Goal: Task Accomplishment & Management: Manage account settings

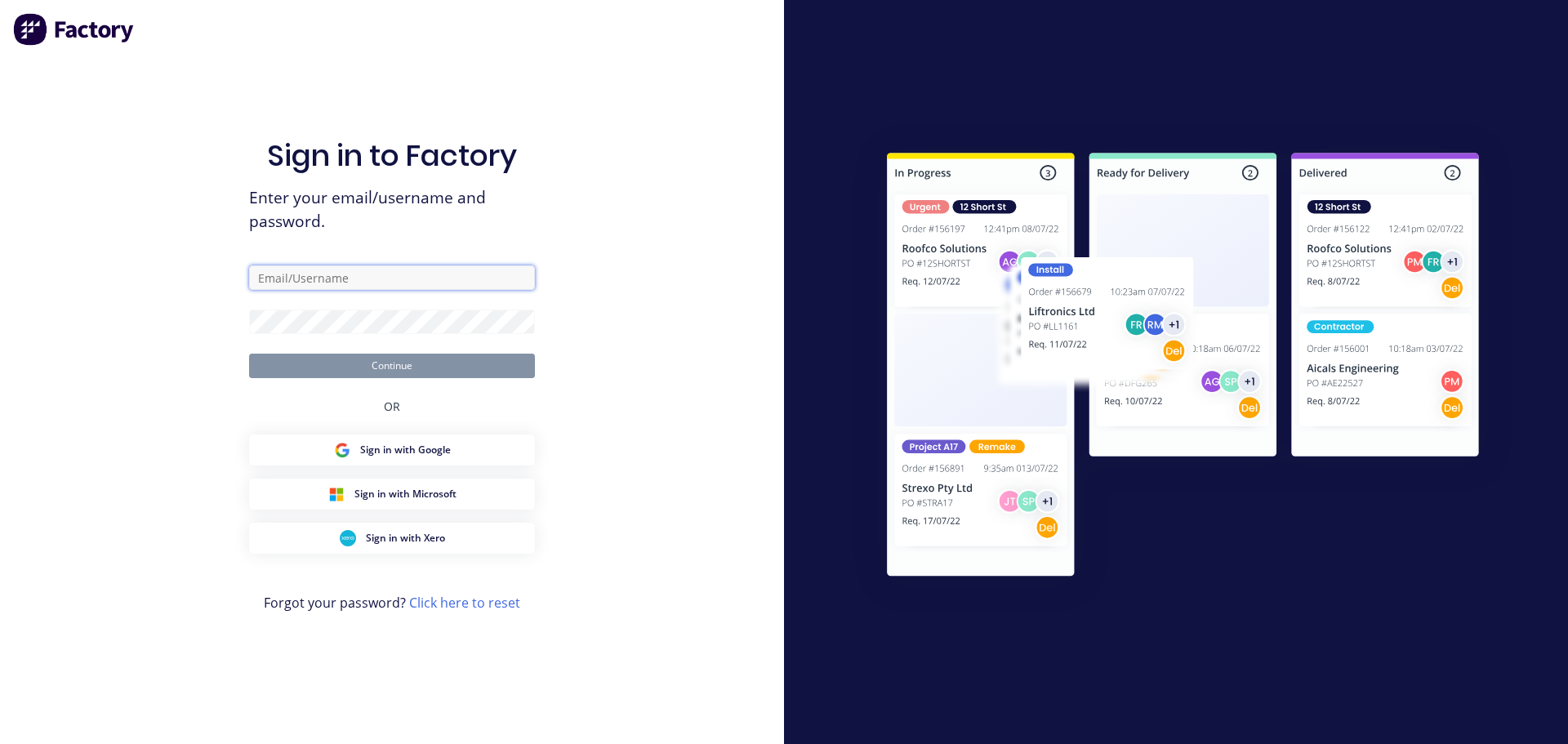
drag, startPoint x: 437, startPoint y: 283, endPoint x: 454, endPoint y: 247, distance: 39.8
click at [437, 284] on input "text" at bounding box center [392, 278] width 286 height 25
type input "[EMAIL_ADDRESS][DOMAIN_NAME]"
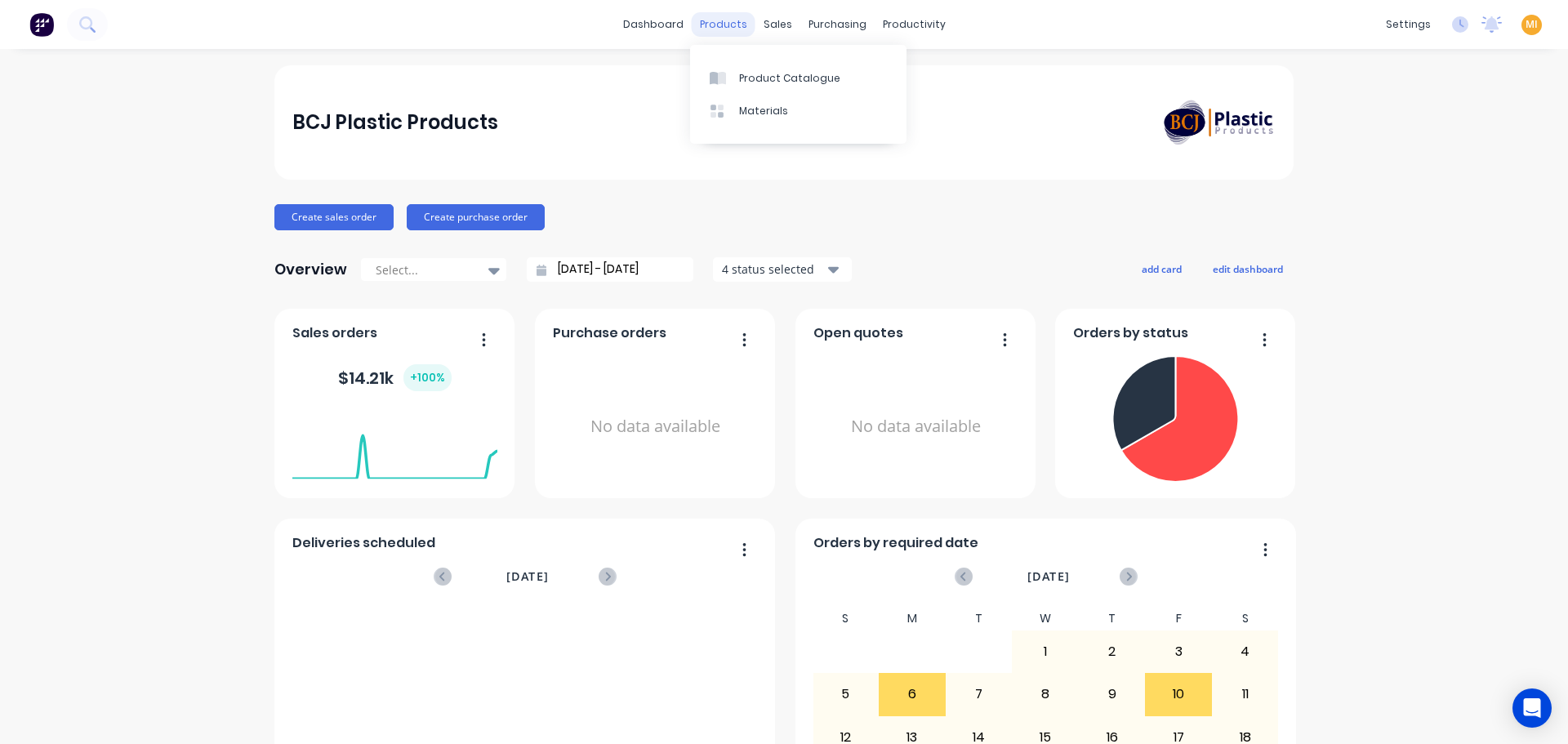
click at [713, 12] on div "products" at bounding box center [723, 24] width 64 height 25
click at [749, 76] on div "Product Catalogue" at bounding box center [789, 78] width 101 height 15
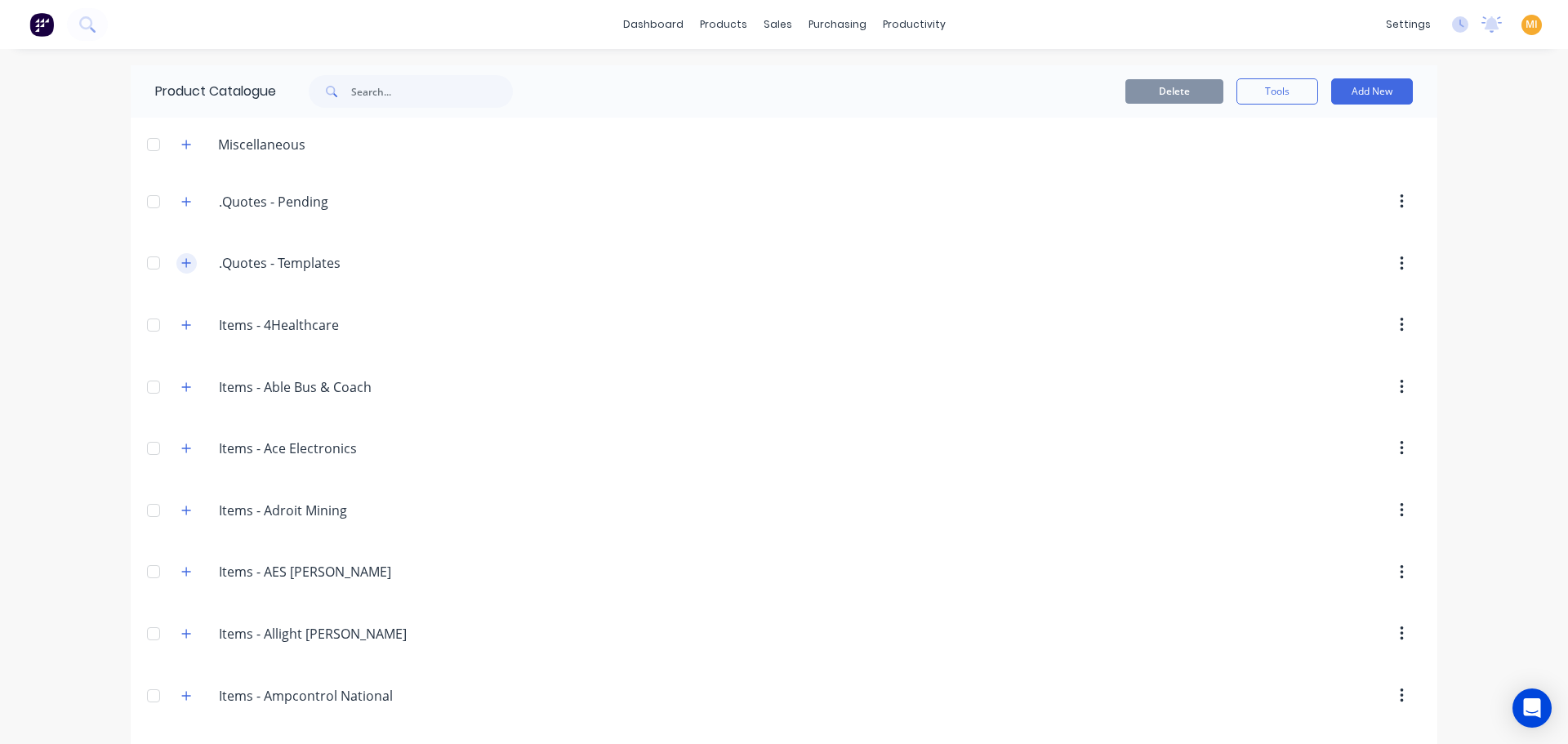
click at [182, 263] on icon "button" at bounding box center [186, 263] width 10 height 12
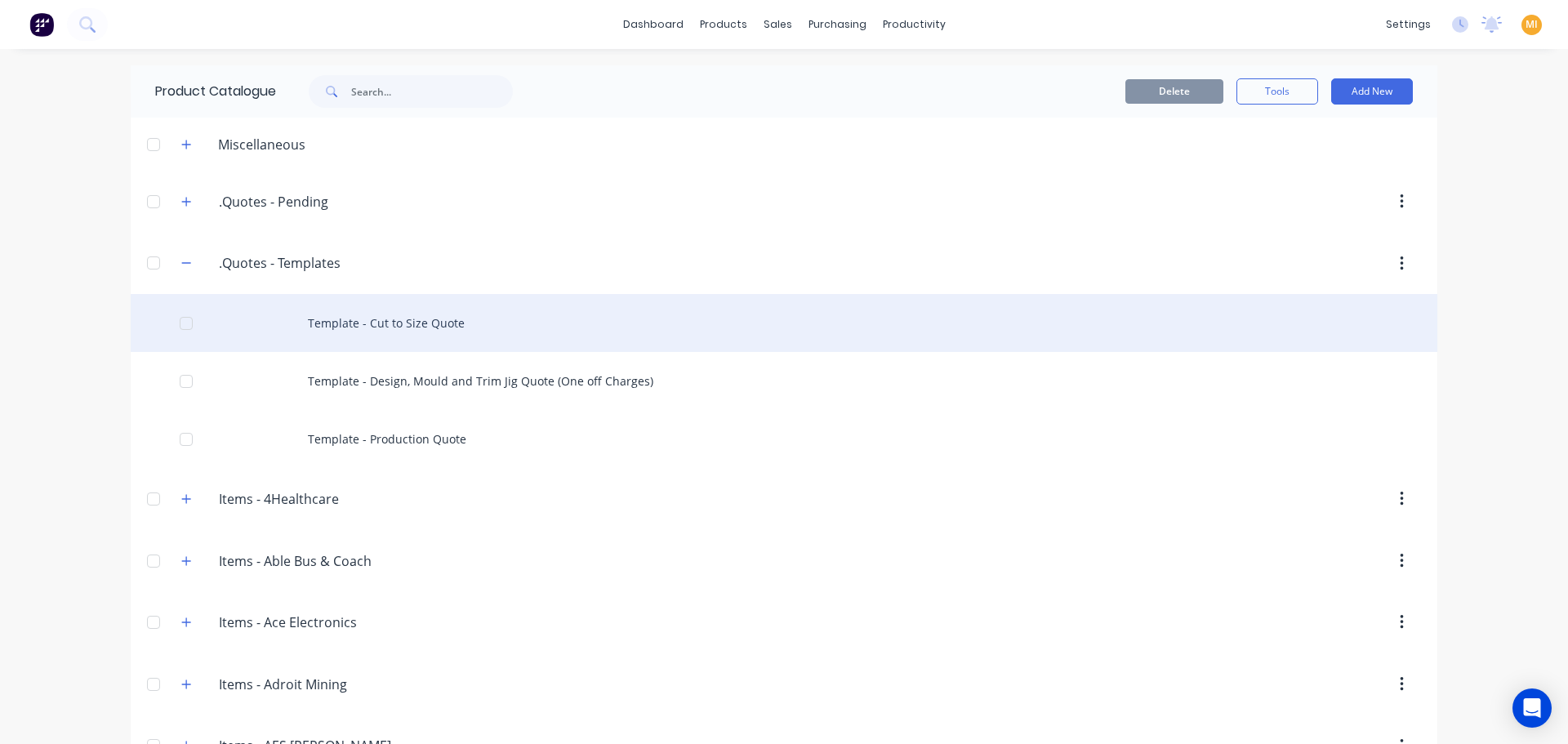
click at [377, 320] on div "Template - Cut to Size Quote" at bounding box center [784, 323] width 1307 height 58
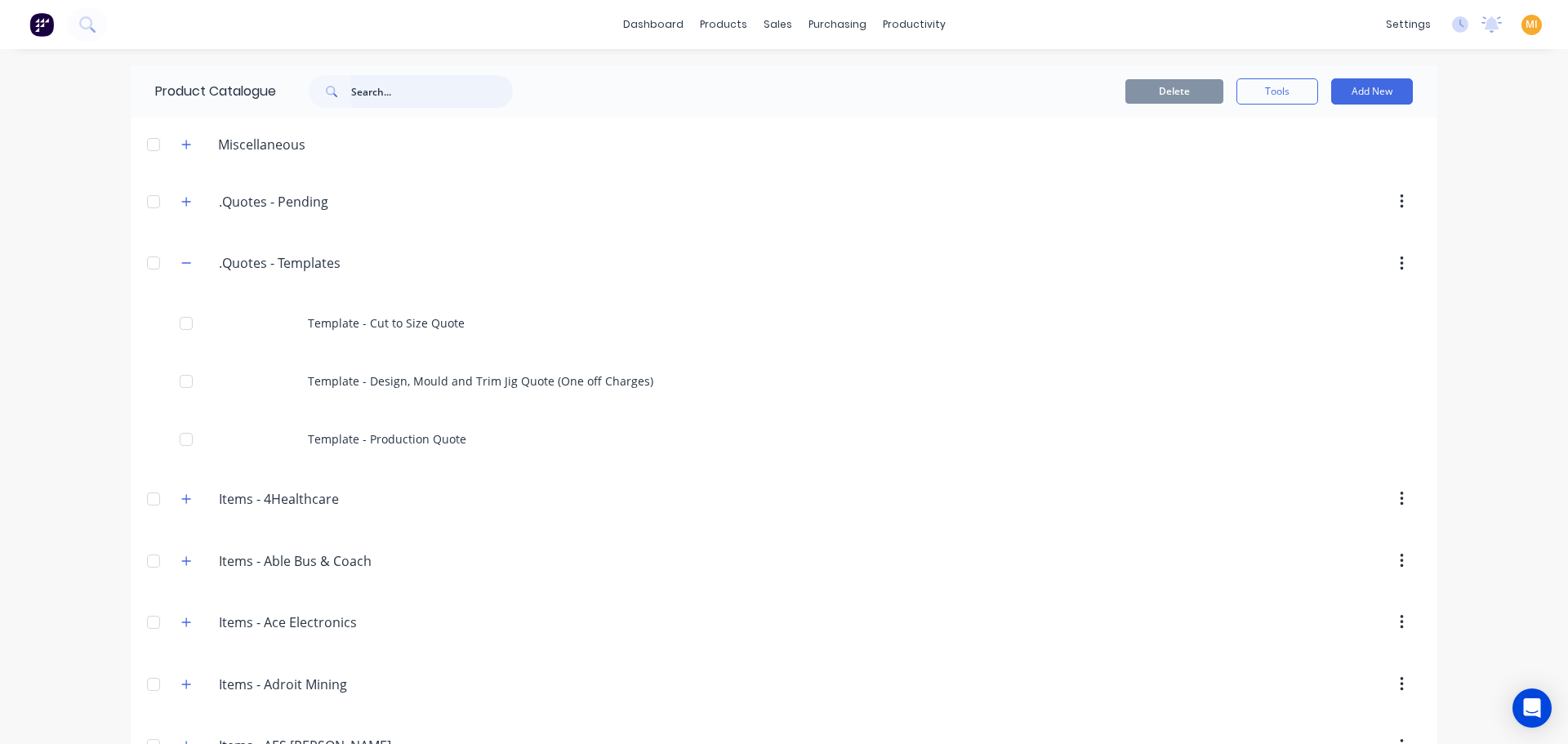
click at [378, 84] on input "text" at bounding box center [432, 91] width 162 height 32
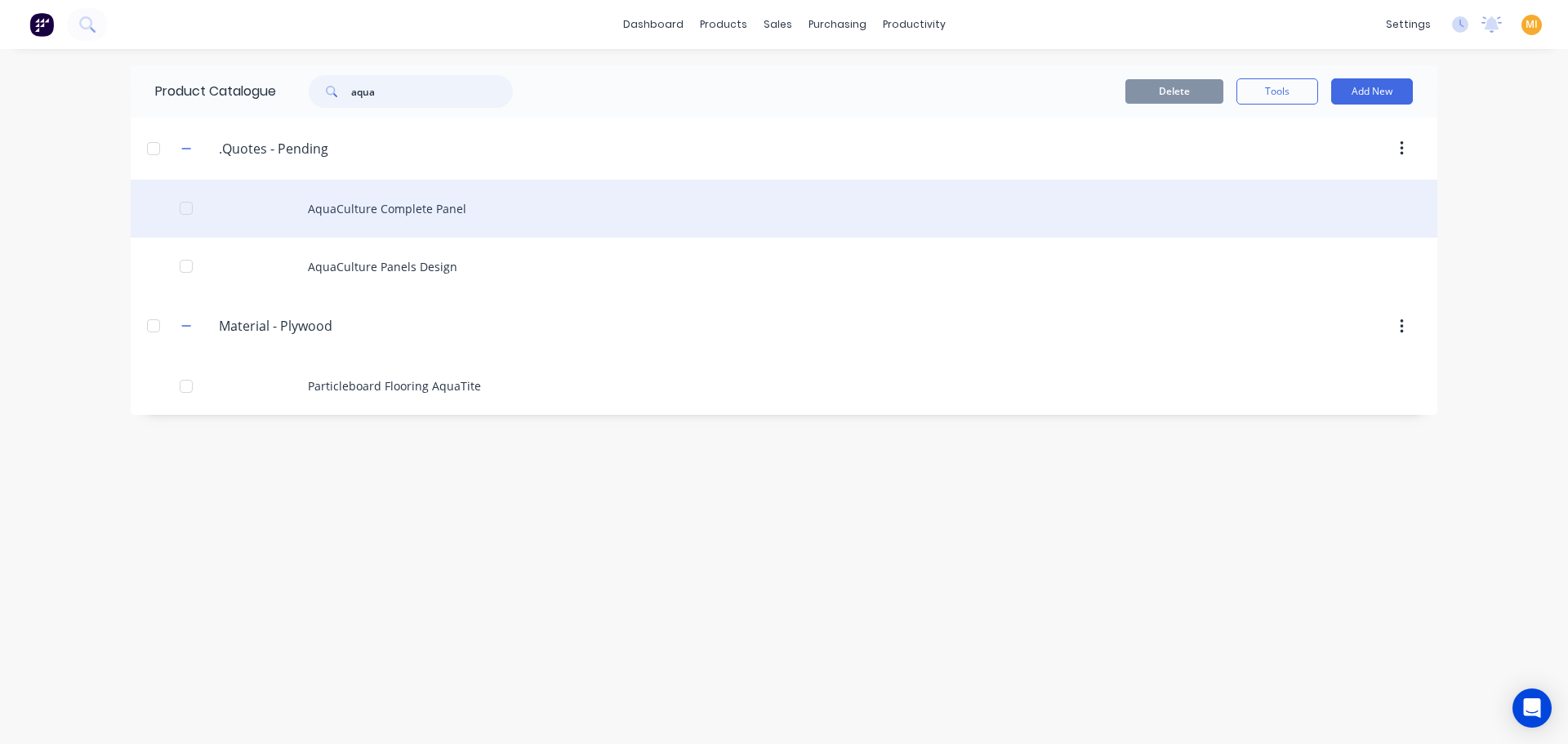
type input "aqua"
click at [347, 221] on div "AquaCulture Complete Panel" at bounding box center [784, 208] width 1307 height 58
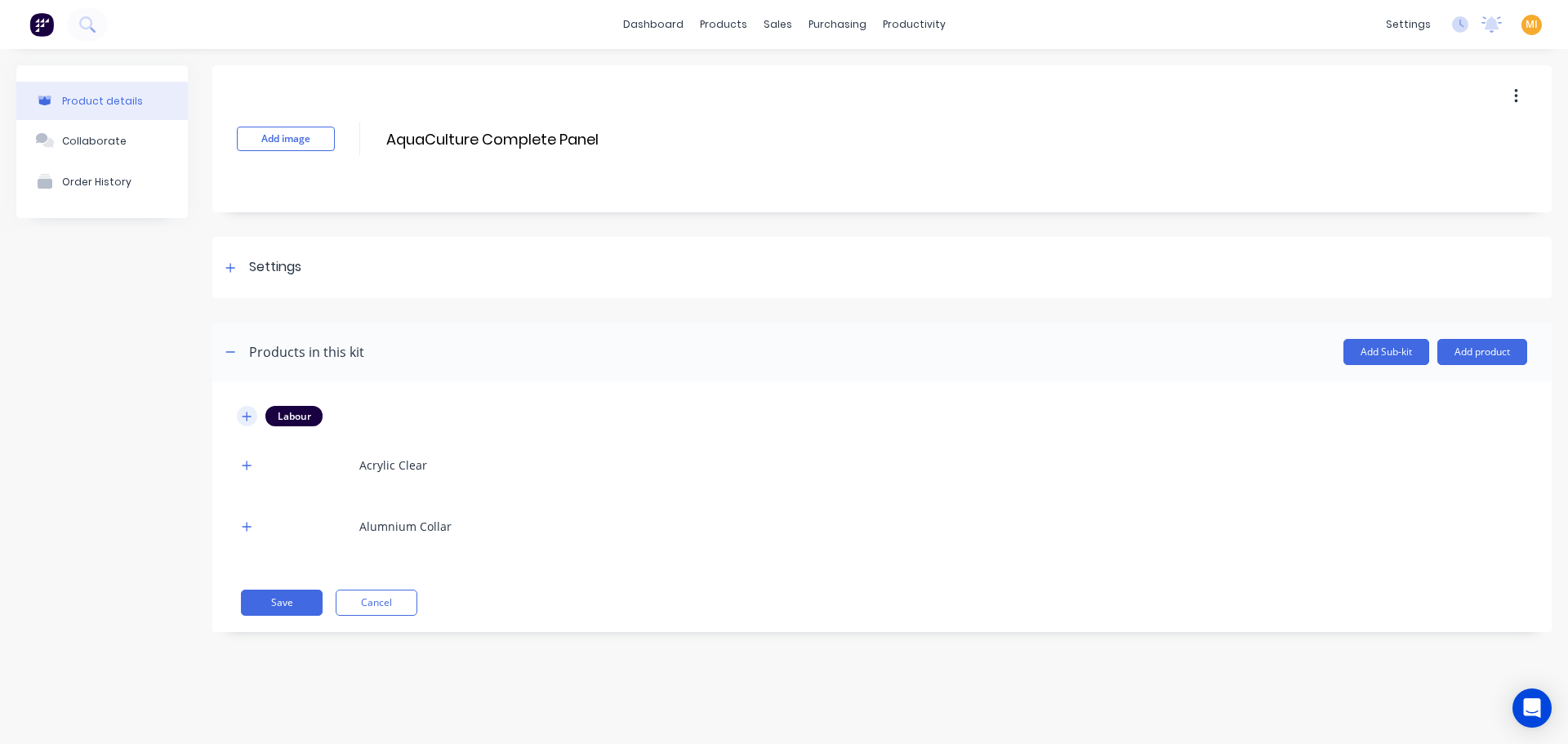
click at [246, 406] on button "button" at bounding box center [246, 416] width 21 height 21
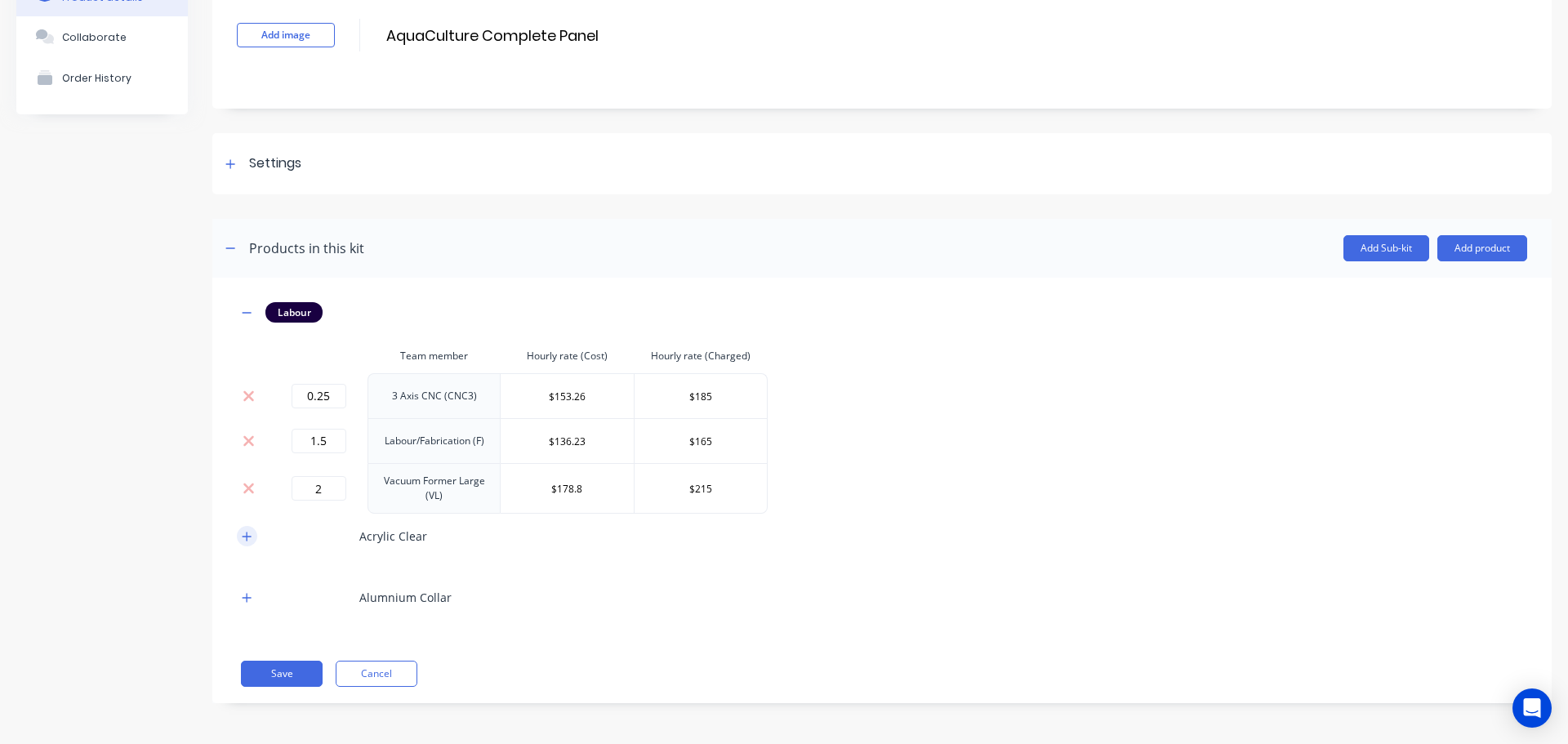
click at [241, 536] on icon "button" at bounding box center [246, 537] width 10 height 12
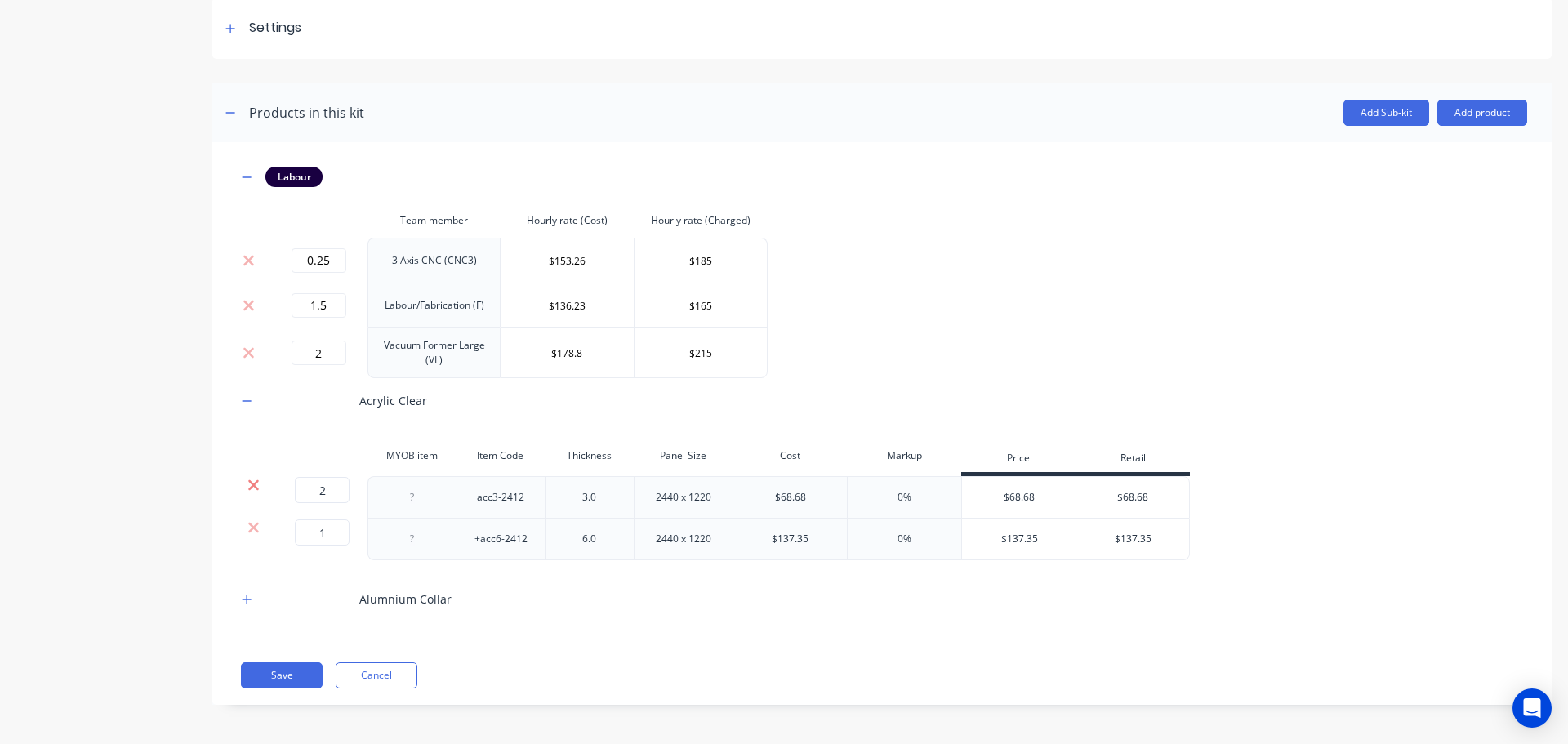
scroll to position [241, 0]
click at [250, 595] on icon "button" at bounding box center [246, 598] width 10 height 12
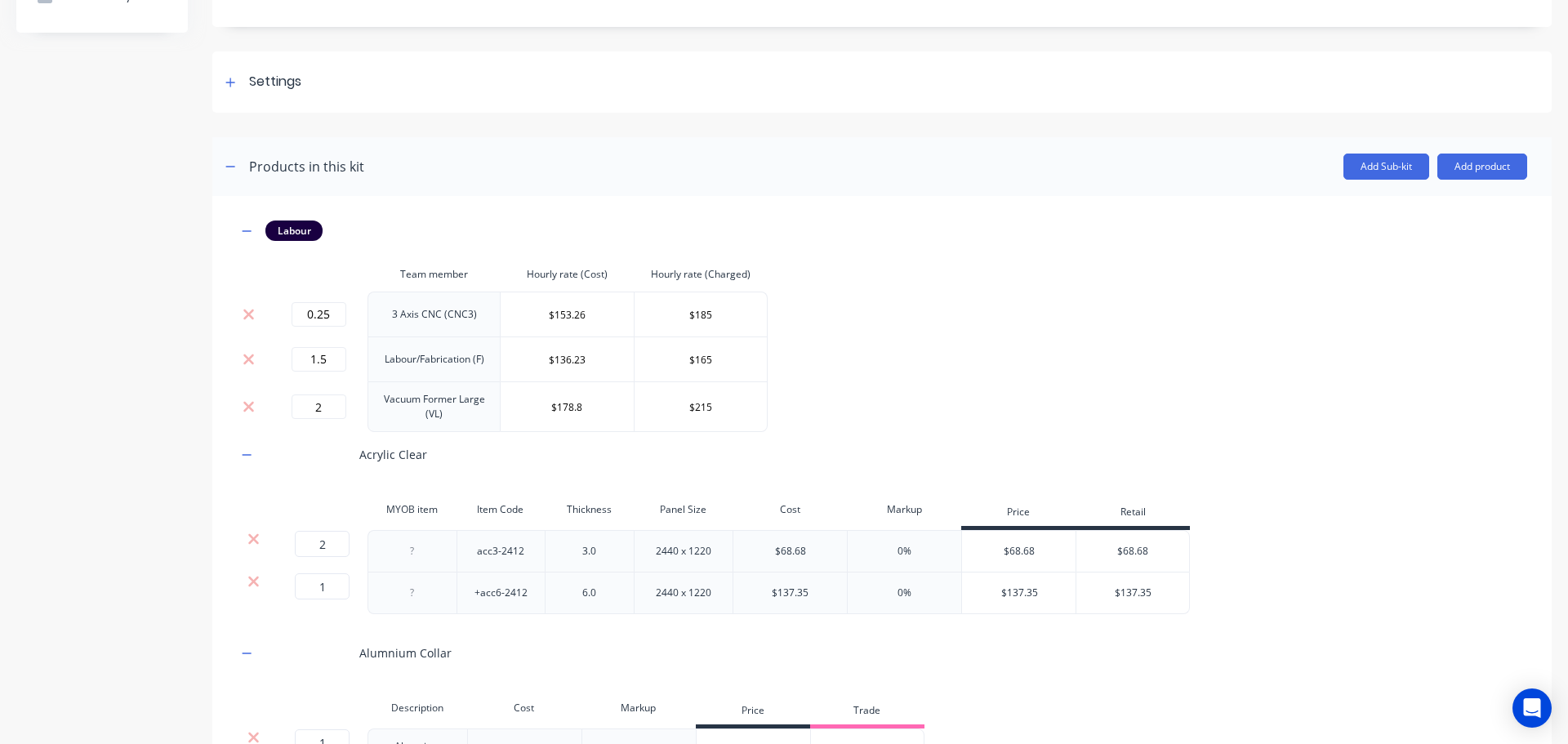
scroll to position [0, 0]
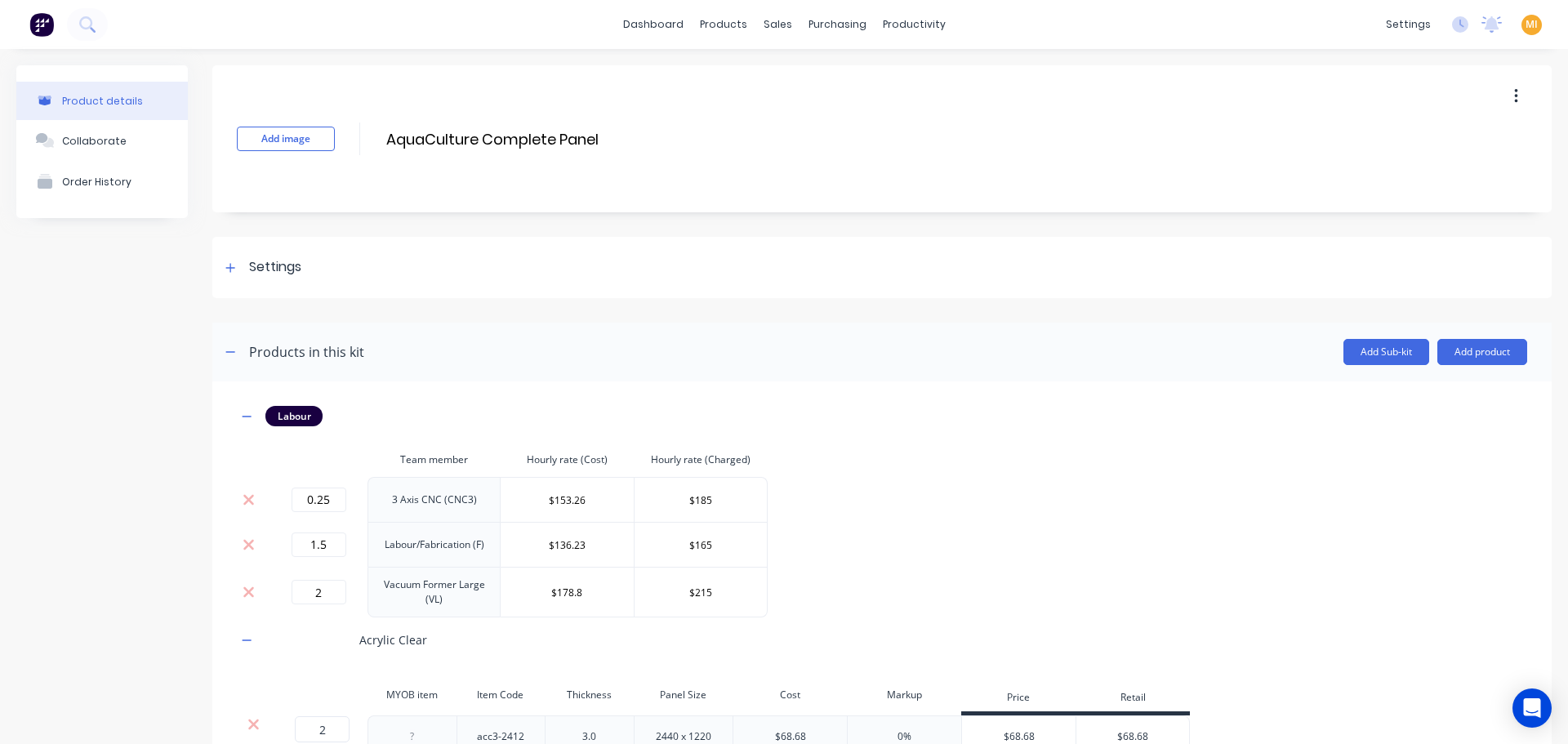
click at [31, 27] on img at bounding box center [41, 24] width 25 height 25
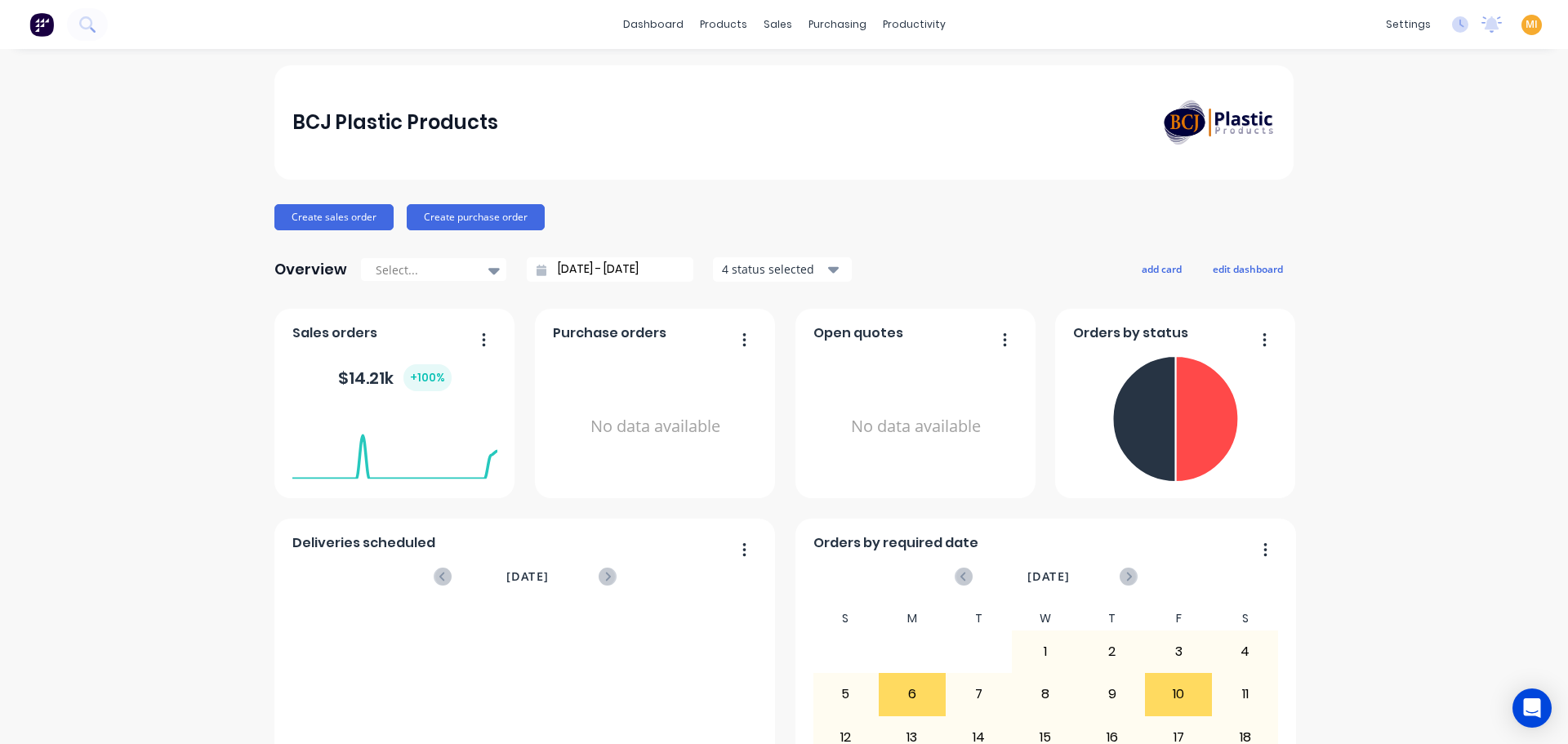
click at [1526, 26] on span "MI" at bounding box center [1532, 24] width 12 height 15
click at [1427, 210] on button "Sign out" at bounding box center [1430, 204] width 217 height 32
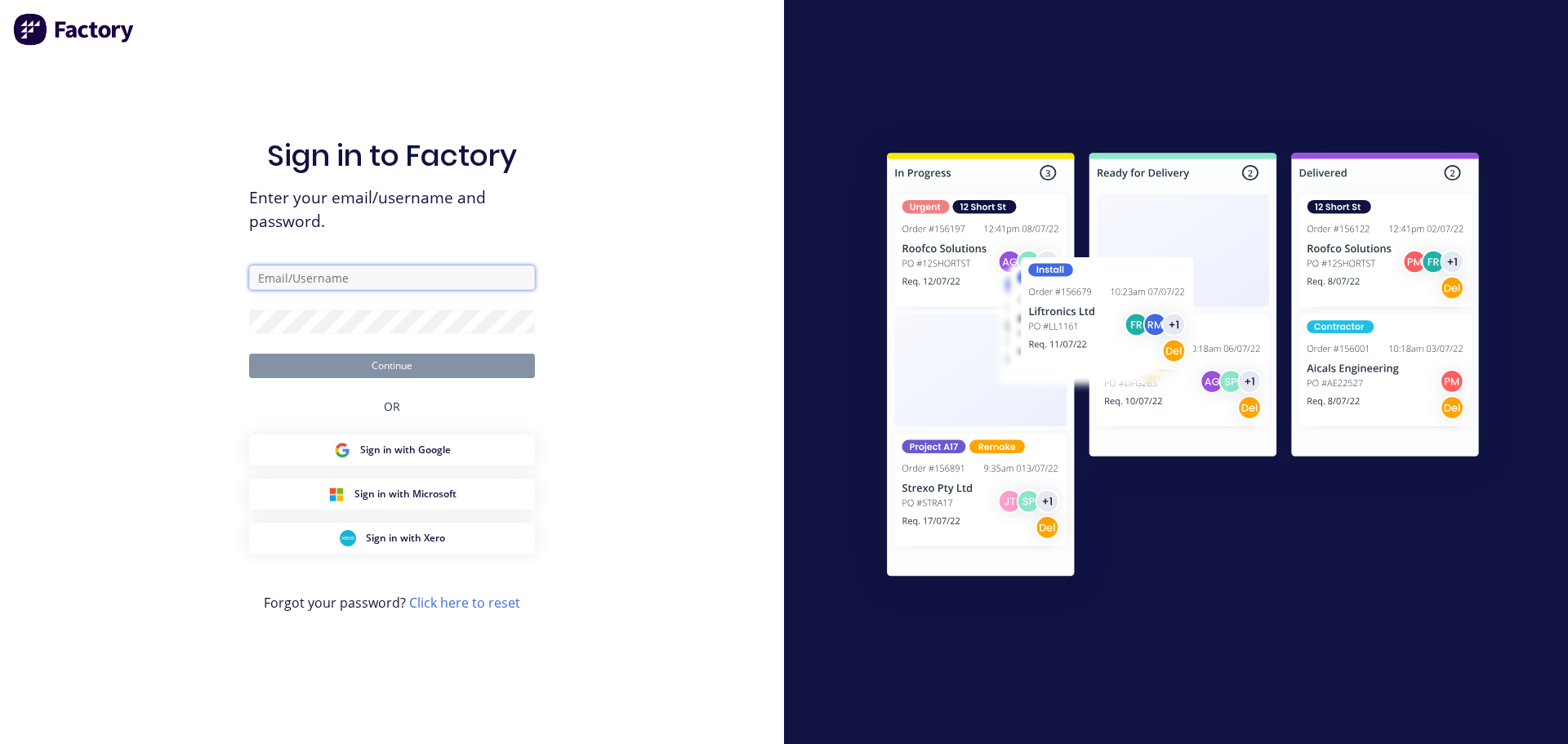
click at [390, 272] on input "text" at bounding box center [392, 278] width 286 height 25
type input "[EMAIL_ADDRESS][DOMAIN_NAME]"
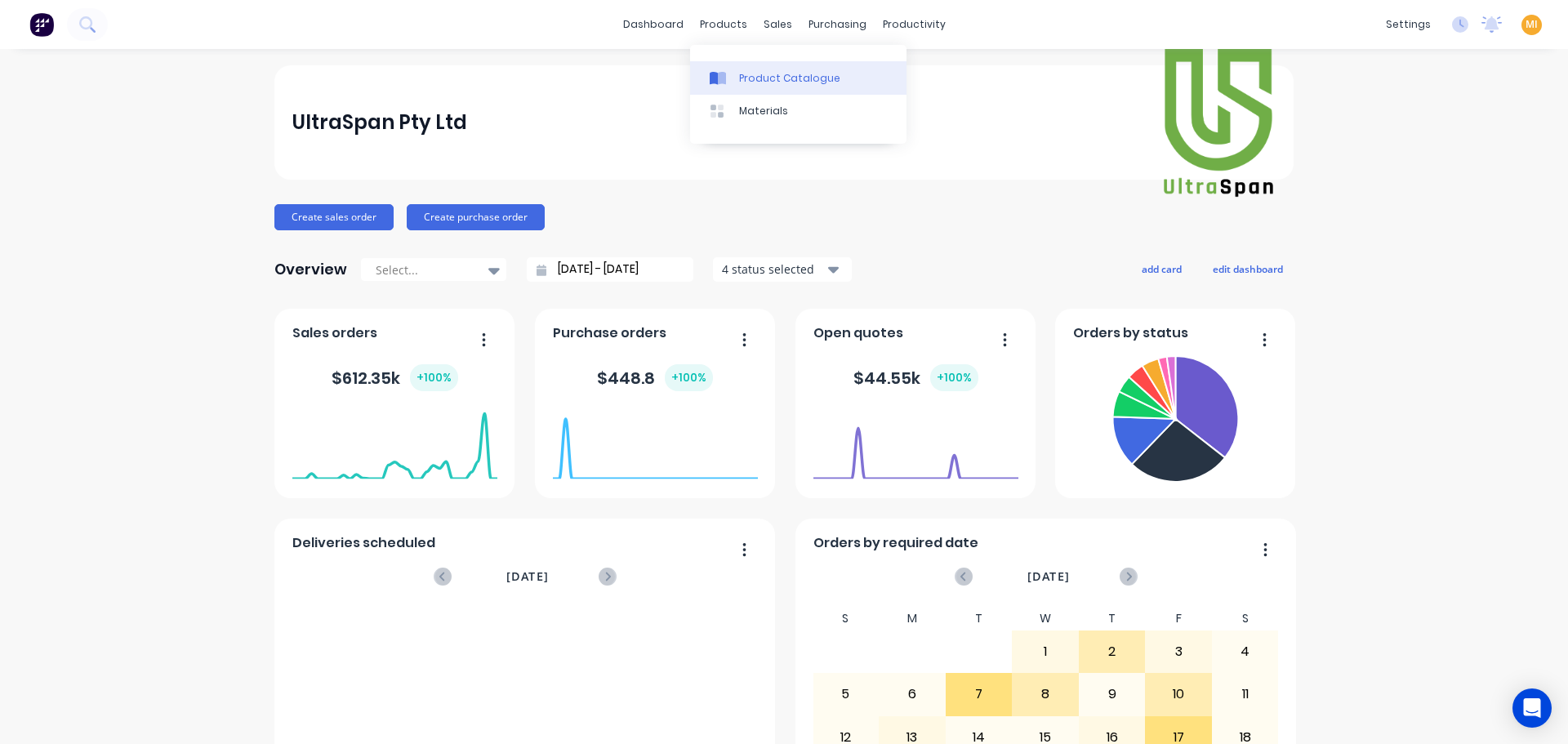
click at [745, 71] on div "Product Catalogue" at bounding box center [789, 78] width 101 height 15
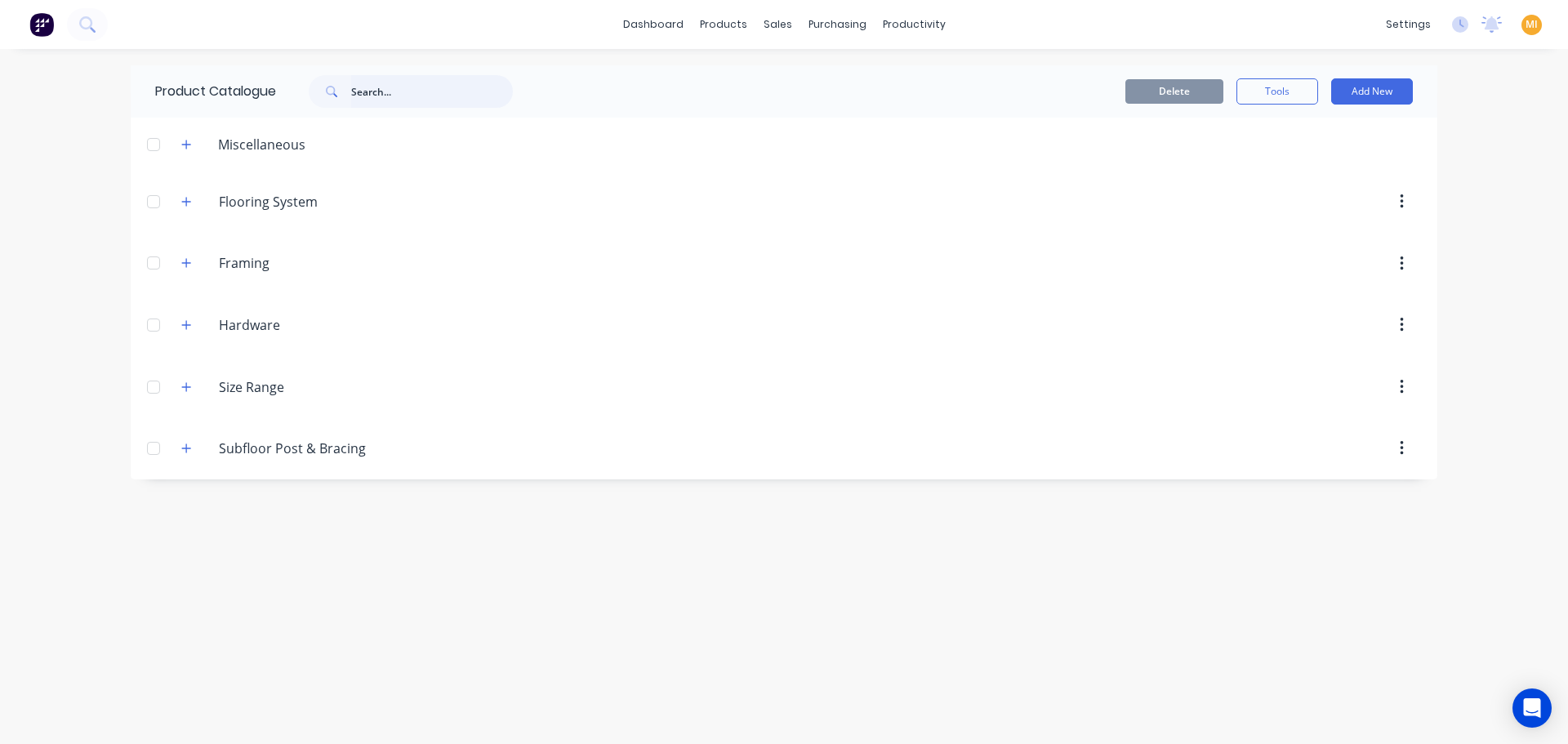
click at [416, 86] on input "text" at bounding box center [432, 91] width 162 height 32
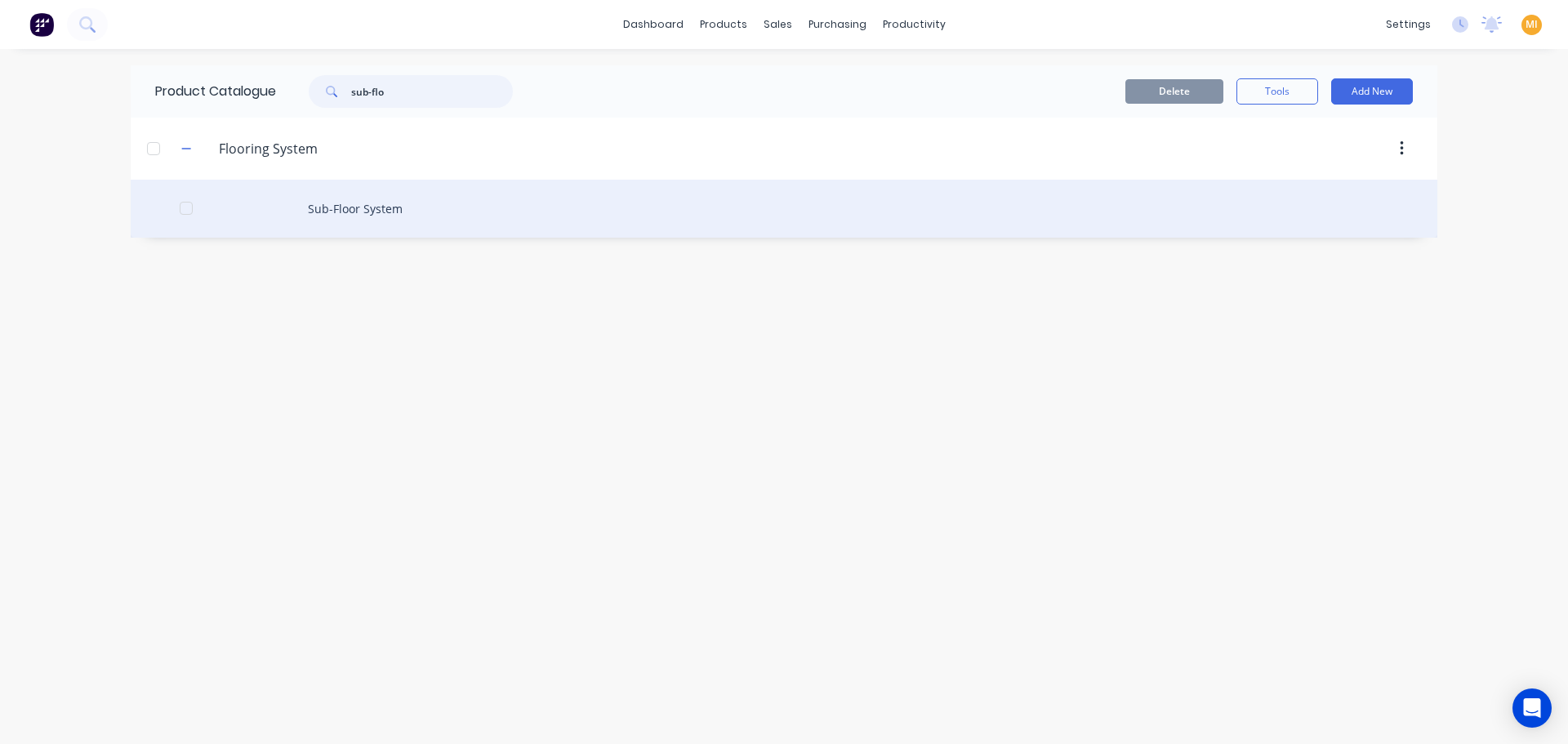
type input "sub-flo"
click at [362, 205] on div "Sub-Floor System" at bounding box center [784, 208] width 1307 height 58
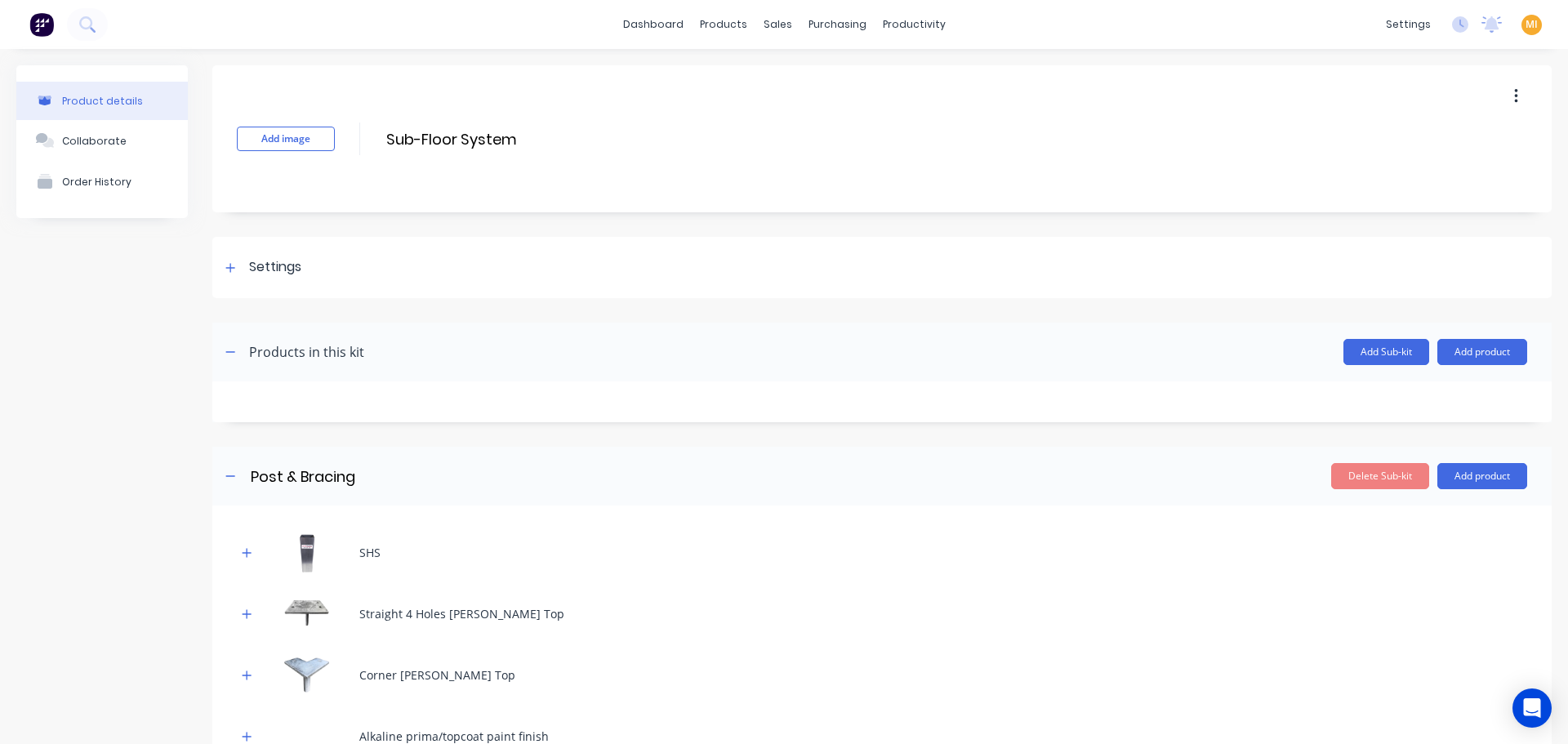
scroll to position [81, 0]
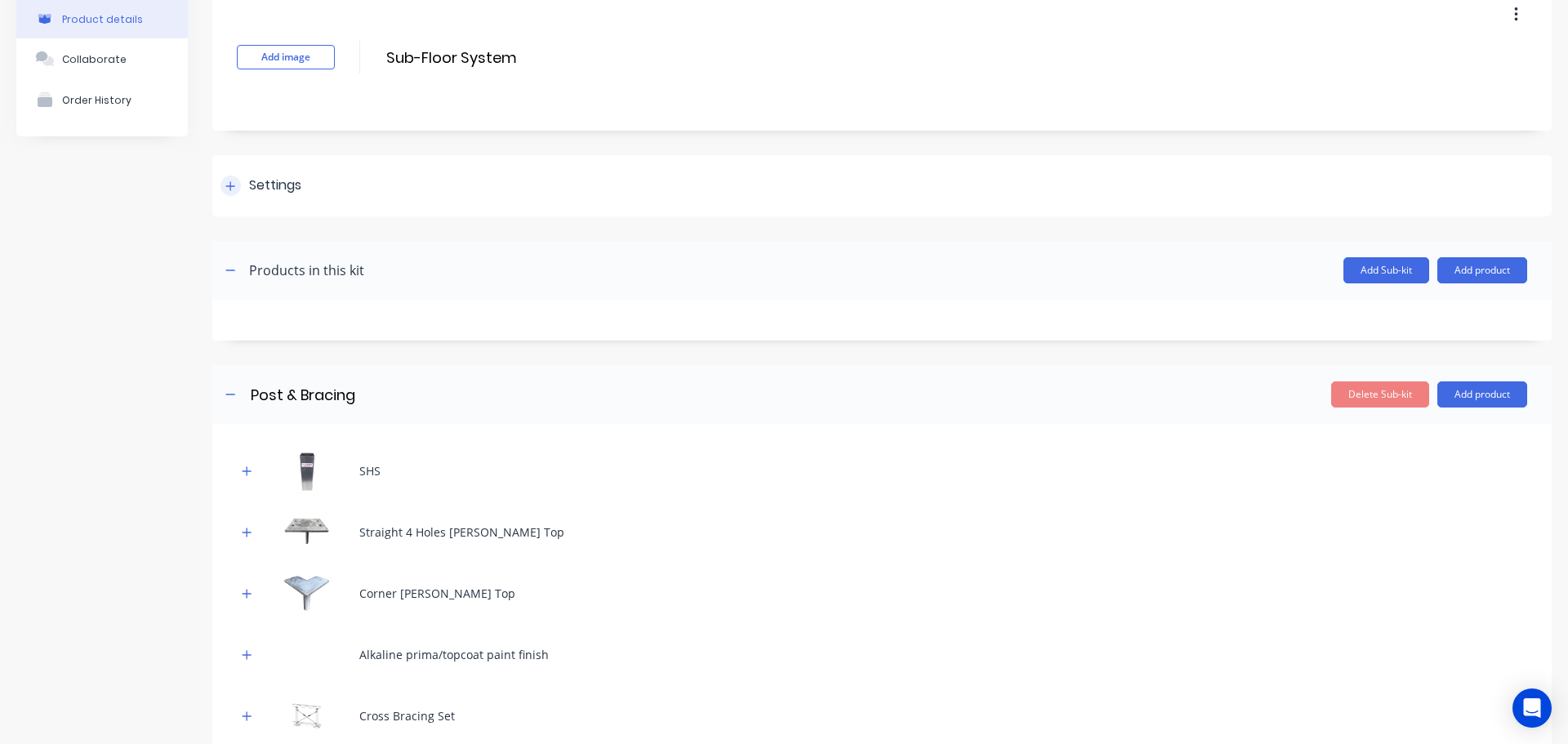
click at [299, 195] on div "Settings" at bounding box center [275, 186] width 52 height 21
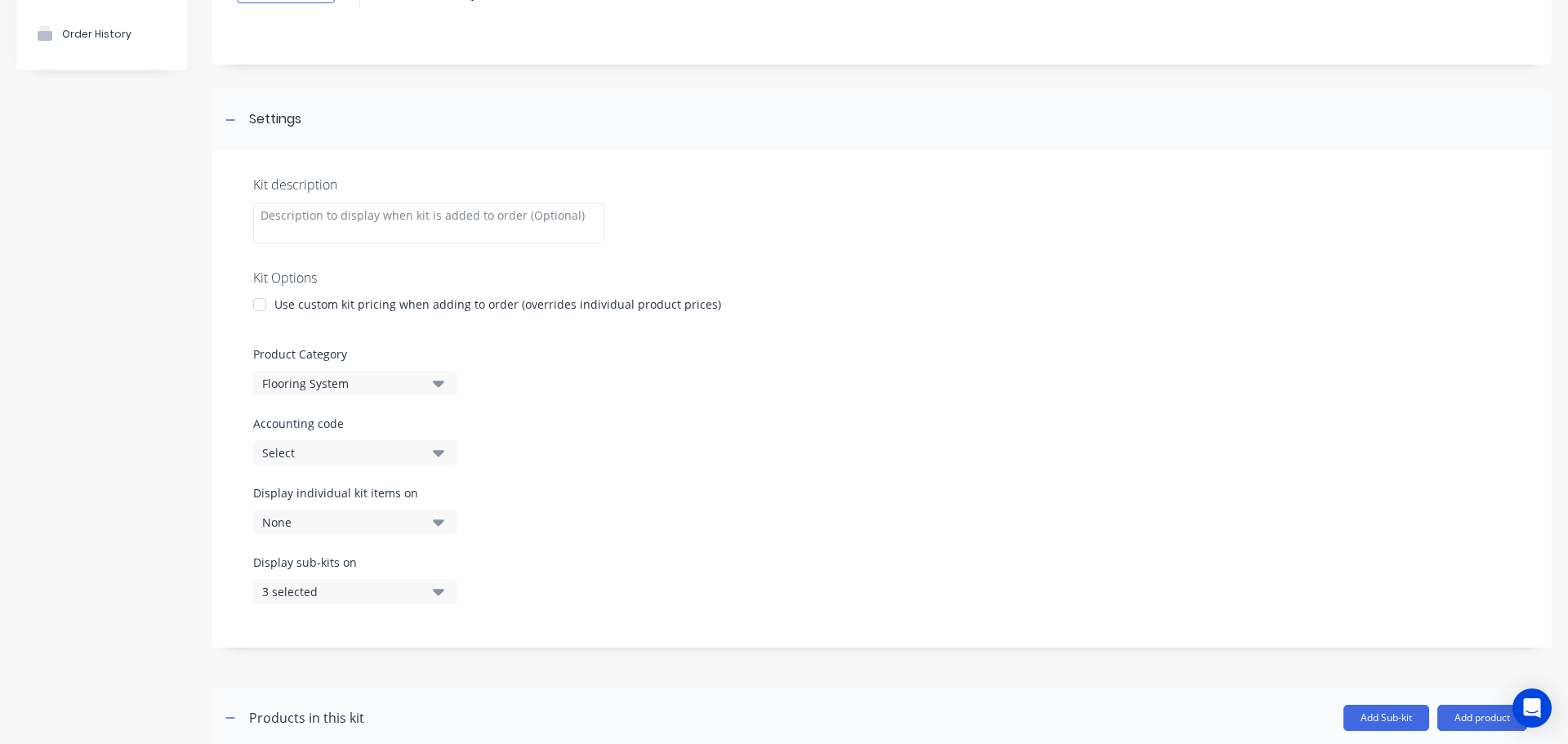
scroll to position [408, 0]
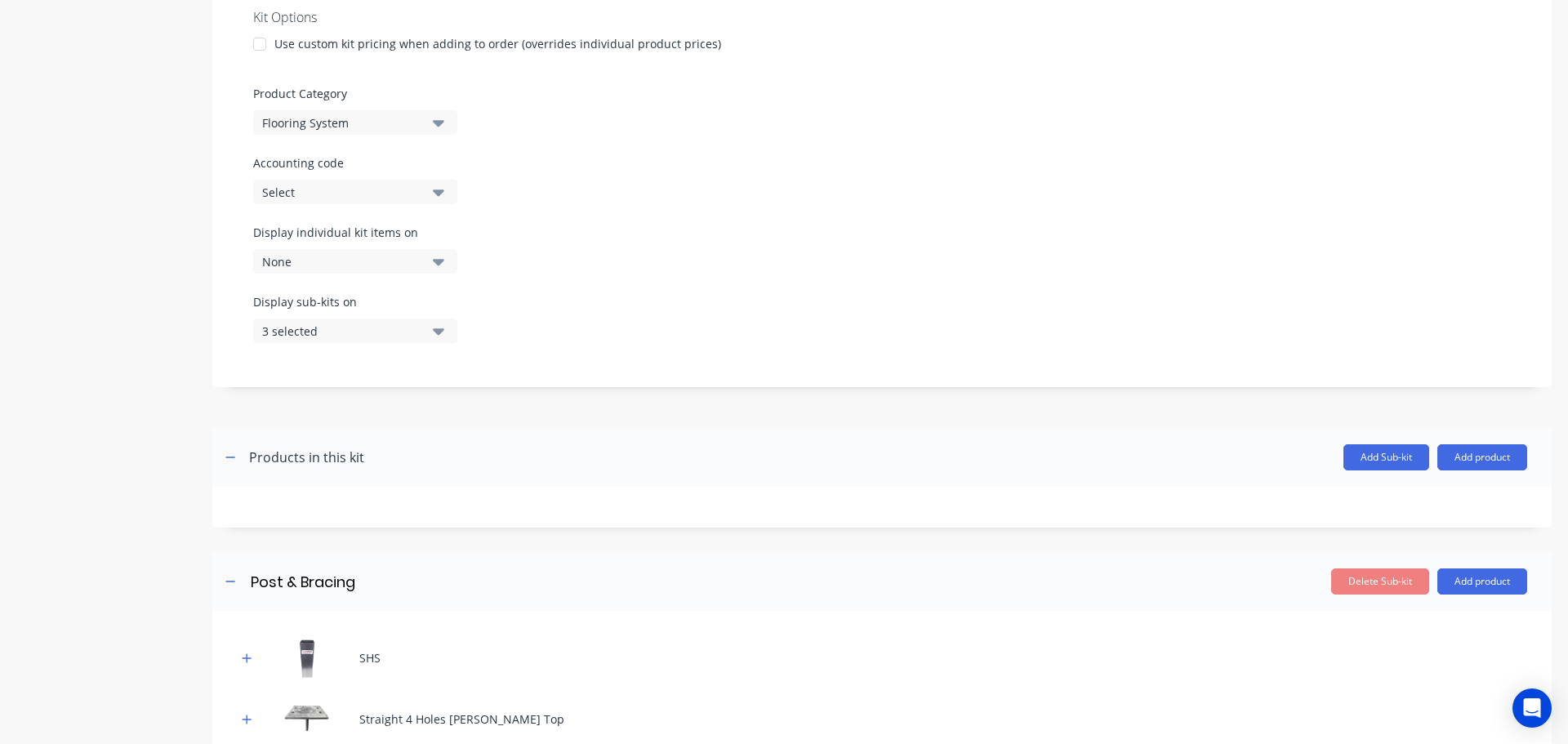
click at [344, 332] on div "3 selected" at bounding box center [340, 331] width 158 height 17
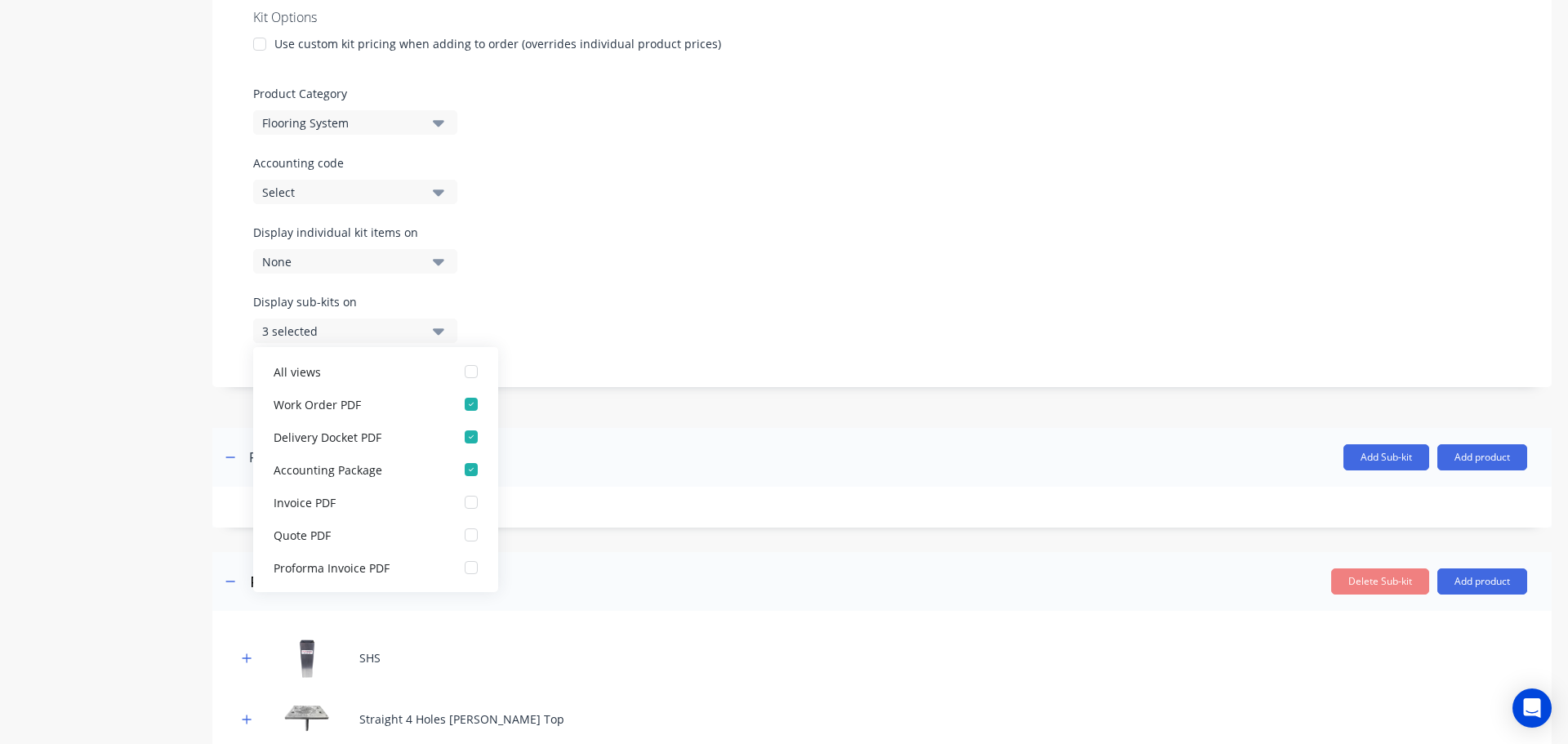
click at [749, 313] on div "Display sub-kits on 3 selected" at bounding box center [882, 328] width 1258 height 70
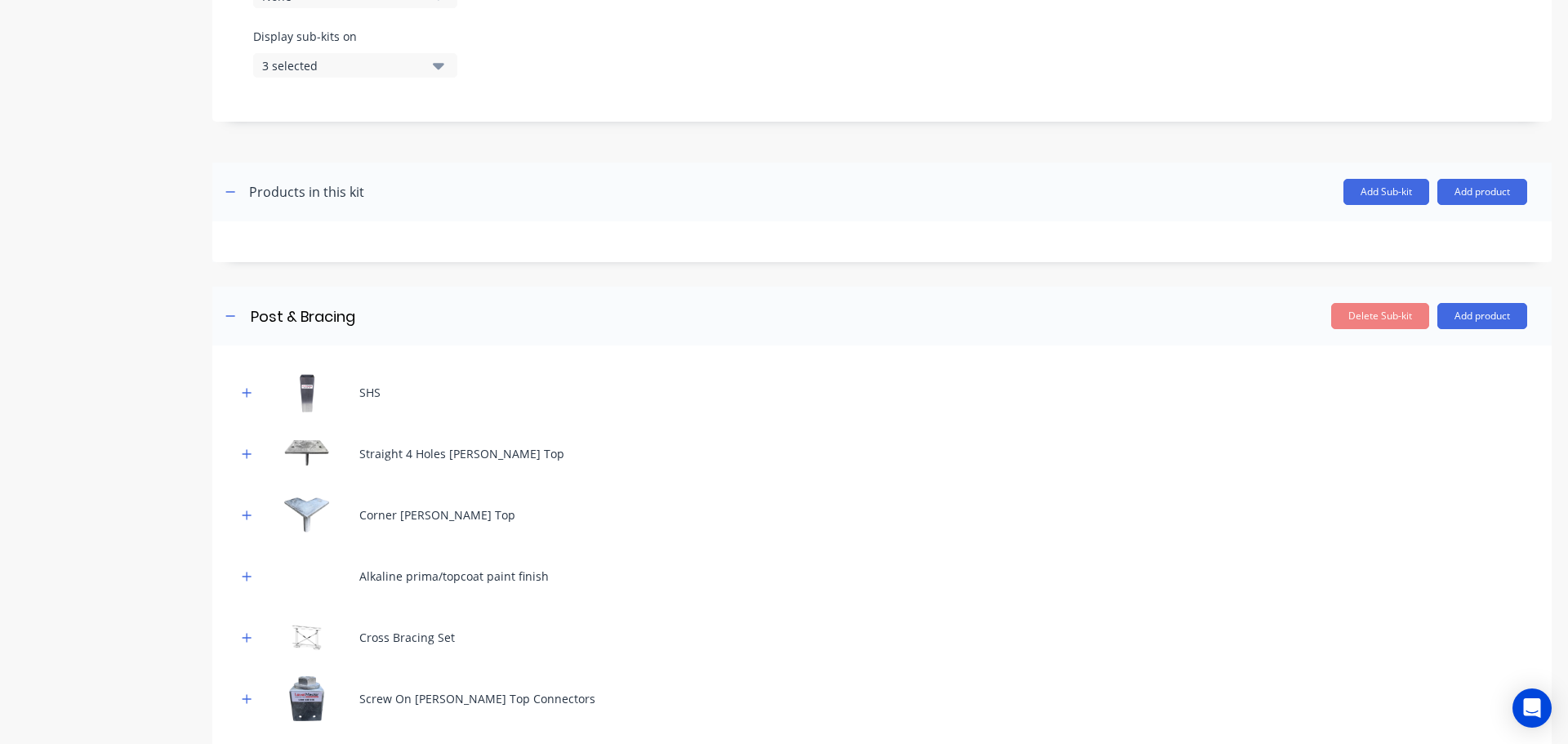
scroll to position [675, 0]
click at [246, 390] on icon "button" at bounding box center [246, 392] width 9 height 9
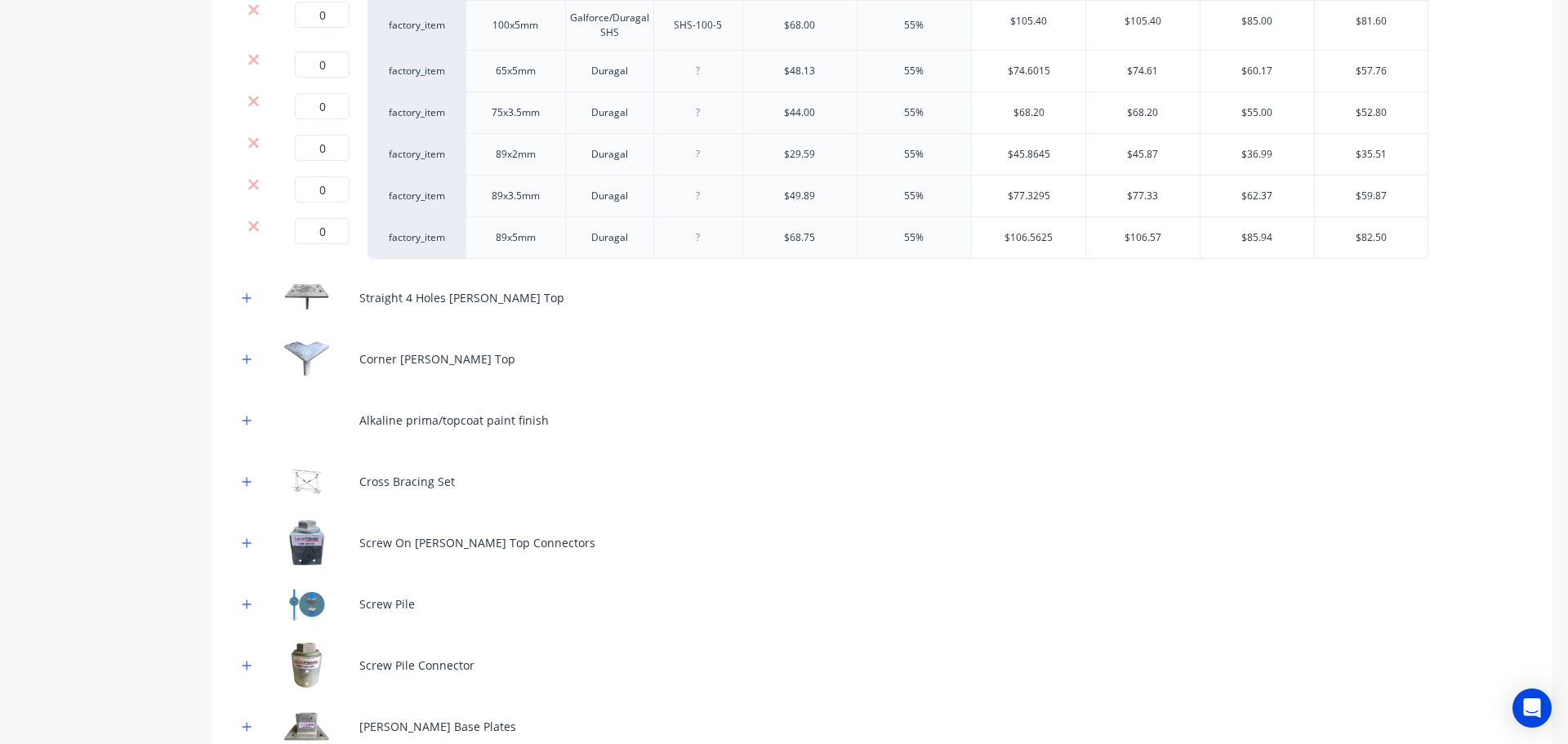
scroll to position [1492, 0]
click at [244, 296] on icon "button" at bounding box center [246, 296] width 9 height 9
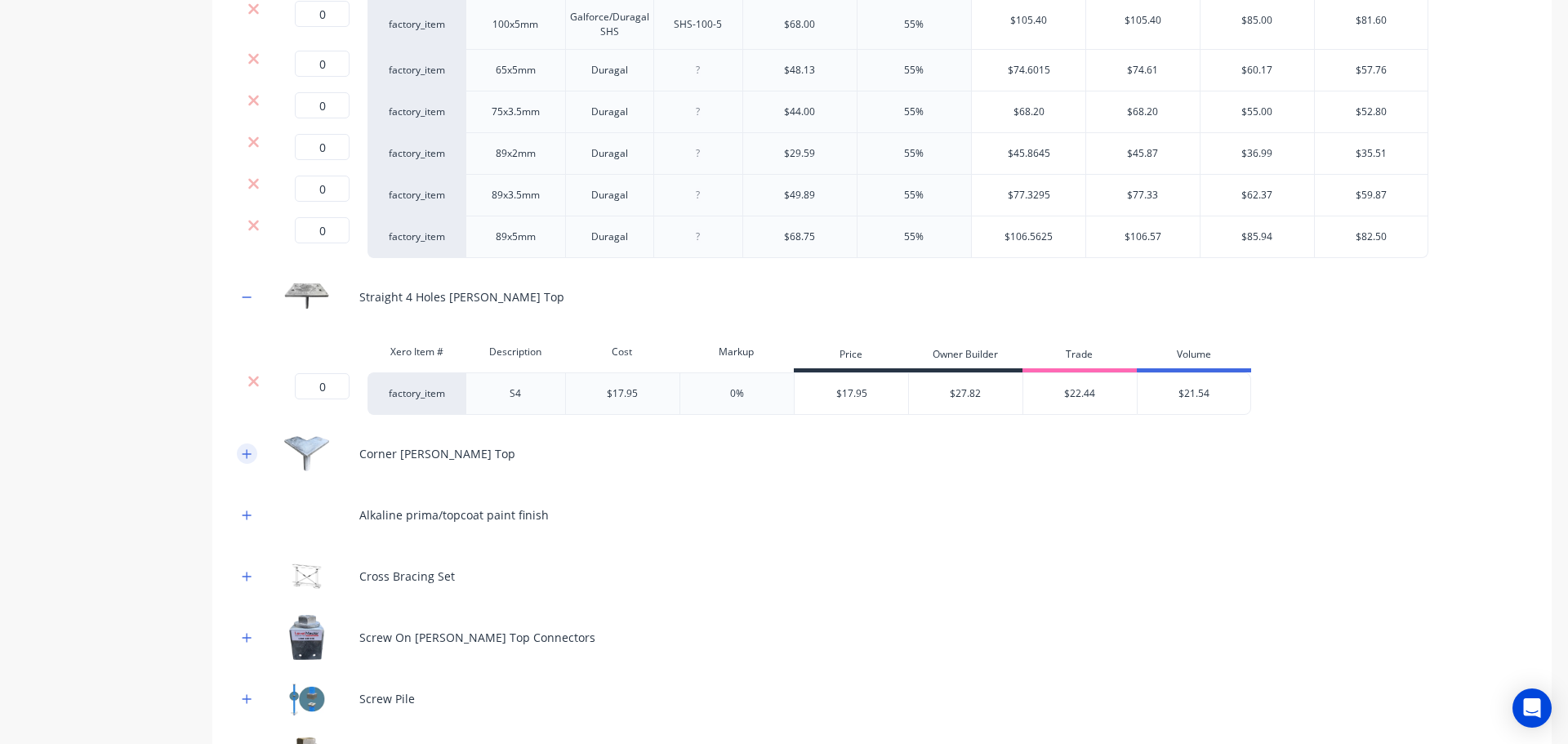
click at [247, 451] on icon "button" at bounding box center [246, 453] width 9 height 9
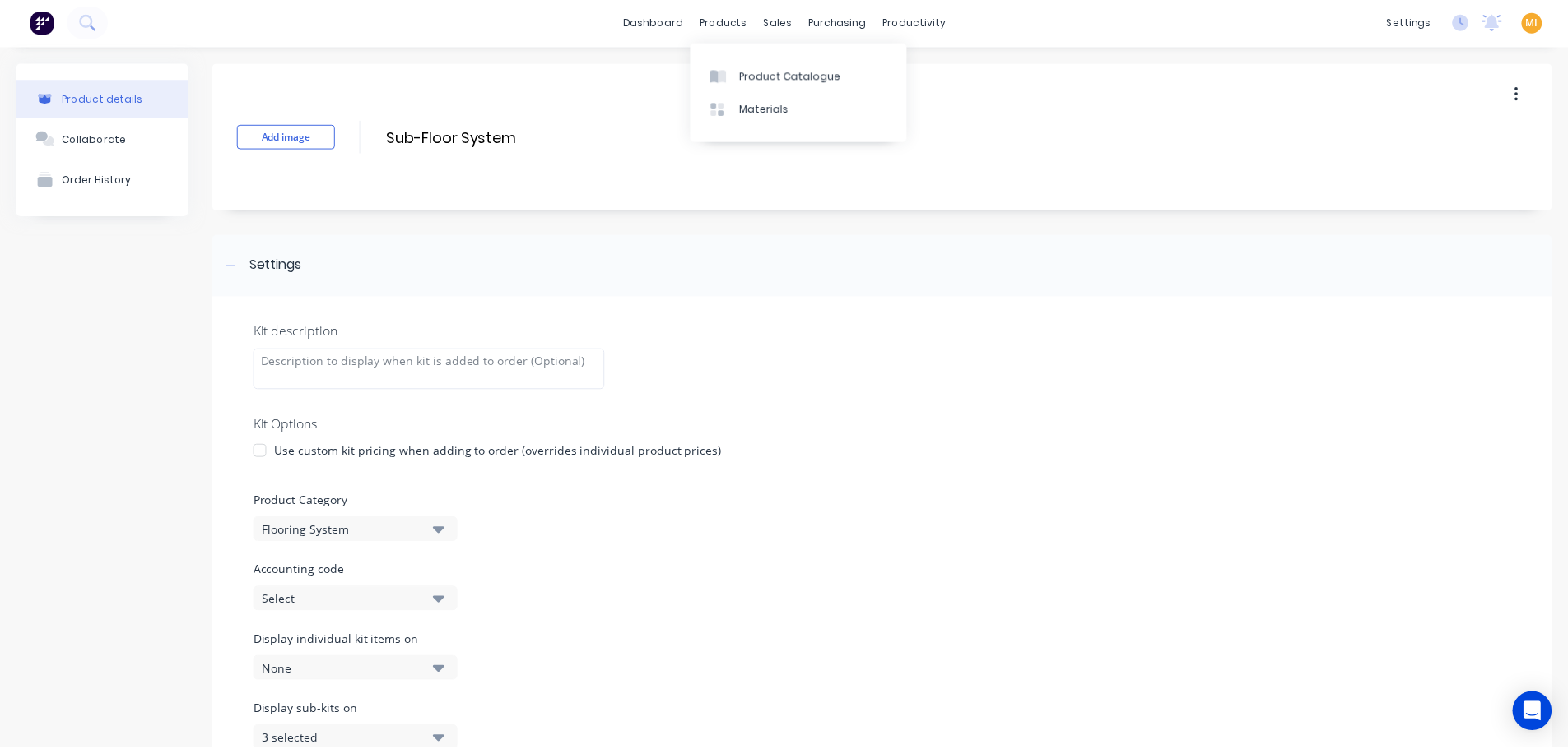
scroll to position [0, 0]
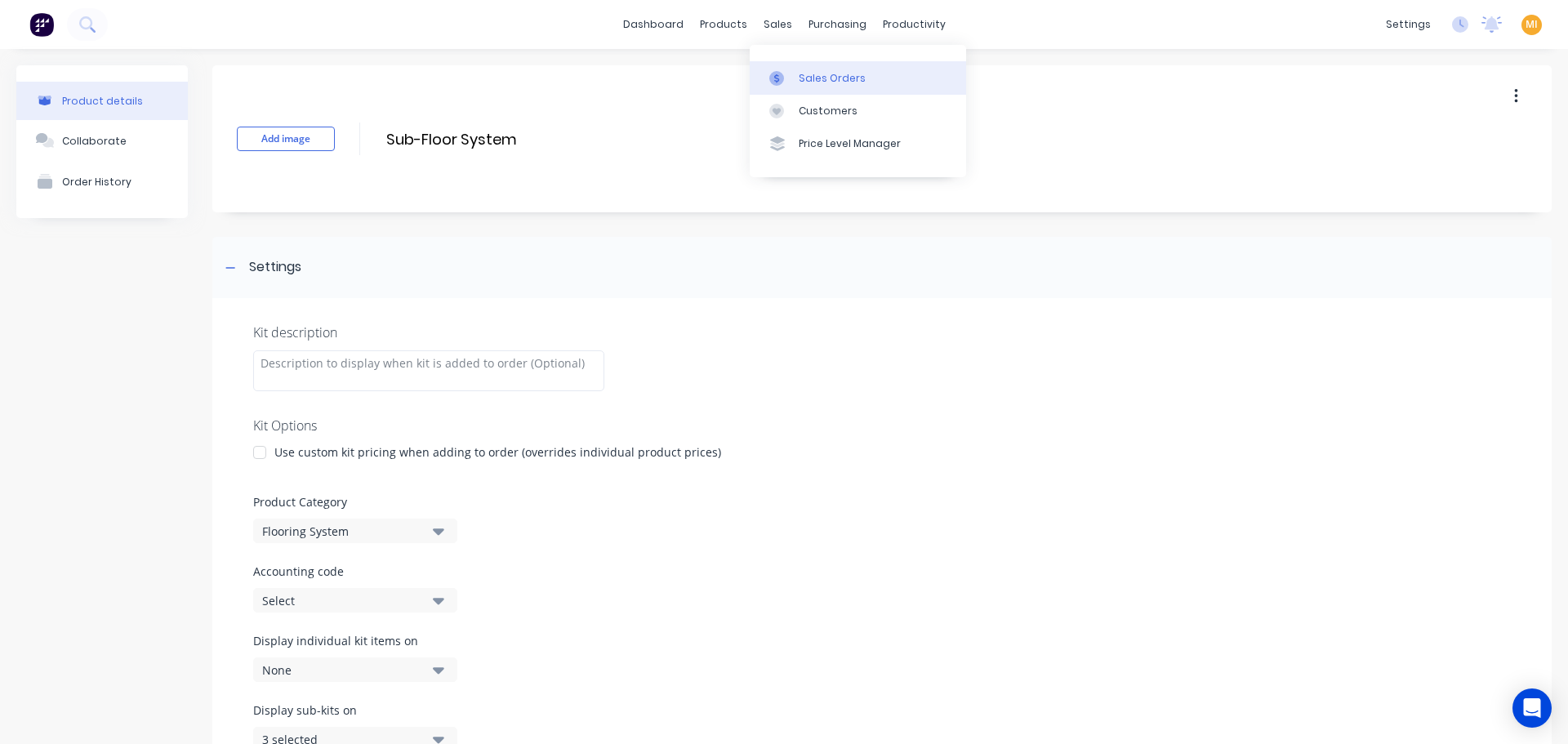
click at [807, 71] on div "Sales Orders" at bounding box center [832, 78] width 67 height 15
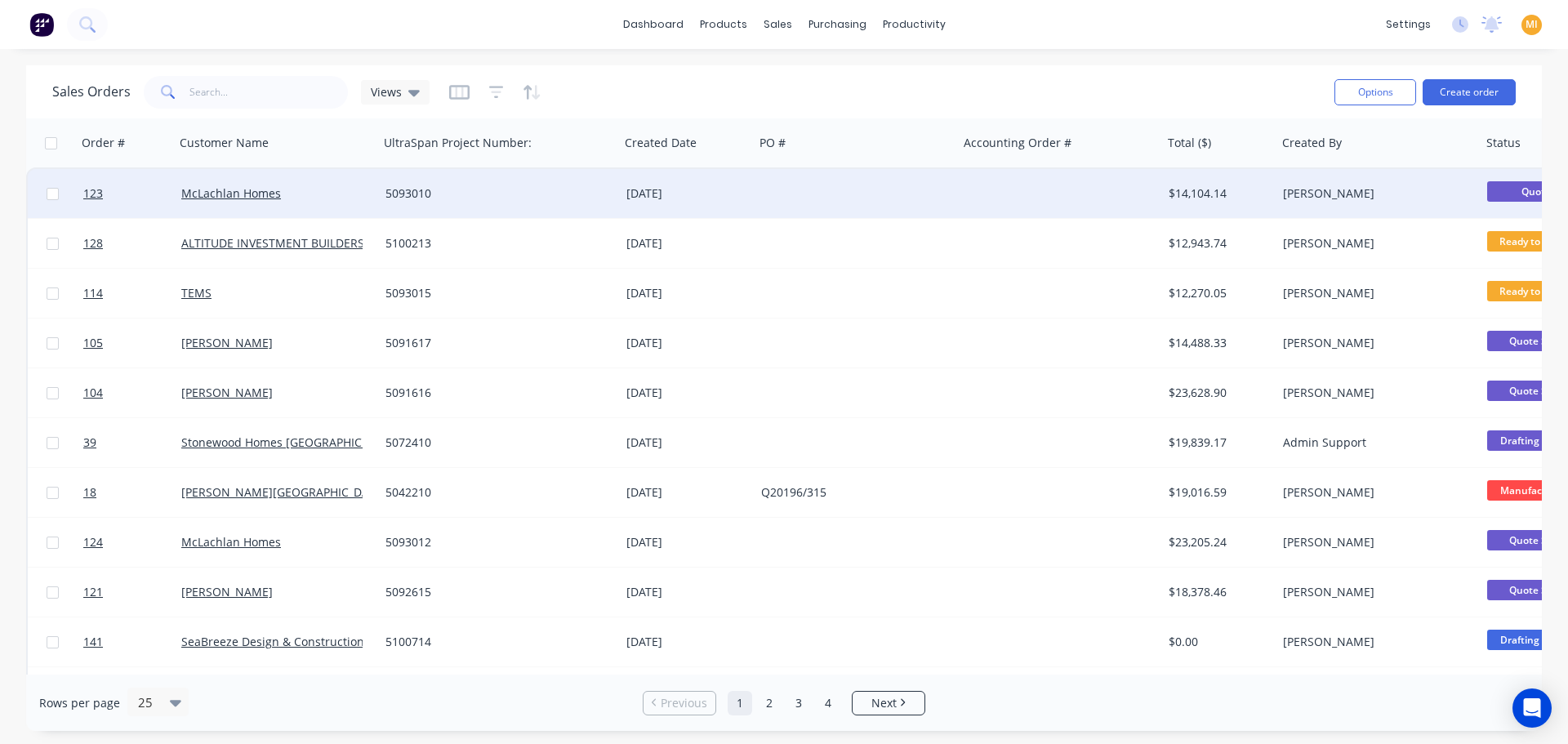
click at [329, 191] on div "McLachlan Homes" at bounding box center [272, 193] width 182 height 17
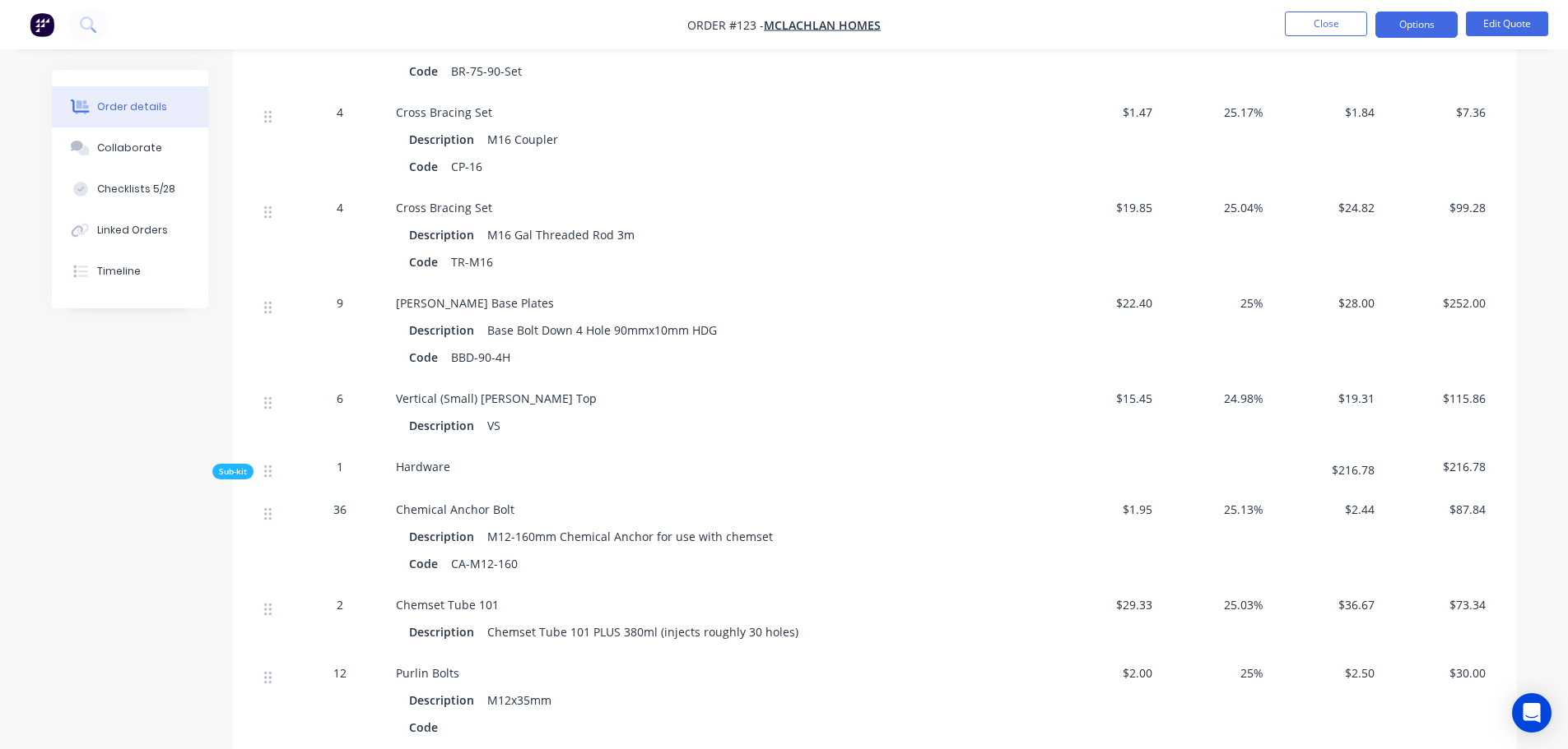
scroll to position [2972, 0]
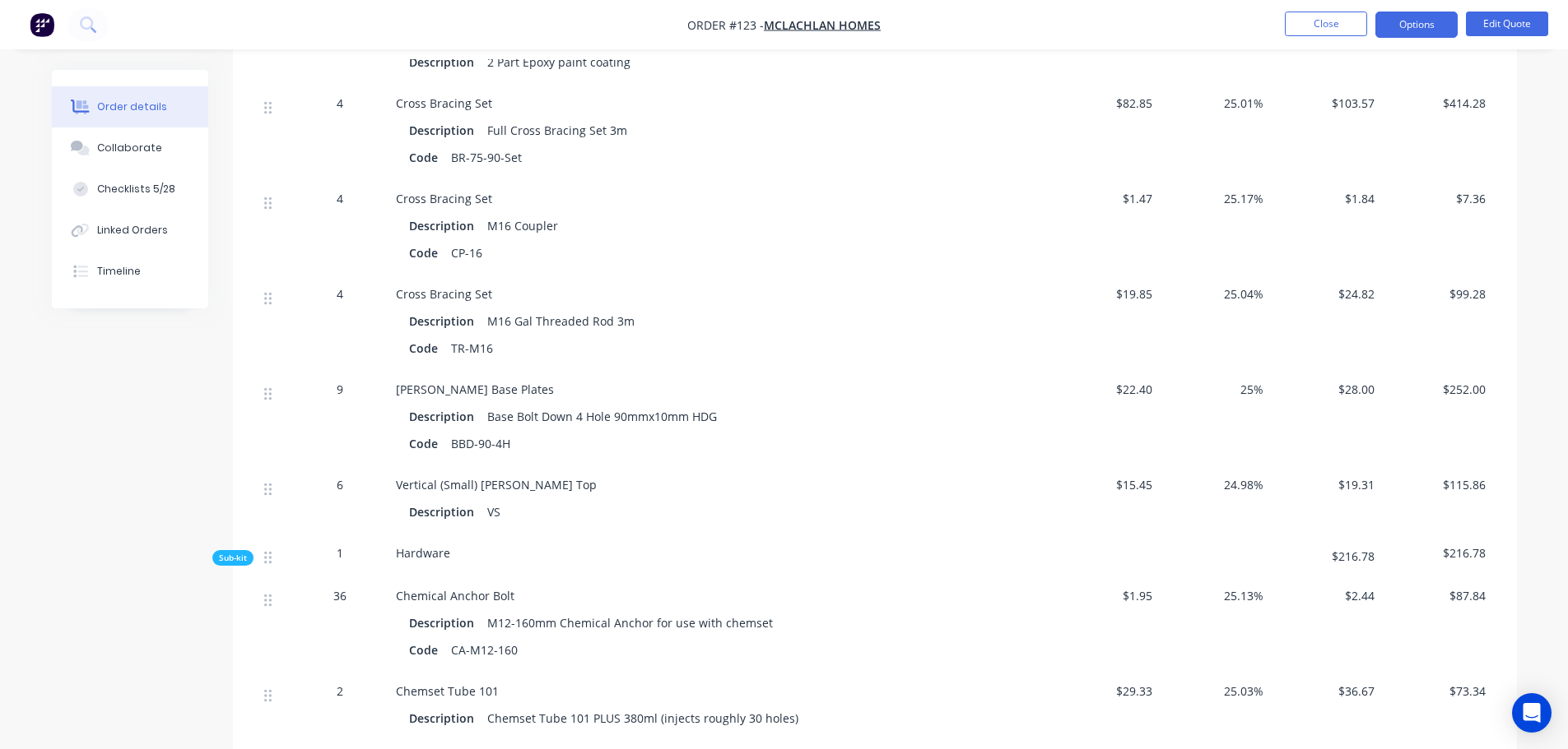
click at [224, 550] on div "Sub-kit" at bounding box center [233, 558] width 42 height 16
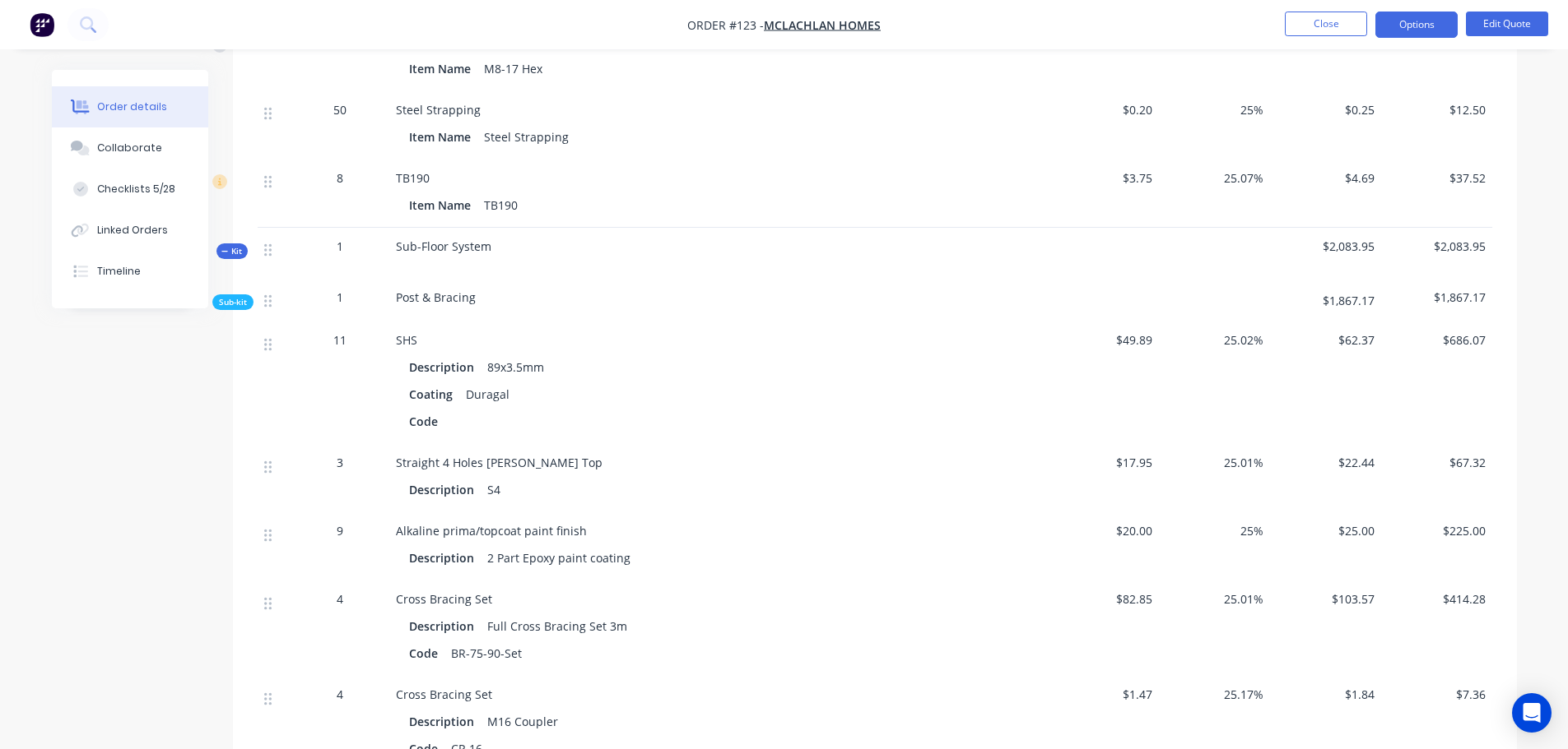
scroll to position [2396, 0]
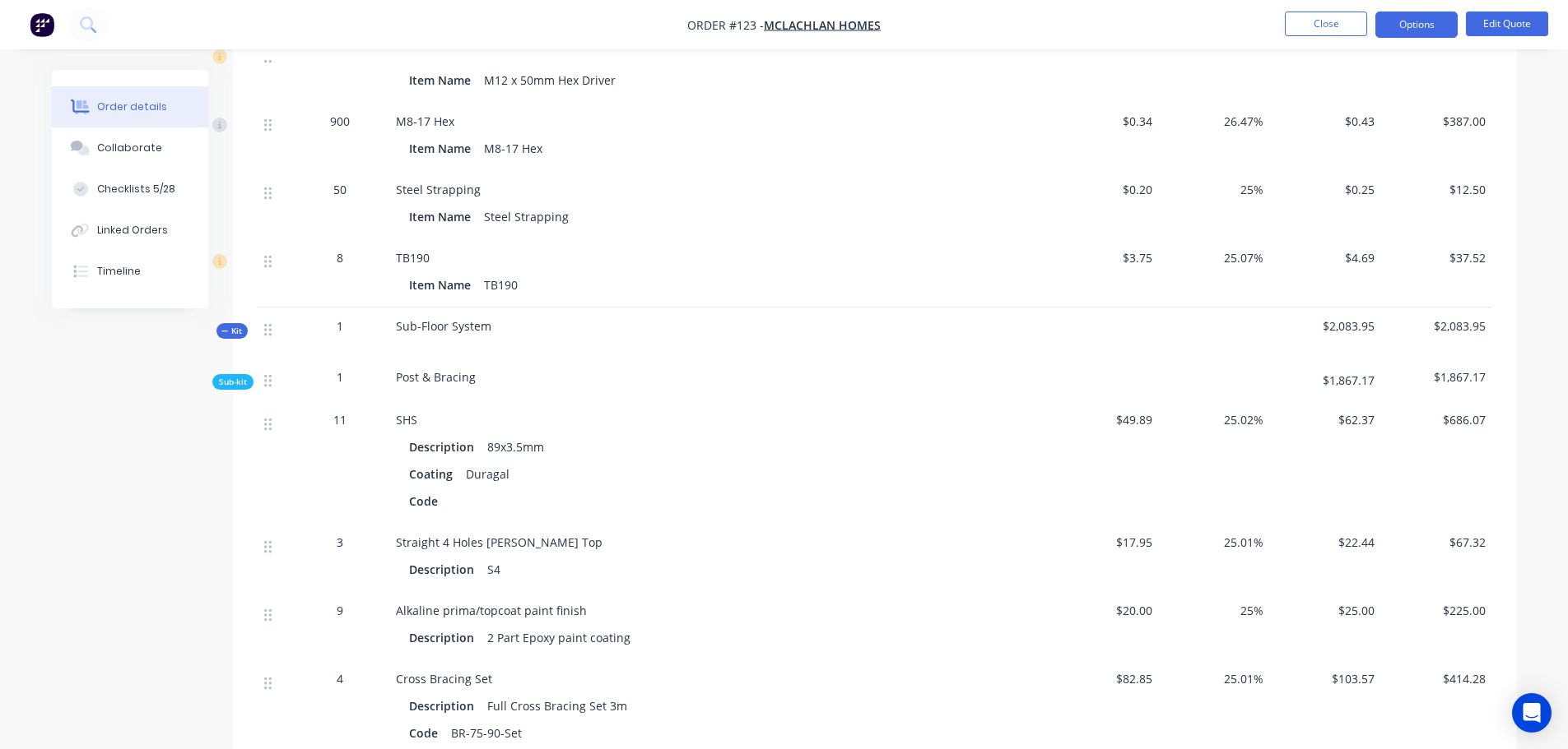
click at [228, 375] on span "Sub-kit" at bounding box center [232, 381] width 28 height 12
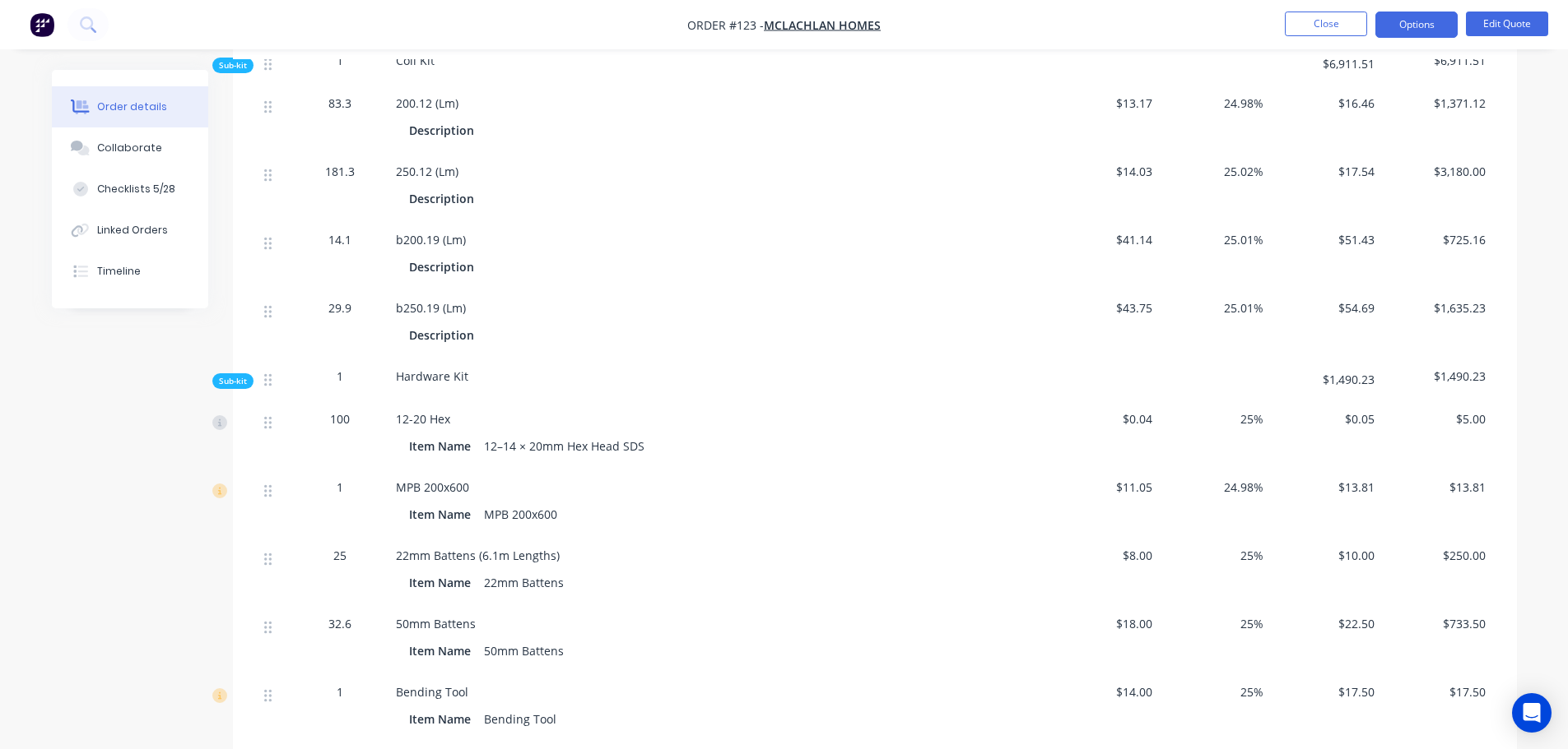
click at [232, 375] on span "Sub-kit" at bounding box center [232, 381] width 28 height 12
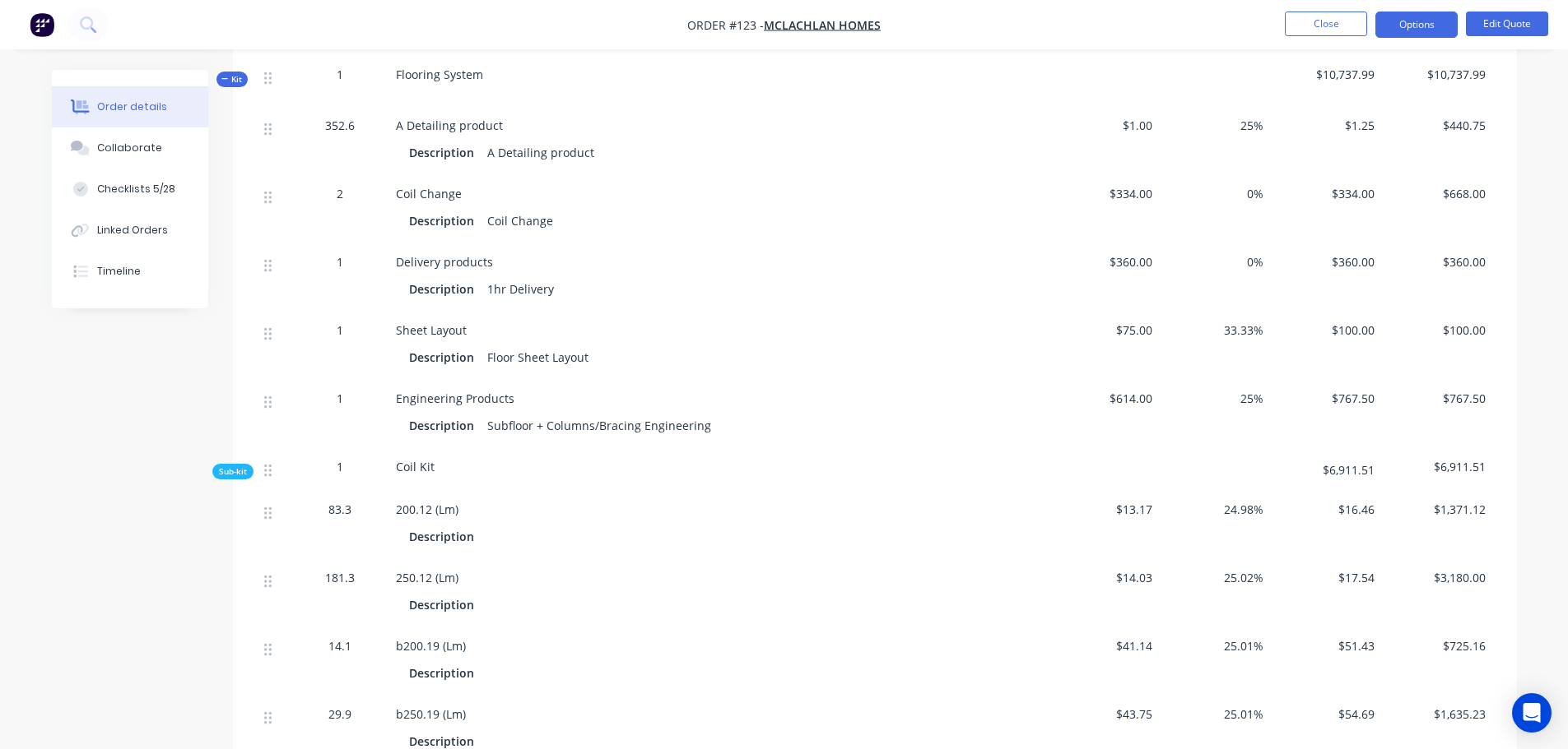
scroll to position [1209, 0]
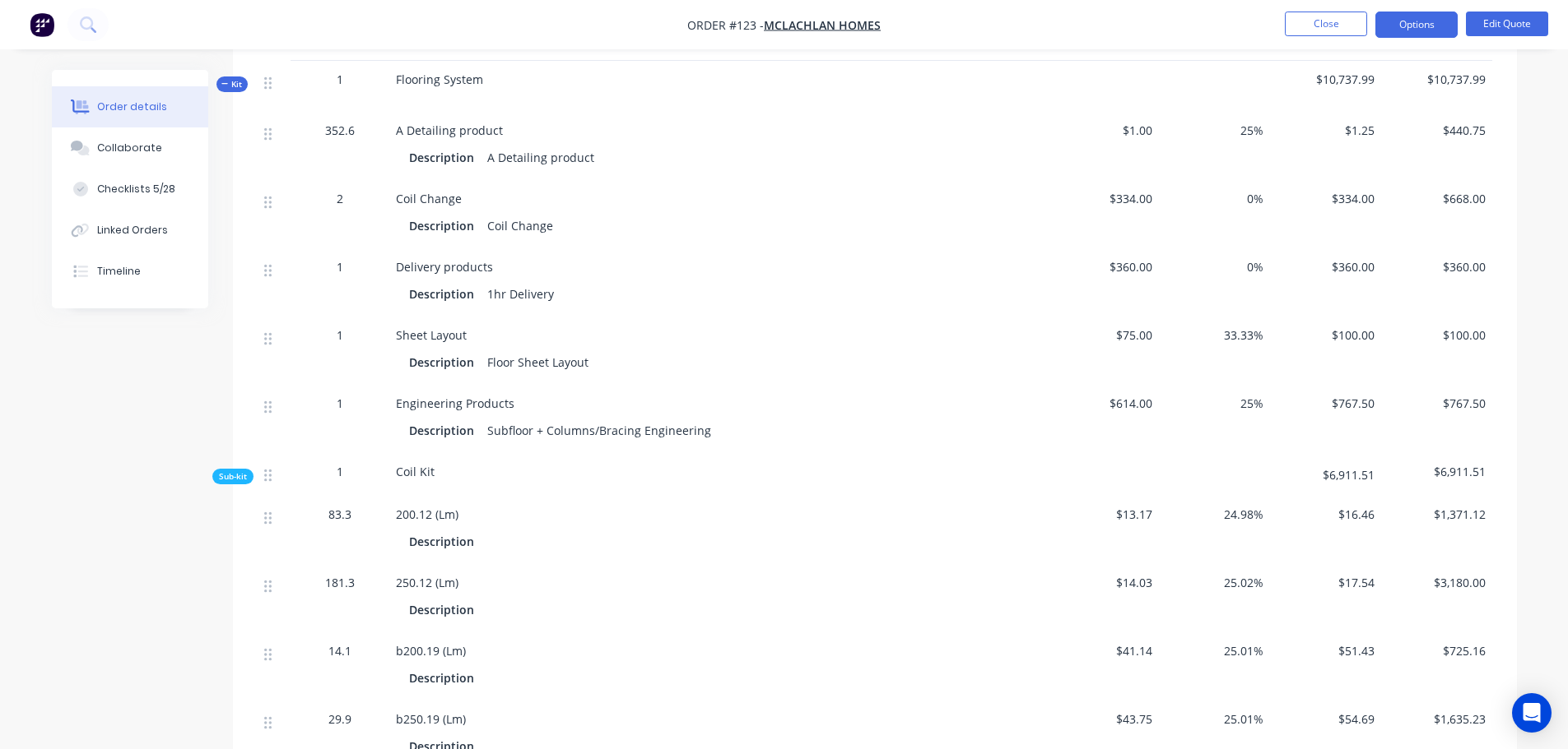
drag, startPoint x: 229, startPoint y: 456, endPoint x: 226, endPoint y: 432, distance: 24.2
click at [228, 470] on span "Sub-kit" at bounding box center [232, 476] width 28 height 12
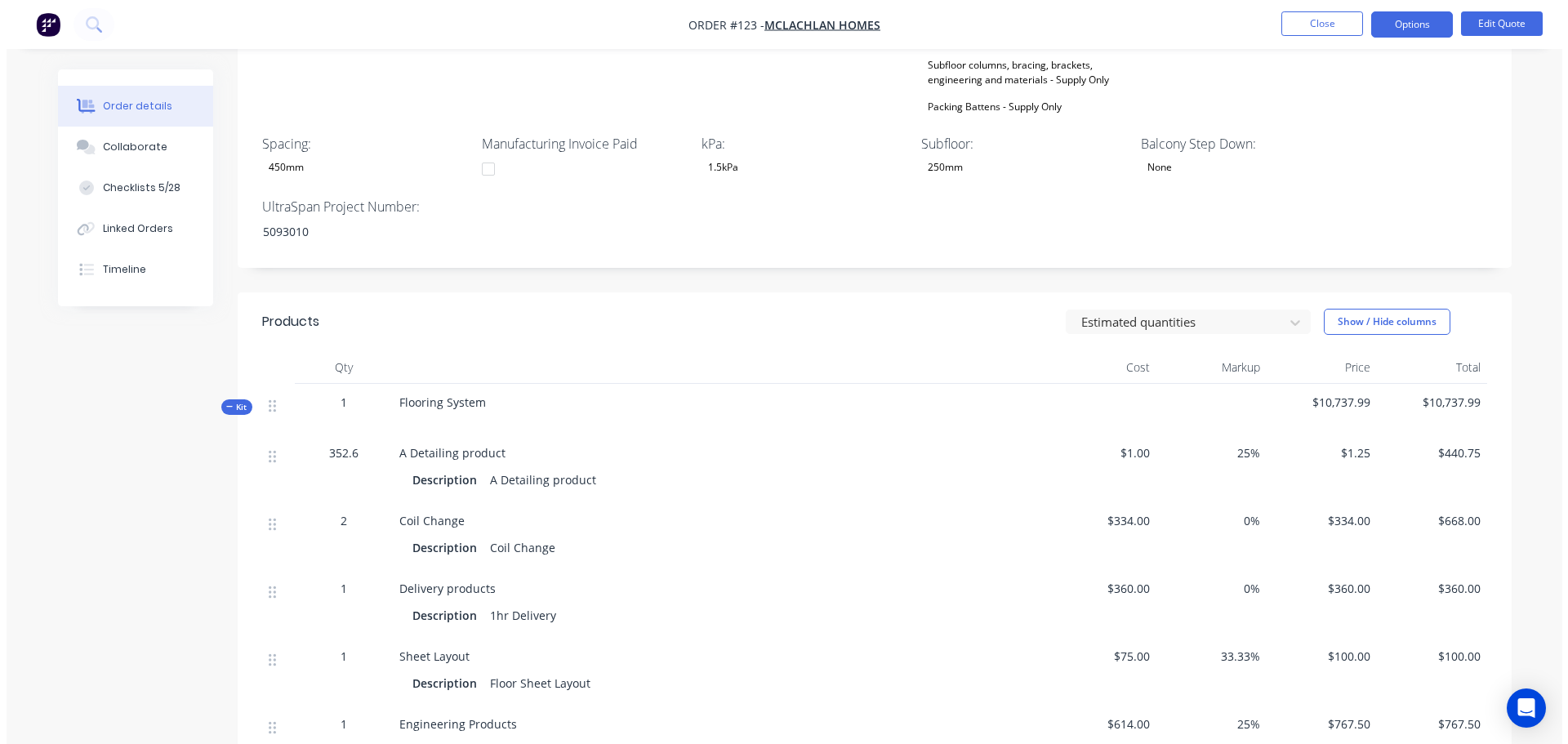
scroll to position [875, 0]
click at [226, 406] on icon "button" at bounding box center [223, 410] width 7 height 8
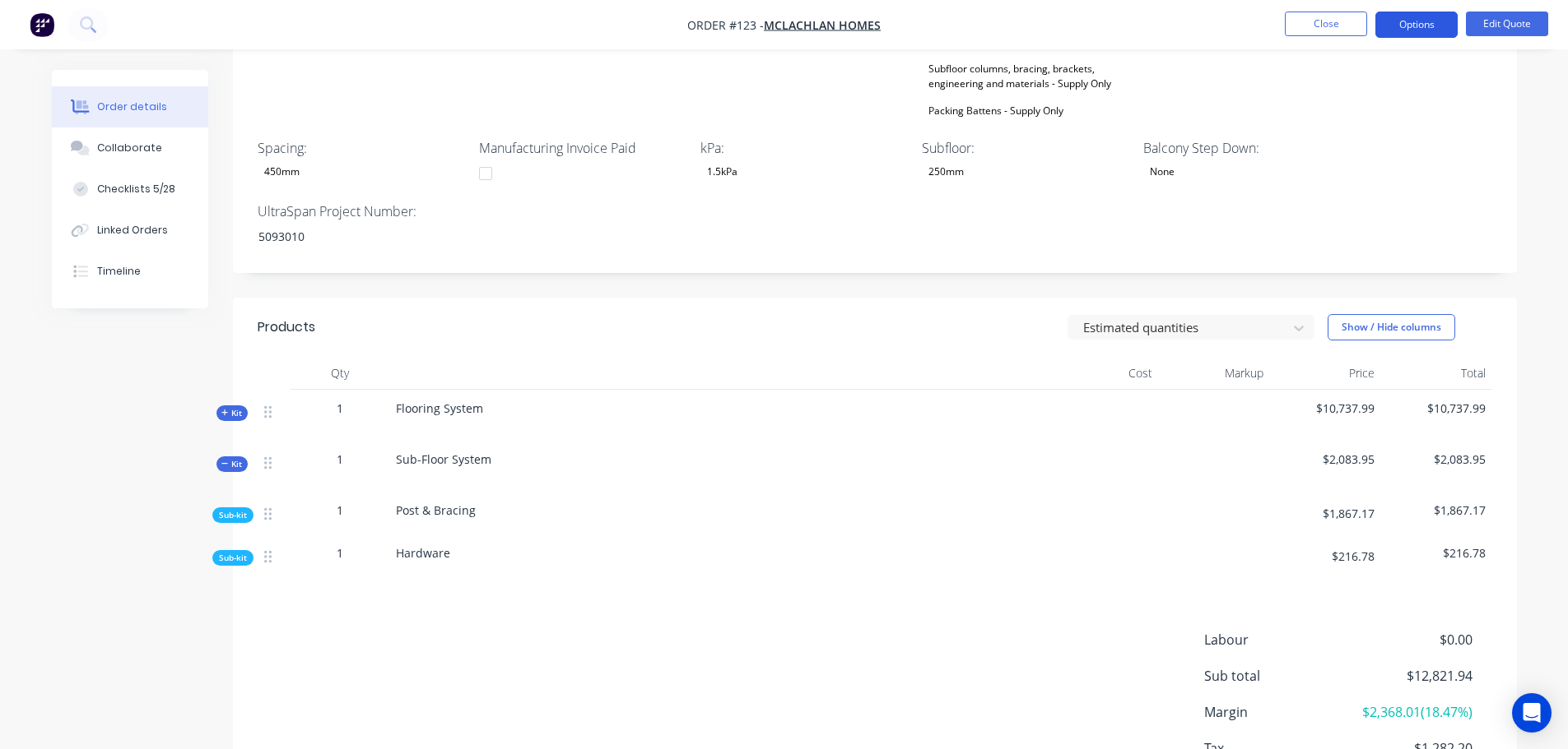
click at [1409, 25] on button "Options" at bounding box center [1416, 25] width 82 height 27
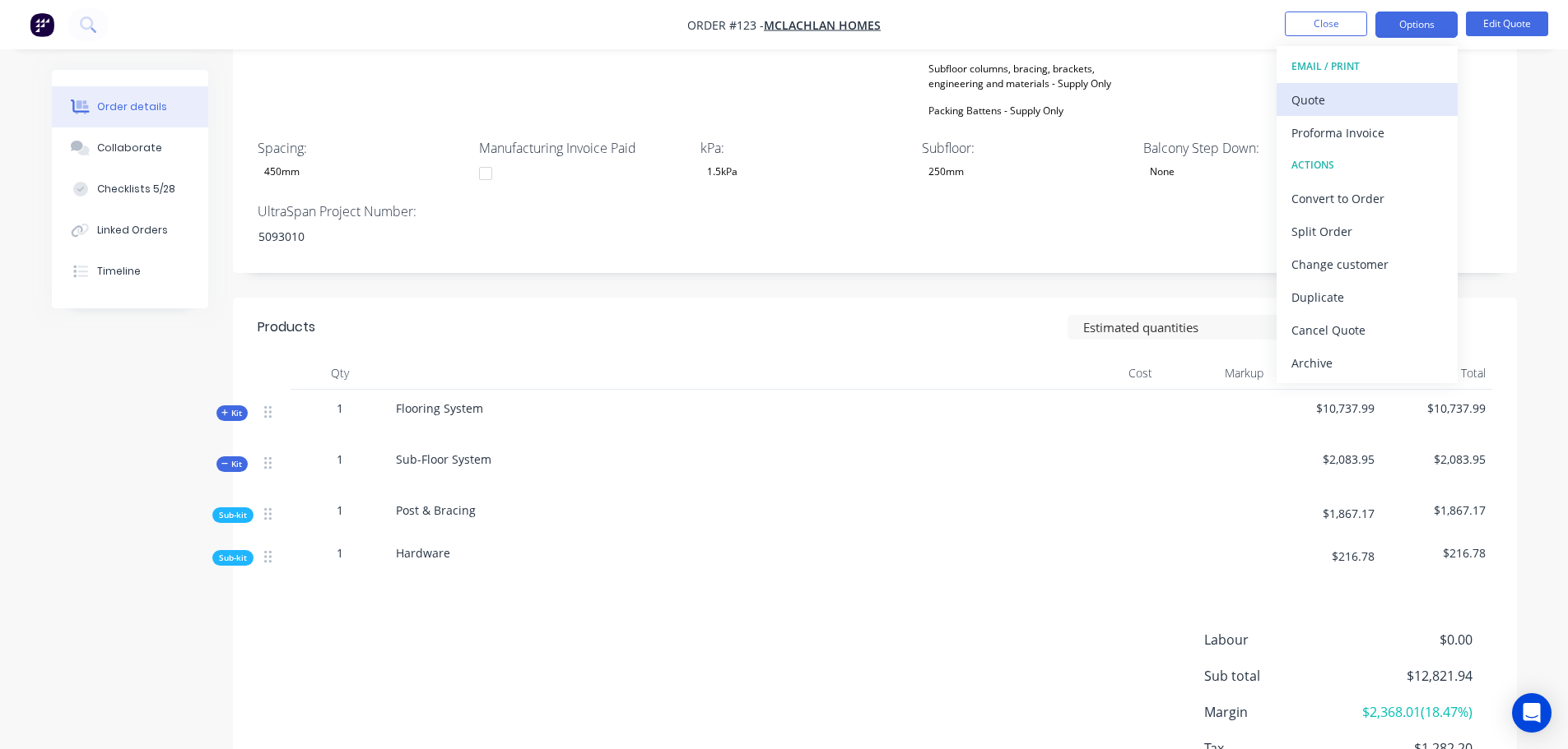
click at [1382, 99] on div "Quote" at bounding box center [1366, 100] width 151 height 24
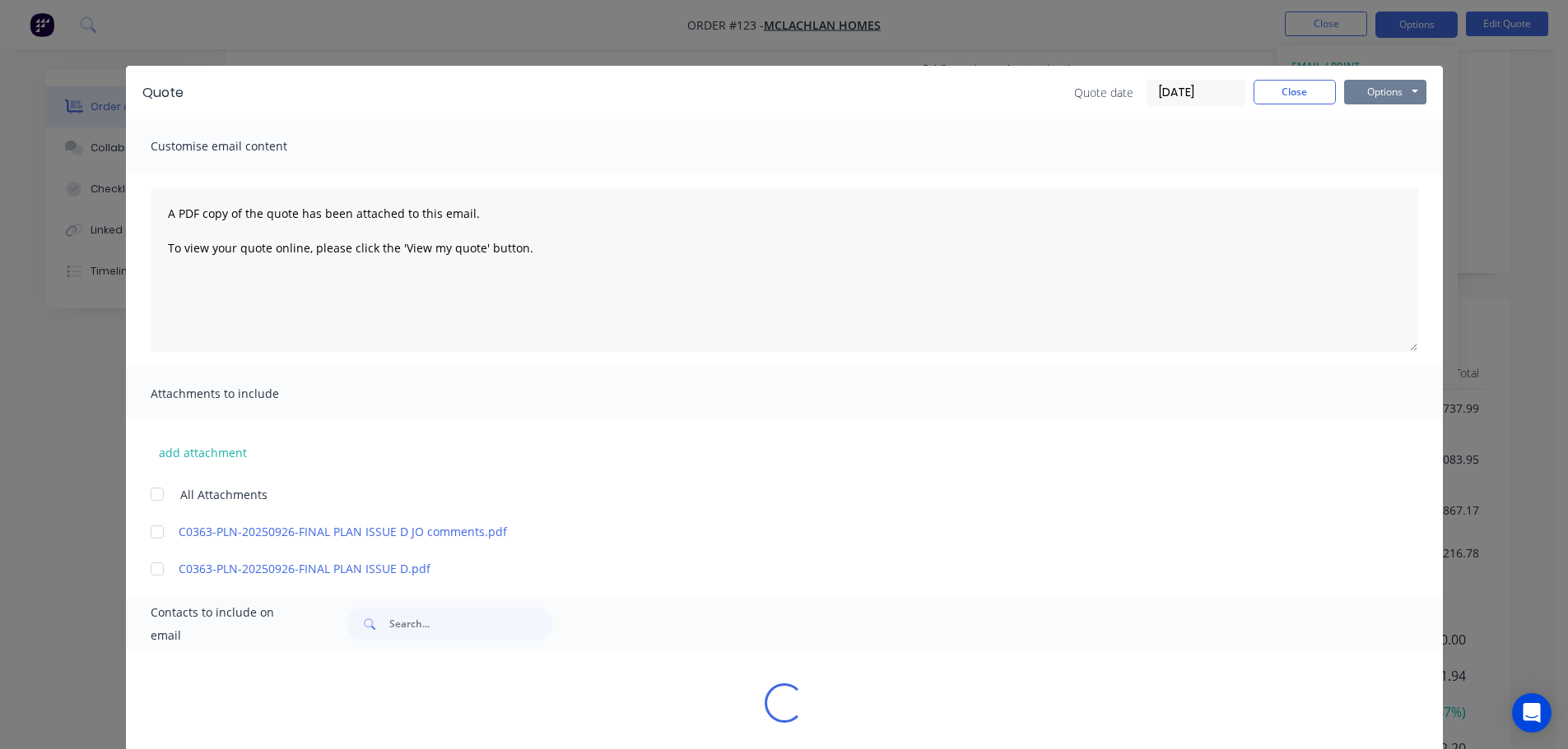
click at [1402, 94] on button "Options" at bounding box center [1384, 92] width 82 height 25
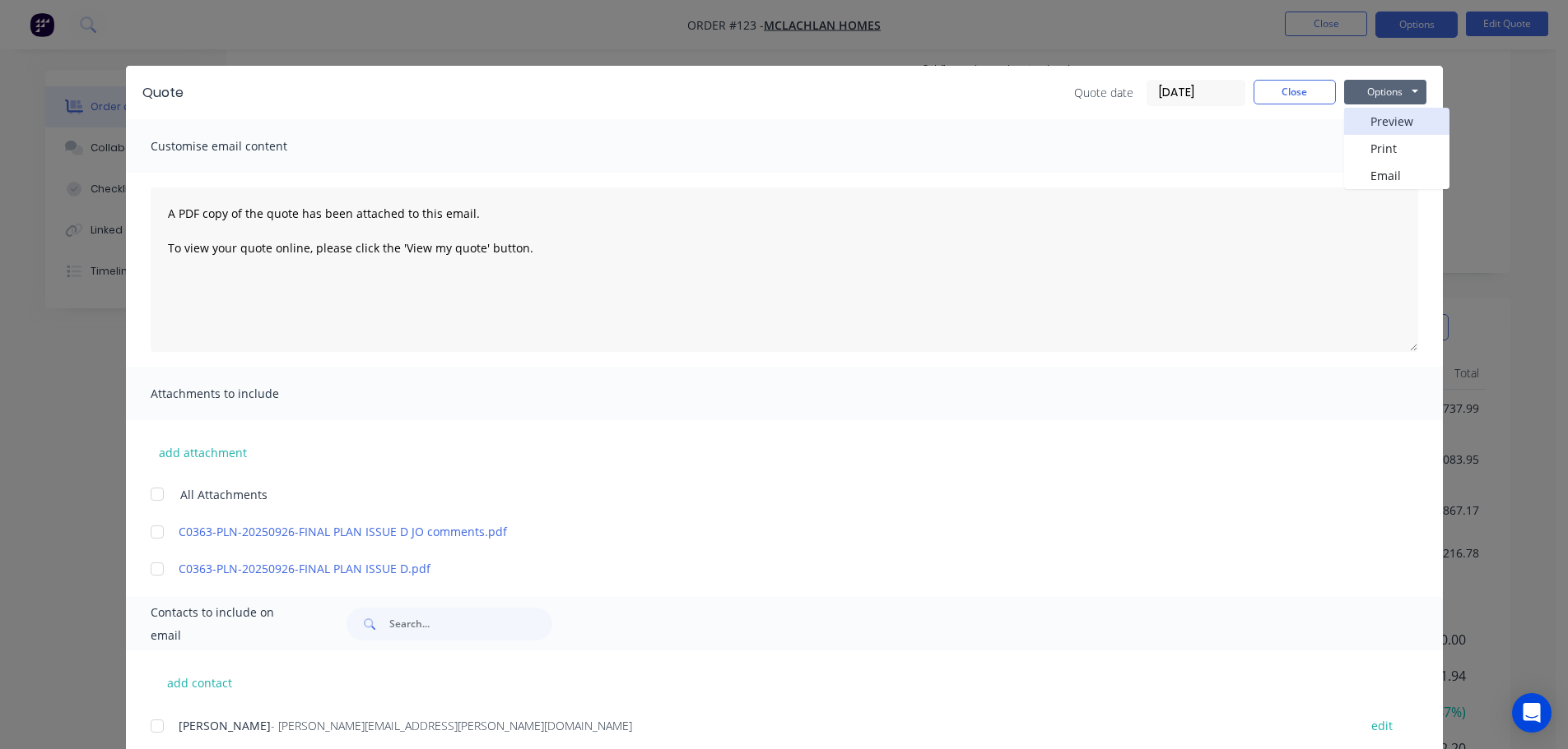
click at [1393, 117] on button "Preview" at bounding box center [1396, 121] width 106 height 27
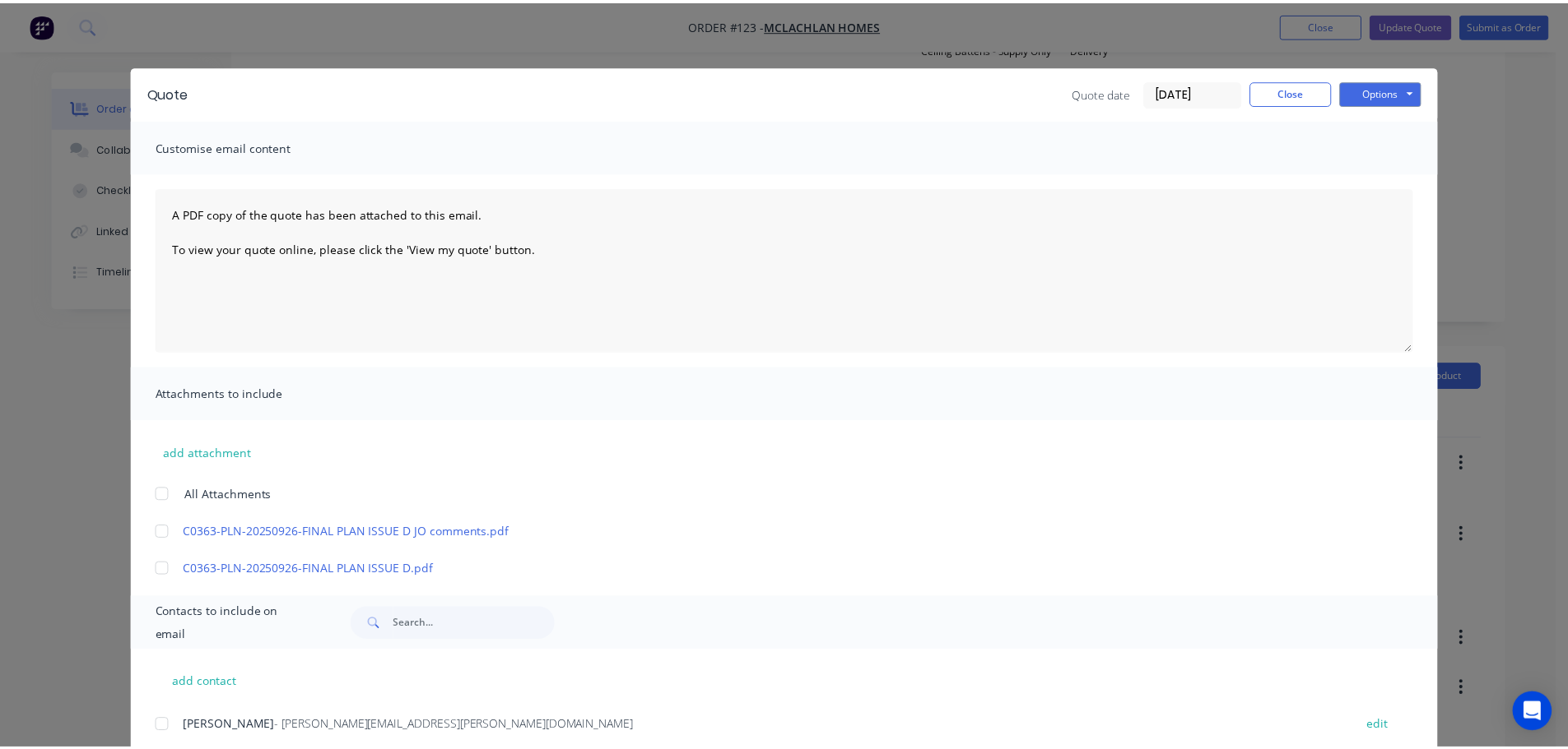
scroll to position [884, 0]
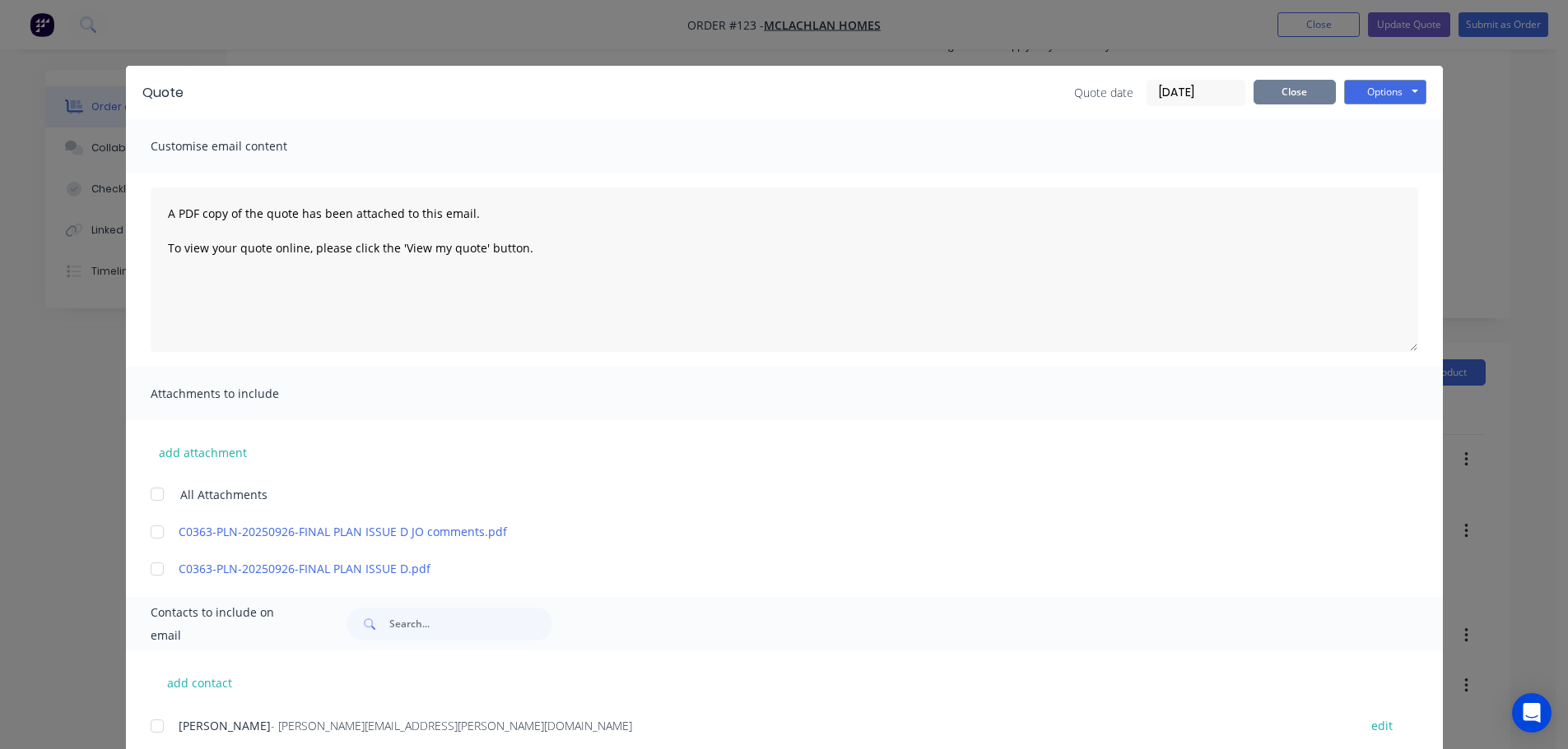
click at [1302, 84] on button "Close" at bounding box center [1294, 92] width 82 height 25
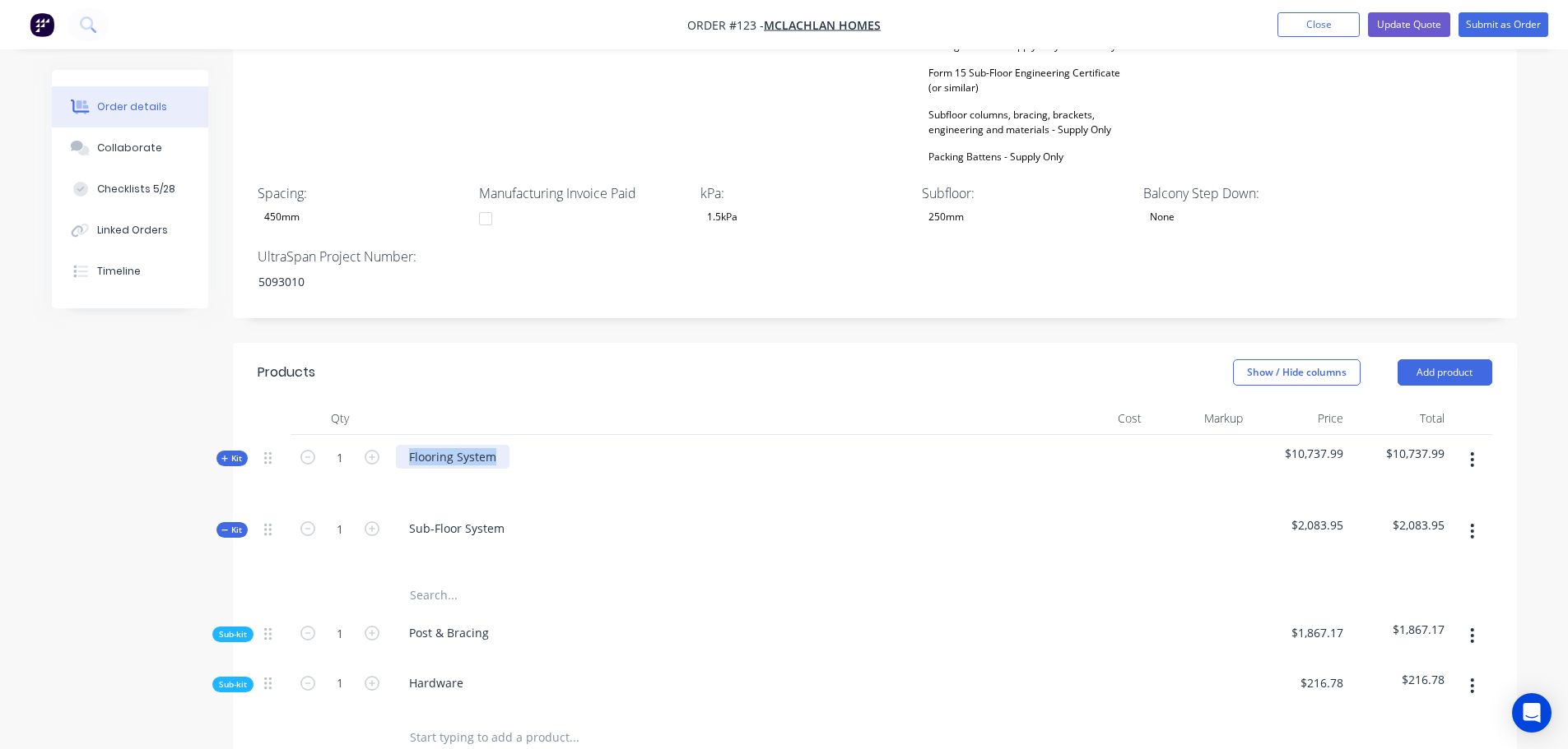
drag, startPoint x: 539, startPoint y: 390, endPoint x: 401, endPoint y: 402, distance: 138.5
click at [401, 435] on div "Flooring System" at bounding box center [719, 470] width 658 height 71
copy div "Flooring System"
click at [229, 453] on span "Kit" at bounding box center [232, 458] width 22 height 12
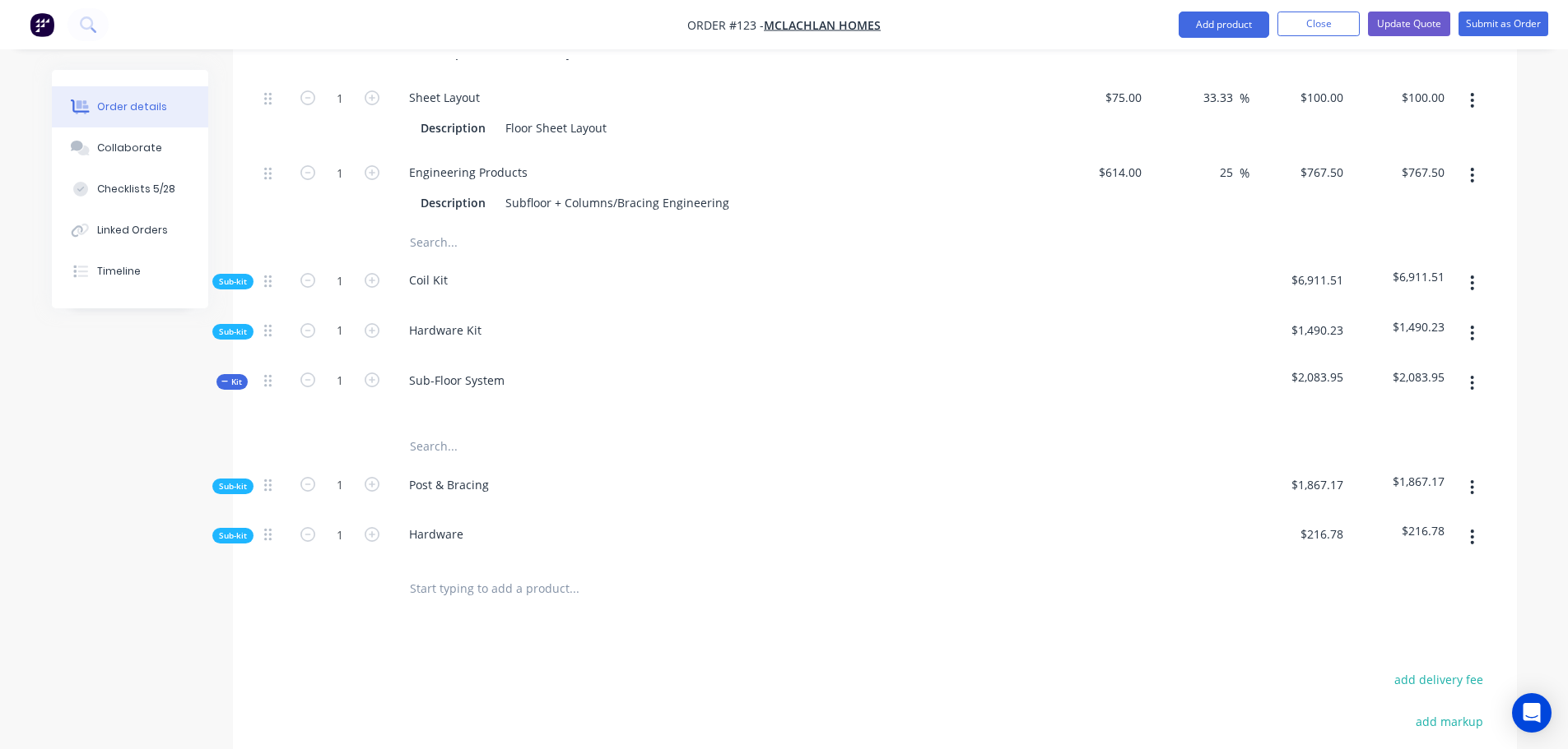
scroll to position [1542, 0]
click at [227, 273] on span "Sub-kit" at bounding box center [232, 279] width 28 height 12
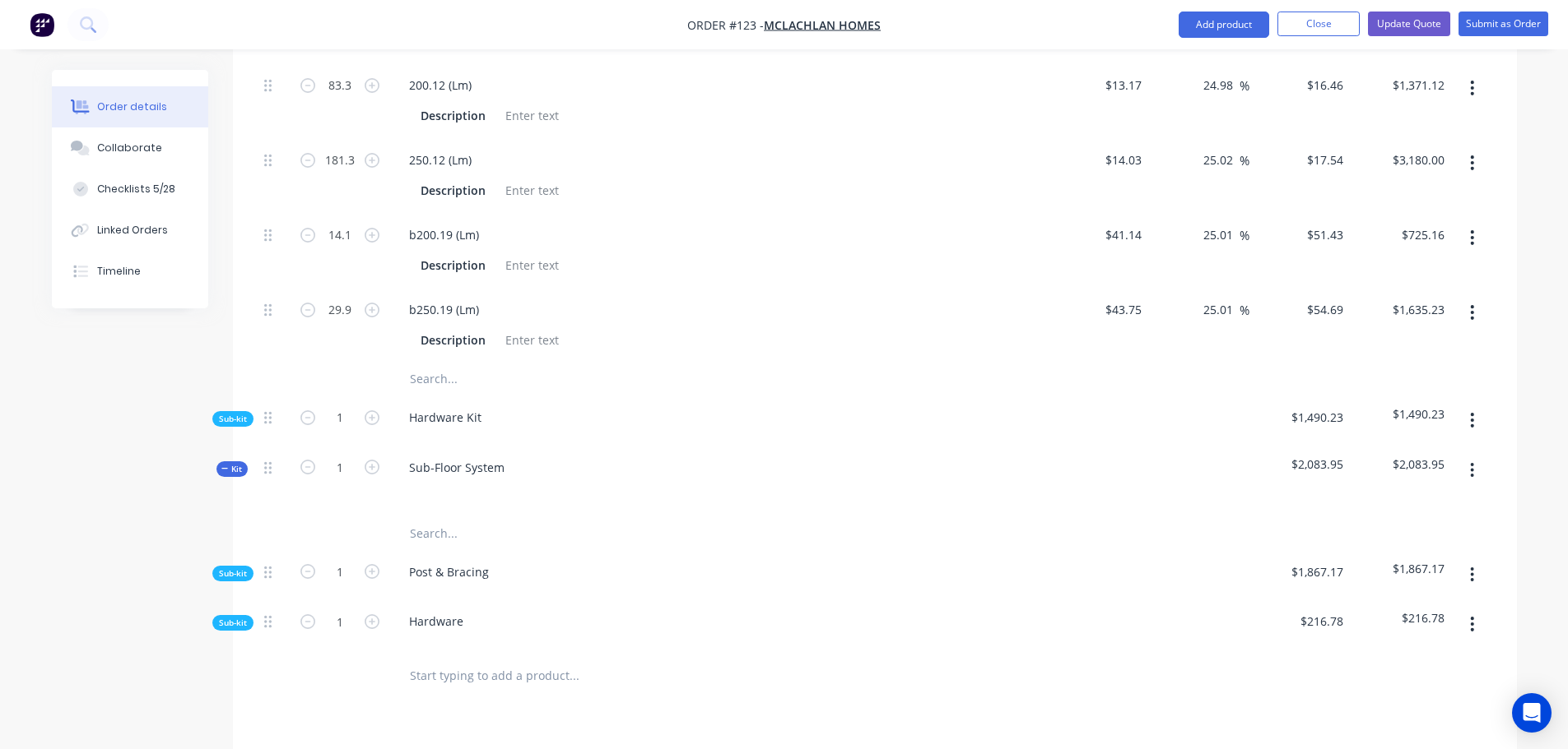
scroll to position [1872, 0]
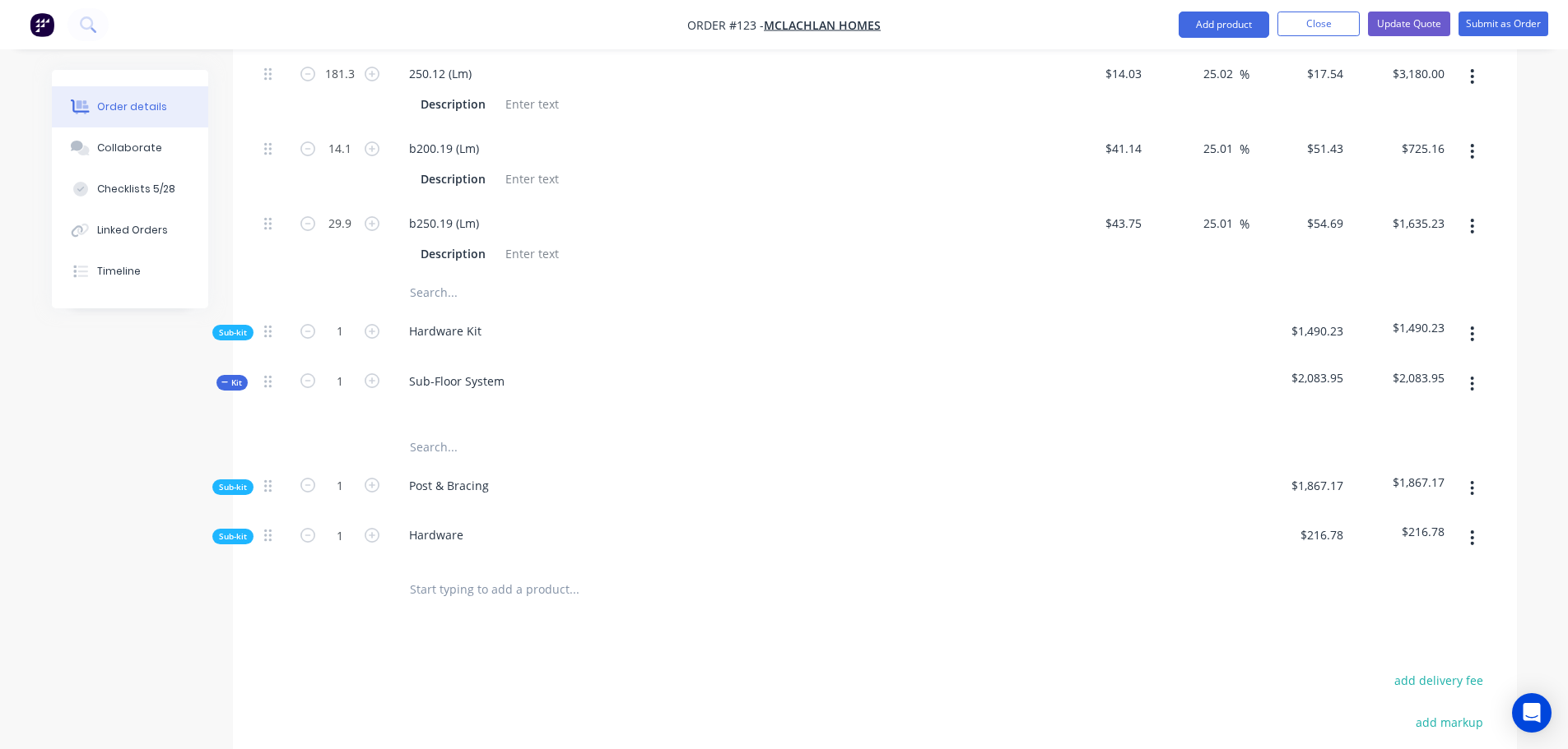
click at [216, 325] on div "Sub-kit" at bounding box center [233, 333] width 42 height 16
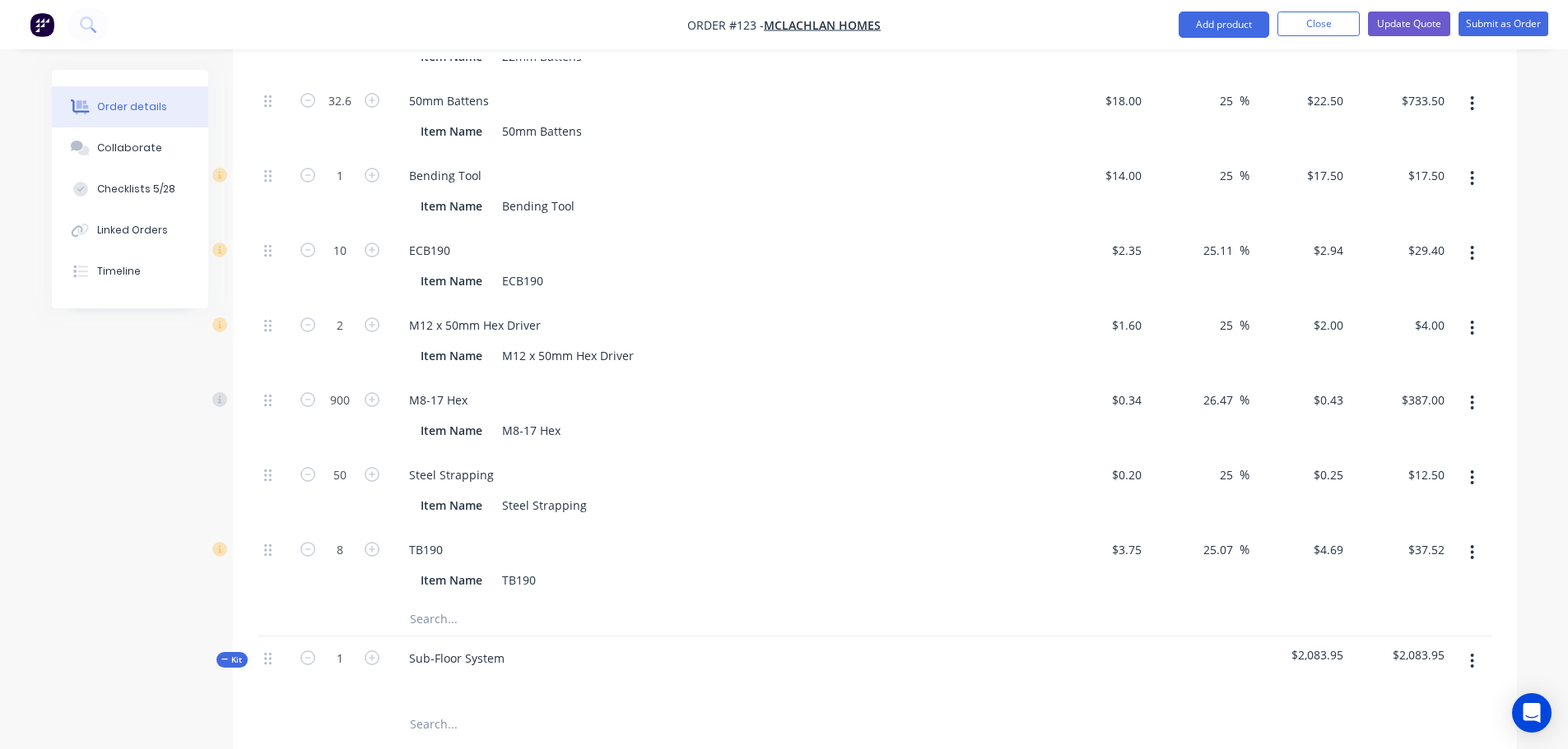
scroll to position [2612, 0]
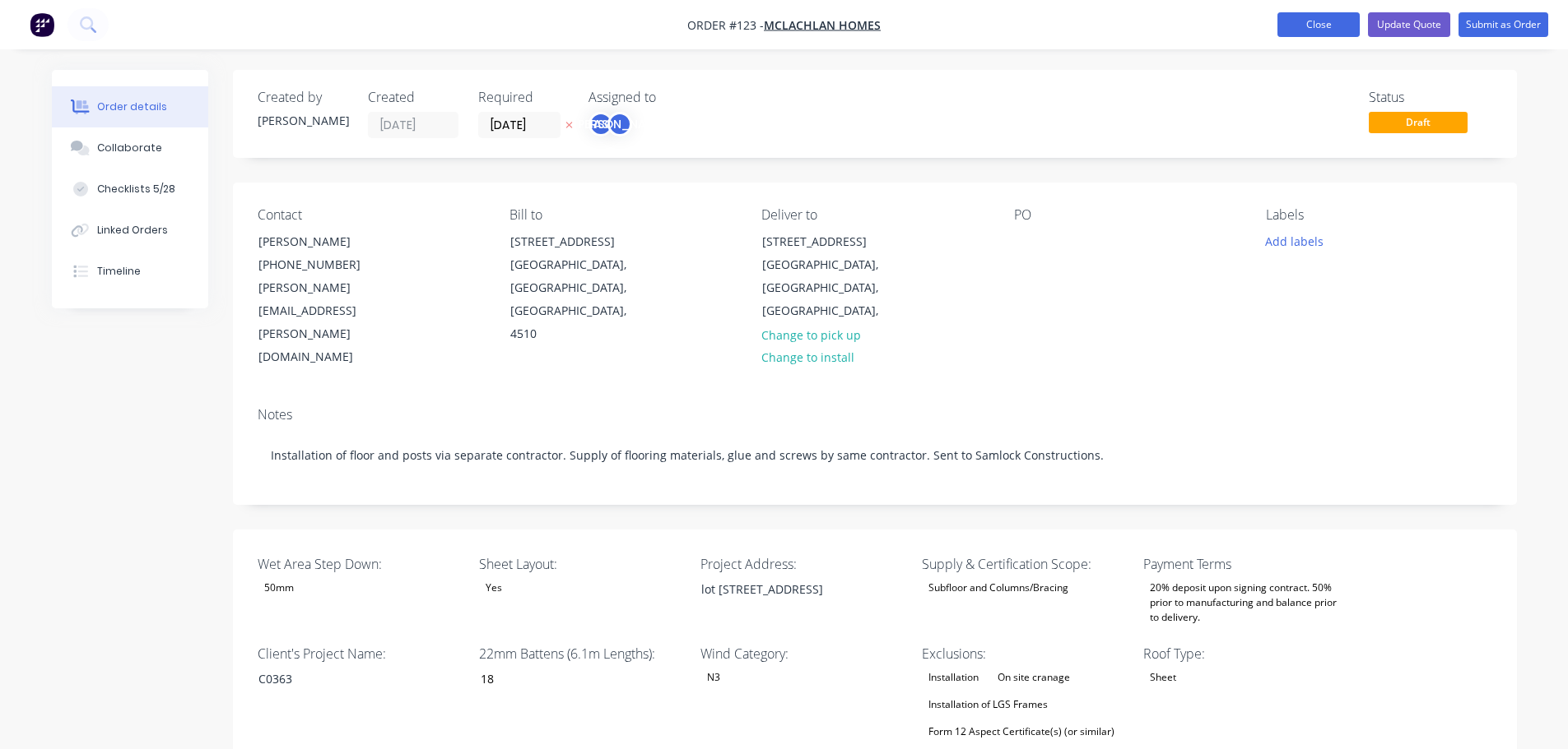
scroll to position [884, 0]
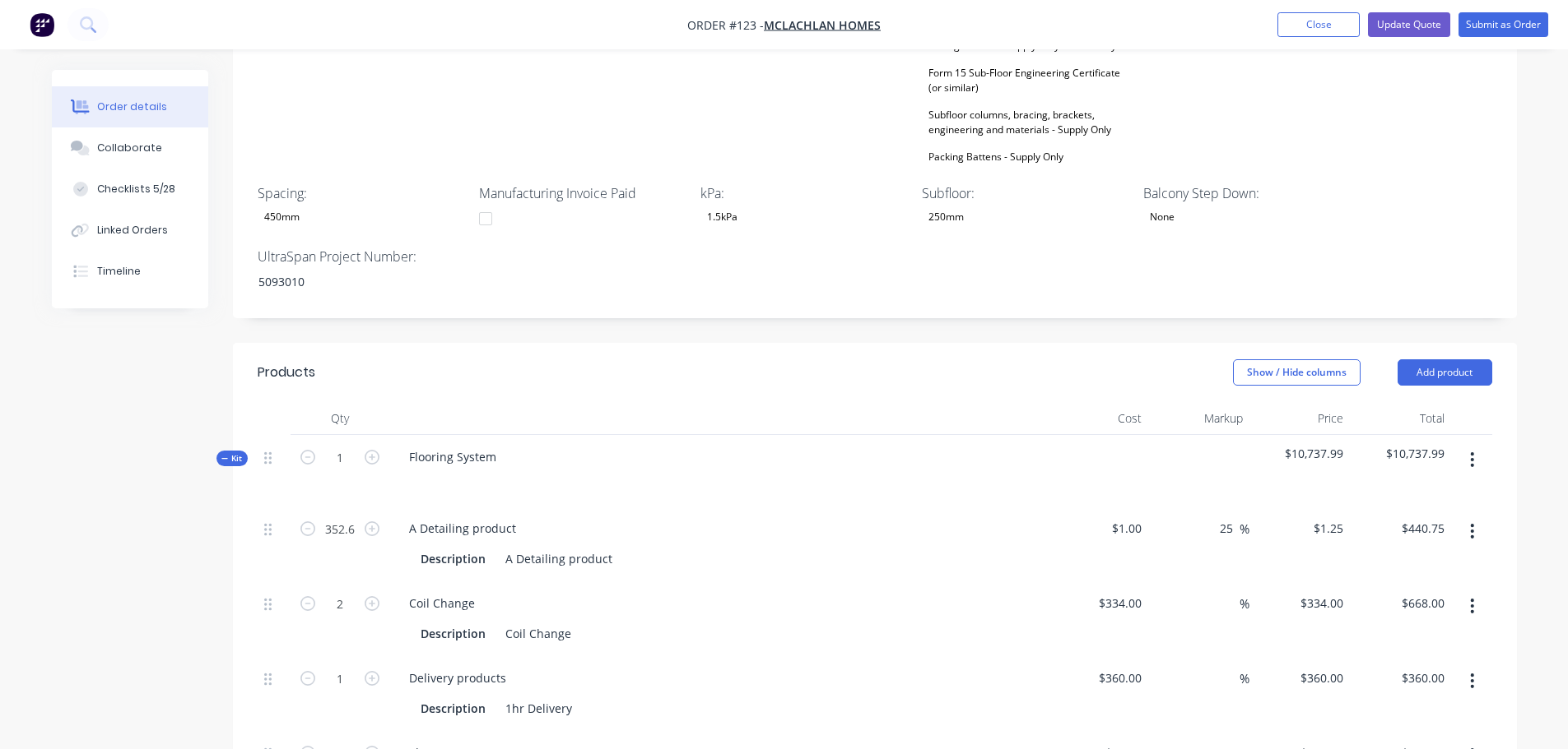
drag, startPoint x: 1284, startPoint y: 19, endPoint x: 932, endPoint y: 1, distance: 352.5
click at [1284, 18] on button "Close" at bounding box center [1318, 24] width 82 height 25
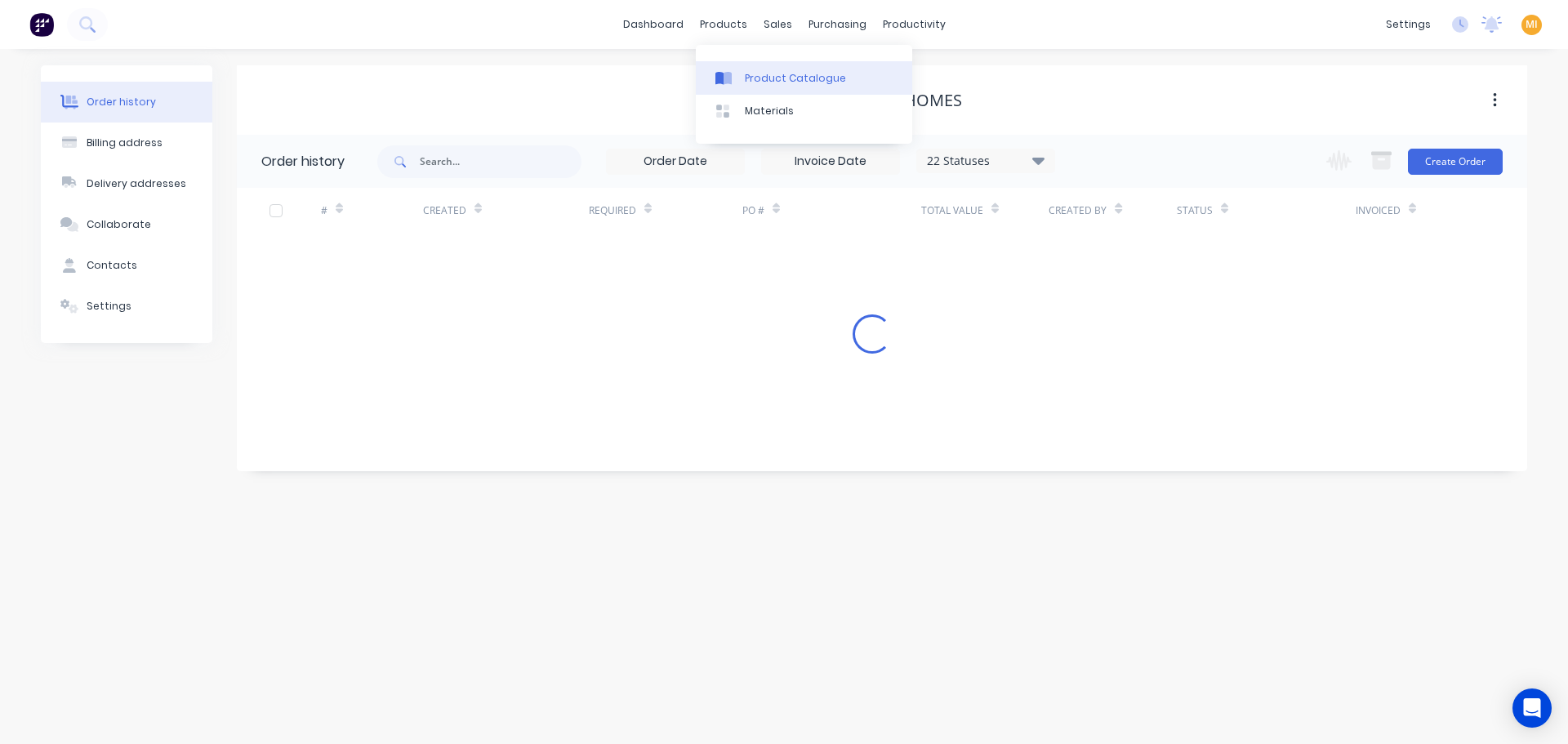
click at [762, 77] on div "Product Catalogue" at bounding box center [795, 78] width 101 height 15
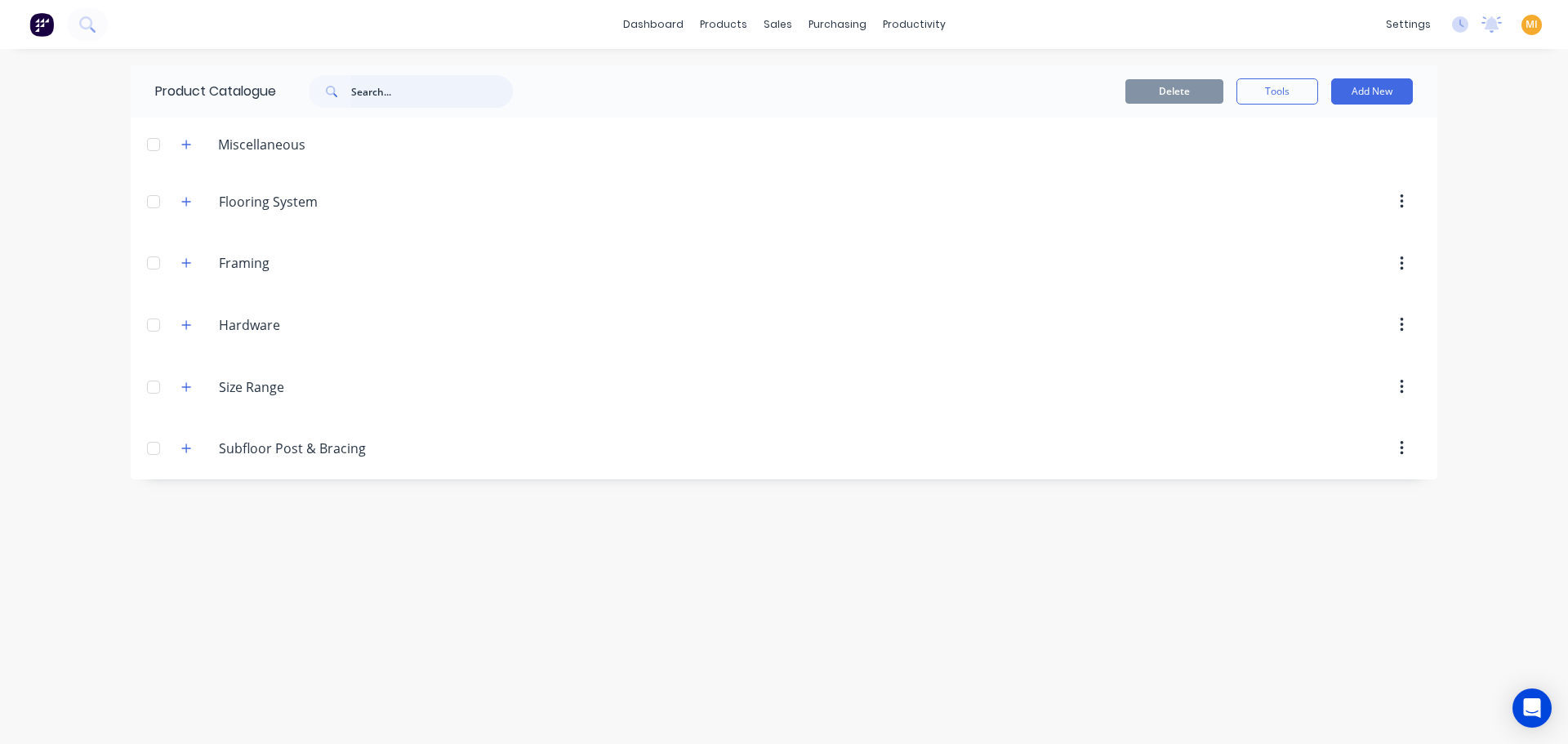
click at [384, 95] on input "text" at bounding box center [432, 91] width 162 height 32
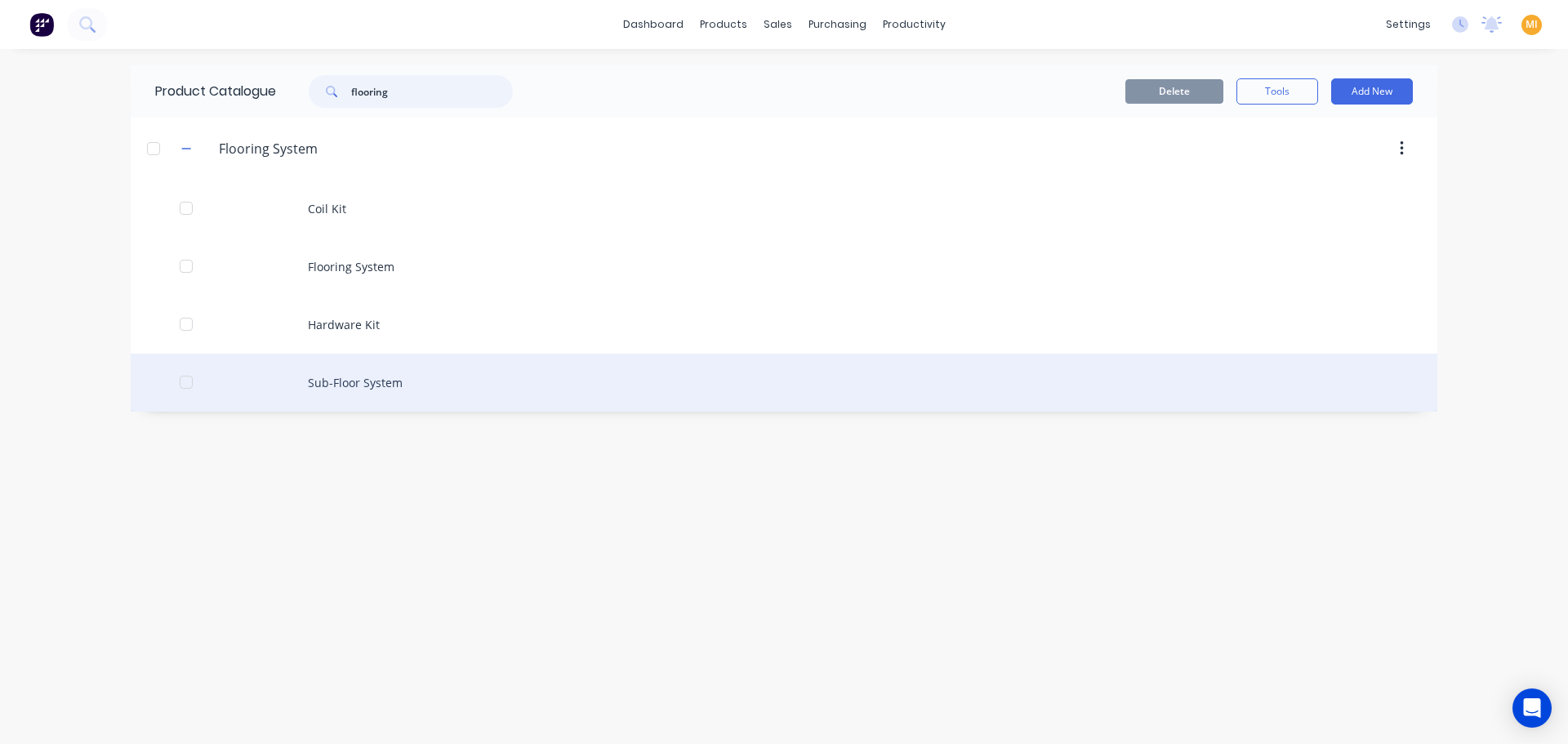
type input "flooring"
click at [409, 393] on div "Sub-Floor System" at bounding box center [784, 382] width 1307 height 58
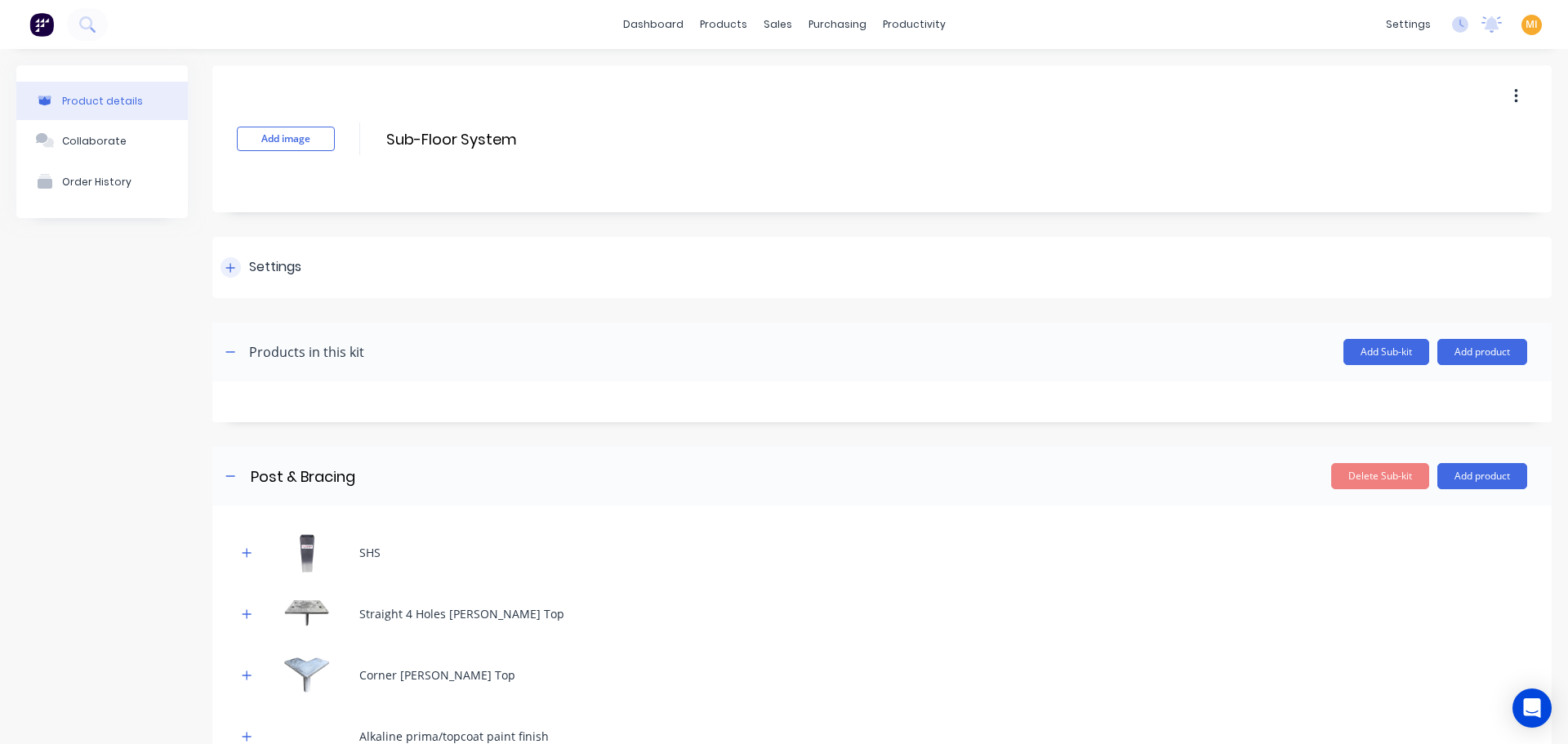
click at [340, 290] on div "Settings" at bounding box center [881, 267] width 1339 height 61
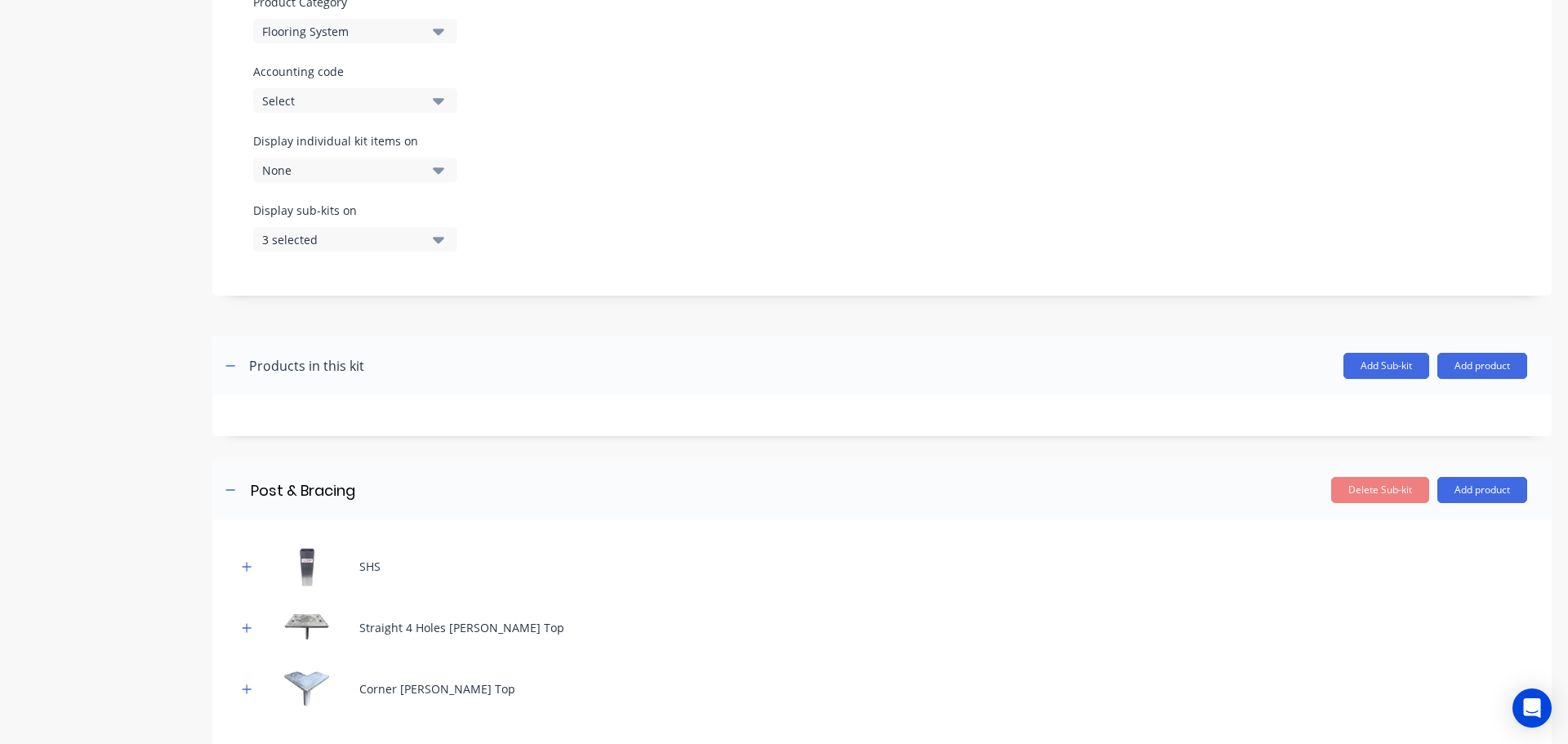
scroll to position [490, 0]
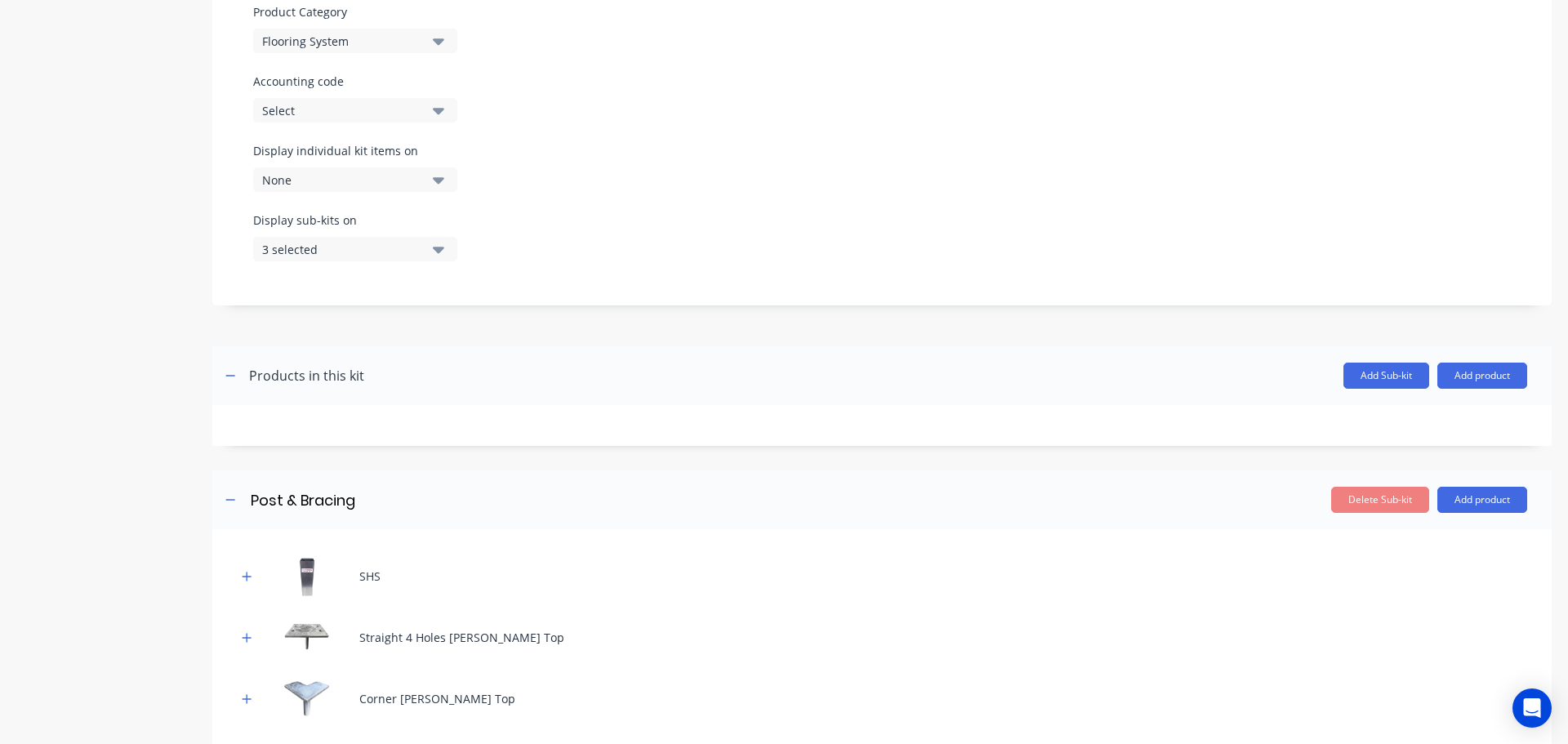
click at [371, 169] on button "None" at bounding box center [355, 180] width 204 height 25
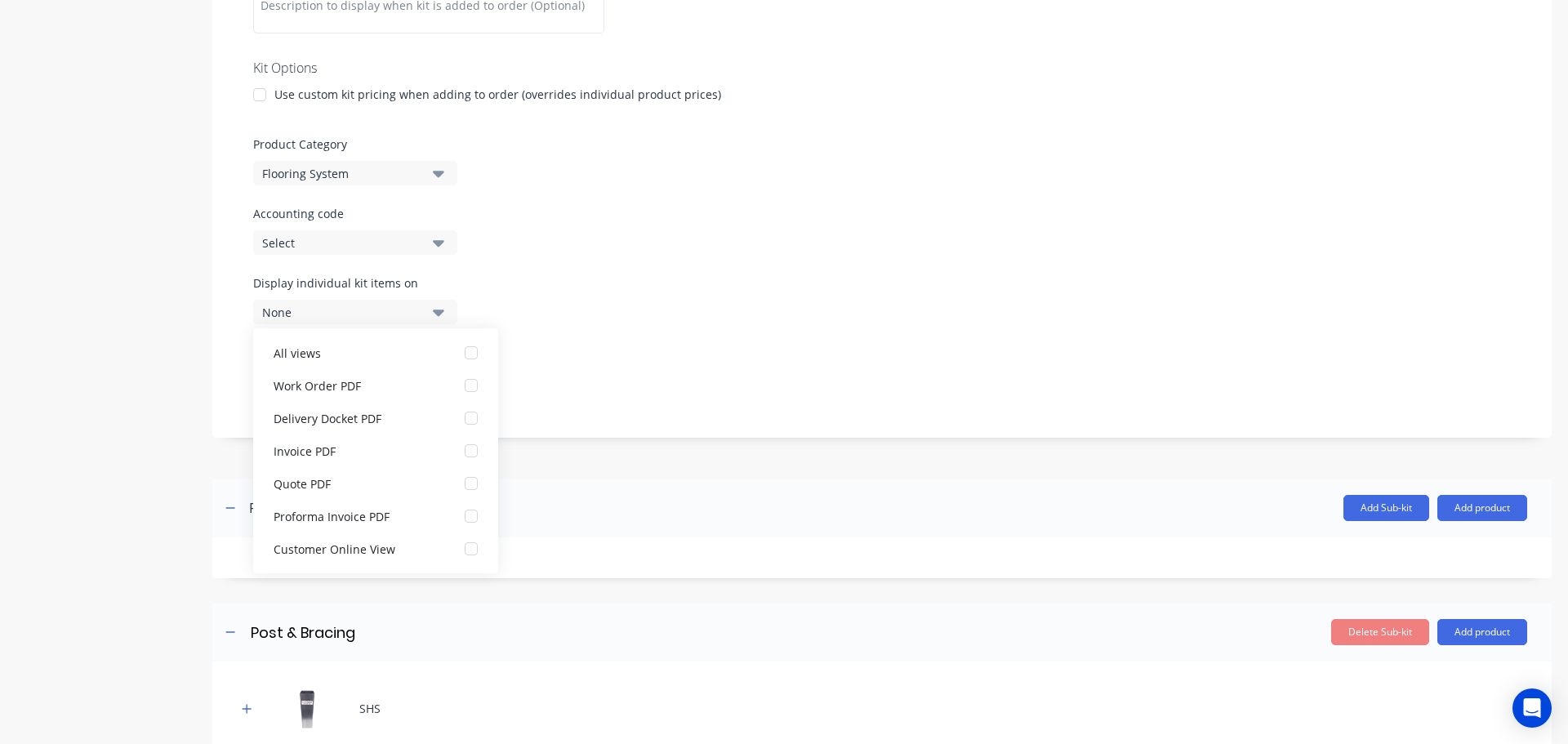
scroll to position [327, 0]
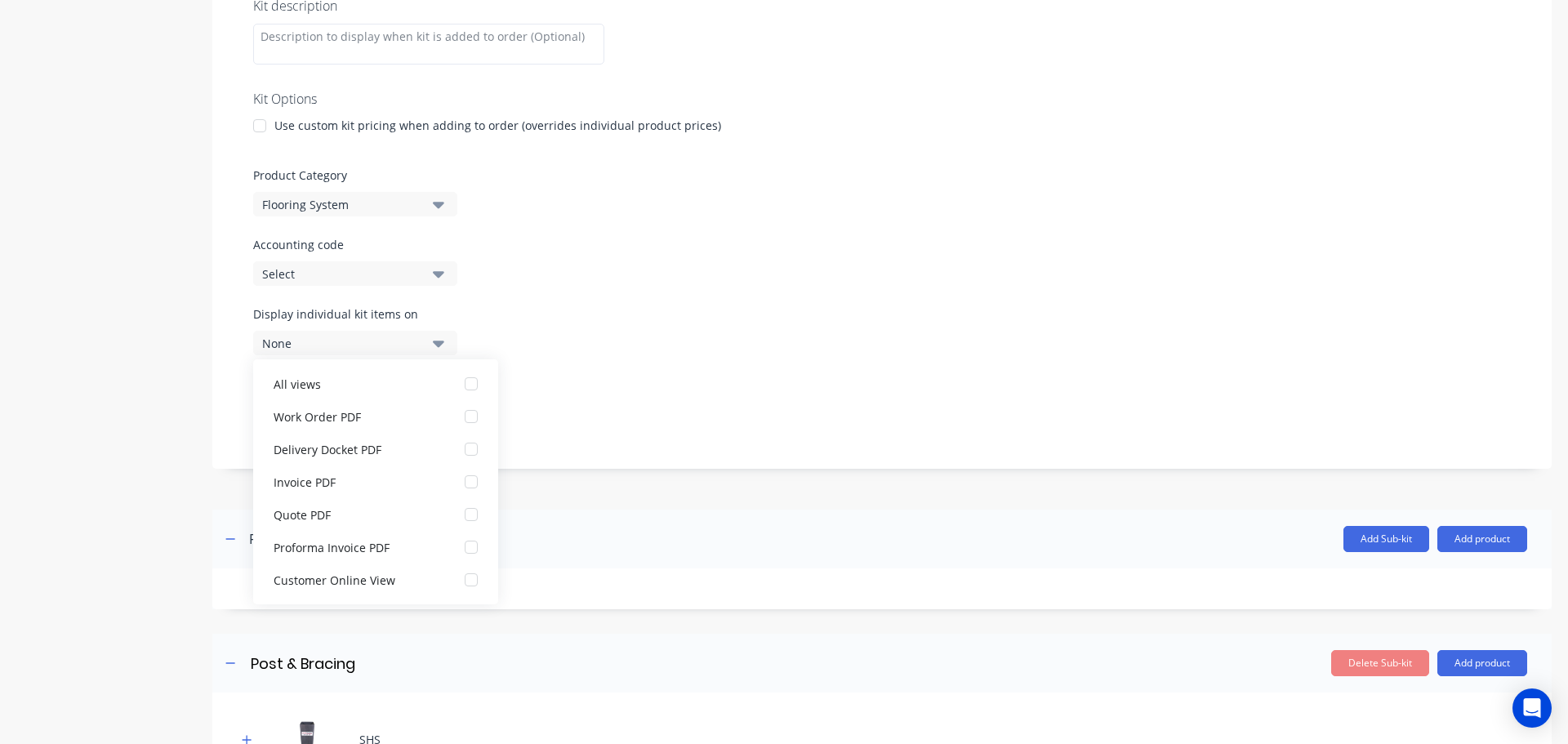
click at [618, 248] on label "Accounting code" at bounding box center [882, 244] width 1258 height 17
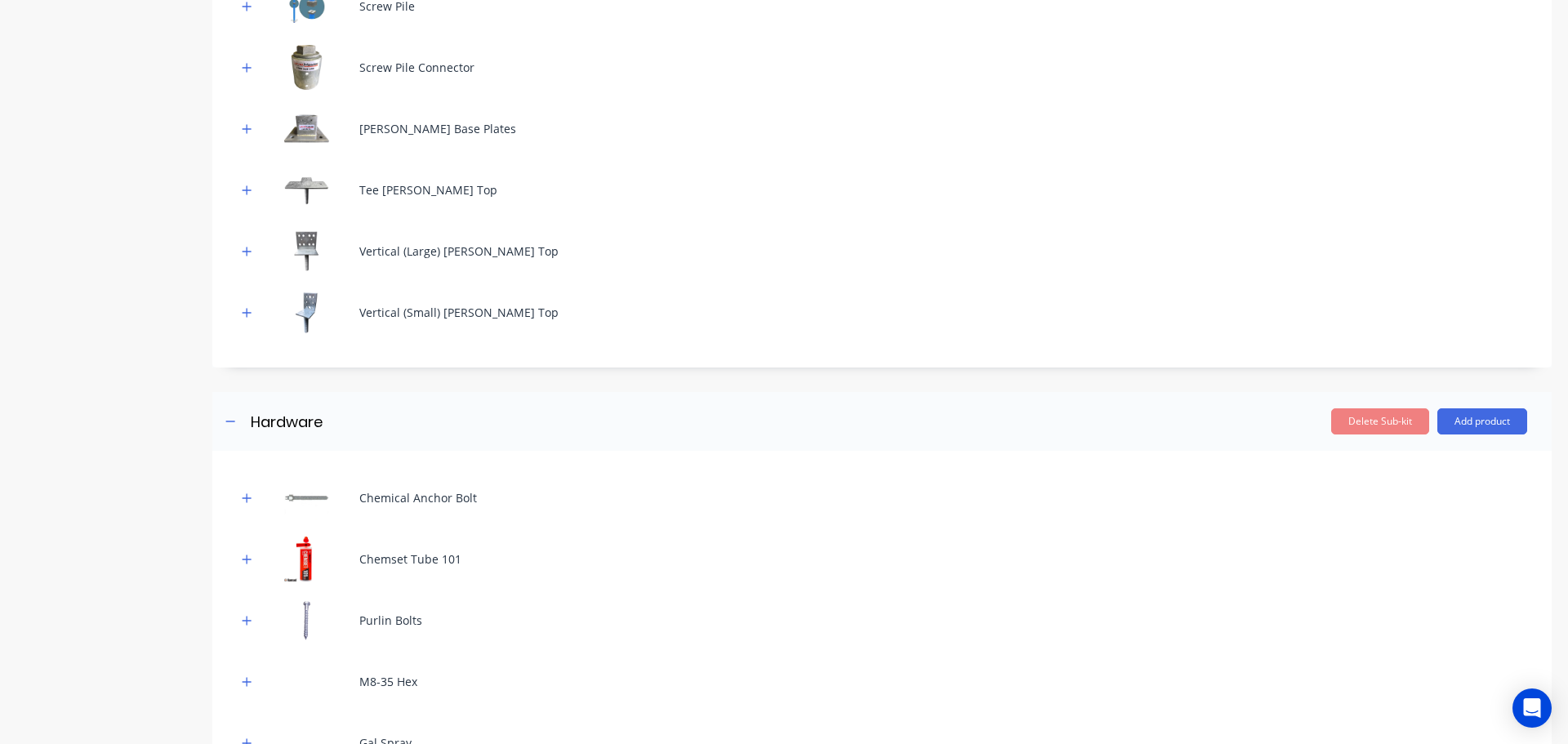
scroll to position [1573, 0]
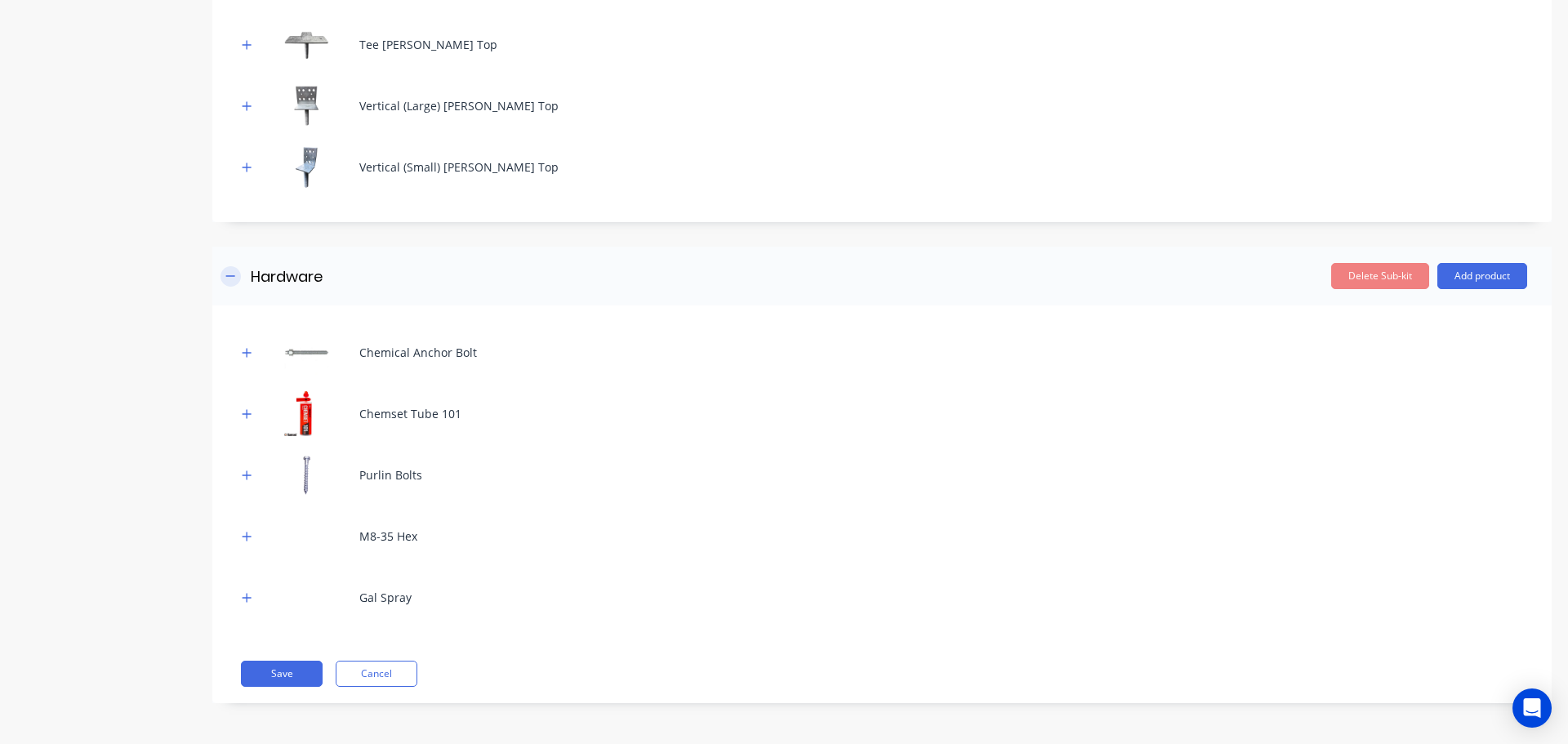
click at [235, 271] on icon "button" at bounding box center [231, 277] width 10 height 12
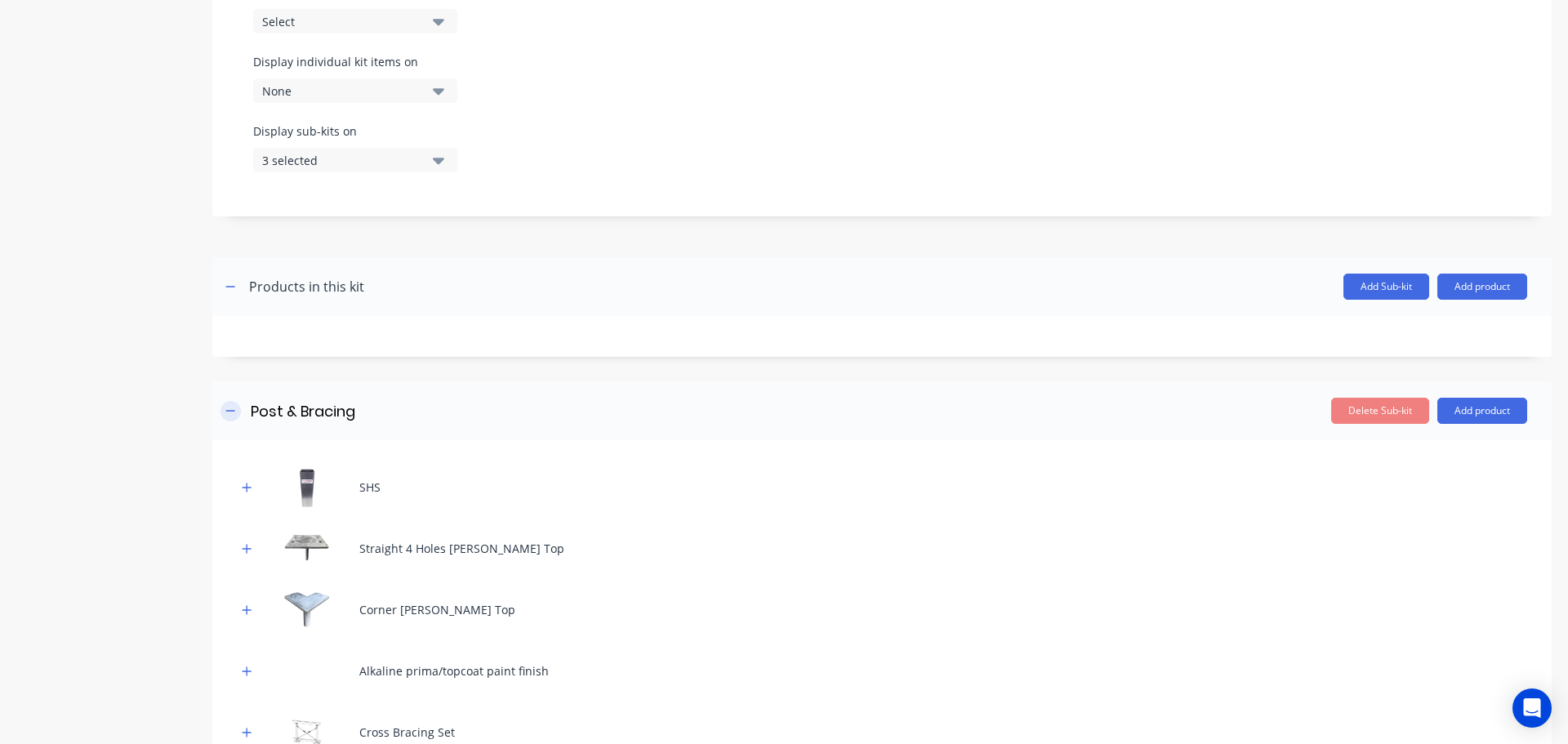
click at [228, 405] on icon "button" at bounding box center [231, 411] width 10 height 12
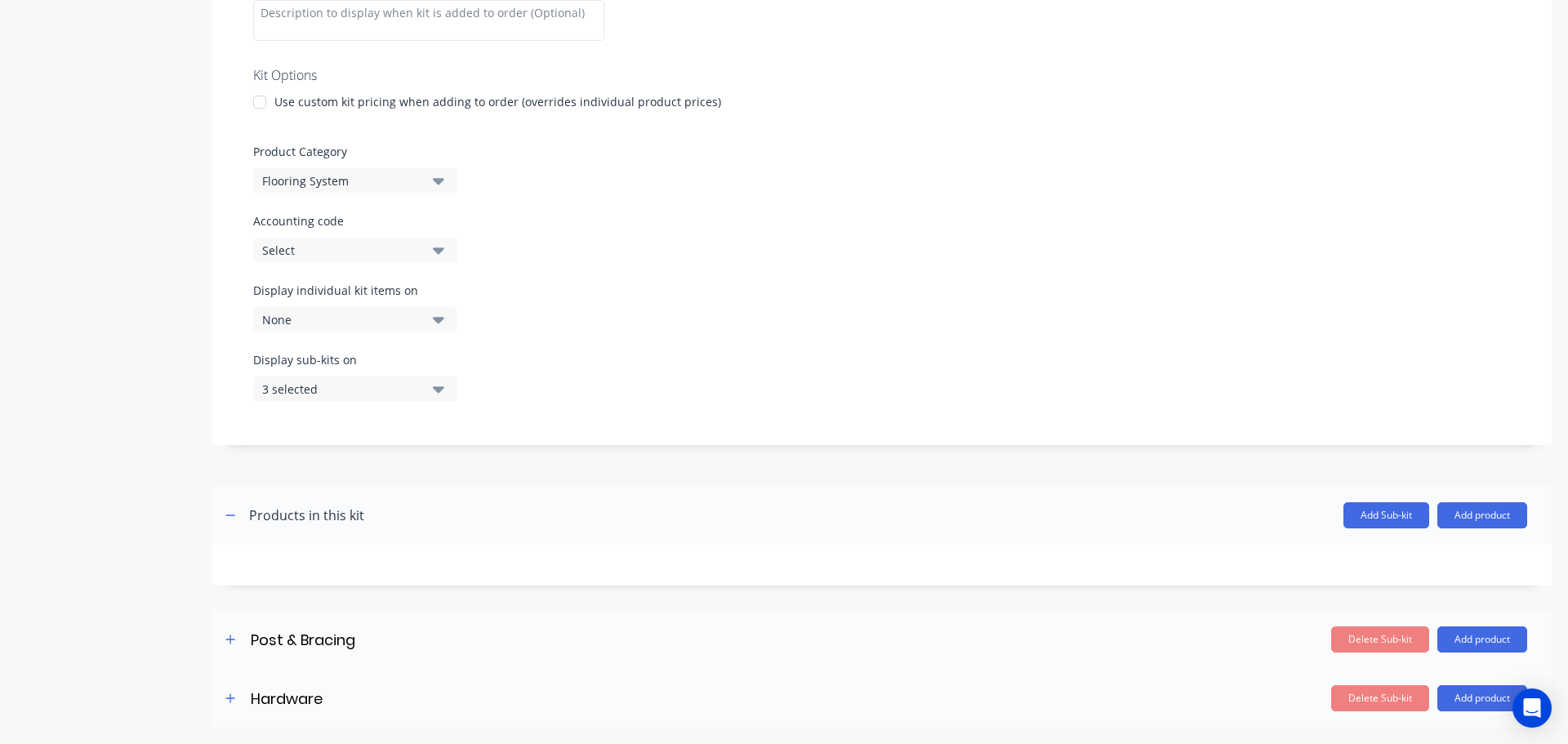
scroll to position [350, 0]
click at [383, 389] on div "3 selected" at bounding box center [340, 389] width 158 height 17
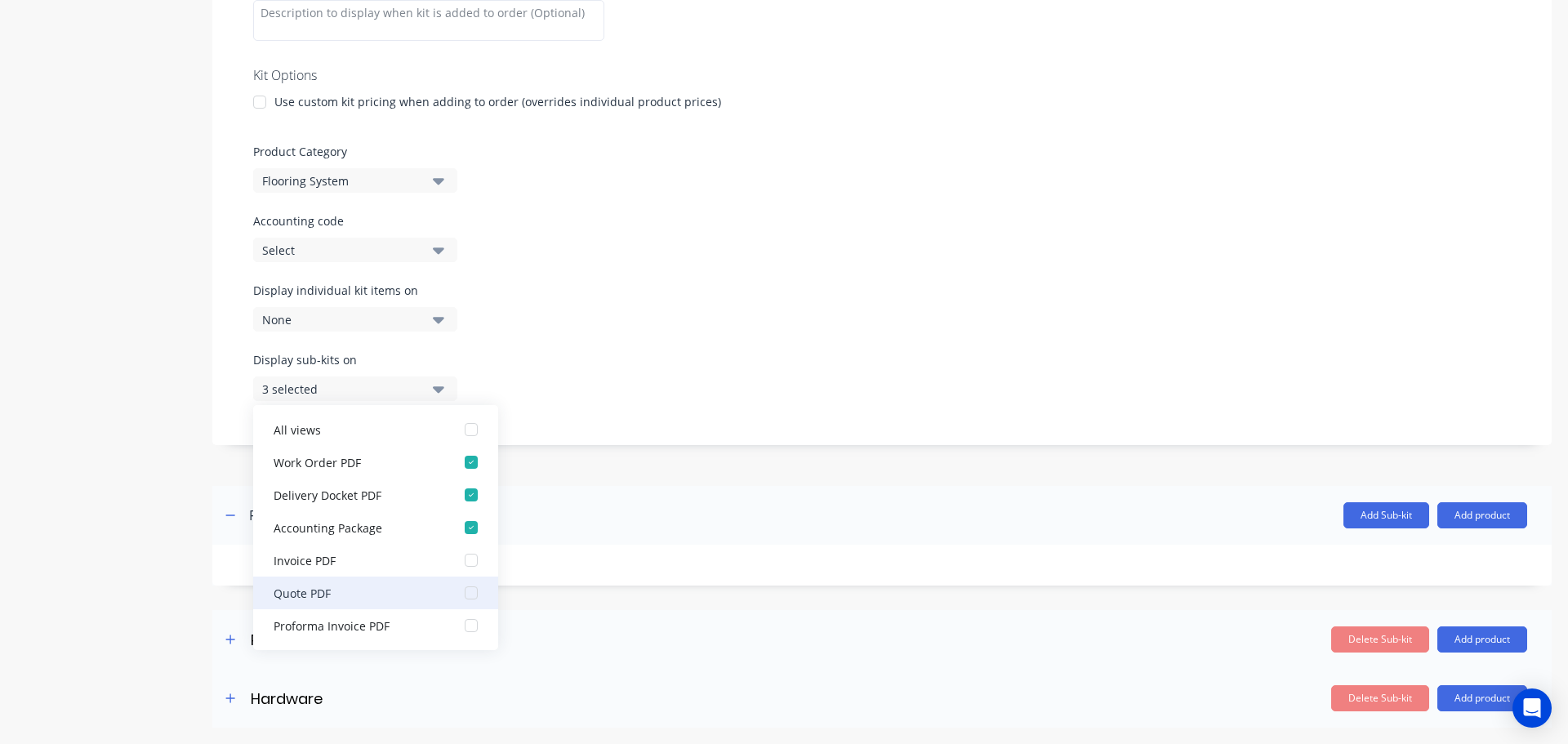
click at [436, 597] on button "Quote PDF" at bounding box center [376, 593] width 245 height 32
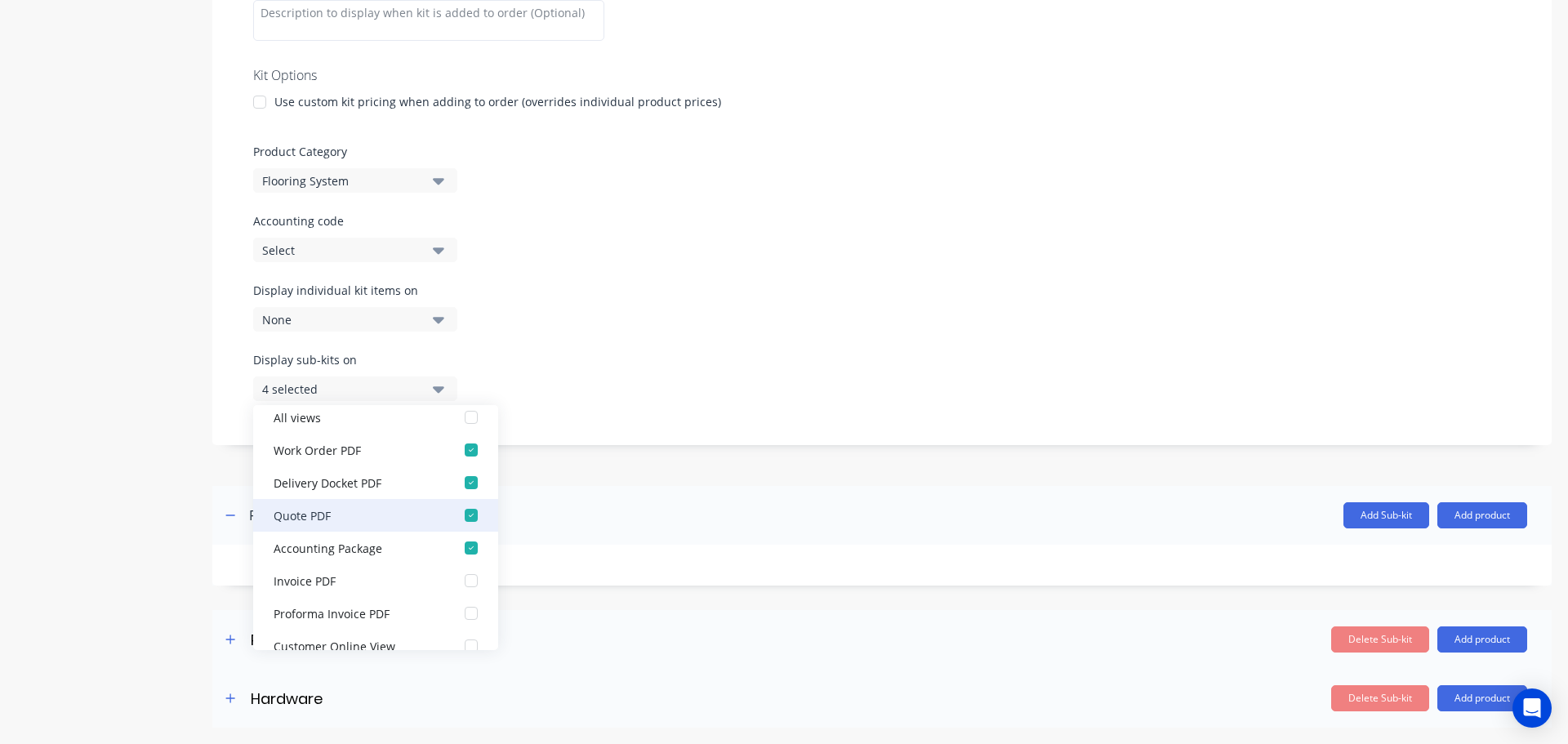
scroll to position [32, 0]
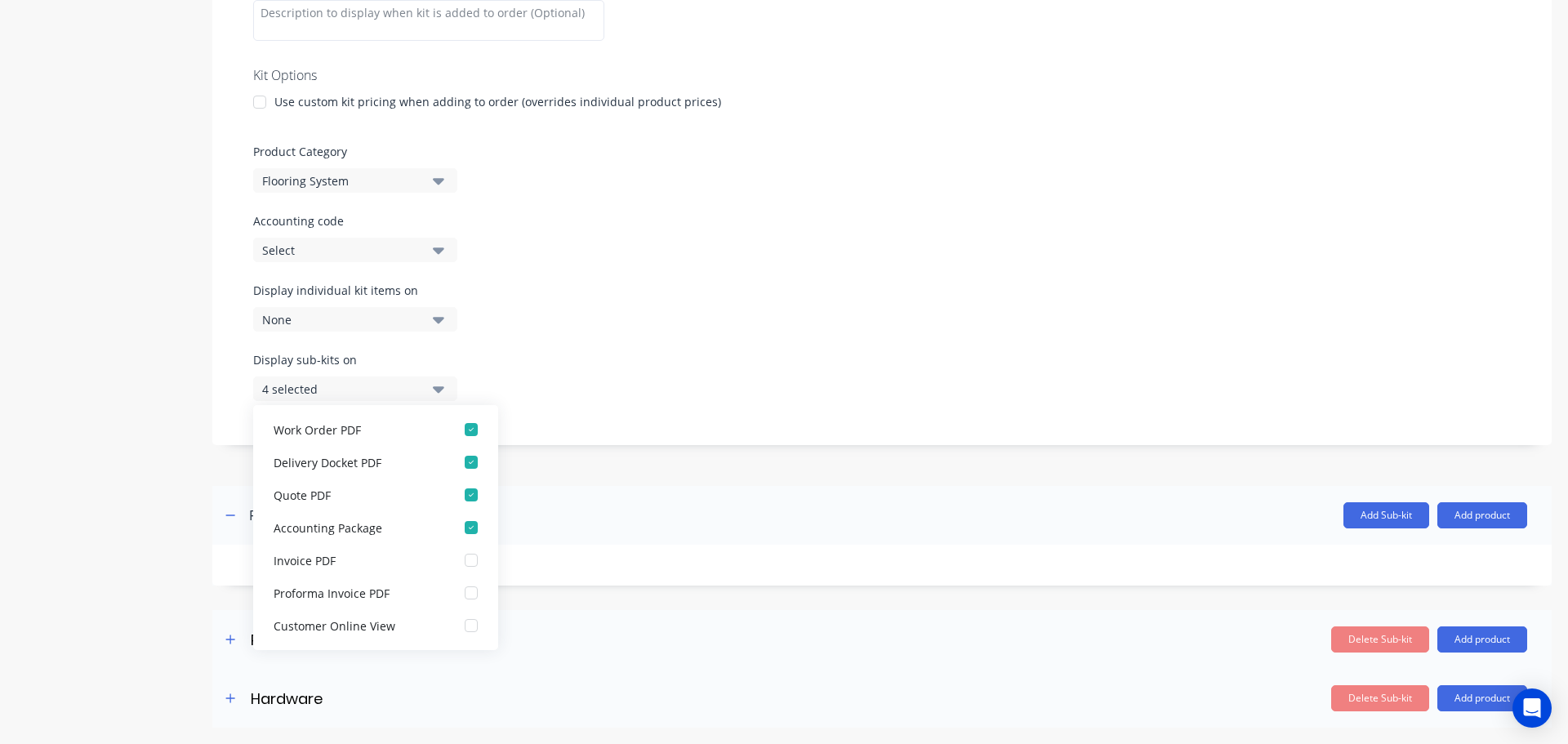
click at [120, 547] on div "Product details Collaborate Order History" at bounding box center [102, 222] width 172 height 1013
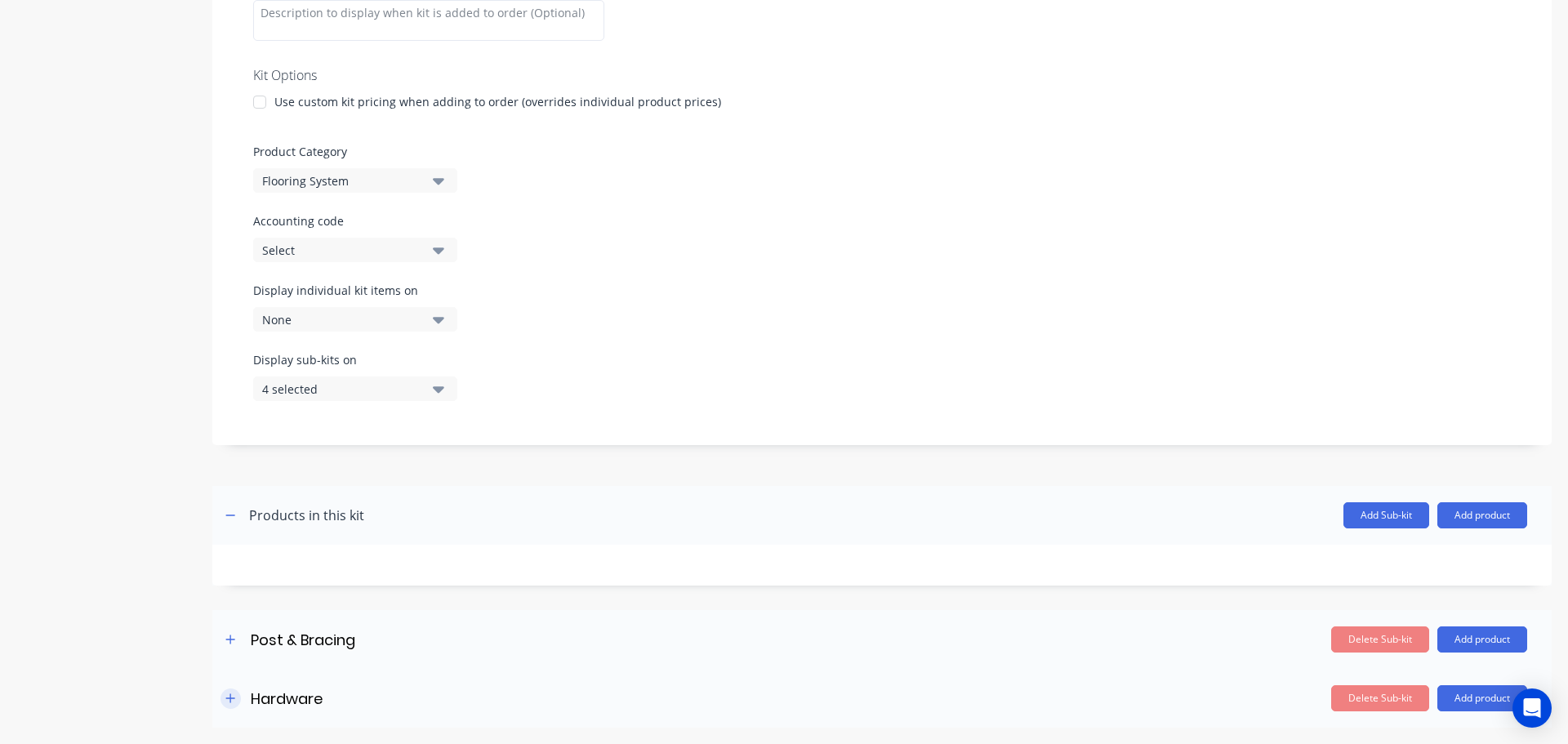
click at [234, 698] on icon "button" at bounding box center [231, 699] width 10 height 12
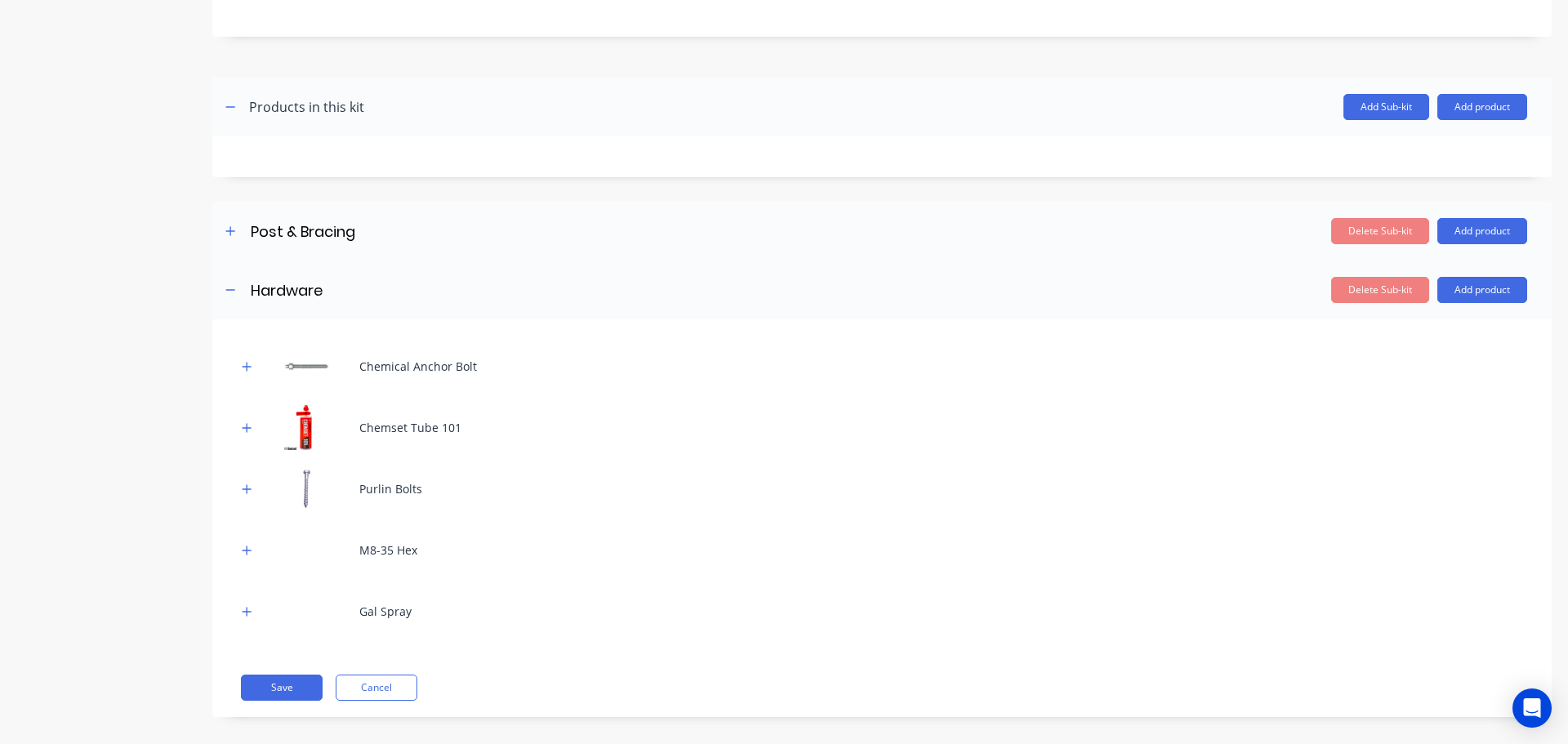
scroll to position [772, 0]
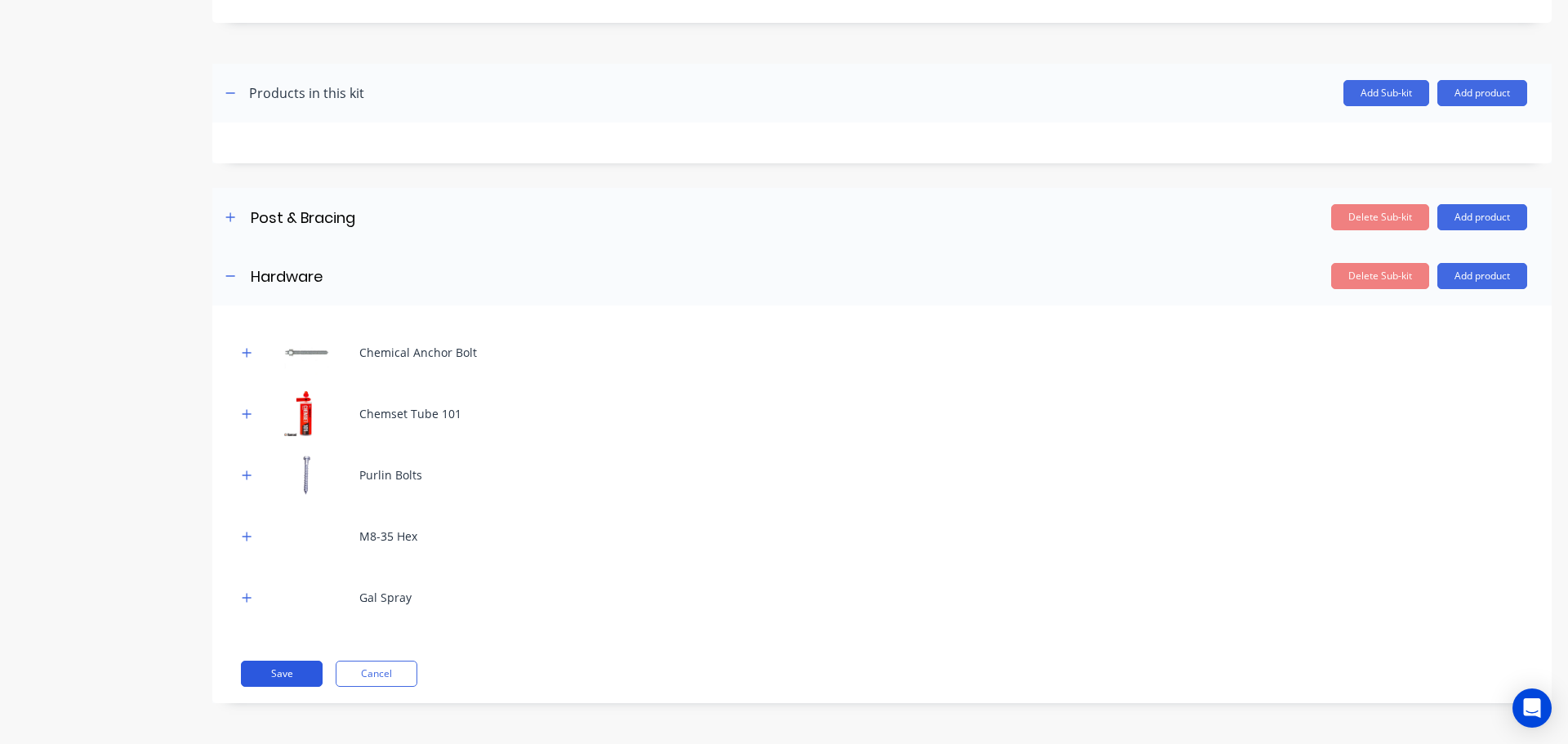
click at [296, 675] on button "Save" at bounding box center [282, 673] width 81 height 27
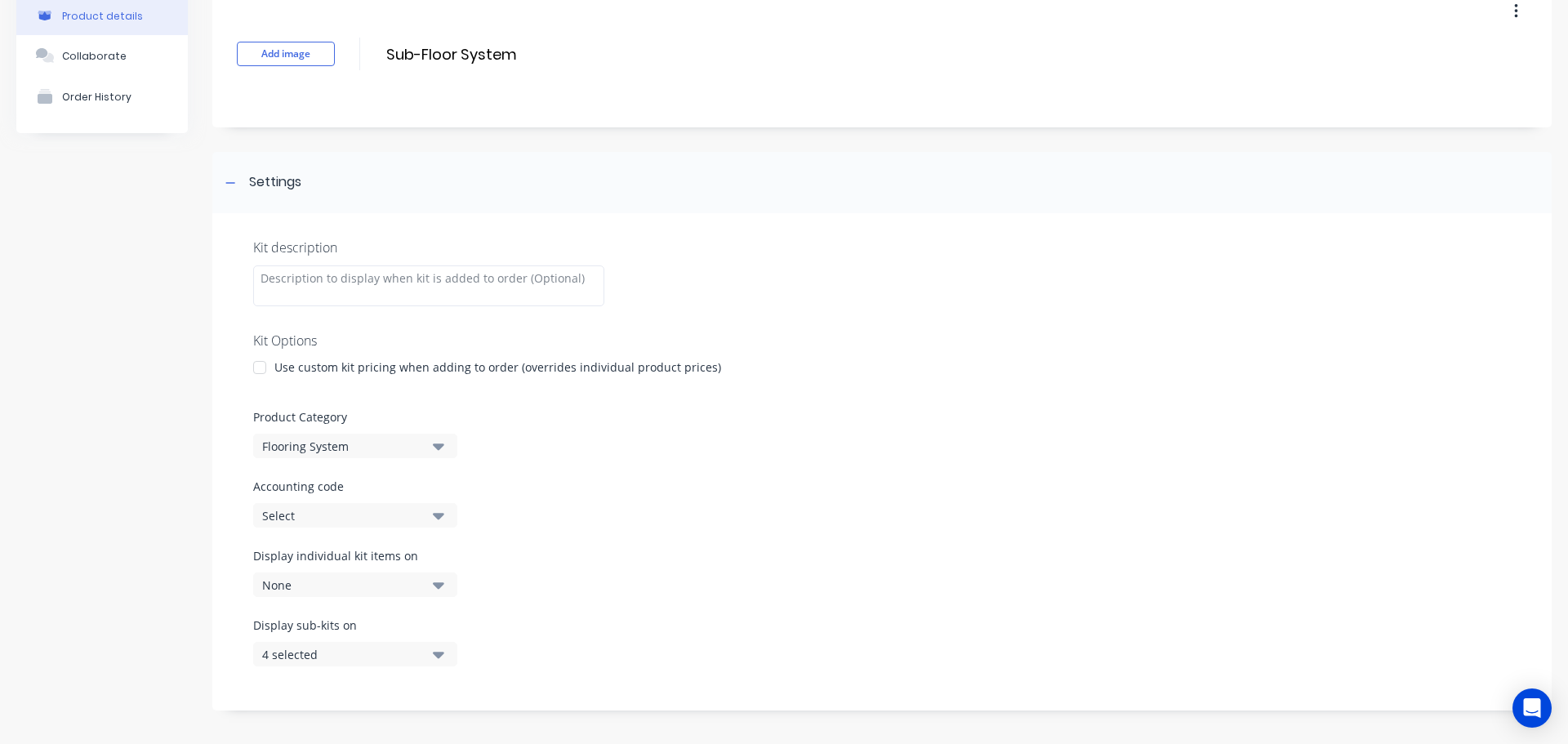
scroll to position [0, 0]
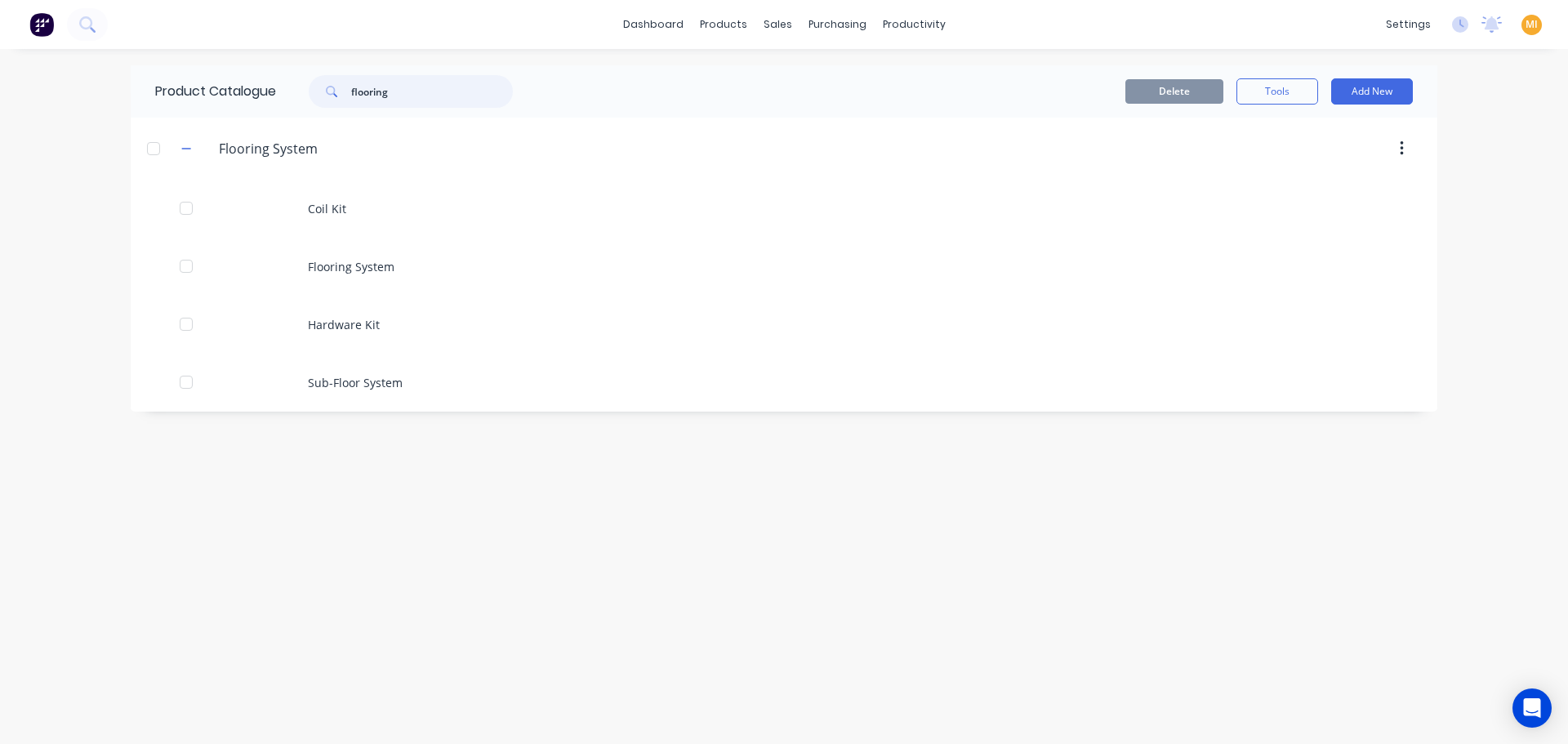
click at [409, 87] on input "flooring" at bounding box center [432, 91] width 162 height 32
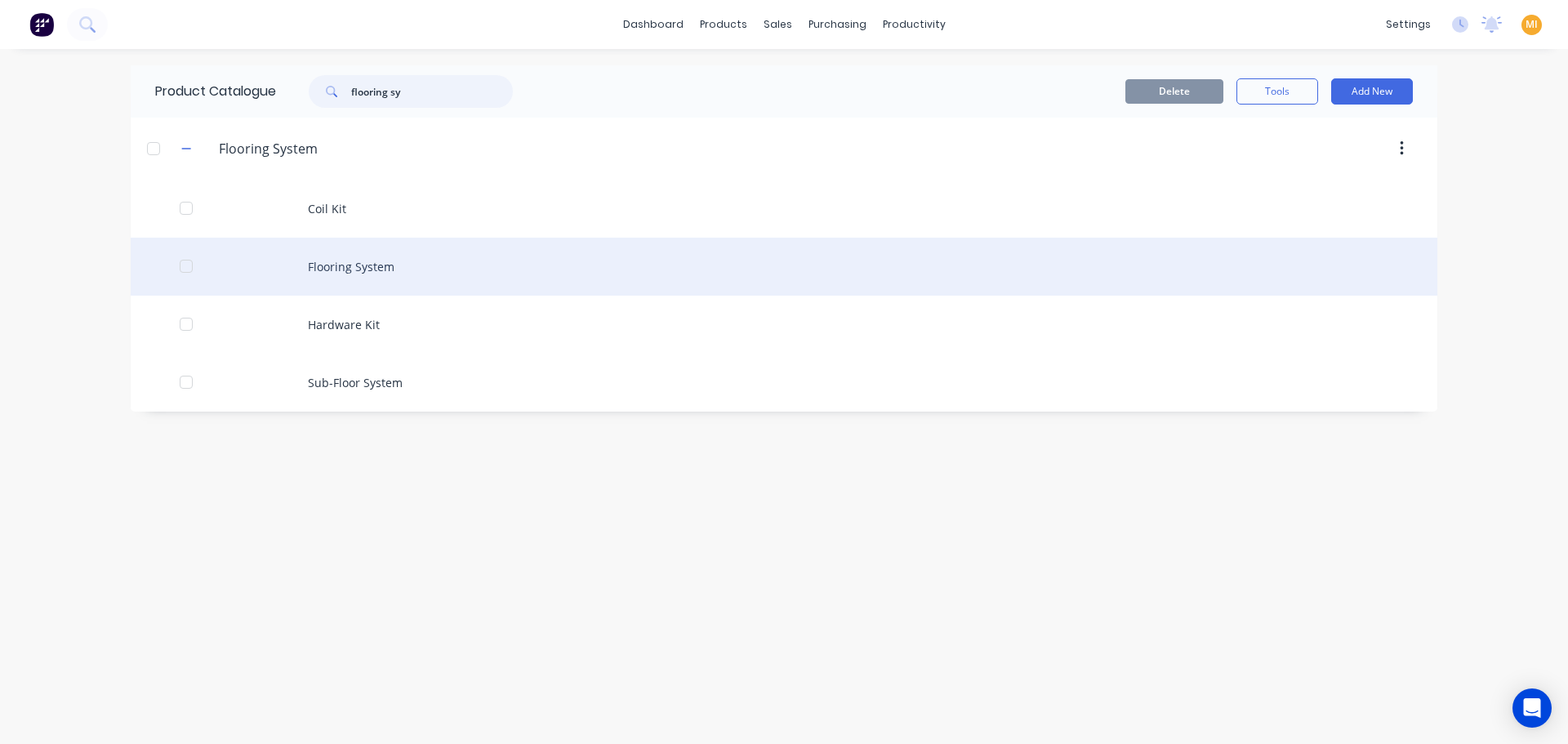
type input "flooring sy"
click at [441, 253] on div "Flooring System" at bounding box center [784, 266] width 1307 height 58
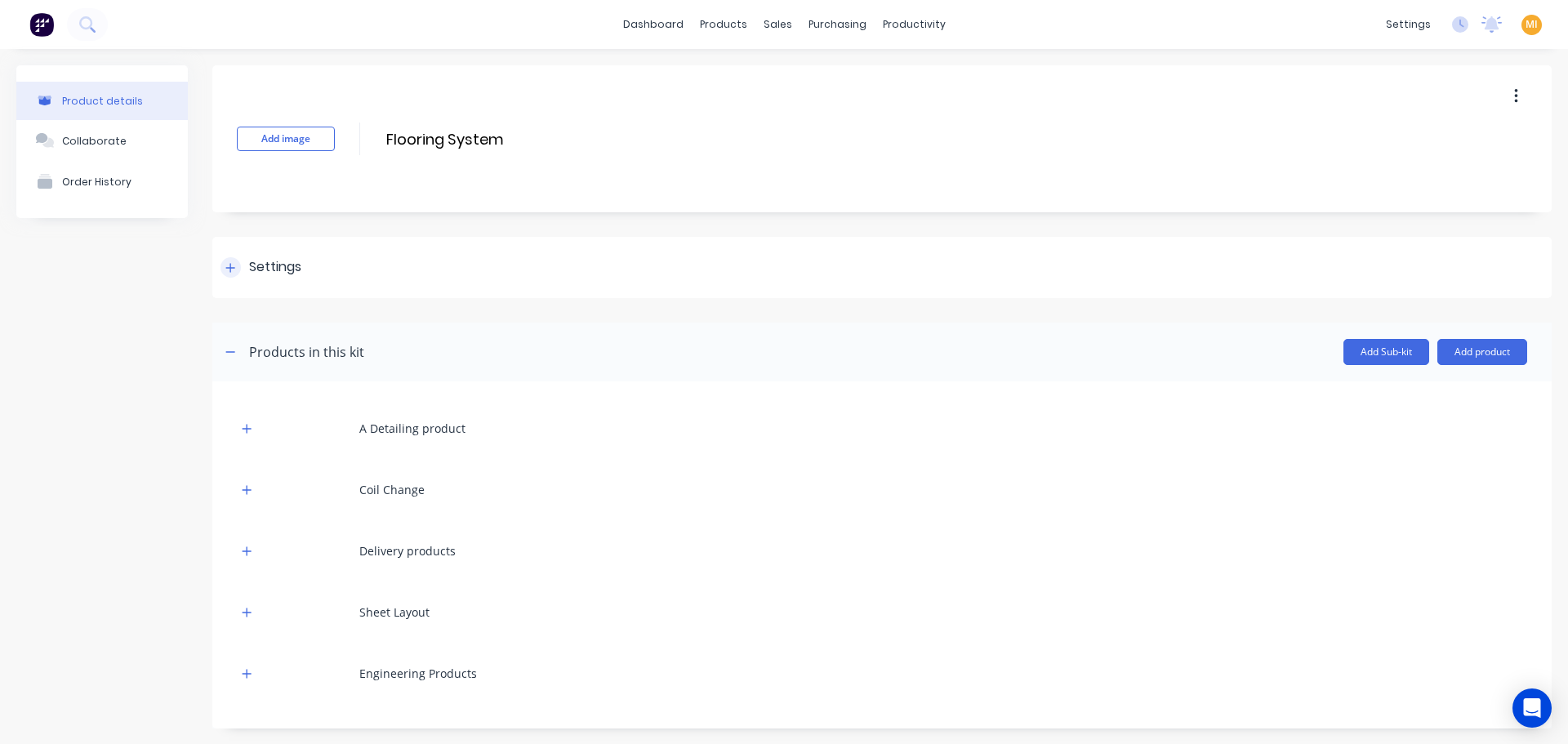
click at [307, 261] on div "Settings" at bounding box center [881, 267] width 1339 height 61
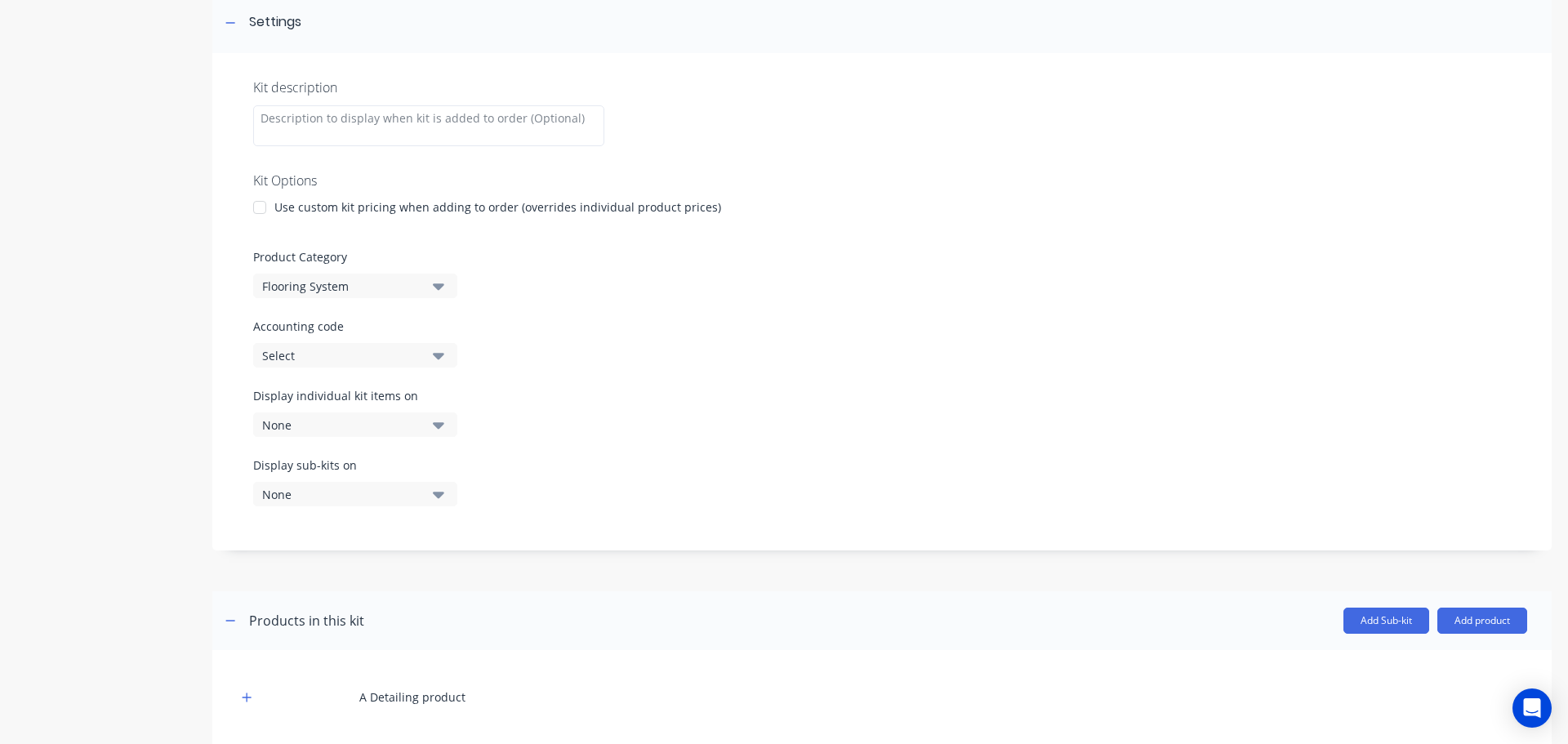
scroll to position [408, 0]
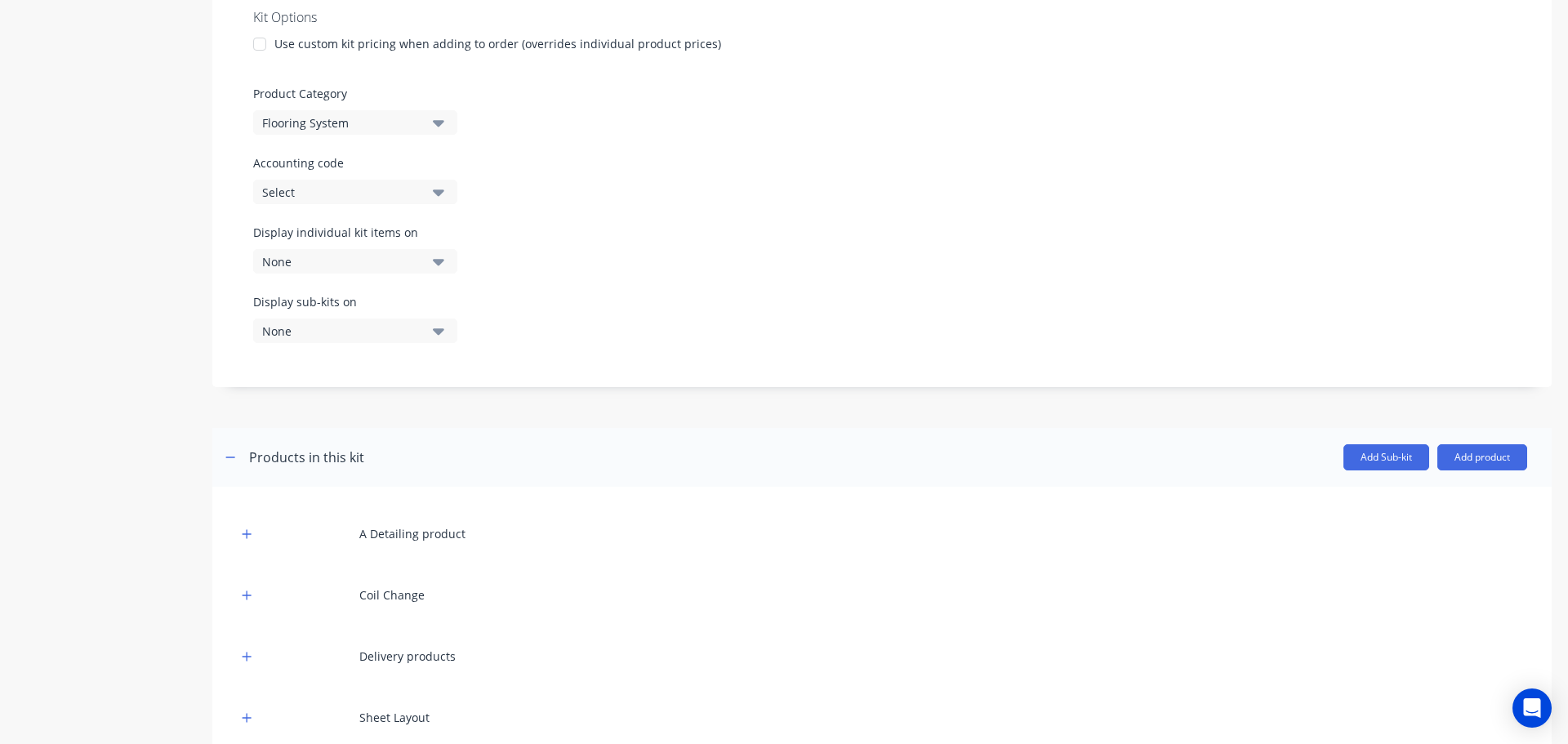
click at [372, 335] on div "None" at bounding box center [340, 331] width 158 height 17
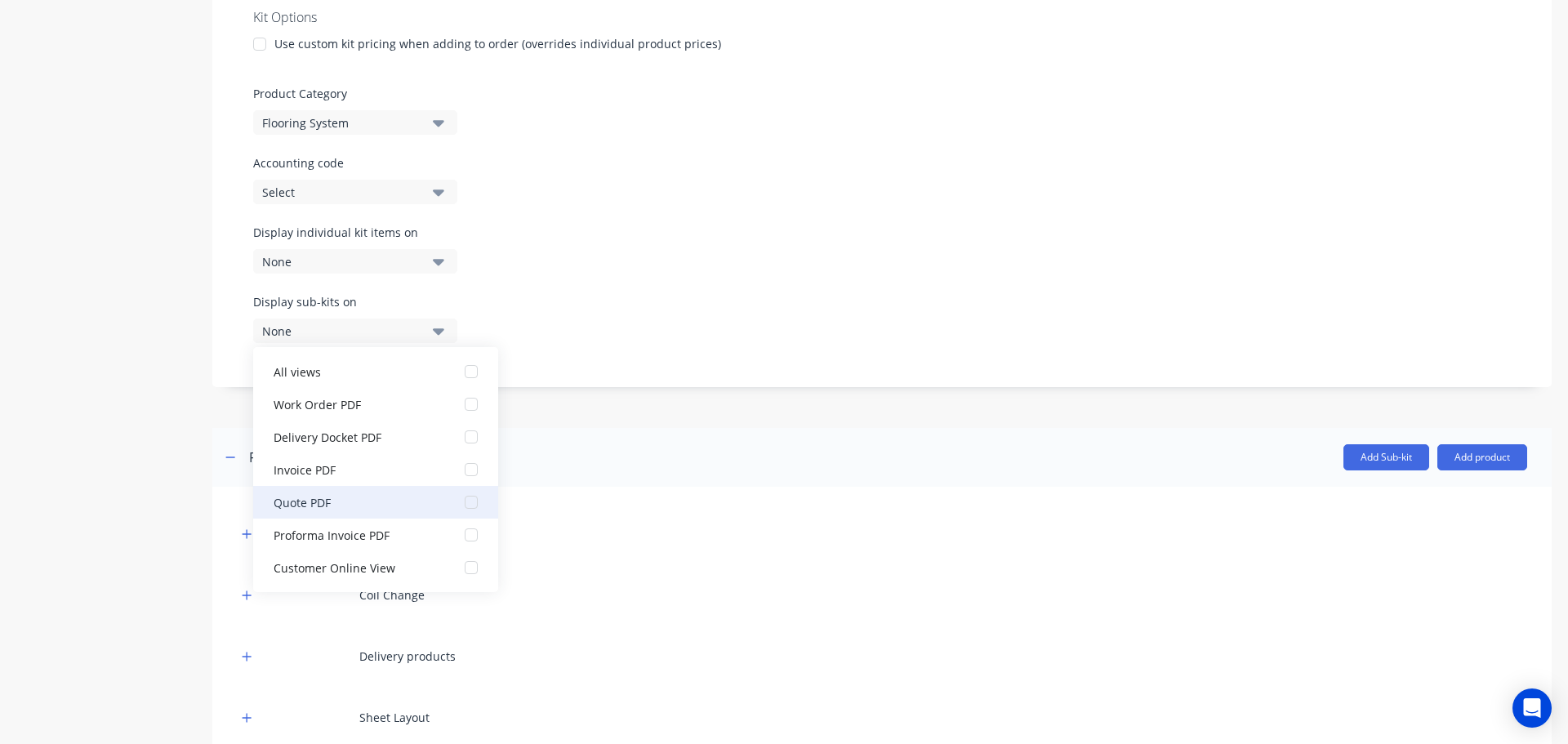
click at [442, 497] on button "Quote PDF" at bounding box center [376, 502] width 245 height 32
click at [738, 418] on div at bounding box center [881, 415] width 1339 height 25
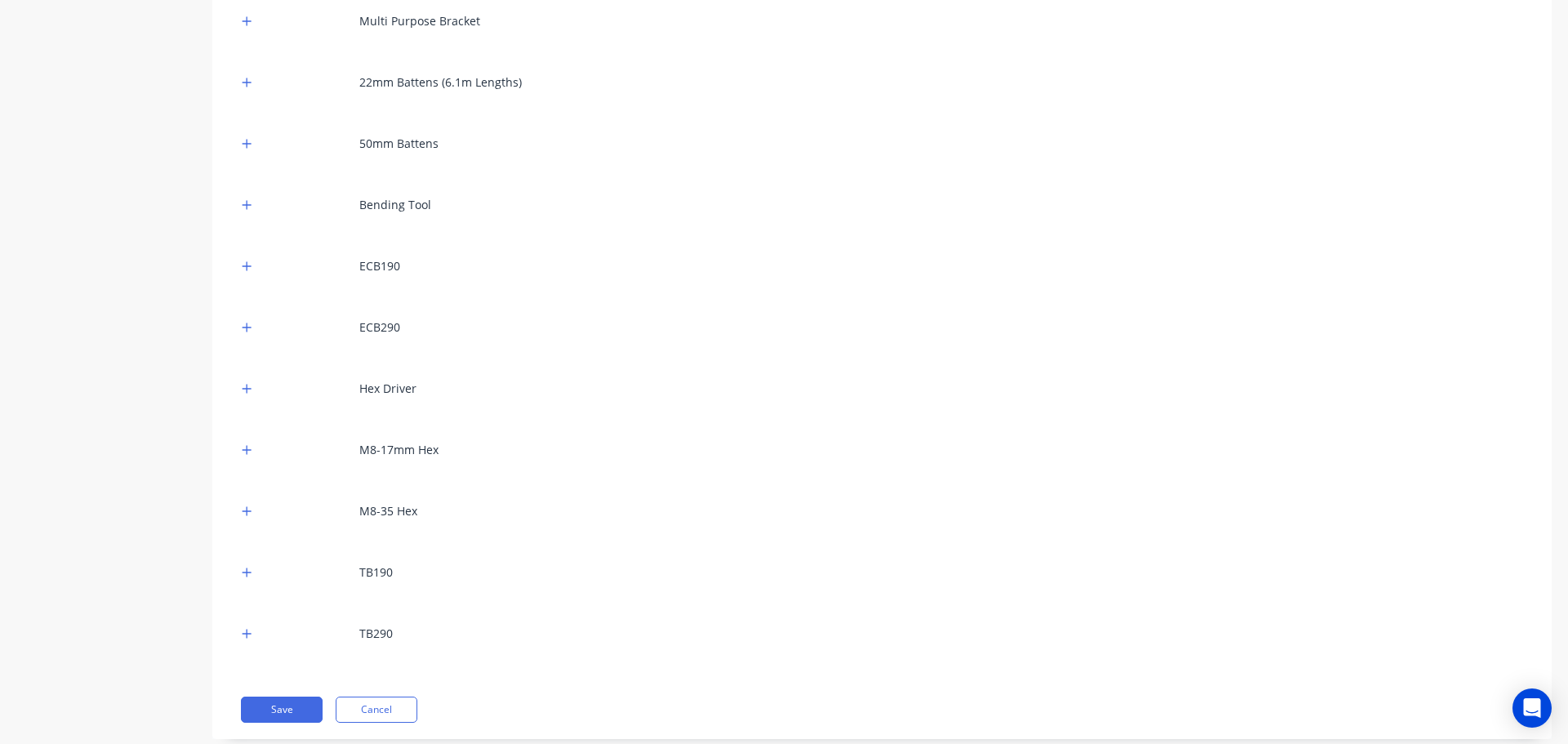
scroll to position [3595, 0]
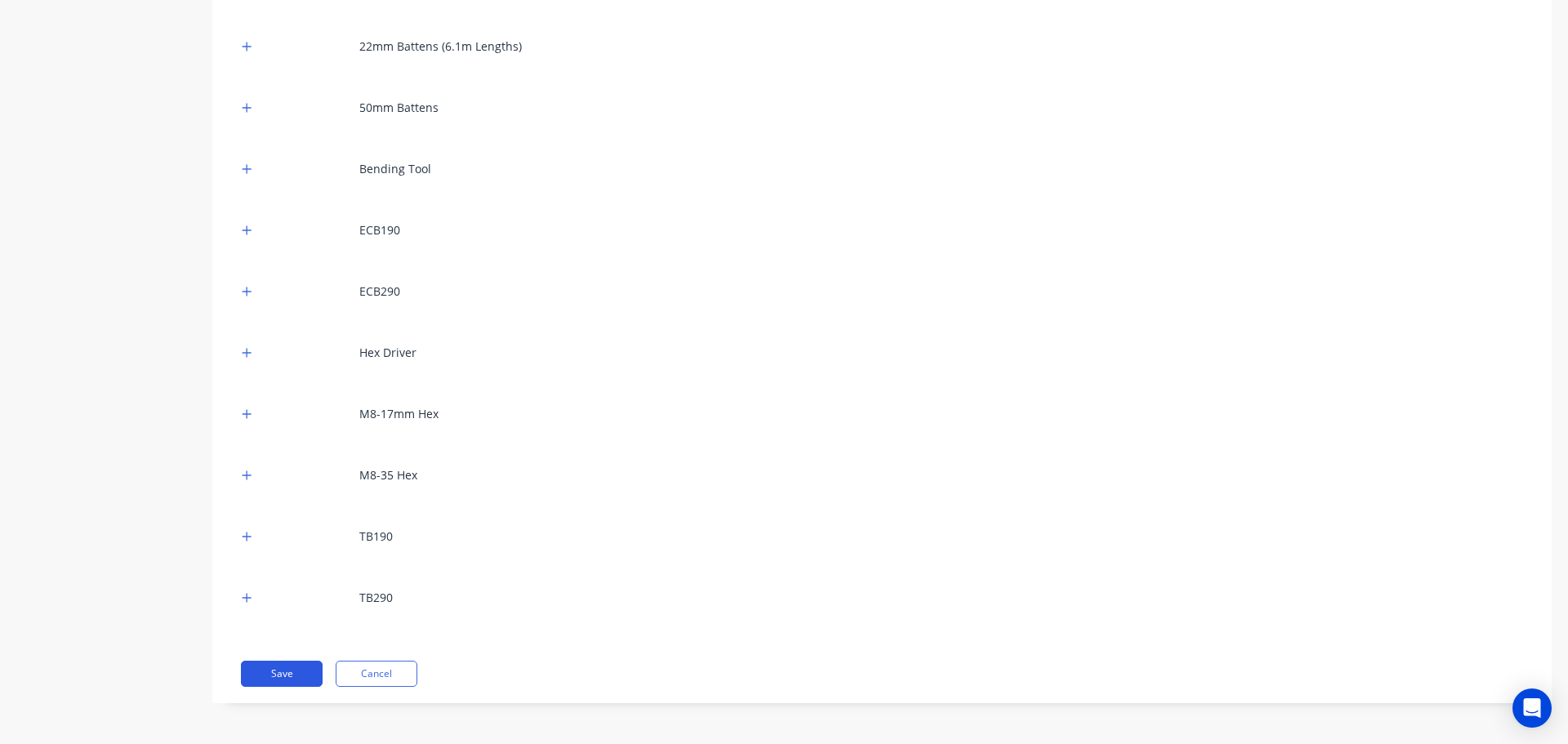
click at [288, 682] on button "Save" at bounding box center [282, 673] width 81 height 27
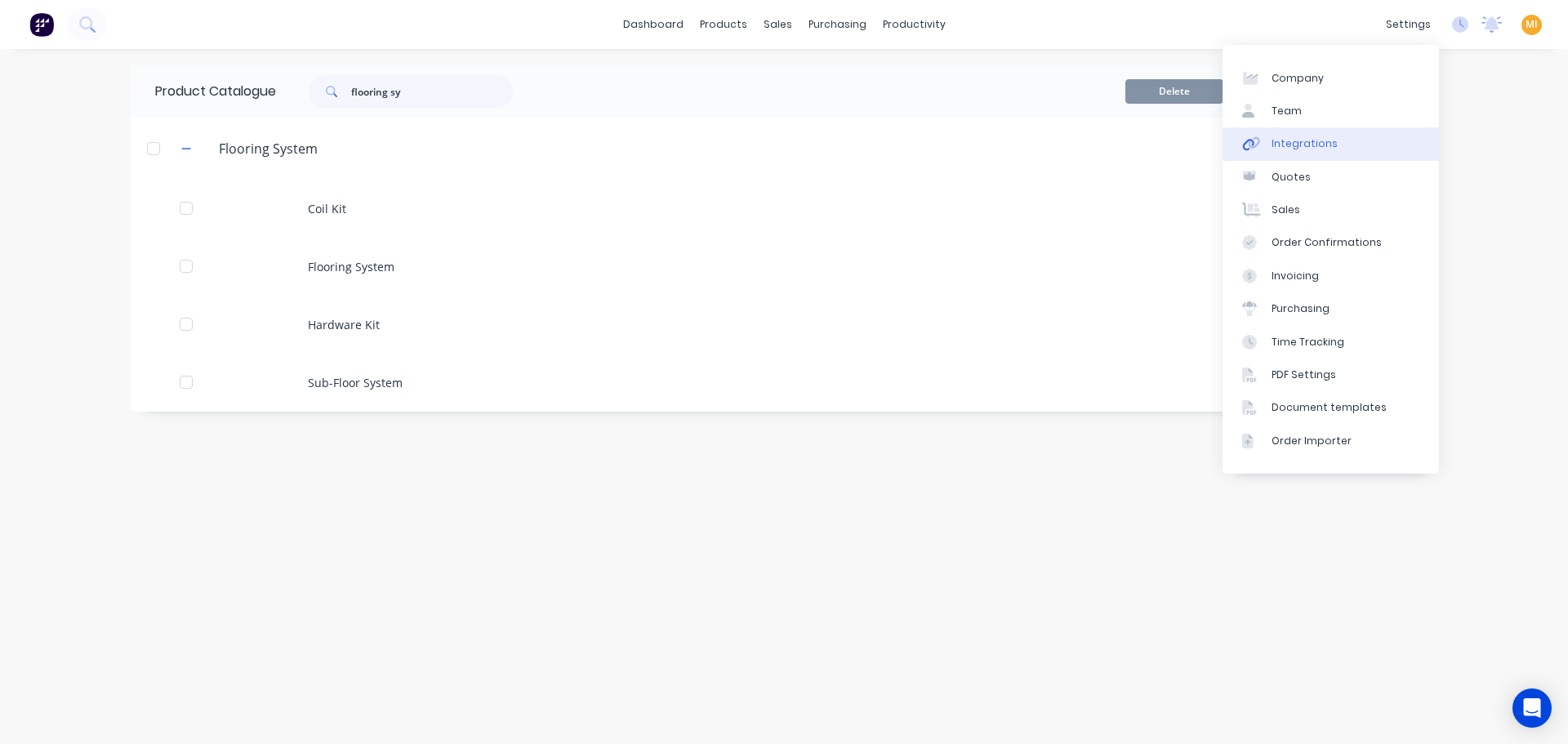
click at [1331, 136] on link "Integrations" at bounding box center [1331, 143] width 217 height 32
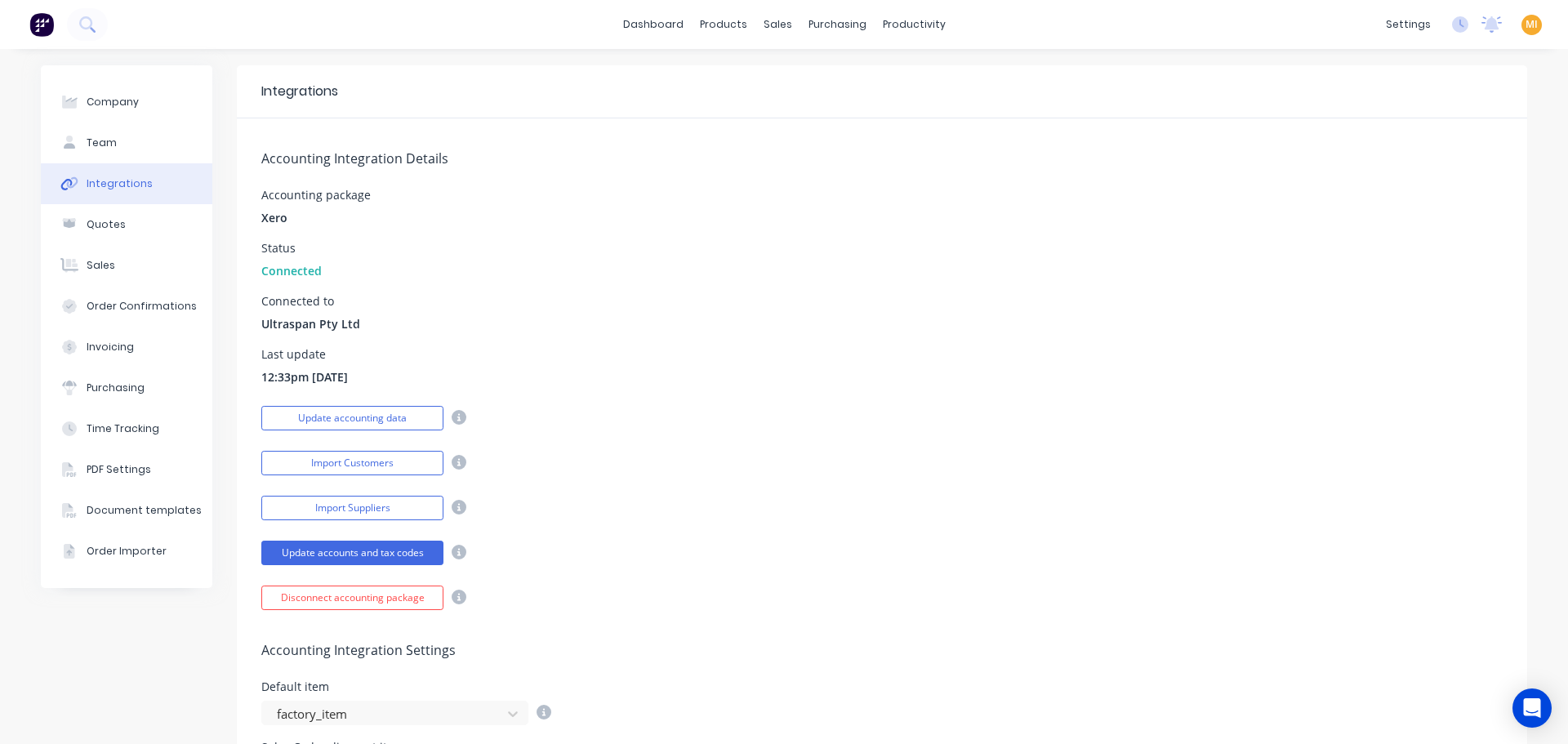
click at [27, 24] on button at bounding box center [41, 24] width 34 height 32
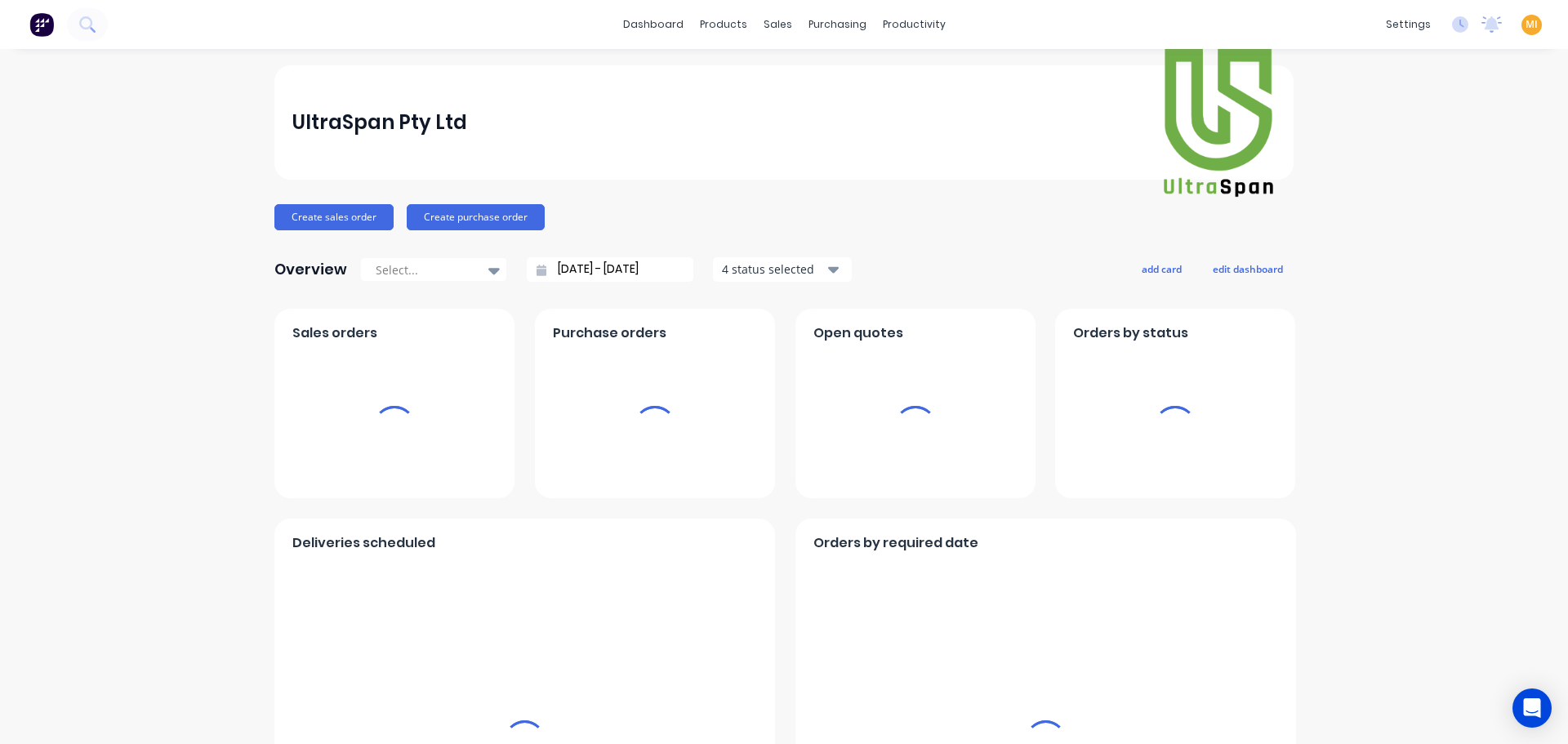
click at [1526, 26] on span "MI" at bounding box center [1532, 24] width 12 height 15
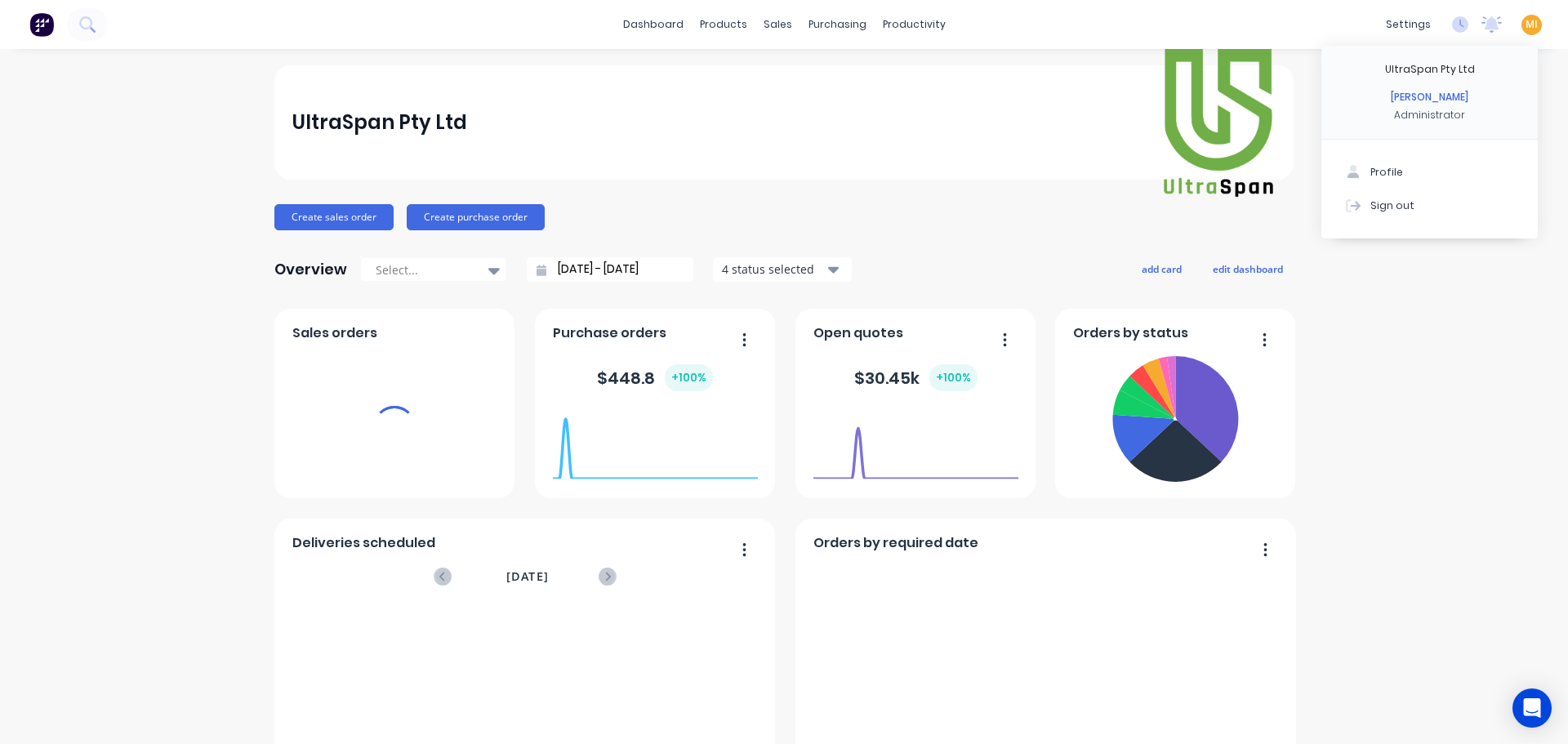
drag, startPoint x: 1515, startPoint y: 26, endPoint x: 1065, endPoint y: 8, distance: 450.4
click at [1465, 212] on button "Sign out" at bounding box center [1430, 204] width 217 height 32
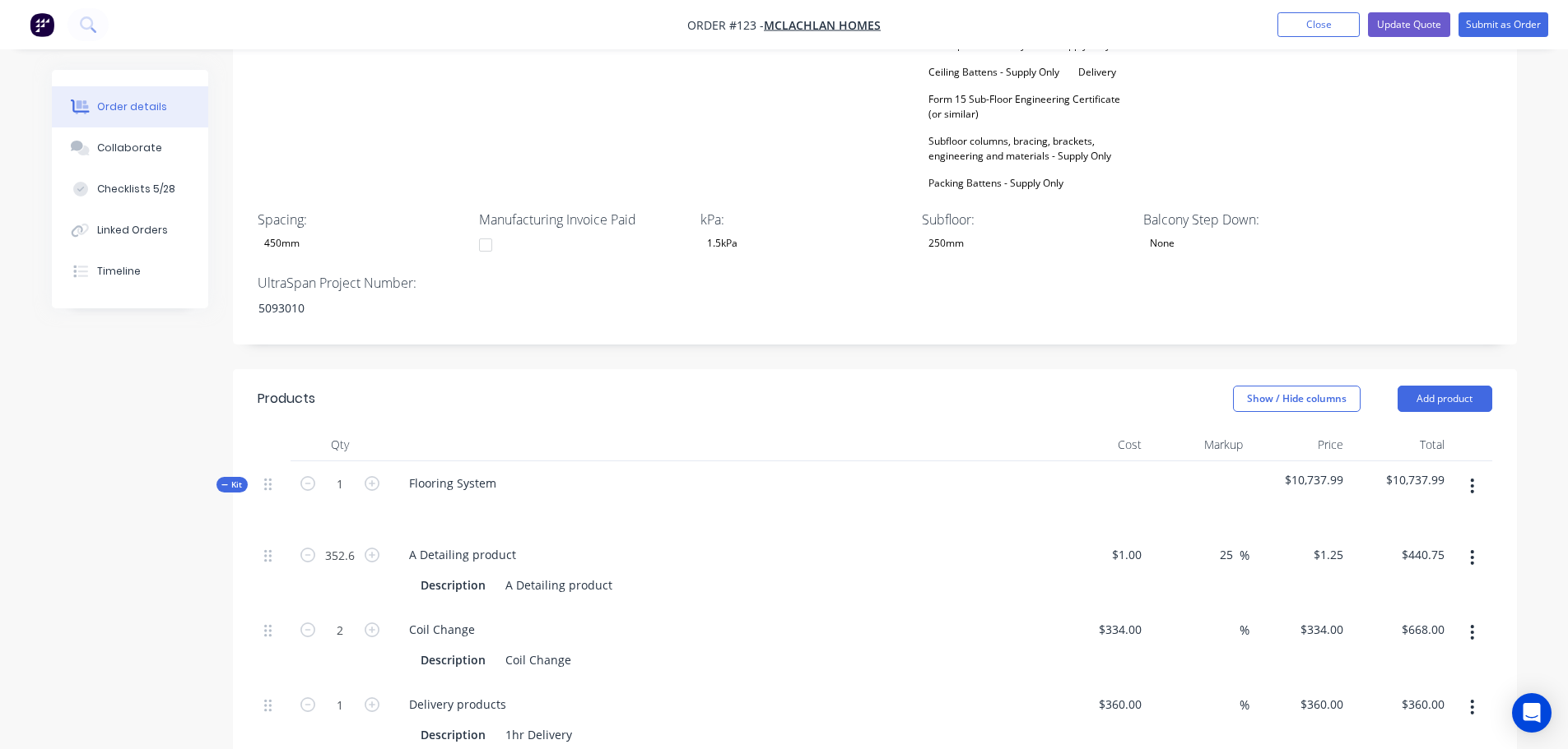
scroll to position [905, 0]
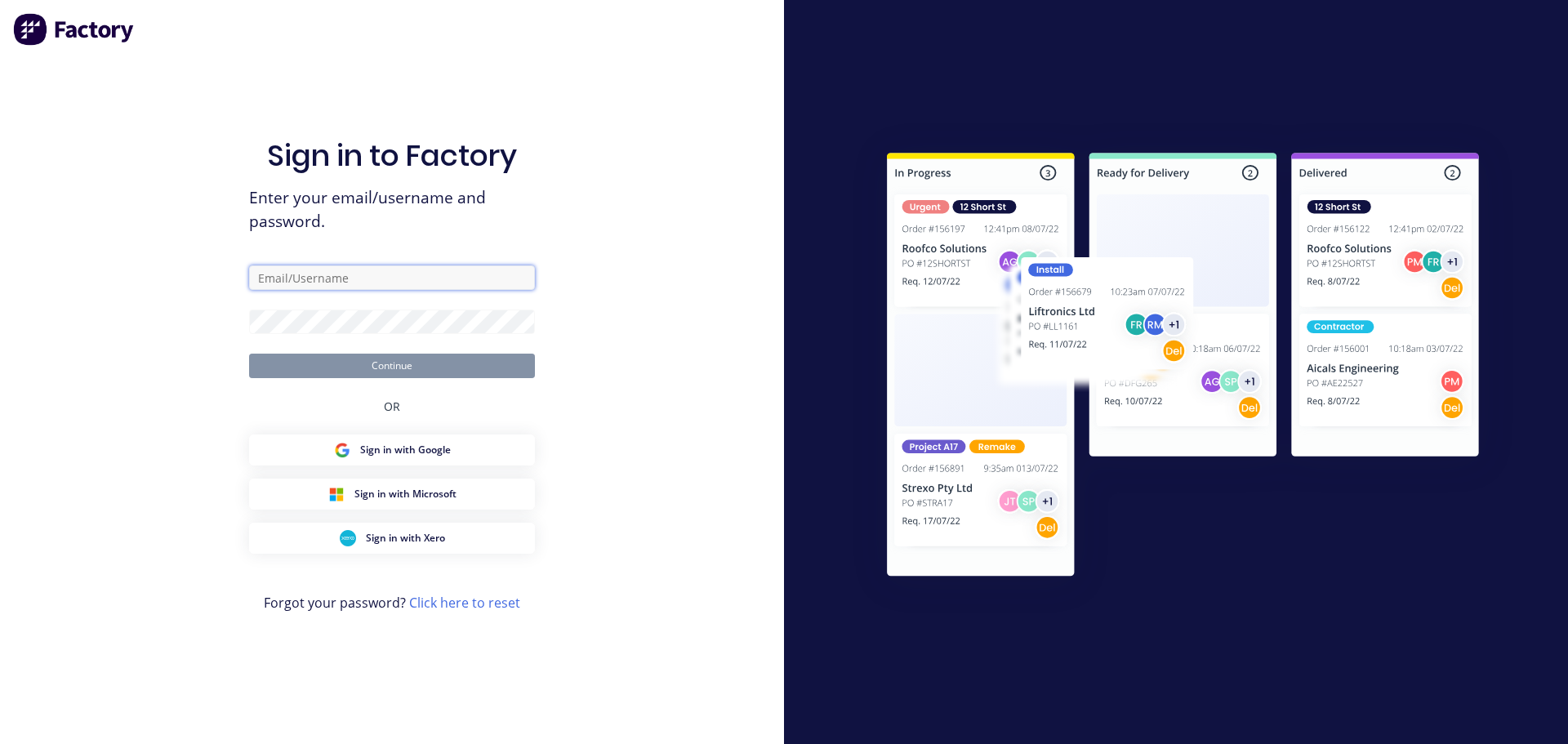
click at [397, 282] on input "text" at bounding box center [392, 278] width 286 height 25
click at [0, 743] on com-1password-button at bounding box center [0, 744] width 0 height 0
type input "[EMAIL_ADDRESS][DOMAIN_NAME]"
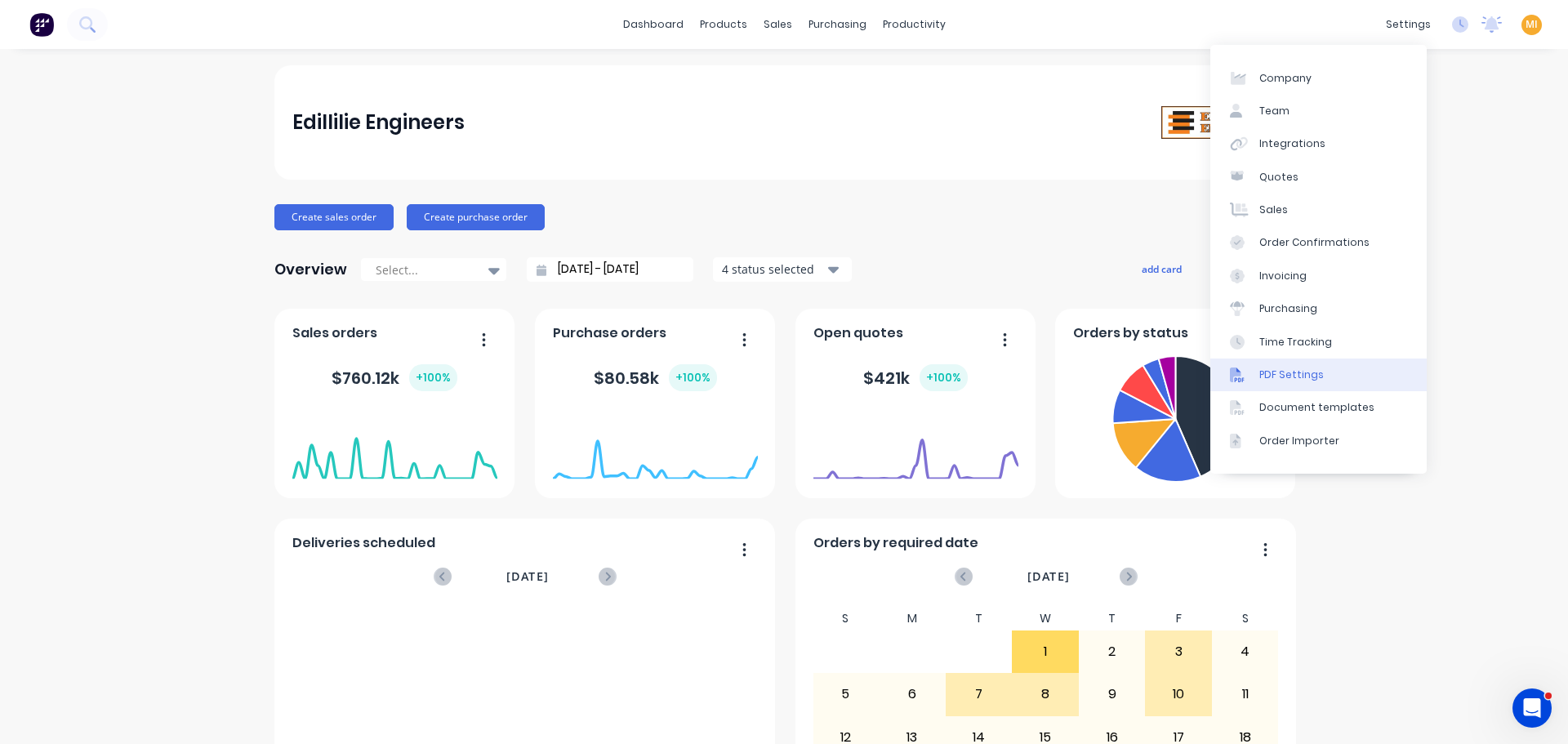
drag, startPoint x: 1302, startPoint y: 345, endPoint x: 1222, endPoint y: 365, distance: 82.5
click at [1302, 345] on div "Time Tracking" at bounding box center [1295, 342] width 73 height 15
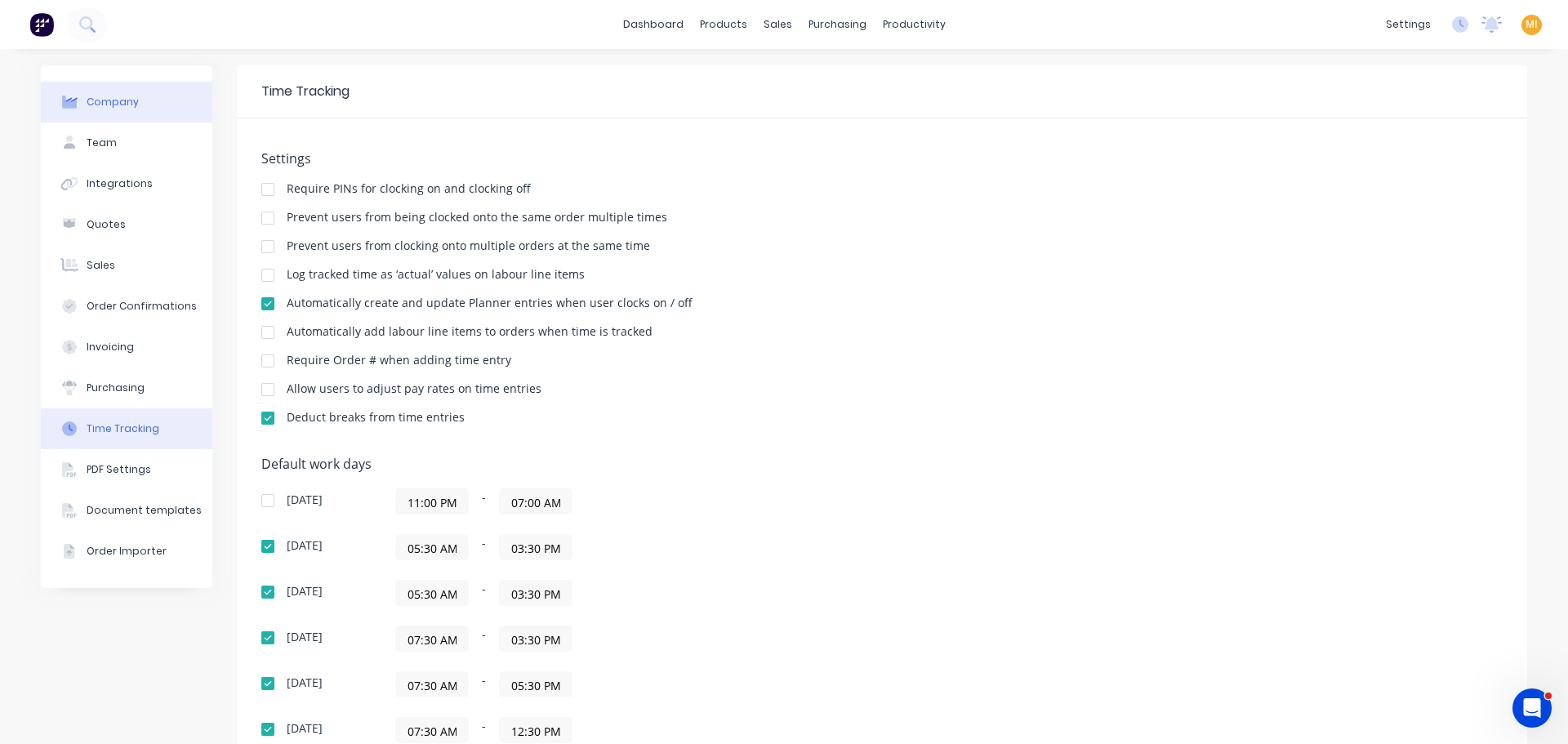
click at [106, 89] on button "Company" at bounding box center [127, 102] width 172 height 41
select select "AU"
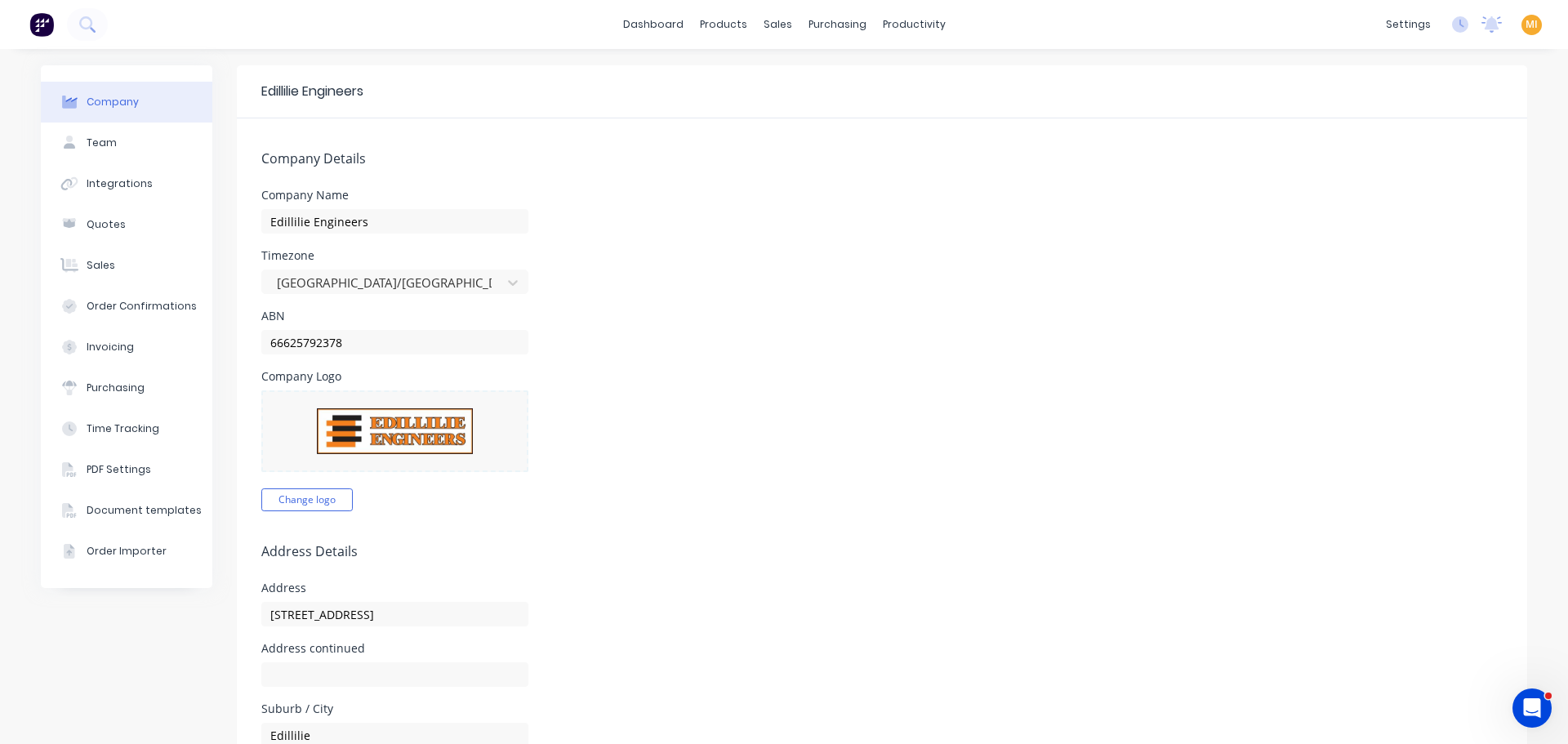
click at [40, 20] on img at bounding box center [41, 24] width 25 height 25
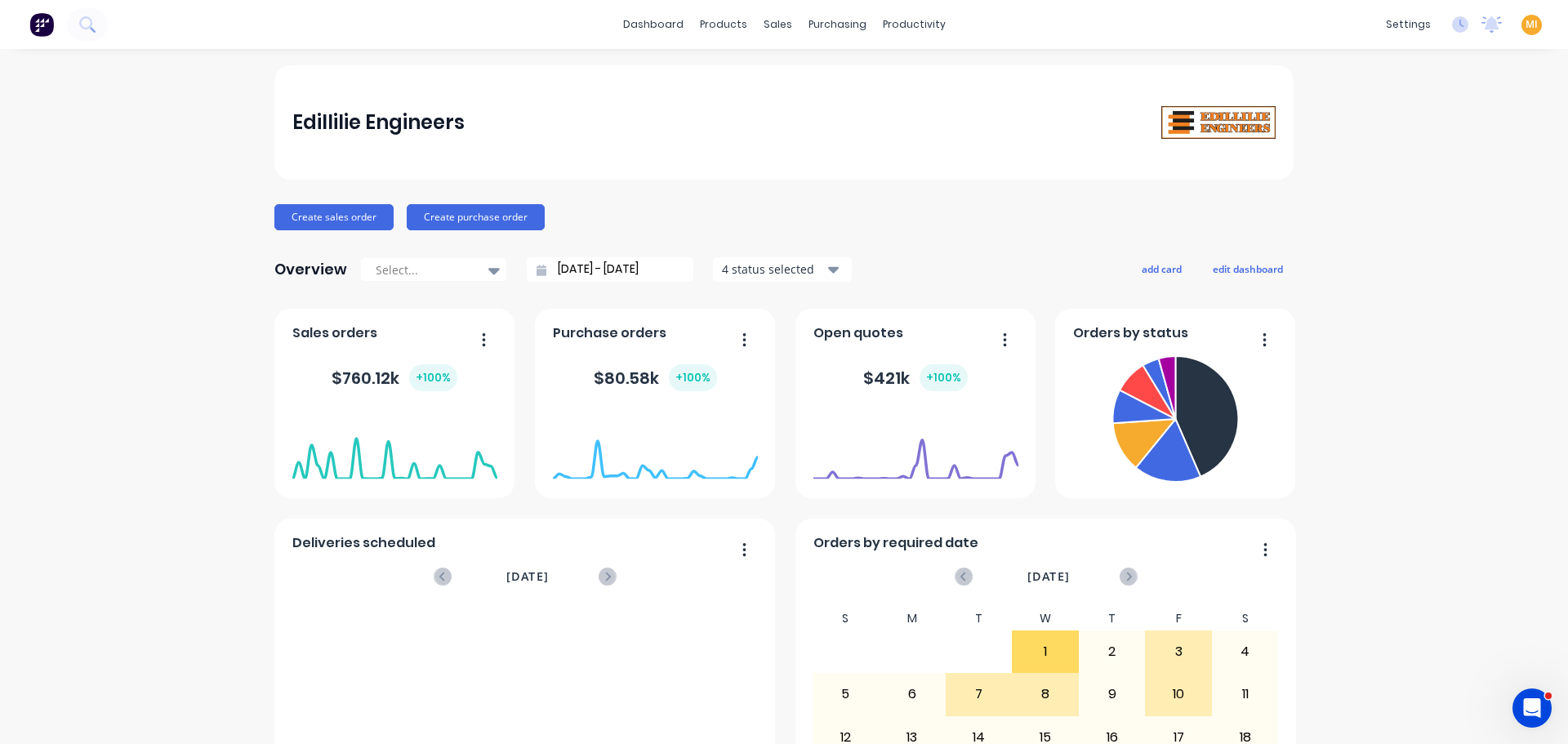
click at [1526, 29] on span "MI" at bounding box center [1532, 24] width 12 height 15
click at [1411, 202] on button "Sign out" at bounding box center [1430, 204] width 217 height 32
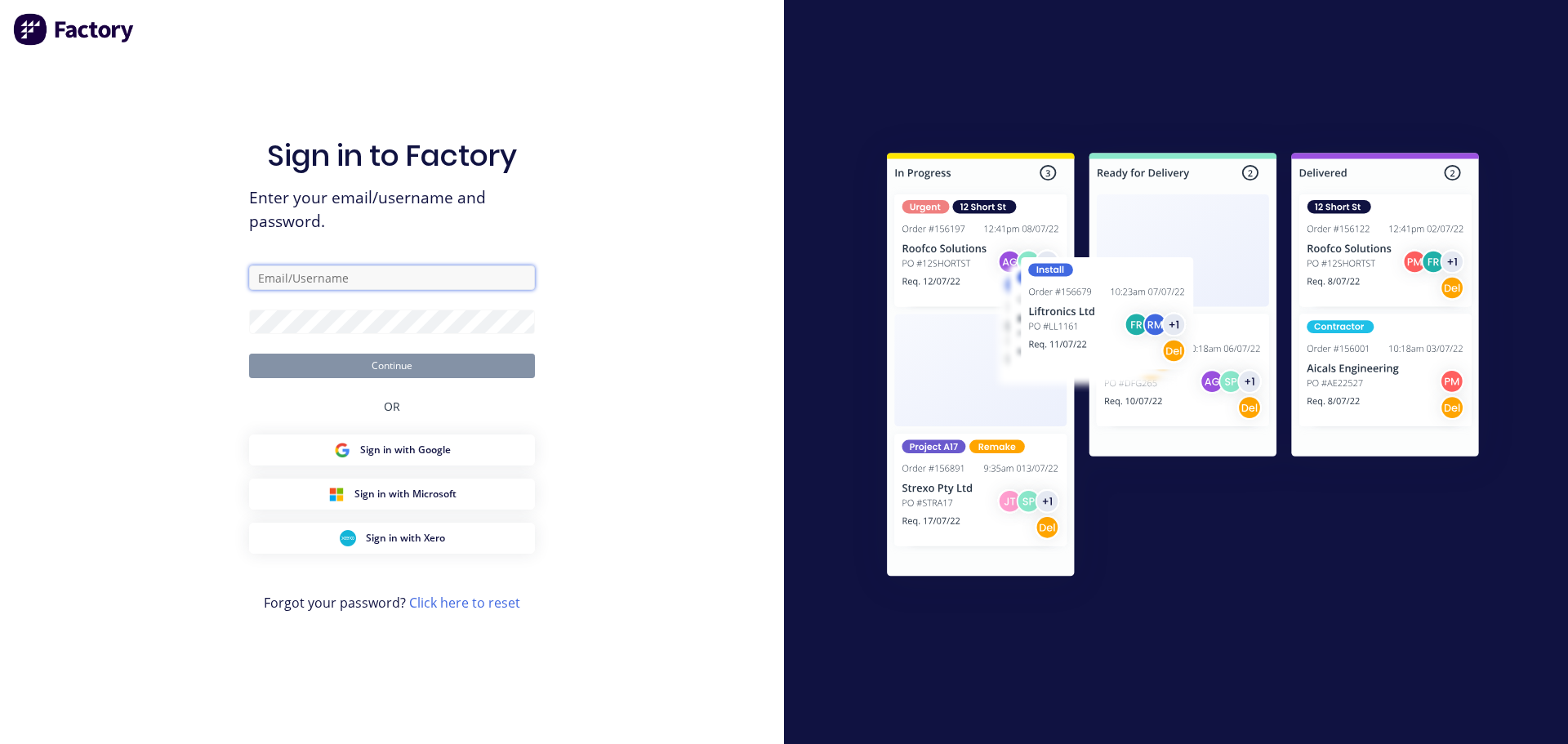
click at [378, 274] on input "text" at bounding box center [392, 278] width 286 height 25
type input "[EMAIL_ADDRESS][DOMAIN_NAME]"
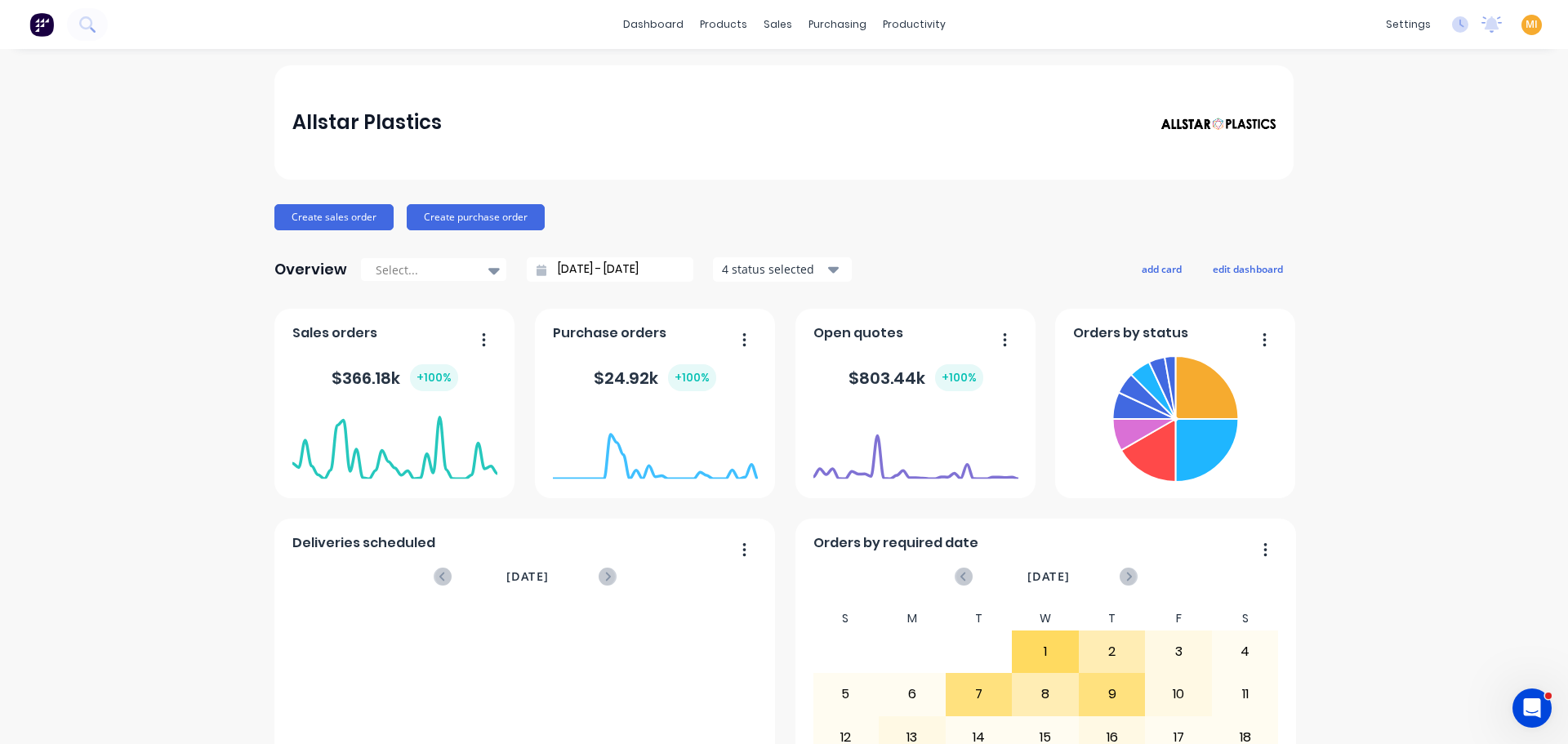
click at [1526, 27] on span "MI" at bounding box center [1532, 24] width 12 height 15
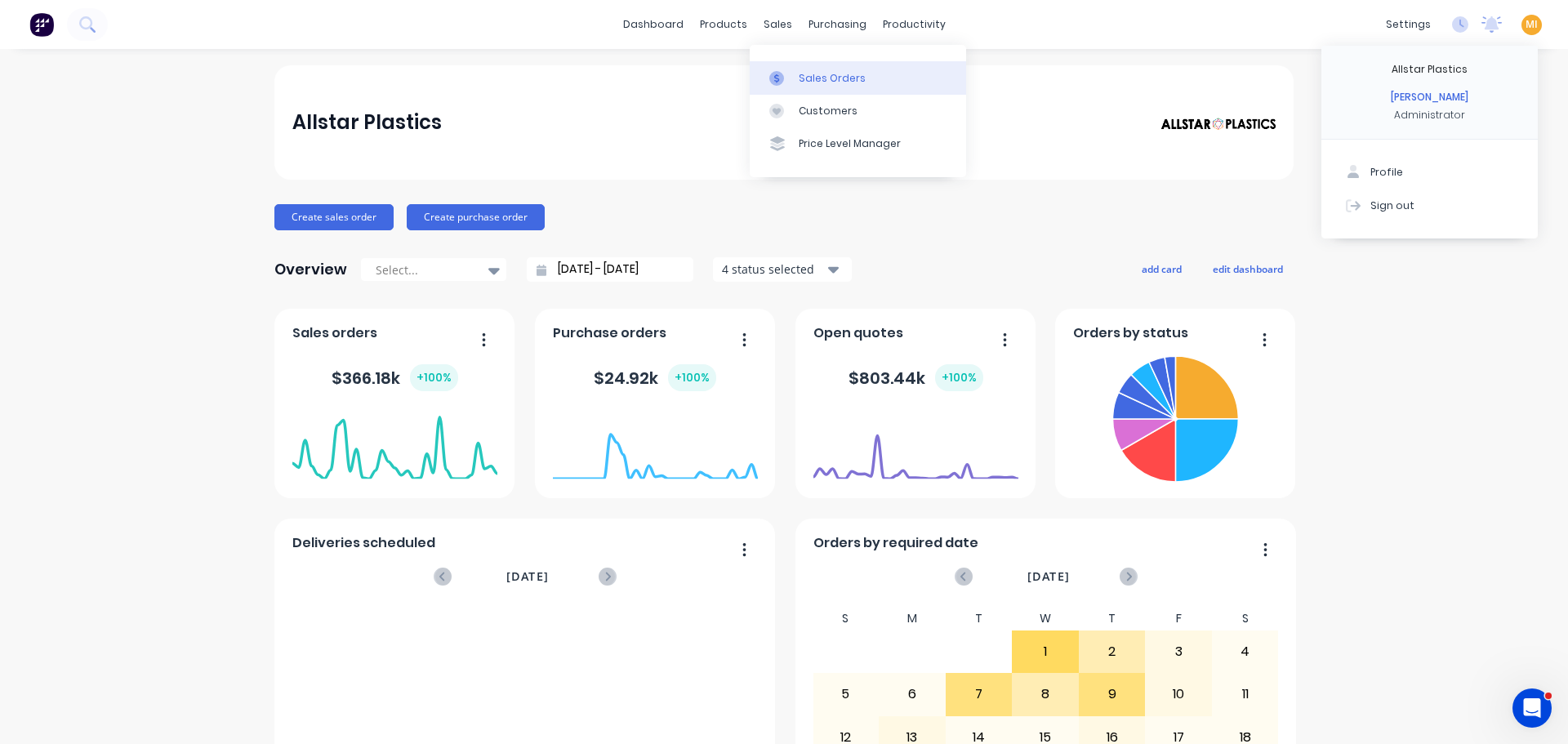
click at [814, 88] on link "Sales Orders" at bounding box center [858, 77] width 217 height 32
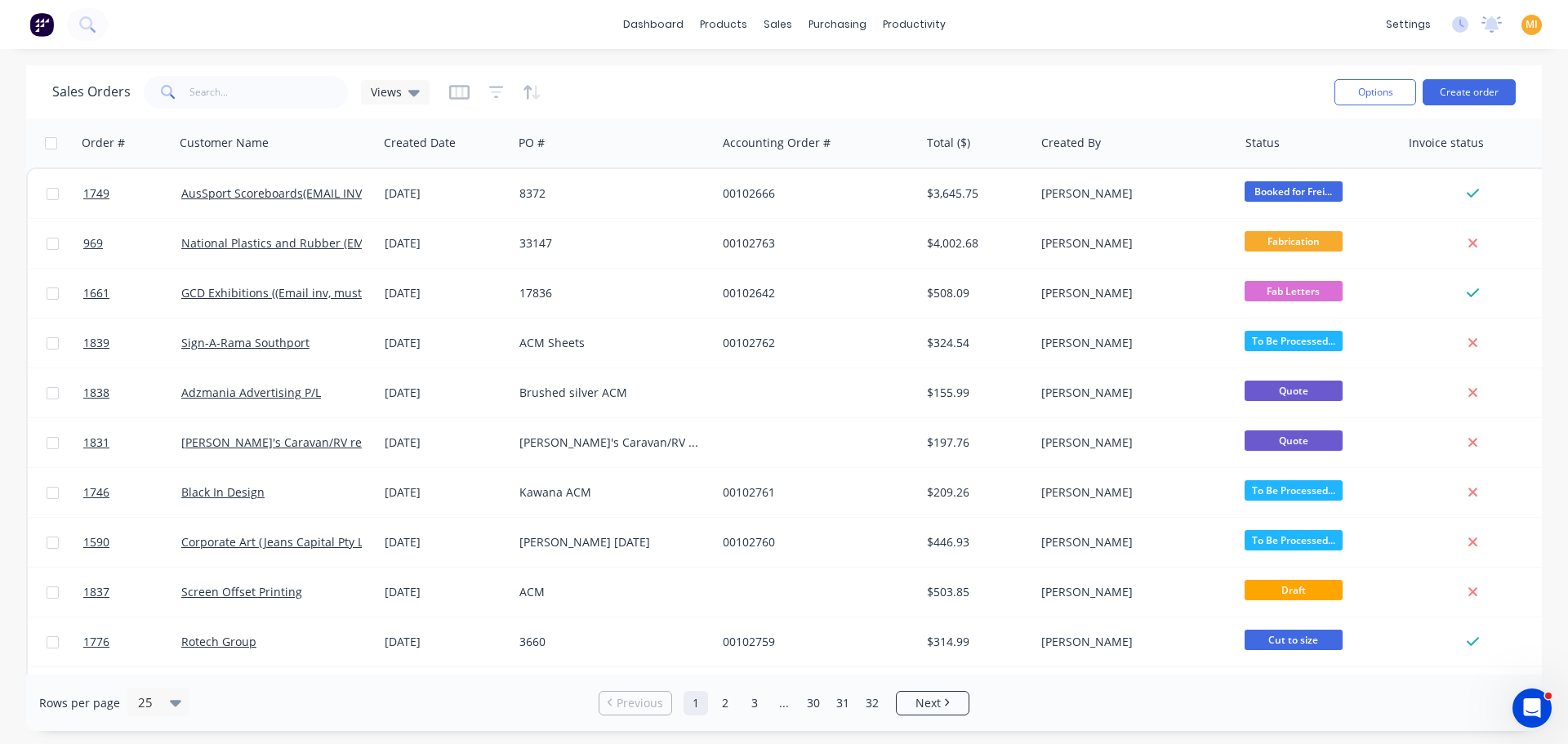
click at [1529, 22] on span "MI" at bounding box center [1532, 24] width 12 height 15
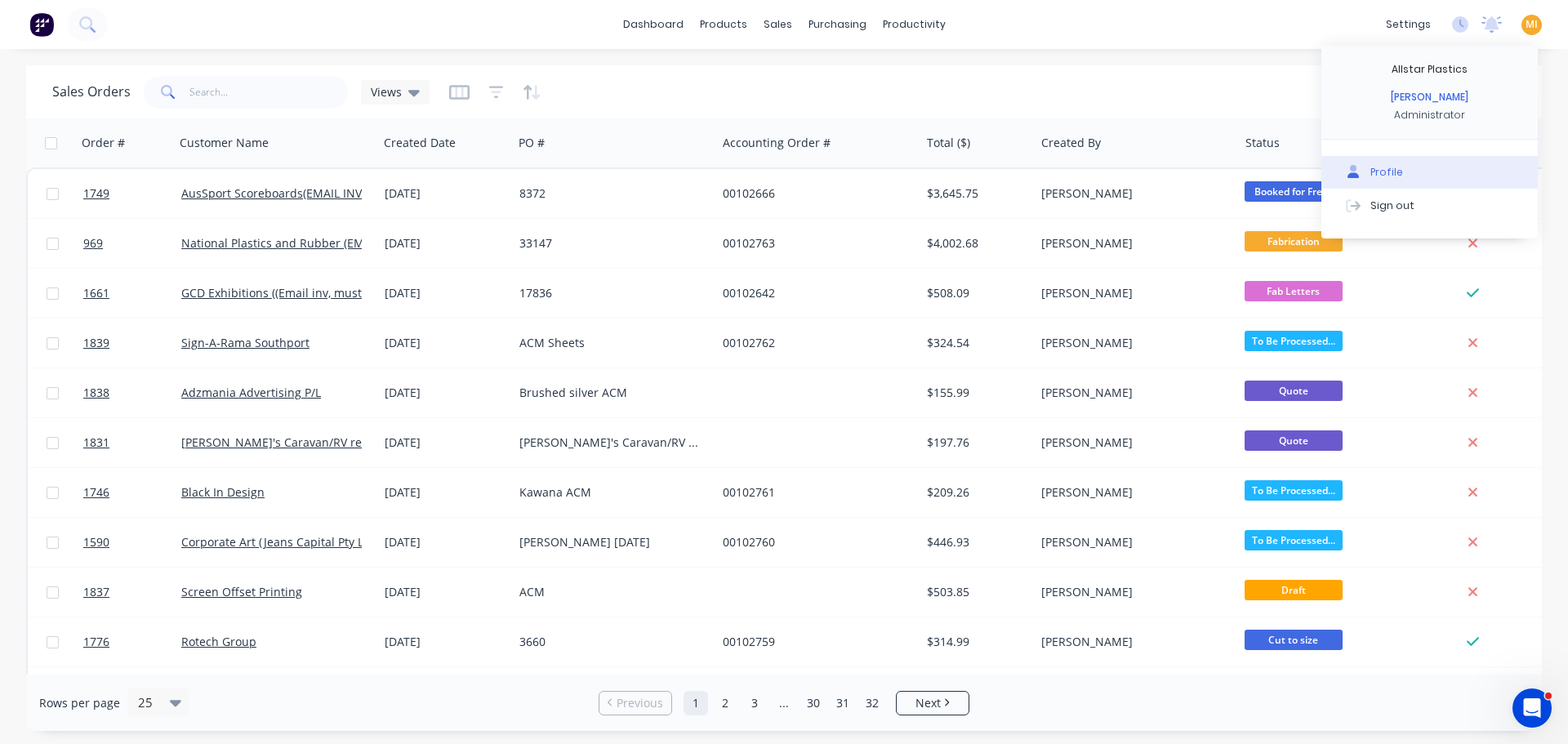
drag, startPoint x: 1400, startPoint y: 204, endPoint x: 1347, endPoint y: 179, distance: 58.6
click at [1400, 205] on div "Sign out" at bounding box center [1392, 204] width 44 height 15
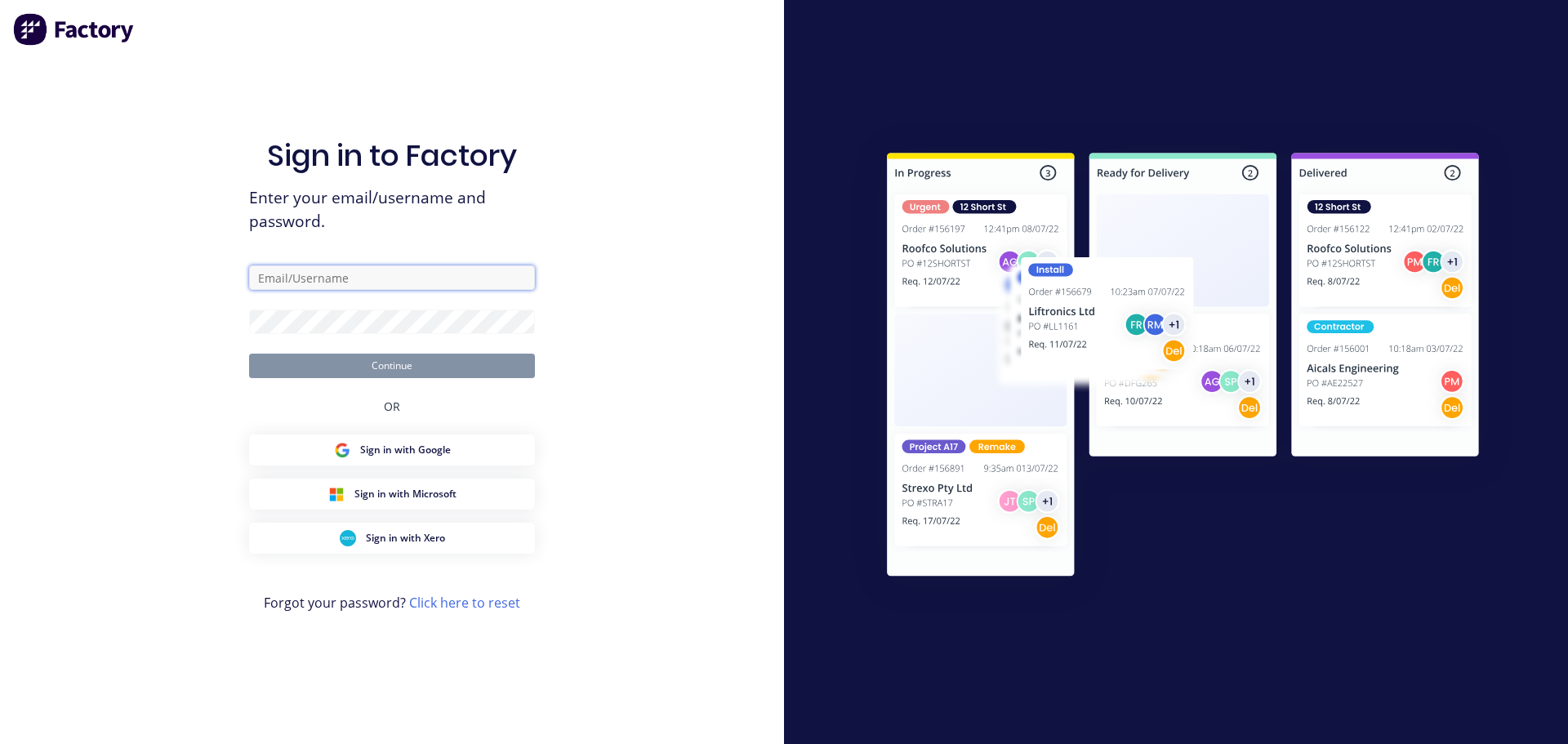
click at [442, 266] on input "text" at bounding box center [392, 278] width 286 height 25
type input "[EMAIL_ADDRESS][DOMAIN_NAME]"
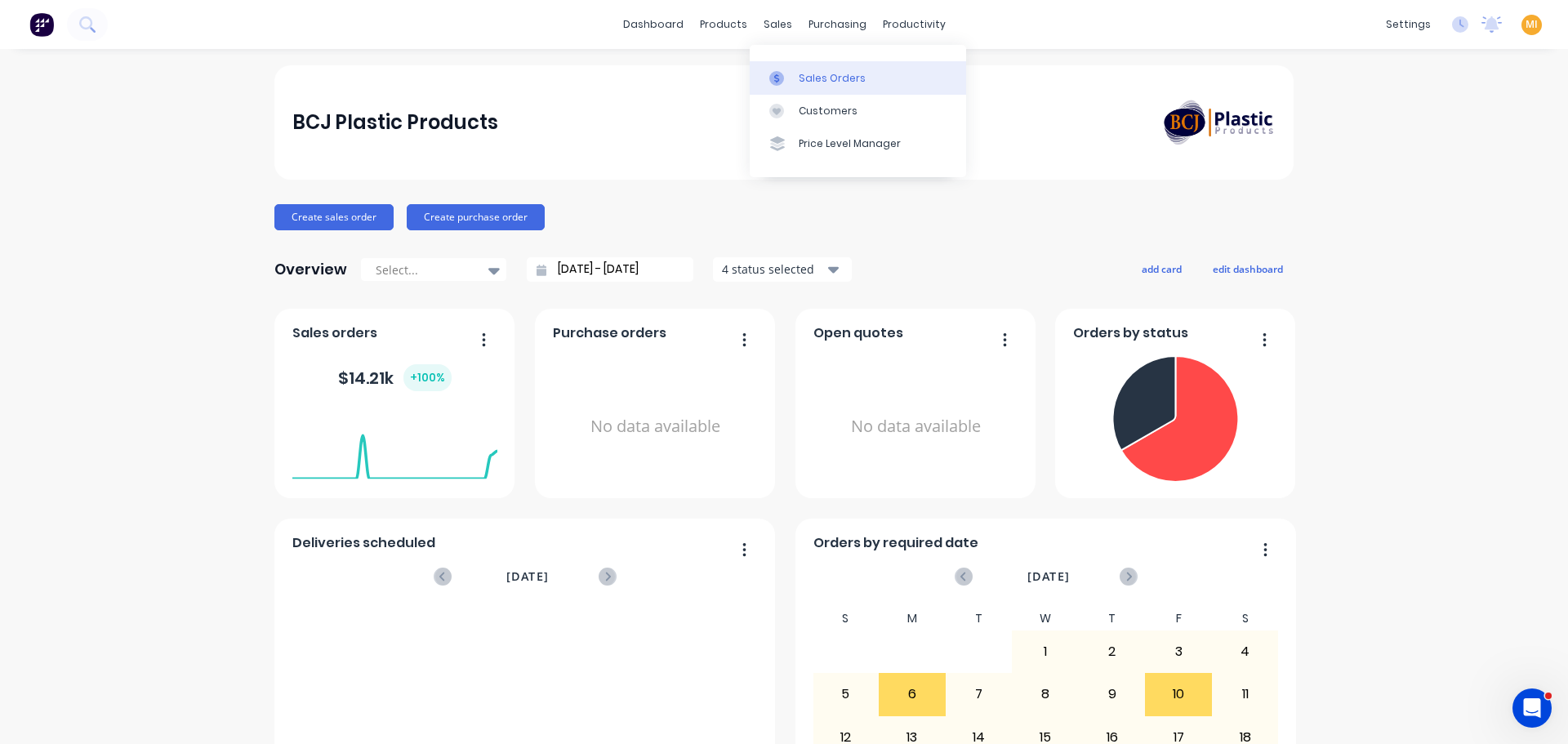
click at [810, 83] on div "Sales Orders" at bounding box center [832, 78] width 67 height 15
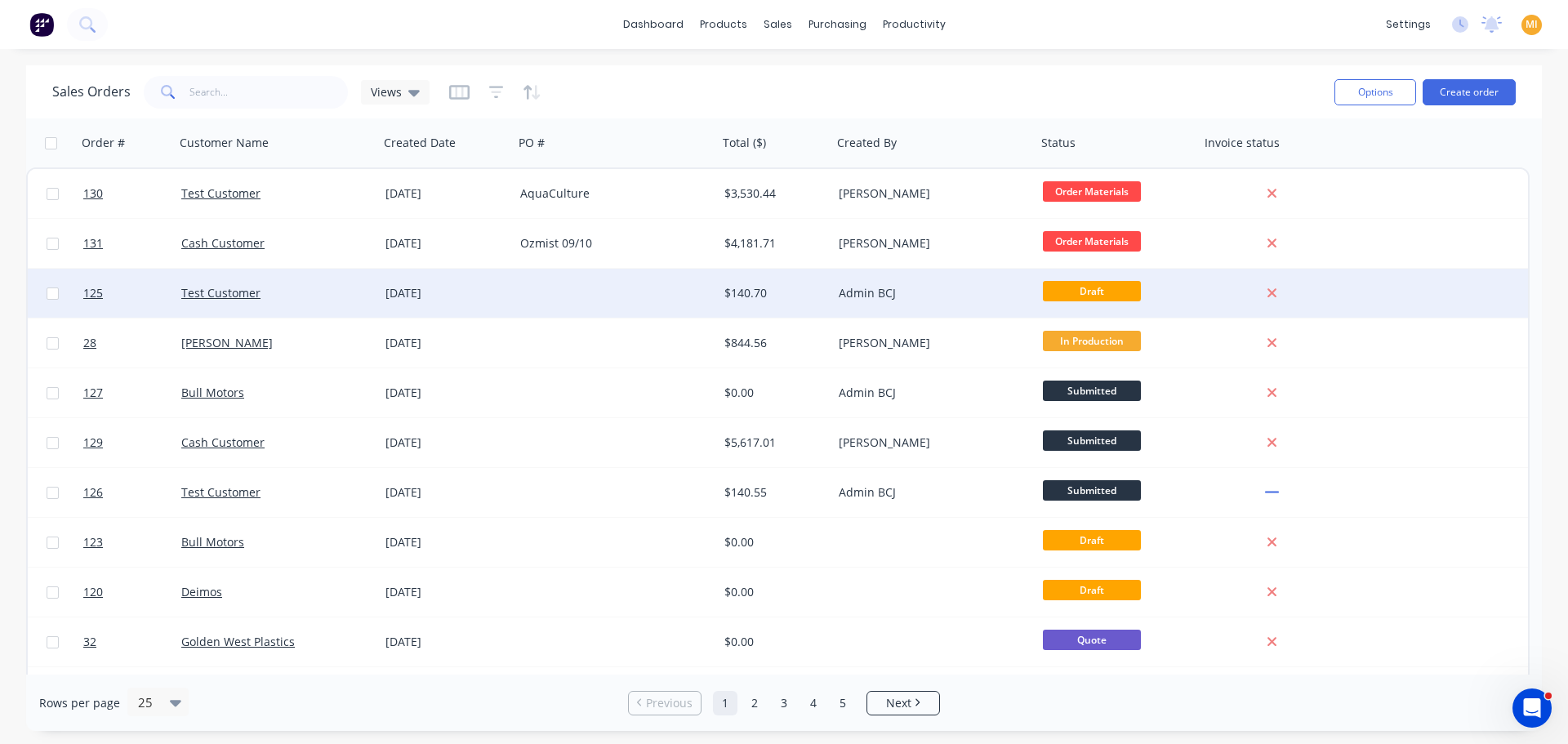
click at [618, 301] on div at bounding box center [616, 293] width 204 height 49
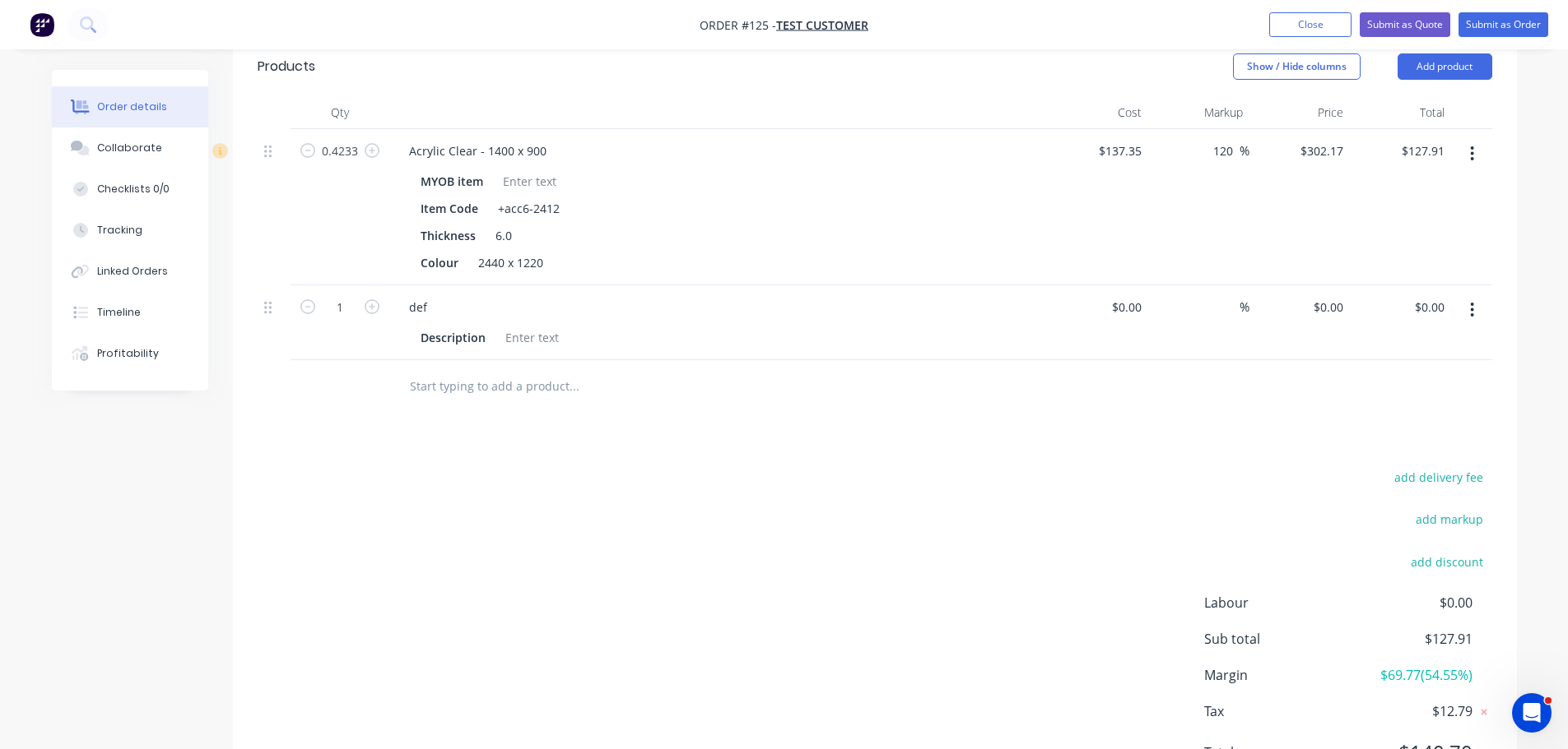
scroll to position [411, 0]
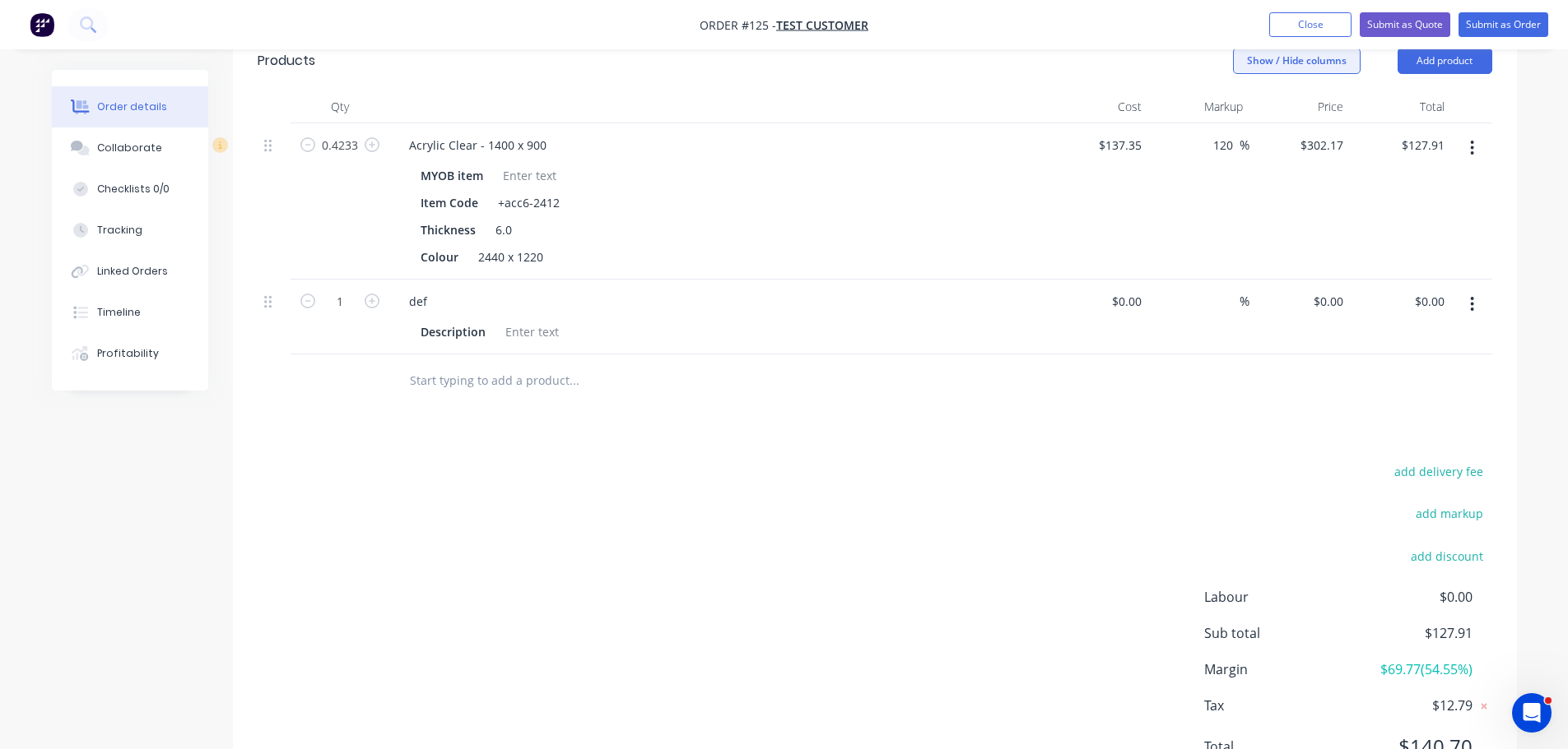
drag, startPoint x: 1283, startPoint y: 25, endPoint x: 1232, endPoint y: 58, distance: 60.7
click at [1283, 25] on button "Close" at bounding box center [1309, 24] width 82 height 25
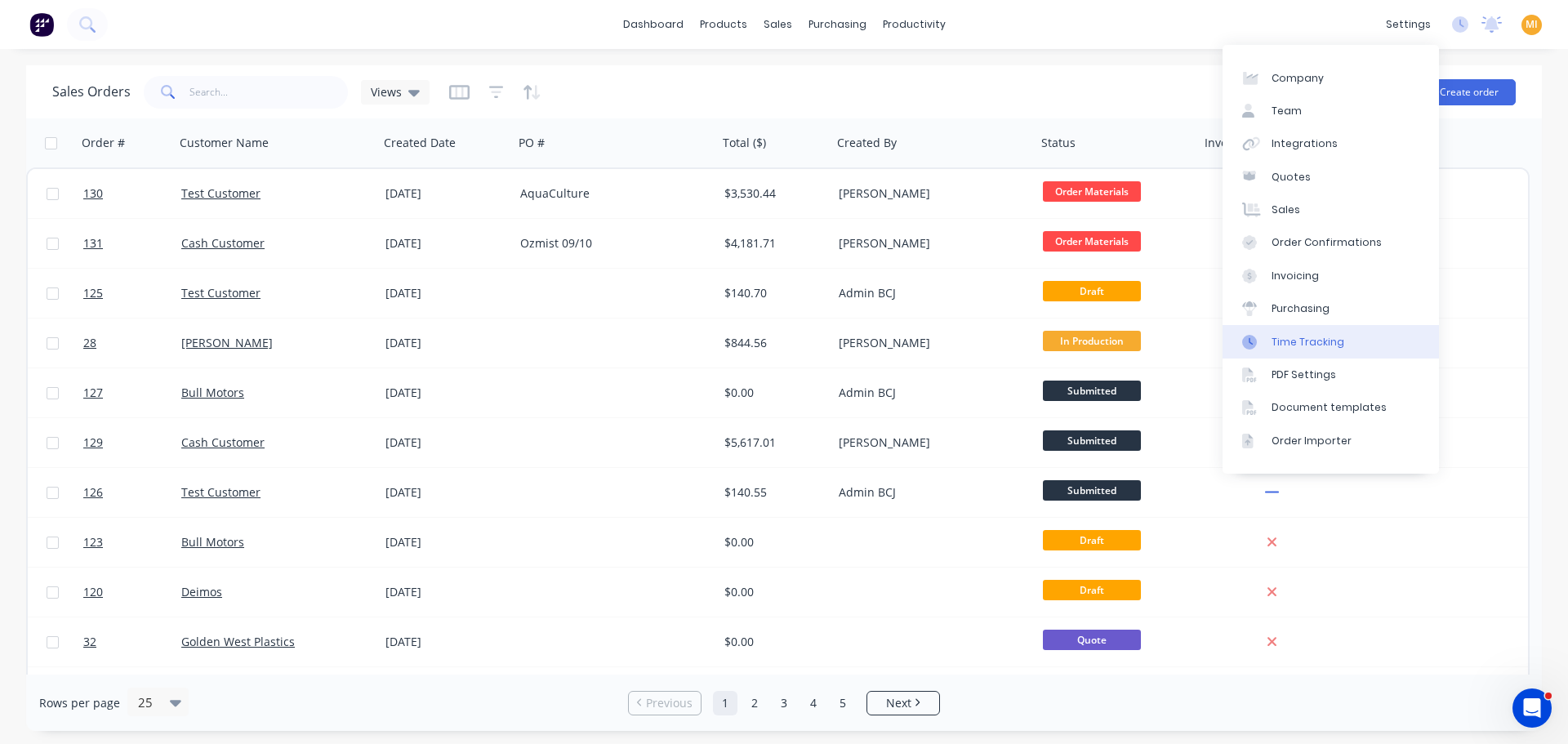
click at [1290, 342] on div "Time Tracking" at bounding box center [1308, 342] width 73 height 15
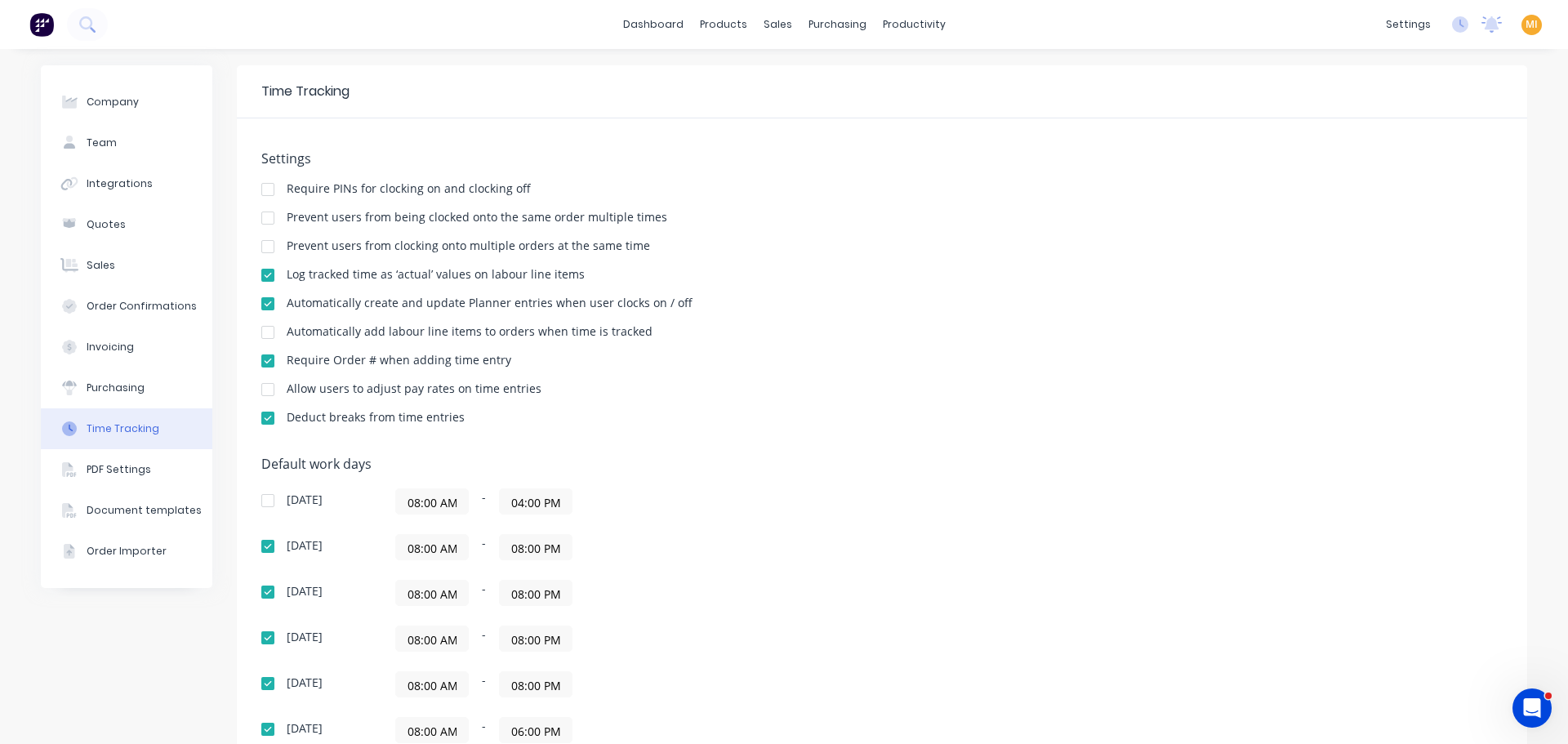
click at [1508, 18] on div "settings No new notifications Mark all as read You have no notifications MI BCJ…" at bounding box center [1473, 24] width 190 height 25
click at [1526, 22] on span "MI" at bounding box center [1532, 24] width 12 height 15
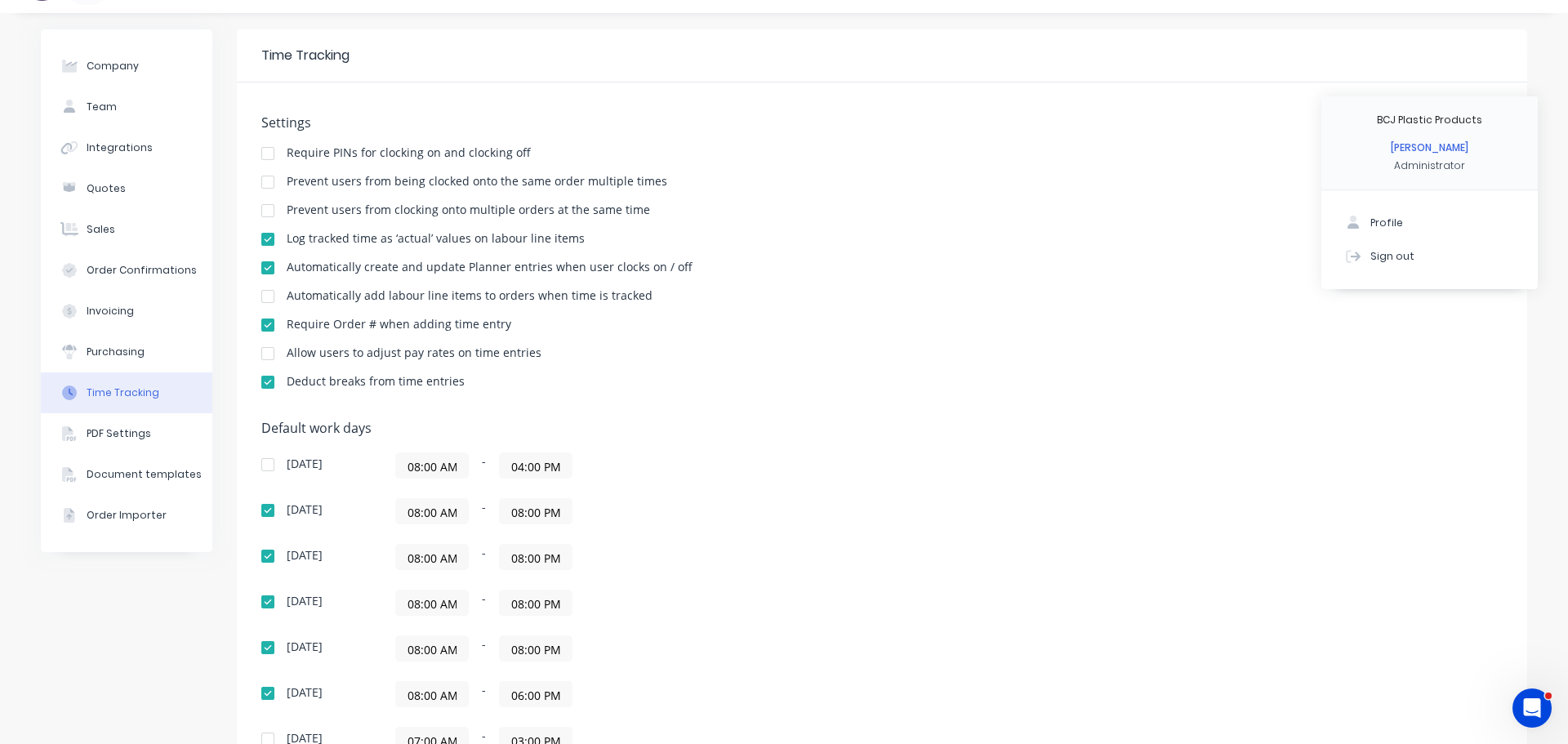
scroll to position [13, 0]
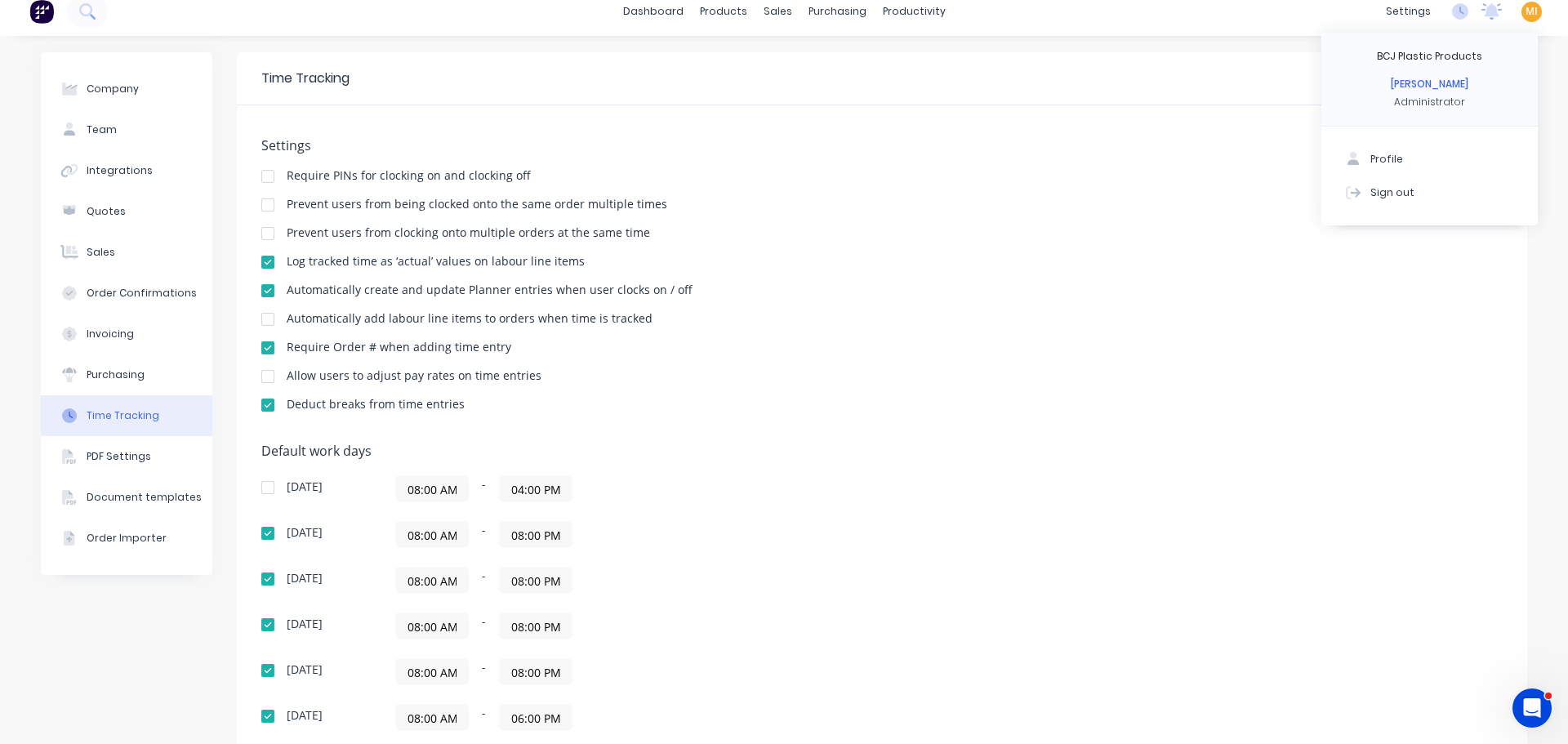
click at [801, 134] on div "Settings Require PINs for clocking on and clocking off Prevent users from being…" at bounding box center [881, 539] width 1290 height 868
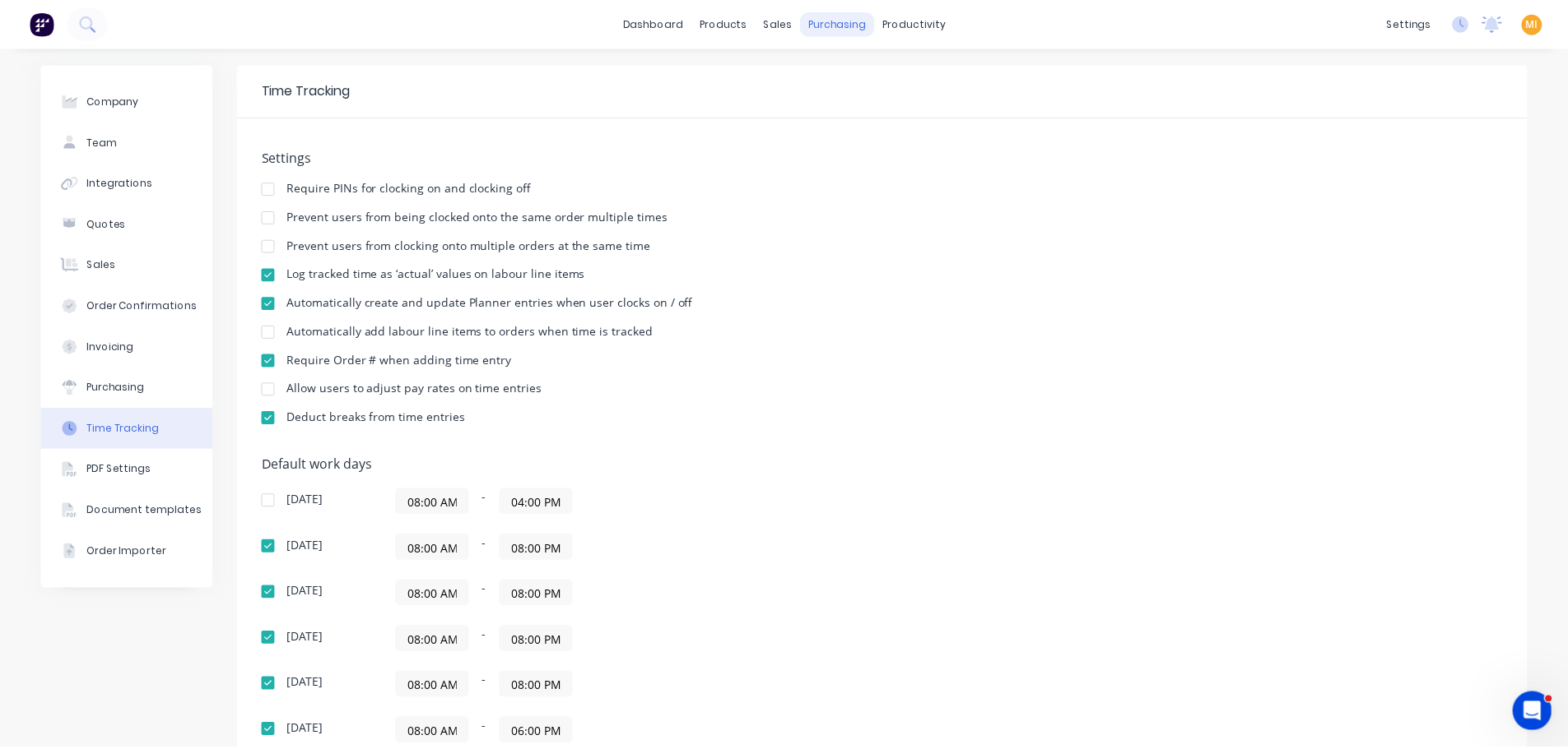
scroll to position [0, 0]
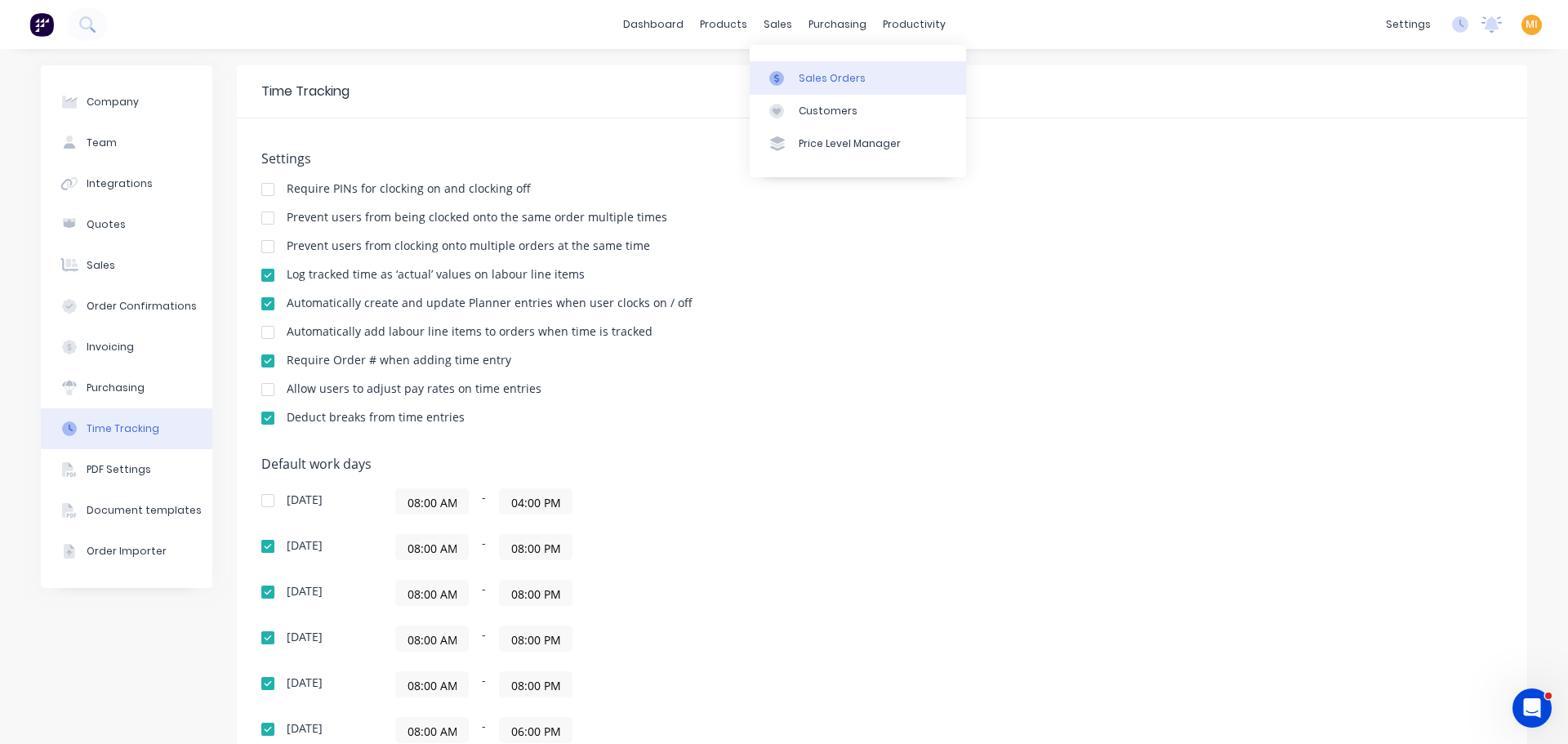
click at [797, 76] on link "Sales Orders" at bounding box center [858, 77] width 217 height 32
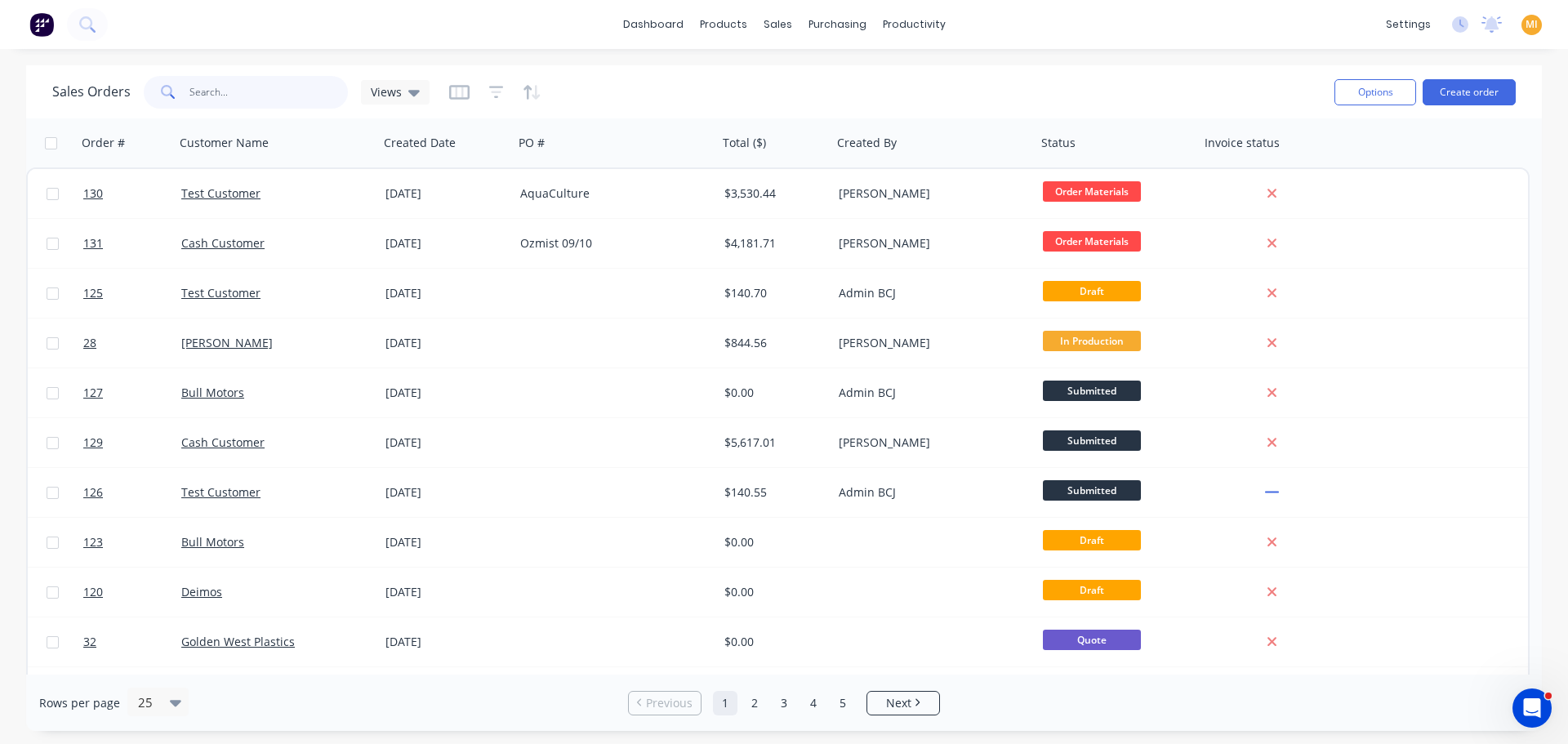
click at [283, 77] on input "text" at bounding box center [269, 91] width 159 height 32
type input "29"
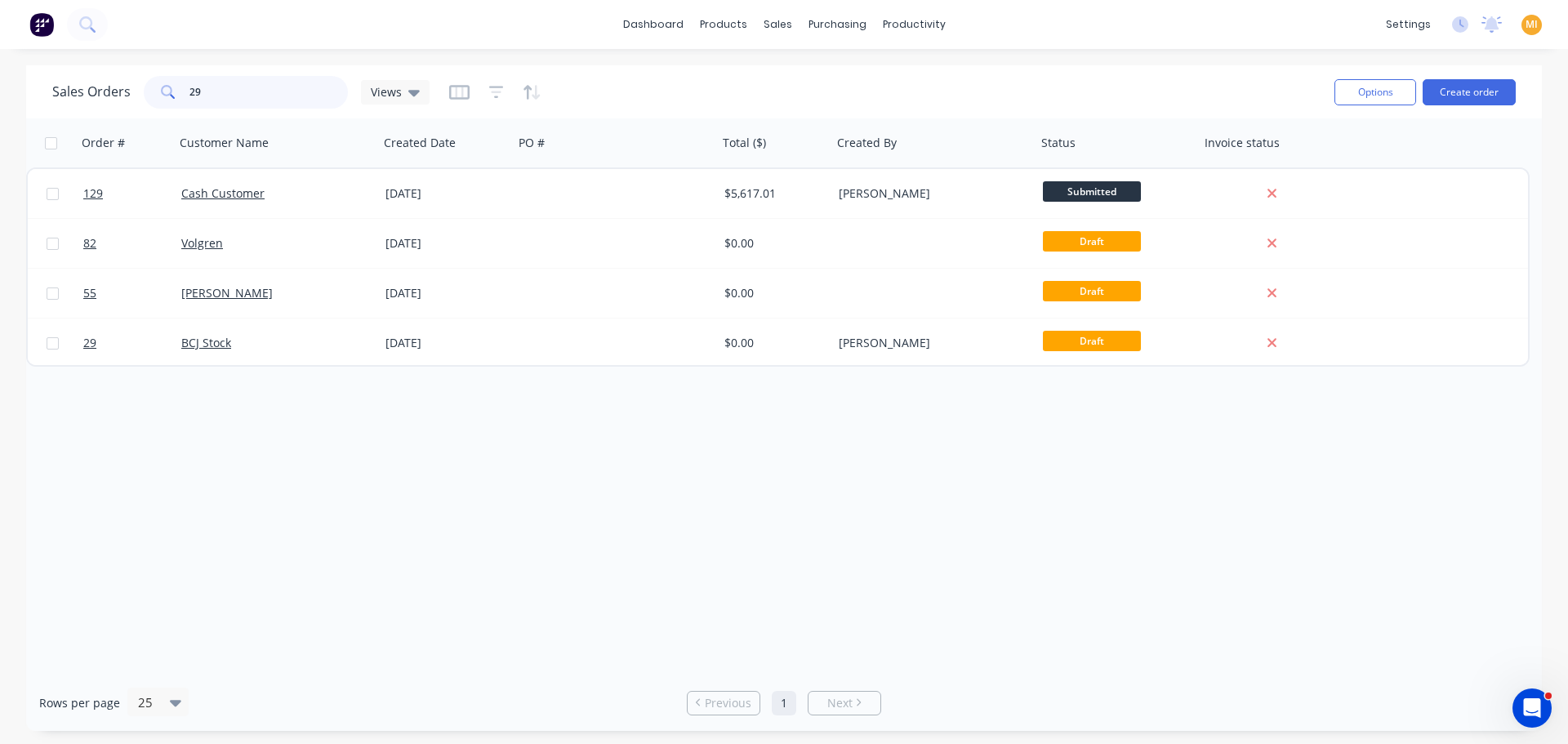
drag, startPoint x: 218, startPoint y: 91, endPoint x: 69, endPoint y: 90, distance: 149.0
click at [70, 90] on div "Sales Orders 29 Views" at bounding box center [240, 91] width 378 height 32
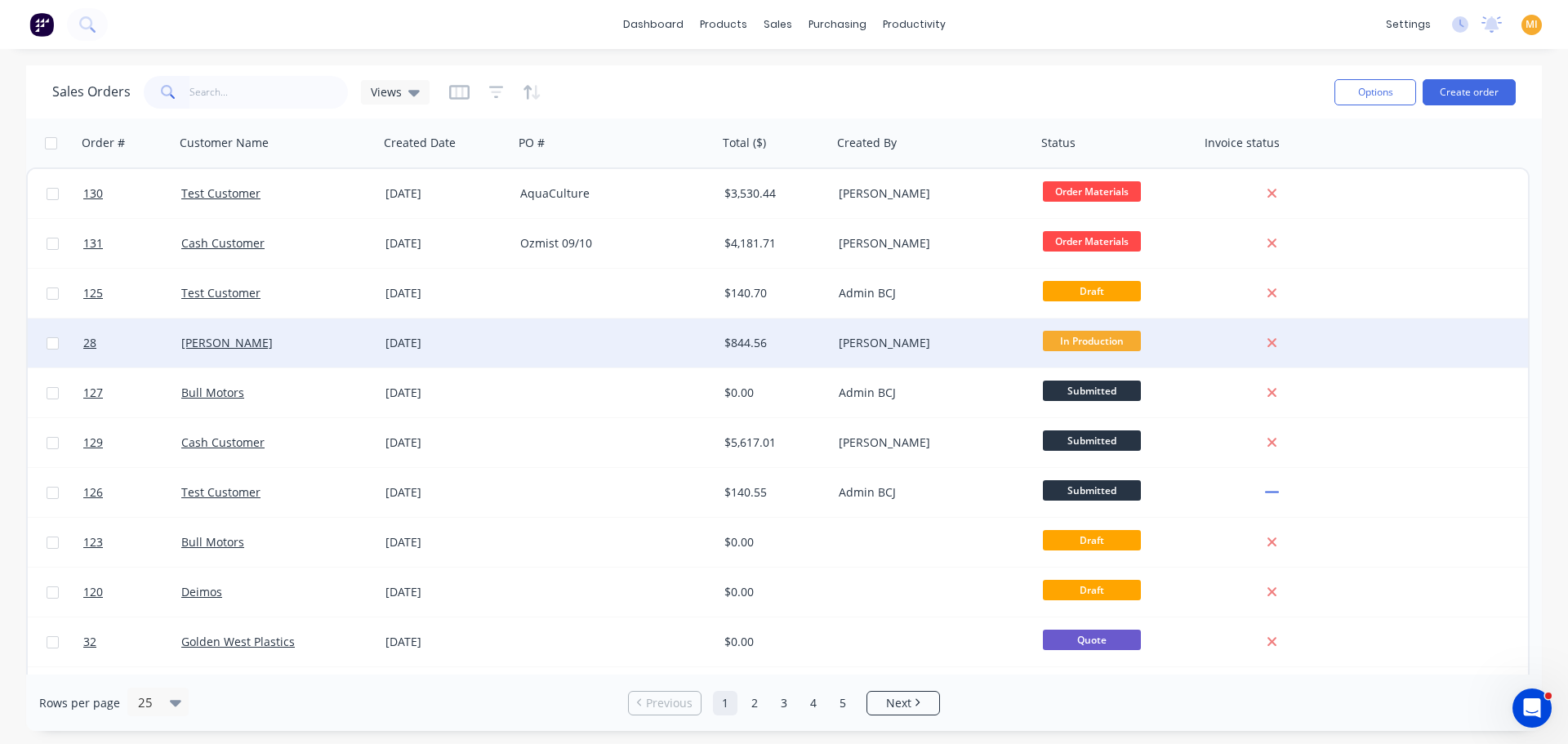
click at [894, 341] on div "Tiffani Satya Makharti" at bounding box center [929, 343] width 182 height 17
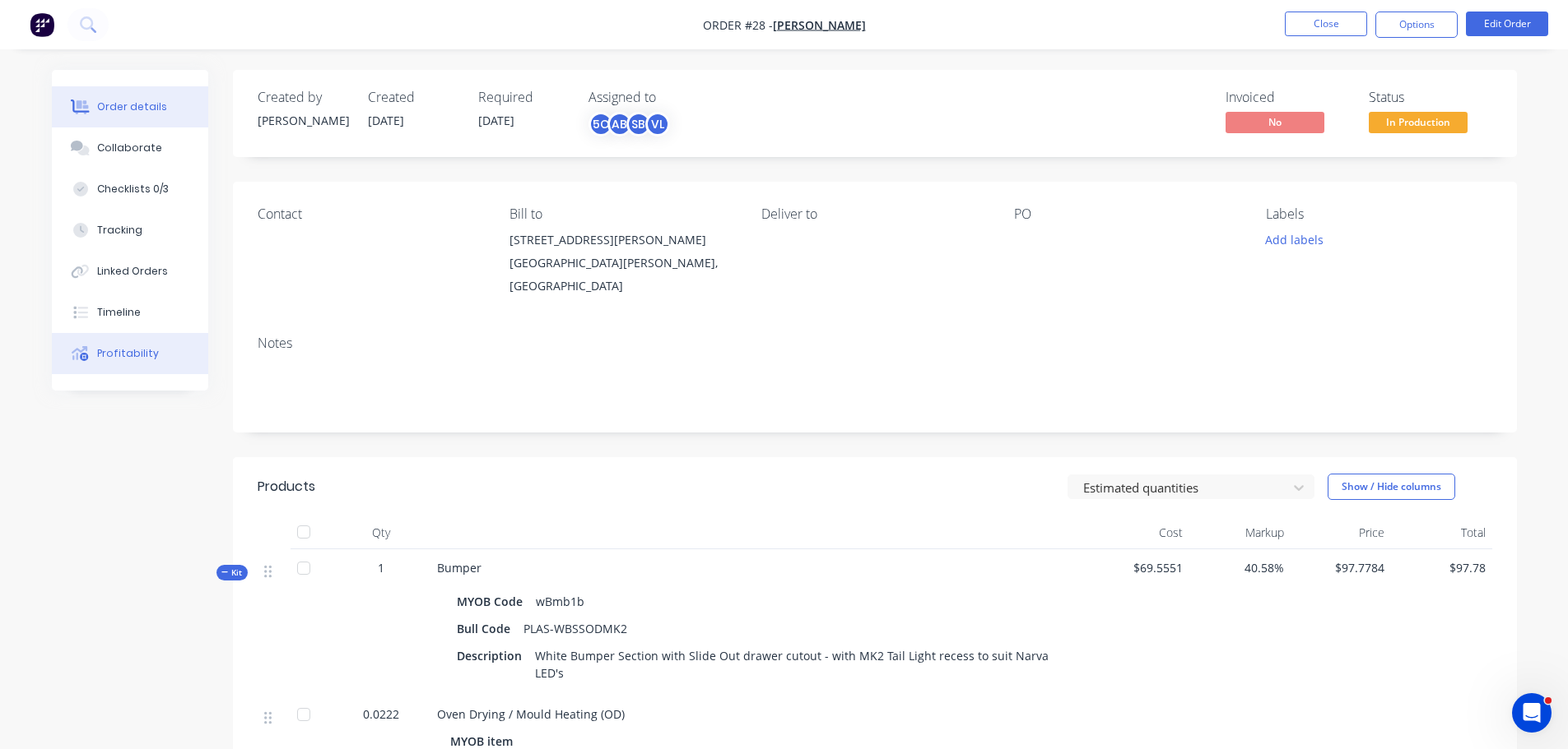
click at [124, 335] on button "Profitability" at bounding box center [130, 354] width 156 height 42
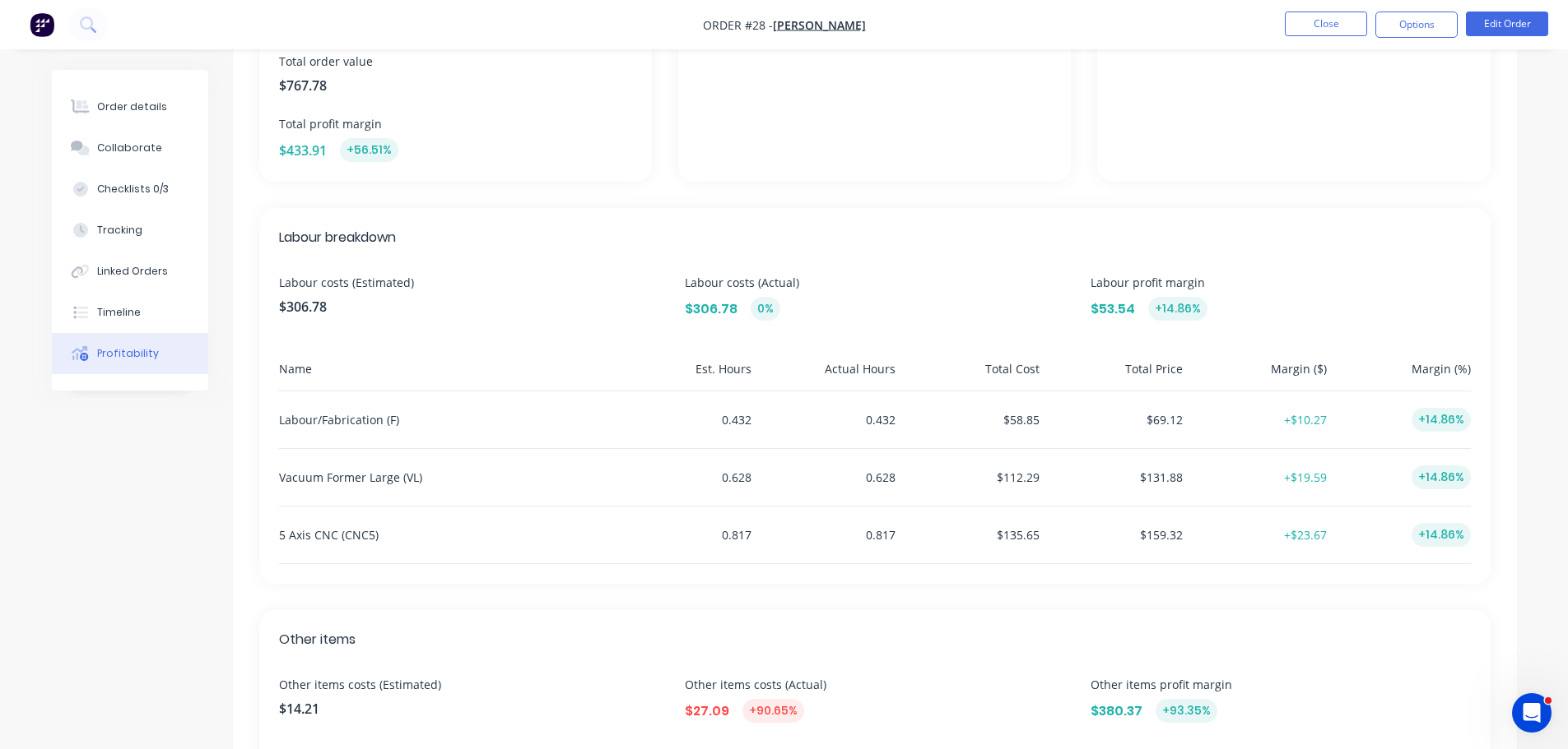
scroll to position [253, 0]
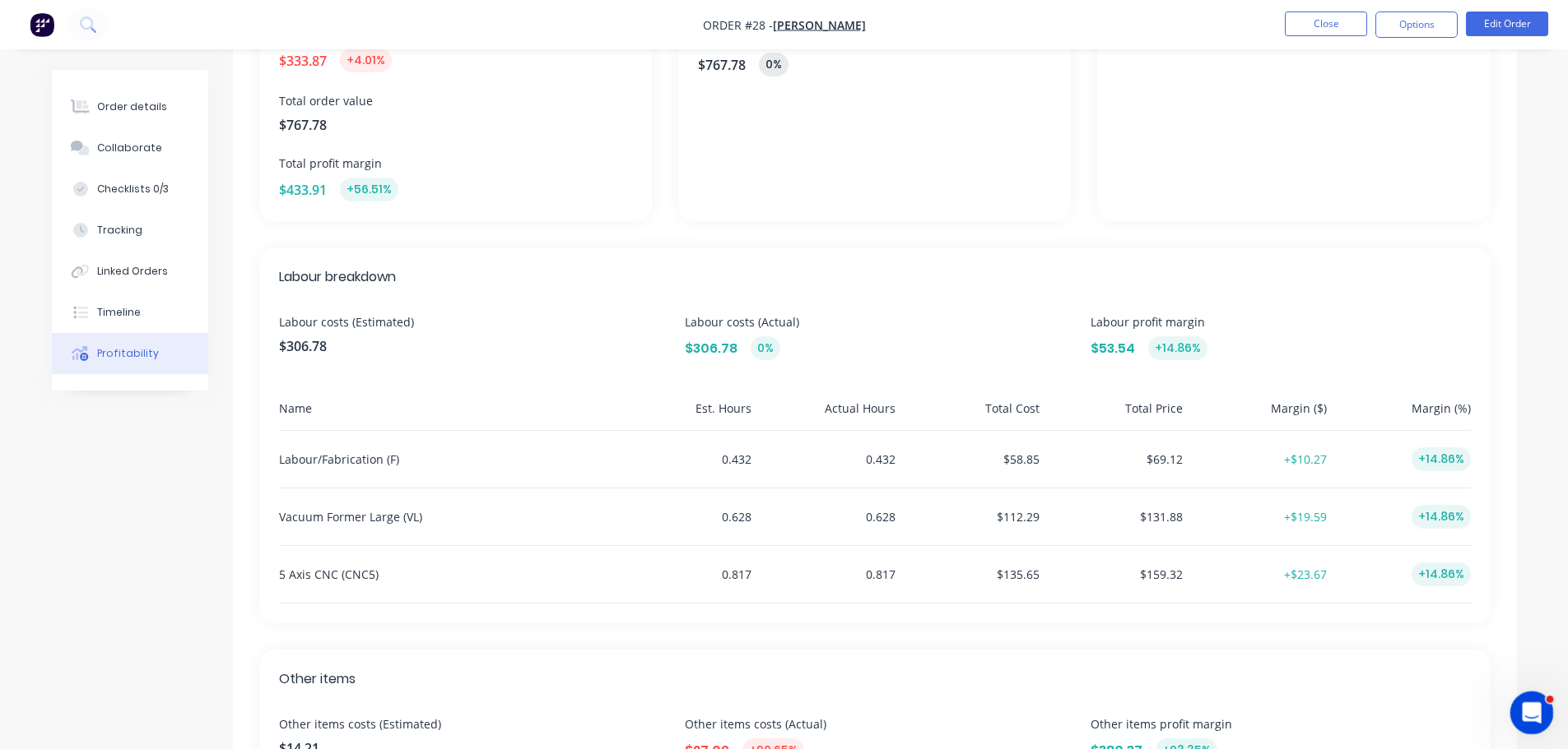
click at [1535, 704] on icon "Open Intercom Messenger" at bounding box center [1528, 710] width 27 height 27
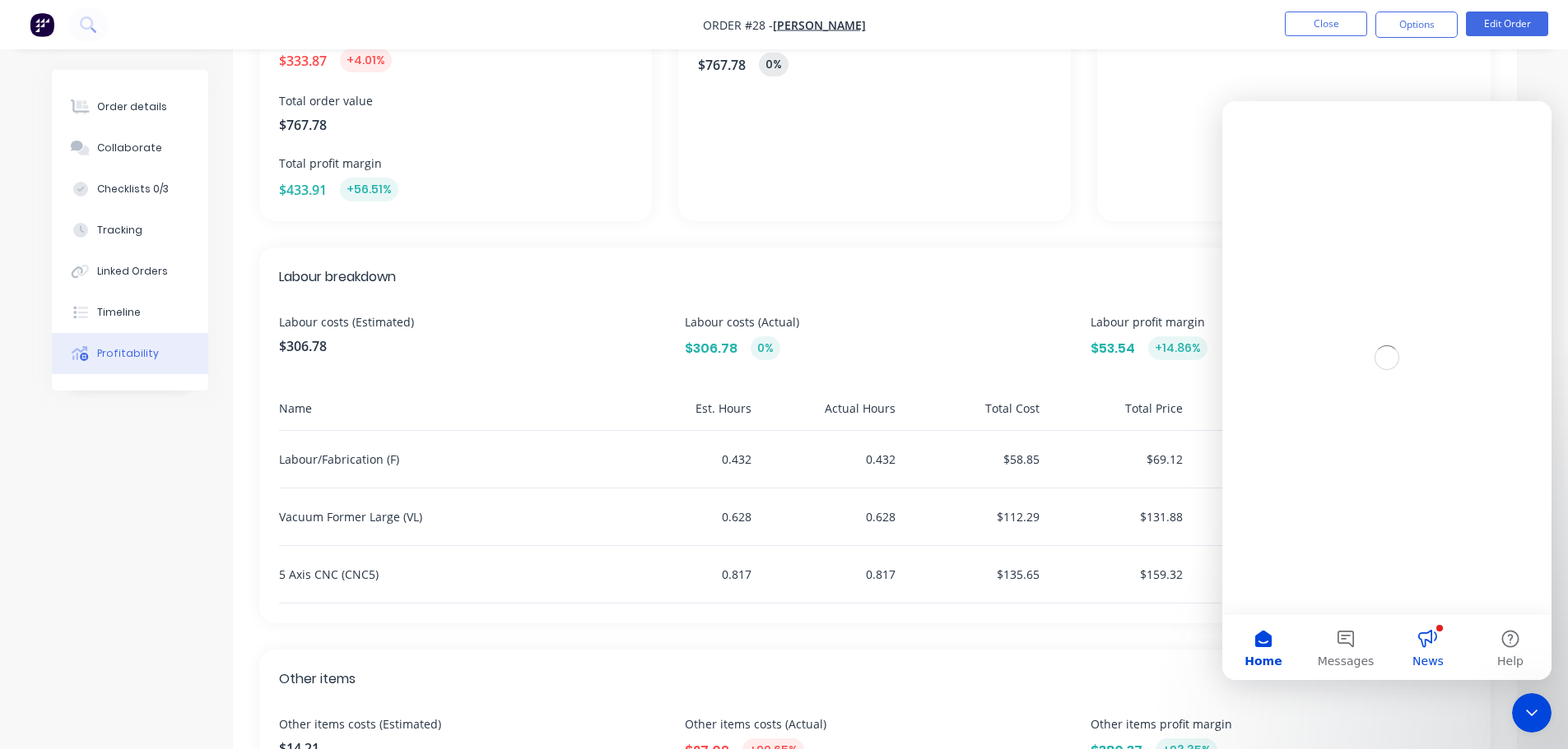
scroll to position [0, 0]
click at [1434, 639] on button "News" at bounding box center [1428, 647] width 82 height 66
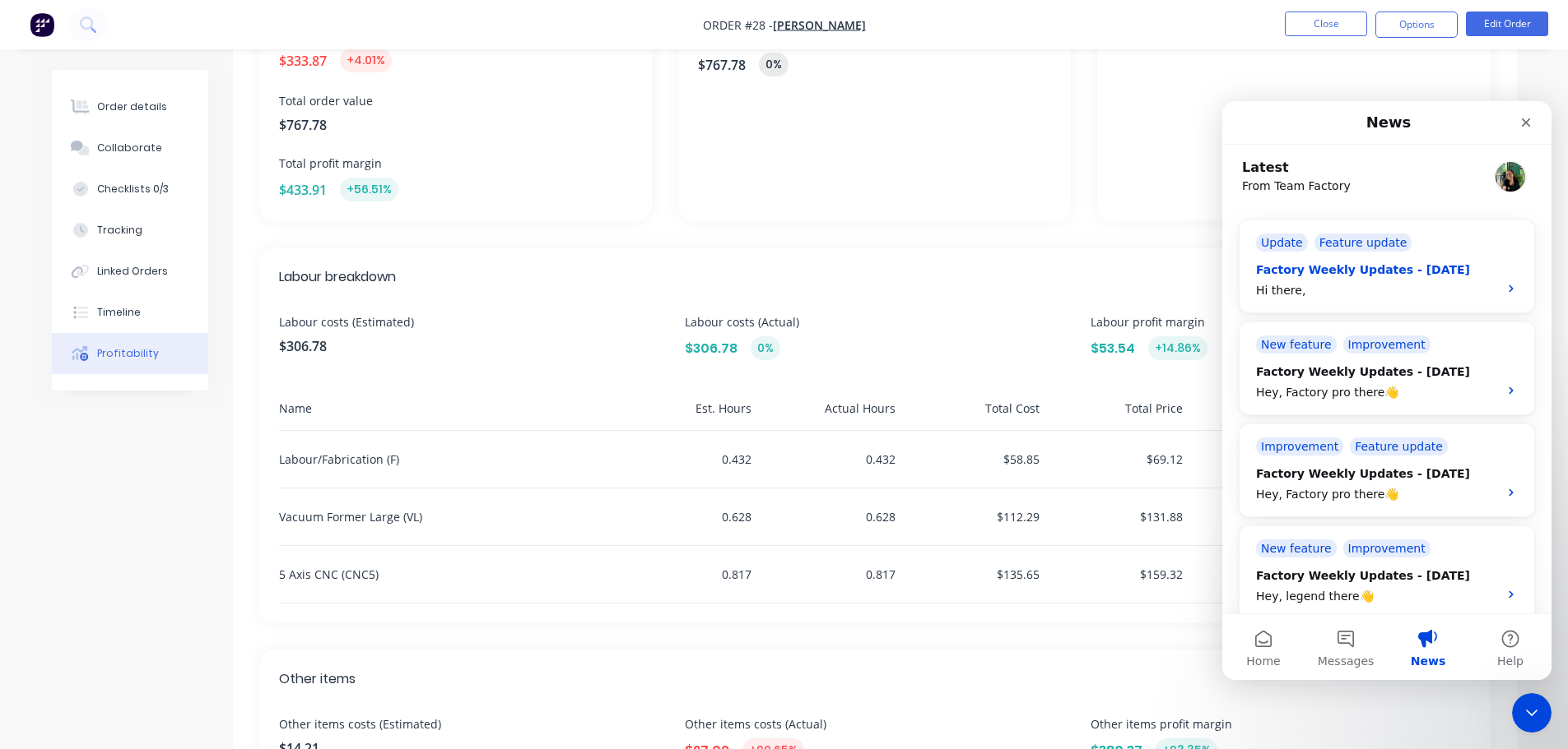
click at [1352, 271] on div "Factory Weekly Updates - 10/10/2025" at bounding box center [1371, 270] width 232 height 17
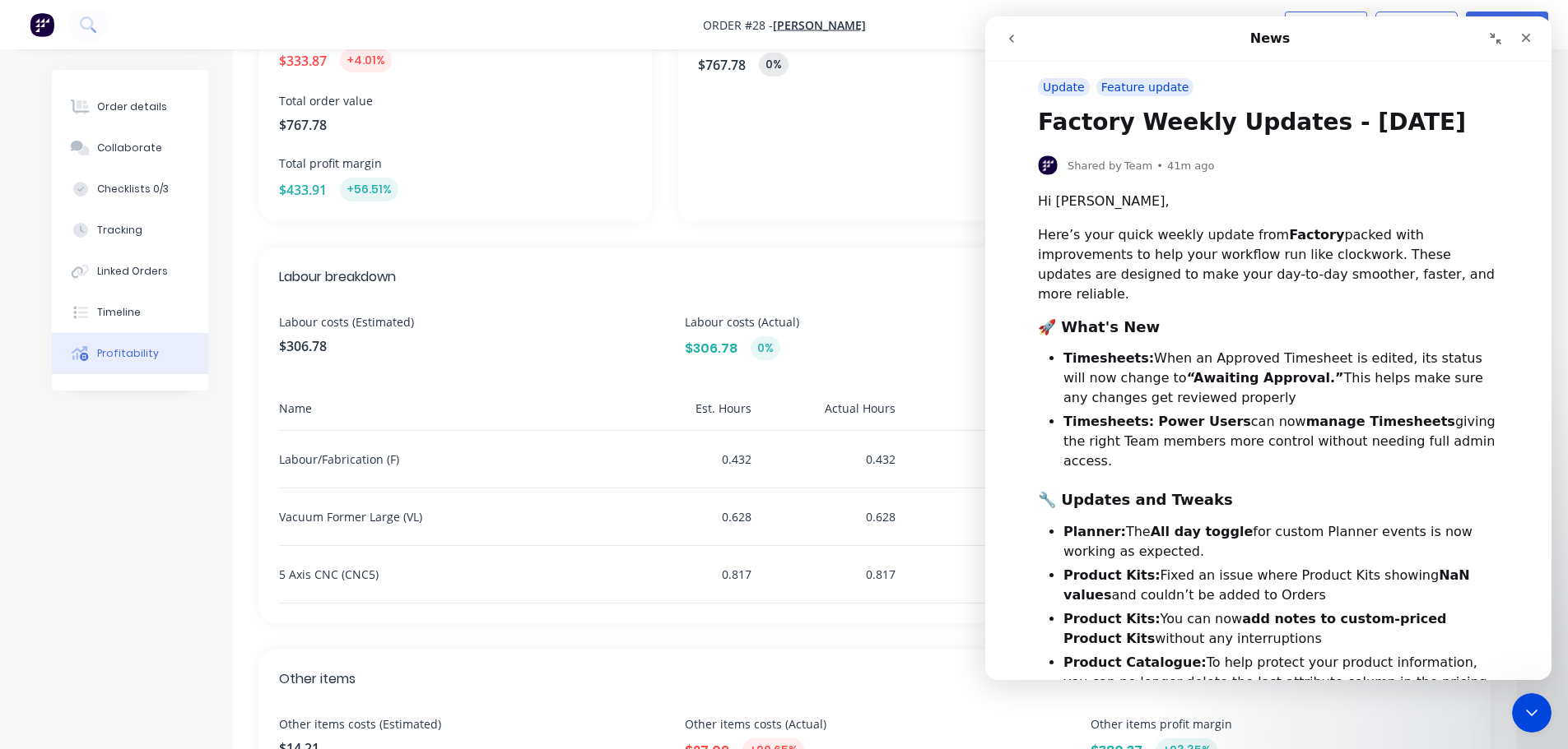
scroll to position [247, 0]
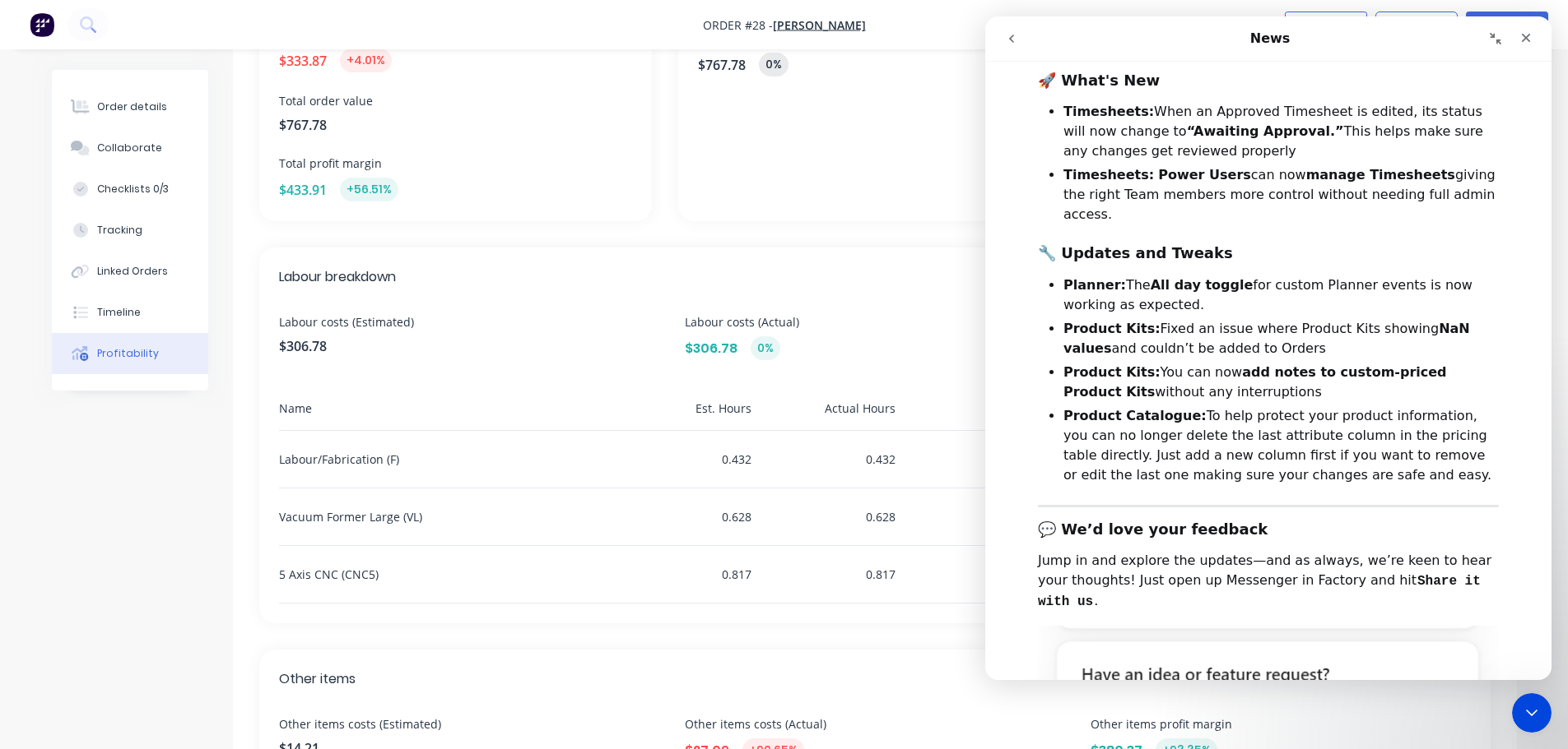
click at [949, 471] on div "$58.85" at bounding box center [970, 458] width 137 height 56
drag, startPoint x: 1526, startPoint y: 713, endPoint x: 2960, endPoint y: 1356, distance: 1571.6
click at [1525, 713] on icon "Close Intercom Messenger" at bounding box center [1529, 710] width 20 height 20
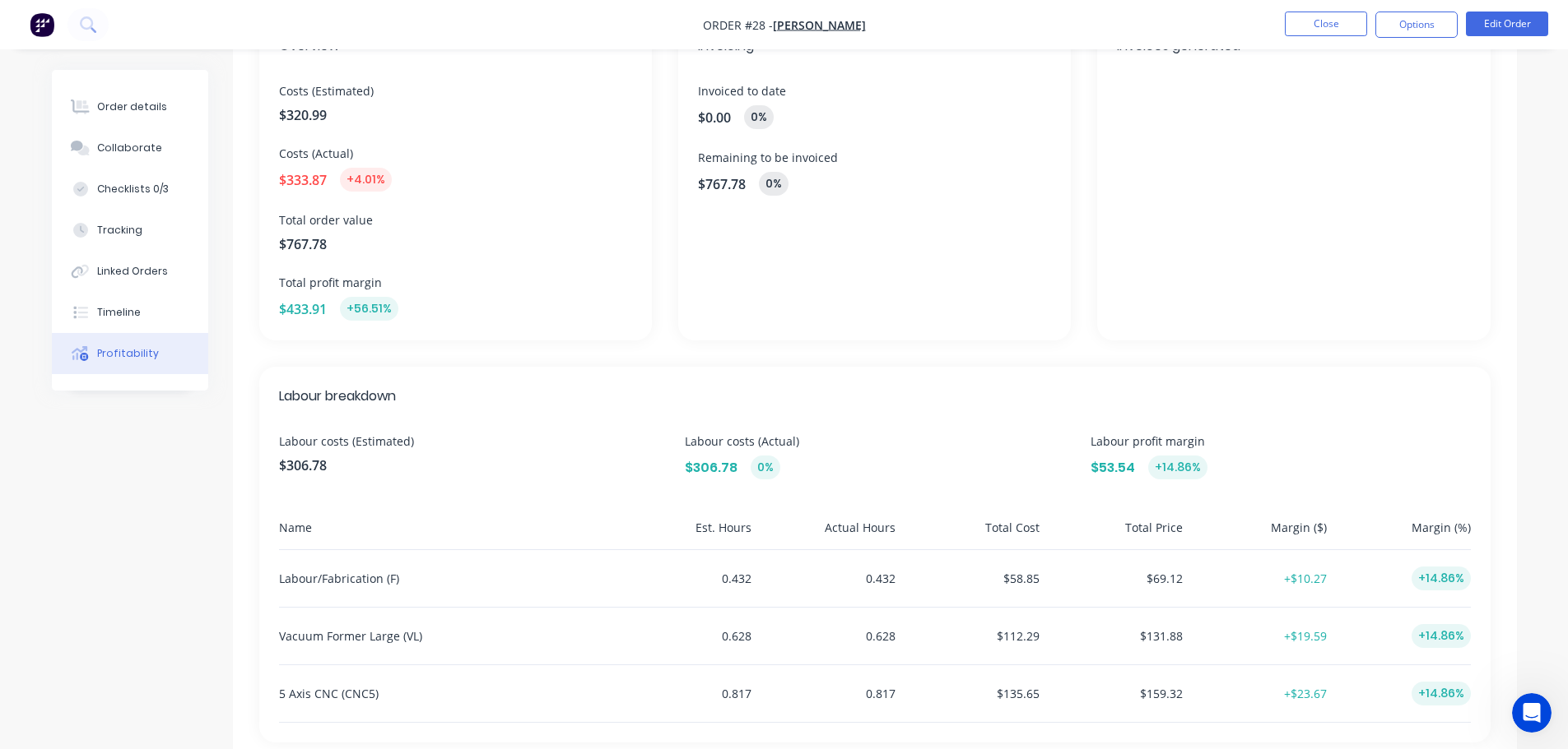
scroll to position [6, 0]
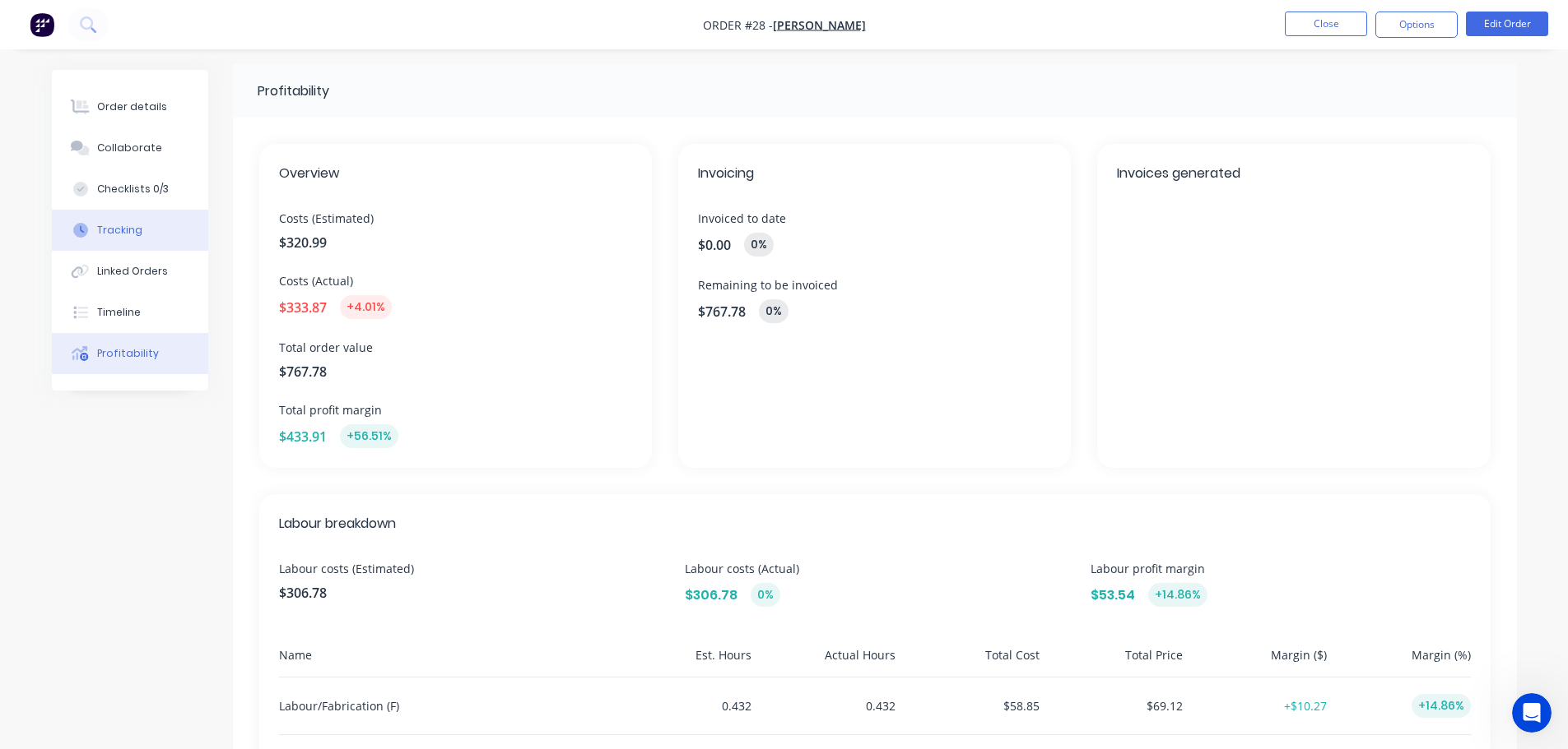
click at [133, 239] on button "Tracking" at bounding box center [130, 230] width 156 height 42
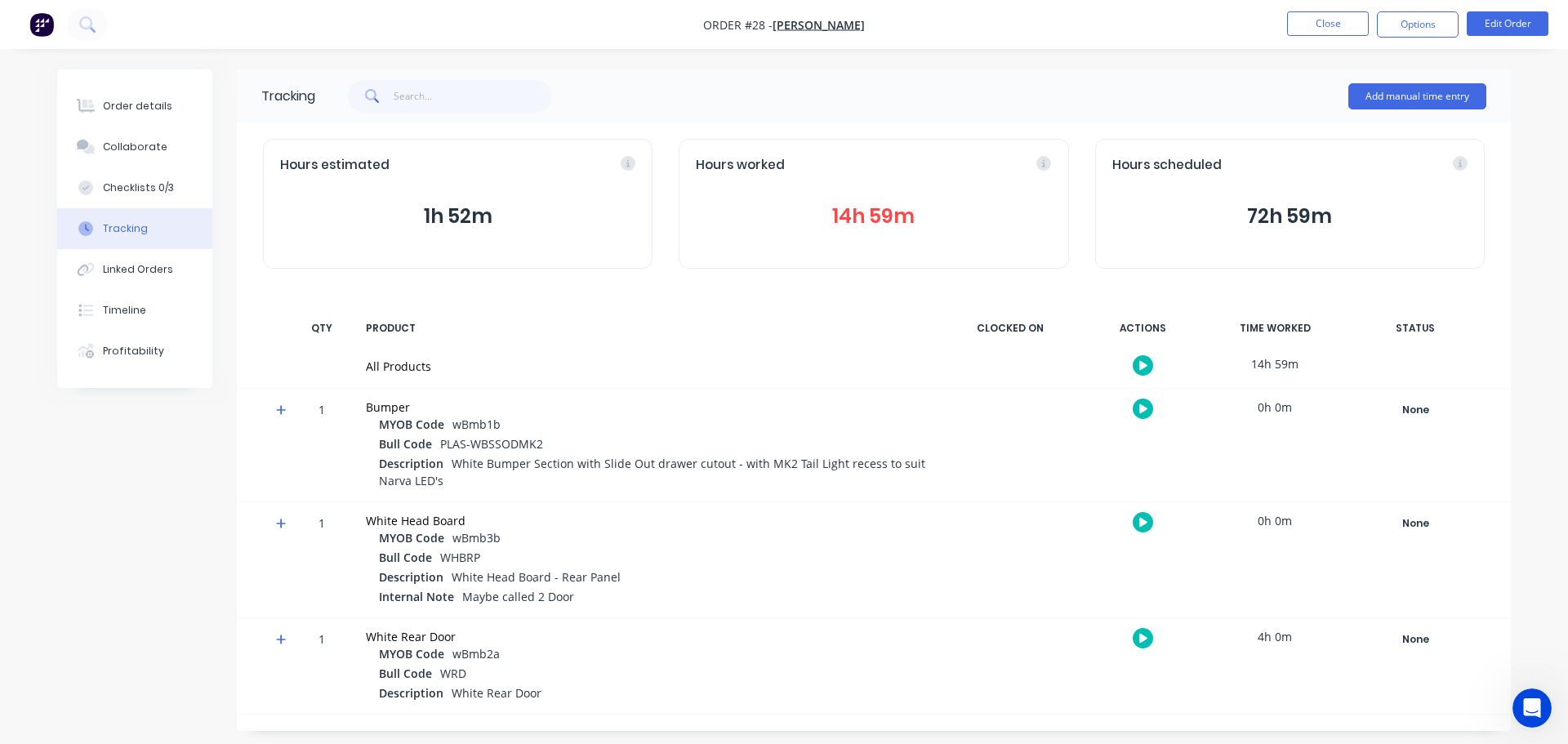
click at [1142, 366] on icon "button" at bounding box center [1143, 365] width 8 height 9
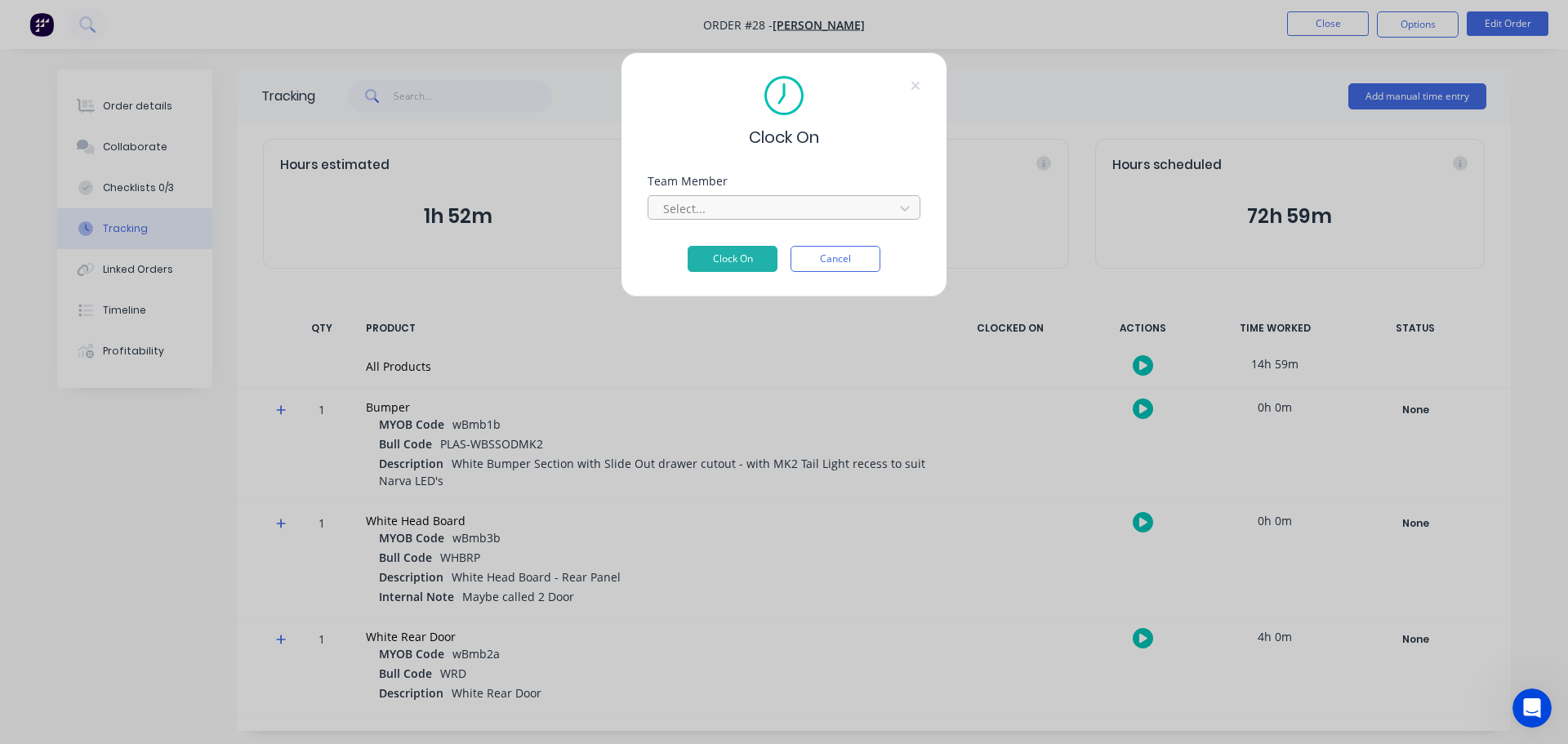
click at [767, 217] on div at bounding box center [773, 208] width 224 height 21
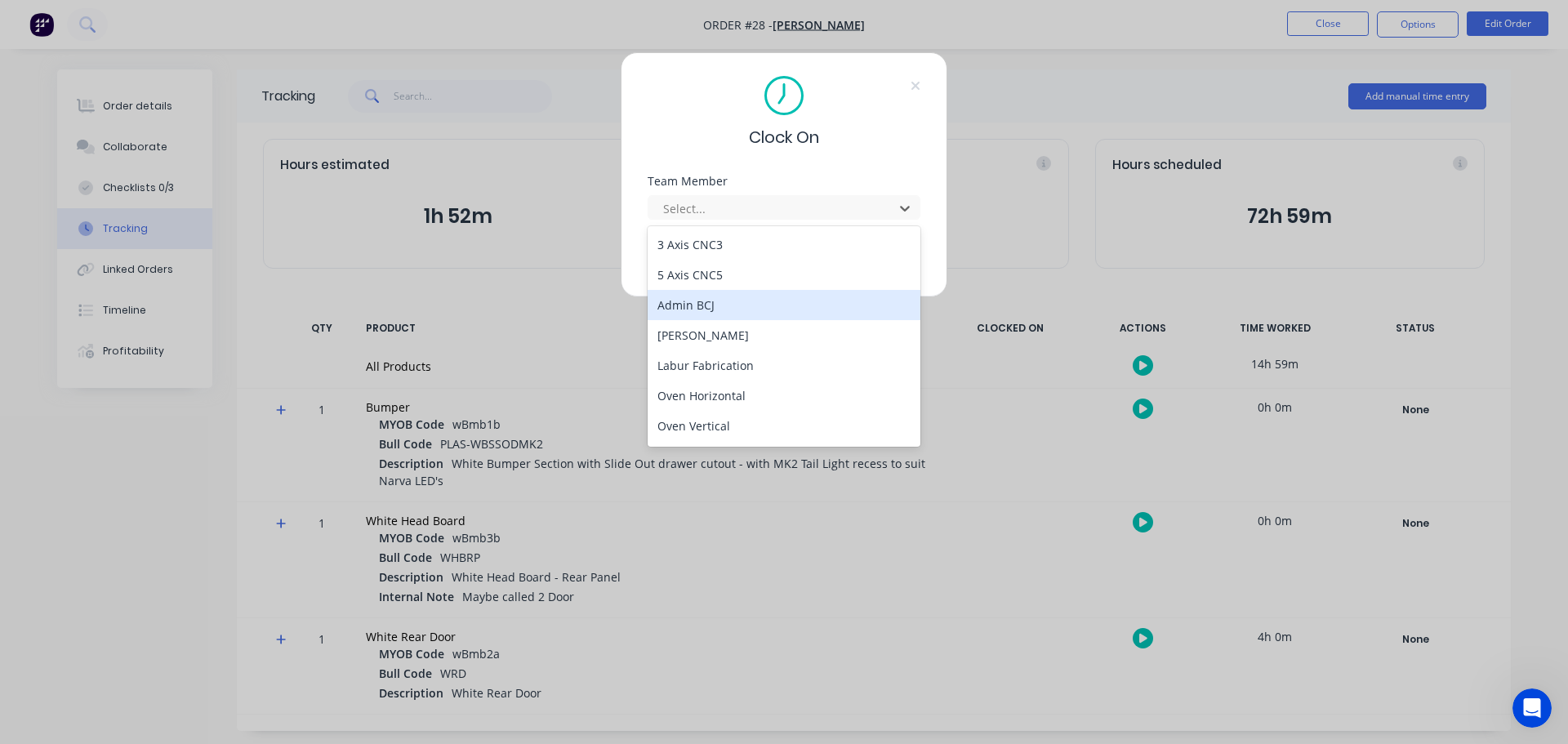
click at [753, 299] on div "Admin BCJ" at bounding box center [784, 304] width 273 height 30
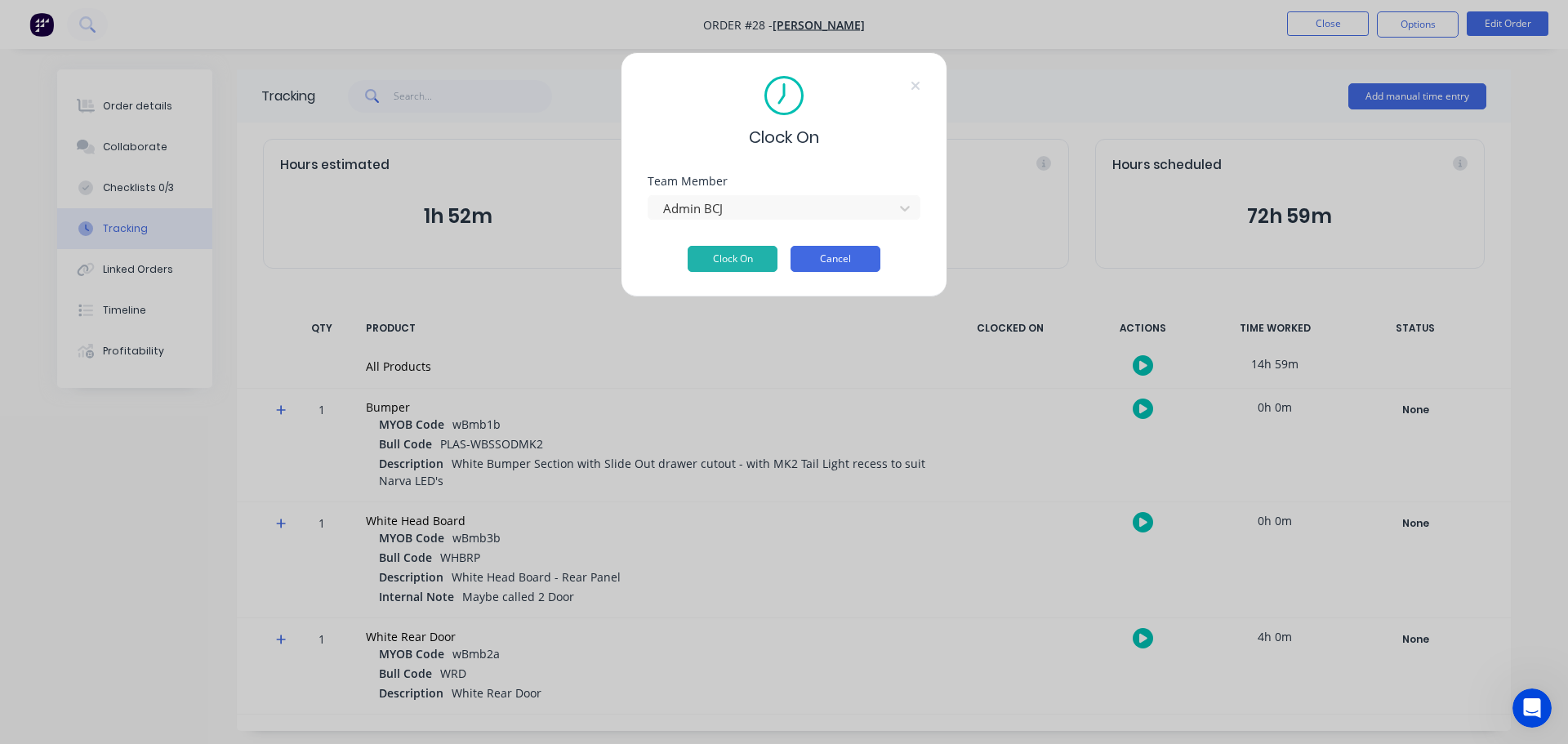
click at [862, 267] on button "Cancel" at bounding box center [836, 259] width 90 height 27
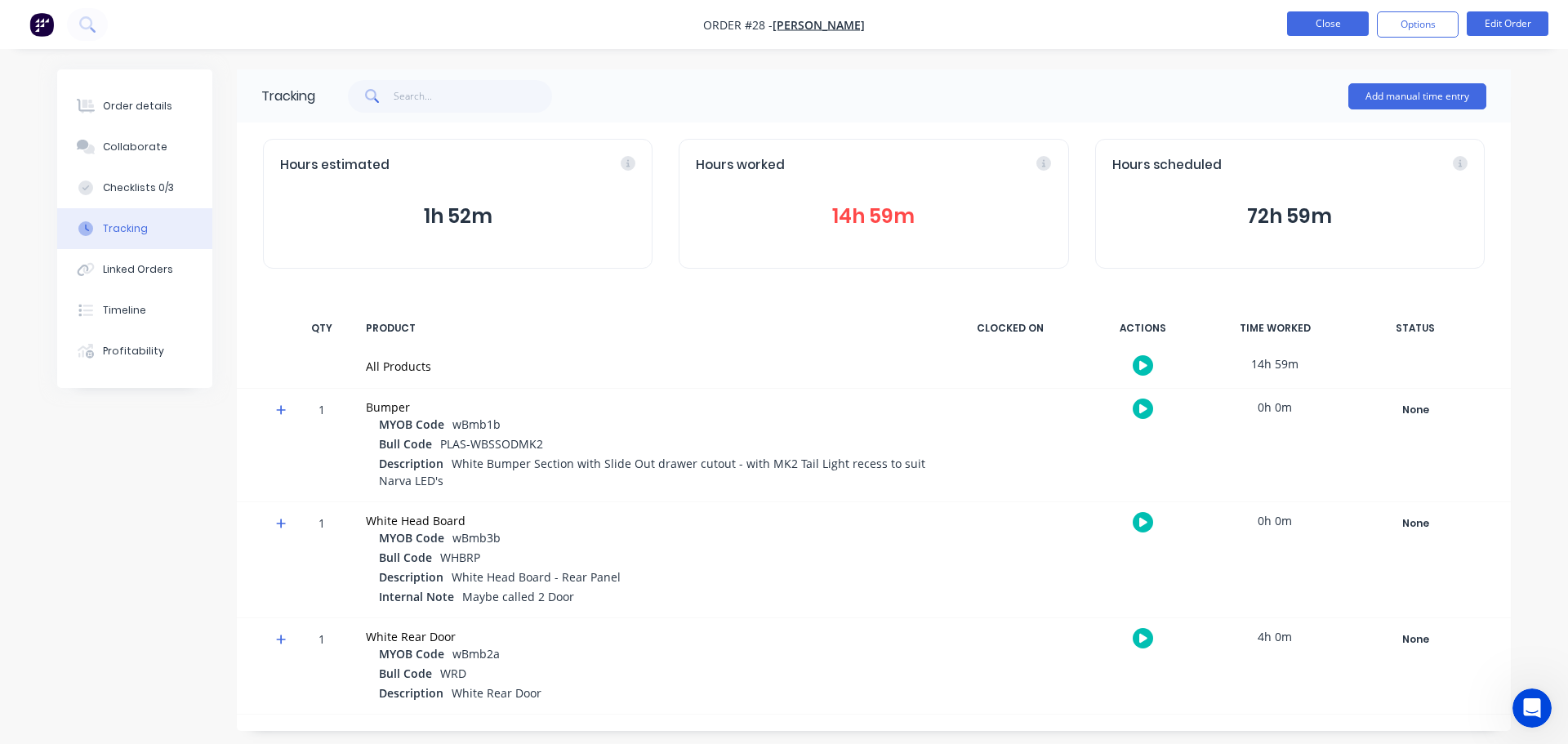
click at [1332, 29] on button "Close" at bounding box center [1328, 24] width 81 height 25
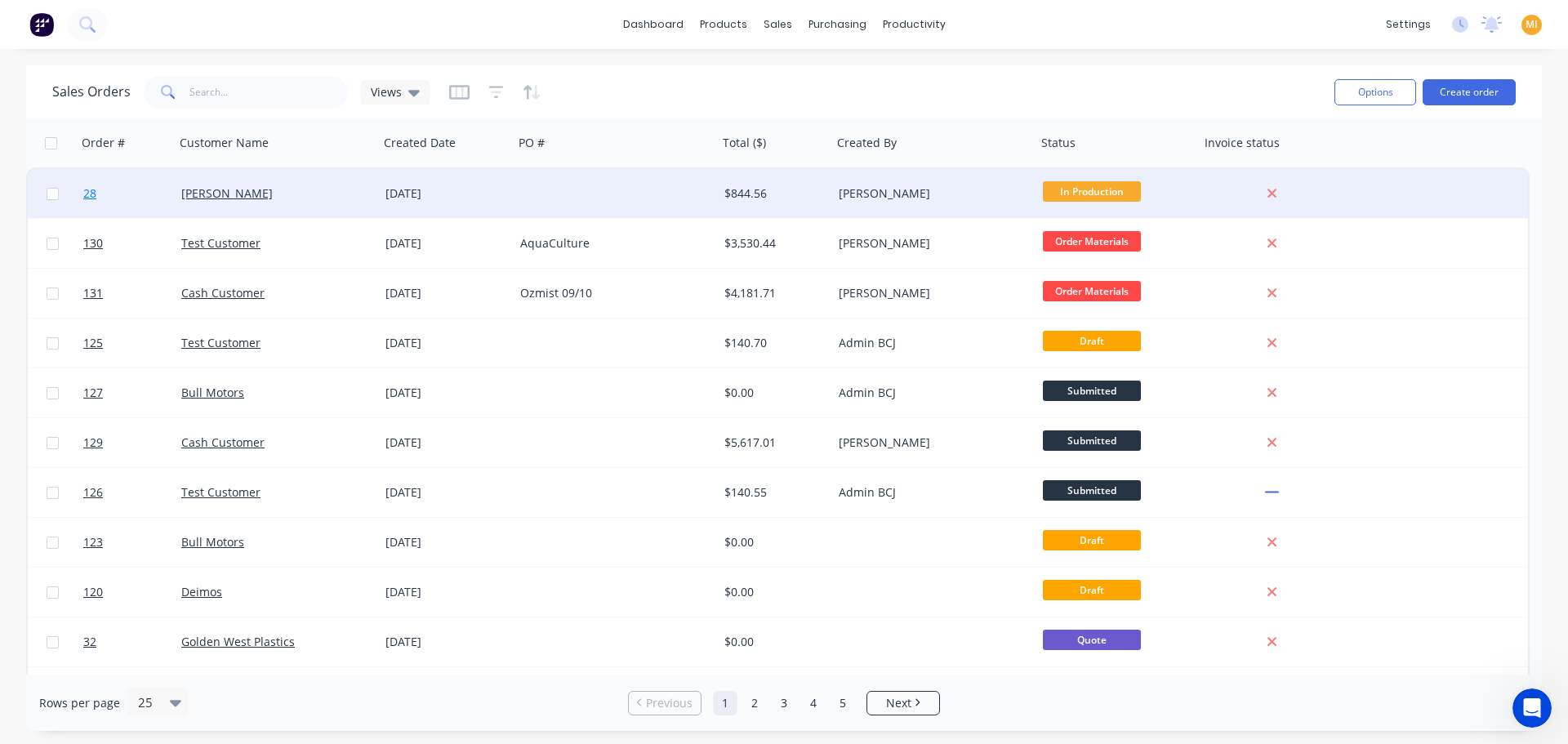
click at [161, 203] on link "28" at bounding box center [132, 193] width 98 height 49
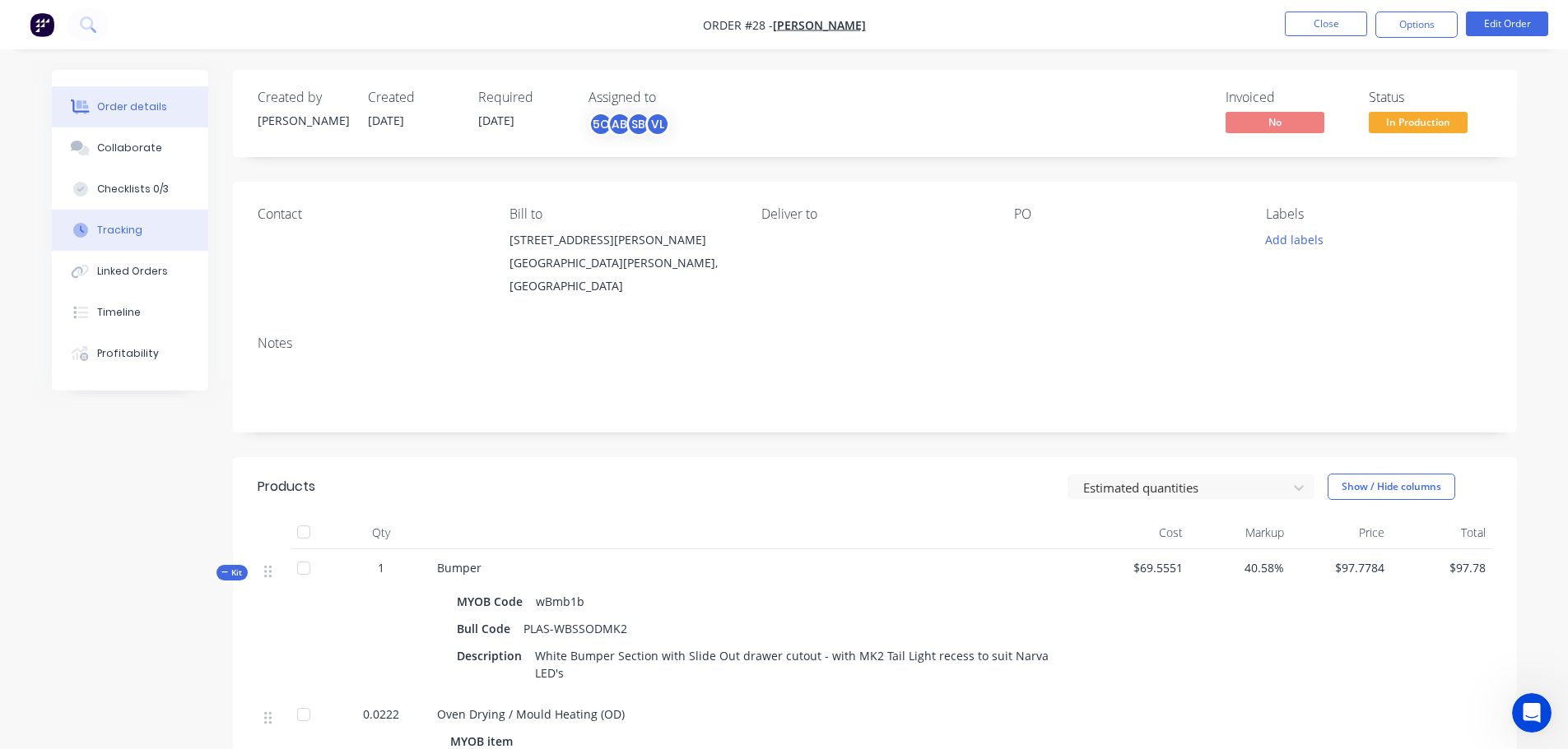
drag, startPoint x: 141, startPoint y: 227, endPoint x: 235, endPoint y: 232, distance: 94.1
click at [141, 228] on button "Tracking" at bounding box center [130, 230] width 156 height 42
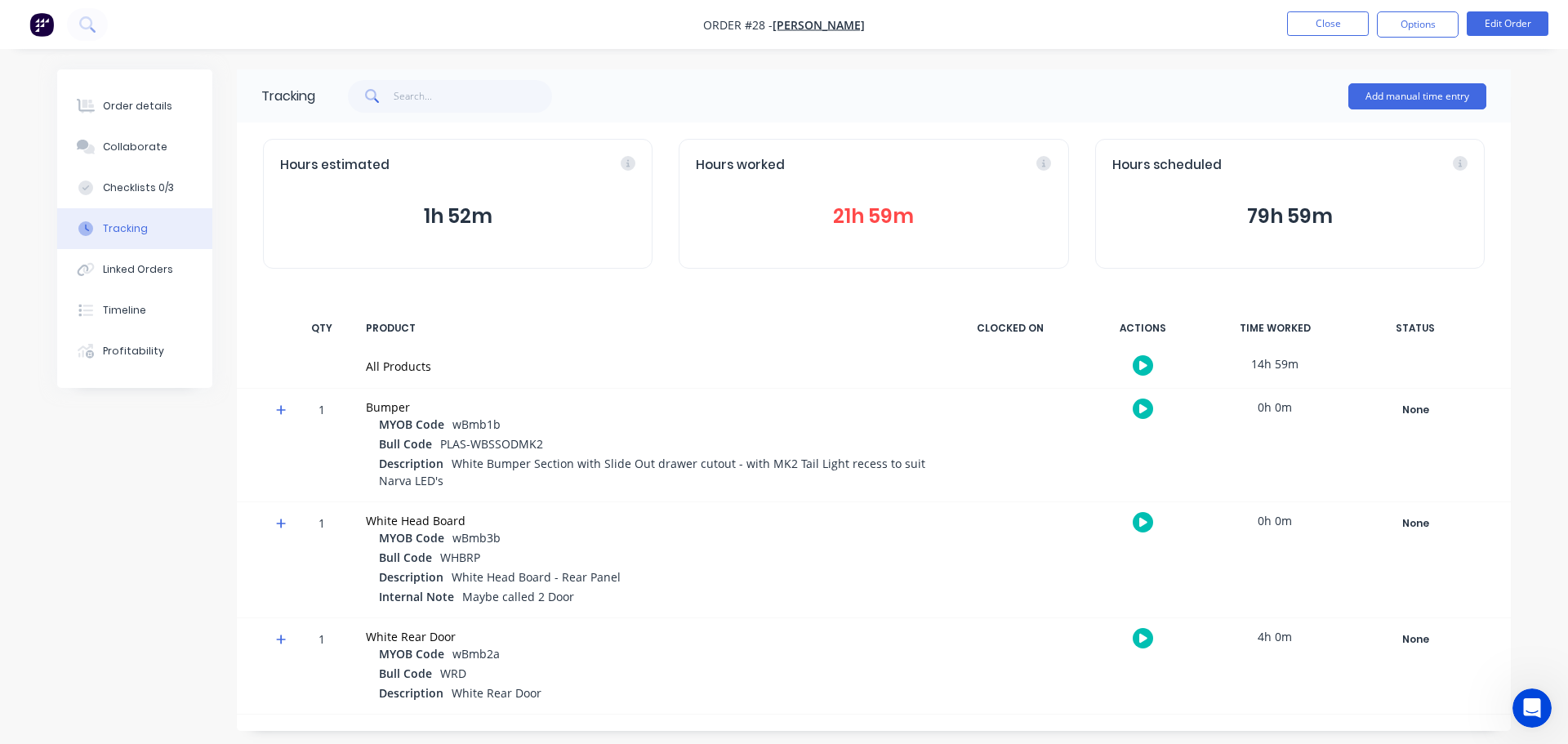
click at [884, 202] on button "21h 59m" at bounding box center [873, 217] width 355 height 31
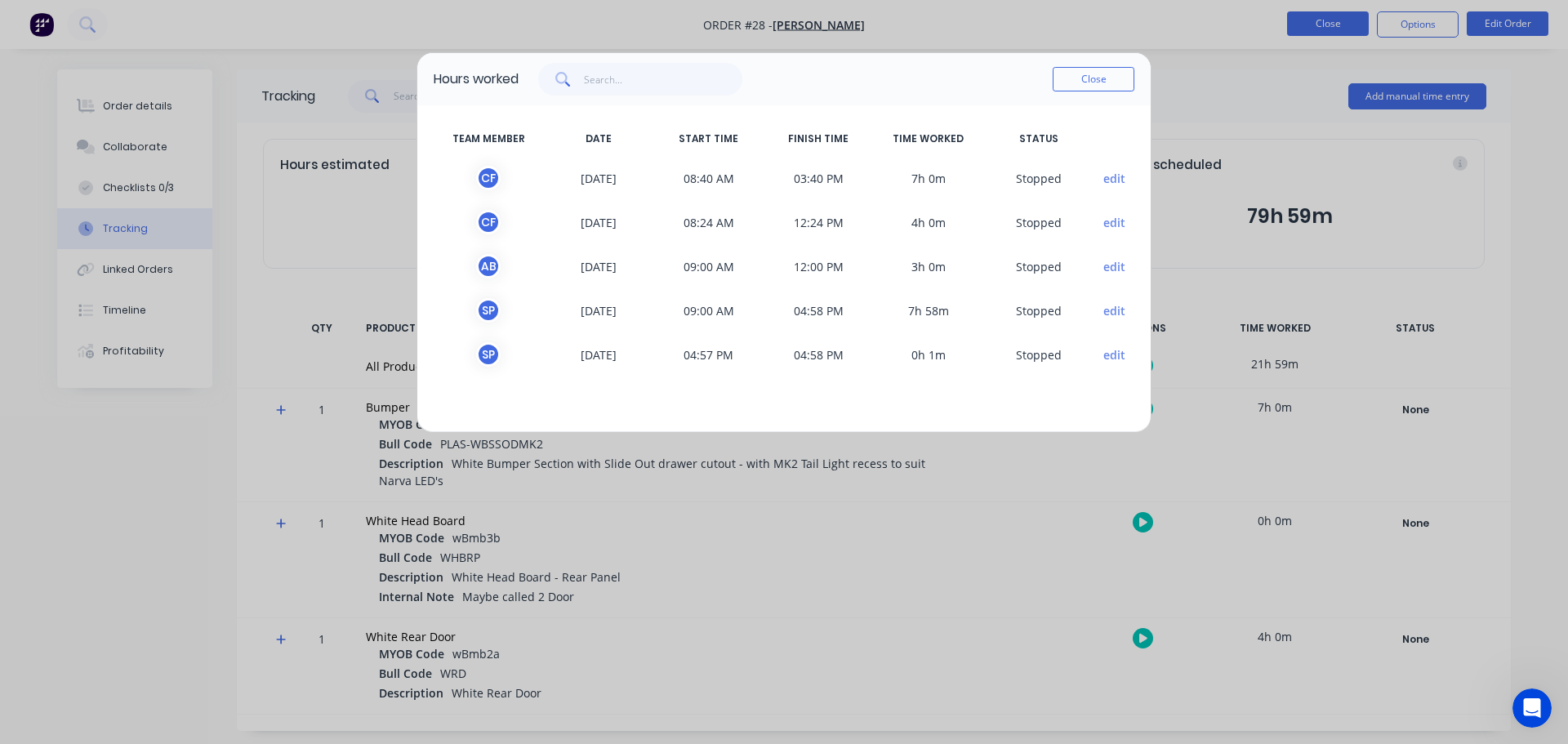
drag, startPoint x: 1114, startPoint y: 73, endPoint x: 1309, endPoint y: 29, distance: 199.9
click at [1116, 72] on button "Close" at bounding box center [1093, 79] width 81 height 25
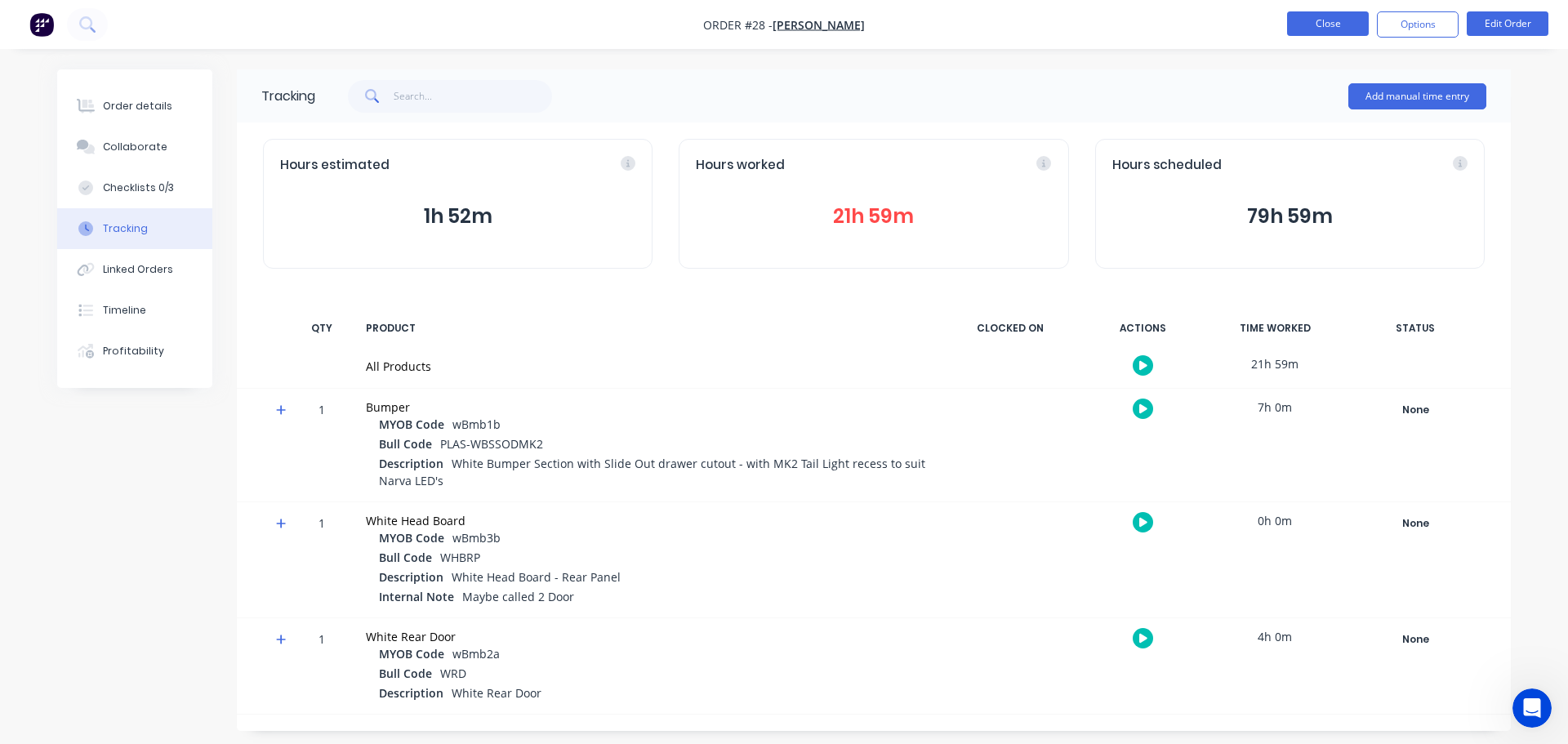
click at [1293, 27] on button "Close" at bounding box center [1328, 24] width 81 height 25
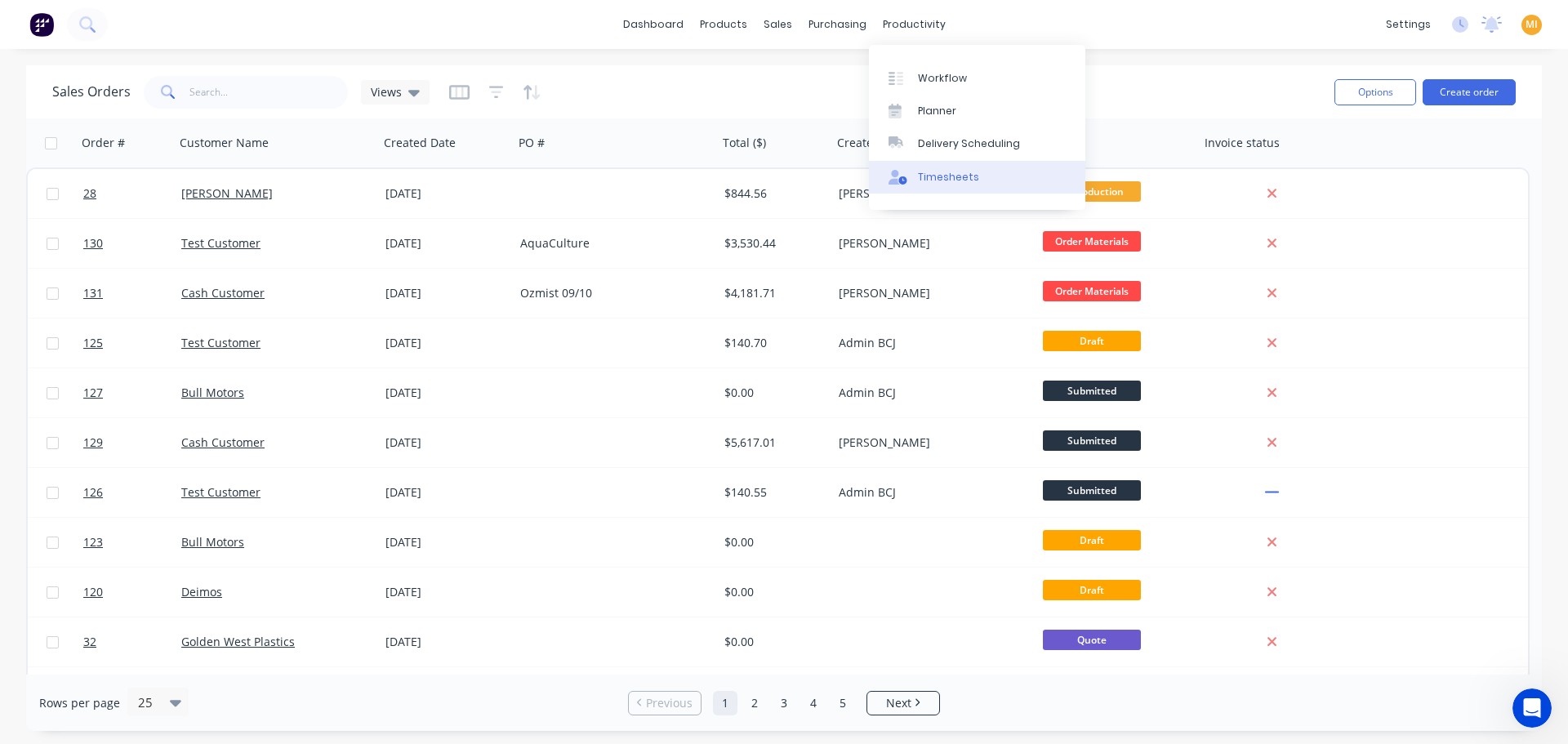
click at [950, 181] on div "Timesheets" at bounding box center [949, 177] width 61 height 15
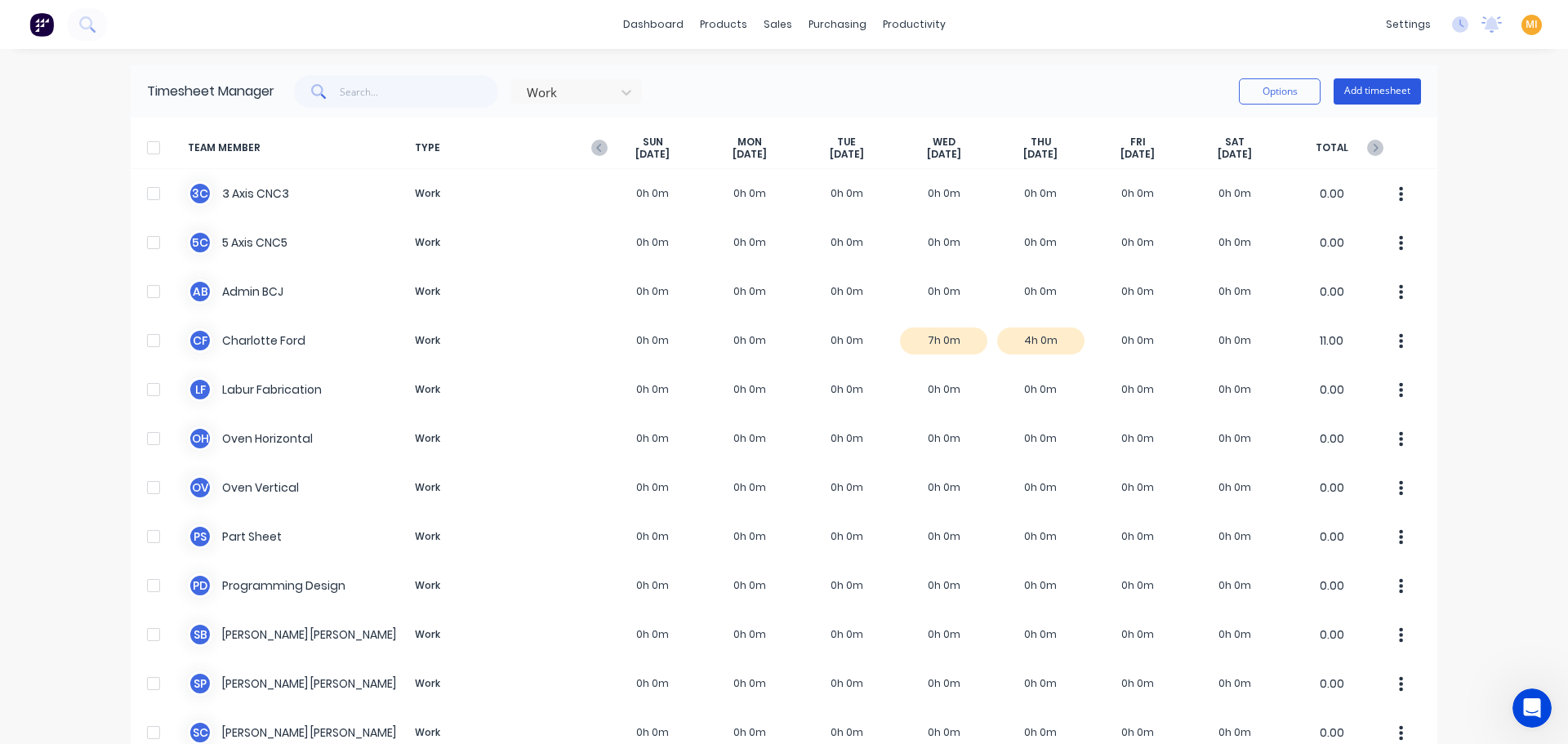
click at [1400, 92] on button "Add timesheet" at bounding box center [1377, 91] width 87 height 27
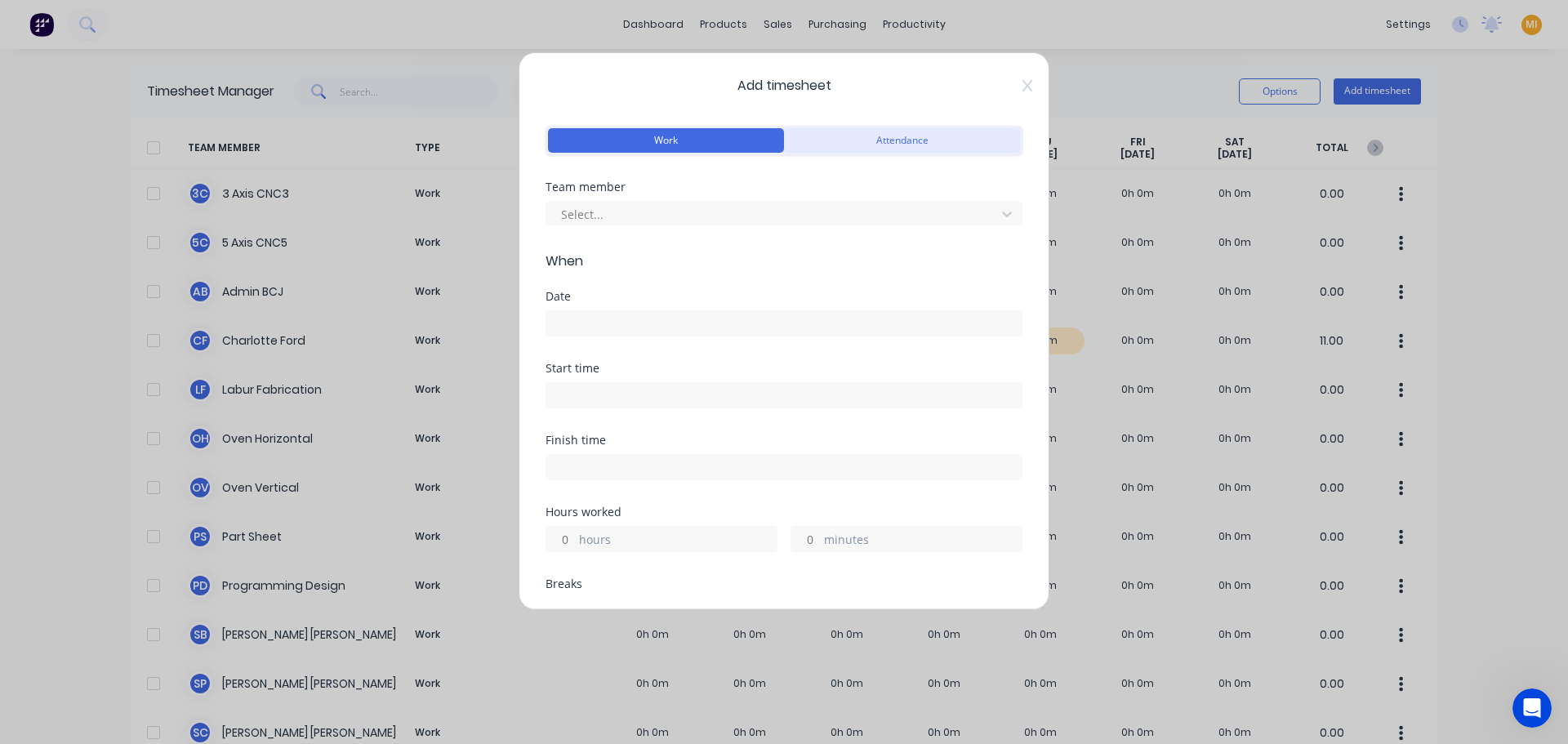
click at [876, 138] on button "Attendance" at bounding box center [902, 140] width 236 height 25
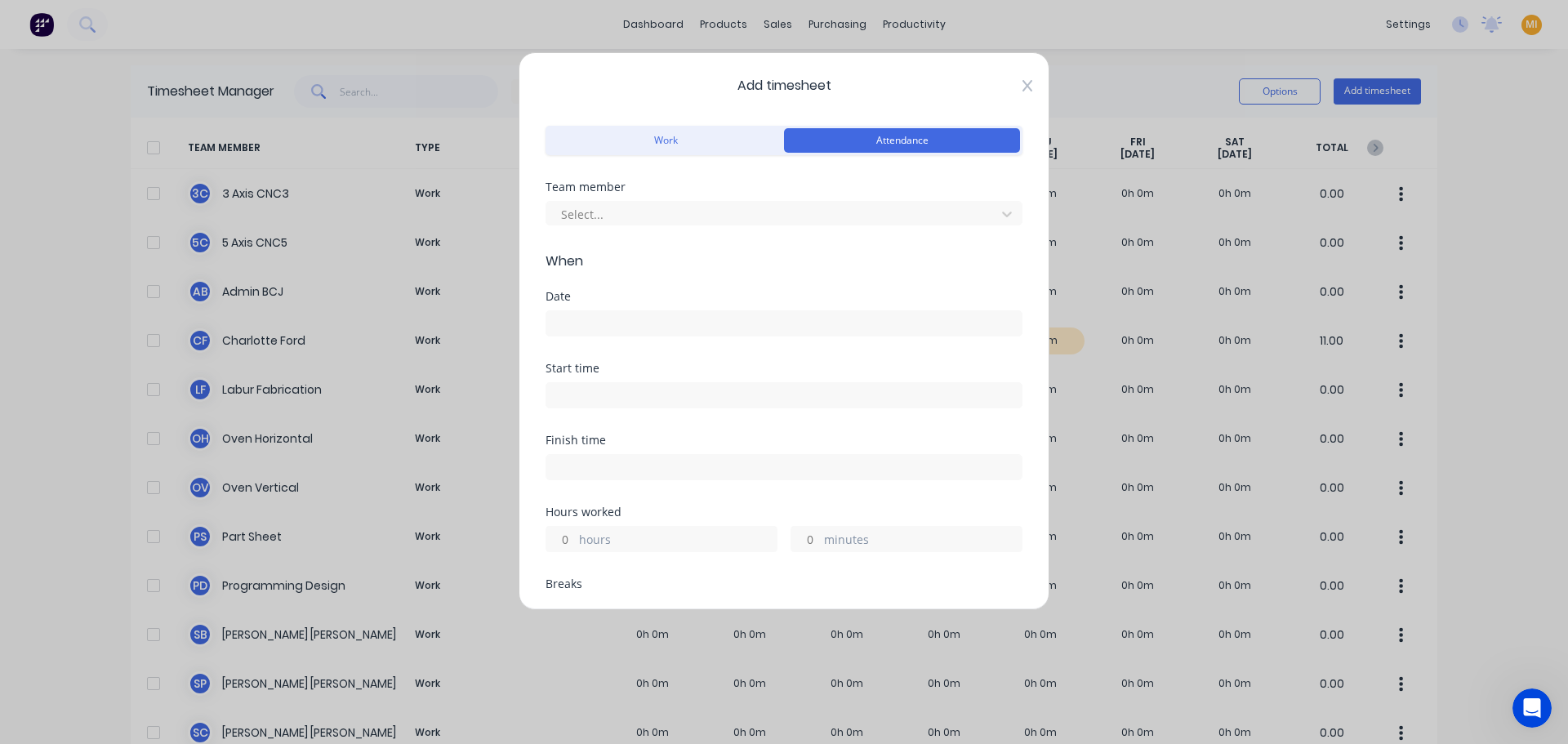
click at [1022, 90] on icon at bounding box center [1027, 85] width 10 height 13
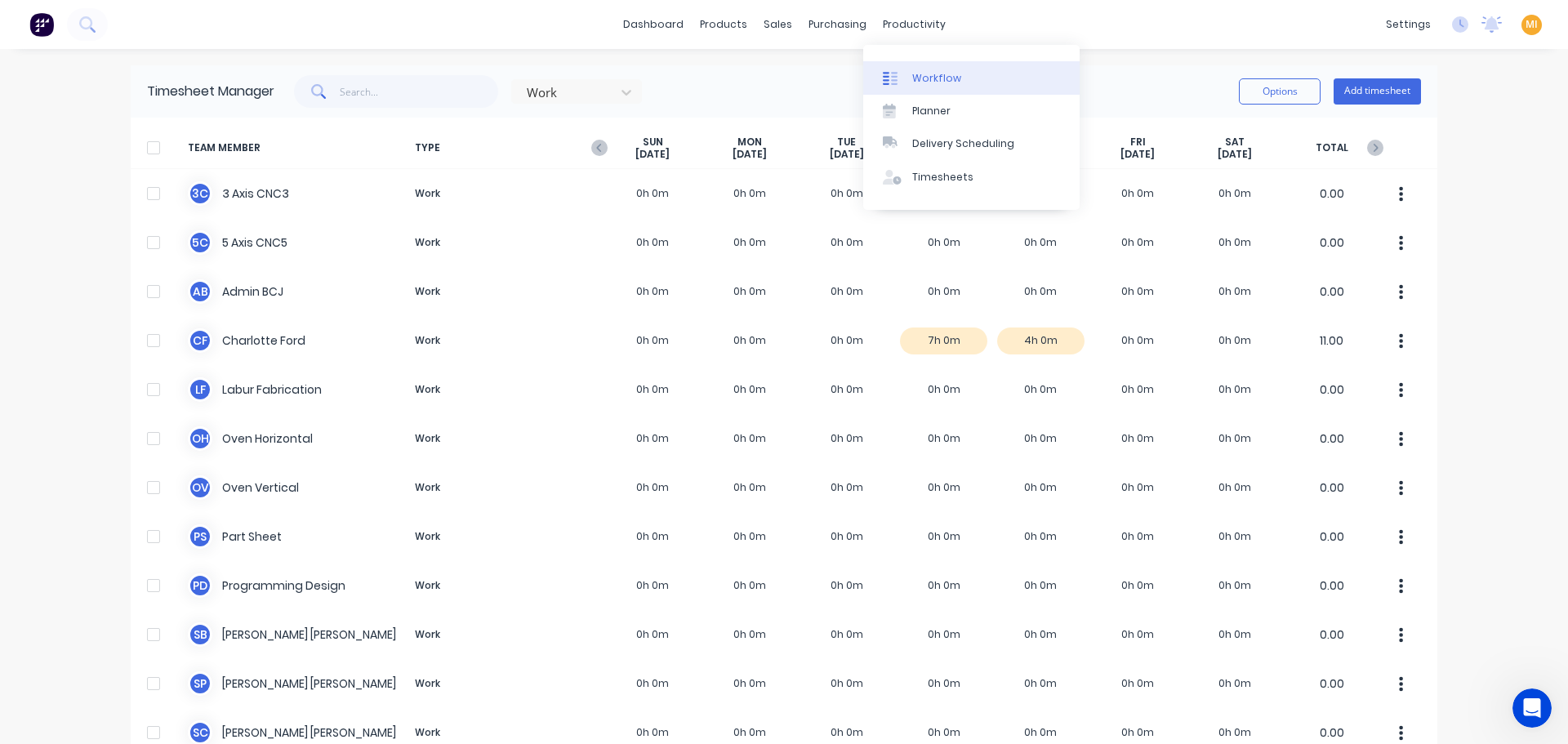
click at [920, 76] on div "Workflow" at bounding box center [937, 78] width 49 height 15
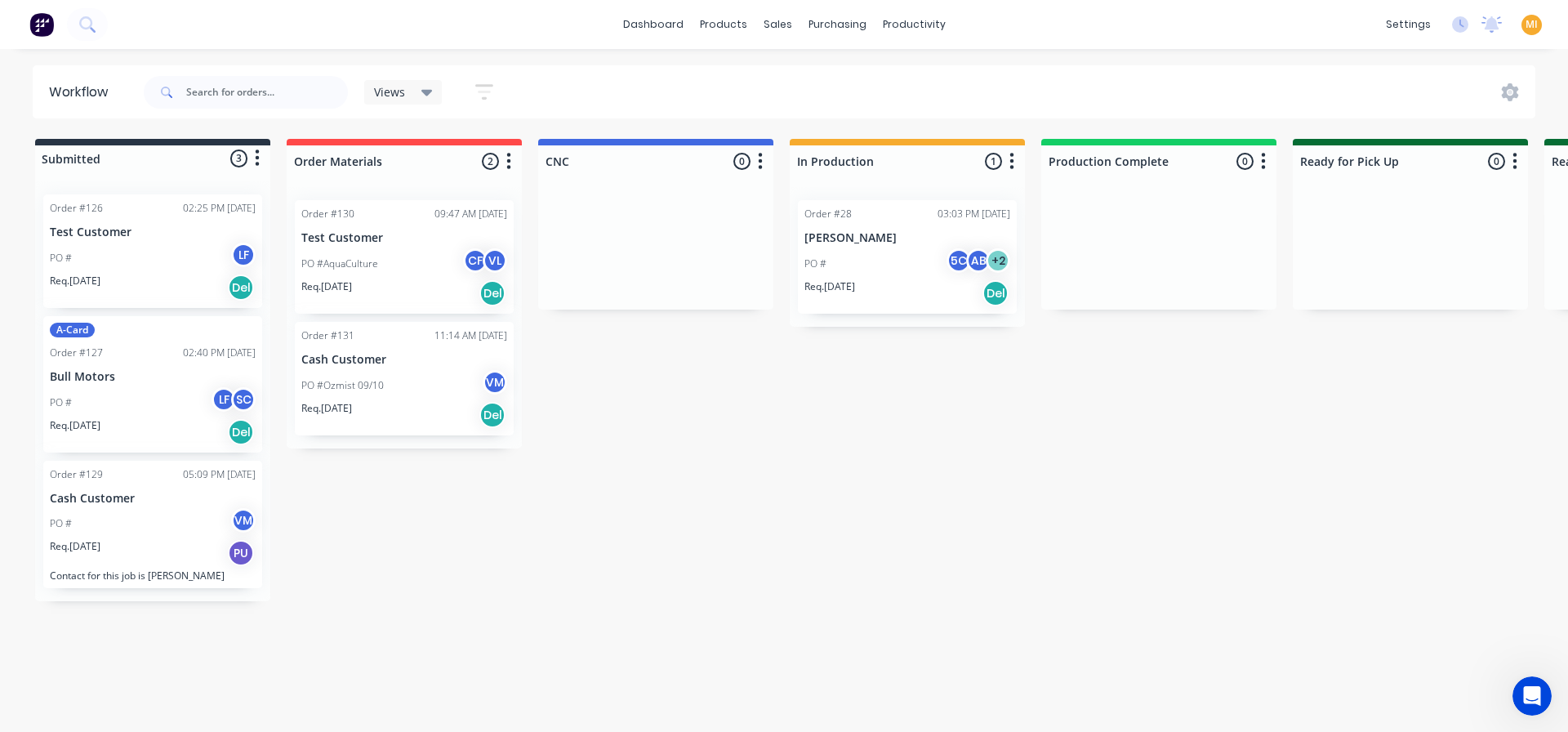
click at [857, 254] on div "PO # 5C AB + 2" at bounding box center [908, 264] width 206 height 31
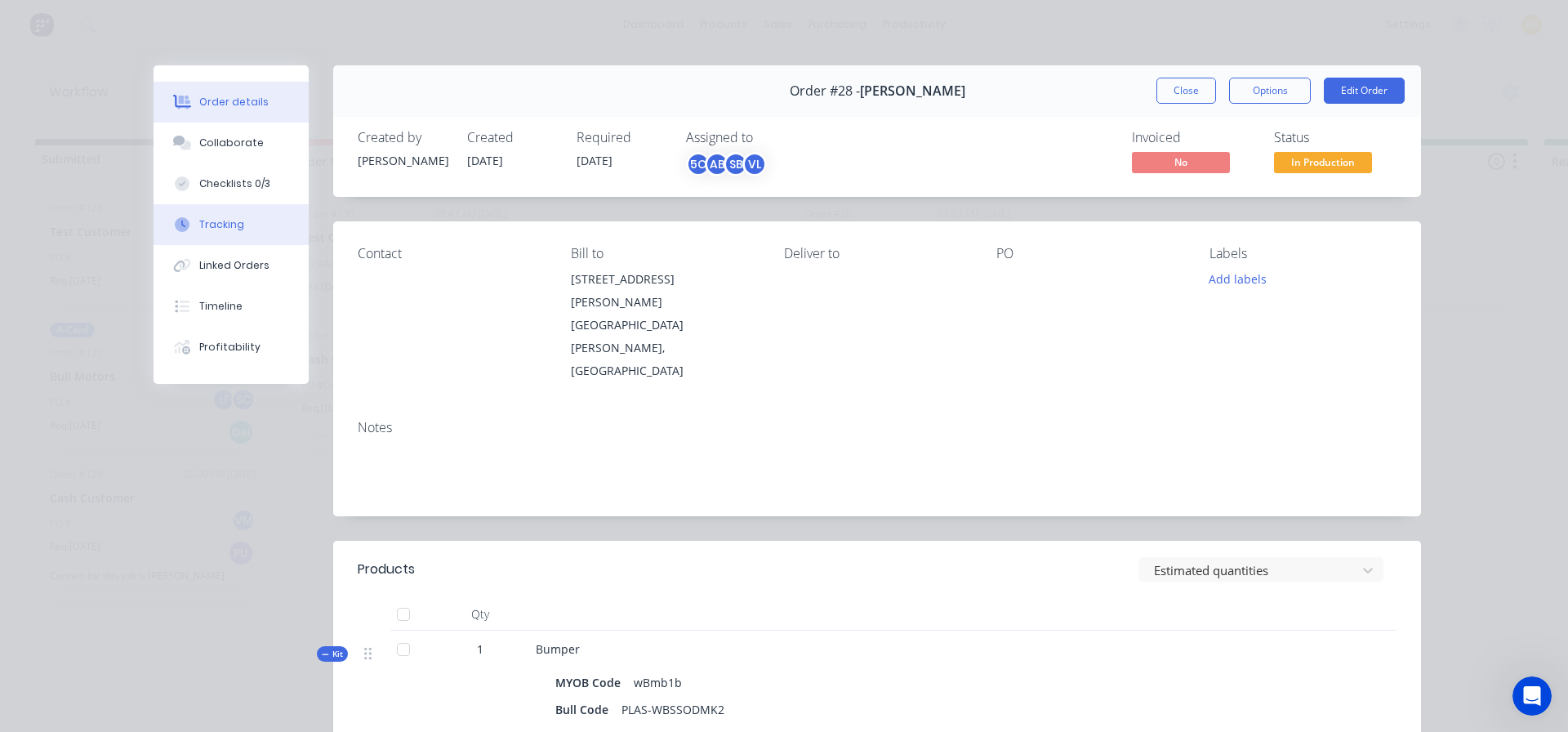
click at [259, 227] on button "Tracking" at bounding box center [231, 225] width 155 height 41
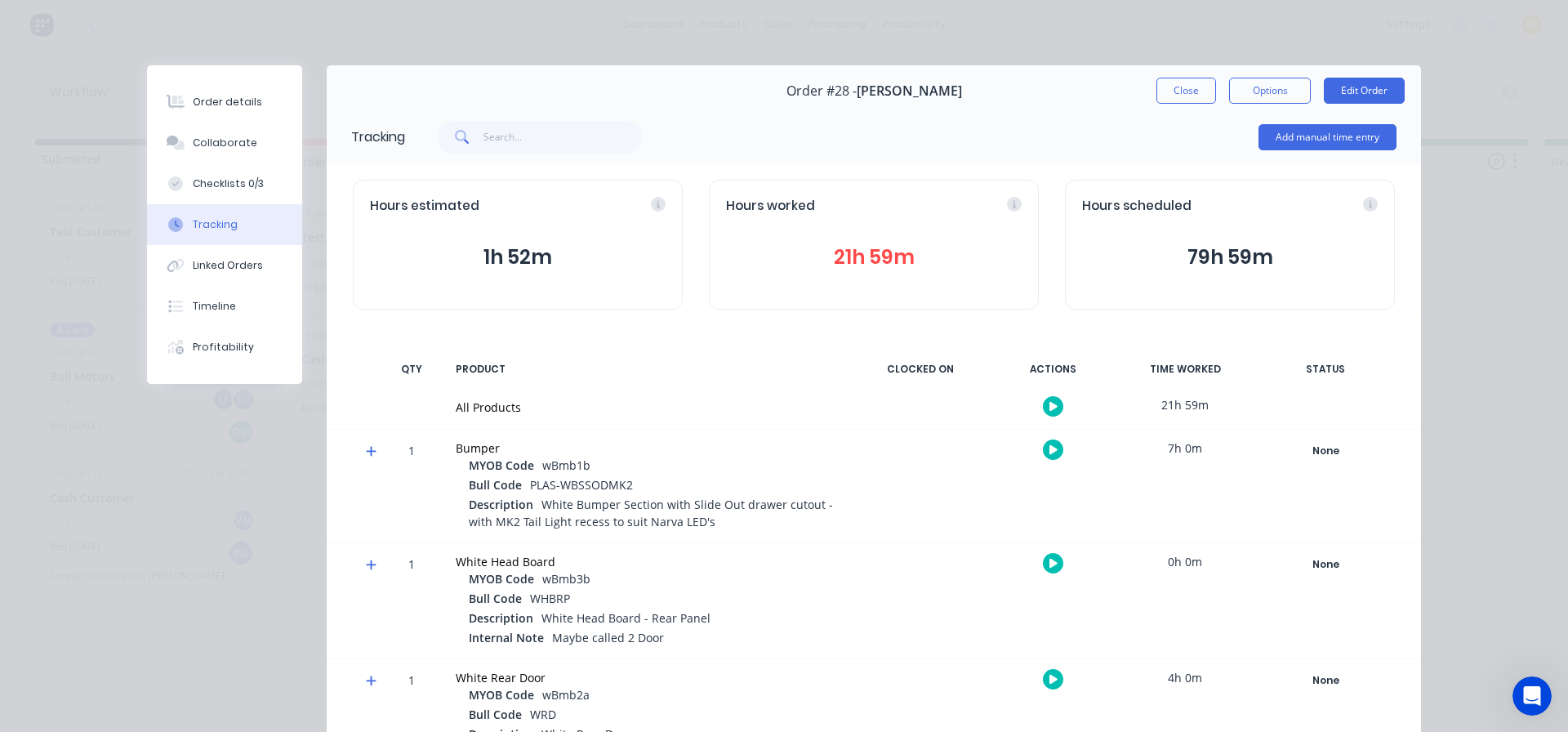
click at [887, 252] on button "21h 59m" at bounding box center [873, 257] width 295 height 31
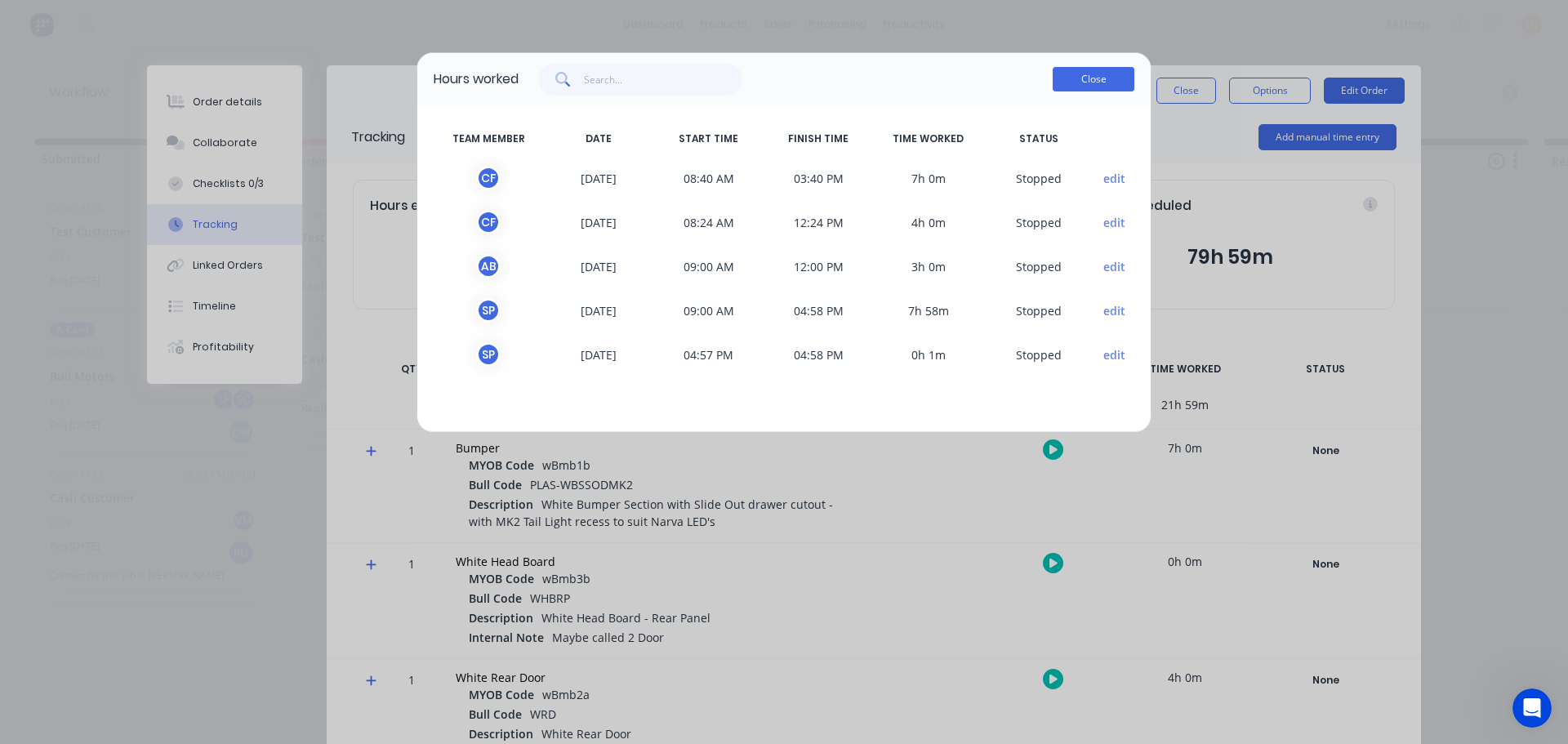
click at [1094, 77] on button "Close" at bounding box center [1093, 79] width 81 height 25
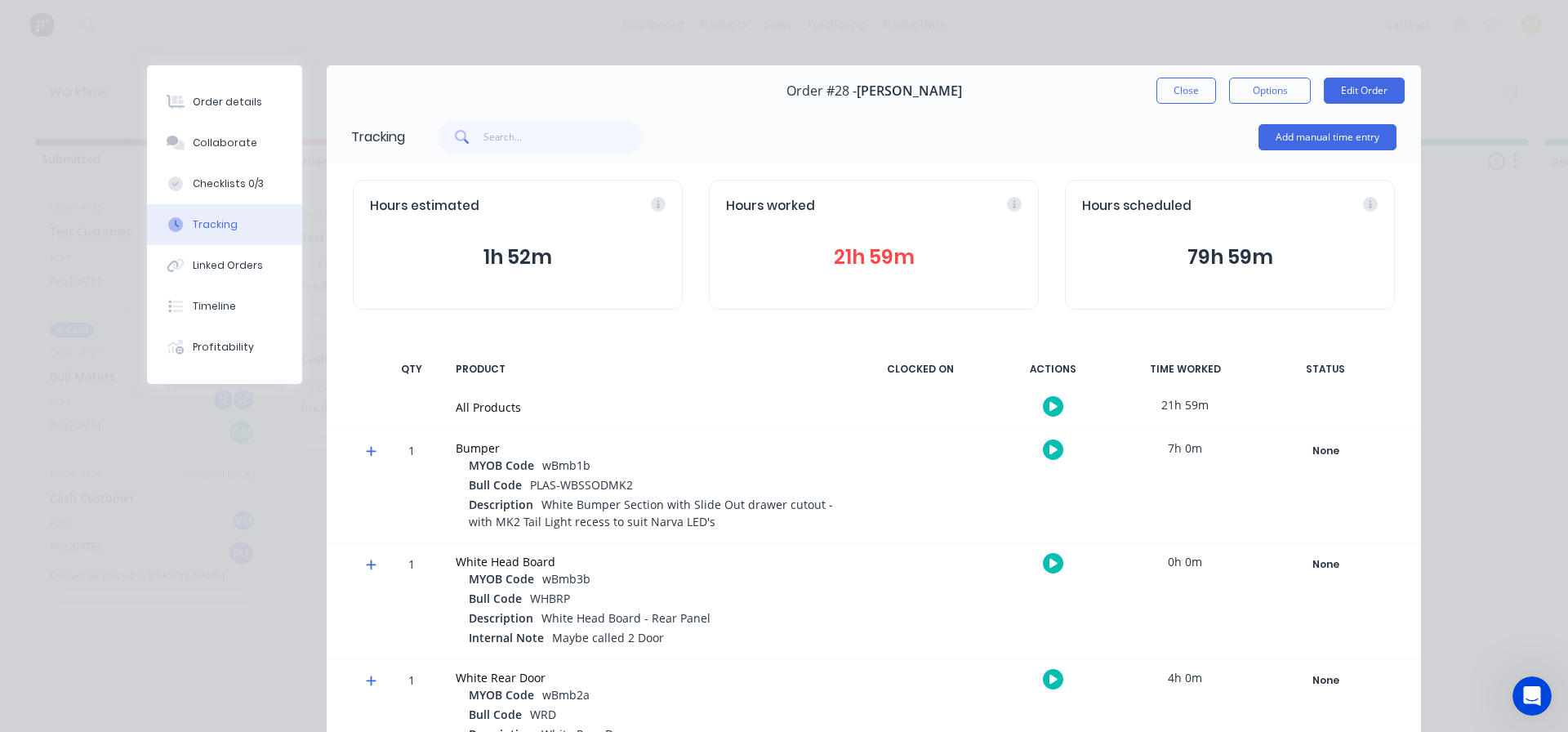
drag, startPoint x: 1191, startPoint y: 78, endPoint x: 1170, endPoint y: 74, distance: 21.4
click at [1191, 77] on div "Order #28 - Tiffani Makharti Close Options Edit Order" at bounding box center [873, 91] width 1094 height 51
click at [35, 17] on div "Order details Collaborate Checklists 0/3 Tracking Linked Orders Timeline Profit…" at bounding box center [784, 366] width 1568 height 732
click at [33, 28] on div "Order details Collaborate Checklists 0/3 Tracking Linked Orders Timeline Profit…" at bounding box center [784, 366] width 1568 height 732
click at [1167, 82] on button "Close" at bounding box center [1186, 90] width 60 height 26
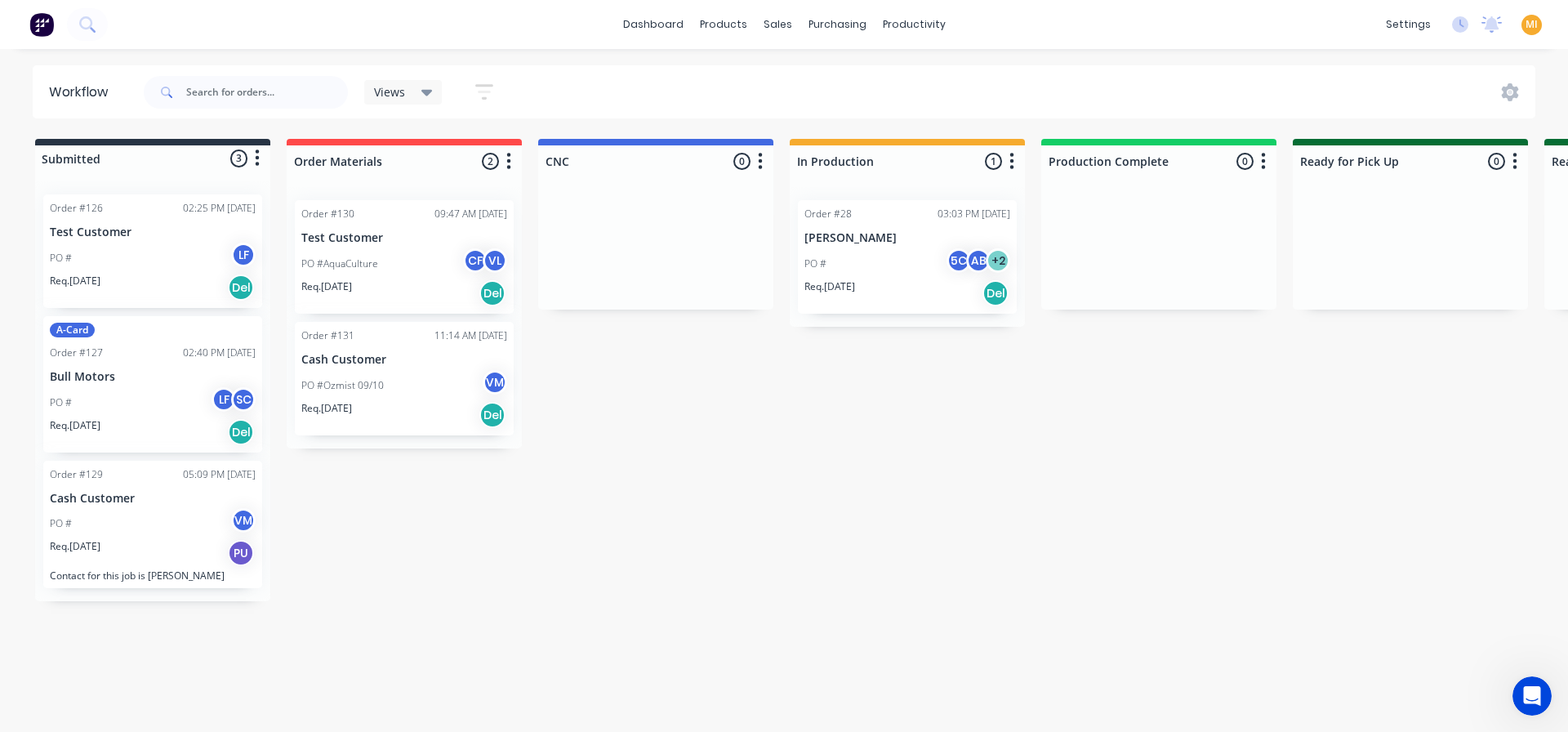
click at [41, 28] on img at bounding box center [41, 24] width 25 height 25
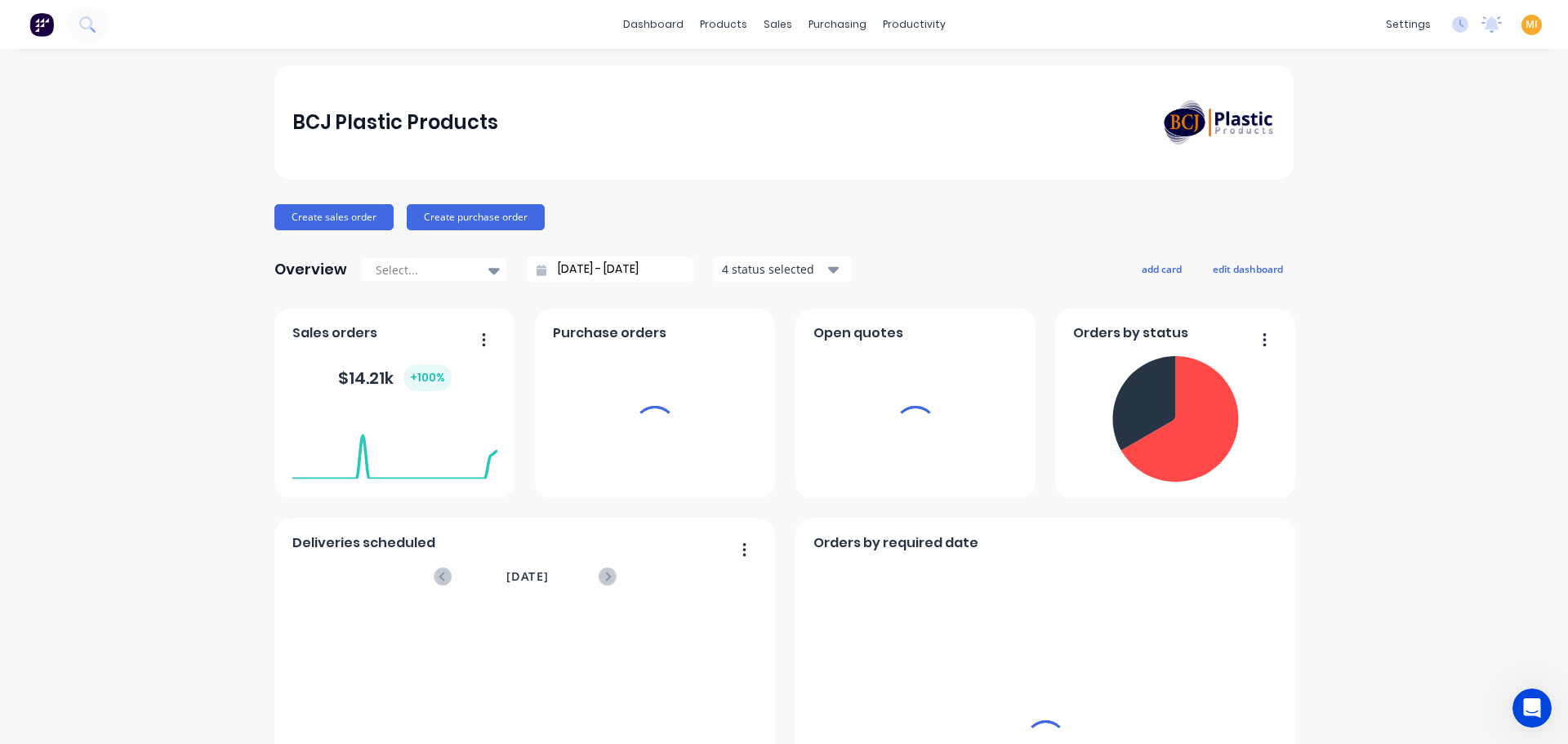
click at [1526, 19] on span "MI" at bounding box center [1532, 24] width 12 height 15
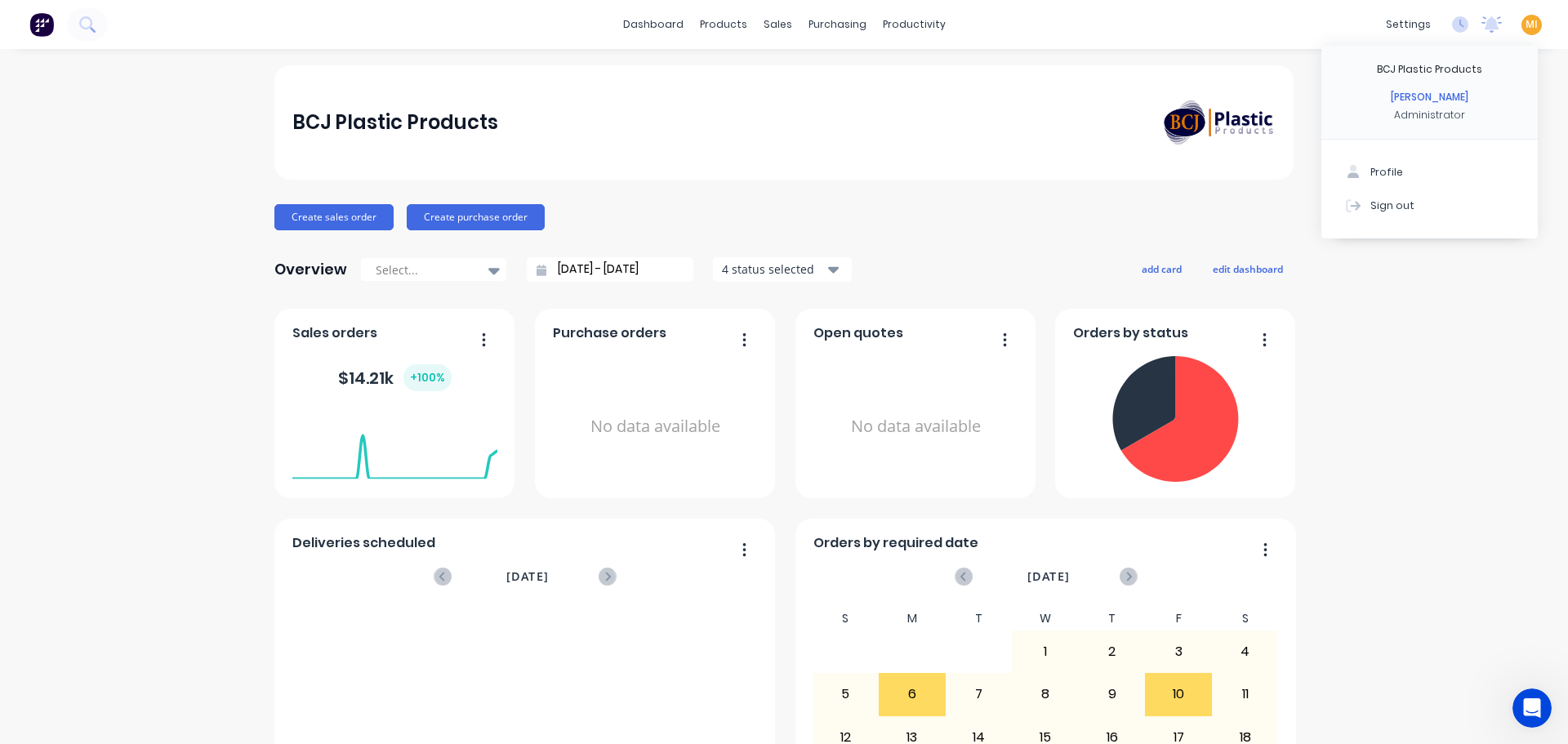
click at [1420, 199] on button "Sign out" at bounding box center [1430, 204] width 217 height 32
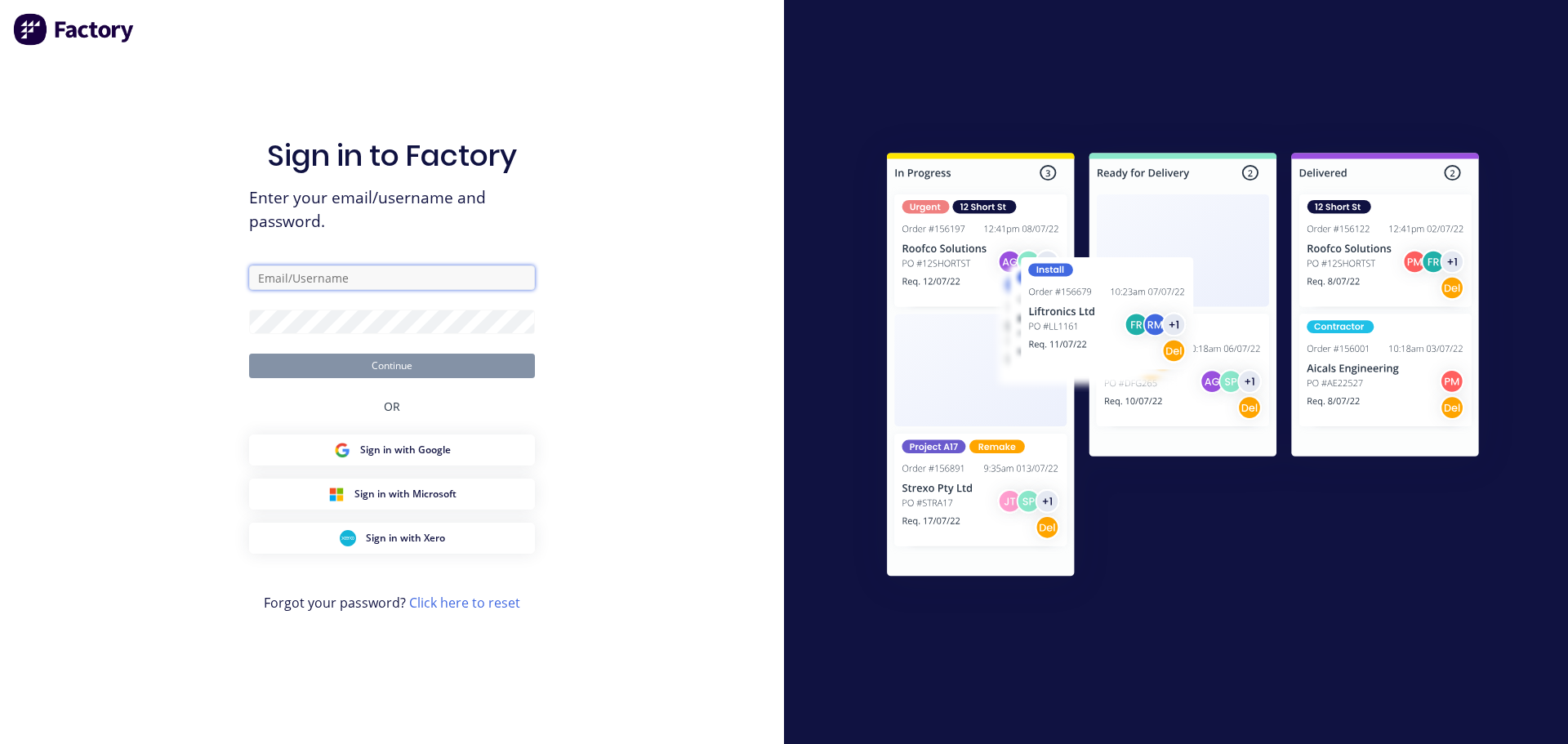
click at [393, 278] on input "text" at bounding box center [392, 278] width 286 height 25
type input "[EMAIL_ADDRESS][DOMAIN_NAME]"
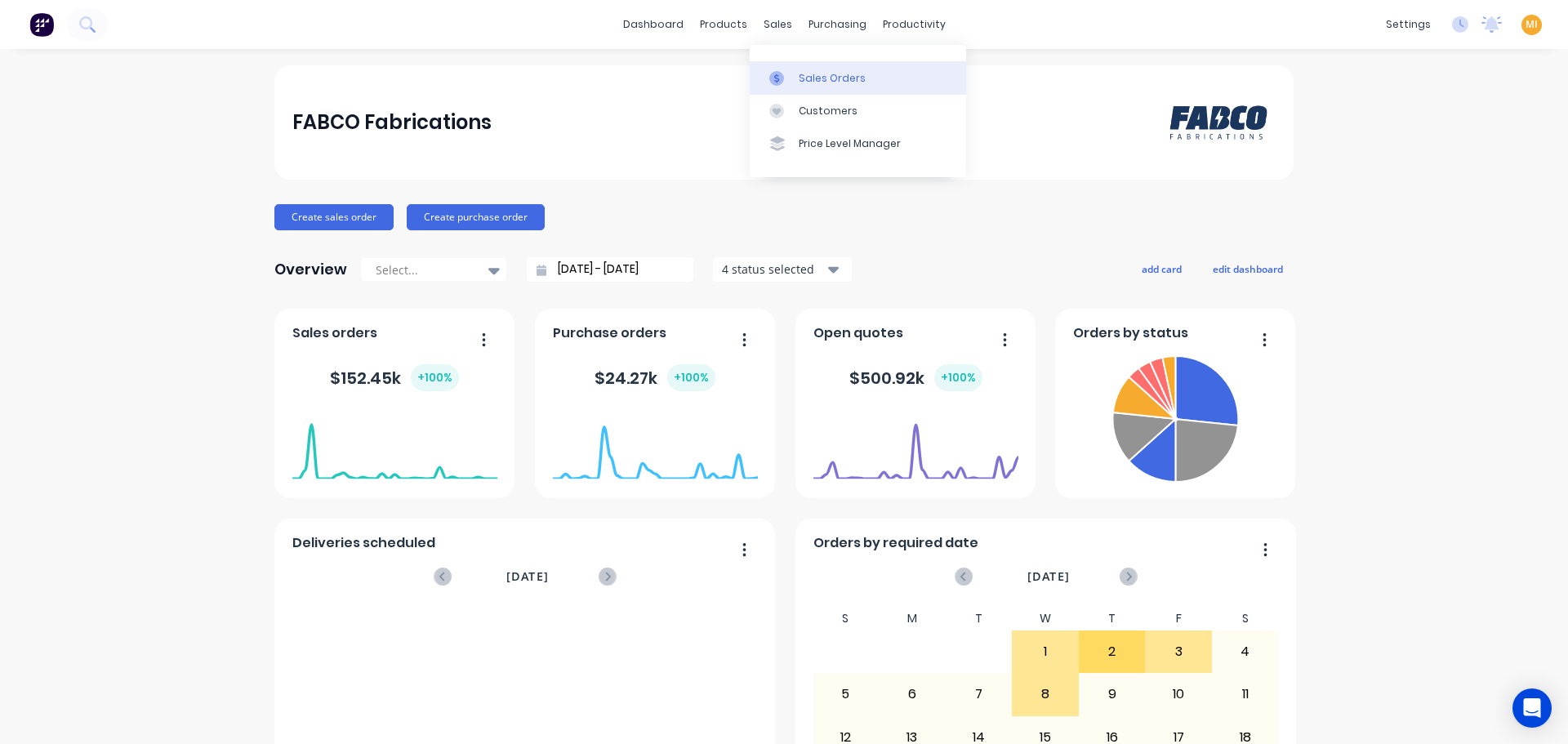
click at [797, 81] on link "Sales Orders" at bounding box center [858, 77] width 217 height 32
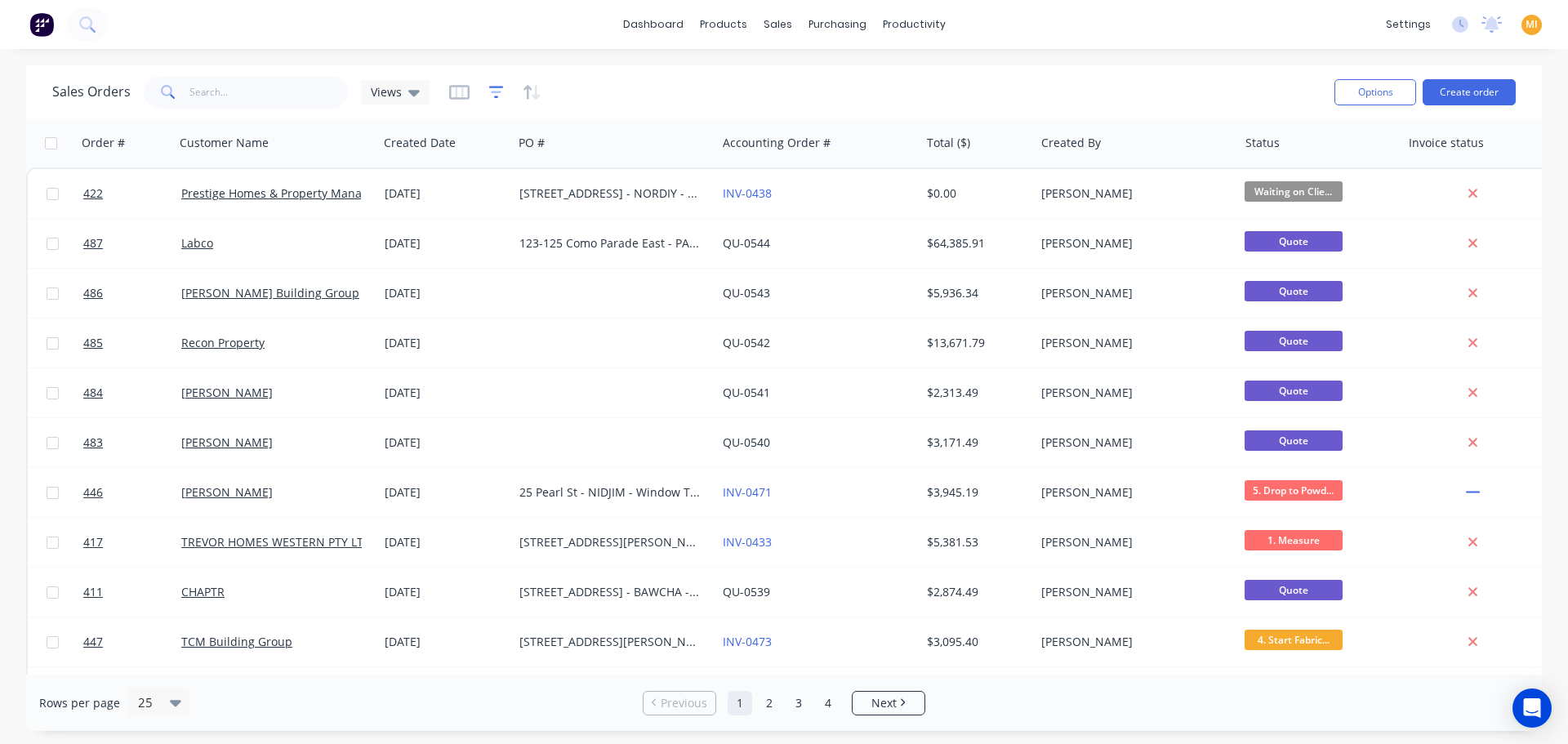
click at [490, 95] on icon "button" at bounding box center [497, 92] width 15 height 17
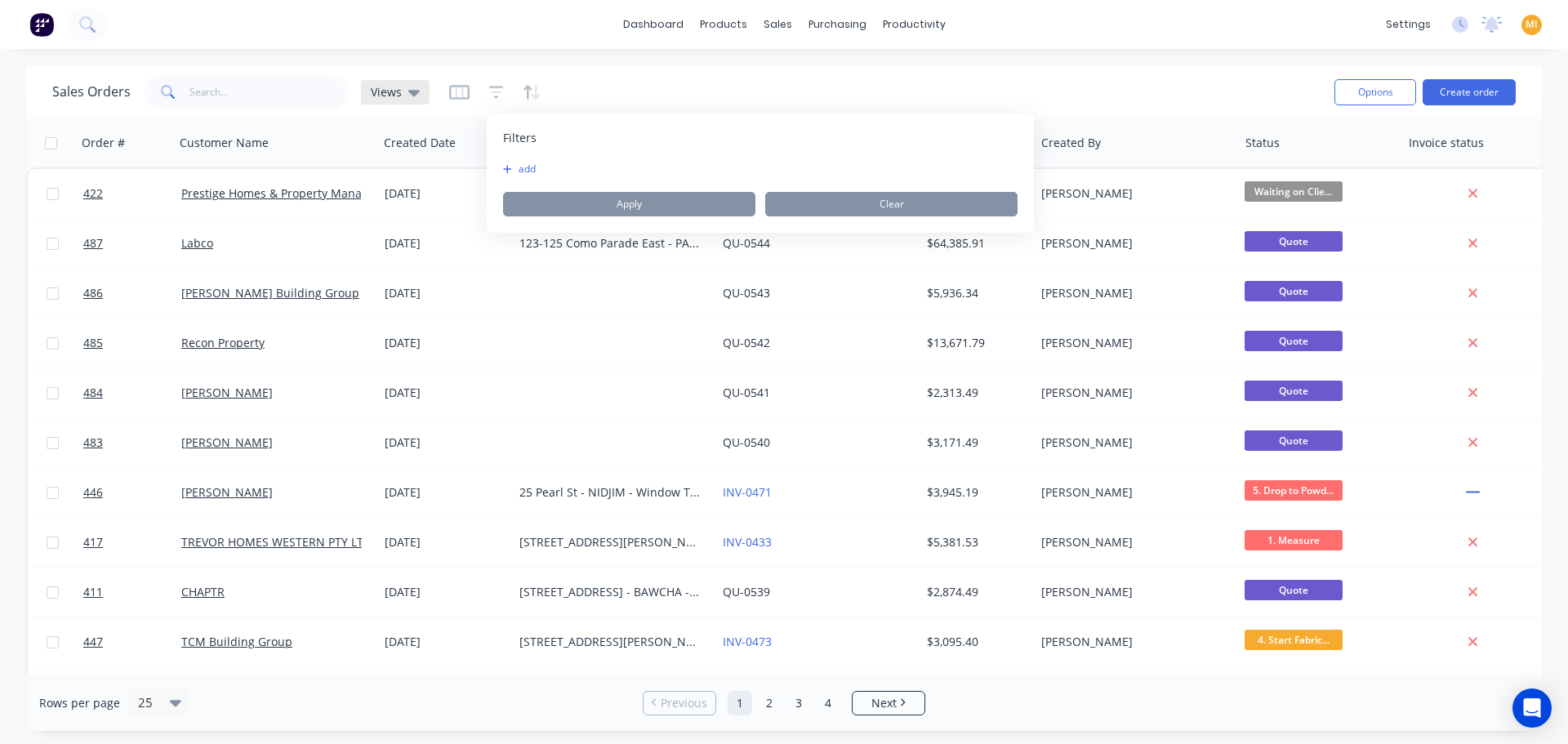
click at [408, 92] on icon at bounding box center [414, 92] width 12 height 18
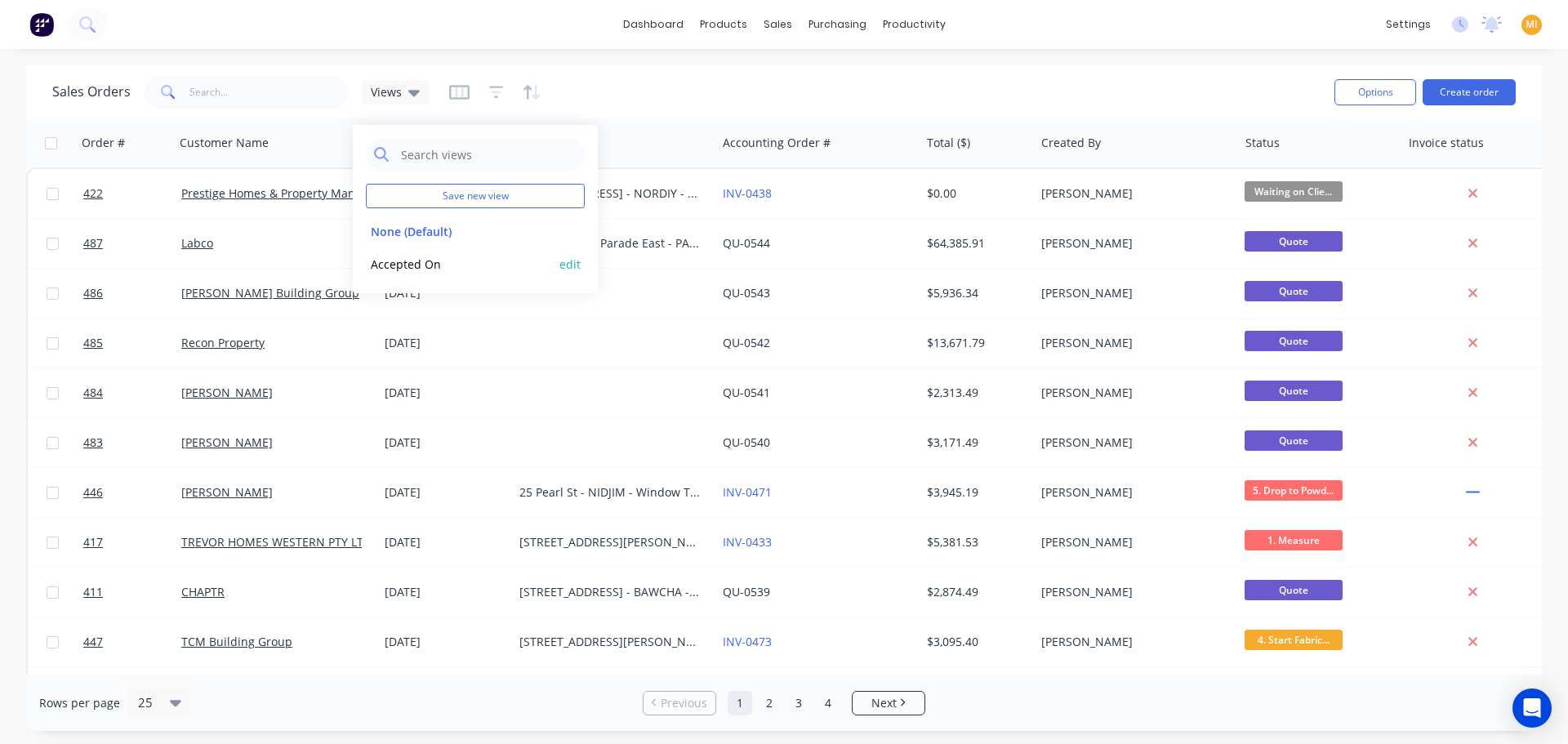
click at [437, 266] on button "Accepted On" at bounding box center [459, 264] width 186 height 19
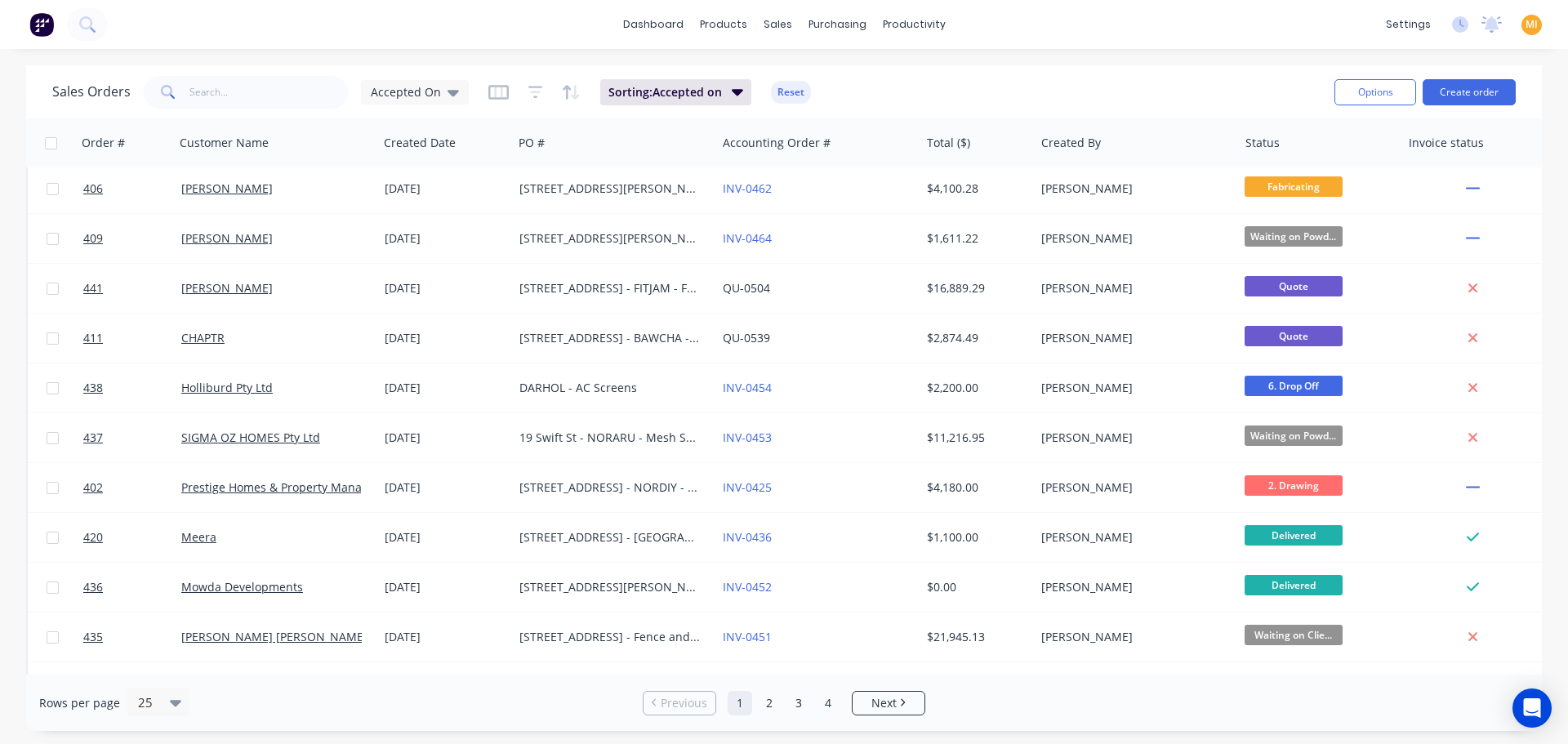
scroll to position [408, 0]
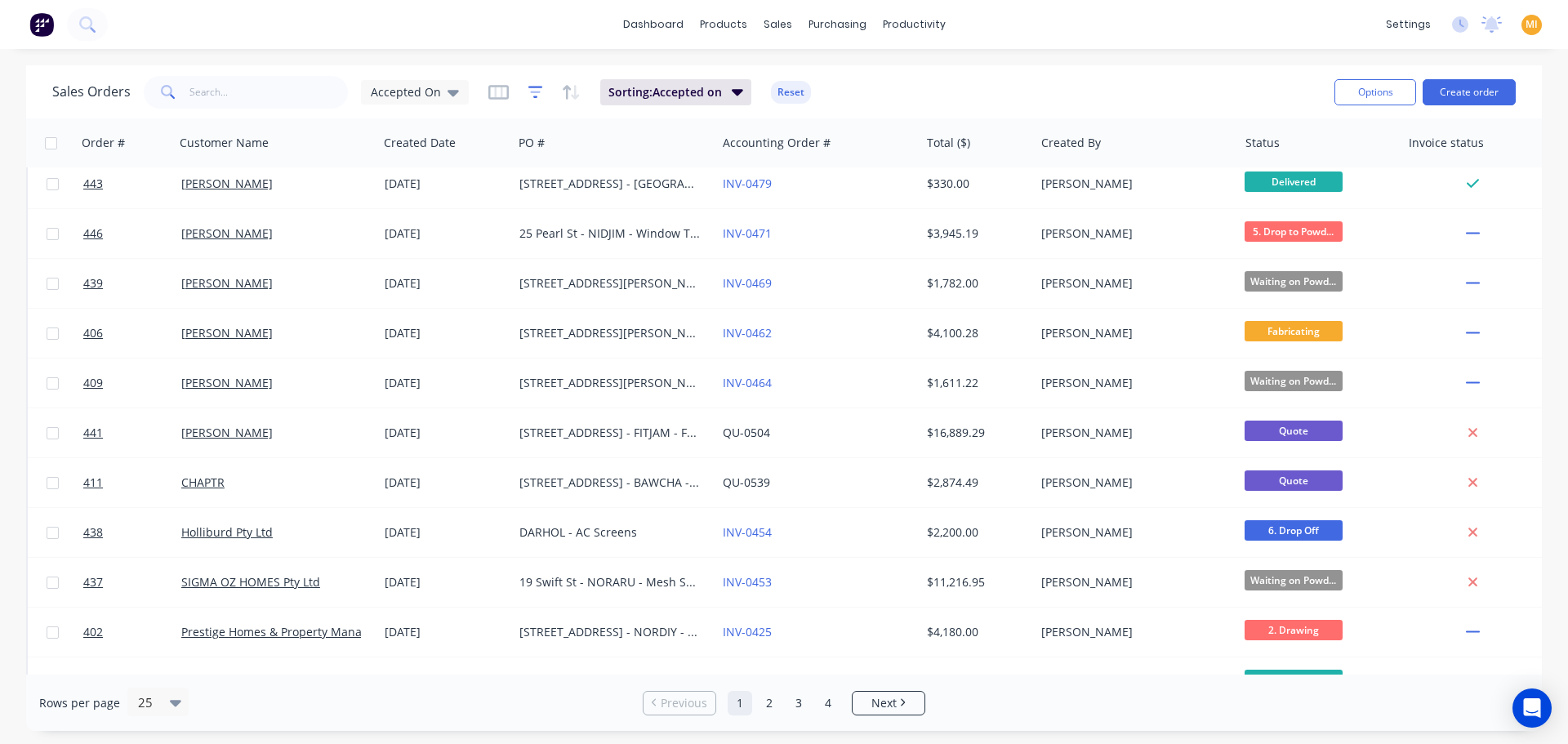
click at [529, 93] on icon "button" at bounding box center [536, 92] width 15 height 17
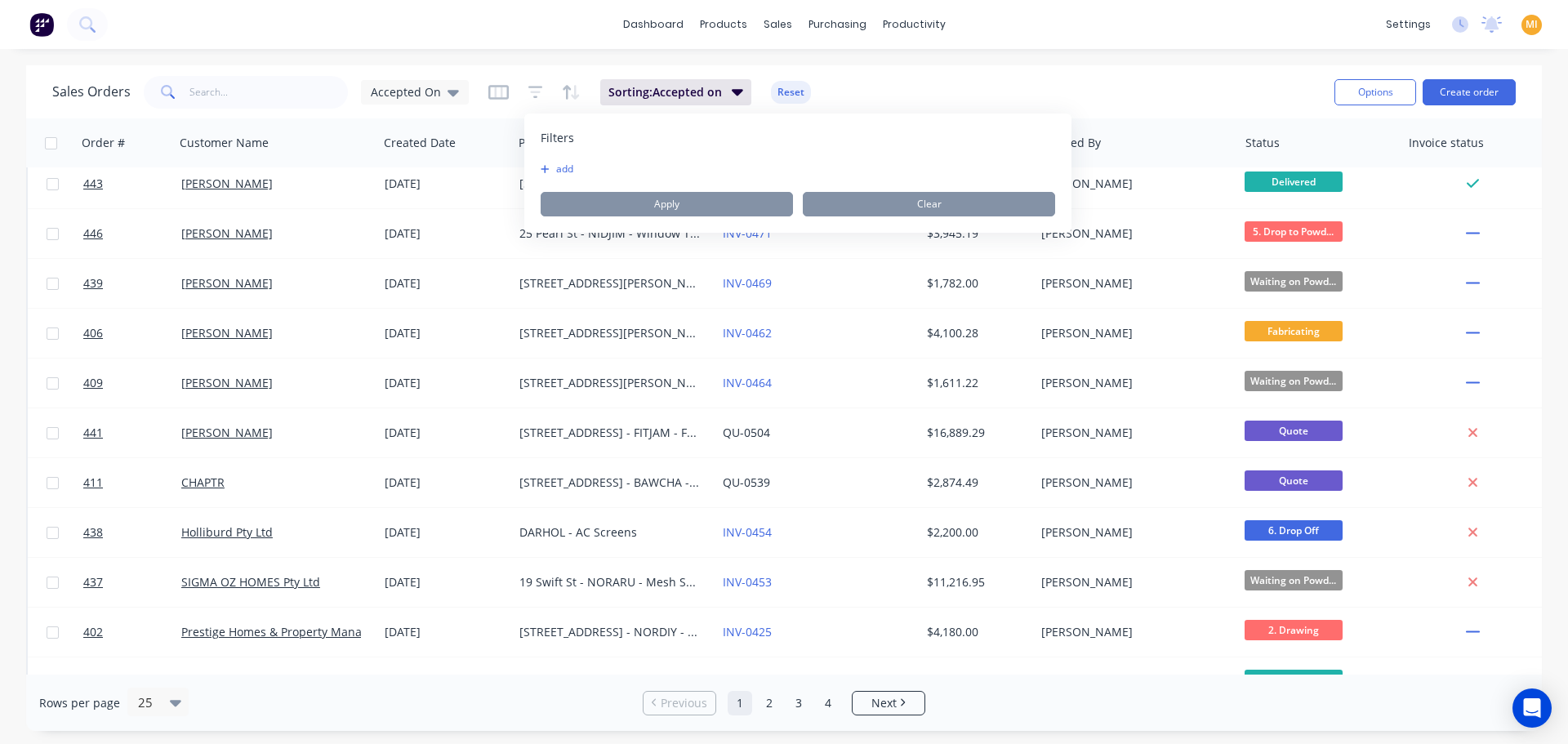
click at [893, 67] on div "Sales Orders Accepted On Sorting: Accepted on Reset Options Create order" at bounding box center [784, 92] width 1516 height 53
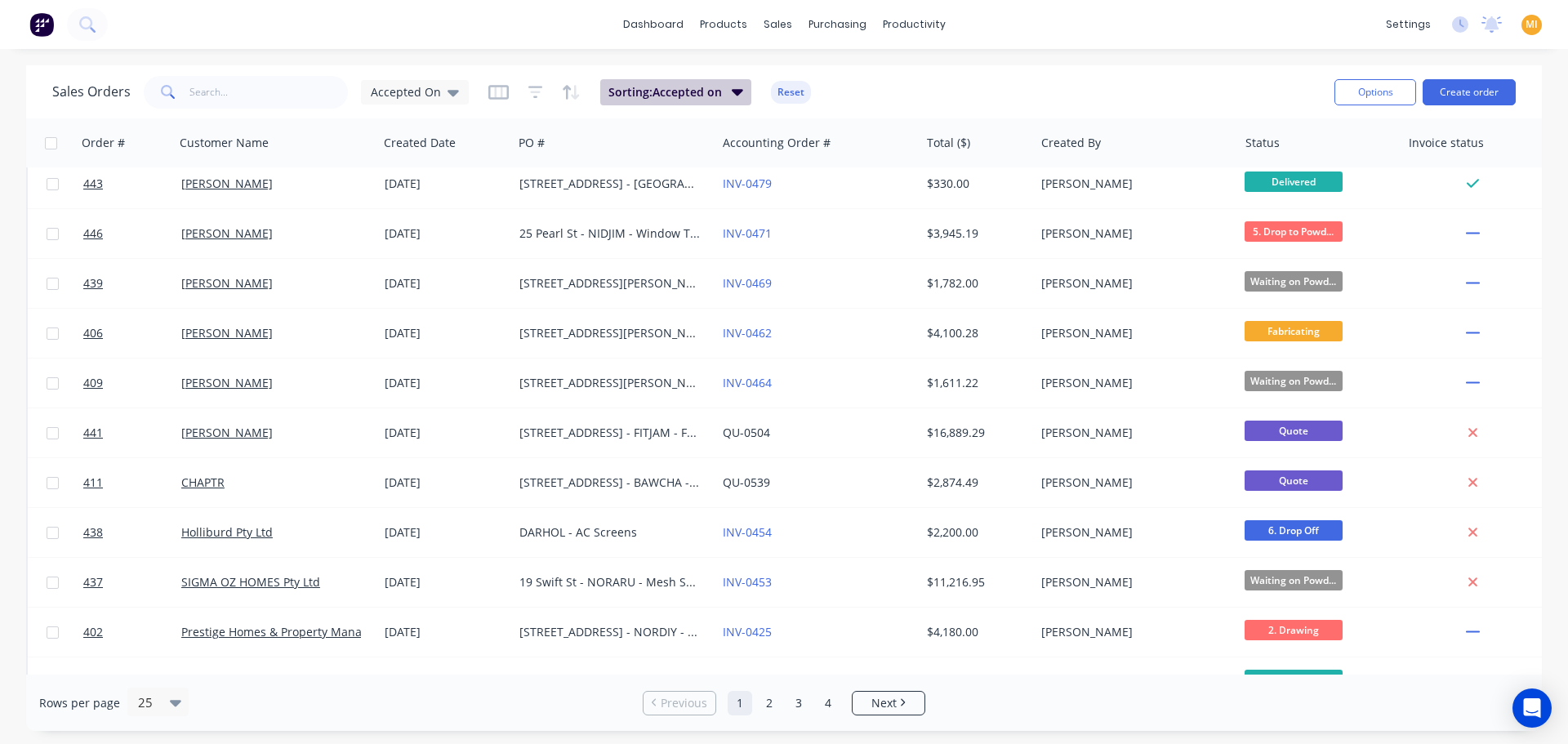
click at [674, 100] on button "Sorting: Accepted on" at bounding box center [676, 92] width 151 height 27
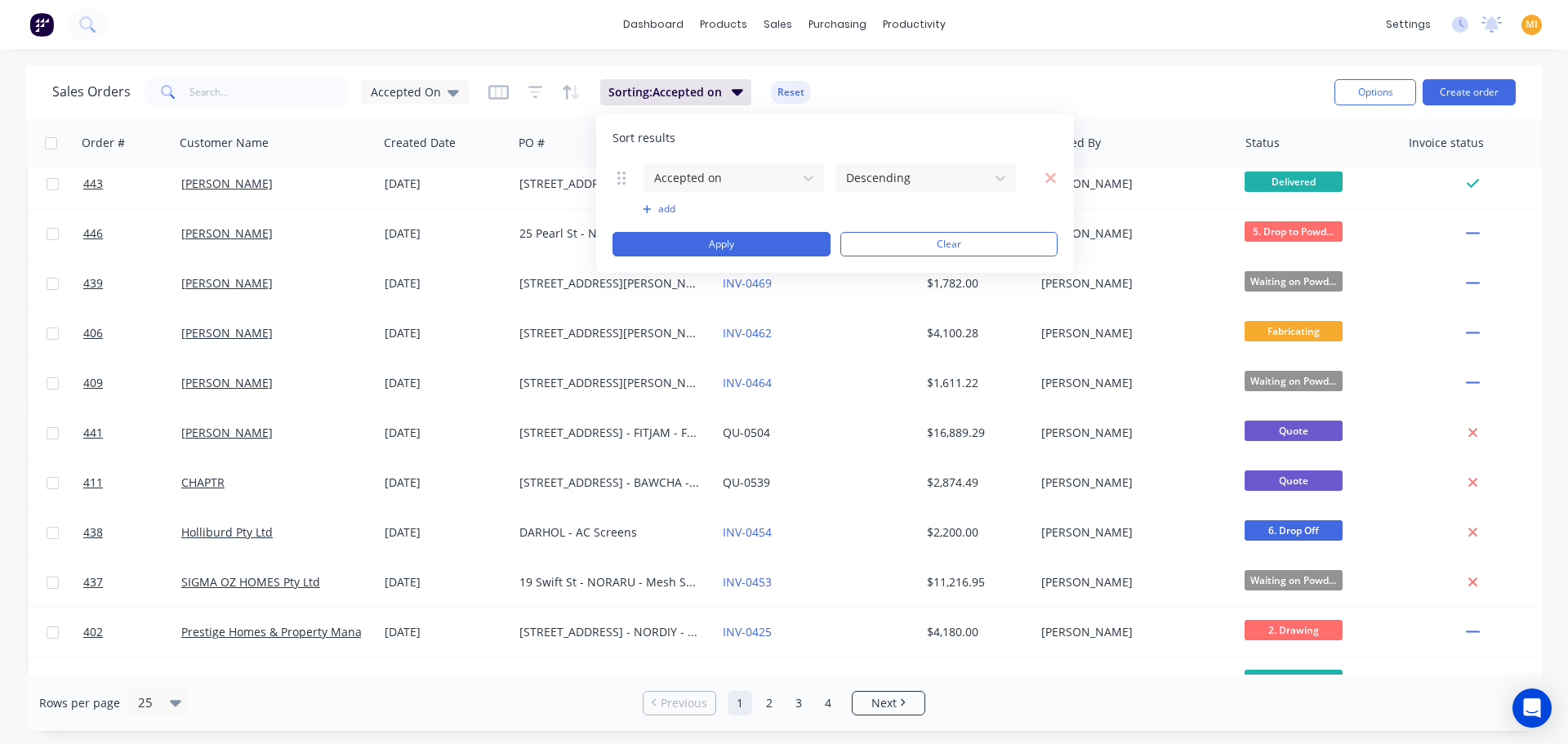
click at [874, 67] on div "Sales Orders Accepted On Sorting: Accepted on Reset Options Create order" at bounding box center [784, 92] width 1516 height 53
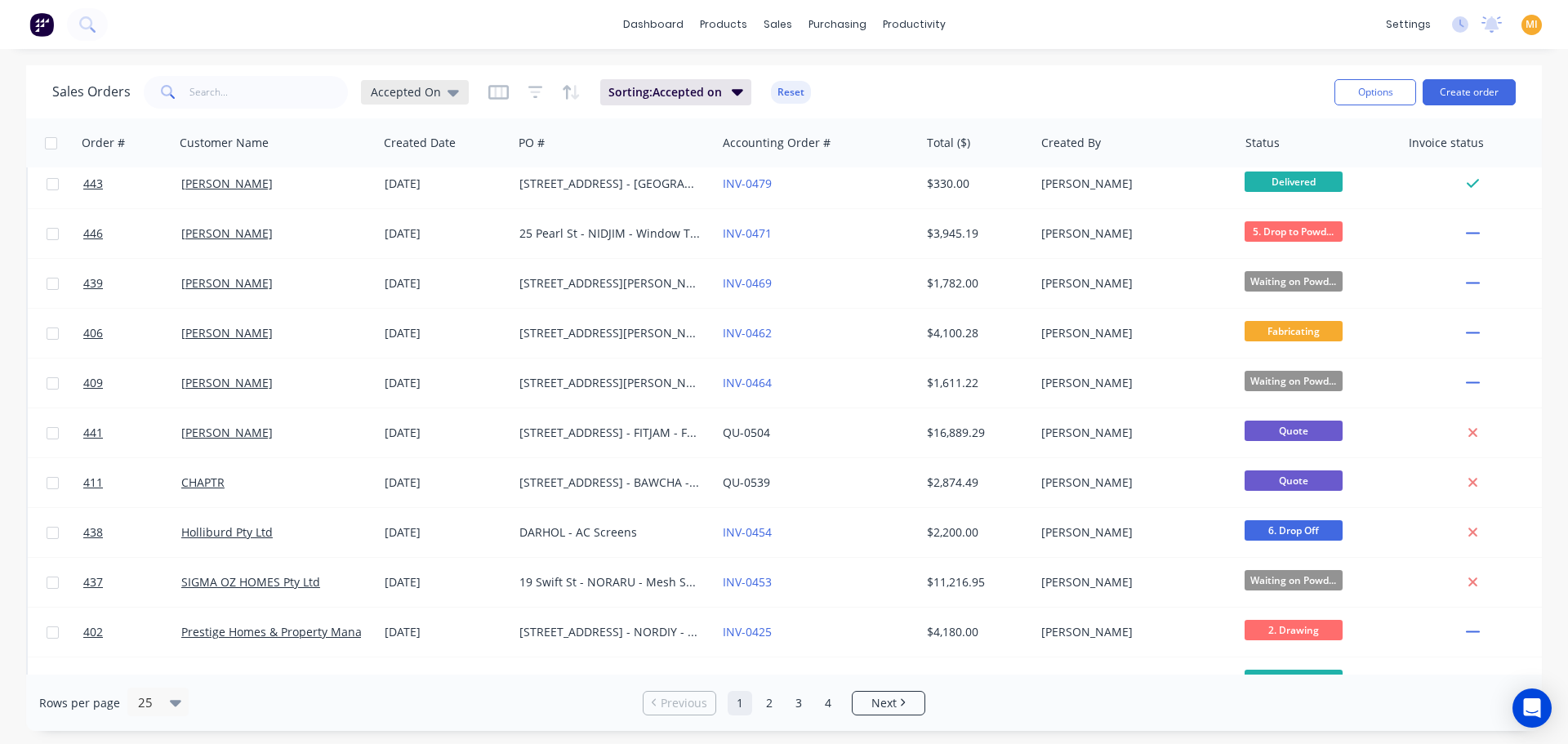
click at [448, 91] on icon at bounding box center [453, 93] width 12 height 7
click at [786, 85] on button "Reset" at bounding box center [791, 91] width 40 height 23
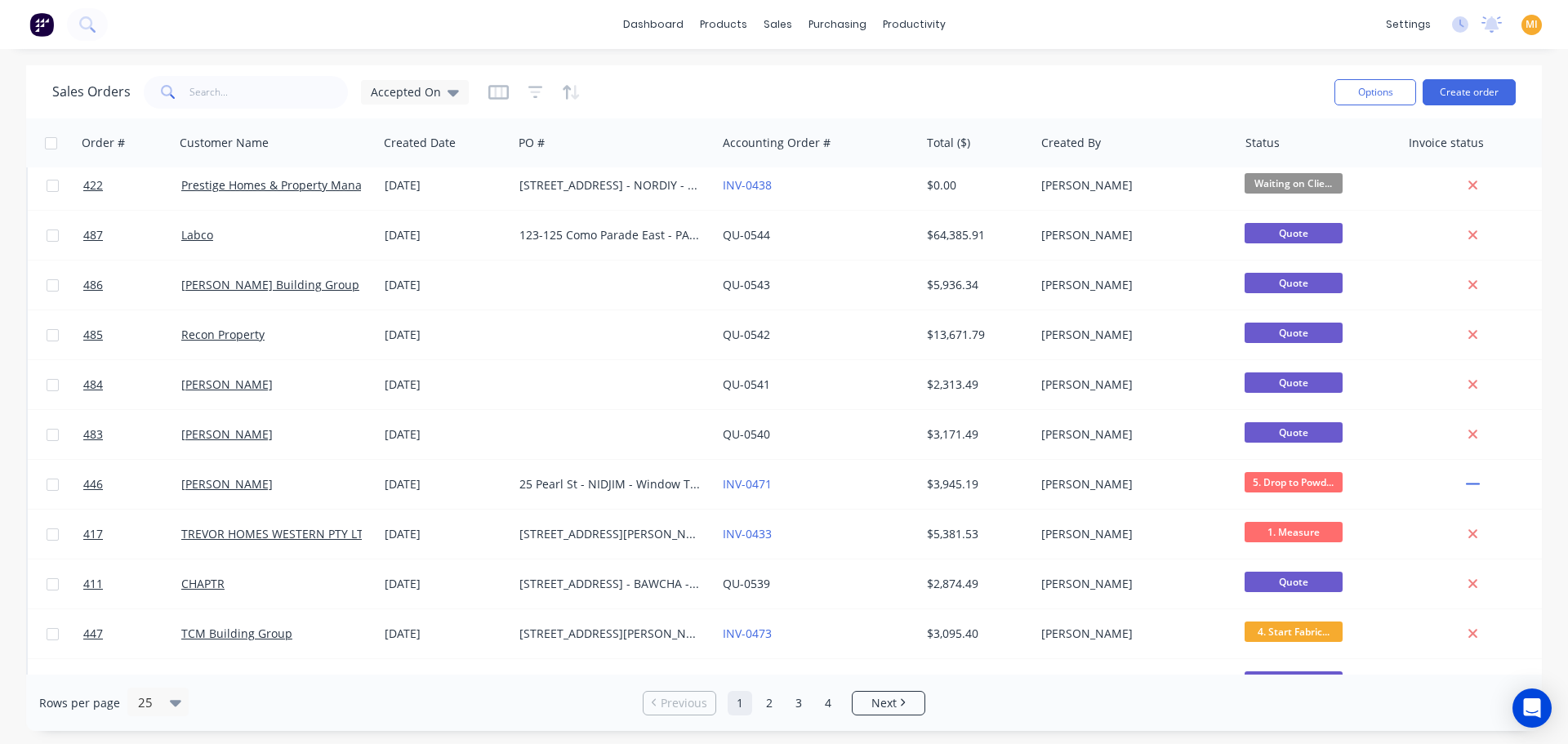
scroll to position [0, 0]
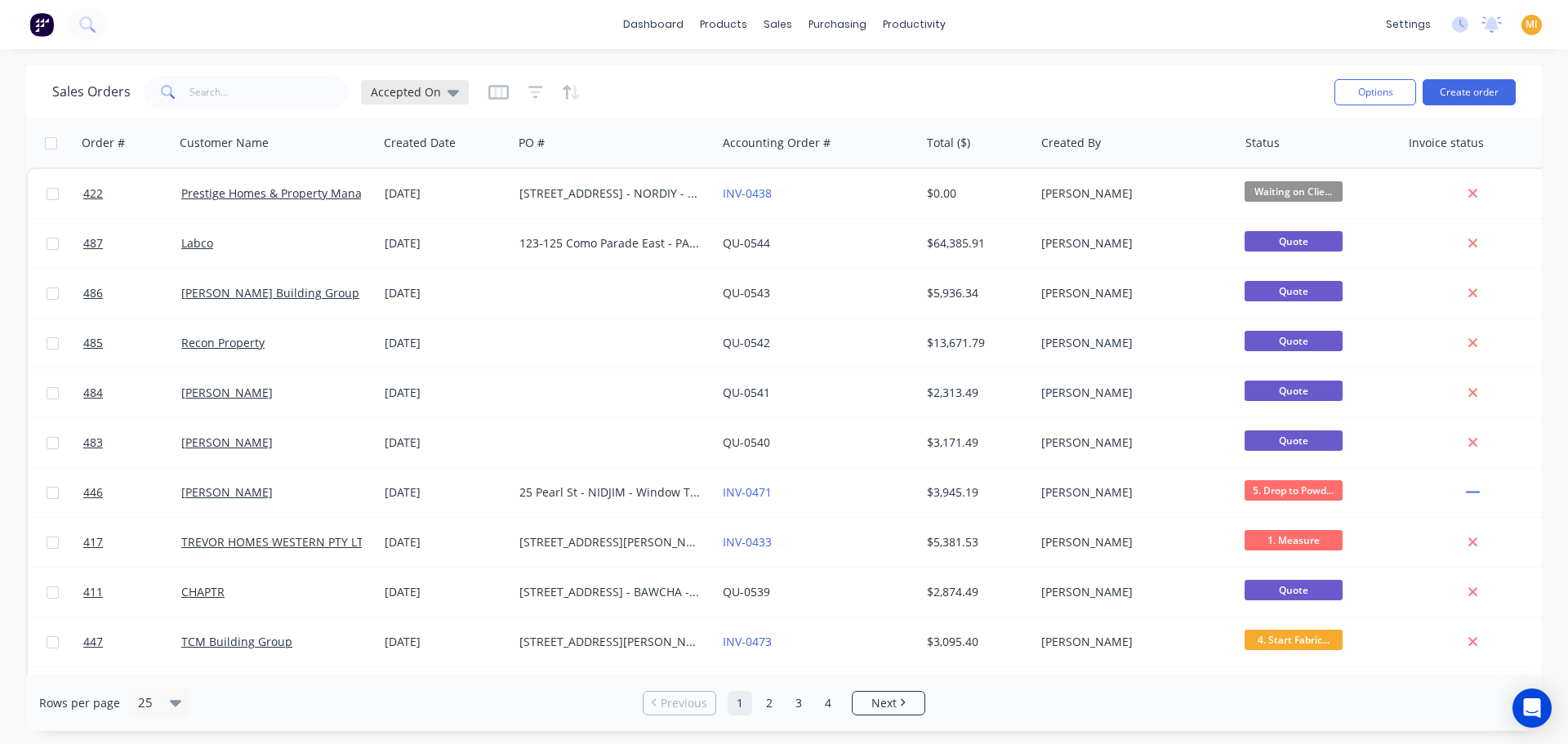
click at [397, 93] on span "Accepted On" at bounding box center [406, 91] width 71 height 17
click at [444, 236] on button "None (Default)" at bounding box center [459, 231] width 186 height 19
click at [504, 96] on div at bounding box center [496, 92] width 92 height 27
click at [492, 92] on icon "button" at bounding box center [496, 91] width 11 height 2
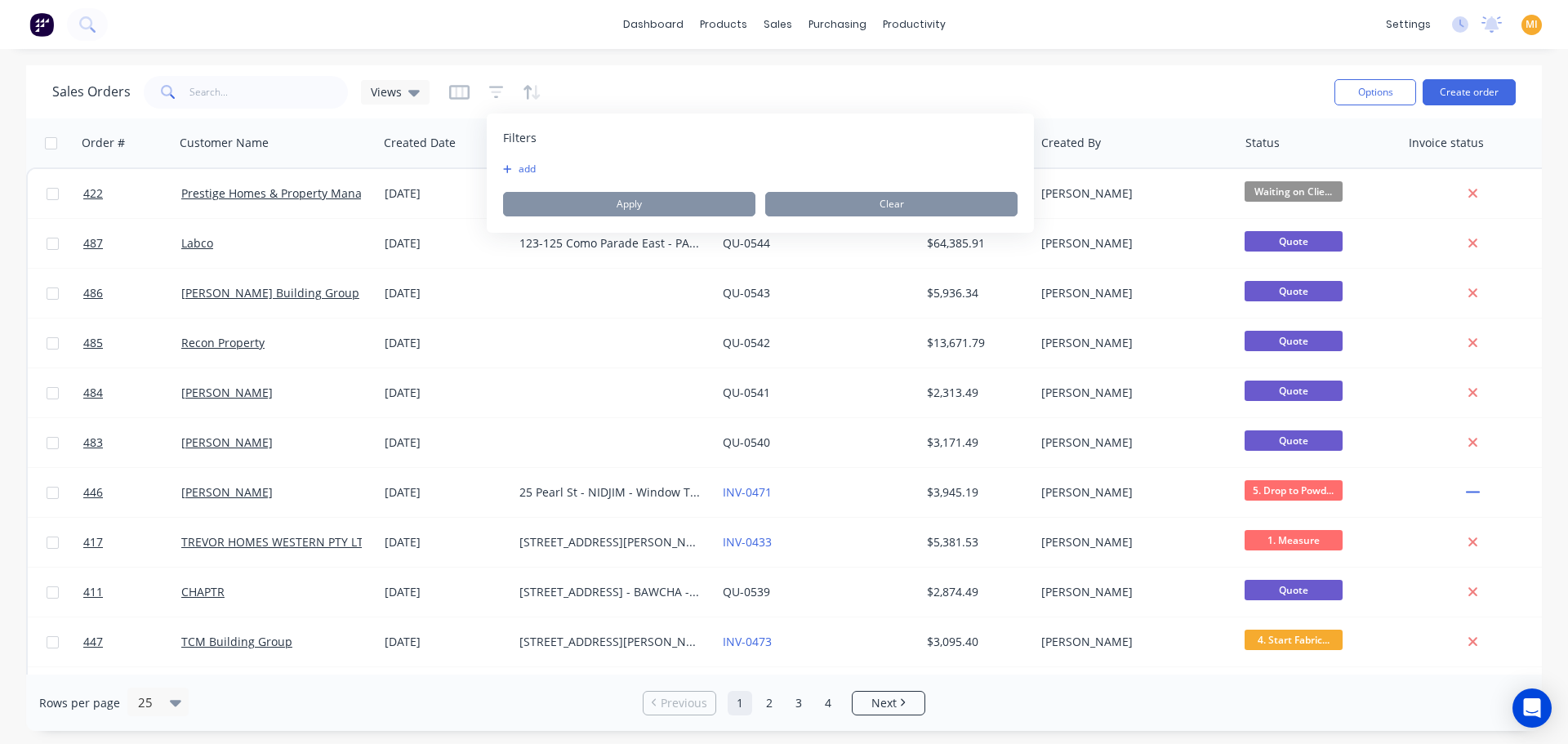
click at [533, 166] on button "add" at bounding box center [524, 169] width 41 height 13
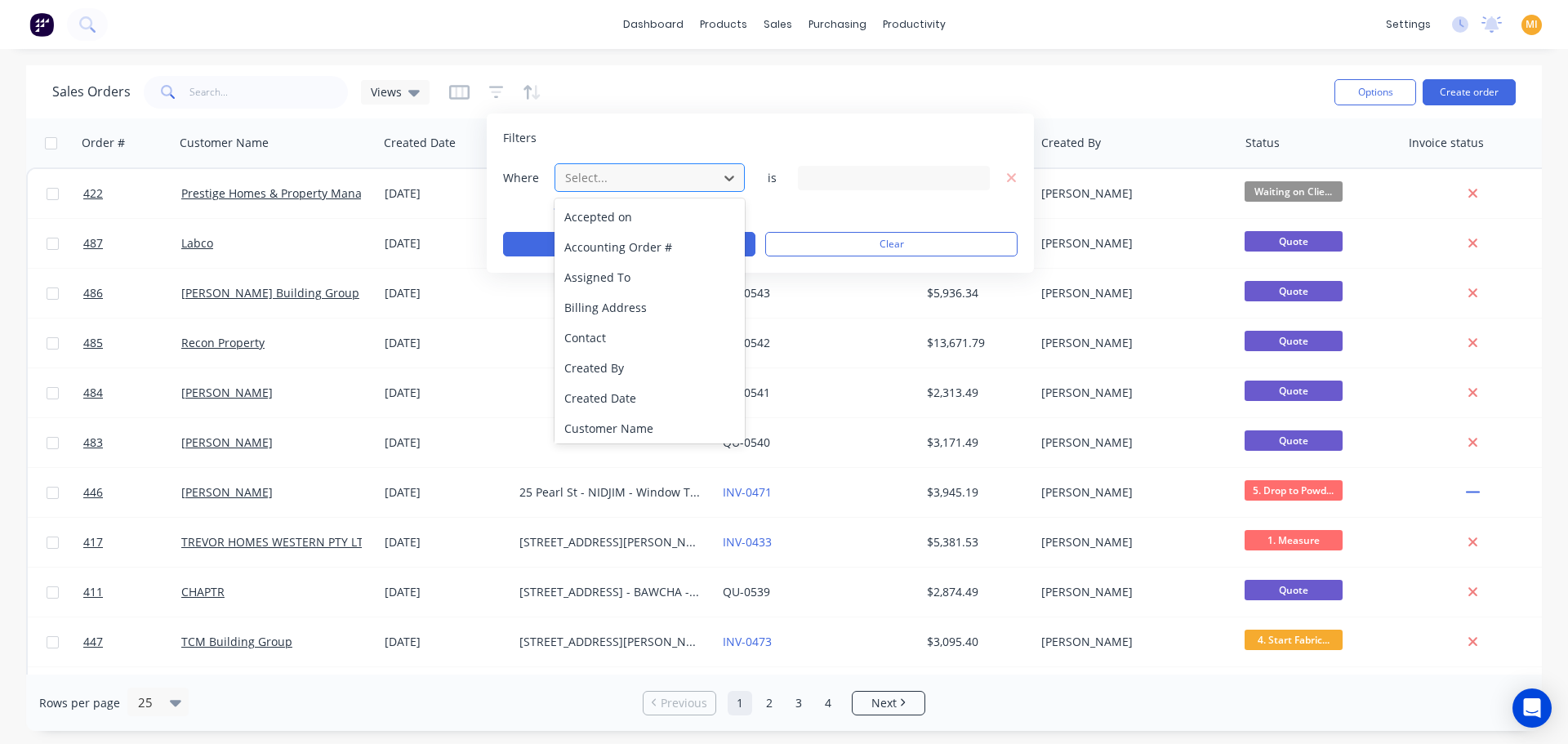
click at [593, 173] on div at bounding box center [636, 178] width 146 height 21
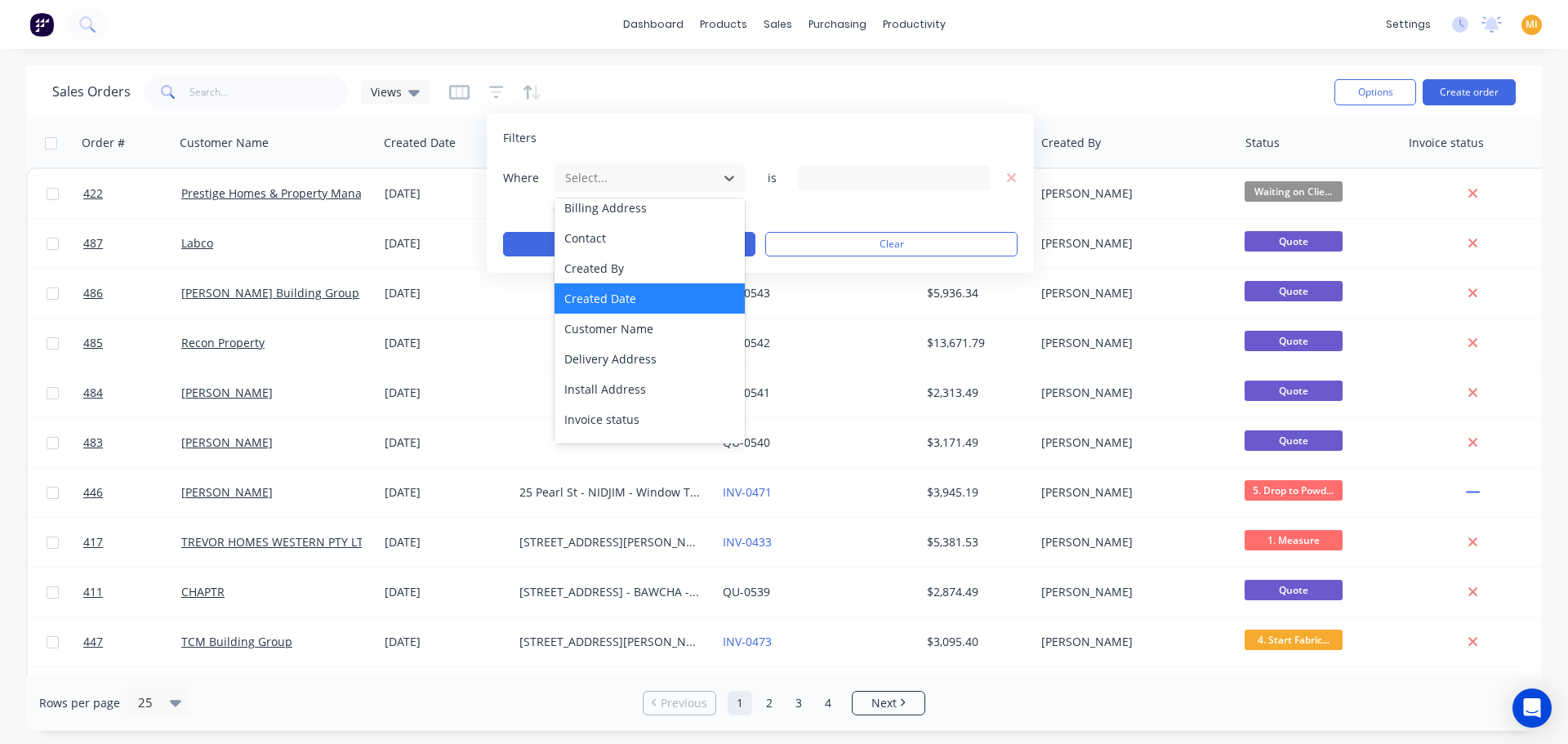
scroll to position [426, 0]
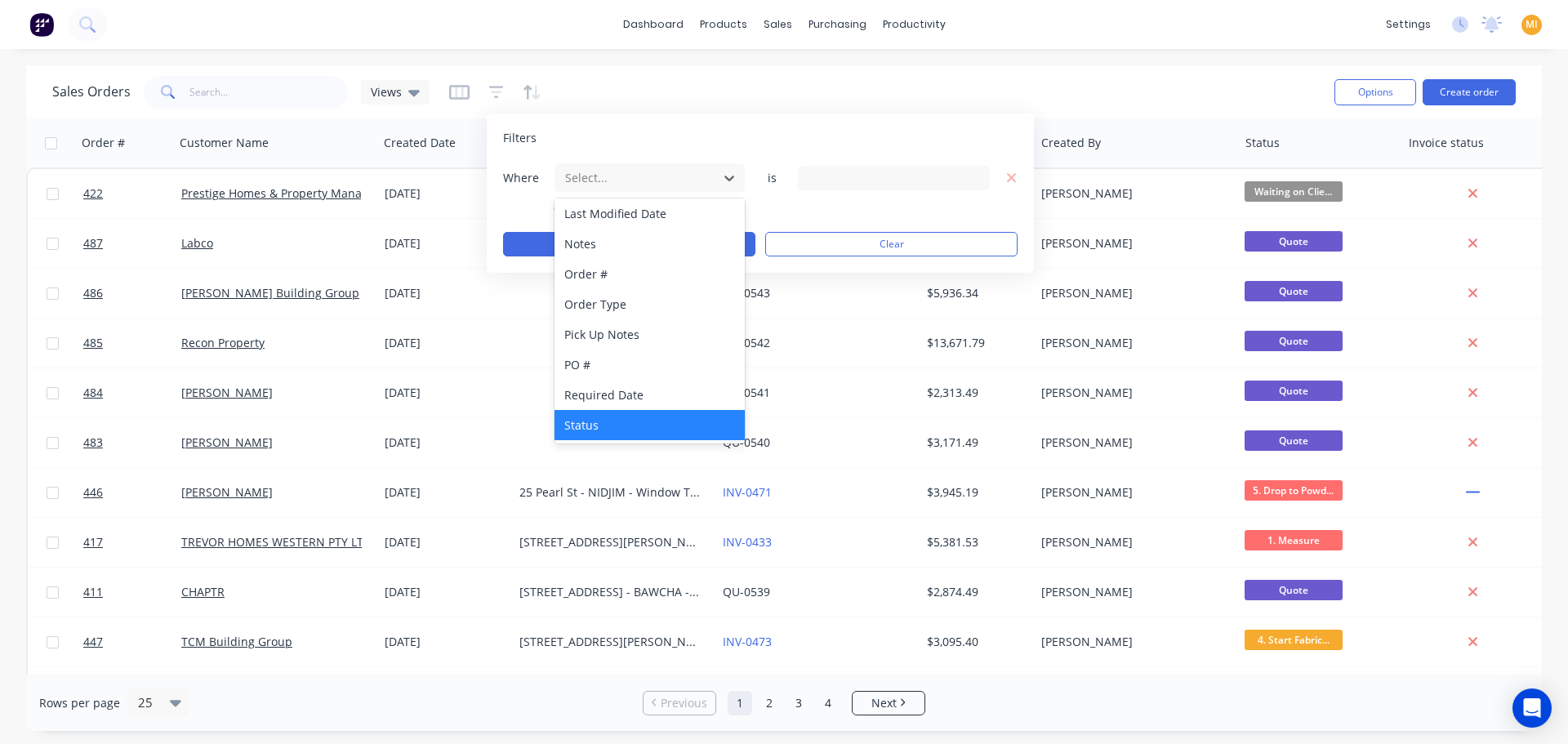
click at [630, 417] on div "Status" at bounding box center [650, 425] width 190 height 30
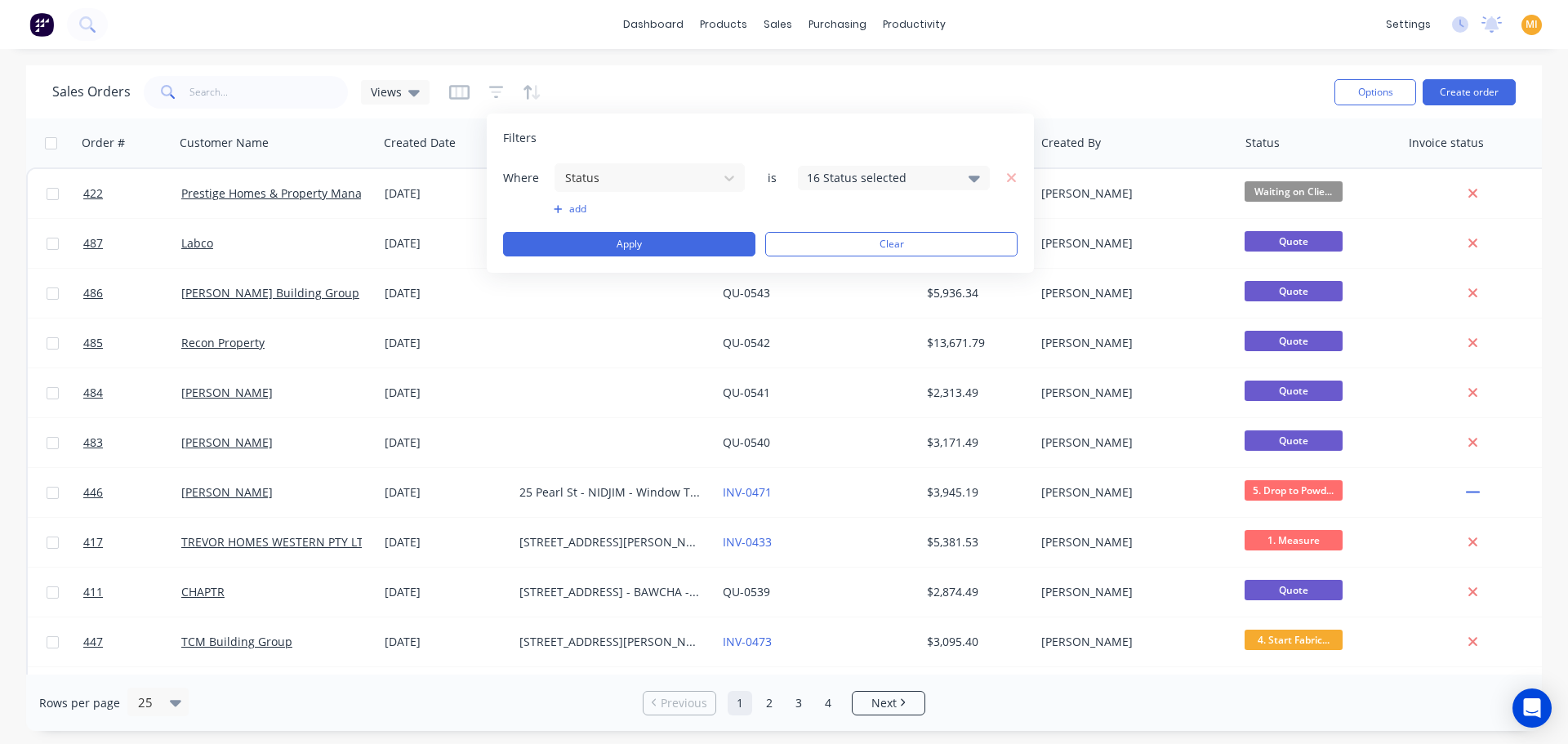
click at [816, 181] on div "16 Status selected" at bounding box center [880, 177] width 148 height 17
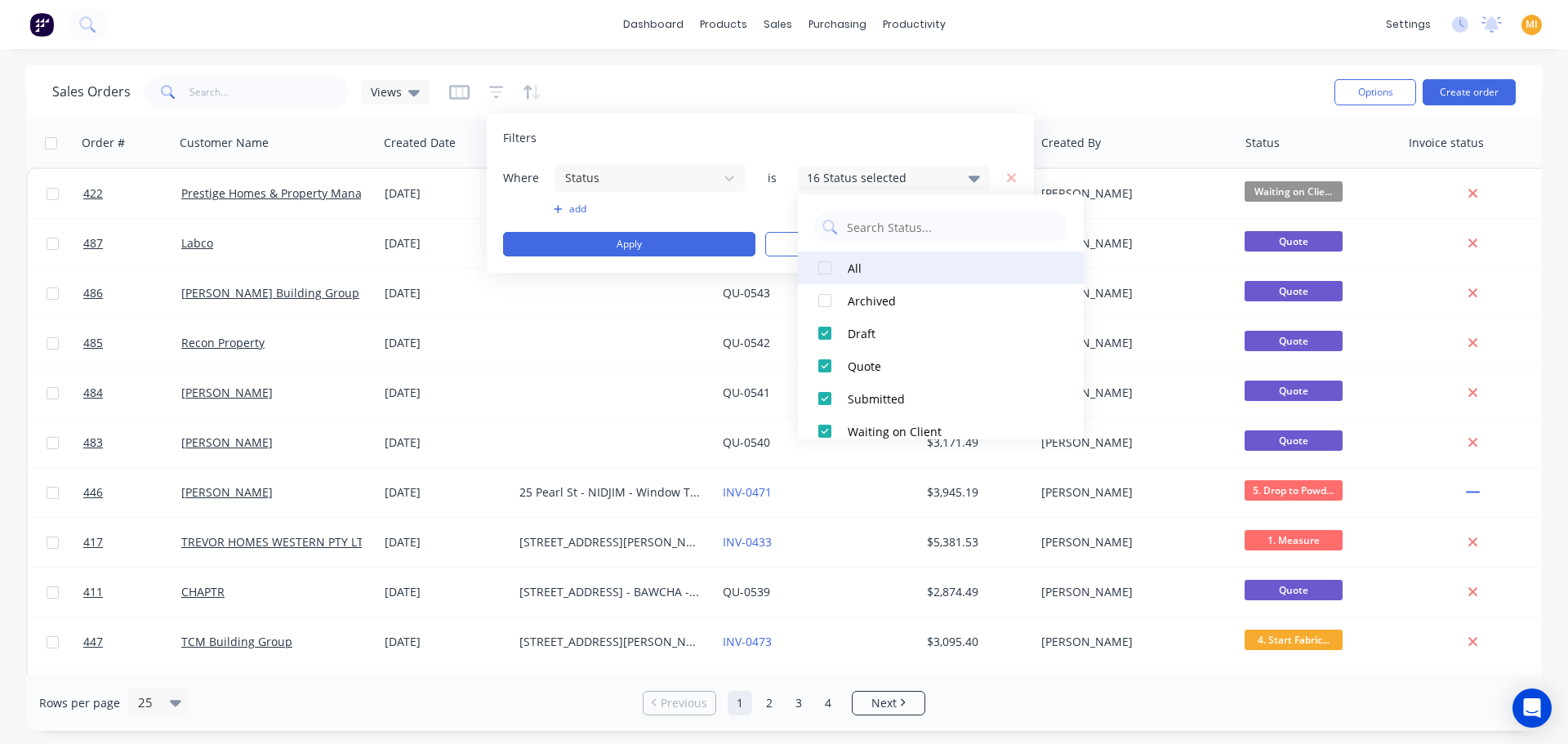
click at [815, 265] on div at bounding box center [824, 267] width 32 height 32
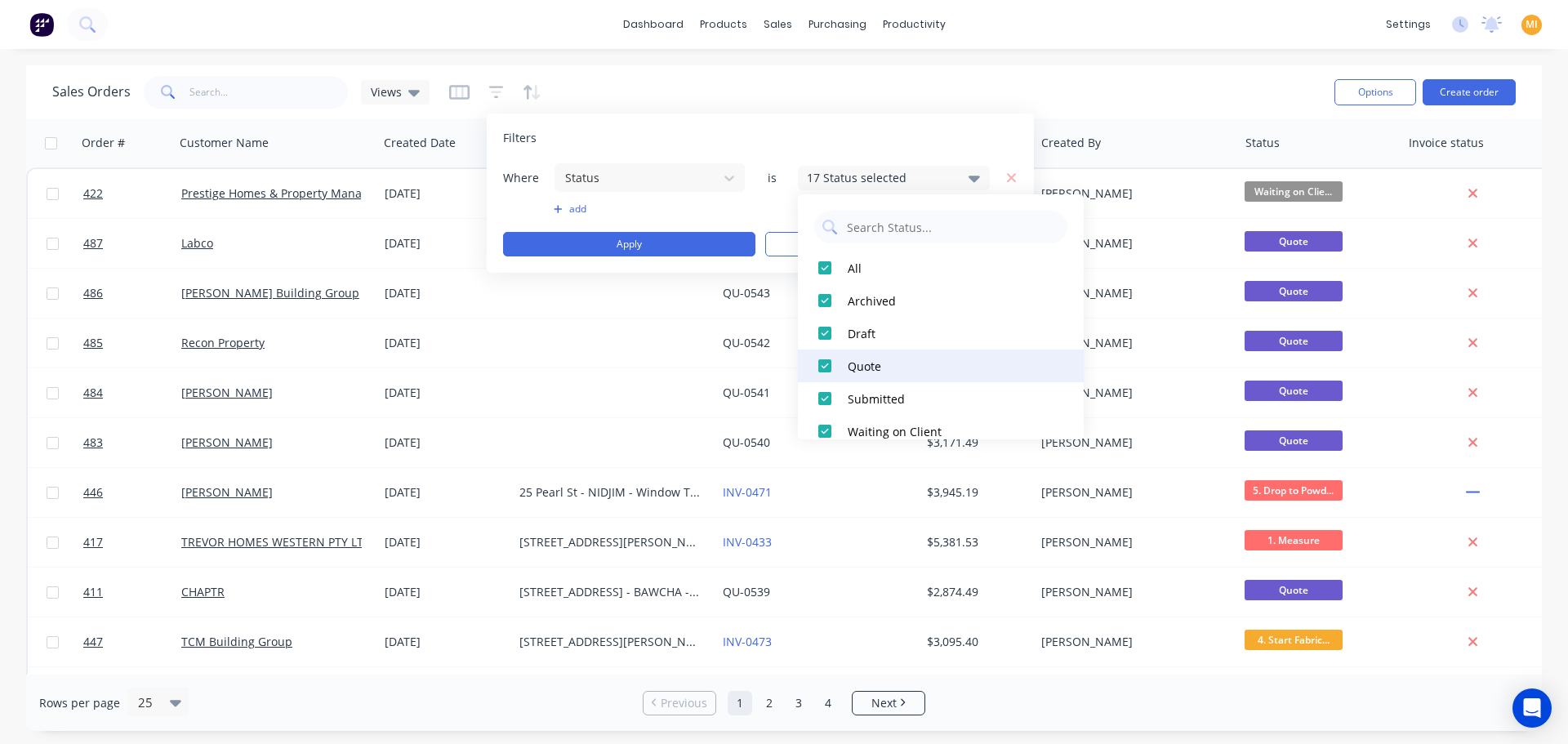
click at [821, 377] on div at bounding box center [824, 365] width 32 height 32
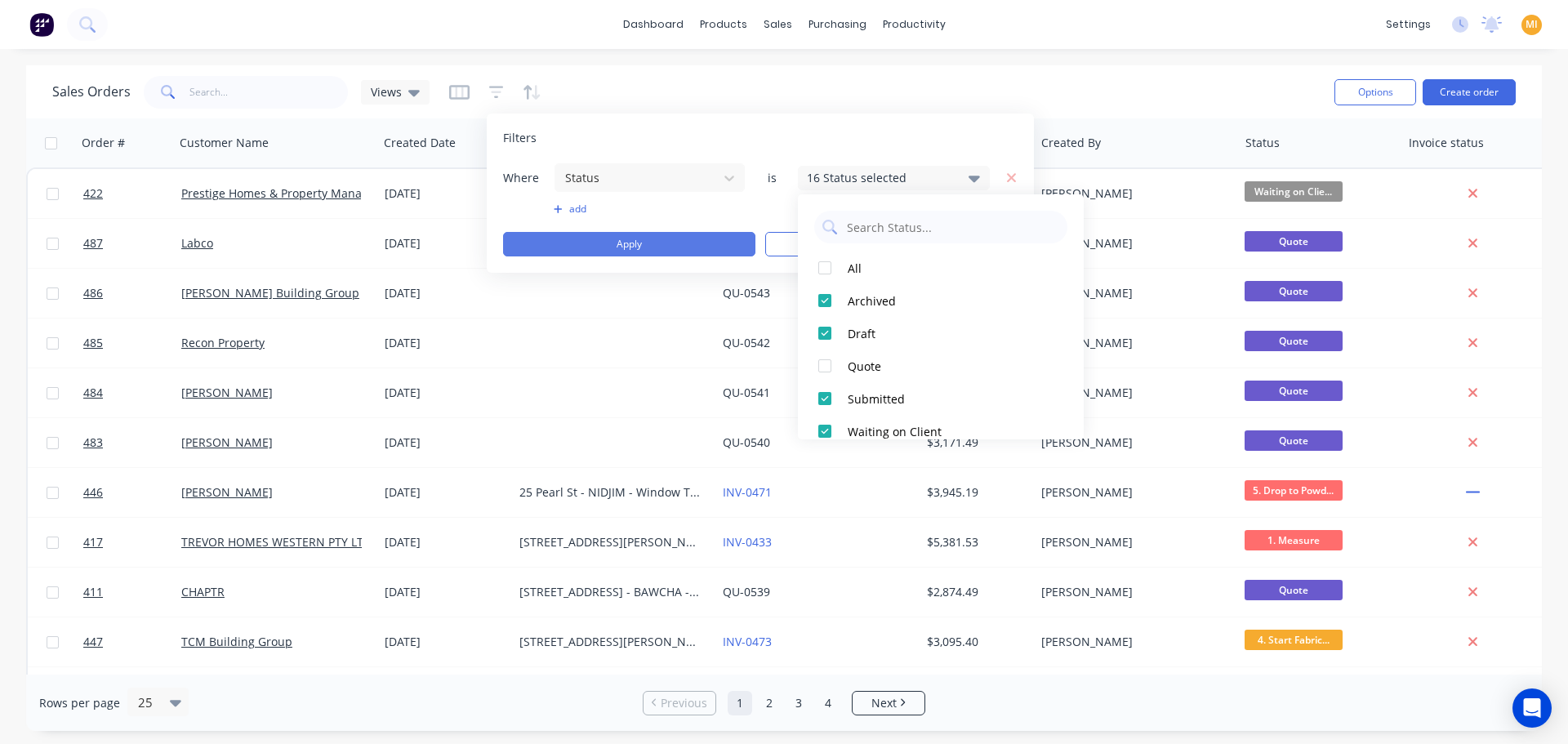
click at [682, 250] on button "Apply" at bounding box center [629, 243] width 252 height 25
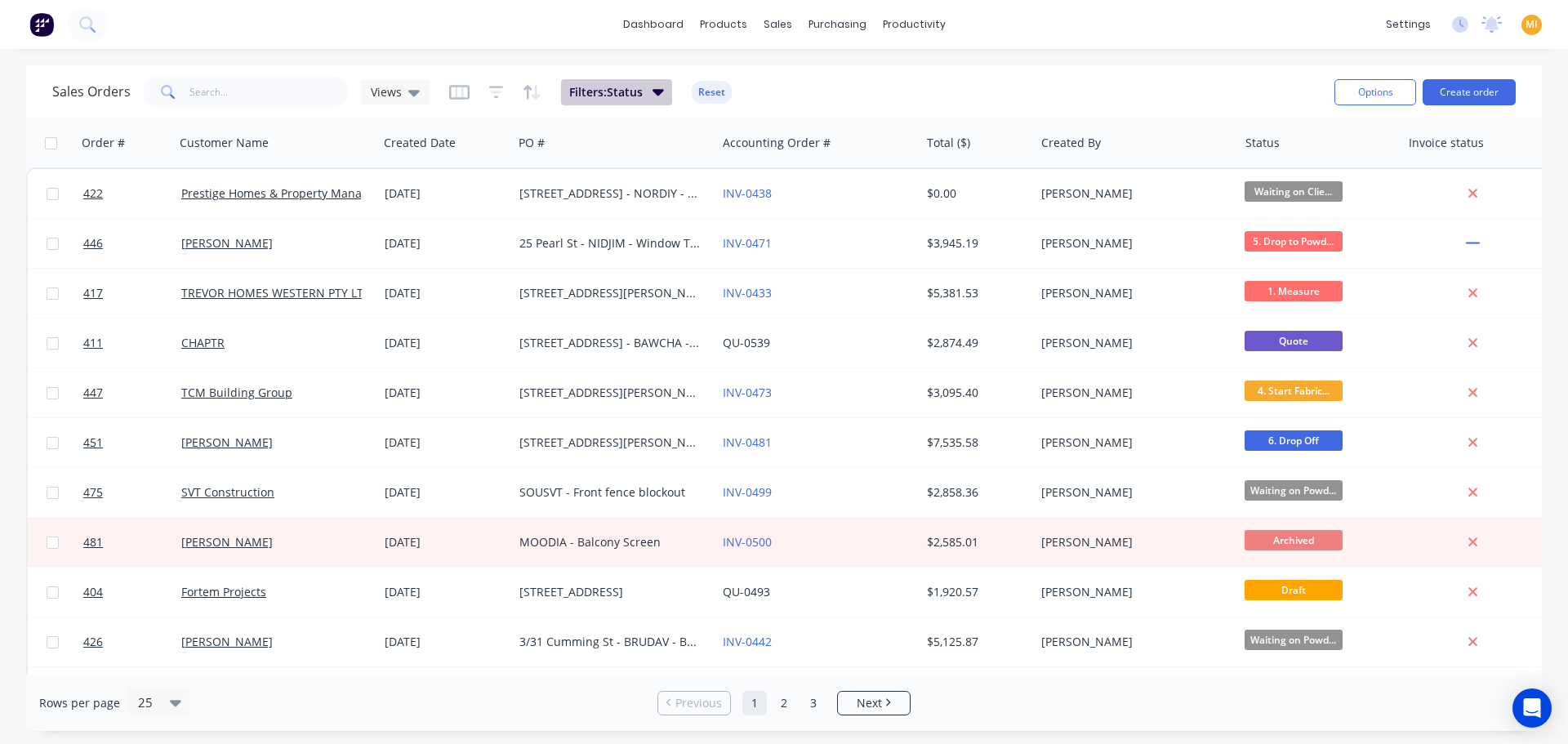
click at [634, 93] on span "Filters: Status" at bounding box center [605, 92] width 74 height 17
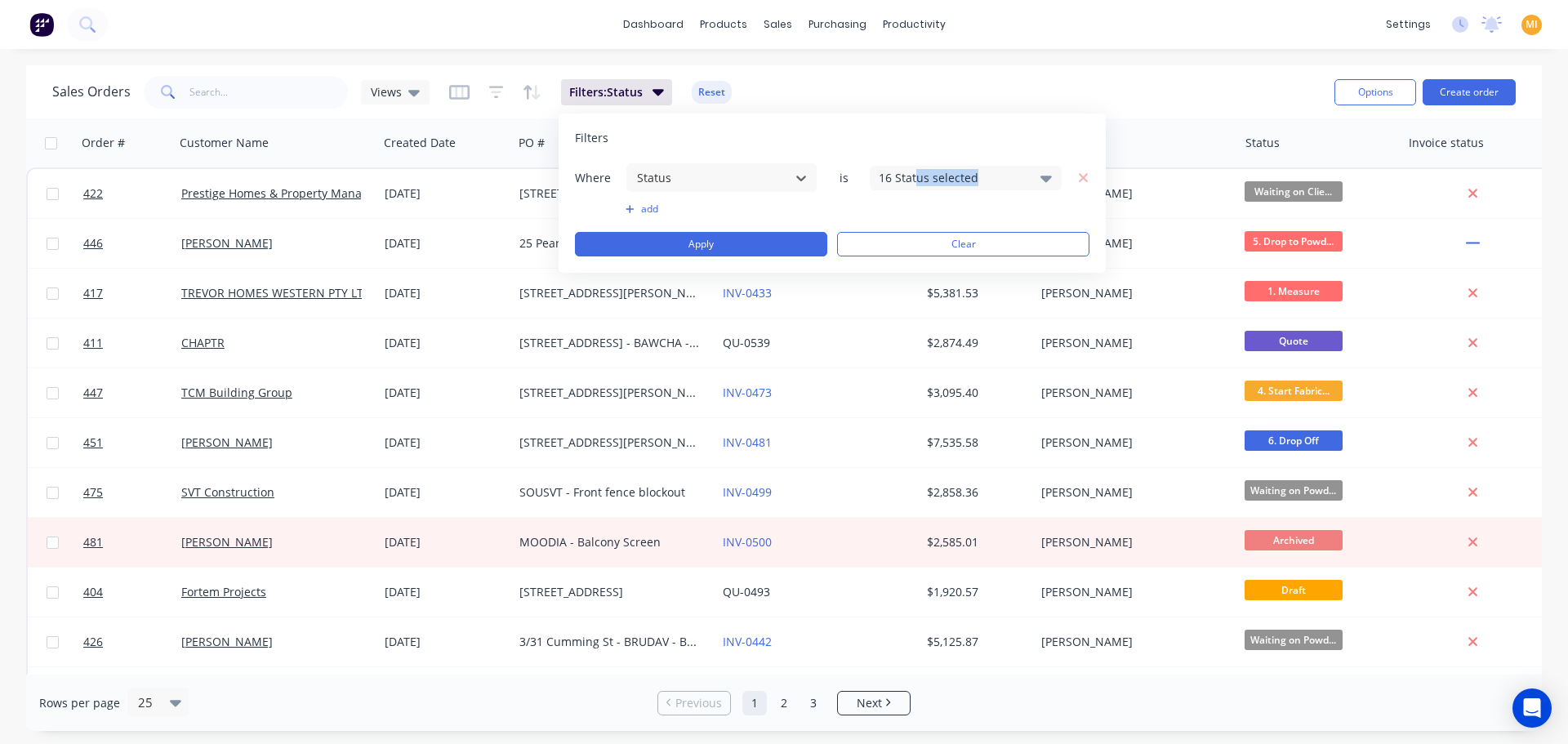
click at [918, 192] on div "Where option Status, selected. Select is focused ,type to refine list, press Do…" at bounding box center [832, 178] width 514 height 30
click at [915, 174] on div "16 Status selected" at bounding box center [953, 177] width 148 height 17
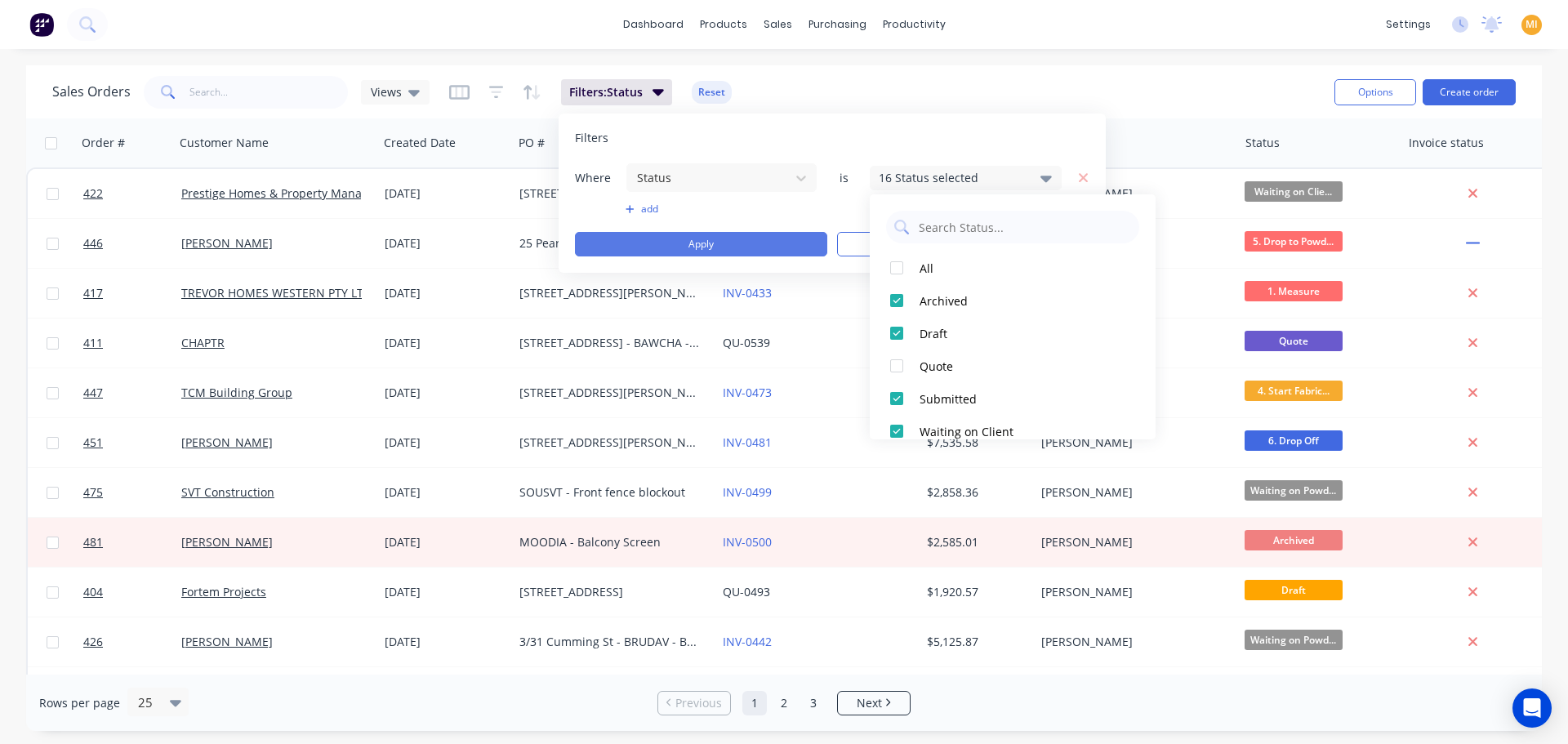
click at [746, 241] on button "Apply" at bounding box center [701, 243] width 252 height 25
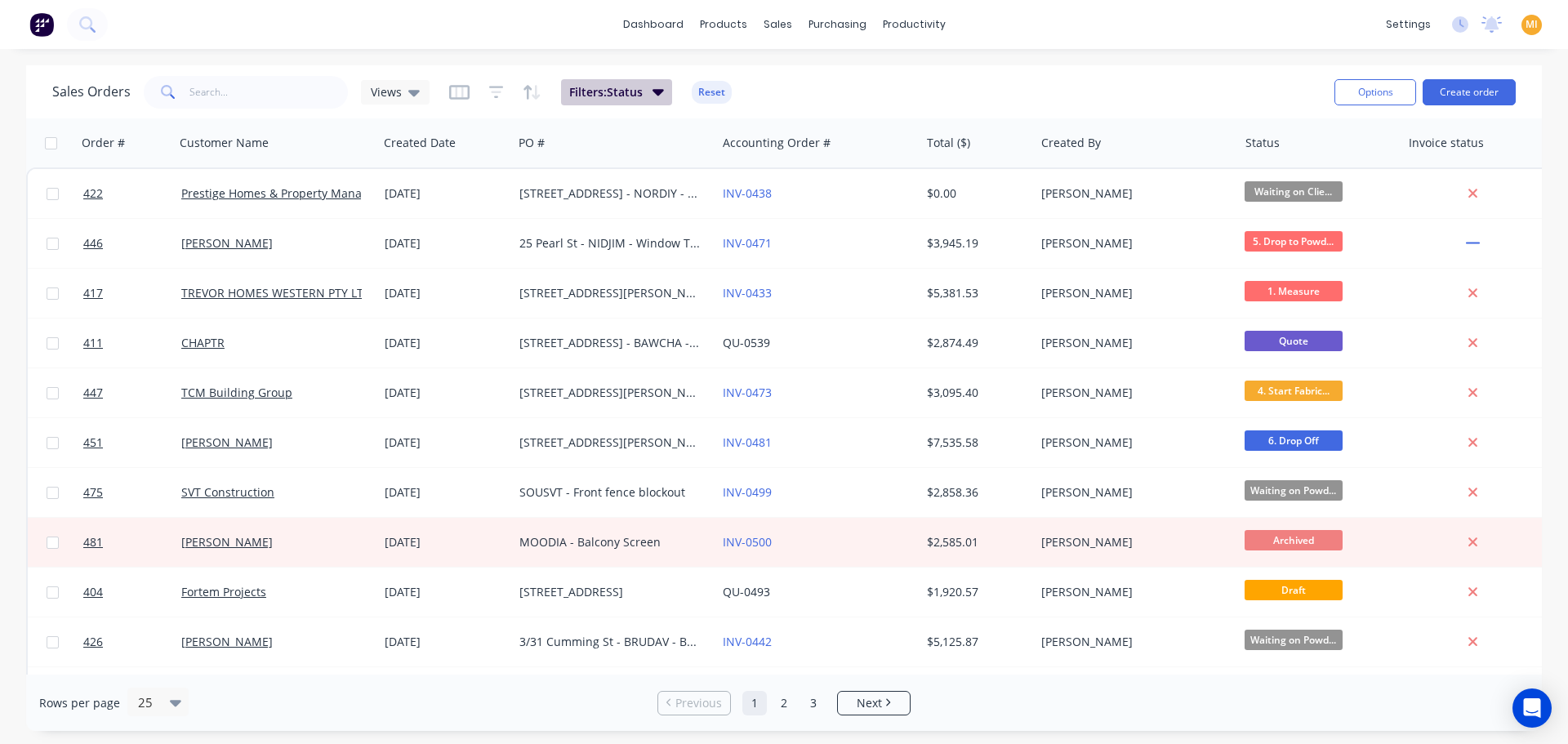
click at [623, 91] on span "Filters: Status" at bounding box center [605, 92] width 74 height 17
click at [709, 90] on button "Reset" at bounding box center [711, 91] width 40 height 23
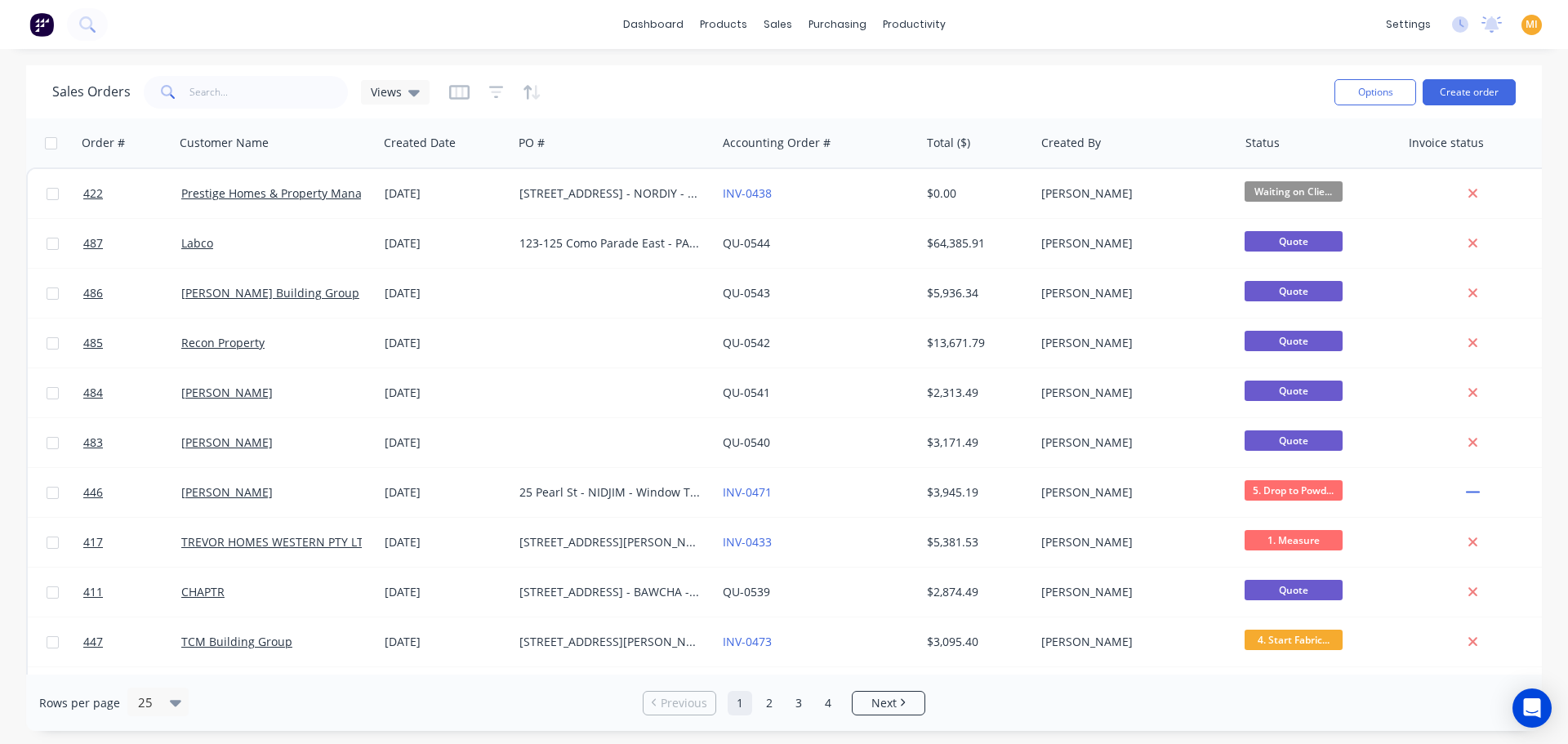
click at [43, 25] on img at bounding box center [41, 24] width 25 height 25
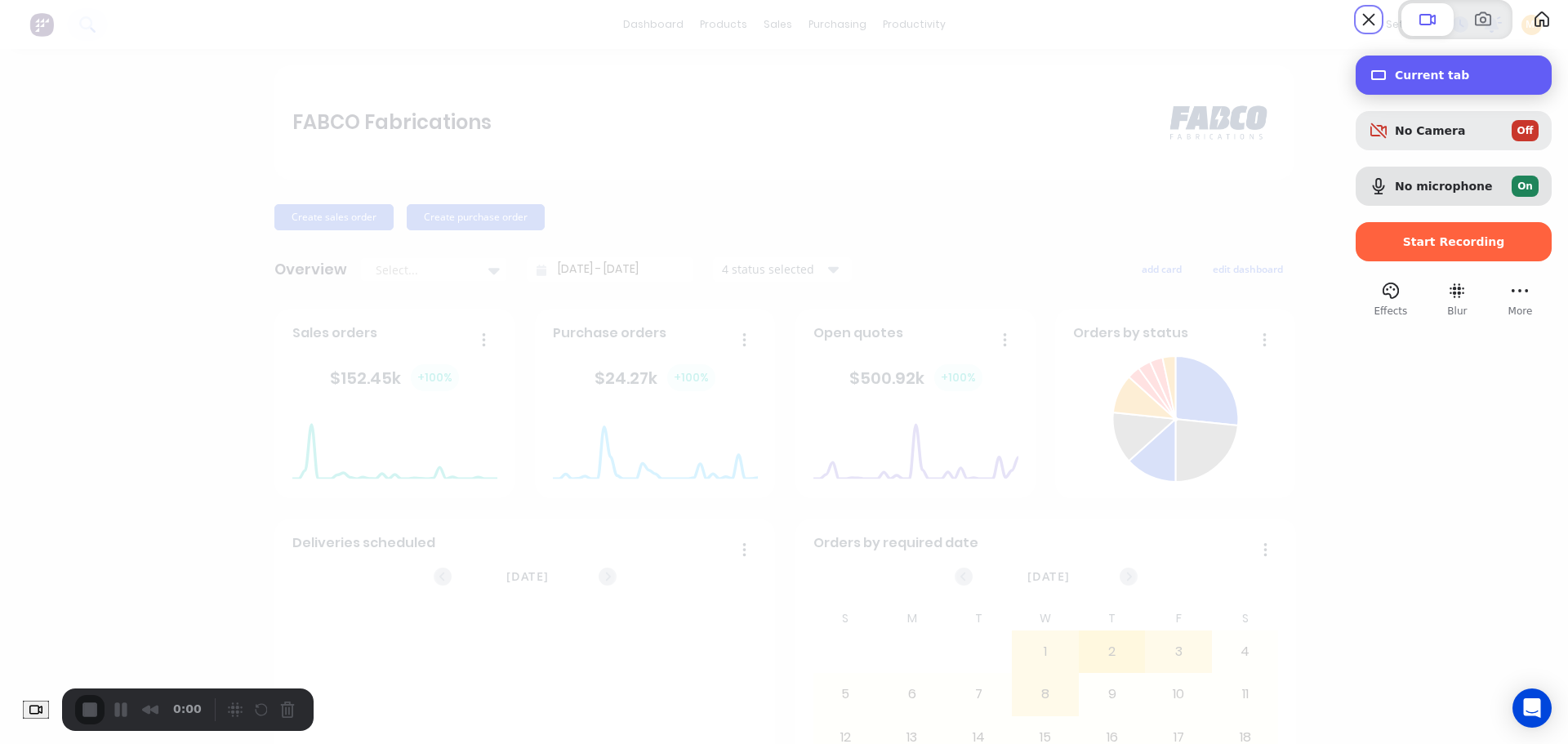
click at [1410, 81] on span "Current tab" at bounding box center [1467, 75] width 143 height 13
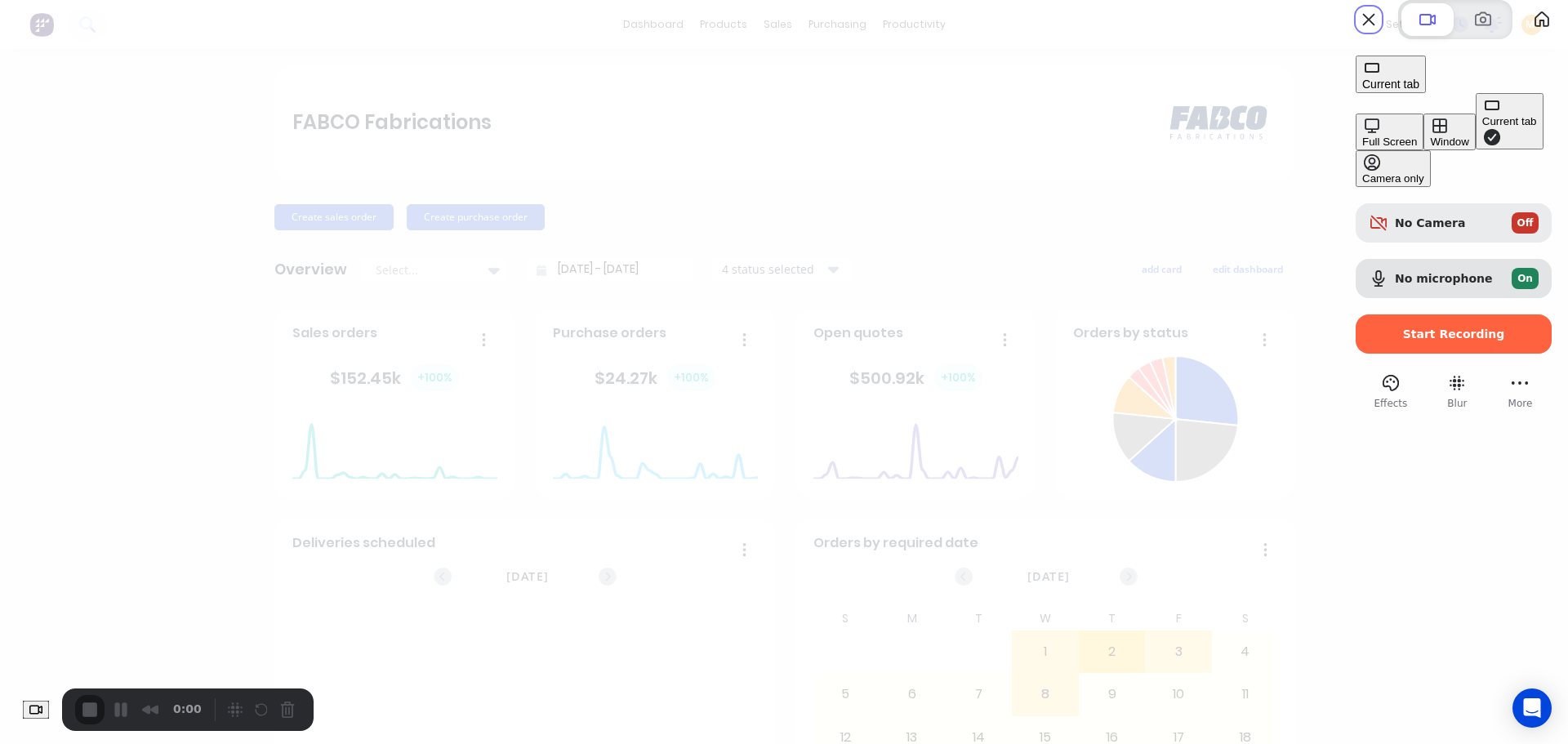
click at [1483, 128] on div "Current tab" at bounding box center [1510, 121] width 55 height 12
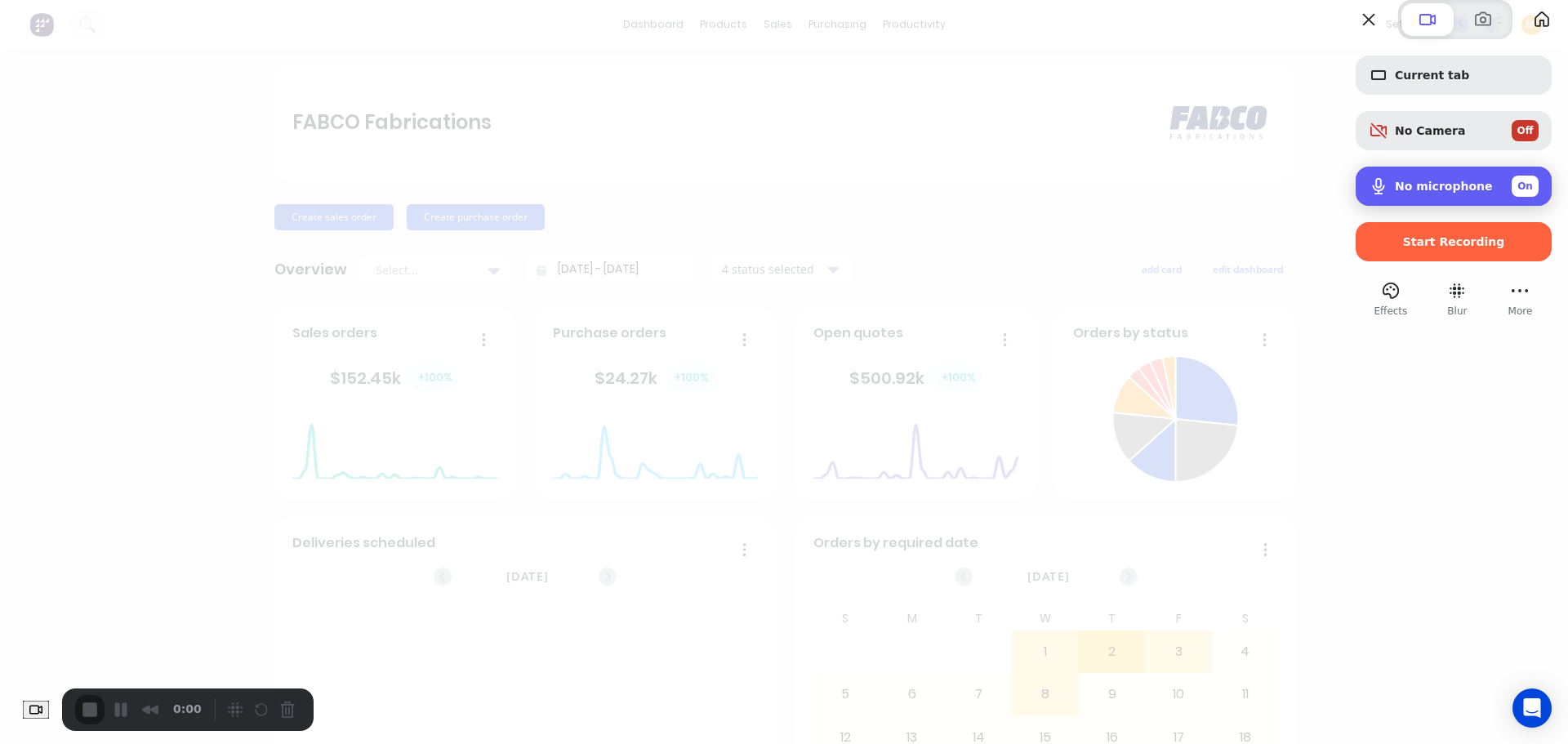
click at [1399, 192] on span "No microphone" at bounding box center [1444, 186] width 98 height 13
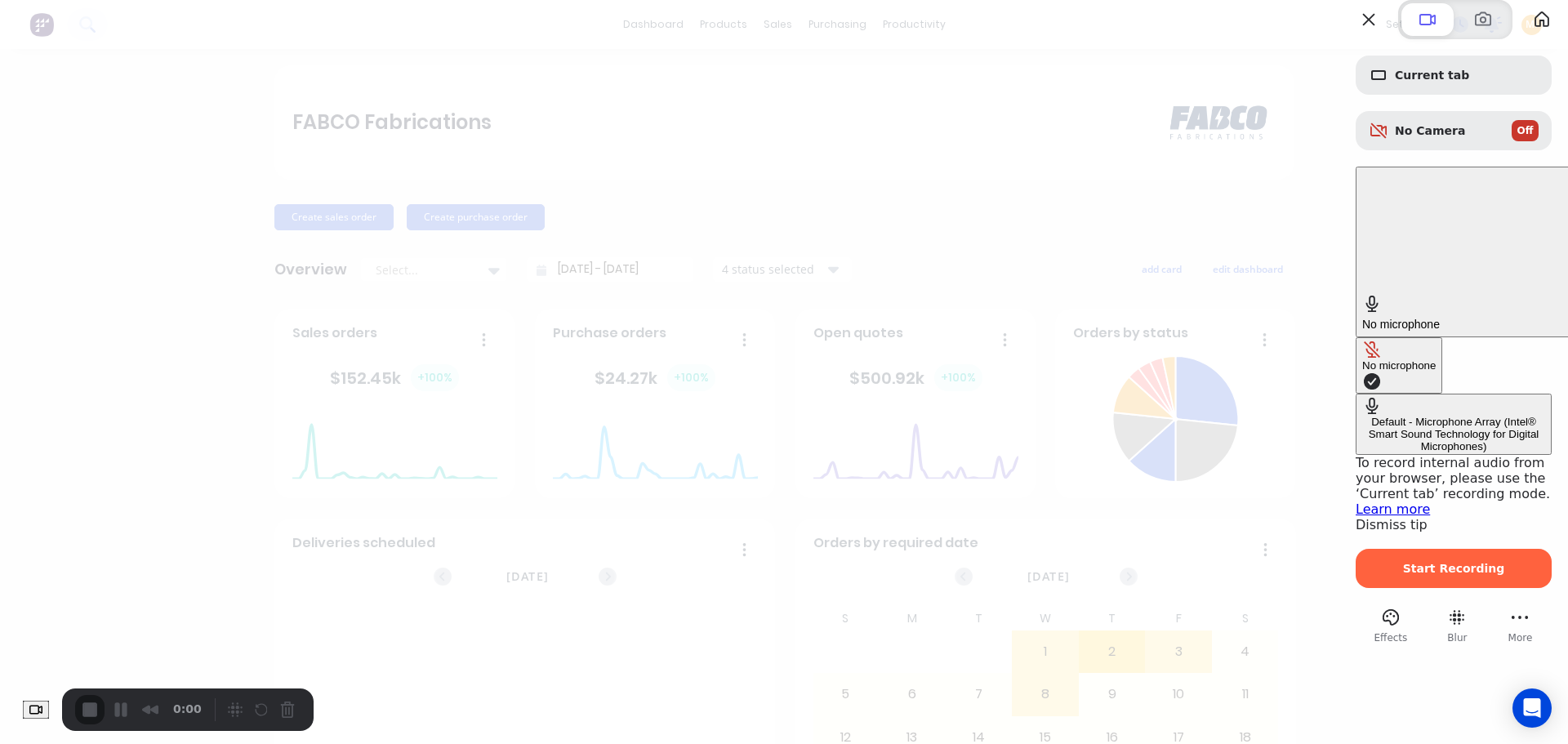
click at [1356, 338] on button "No microphone" at bounding box center [1399, 365] width 86 height 56
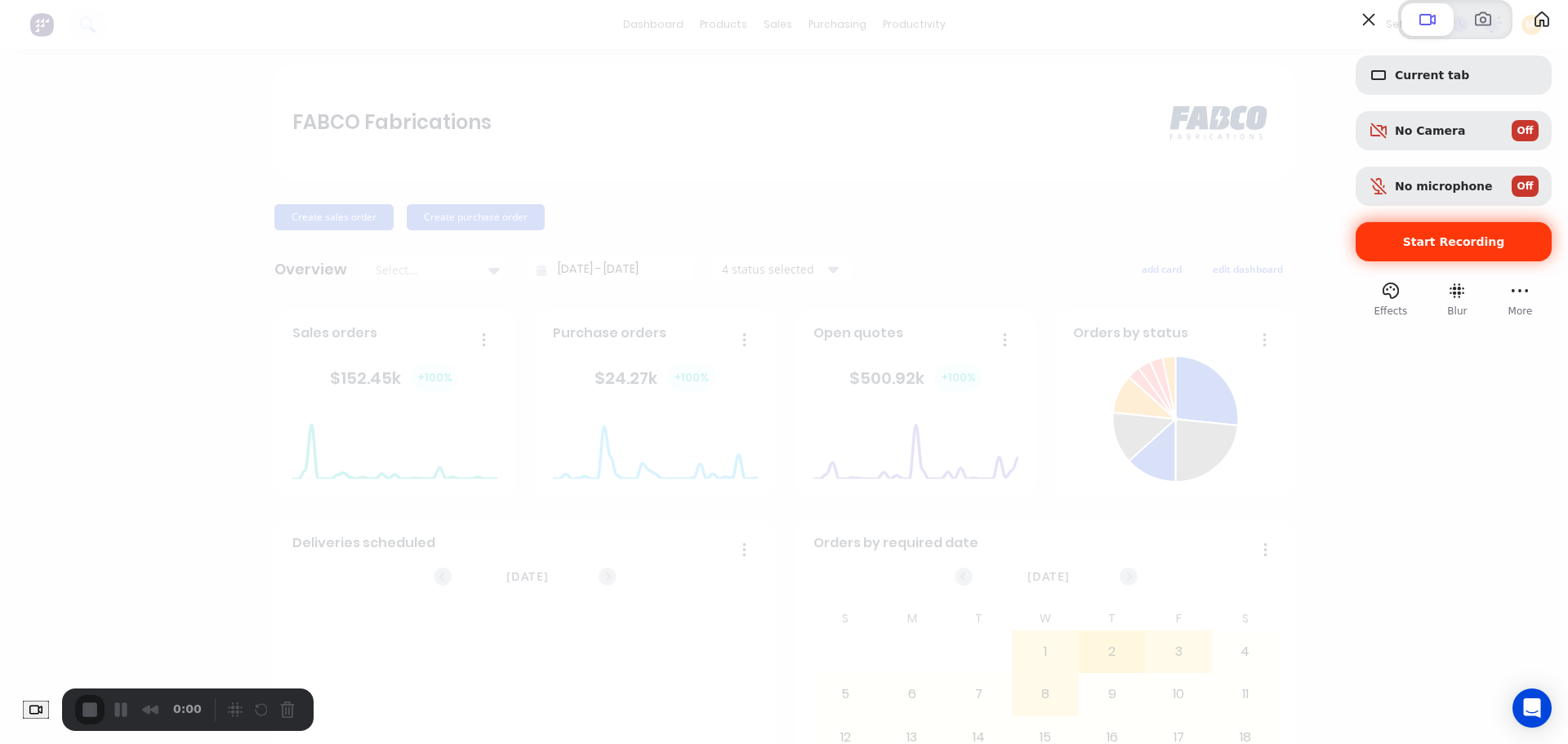
click at [1419, 248] on span "Start Recording" at bounding box center [1454, 241] width 102 height 13
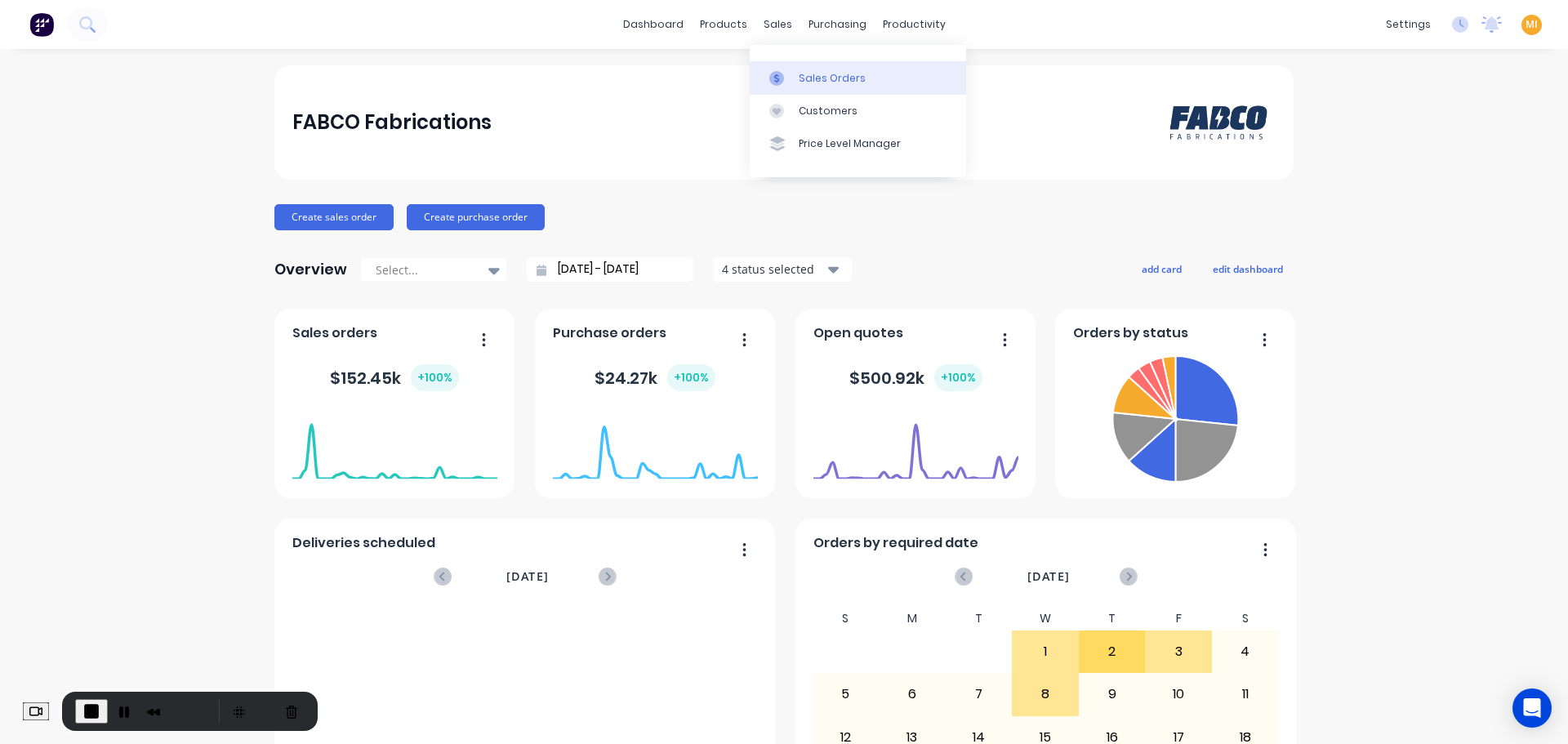
click at [784, 74] on div at bounding box center [781, 78] width 25 height 15
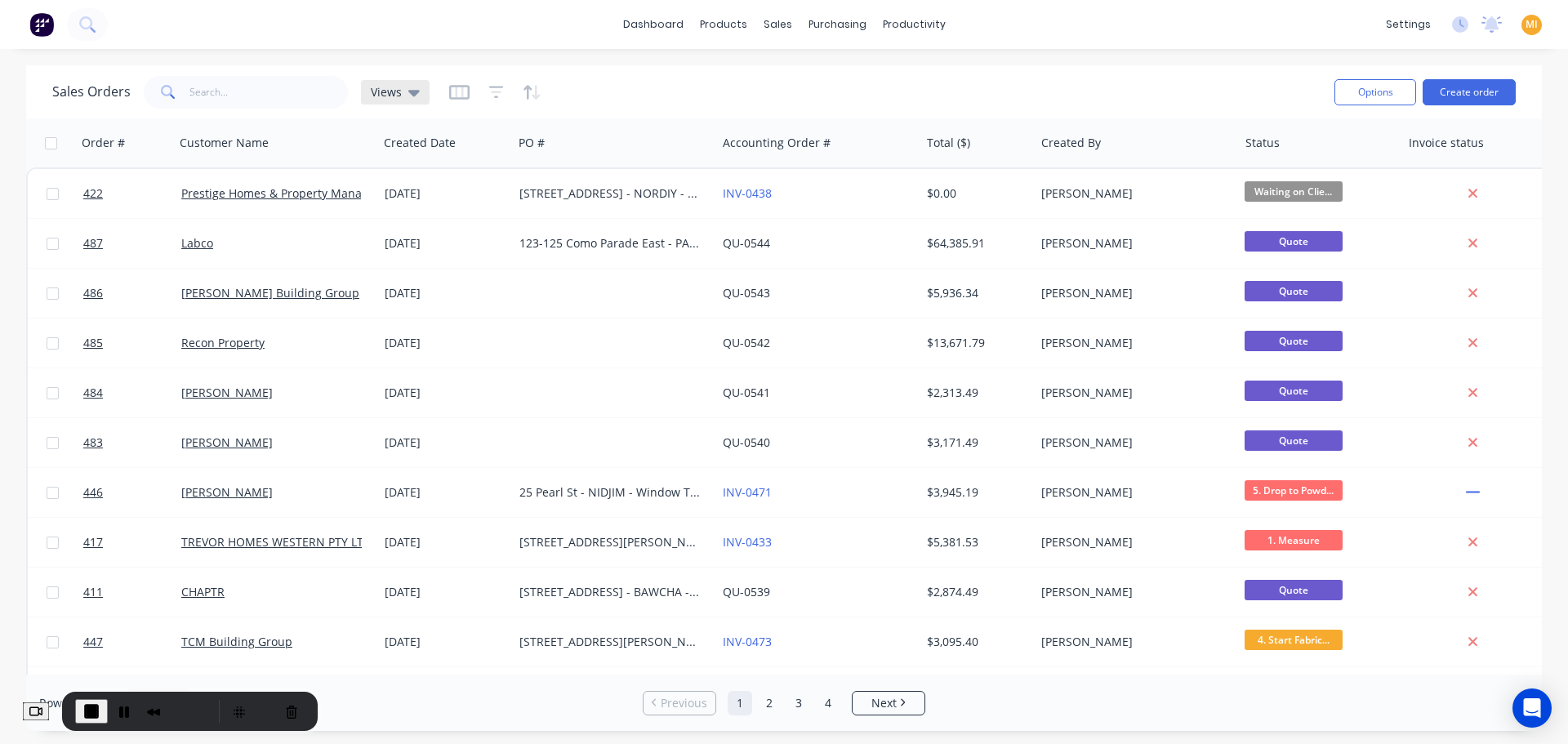
click at [397, 93] on span "Views" at bounding box center [387, 91] width 31 height 17
click at [491, 91] on icon "button" at bounding box center [496, 91] width 11 height 2
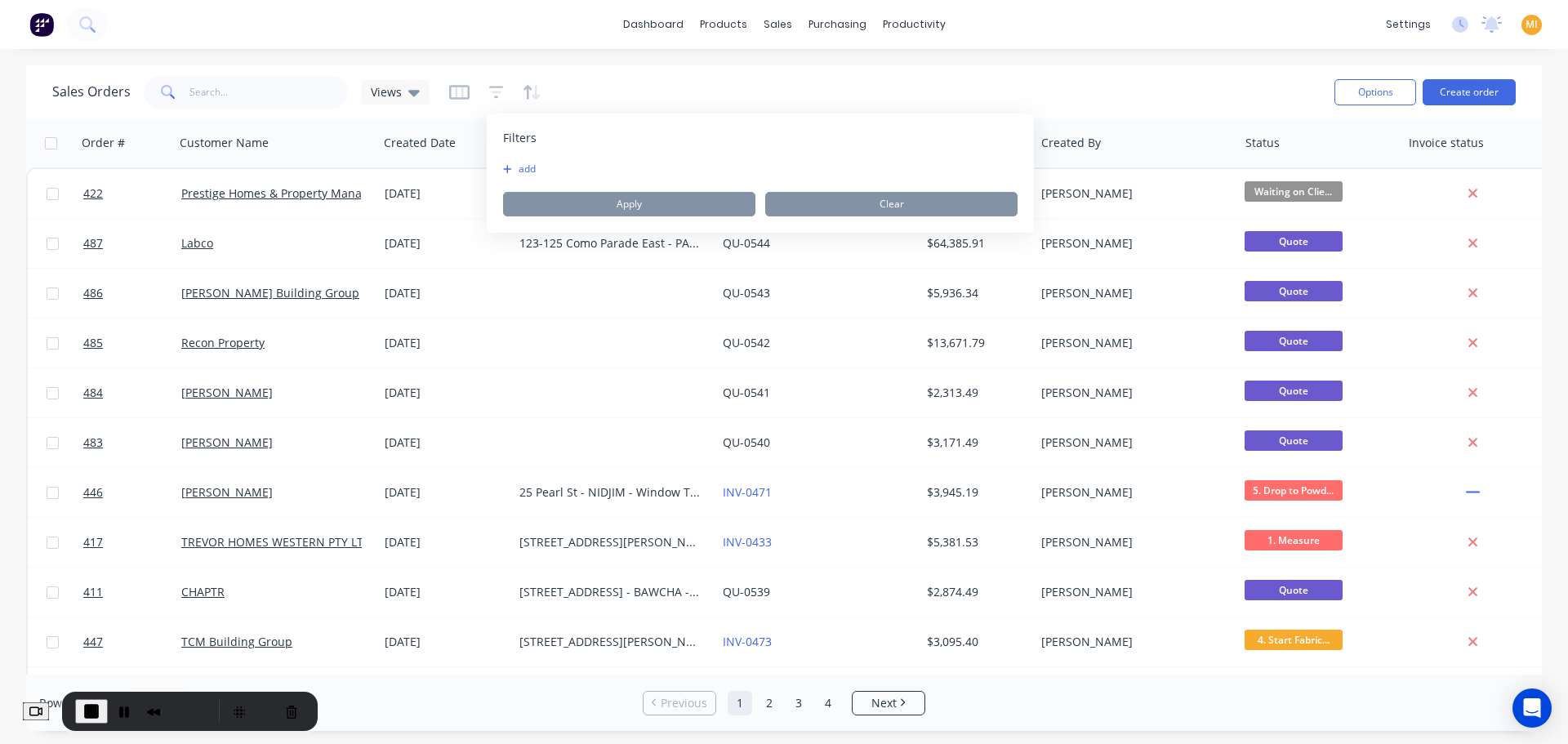
click at [525, 168] on button "add" at bounding box center [524, 169] width 41 height 13
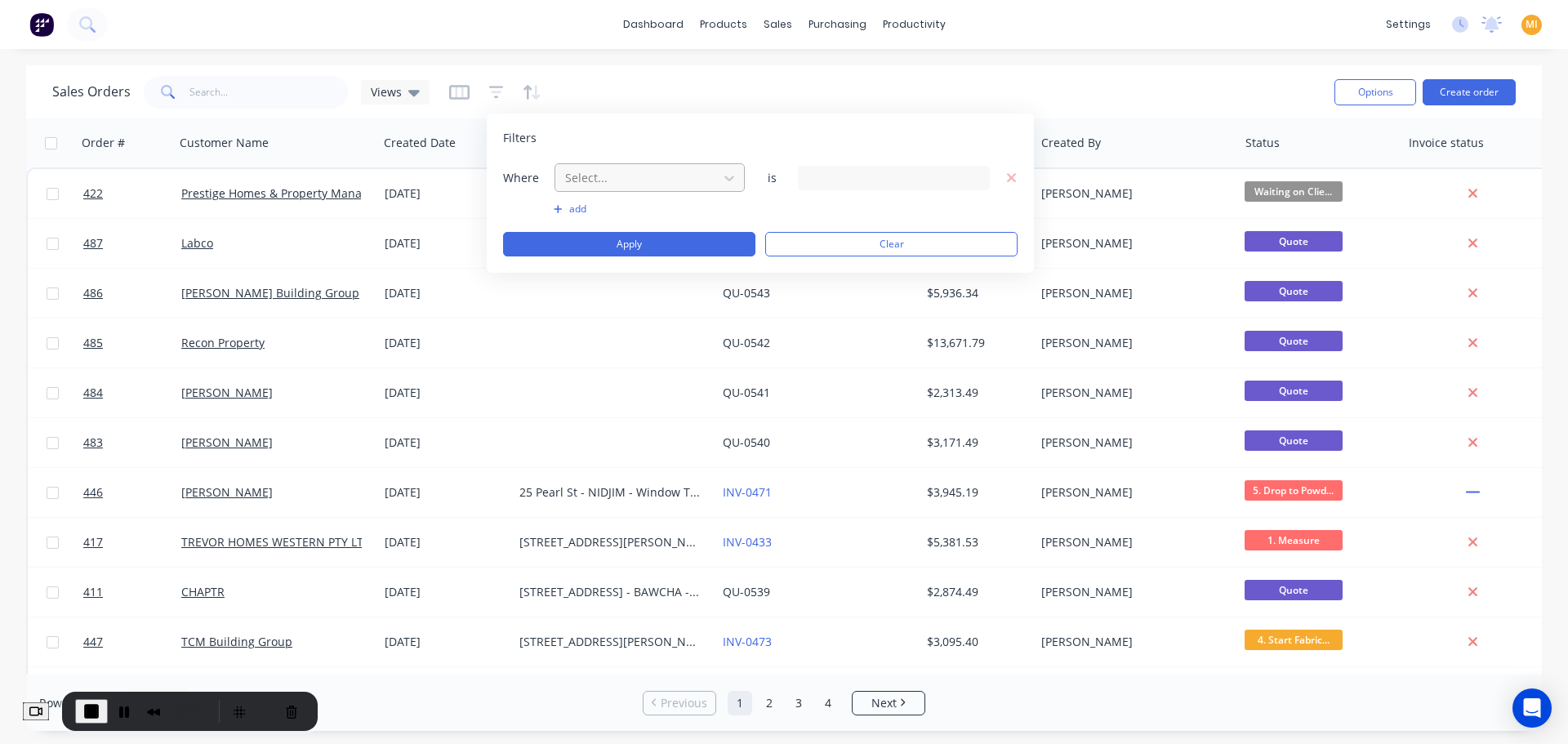
click at [582, 178] on div at bounding box center [636, 178] width 146 height 21
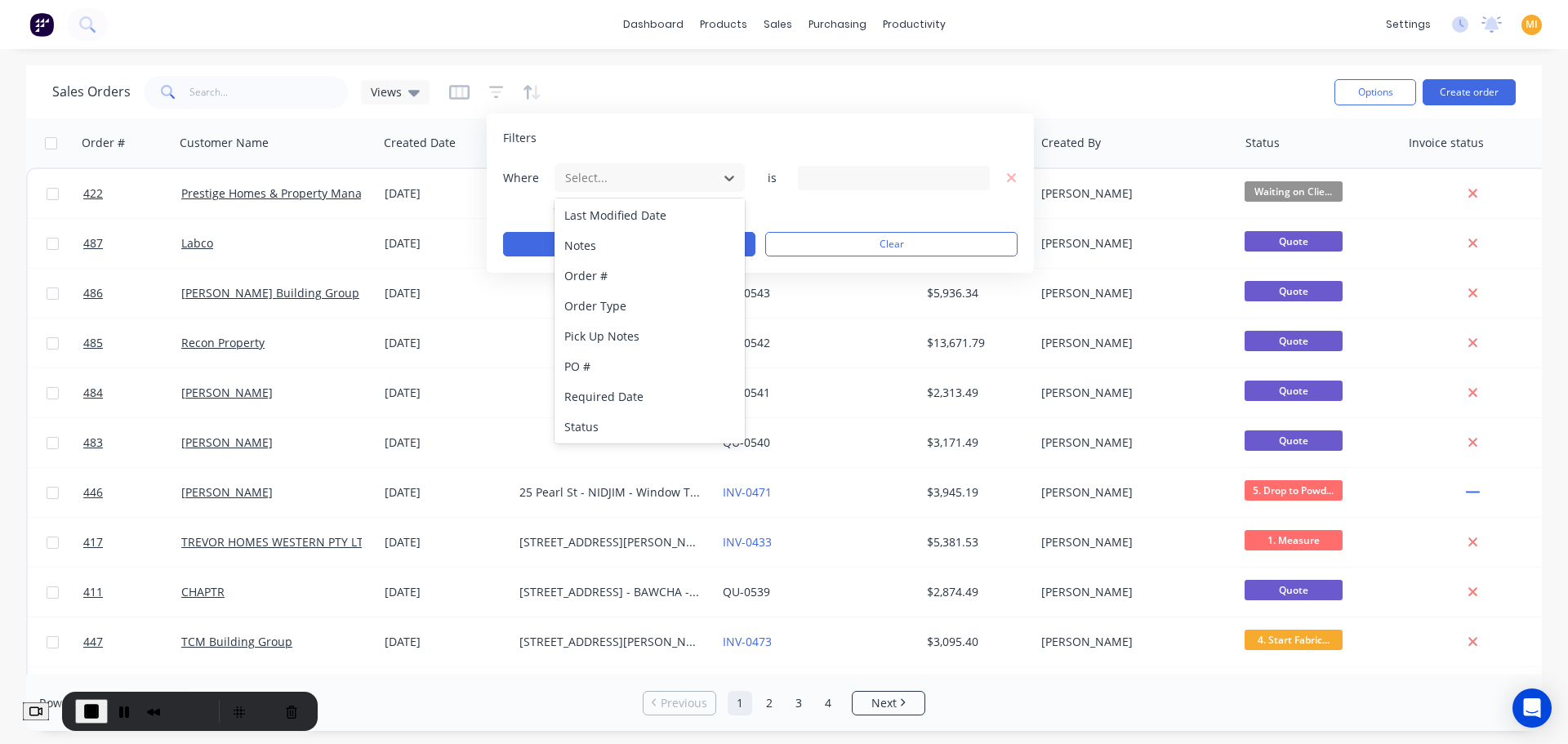
scroll to position [426, 0]
click at [622, 413] on div "Status" at bounding box center [650, 425] width 190 height 30
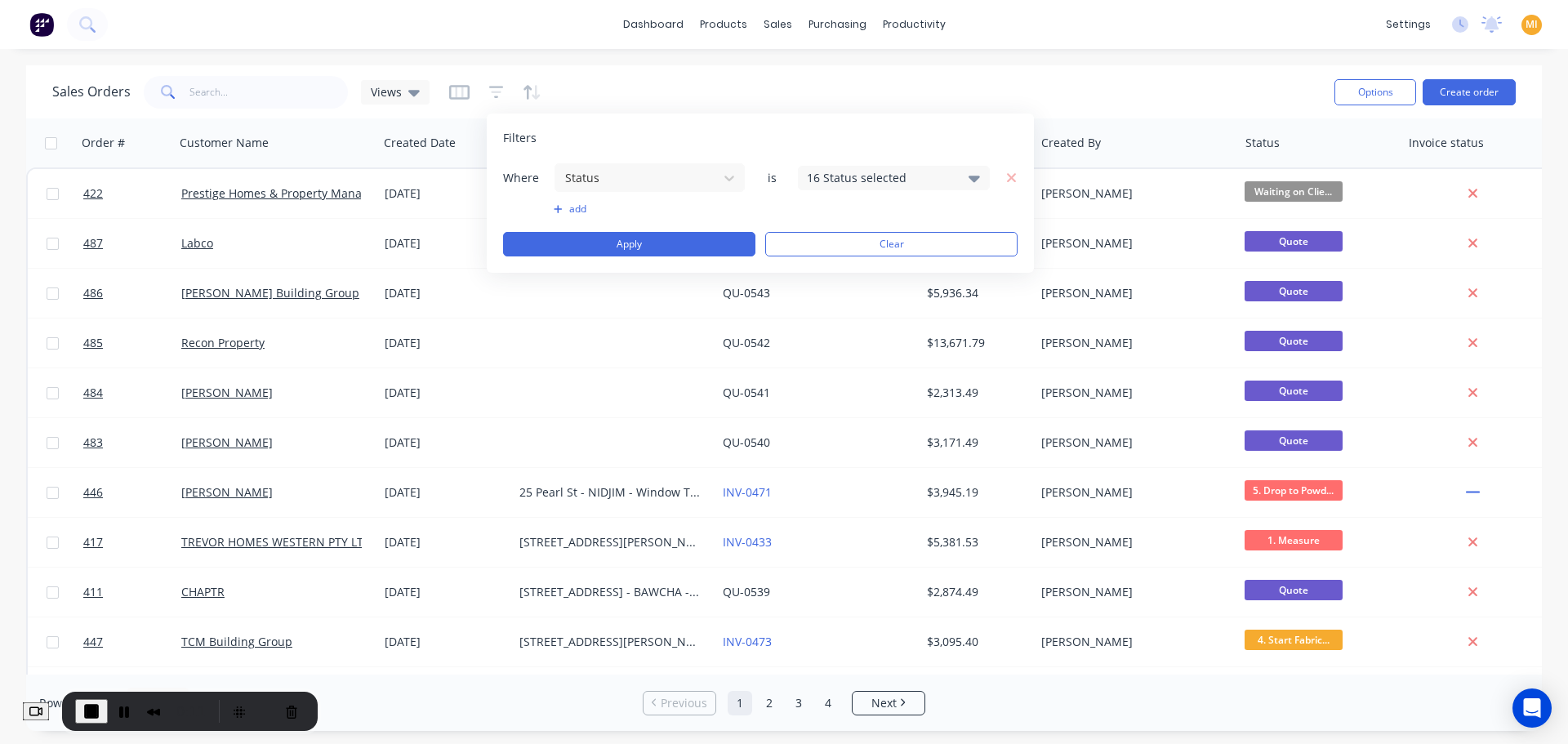
click at [860, 186] on div "16 Status selected" at bounding box center [894, 178] width 192 height 25
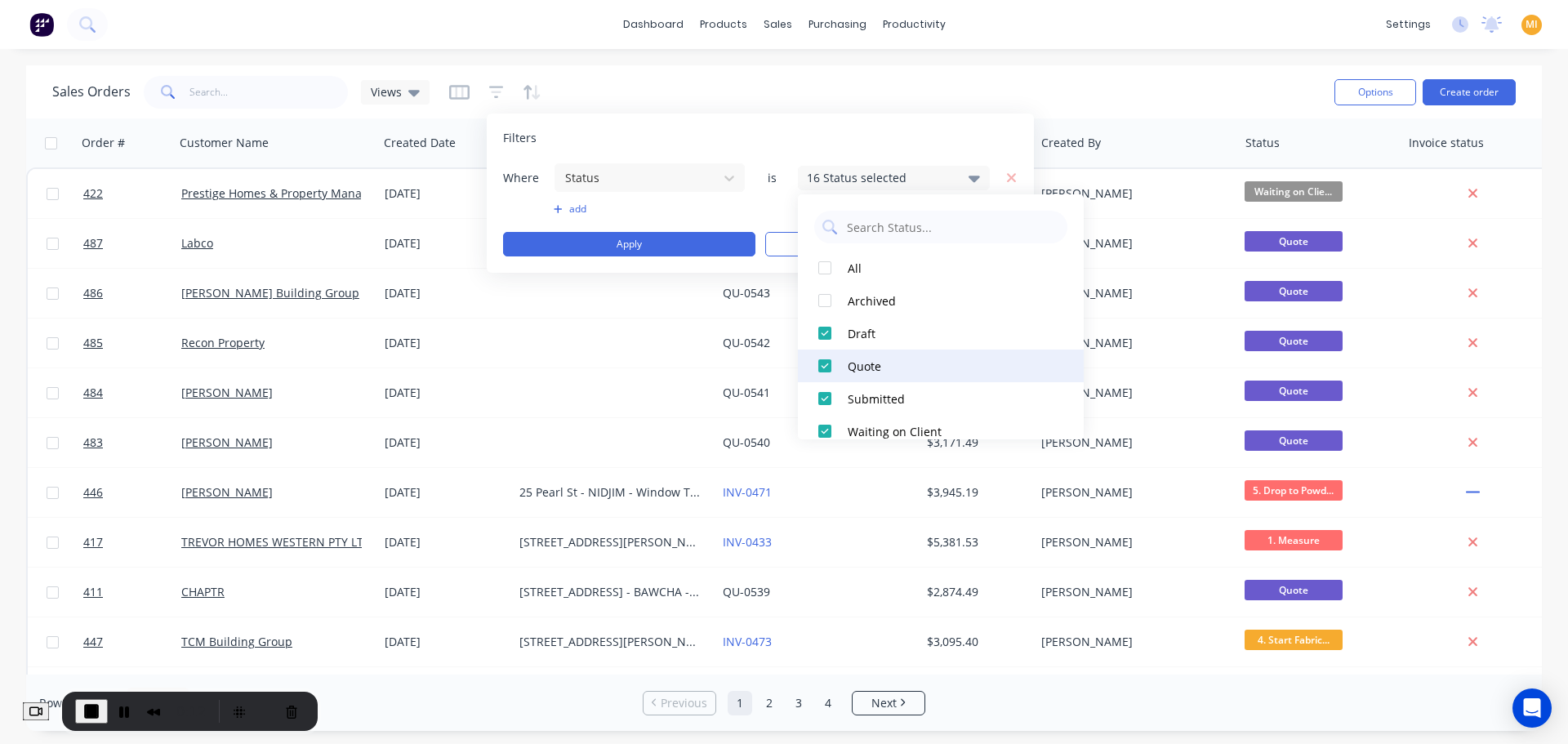
click at [821, 364] on div at bounding box center [824, 365] width 32 height 32
click at [626, 241] on button "Apply" at bounding box center [629, 243] width 252 height 25
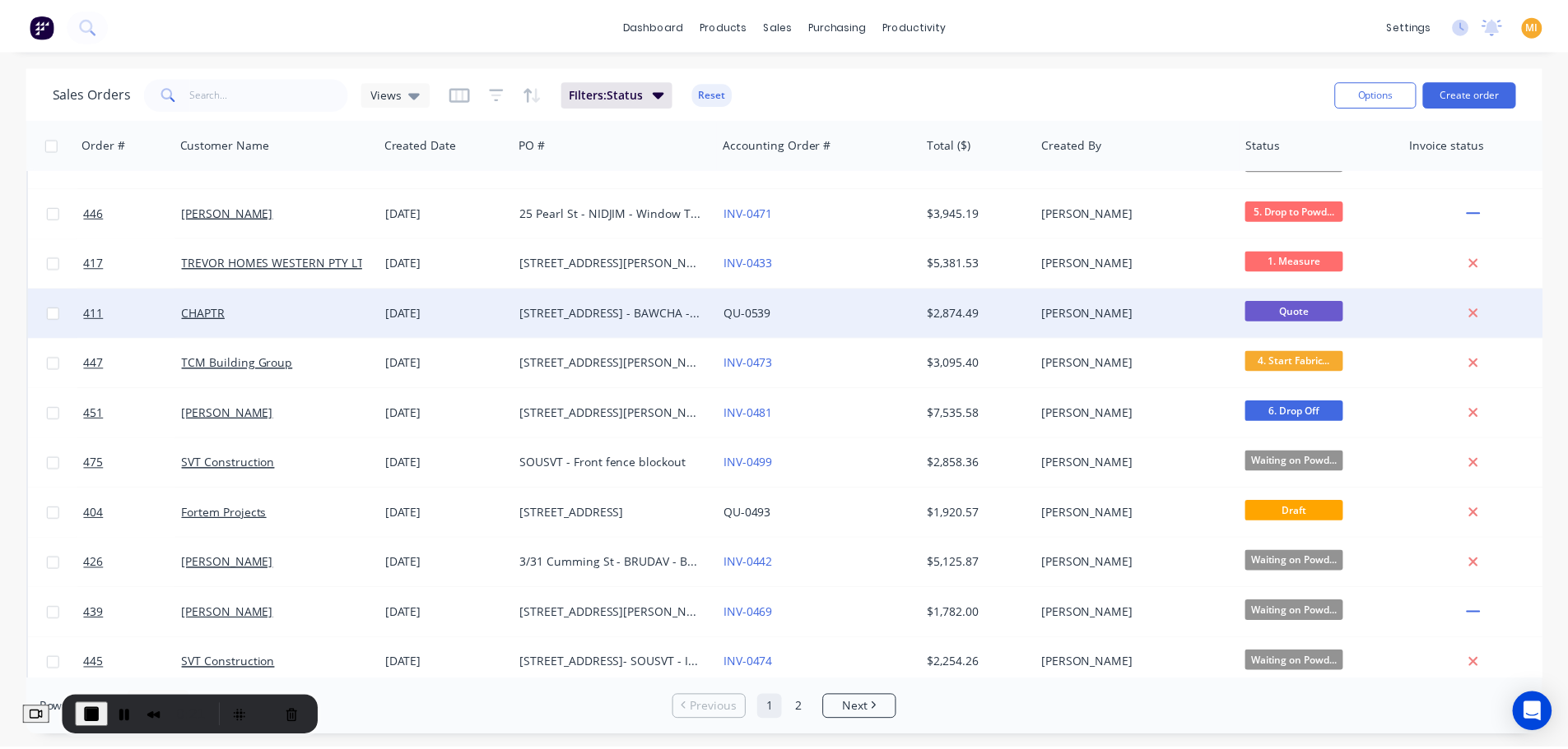
scroll to position [0, 0]
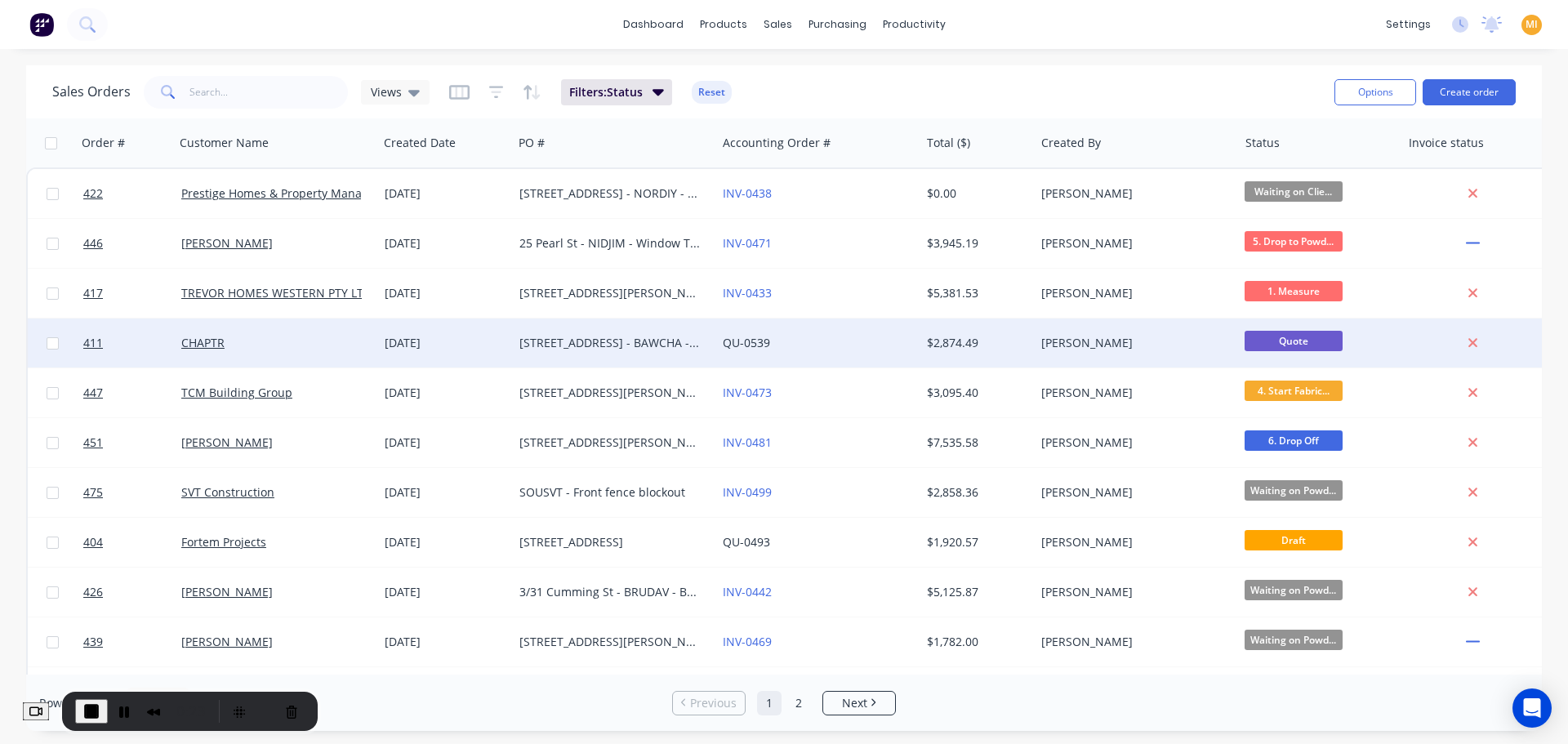
click at [1160, 344] on div "Nibal Berou" at bounding box center [1131, 343] width 182 height 17
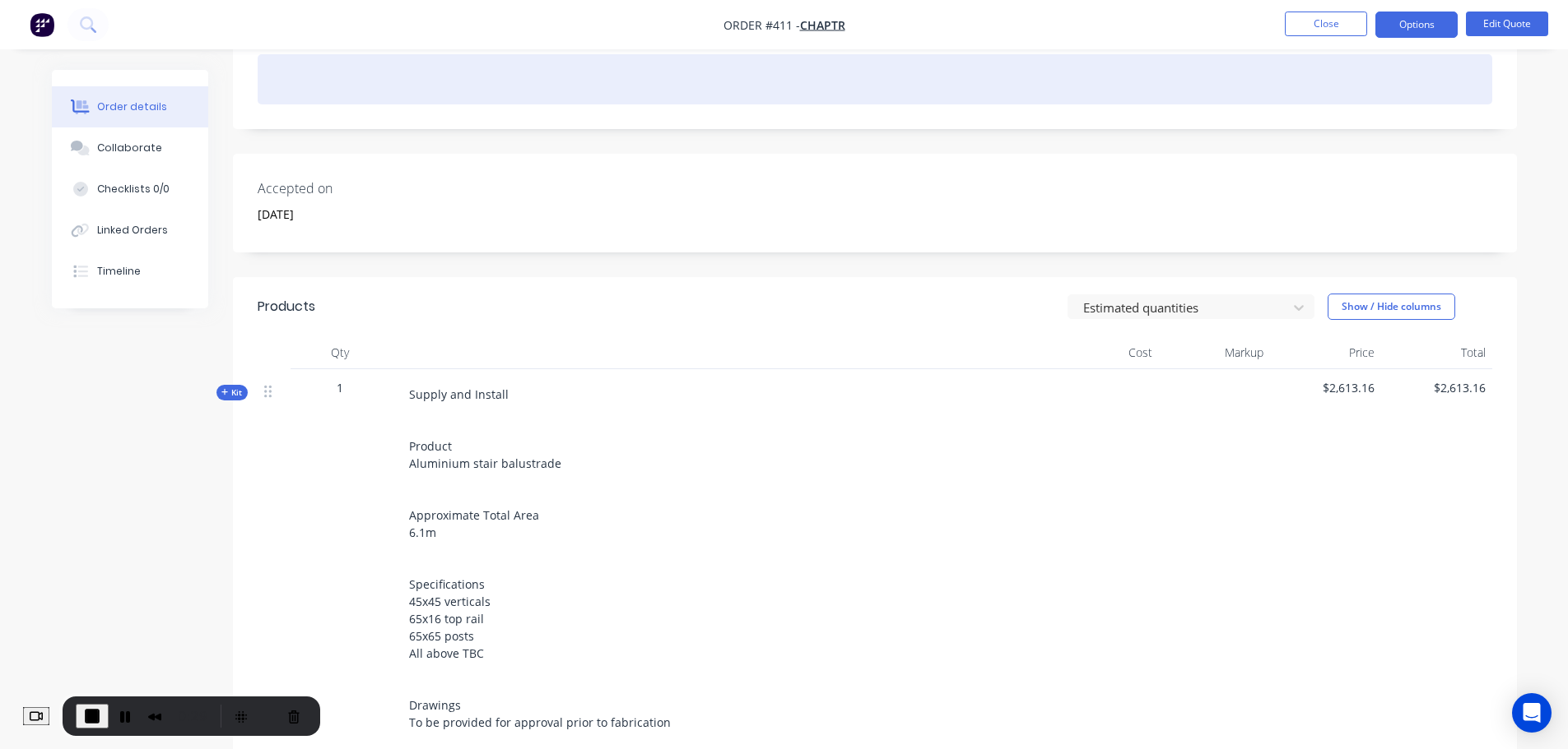
scroll to position [171, 0]
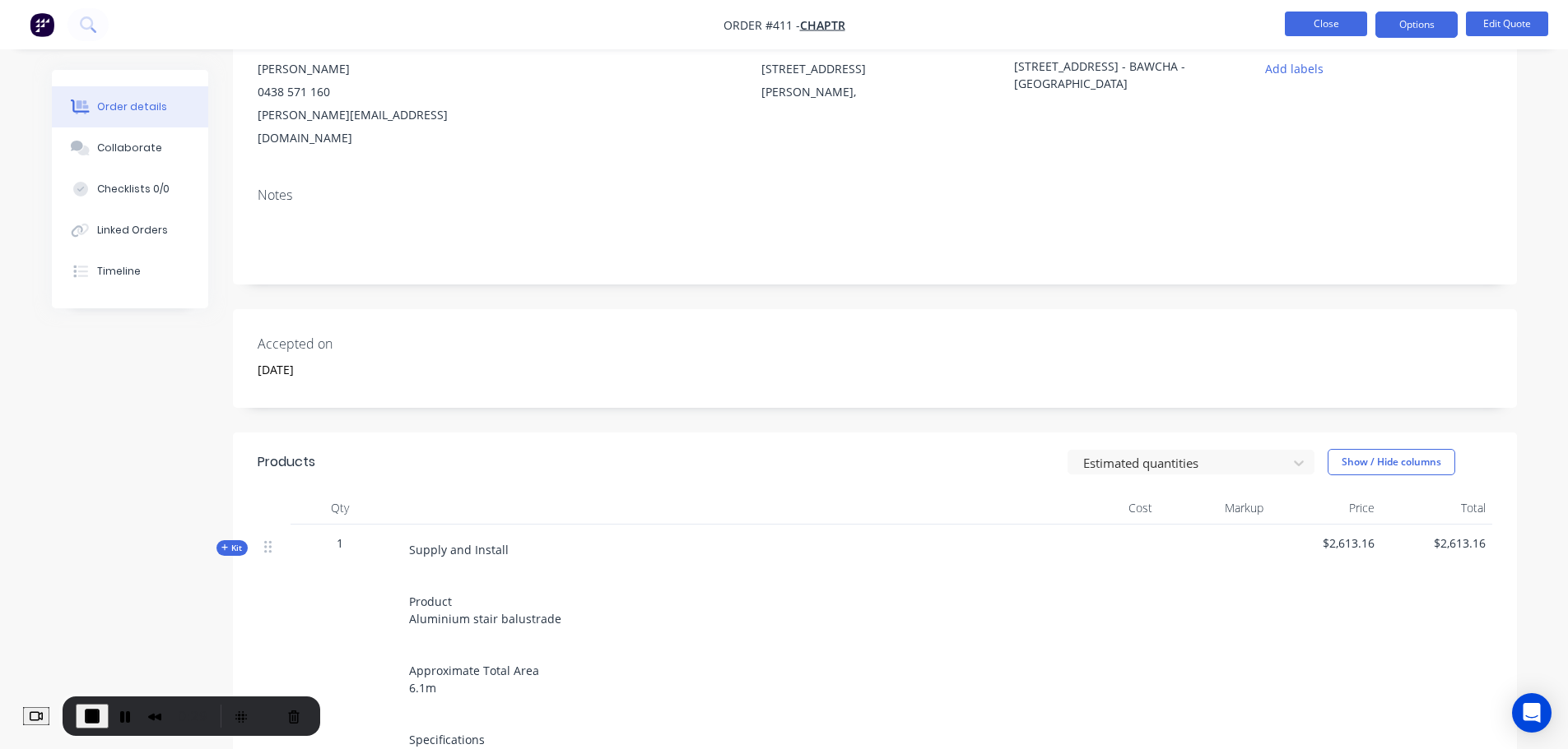
click at [1327, 21] on button "Close" at bounding box center [1325, 24] width 82 height 25
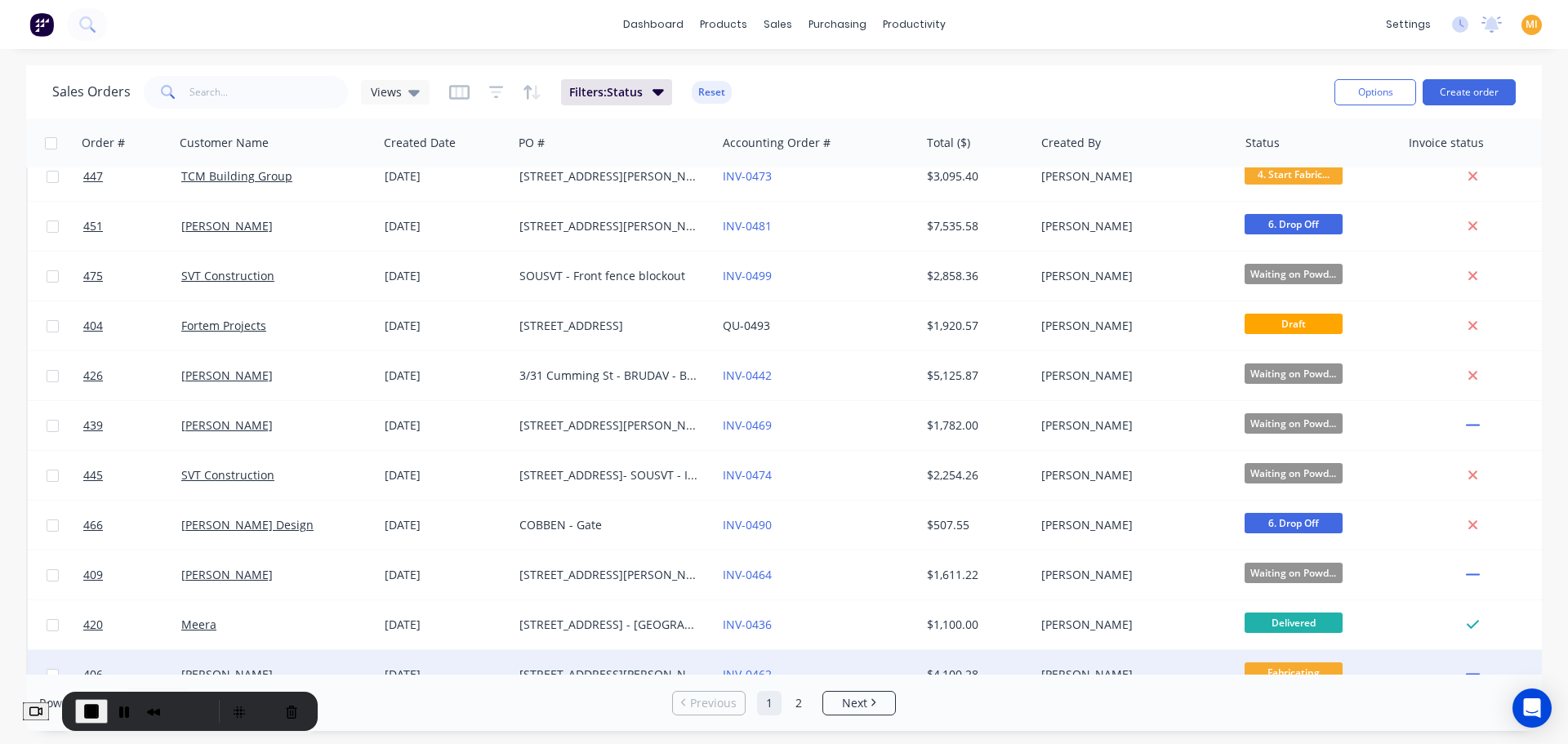
scroll to position [245, 0]
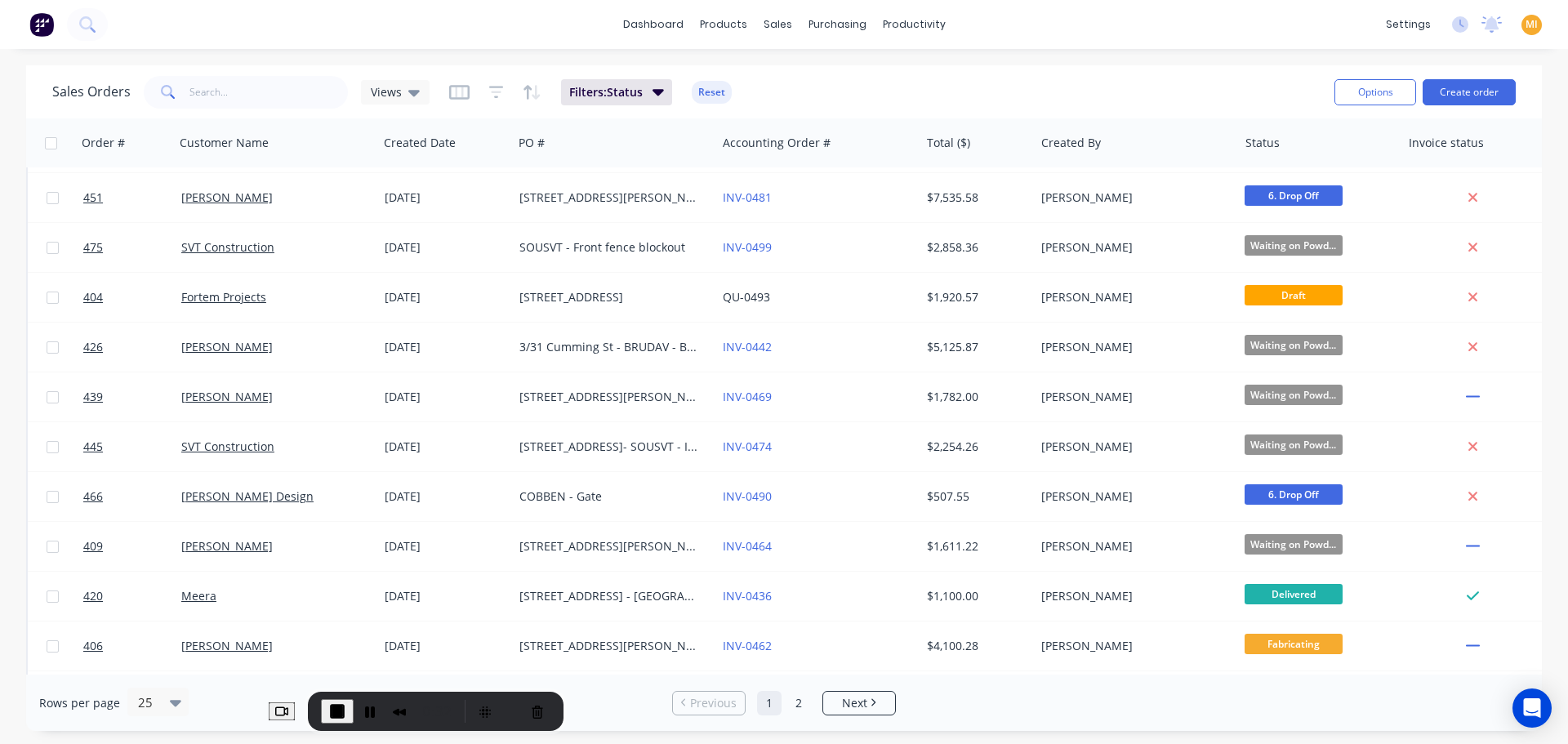
drag, startPoint x: 185, startPoint y: 696, endPoint x: 441, endPoint y: 731, distance: 258.4
click at [441, 731] on body "dashboard products sales purchasing productivity dashboard products Product Cat…" at bounding box center [784, 372] width 1568 height 744
click at [144, 706] on div at bounding box center [150, 703] width 28 height 20
click at [148, 659] on div "100" at bounding box center [155, 663] width 61 height 30
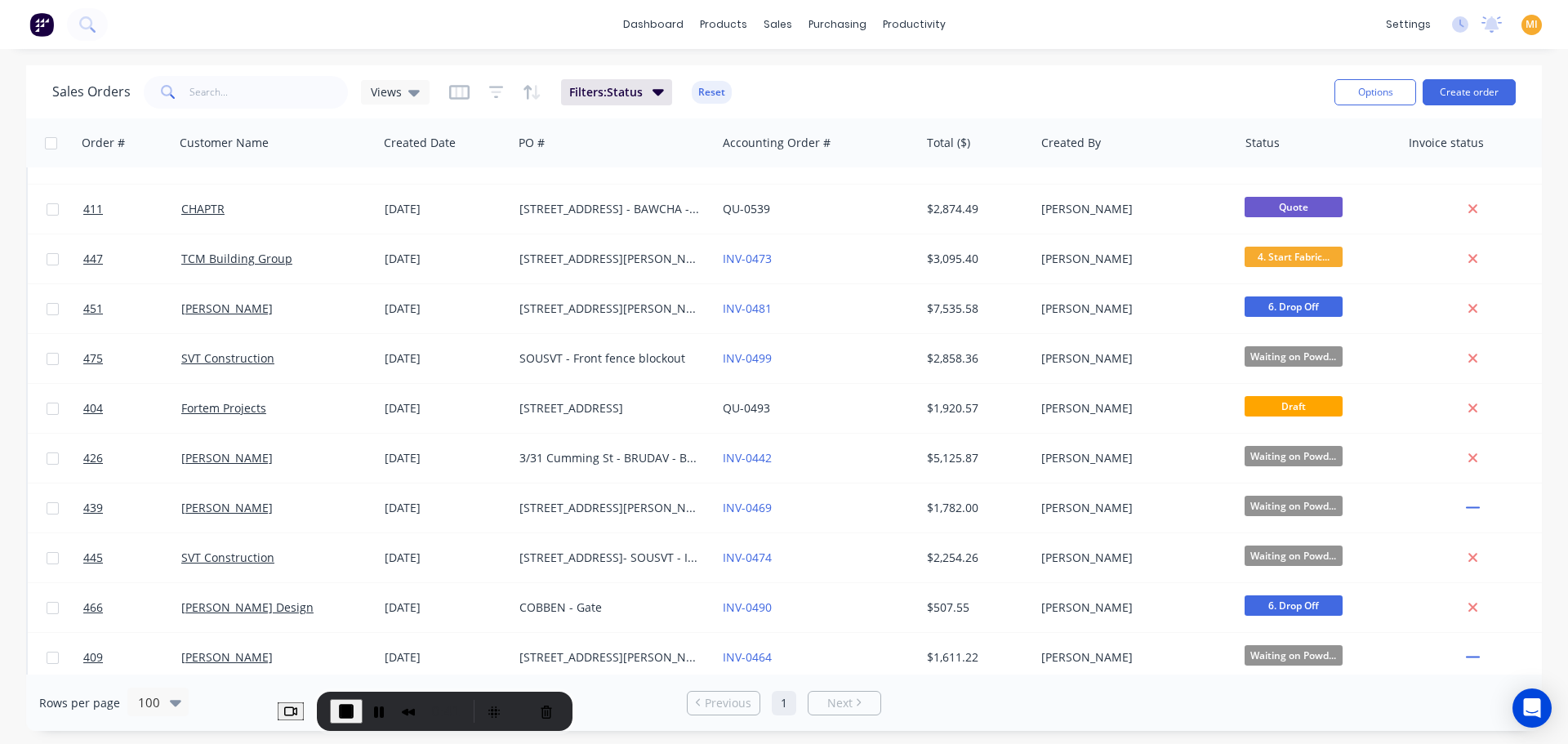
scroll to position [0, 0]
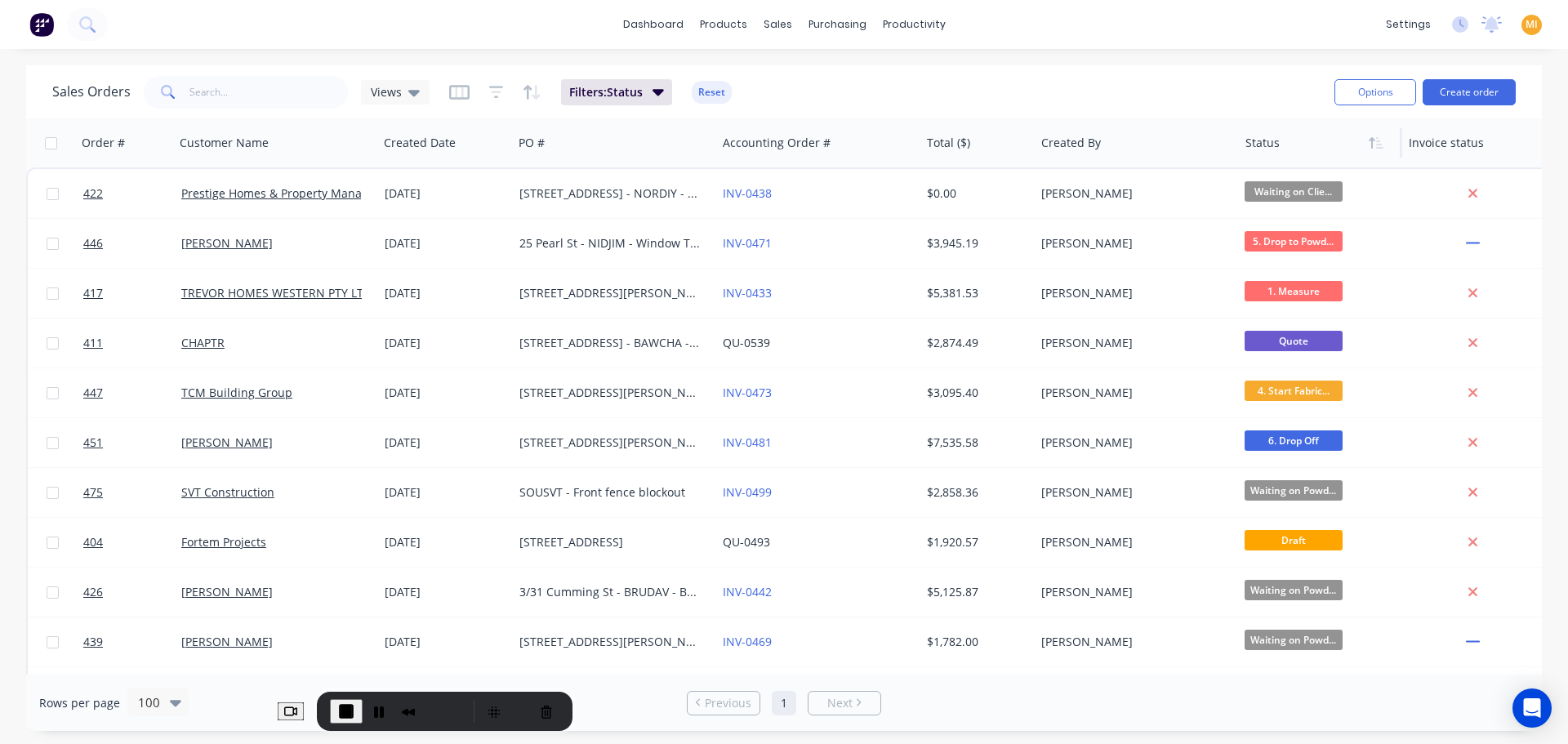
click at [1323, 134] on div at bounding box center [1317, 142] width 143 height 32
click at [1373, 148] on icon "button" at bounding box center [1376, 142] width 15 height 13
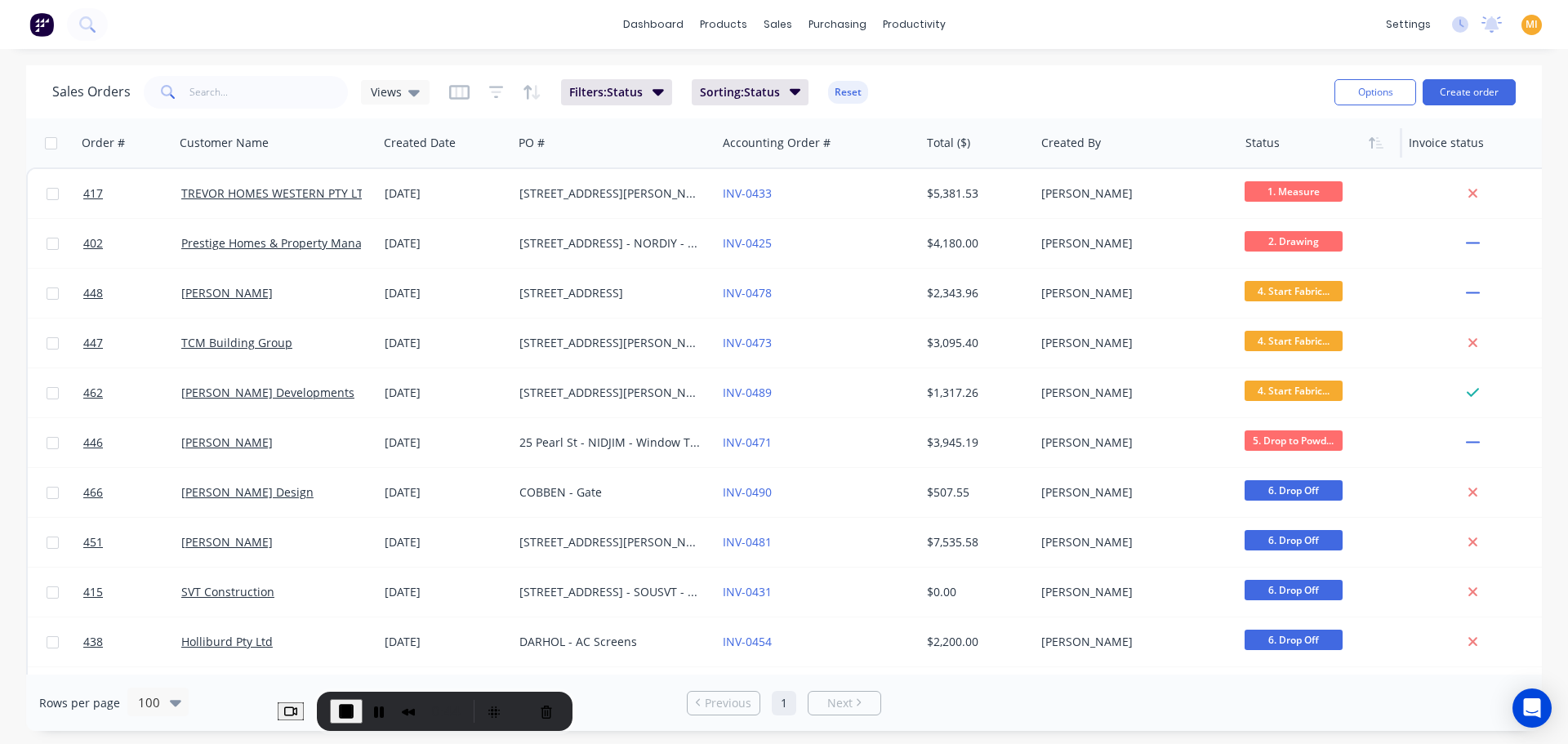
click at [1373, 148] on icon "button" at bounding box center [1376, 142] width 15 height 13
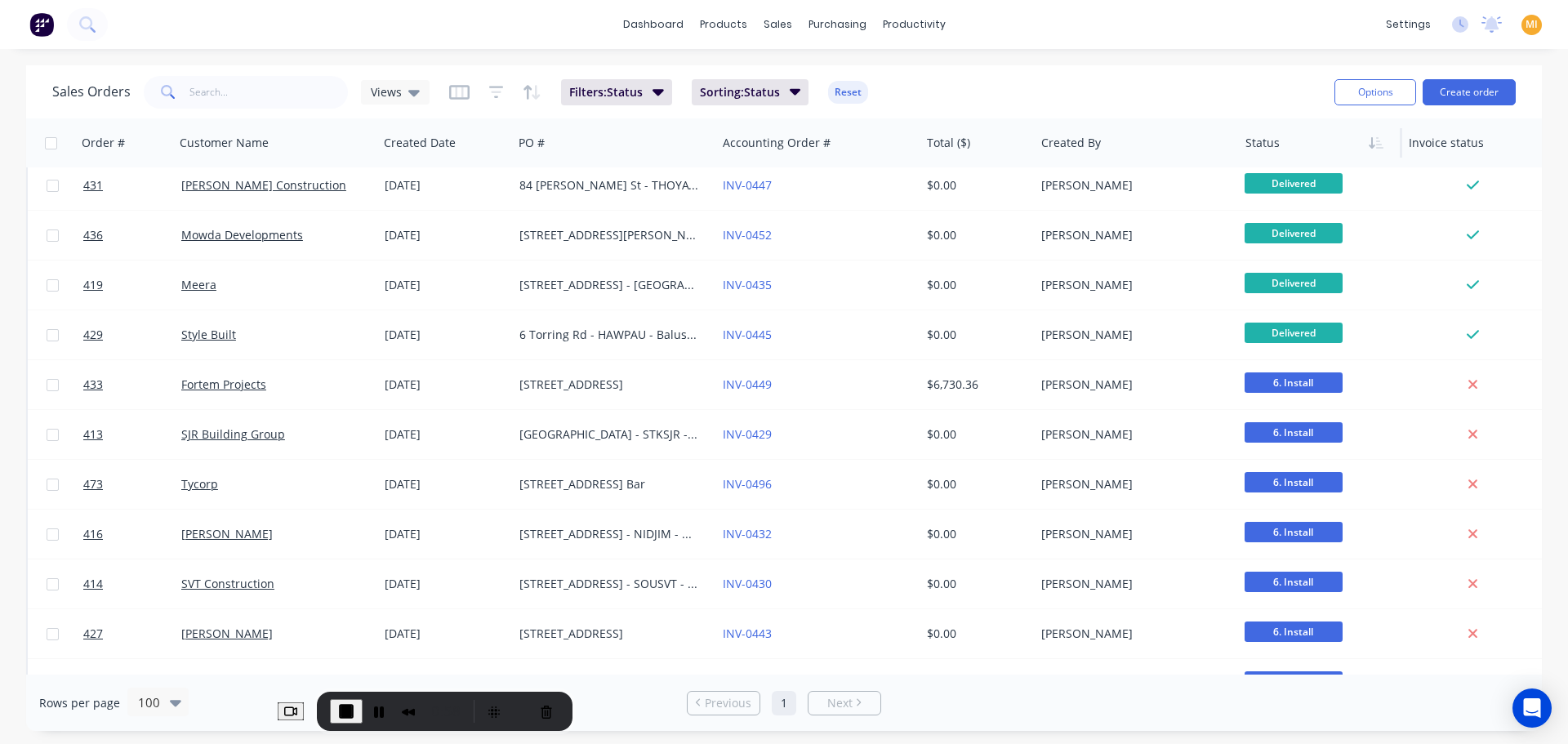
scroll to position [1104, 0]
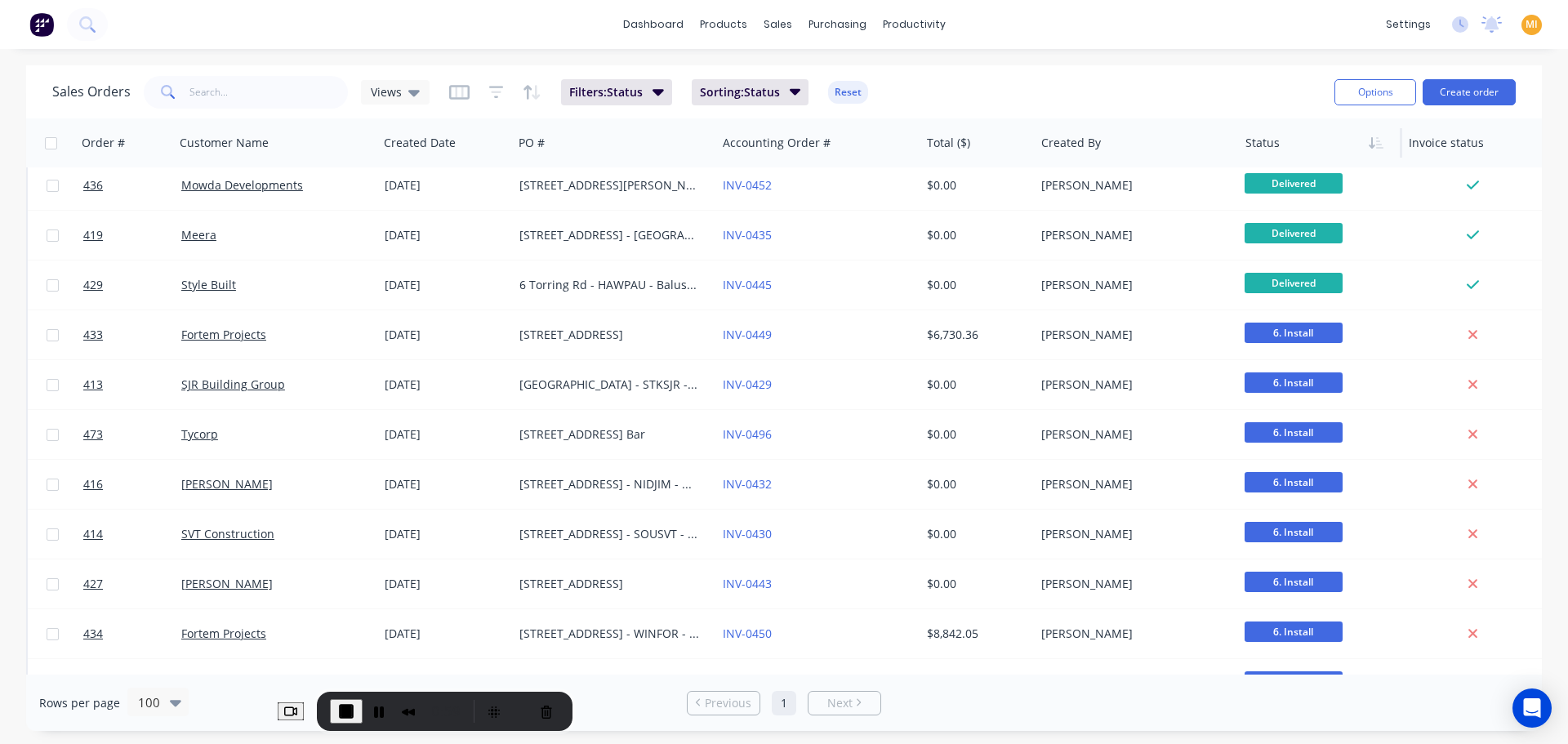
click at [1546, 494] on div "Sales Orders Views Filters: Status Sorting: Status Reset Options Create order O…" at bounding box center [784, 399] width 1568 height 665
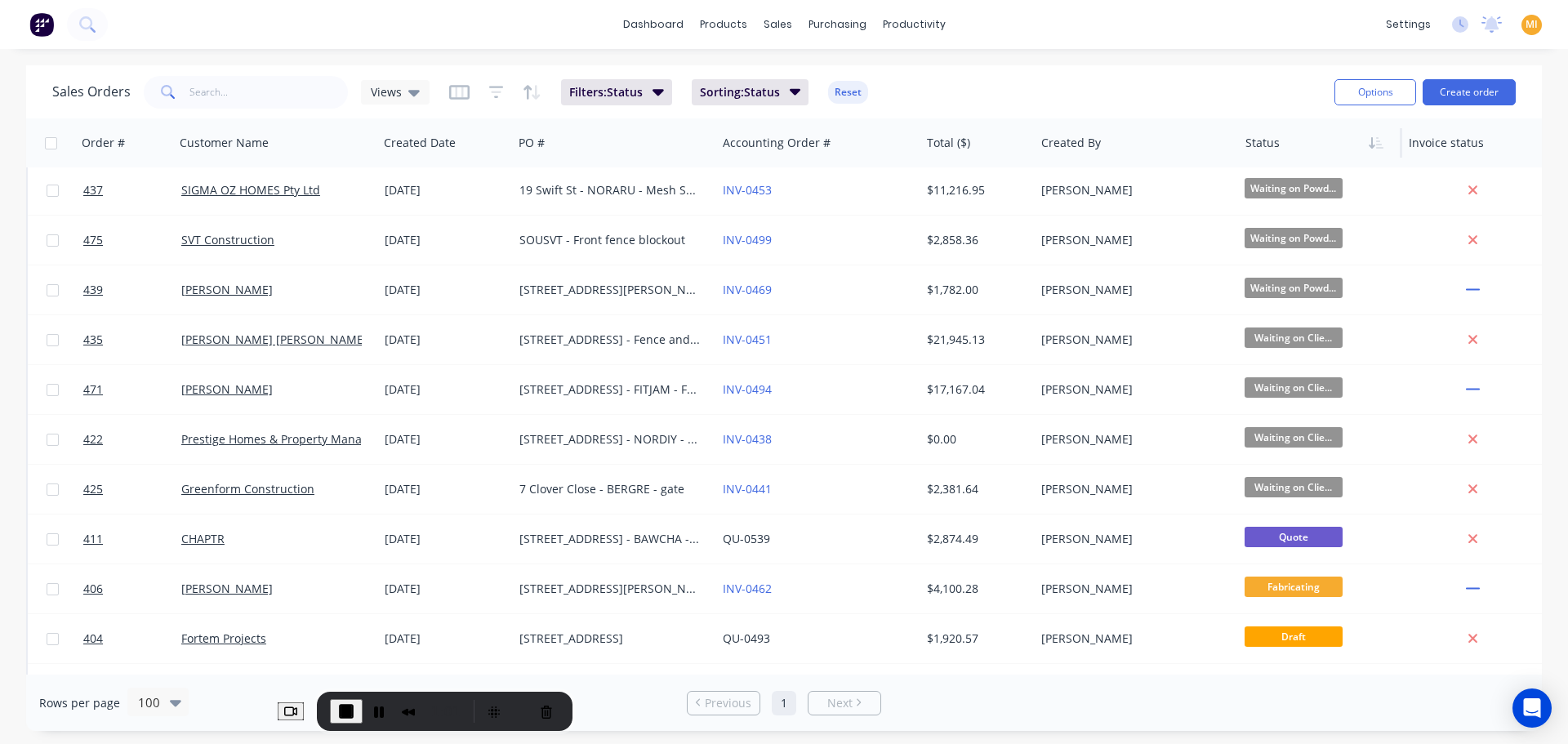
scroll to position [0, 0]
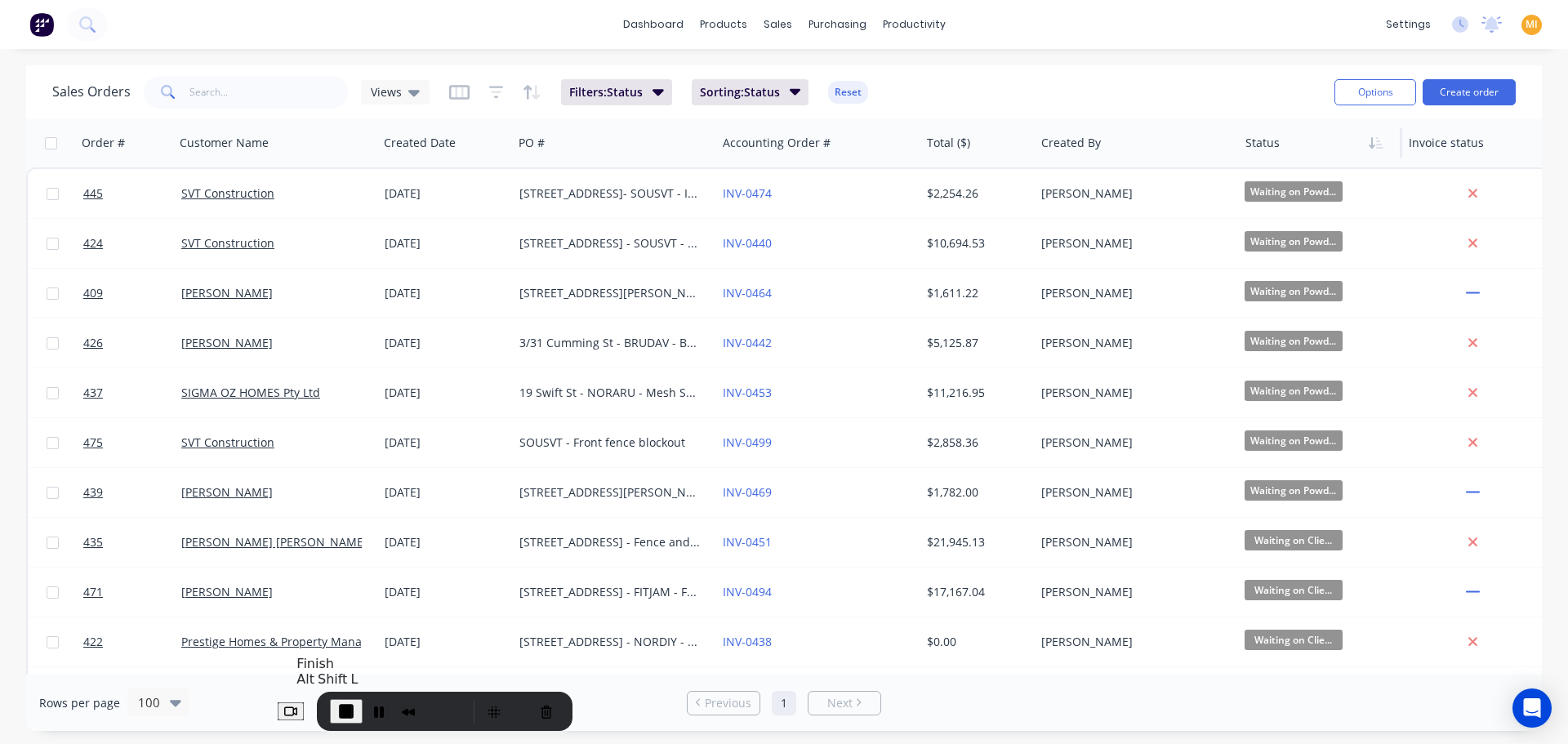
click at [350, 715] on span "End Recording" at bounding box center [346, 712] width 20 height 20
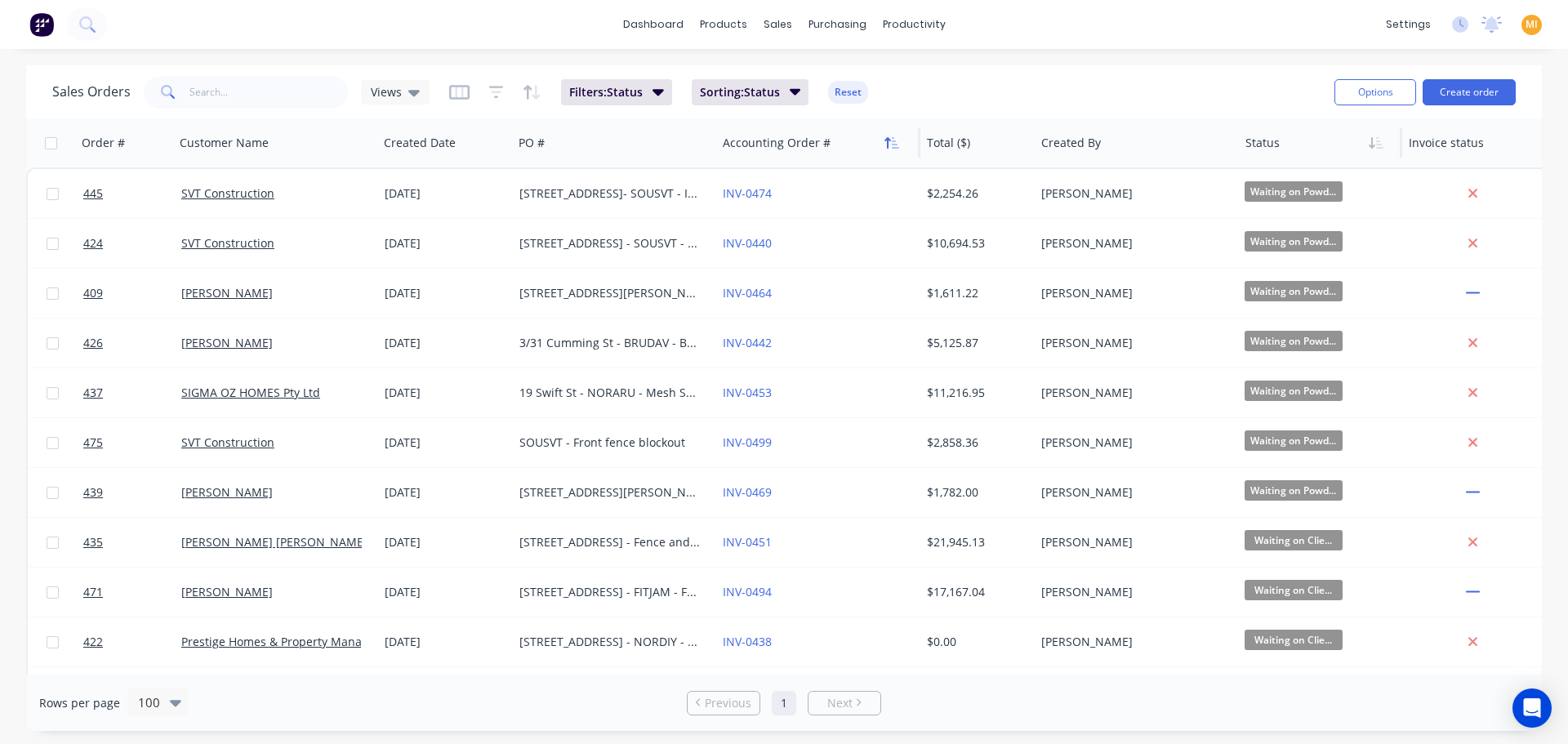
click at [891, 150] on button "button" at bounding box center [891, 142] width 25 height 25
click at [891, 149] on button "button" at bounding box center [891, 142] width 25 height 25
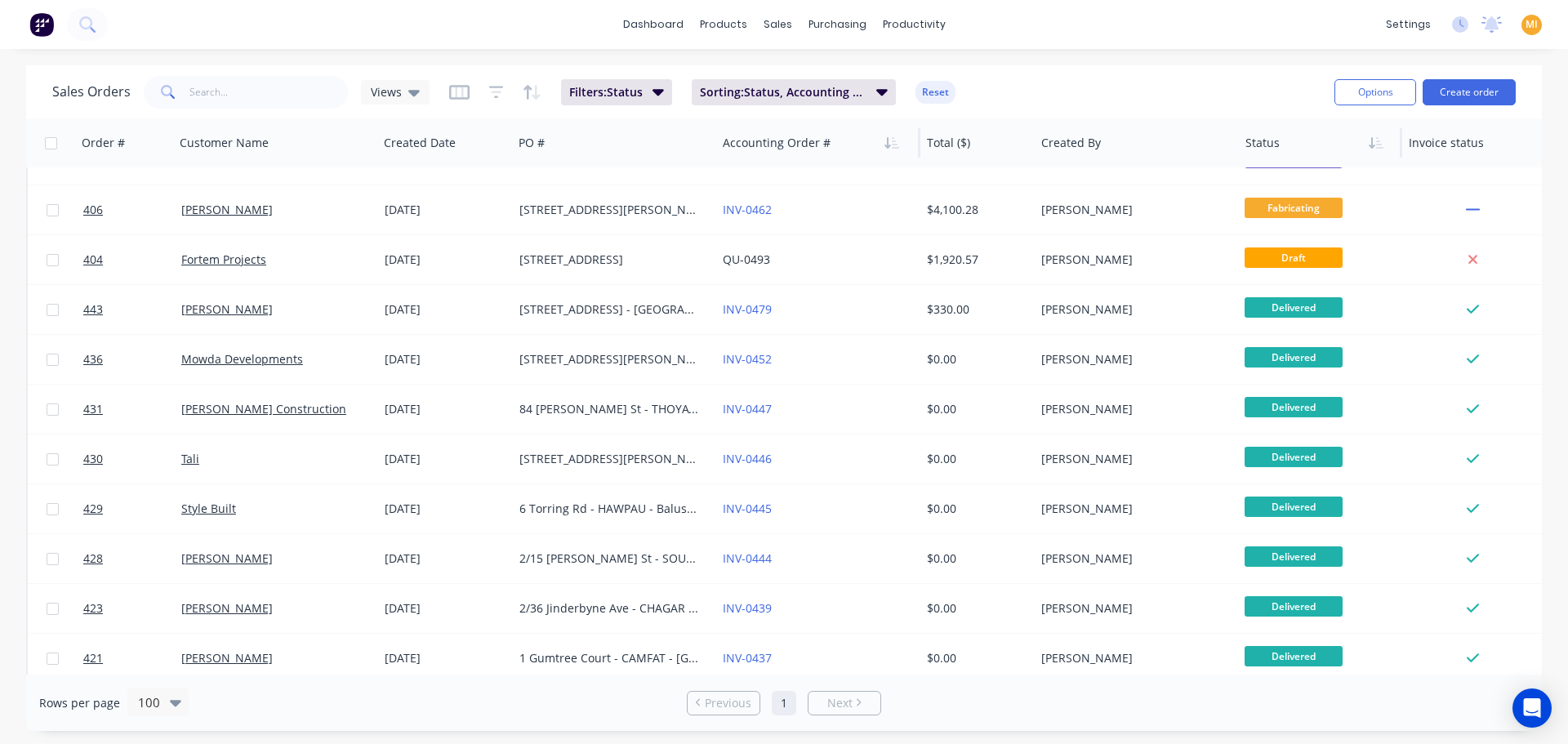
scroll to position [337, 0]
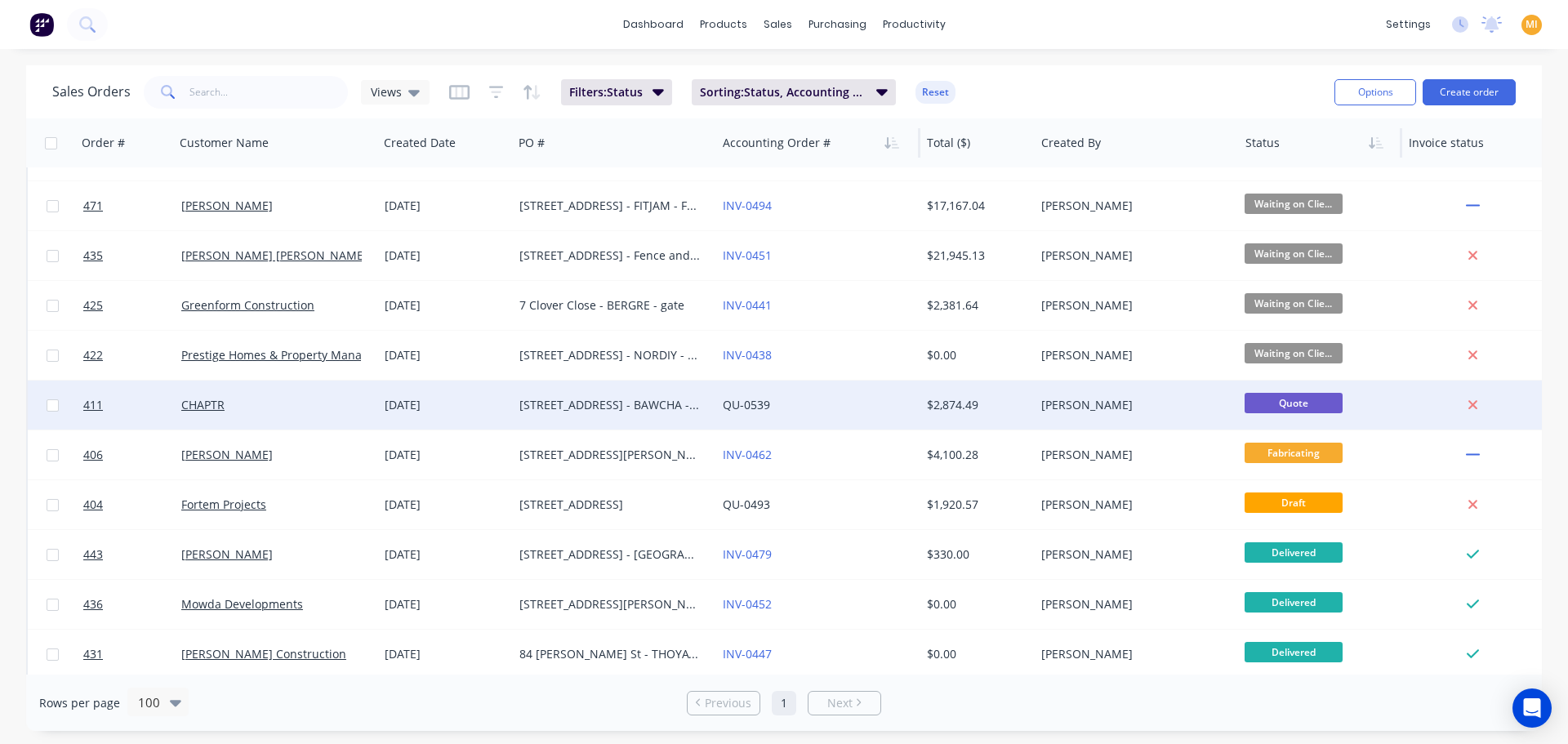
click at [325, 413] on div "CHAPTR" at bounding box center [276, 405] width 203 height 49
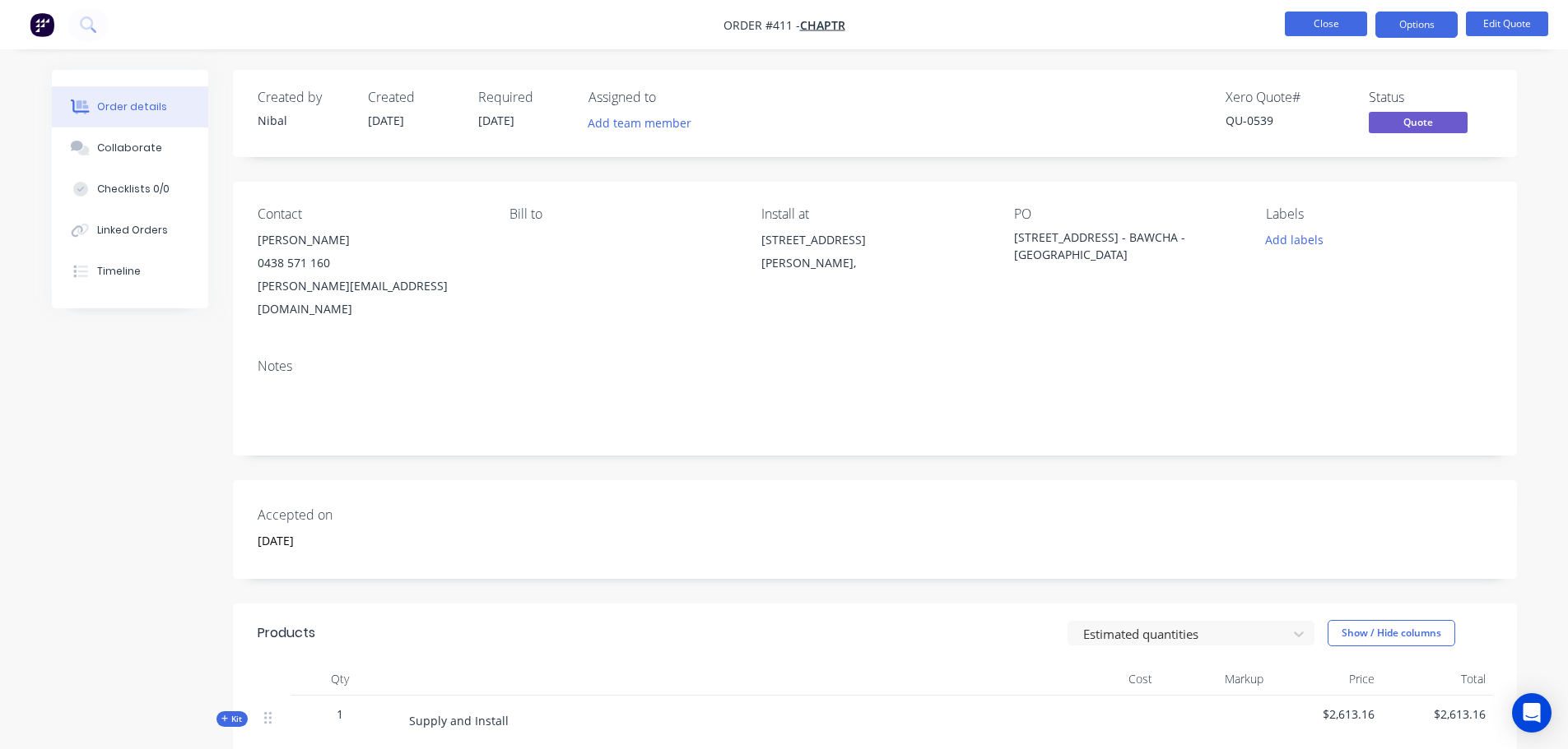
click at [1352, 23] on button "Close" at bounding box center [1325, 24] width 82 height 25
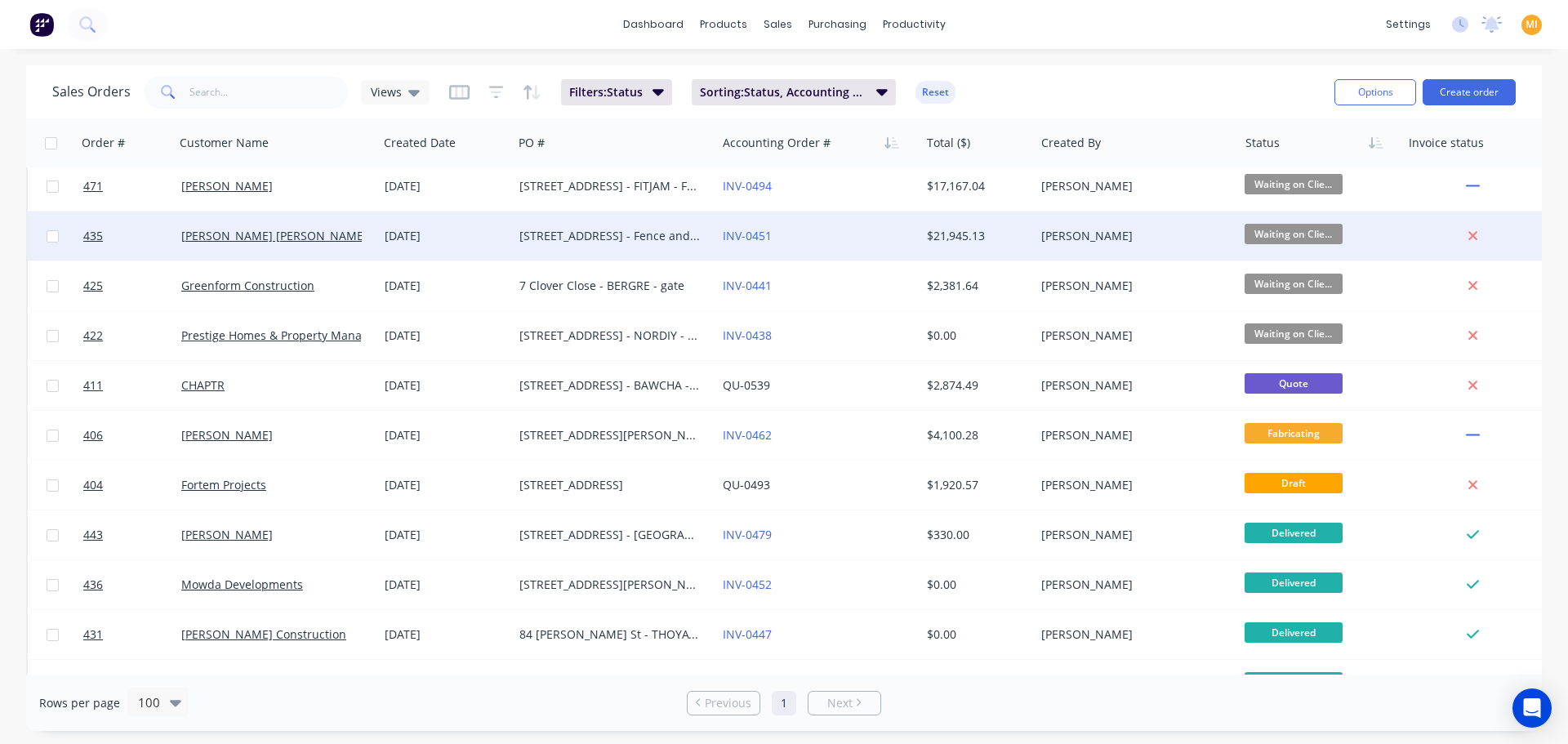
scroll to position [408, 0]
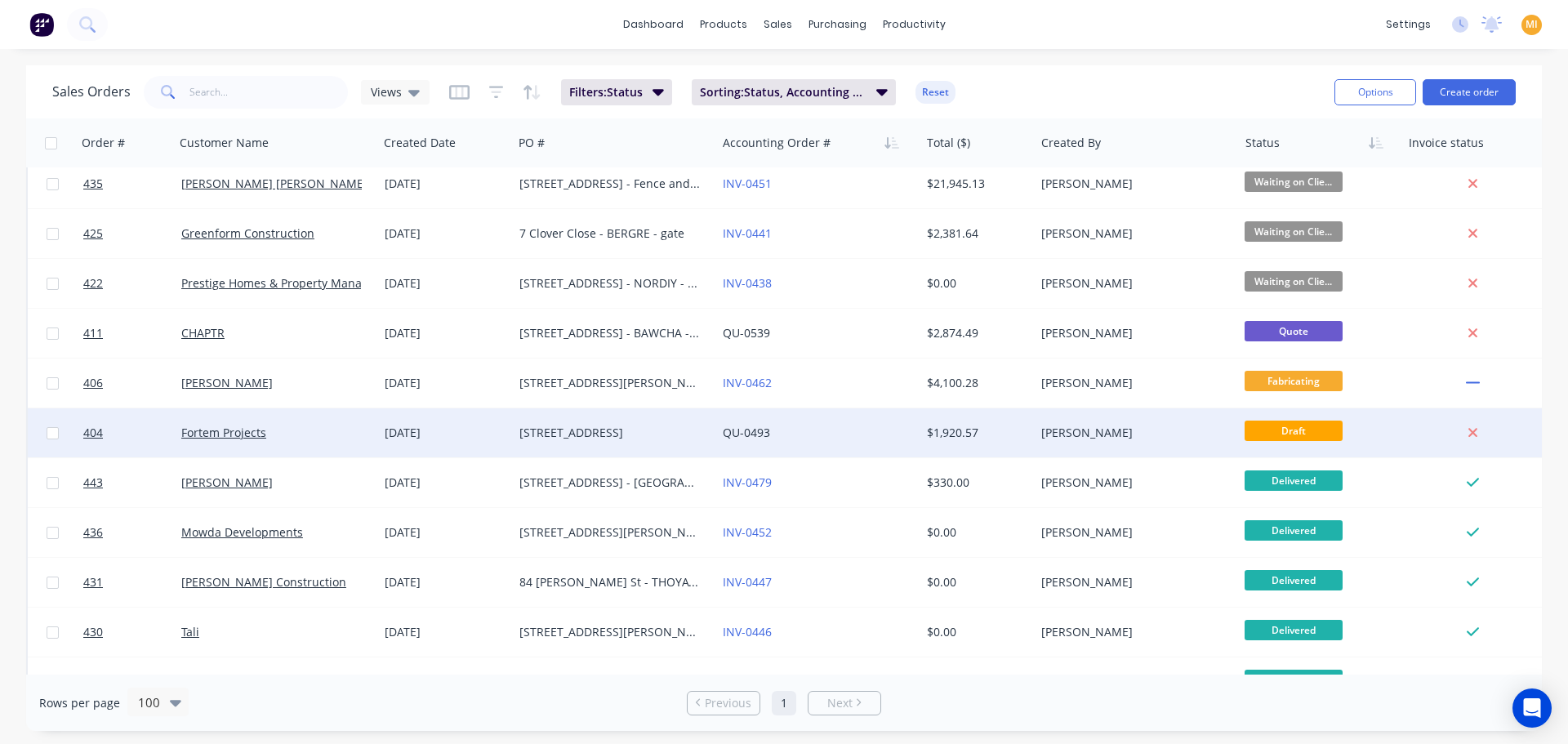
click at [855, 444] on div "QU-0493" at bounding box center [817, 433] width 203 height 49
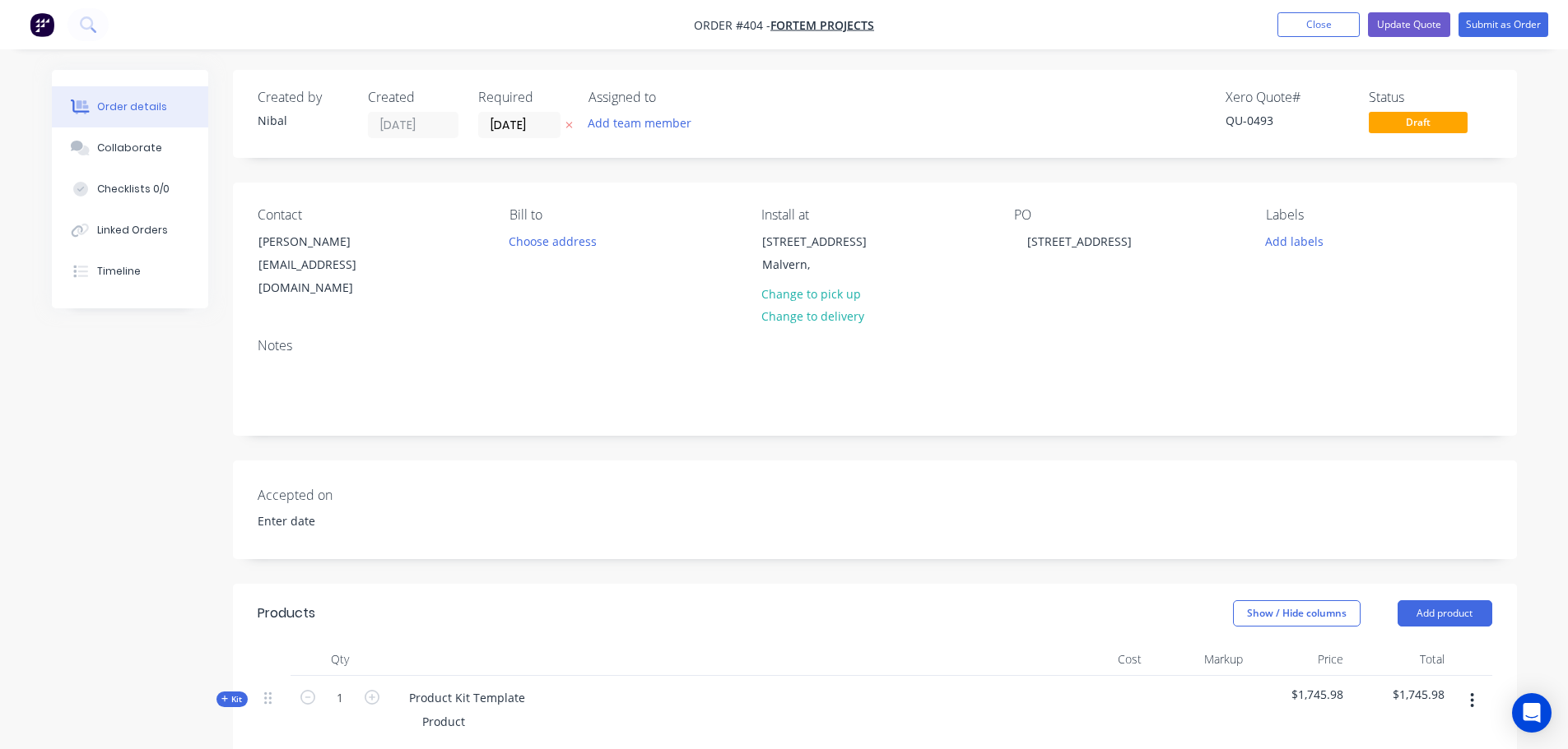
click at [45, 19] on img "button" at bounding box center [42, 24] width 25 height 25
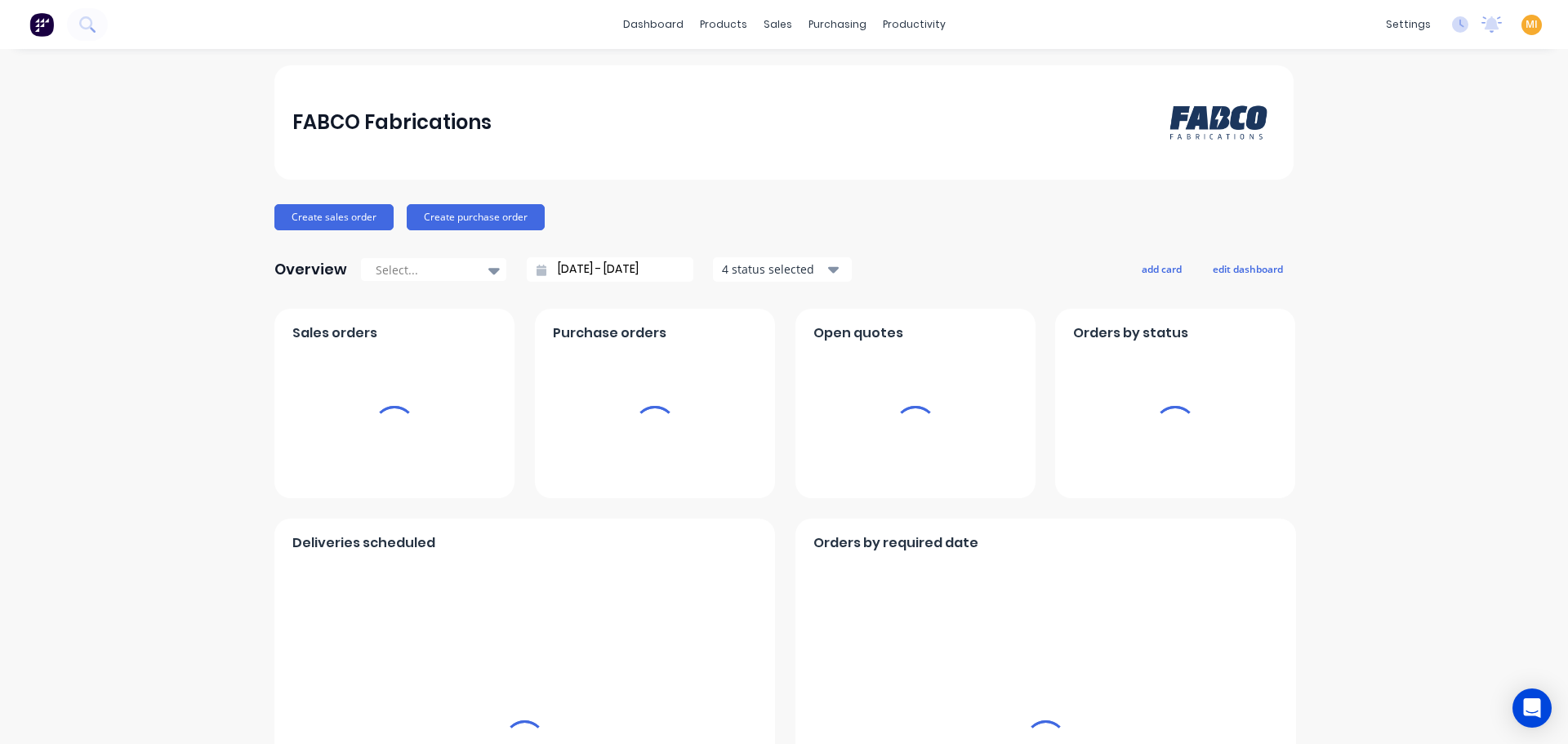
click at [1532, 25] on div "settings No new notifications Mark all as read You have no notifications MI FAB…" at bounding box center [1473, 24] width 190 height 25
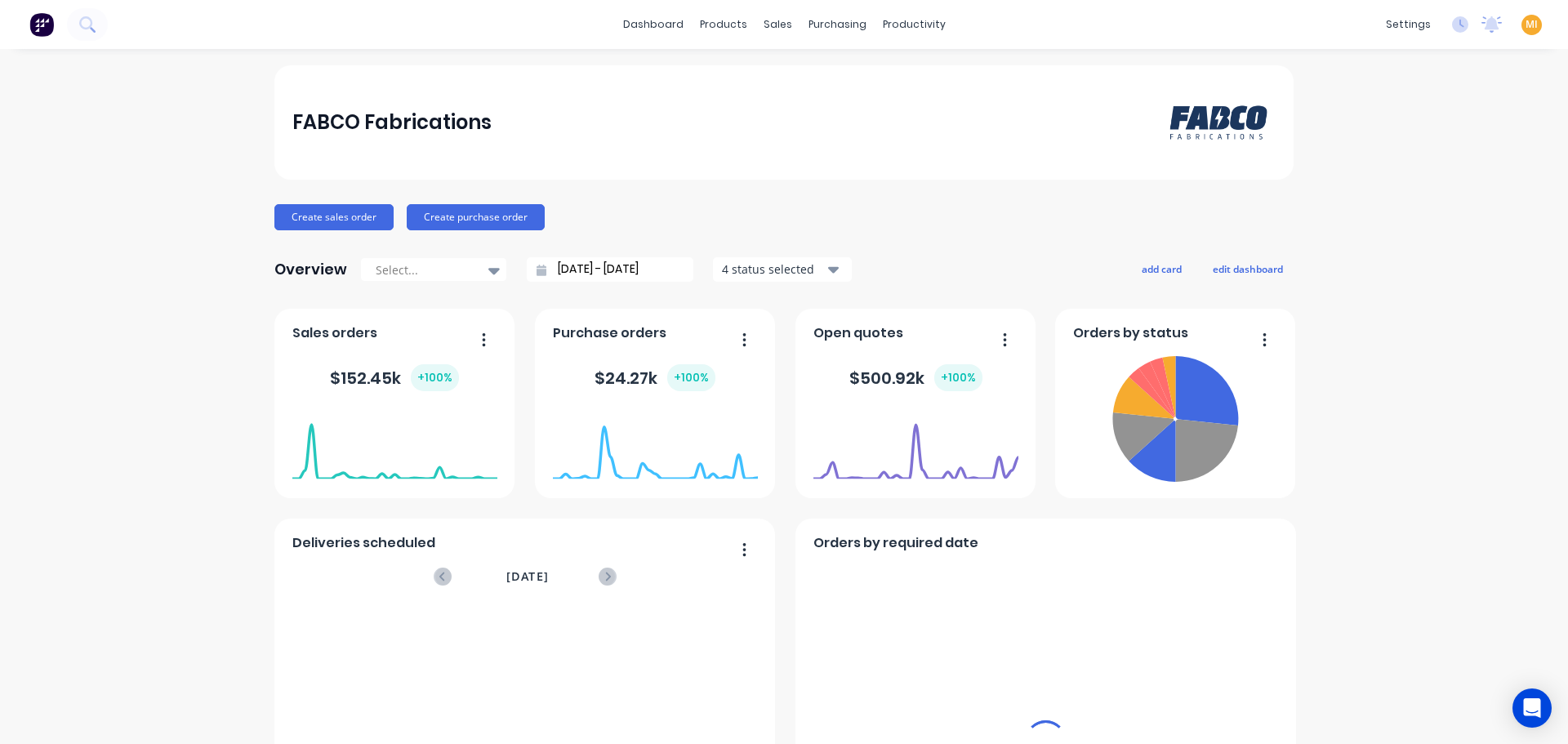
click at [1522, 27] on div "MI FABCO Fabrications Maricar Infante Administrator Profile Sign out" at bounding box center [1532, 25] width 21 height 21
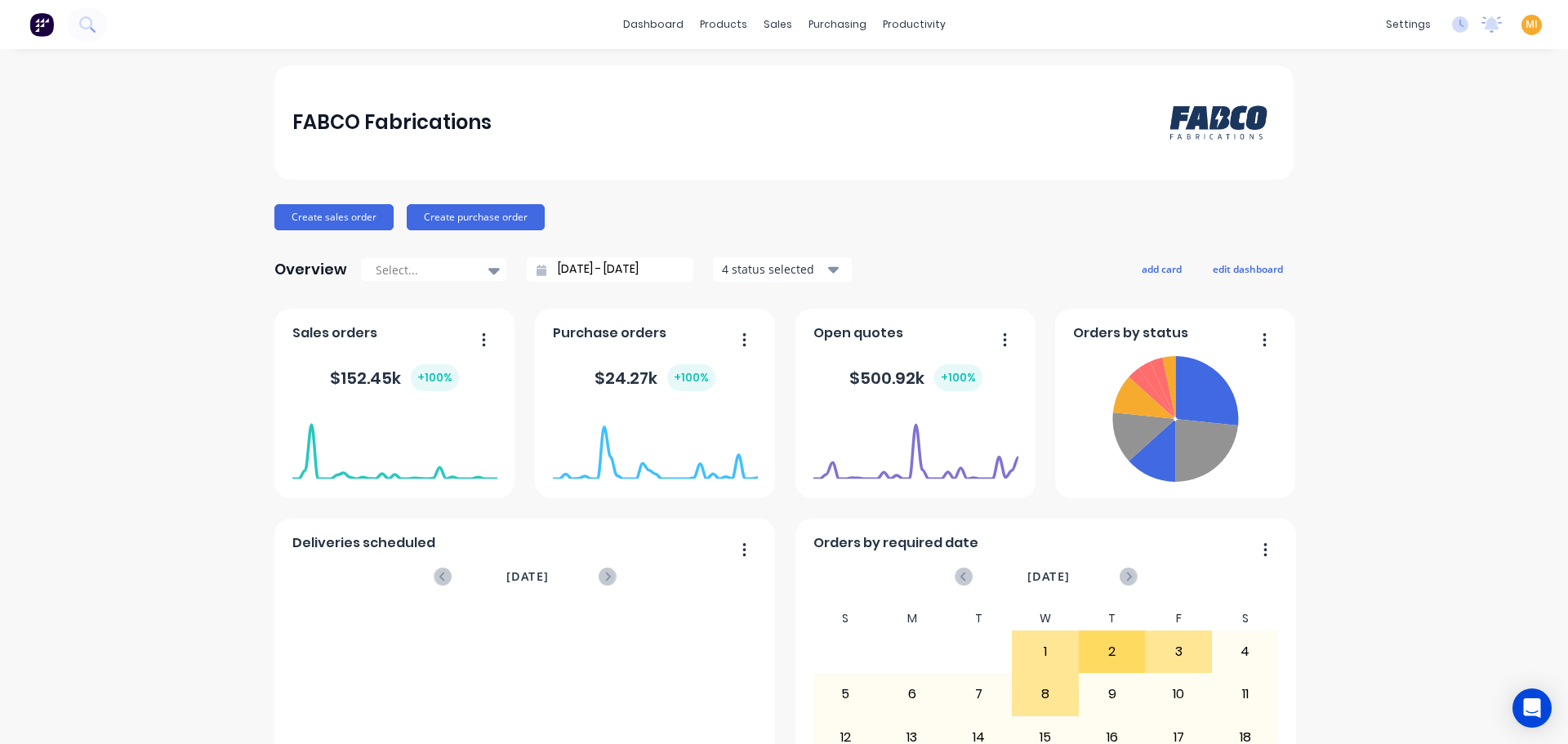
click at [1526, 24] on span "MI" at bounding box center [1532, 24] width 12 height 15
click at [1426, 212] on button "Sign out" at bounding box center [1430, 204] width 217 height 32
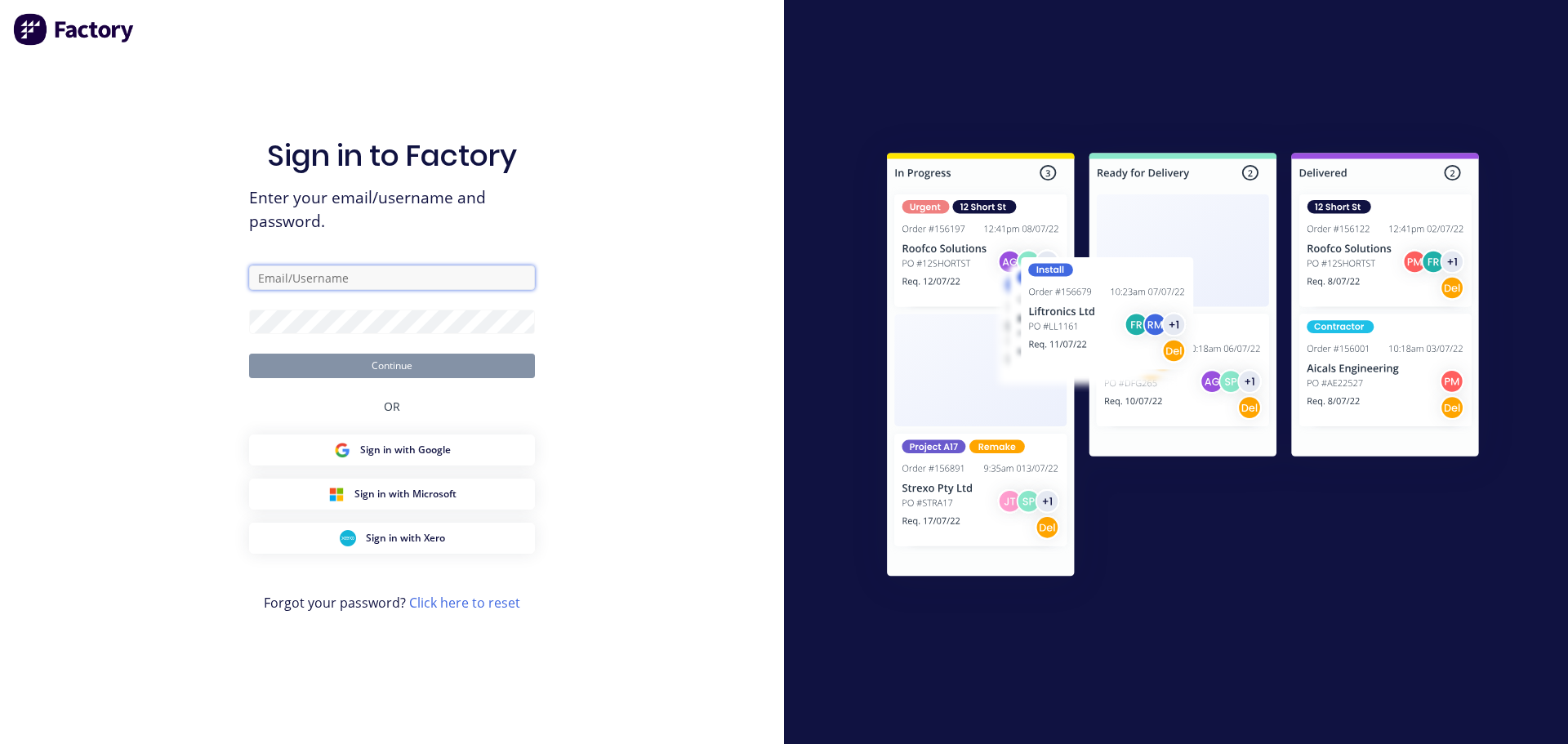
click at [314, 284] on input "text" at bounding box center [392, 278] width 286 height 25
type input "[EMAIL_ADDRESS][DOMAIN_NAME]"
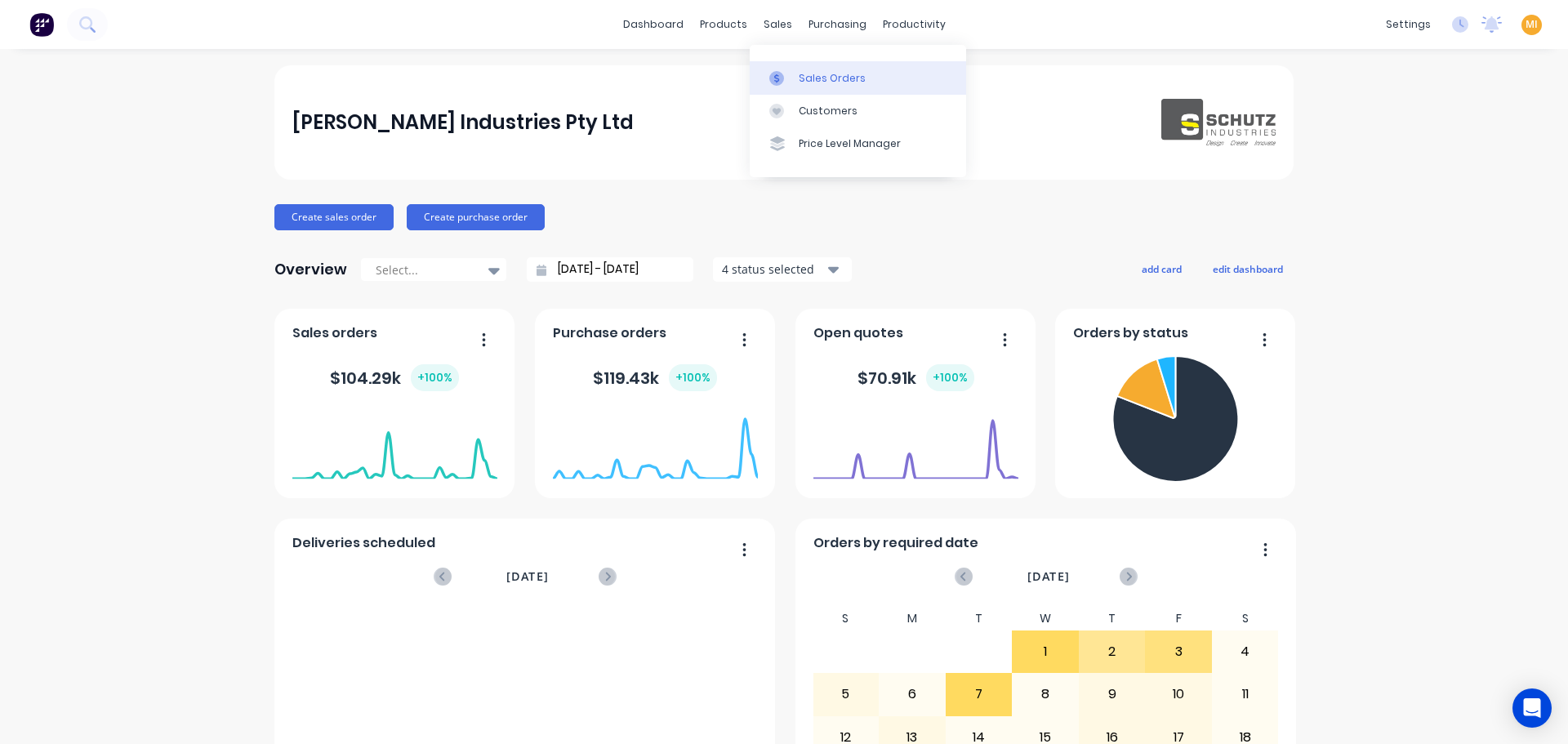
click at [802, 72] on div "Sales Orders" at bounding box center [832, 78] width 67 height 15
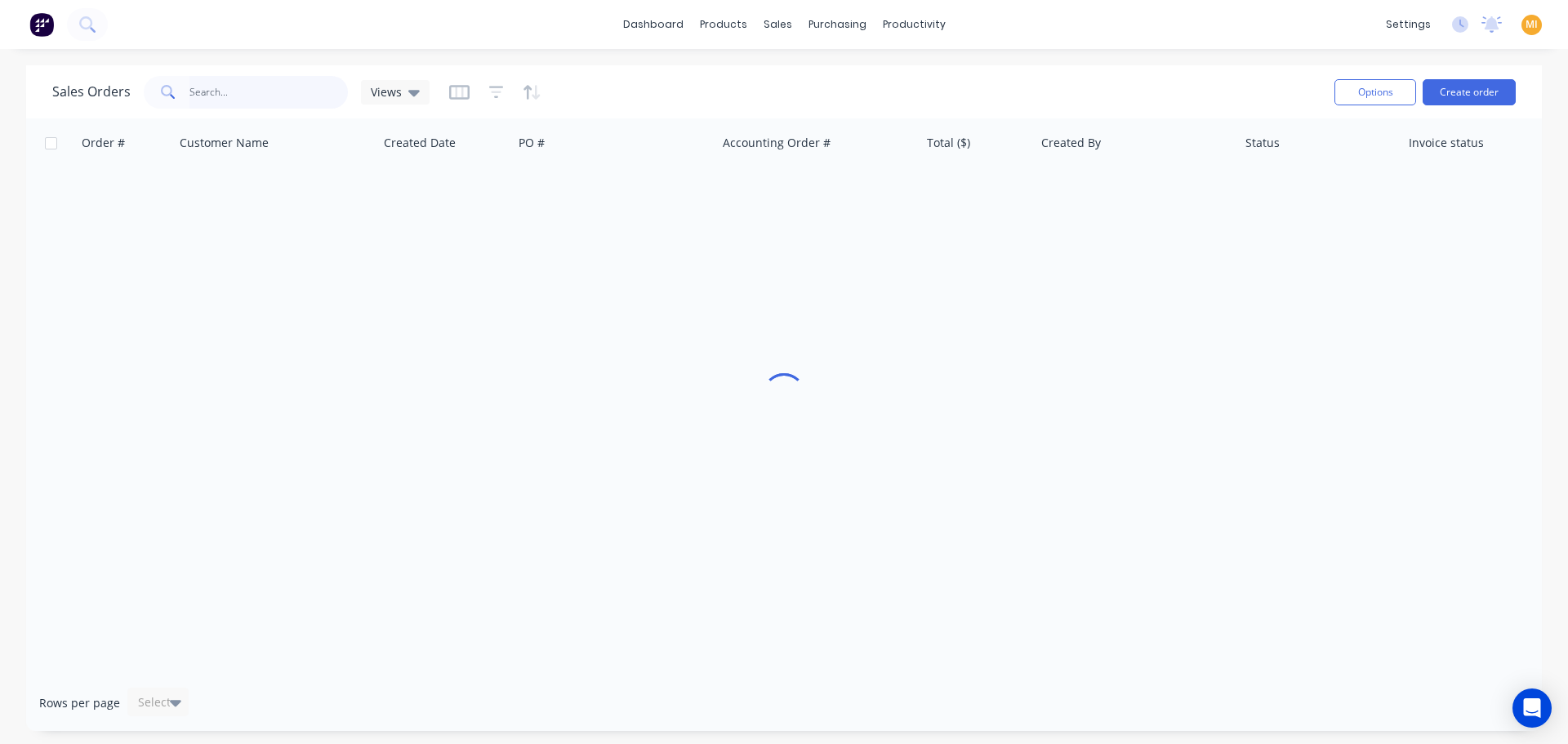
click at [257, 89] on input "text" at bounding box center [269, 91] width 159 height 32
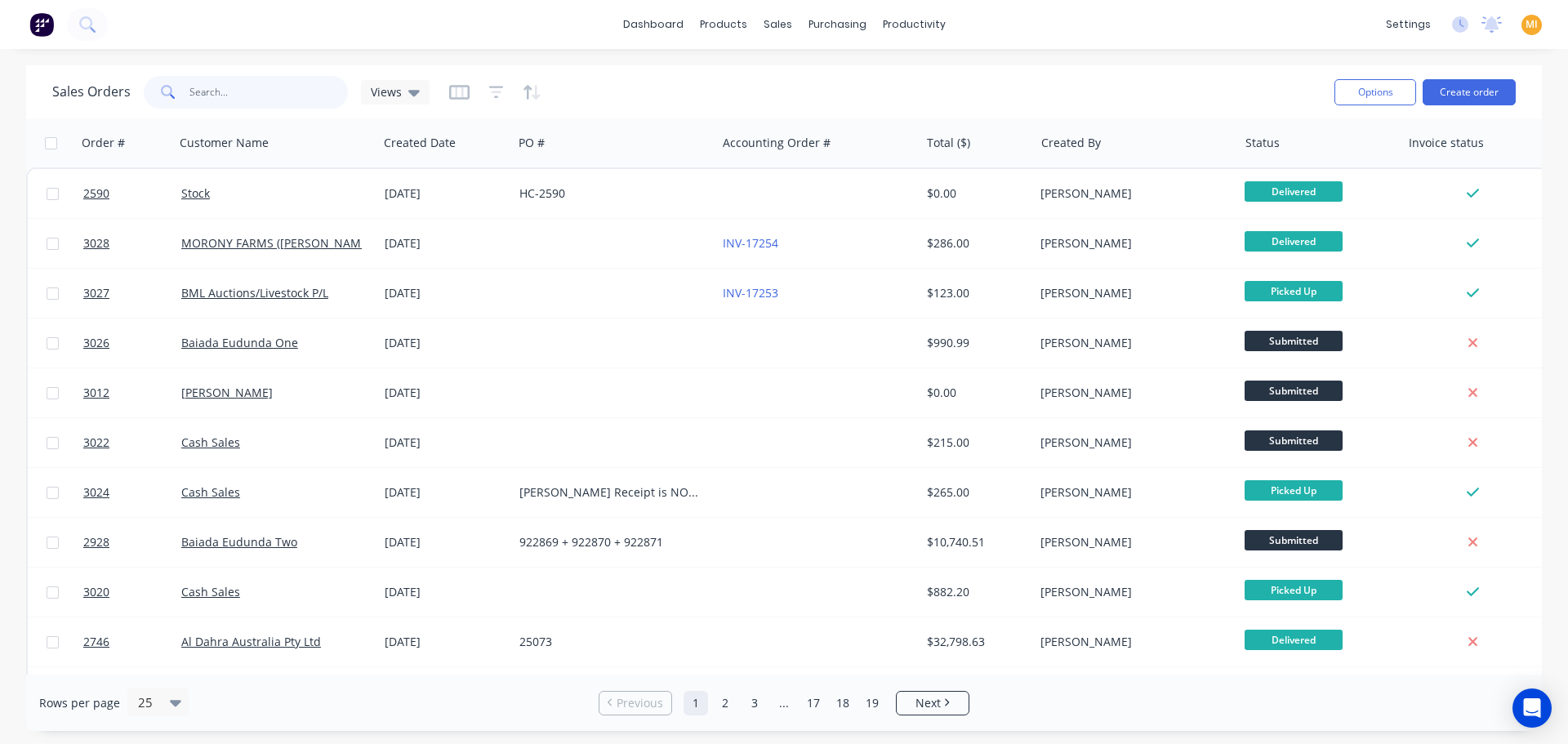
paste input "3027"
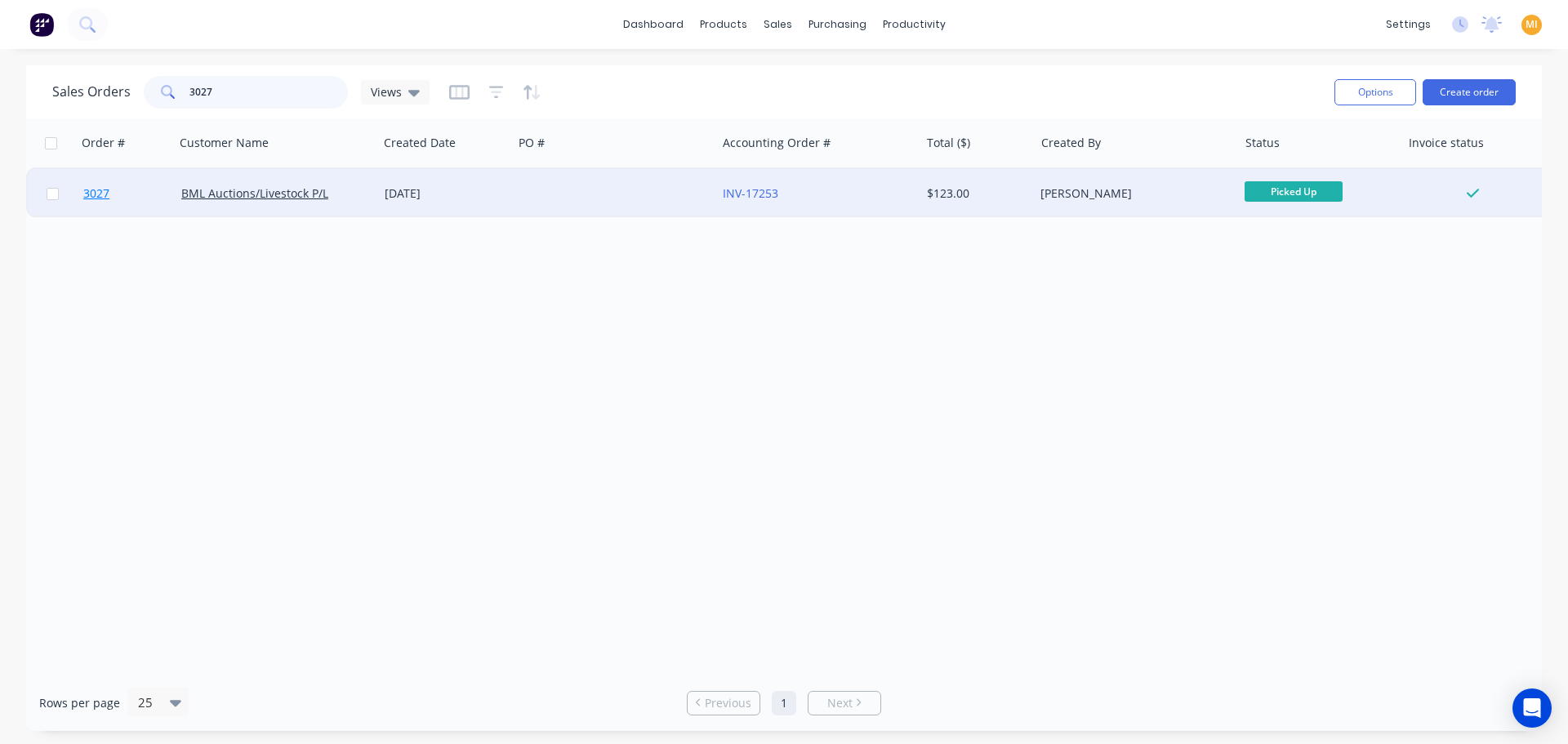
type input "3027"
click at [156, 181] on link "3027" at bounding box center [132, 193] width 98 height 49
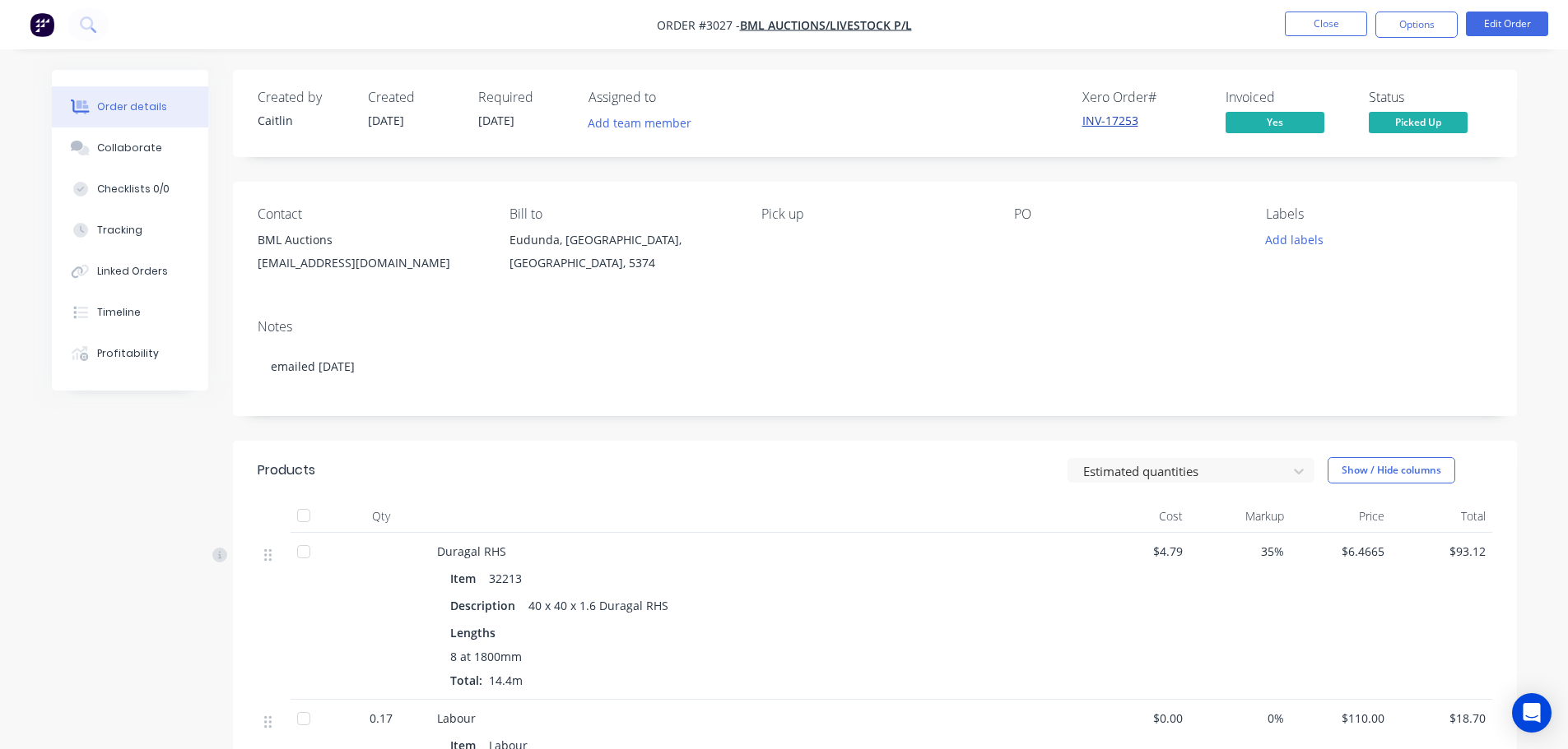
click at [1113, 118] on link "INV-17253" at bounding box center [1110, 121] width 56 height 16
click at [1409, 31] on button "Options" at bounding box center [1416, 25] width 82 height 27
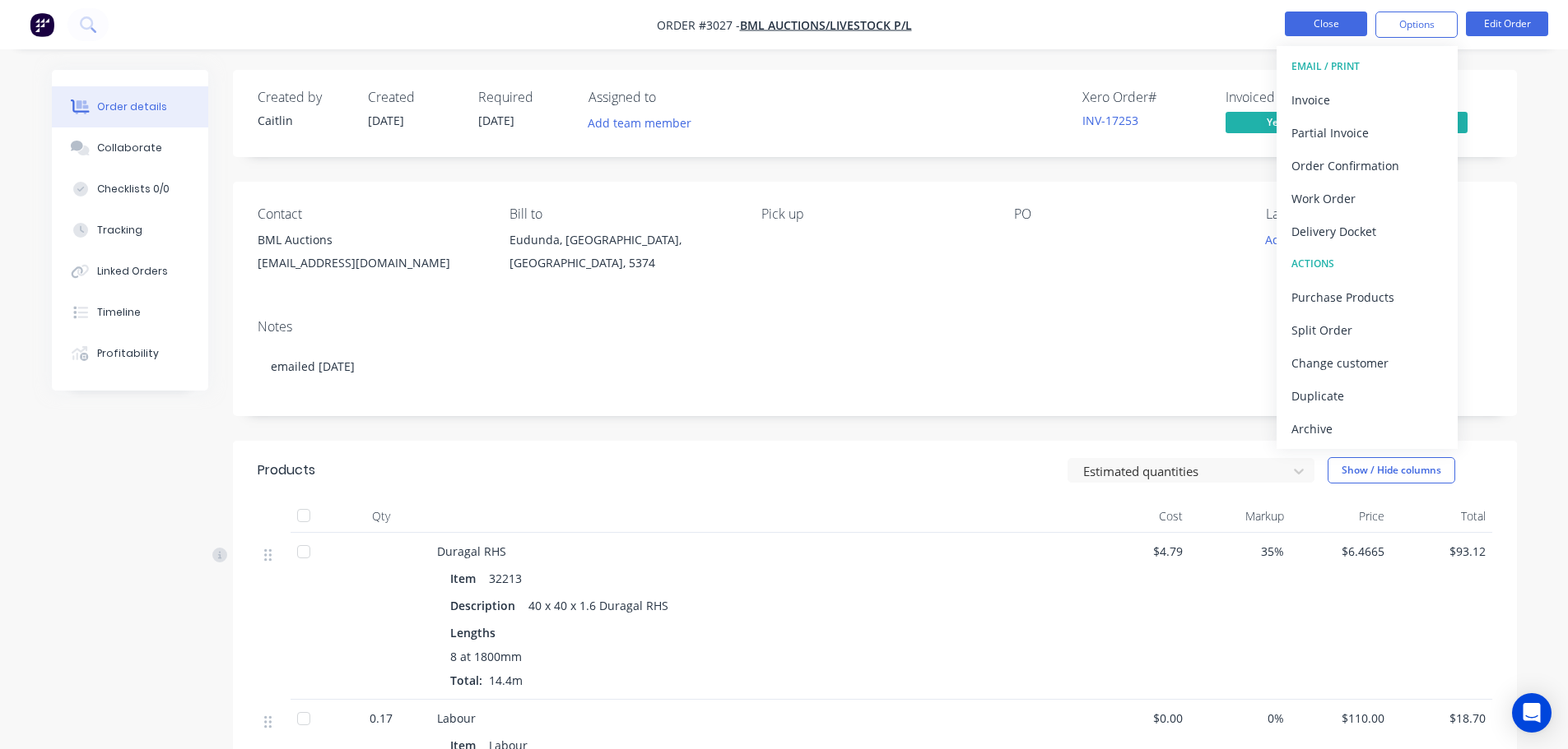
click at [1311, 18] on button "Close" at bounding box center [1325, 24] width 82 height 25
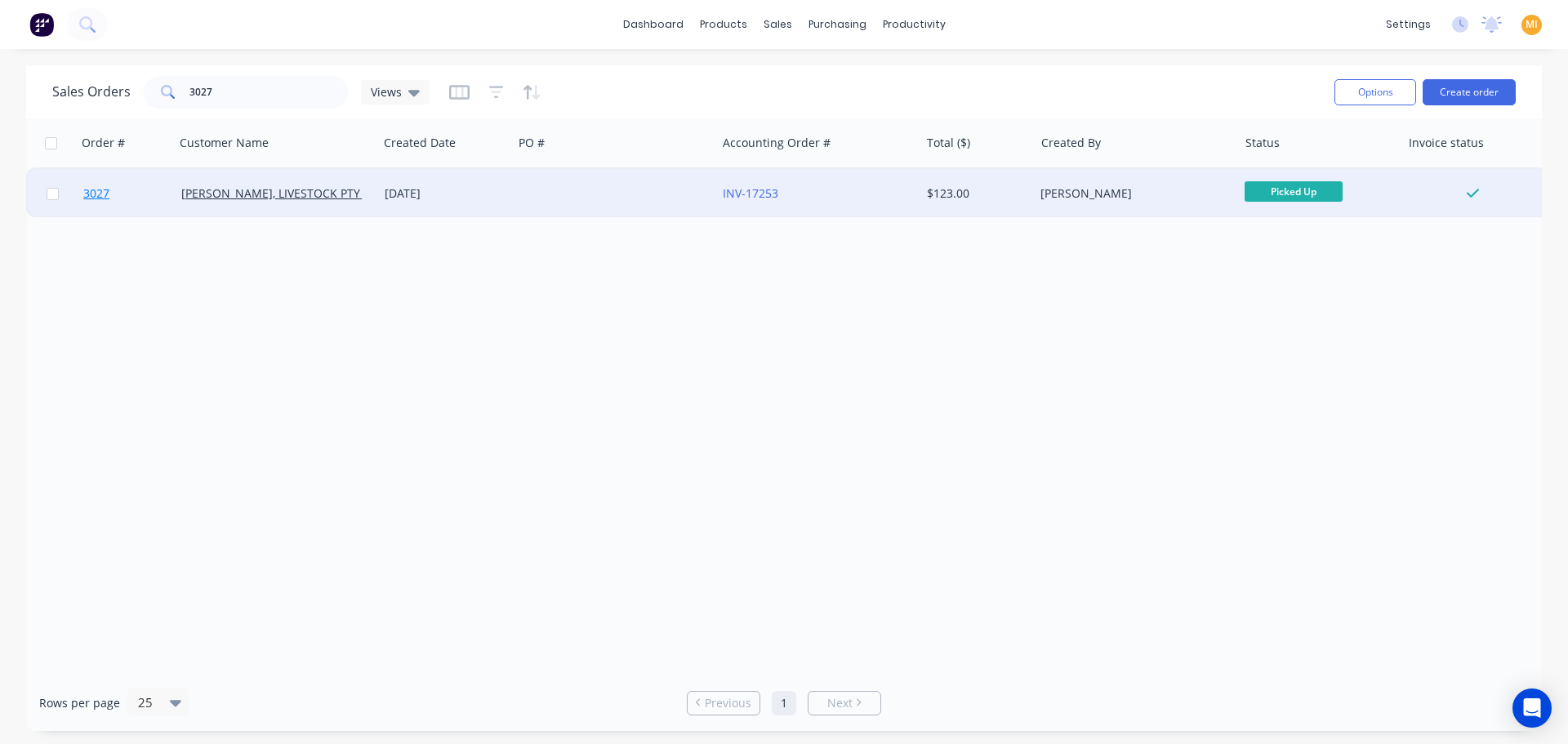
click at [131, 186] on link "3027" at bounding box center [132, 193] width 98 height 49
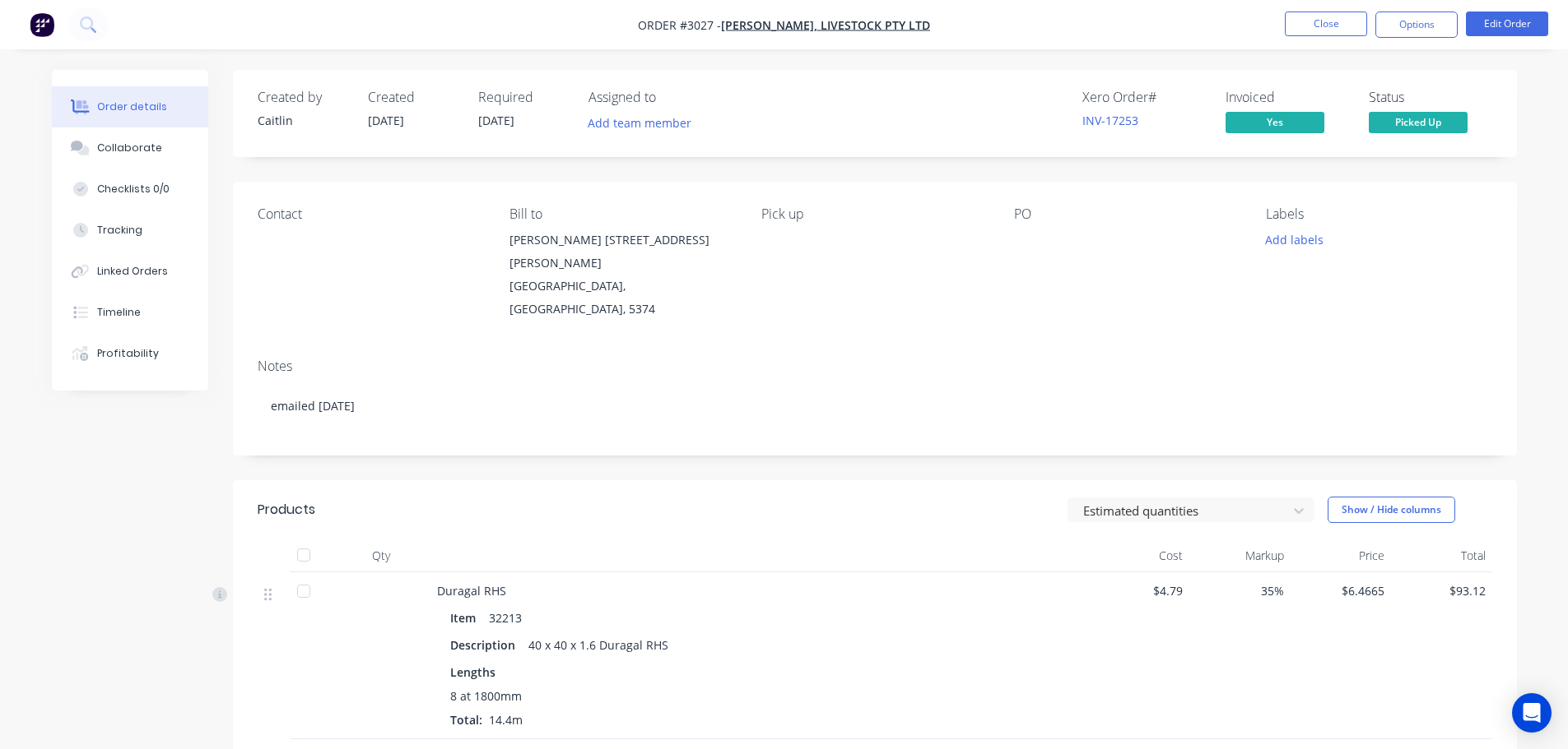
click at [44, 24] on img "button" at bounding box center [42, 24] width 25 height 25
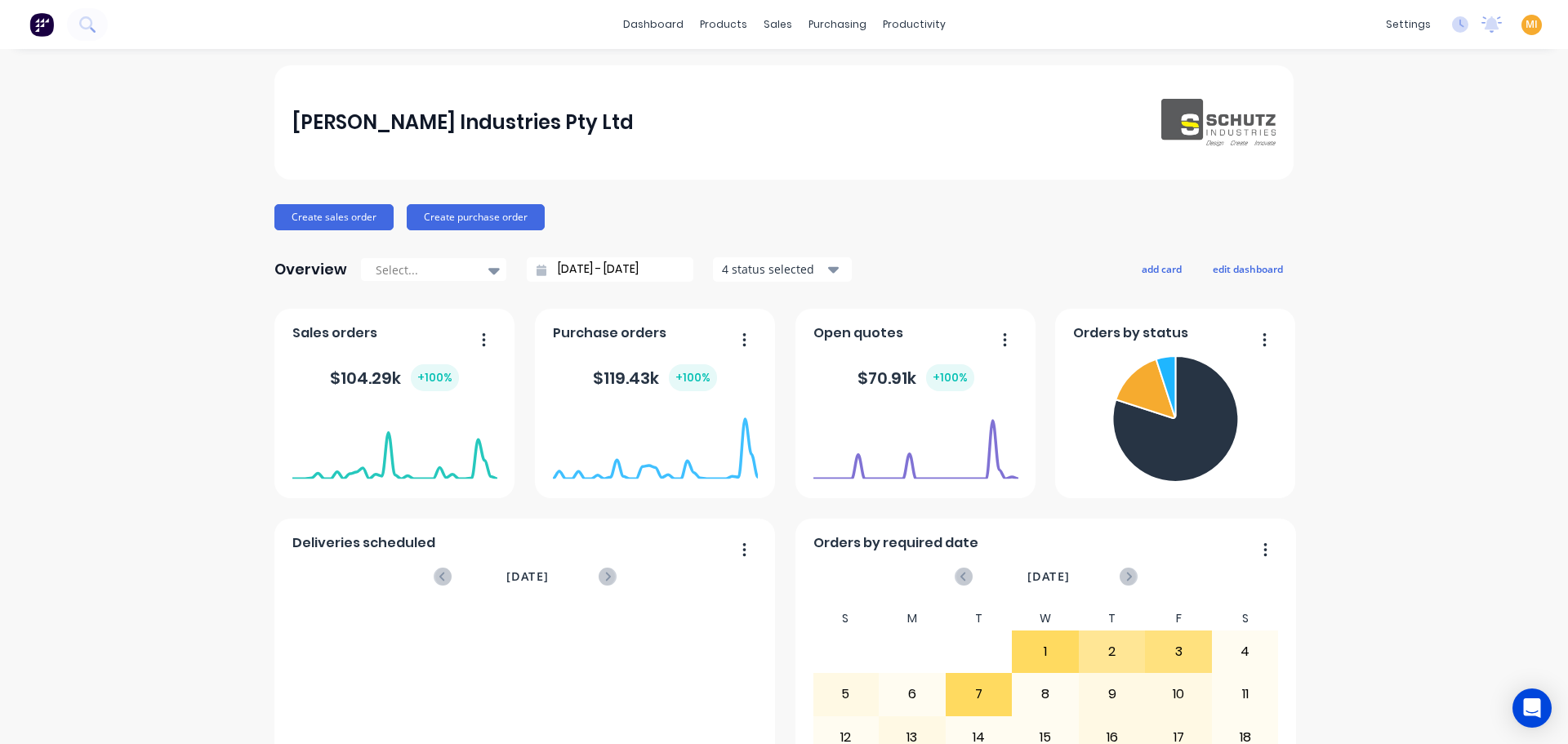
click at [1522, 22] on div "MI [PERSON_NAME] Industries Pty Ltd [PERSON_NAME] Administrator Profile Sign out" at bounding box center [1532, 25] width 21 height 21
click at [1522, 16] on div "MI [PERSON_NAME] Industries Pty Ltd [PERSON_NAME] Administrator Profile Sign out" at bounding box center [1532, 25] width 21 height 21
click at [1526, 28] on span "MI" at bounding box center [1532, 24] width 12 height 15
click at [1385, 203] on div "Sign out" at bounding box center [1392, 204] width 44 height 15
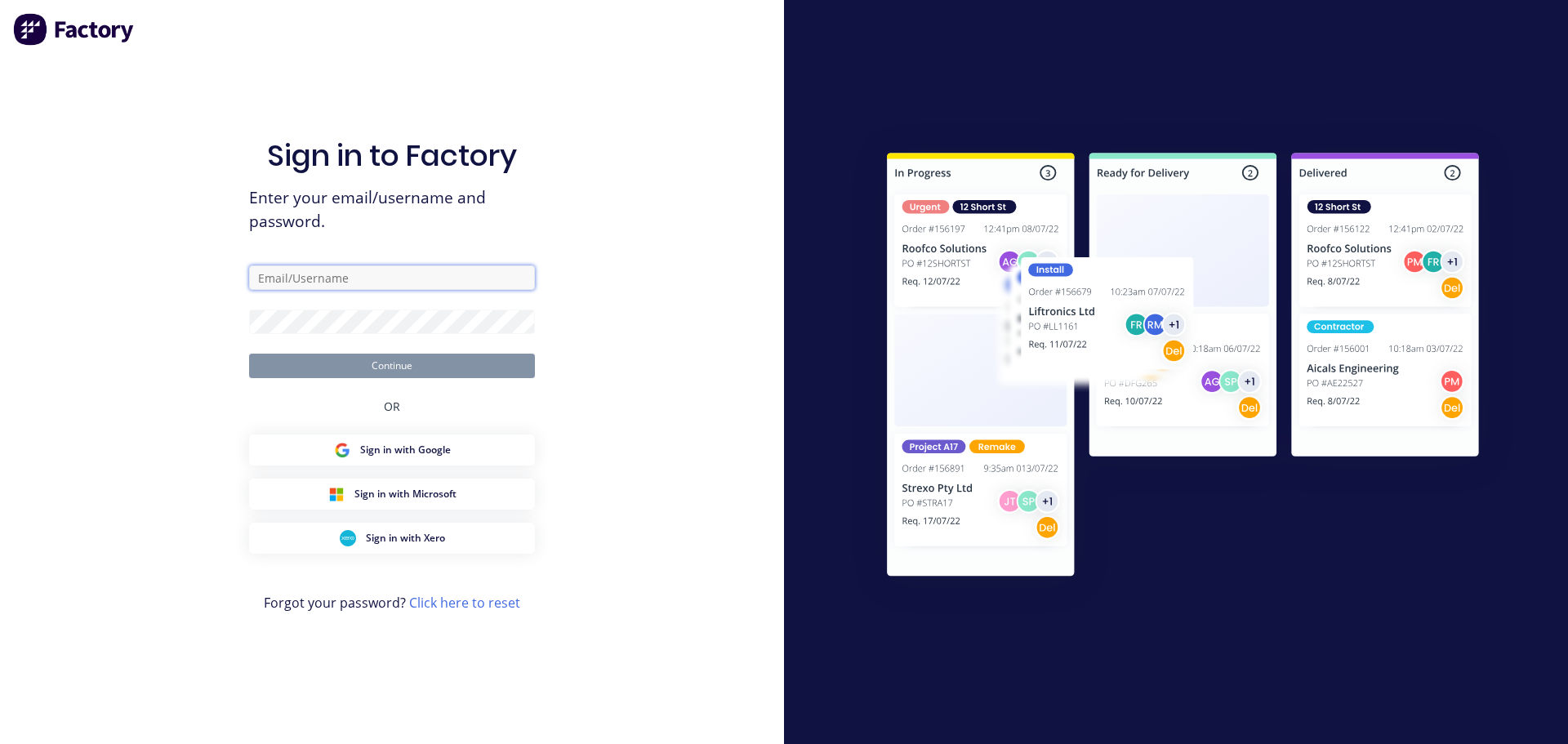
click at [303, 281] on input "text" at bounding box center [392, 278] width 286 height 25
click at [0, 743] on com-1password-button at bounding box center [0, 744] width 0 height 0
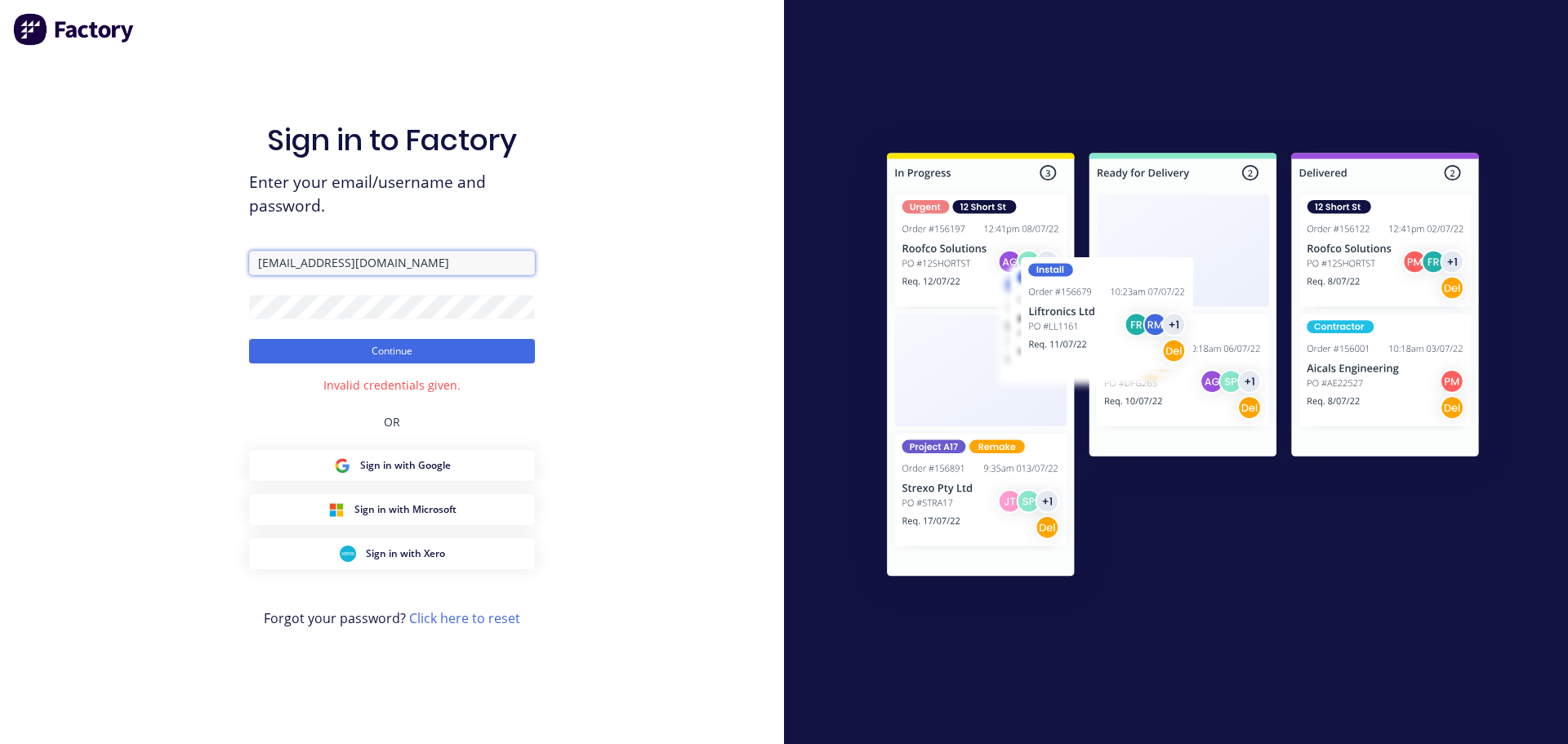
drag, startPoint x: 450, startPoint y: 263, endPoint x: 122, endPoint y: 255, distance: 328.1
click at [124, 256] on div "Sign in to Factory Enter your email/username and password. [EMAIL_ADDRESS][DOMA…" at bounding box center [392, 372] width 784 height 744
paste input "[DOMAIN_NAME]"
type input "[EMAIL_ADDRESS][DOMAIN_NAME]"
click at [136, 251] on div "Sign in to Factory Enter your email/username and password. [EMAIL_ADDRESS][DOMA…" at bounding box center [392, 372] width 784 height 744
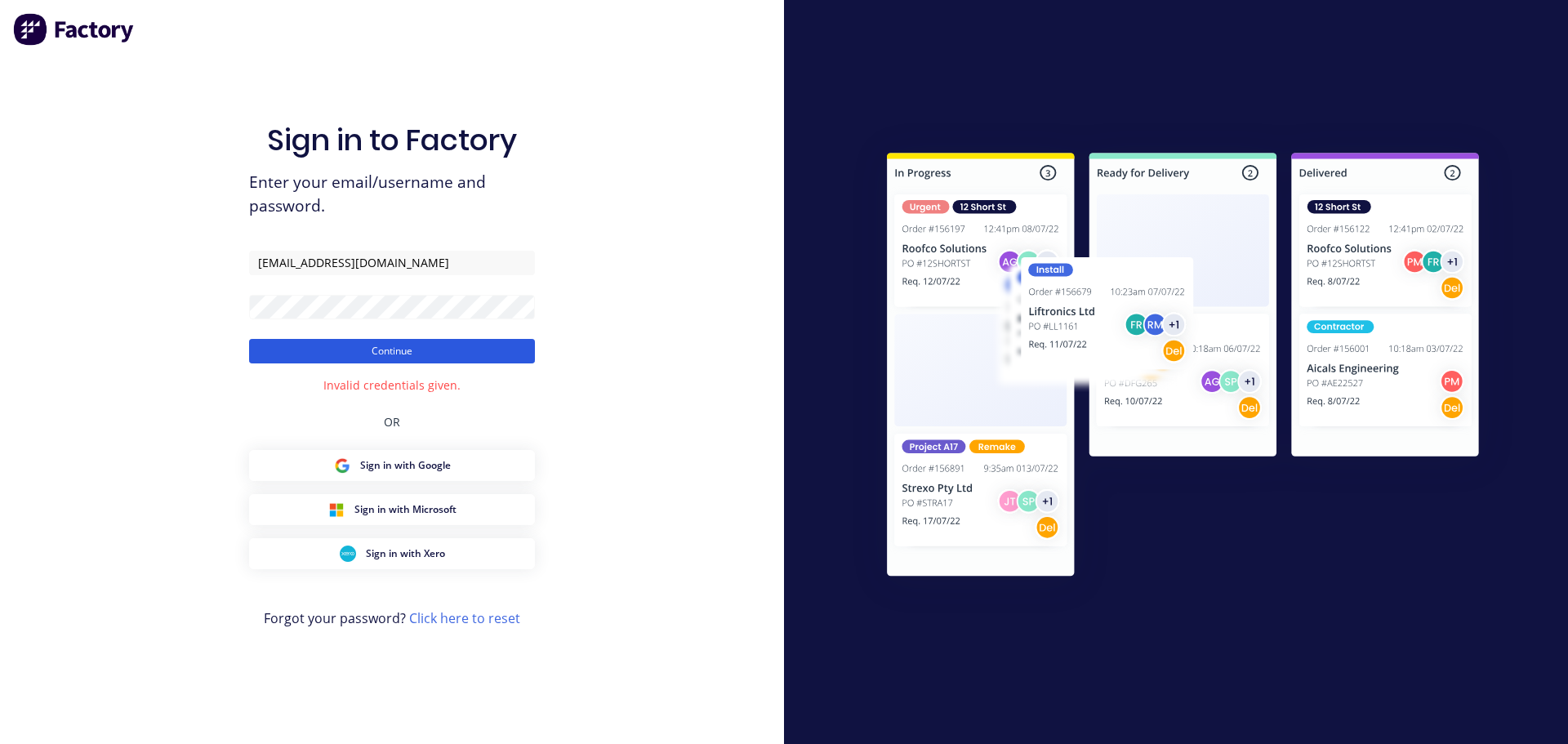
click at [307, 347] on button "Continue" at bounding box center [392, 350] width 286 height 25
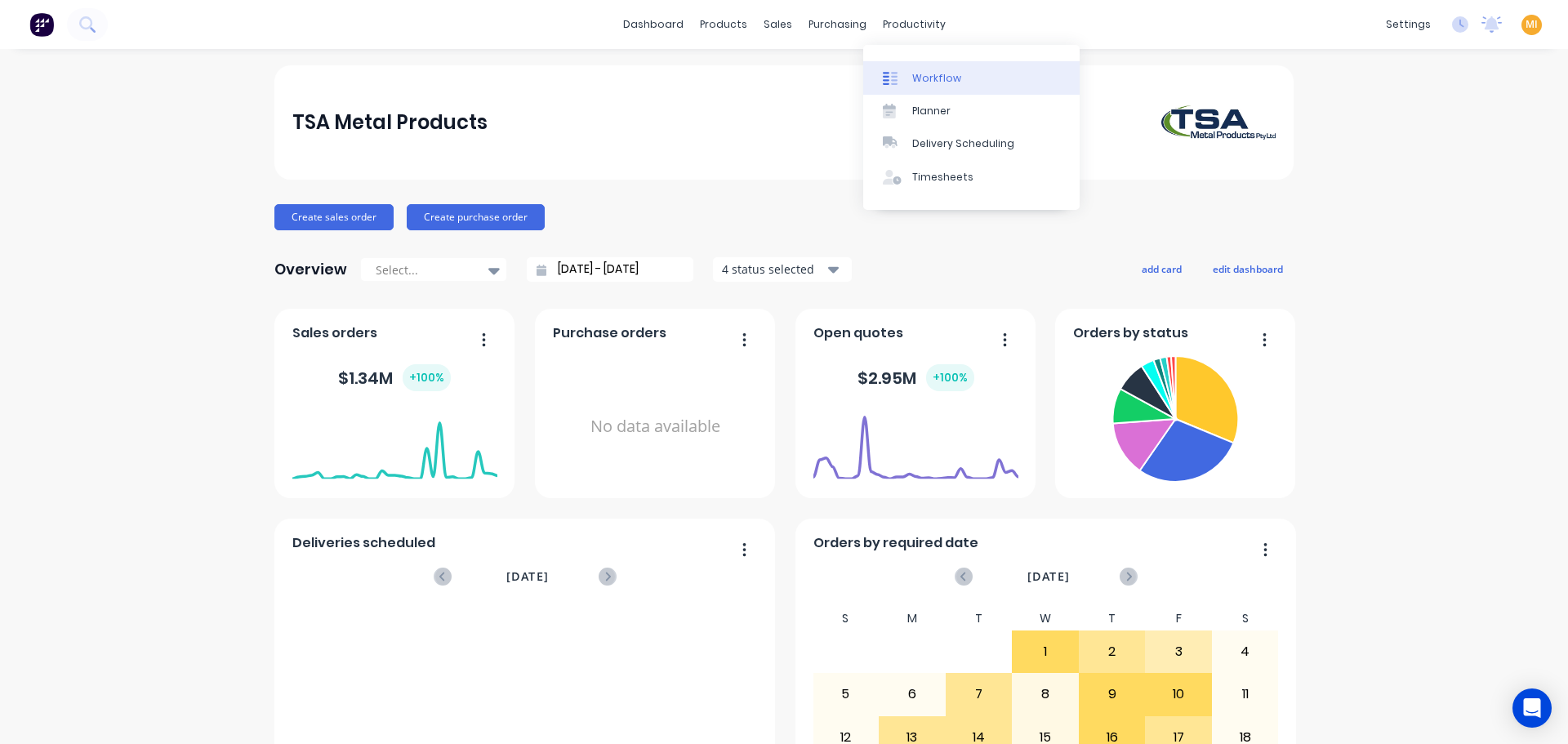
click at [921, 71] on div "Workflow" at bounding box center [937, 78] width 49 height 15
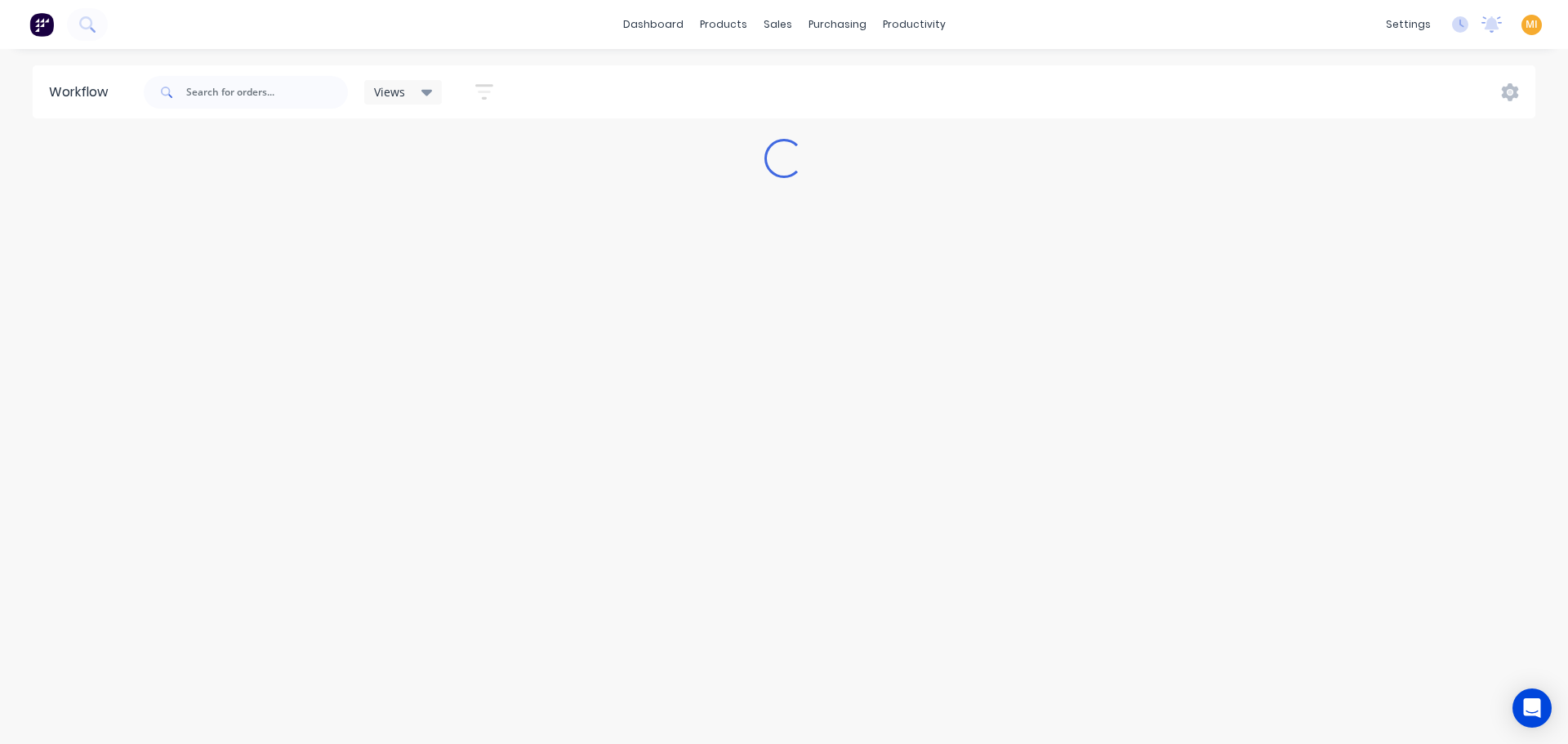
click at [423, 93] on icon at bounding box center [427, 93] width 12 height 7
drag, startPoint x: 430, startPoint y: 313, endPoint x: 455, endPoint y: 299, distance: 28.7
click at [429, 313] on button "[PERSON_NAME]'s Work" at bounding box center [463, 311] width 174 height 19
click at [662, 169] on div "Loading..." at bounding box center [784, 159] width 1568 height 39
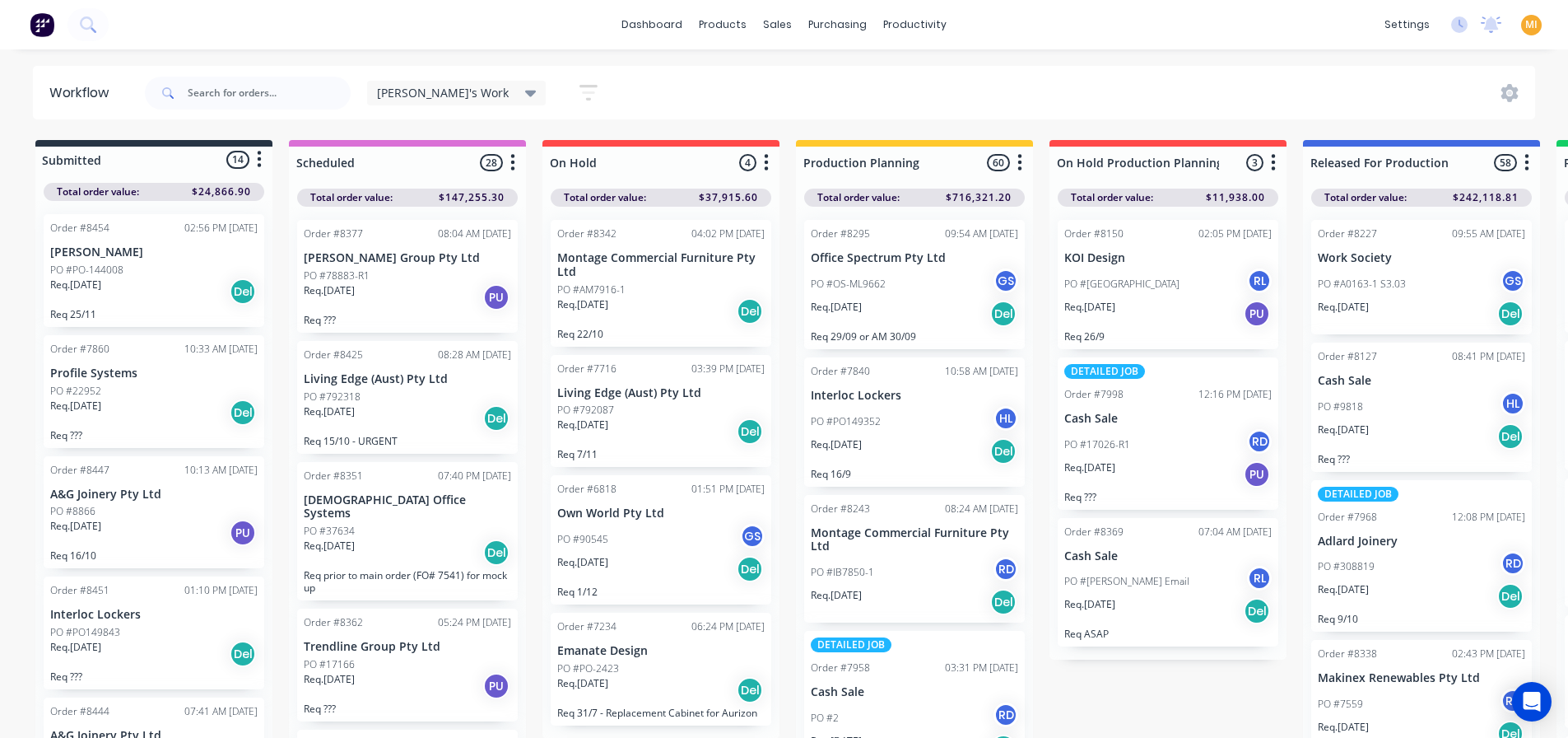
click at [412, 96] on span "[PERSON_NAME]'s Work" at bounding box center [442, 92] width 131 height 17
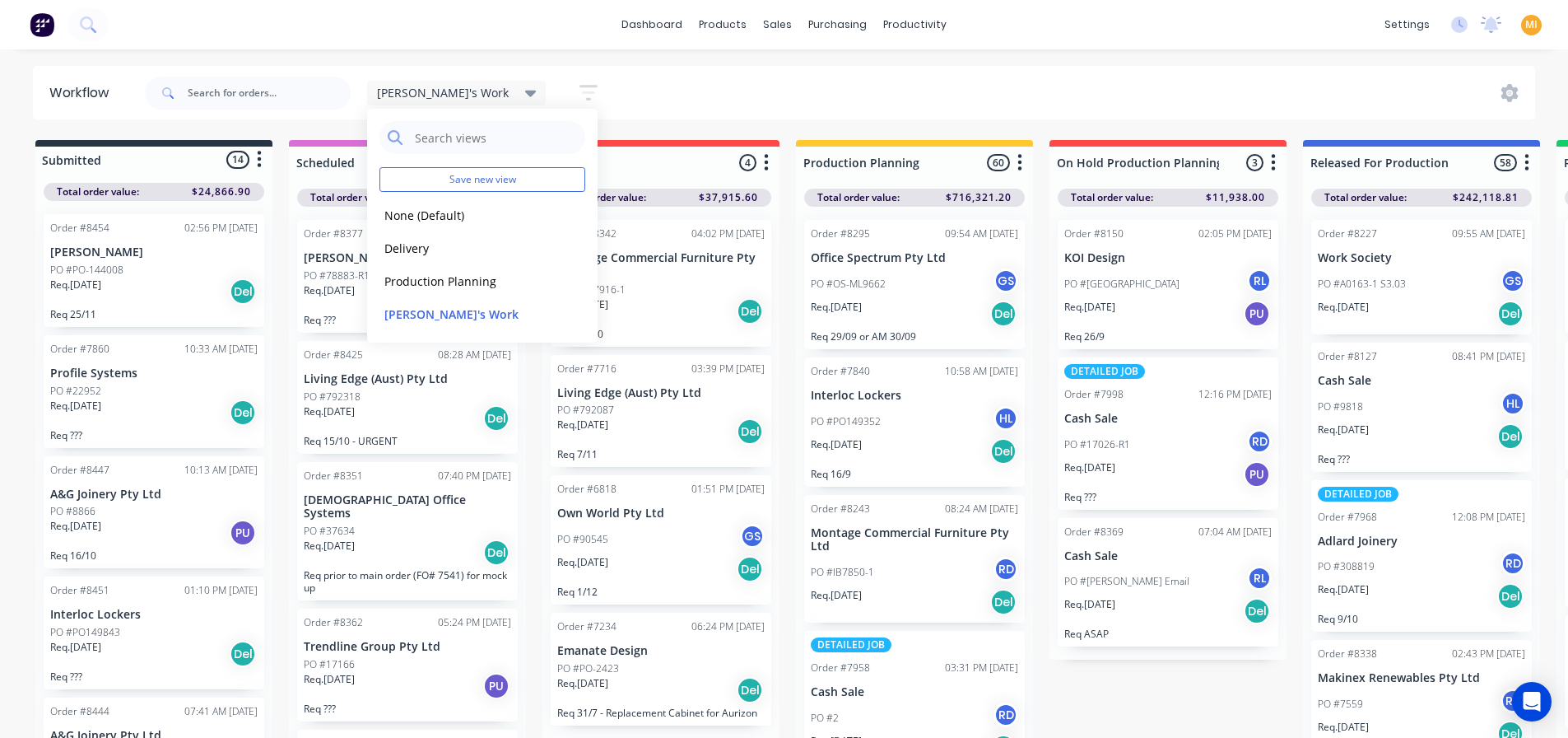
click at [632, 85] on div "[PERSON_NAME]'s Work Save new view None (Default) edit Delivery edit Production…" at bounding box center [838, 93] width 1394 height 49
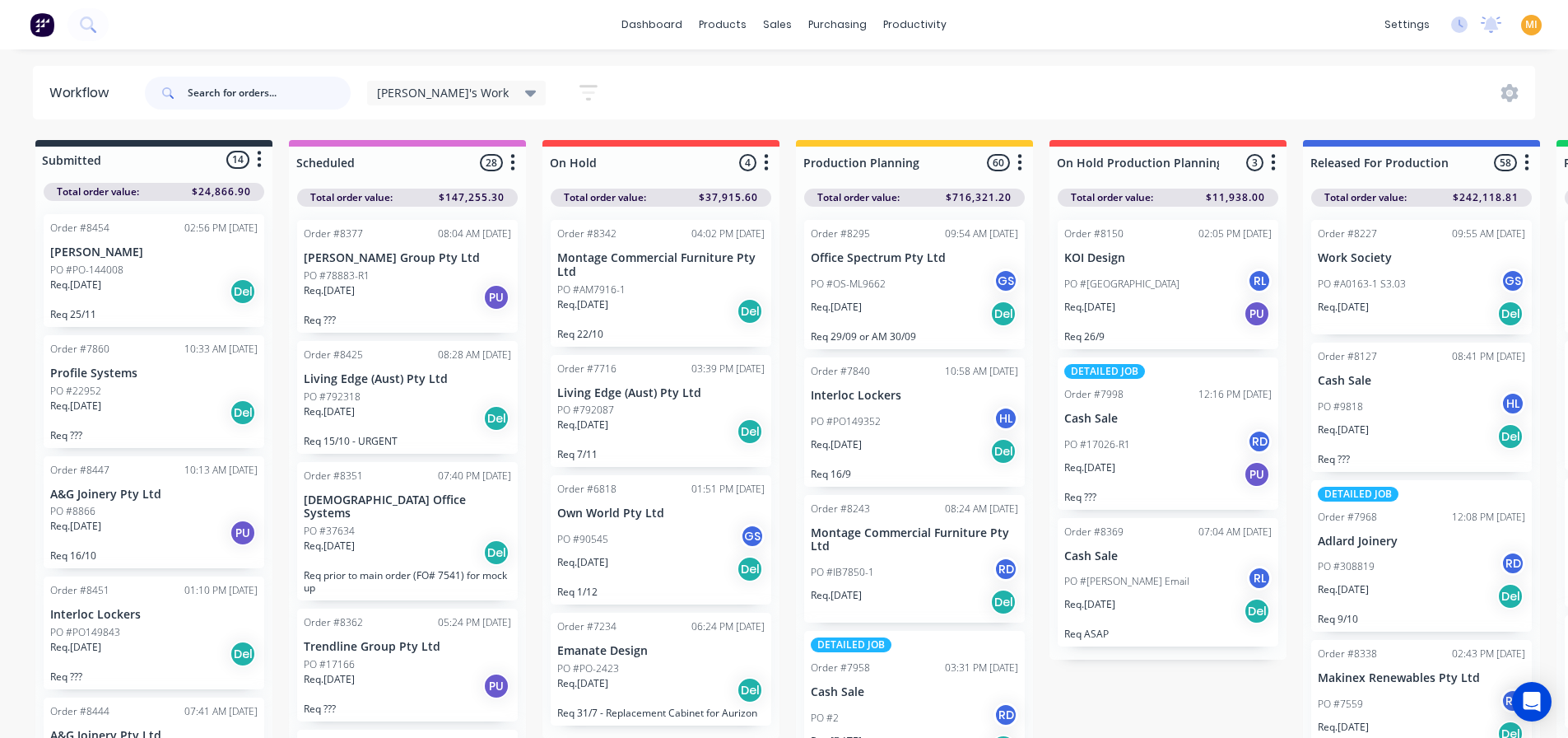
click at [197, 96] on input "text" at bounding box center [269, 92] width 163 height 33
type input "8209"
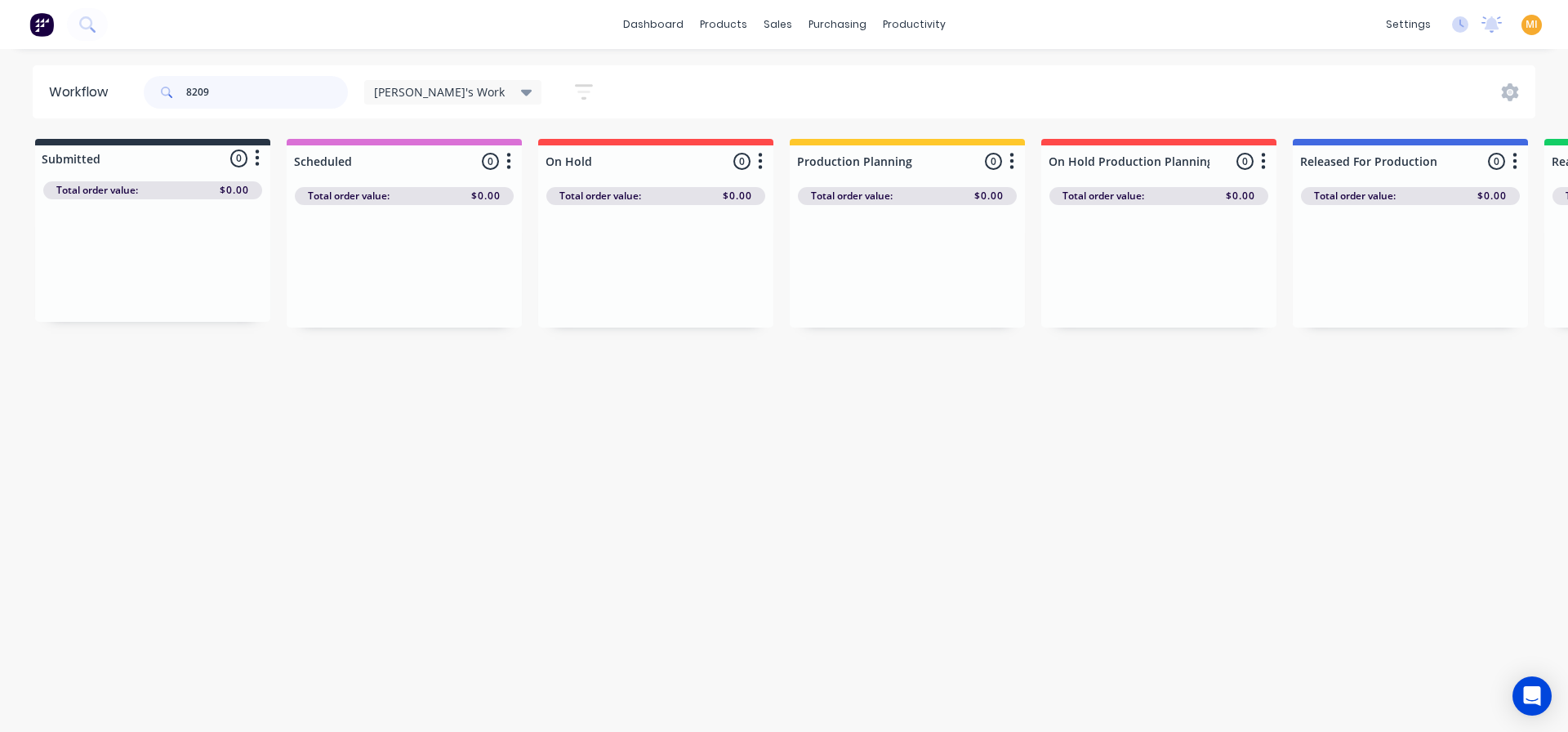
drag, startPoint x: 262, startPoint y: 100, endPoint x: 101, endPoint y: 62, distance: 165.4
click at [101, 62] on div "dashboard products sales purchasing productivity dashboard products Product Cat…" at bounding box center [784, 317] width 1568 height 634
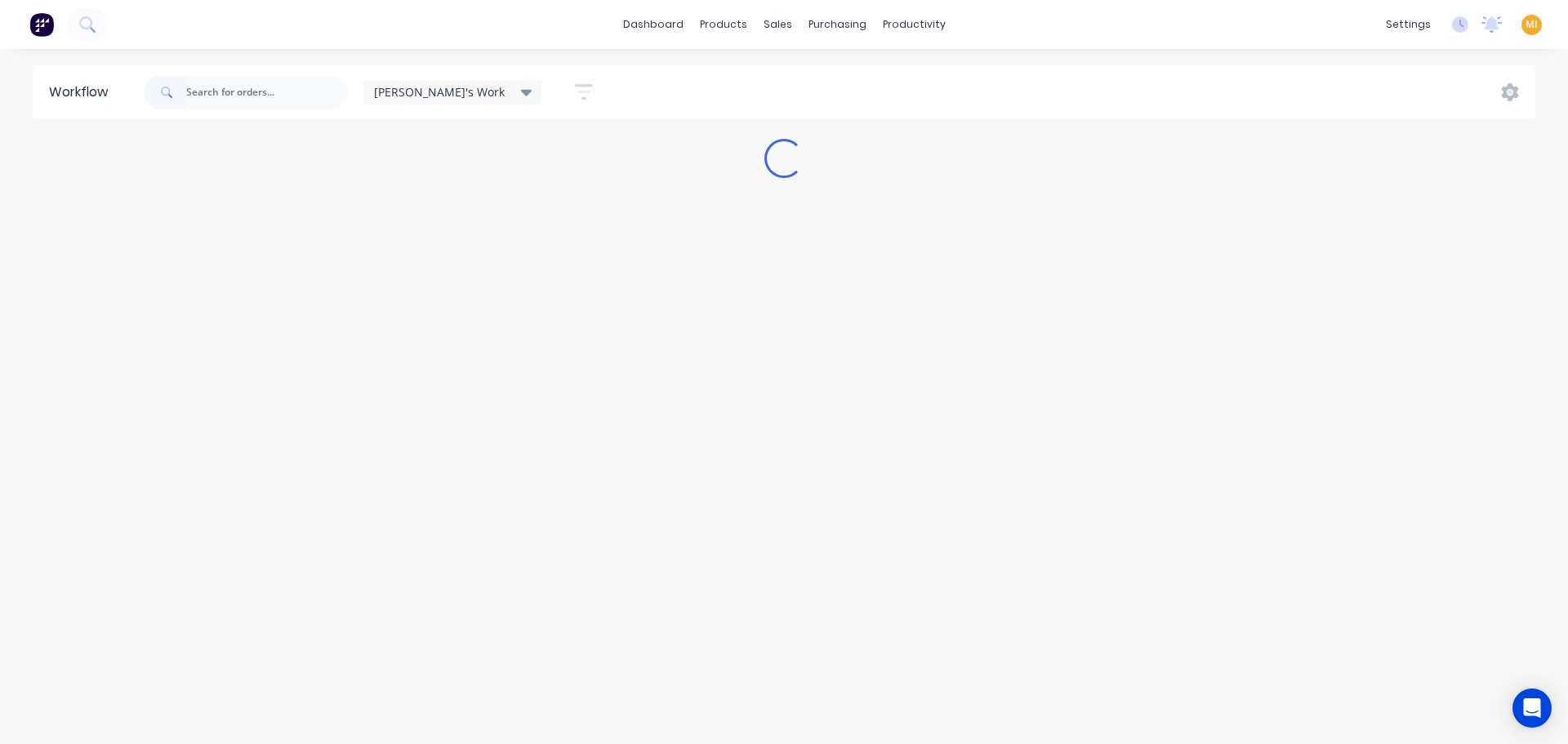
drag, startPoint x: 395, startPoint y: 90, endPoint x: 412, endPoint y: 76, distance: 22.0
click at [401, 90] on span "[PERSON_NAME]'s Work" at bounding box center [439, 91] width 131 height 17
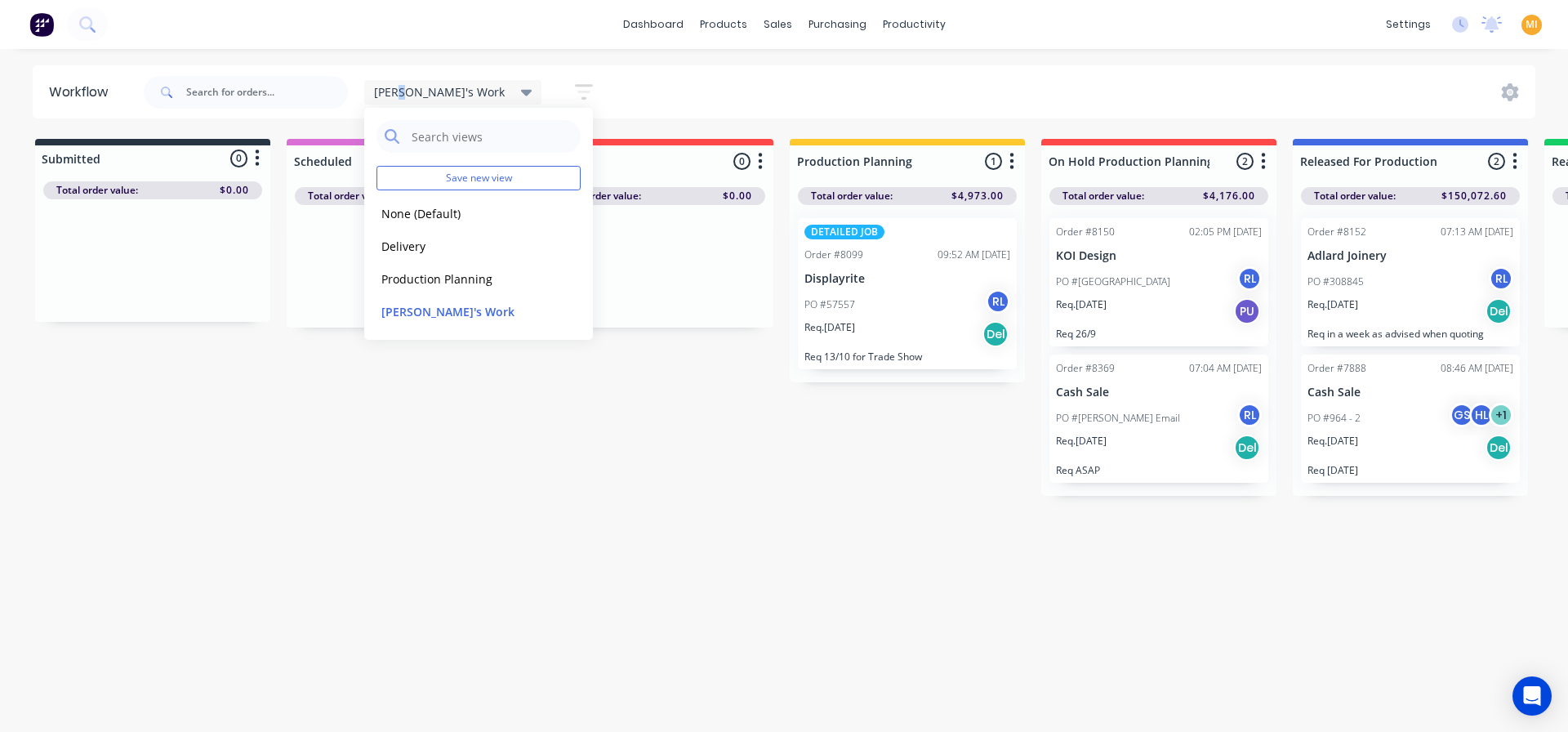
click at [575, 98] on icon "button" at bounding box center [584, 91] width 18 height 21
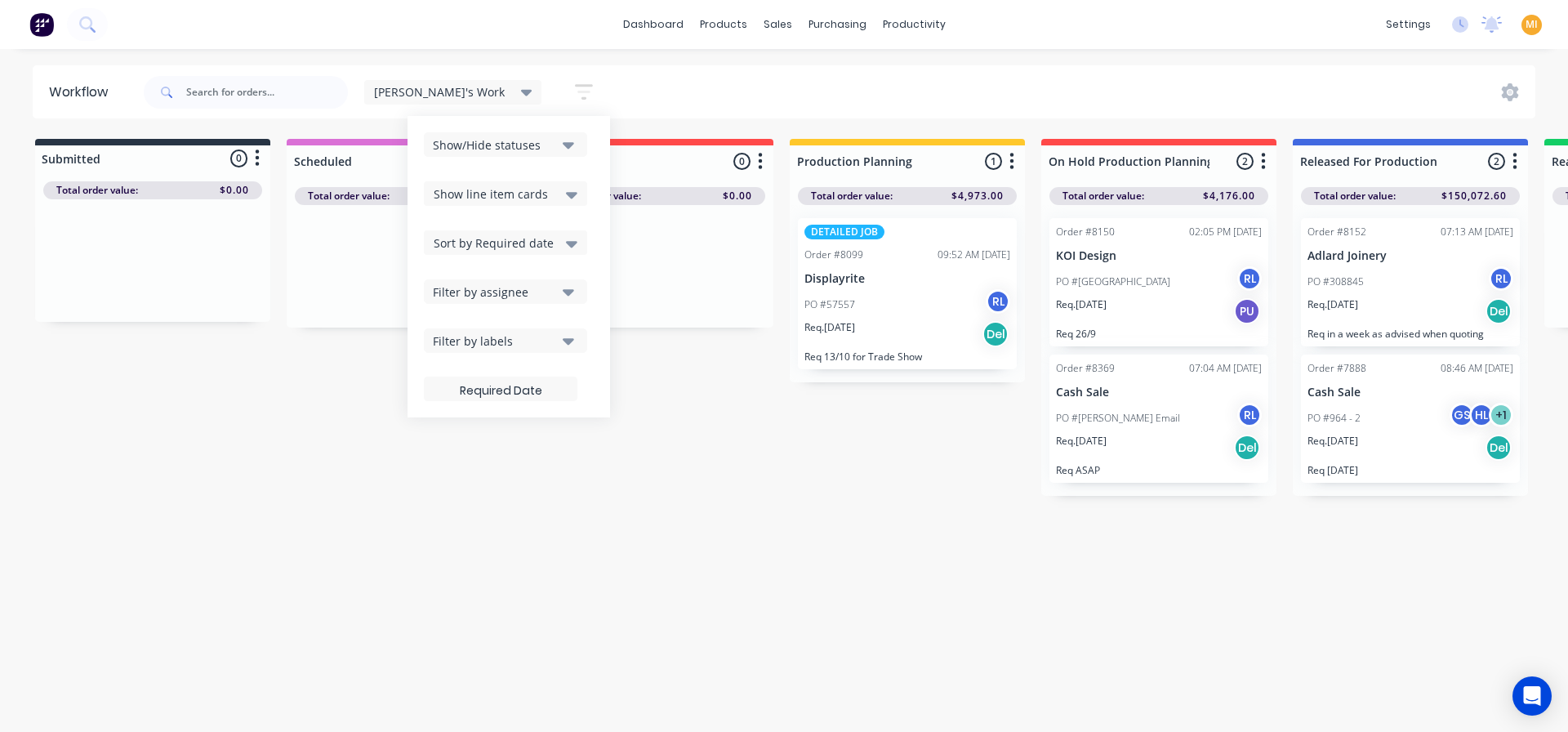
click at [438, 159] on div "Show/Hide statuses Show line item cards Show line item cards Hide line item car…" at bounding box center [508, 267] width 170 height 269
click at [441, 150] on div "Show/Hide statuses" at bounding box center [495, 144] width 124 height 17
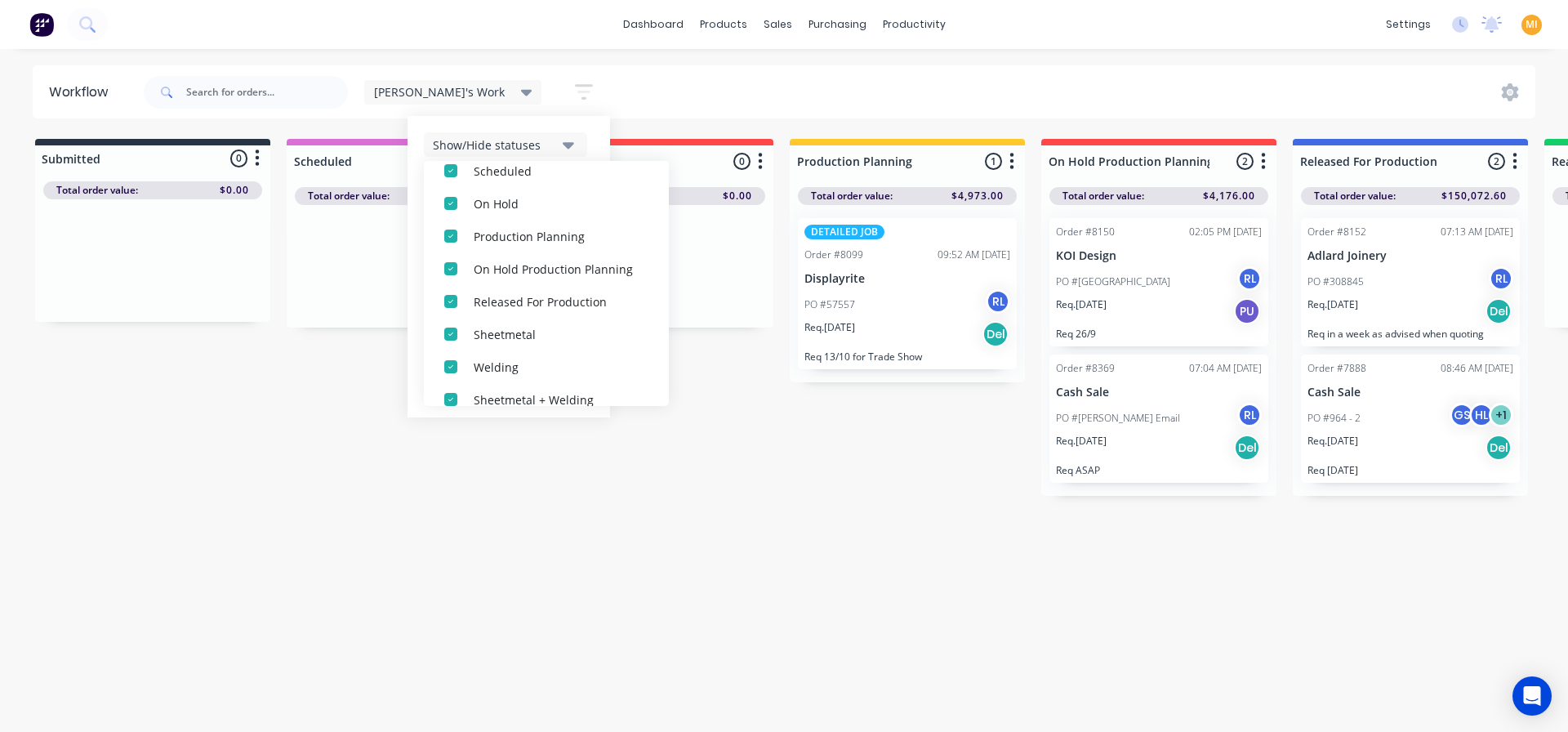
scroll to position [212, 0]
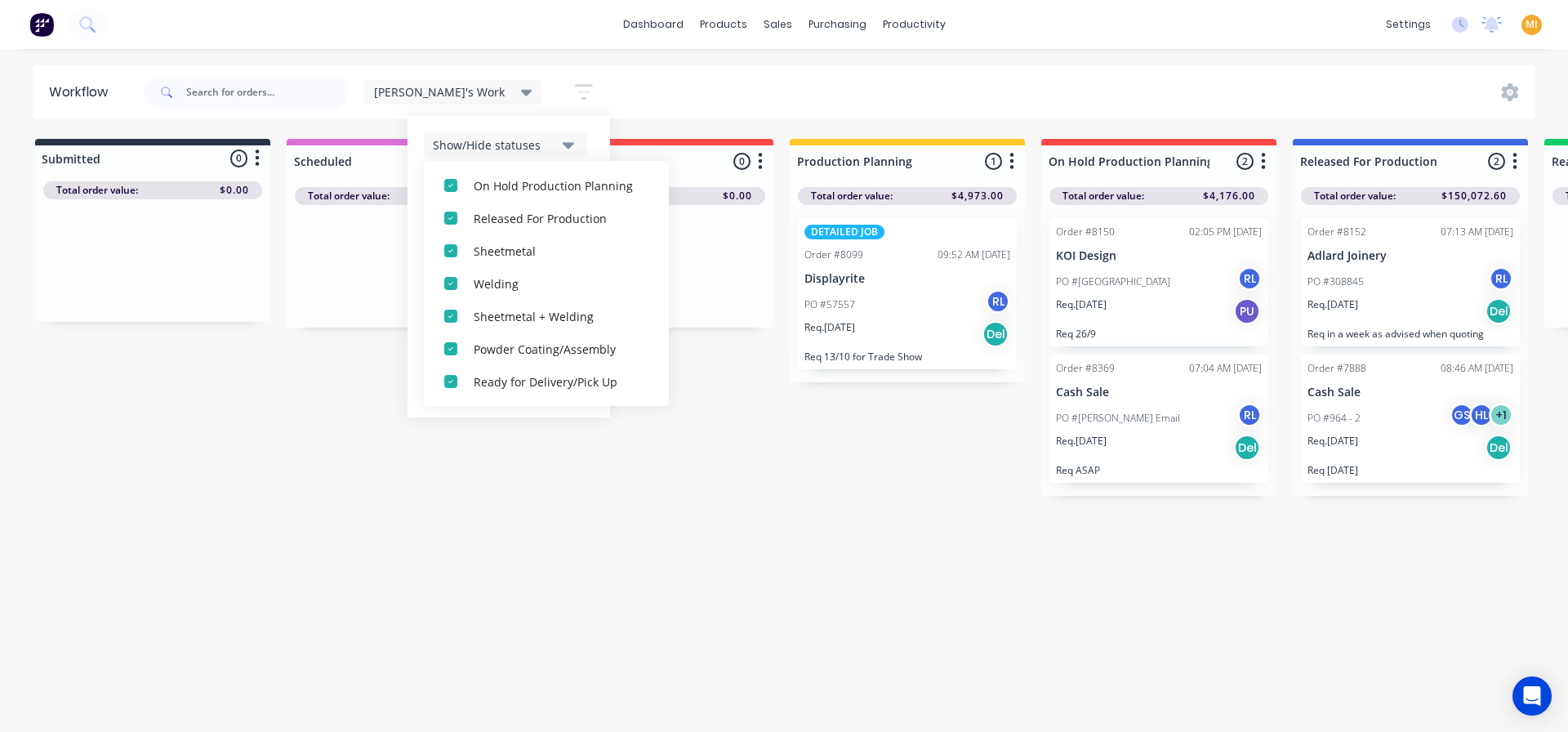
click at [524, 134] on div "Show/Hide statuses All Submitted Scheduled On Hold Production Planning On Hold …" at bounding box center [508, 266] width 202 height 301
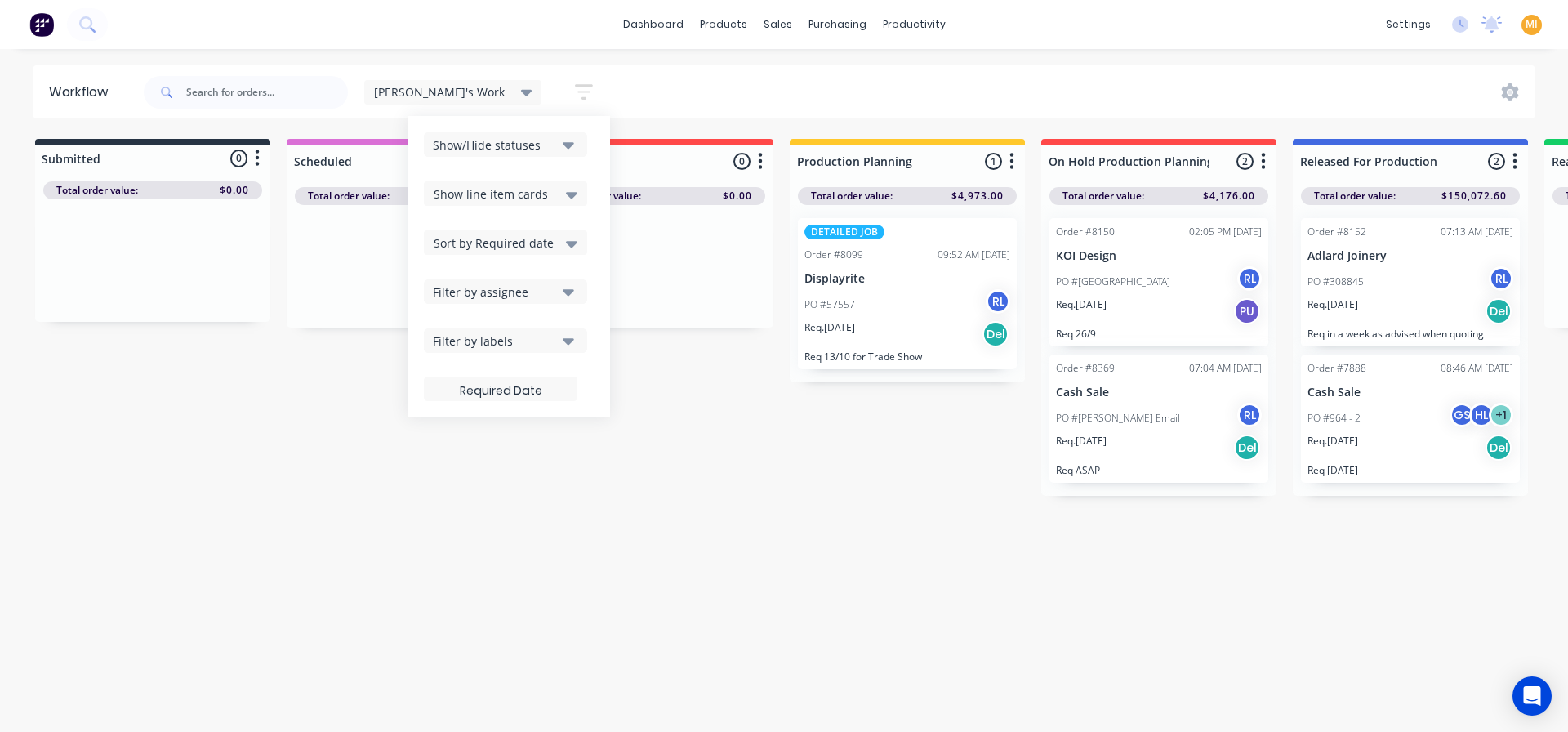
click at [440, 198] on span "Show line item cards" at bounding box center [491, 193] width 115 height 17
click at [529, 159] on div "Show/Hide statuses Show line item cards Show line item cards Hide line item car…" at bounding box center [508, 266] width 202 height 301
click at [445, 245] on span "Sort by Required date" at bounding box center [494, 242] width 120 height 17
click at [523, 203] on div "Show/Hide statuses Show line item cards Show line item cards Hide line item car…" at bounding box center [508, 266] width 202 height 301
click at [450, 290] on div "Filter by assignee" at bounding box center [495, 291] width 124 height 17
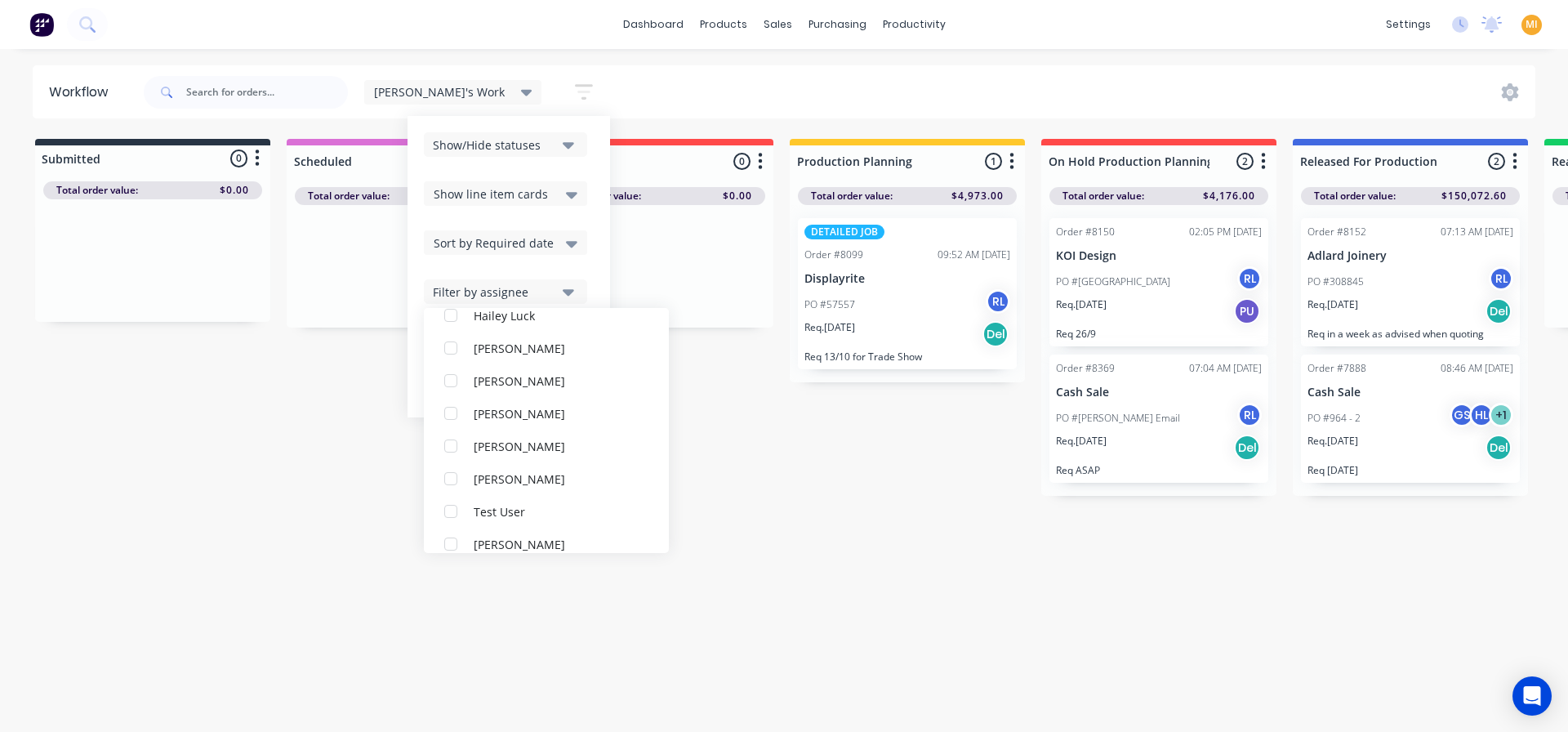
scroll to position [376, 0]
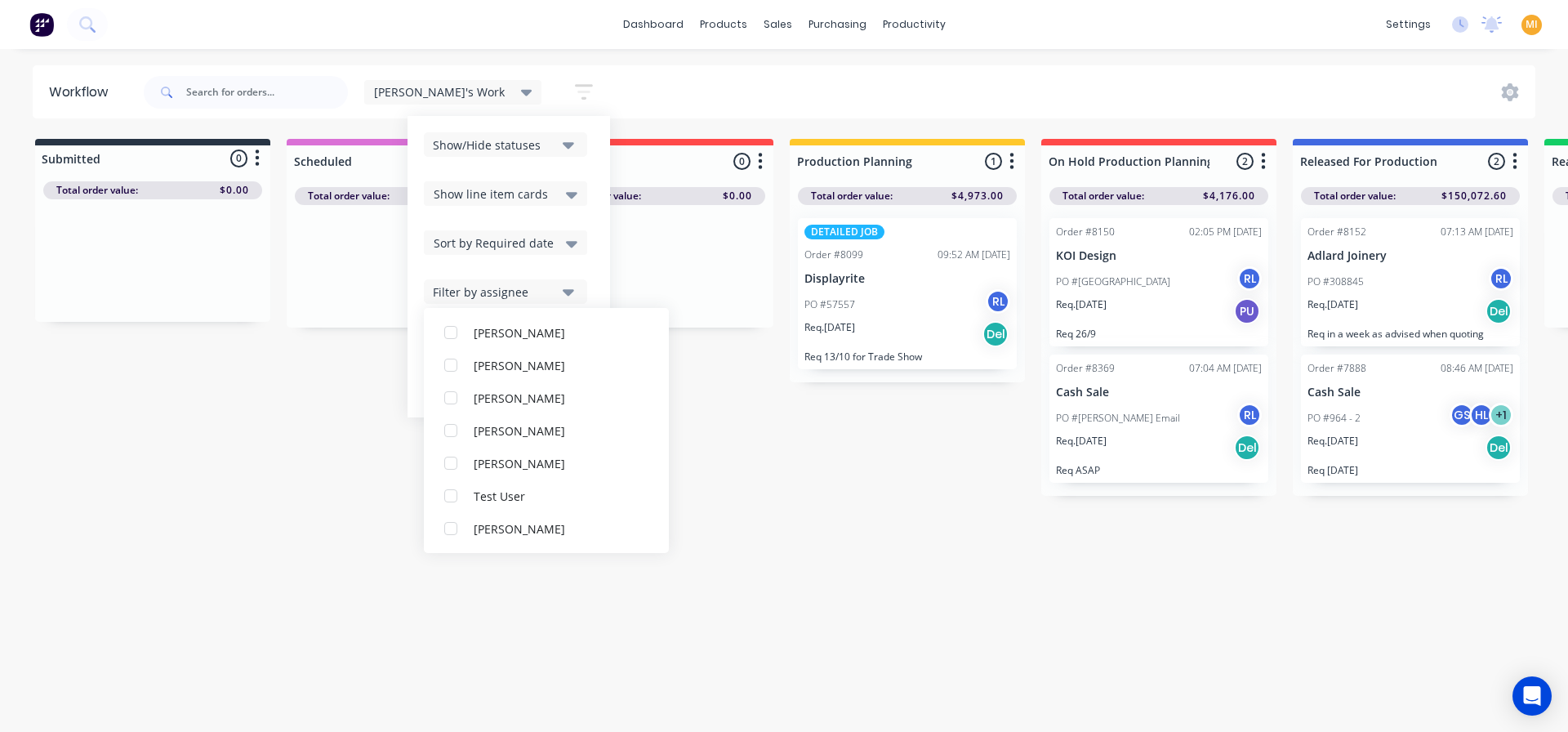
click at [518, 261] on div "Show/Hide statuses Show line item cards Show line item cards Hide line item car…" at bounding box center [508, 267] width 170 height 269
click at [475, 294] on div "Filter by assignee" at bounding box center [495, 291] width 124 height 17
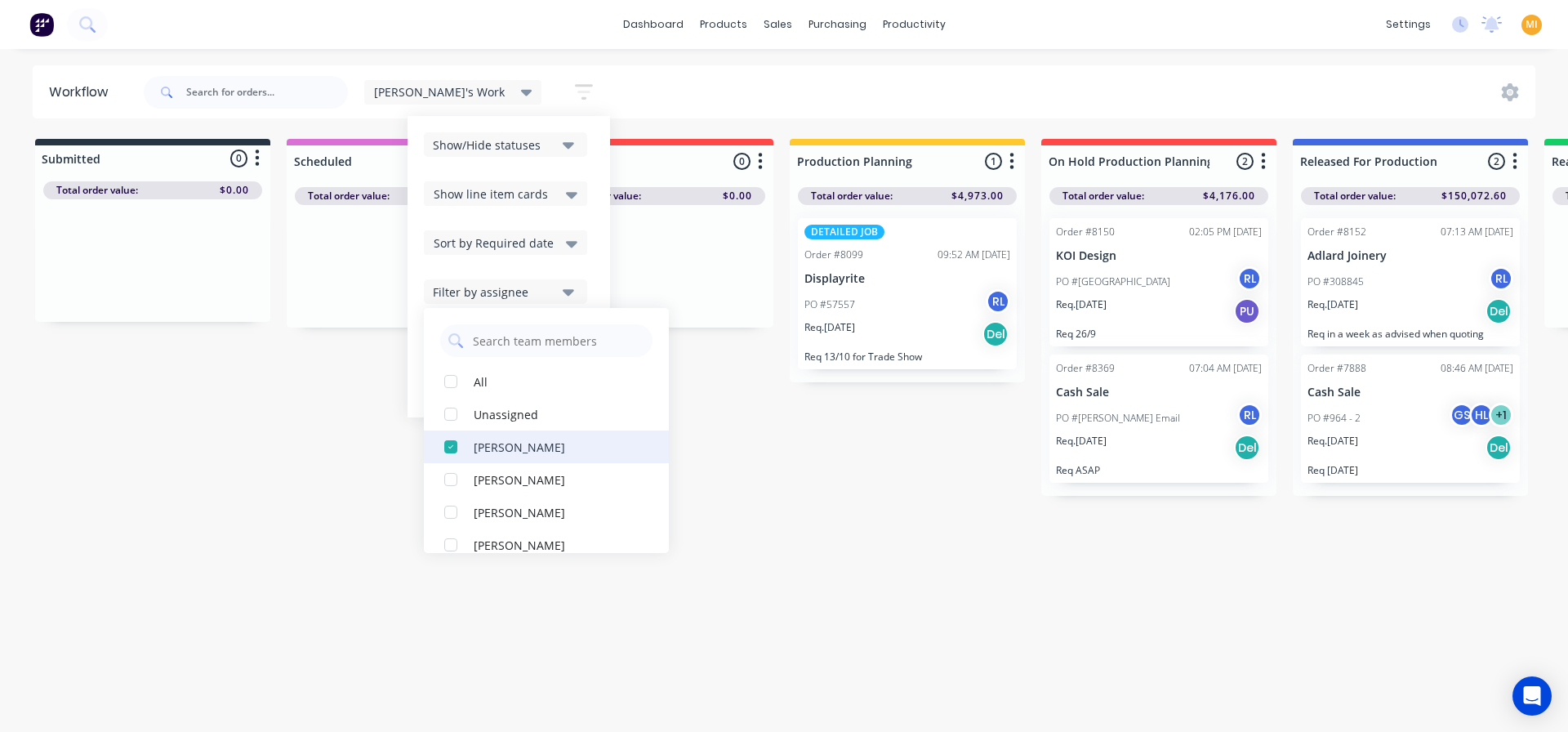
scroll to position [81, 0]
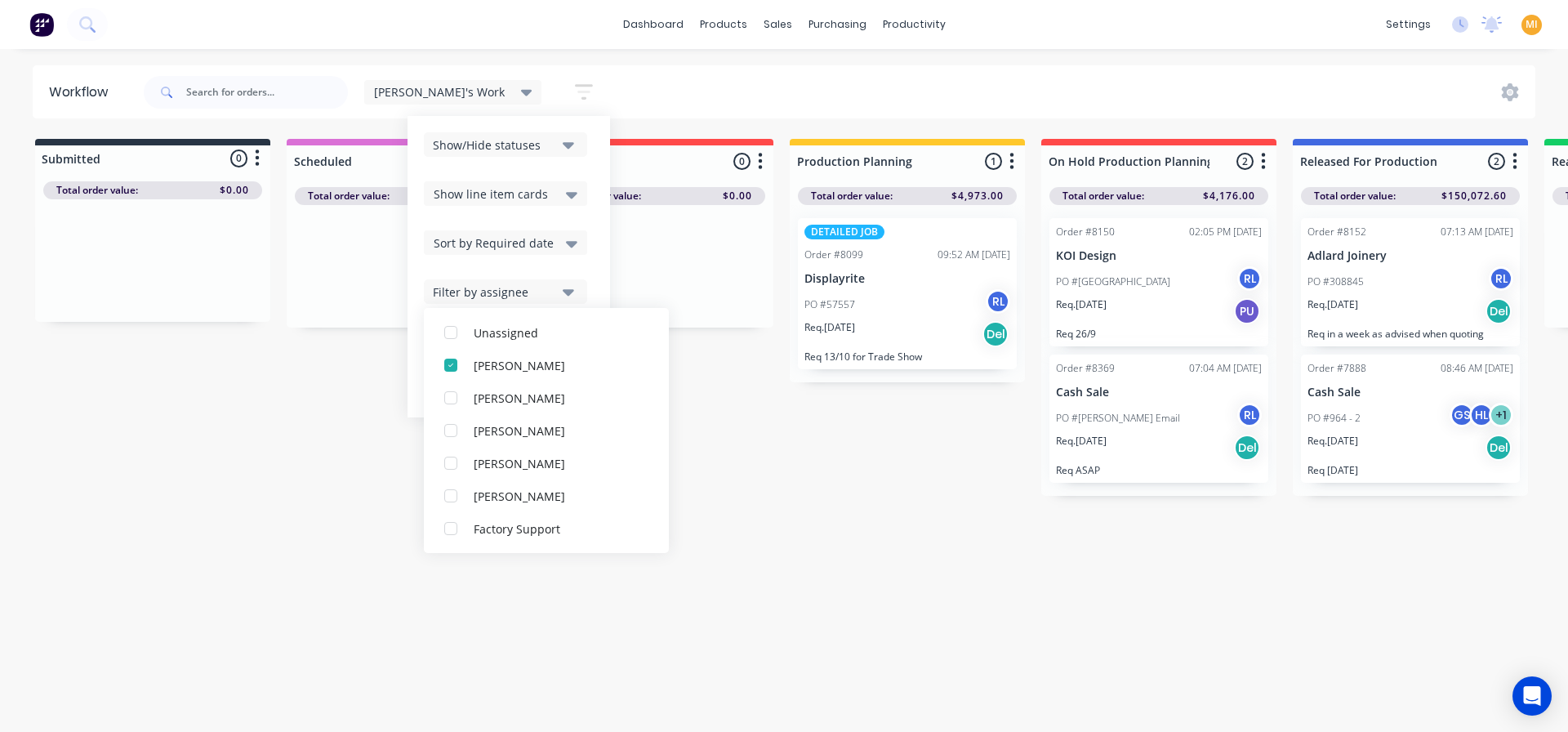
click at [520, 271] on div "Show/Hide statuses Show line item cards Show line item cards Hide line item car…" at bounding box center [508, 267] width 170 height 269
click at [444, 345] on div "Filter by labels" at bounding box center [495, 340] width 124 height 17
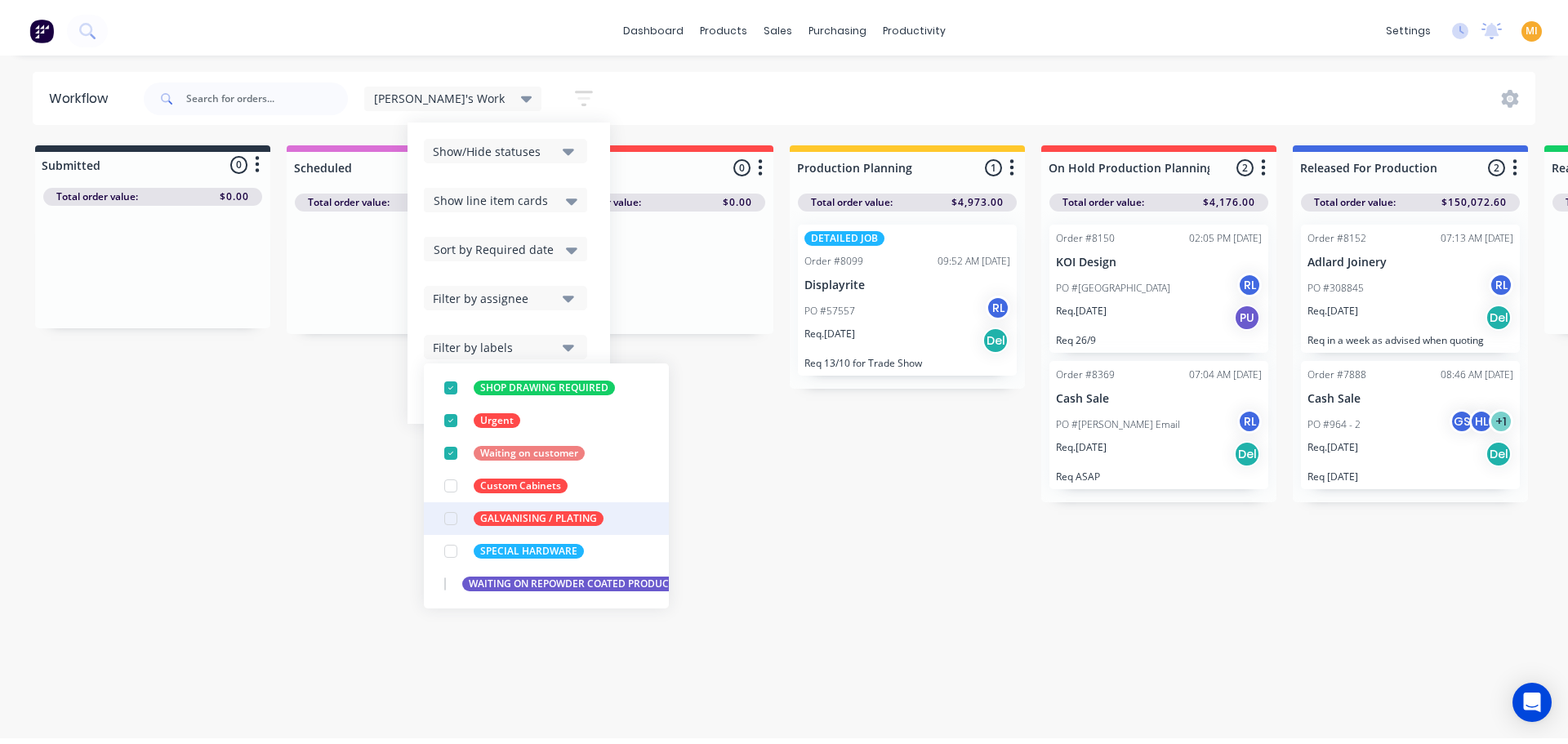
scroll to position [0, 0]
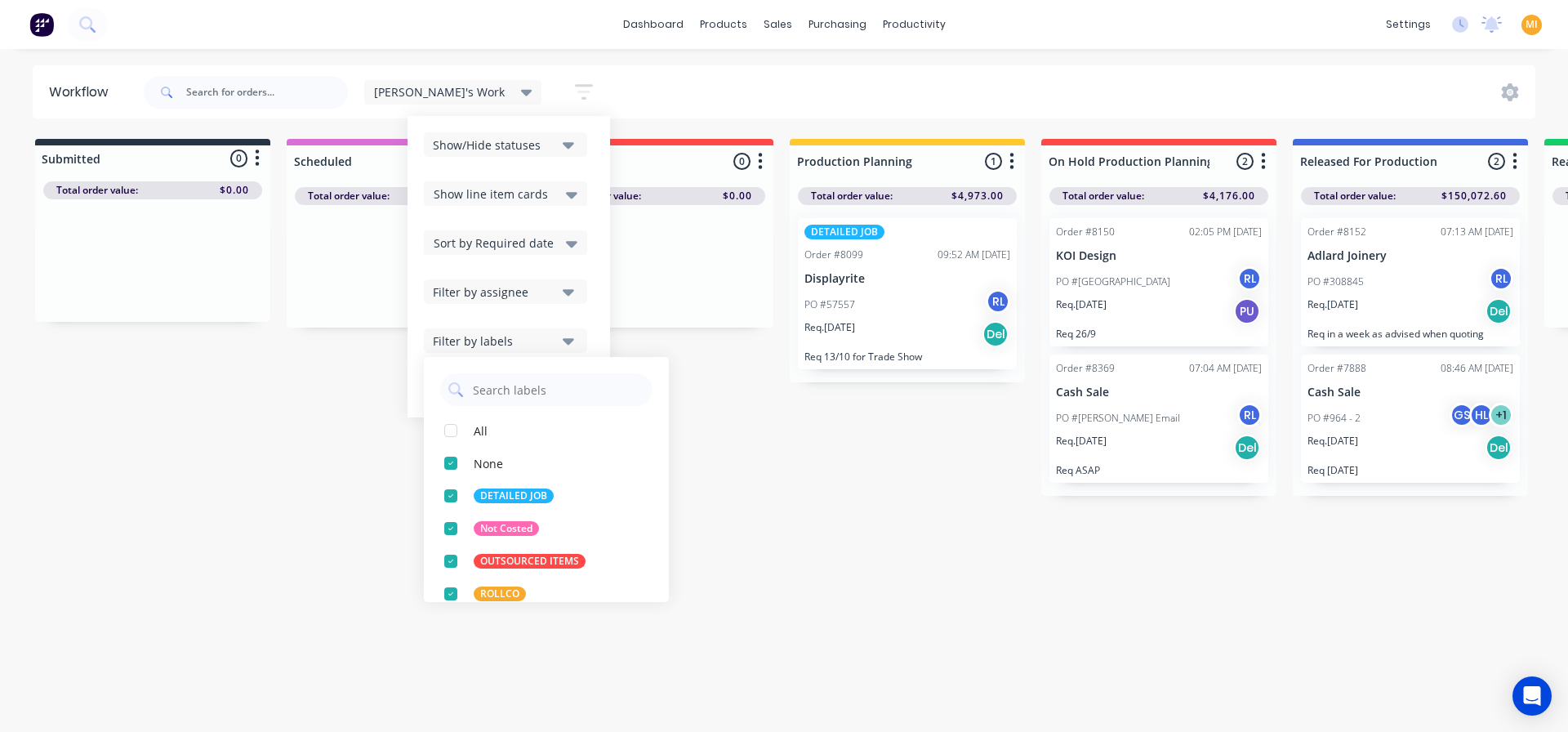
click at [847, 480] on div "Submitted 0 Status colour #273444 hex #273444 Save Cancel Summaries Total order…" at bounding box center [1587, 318] width 3198 height 357
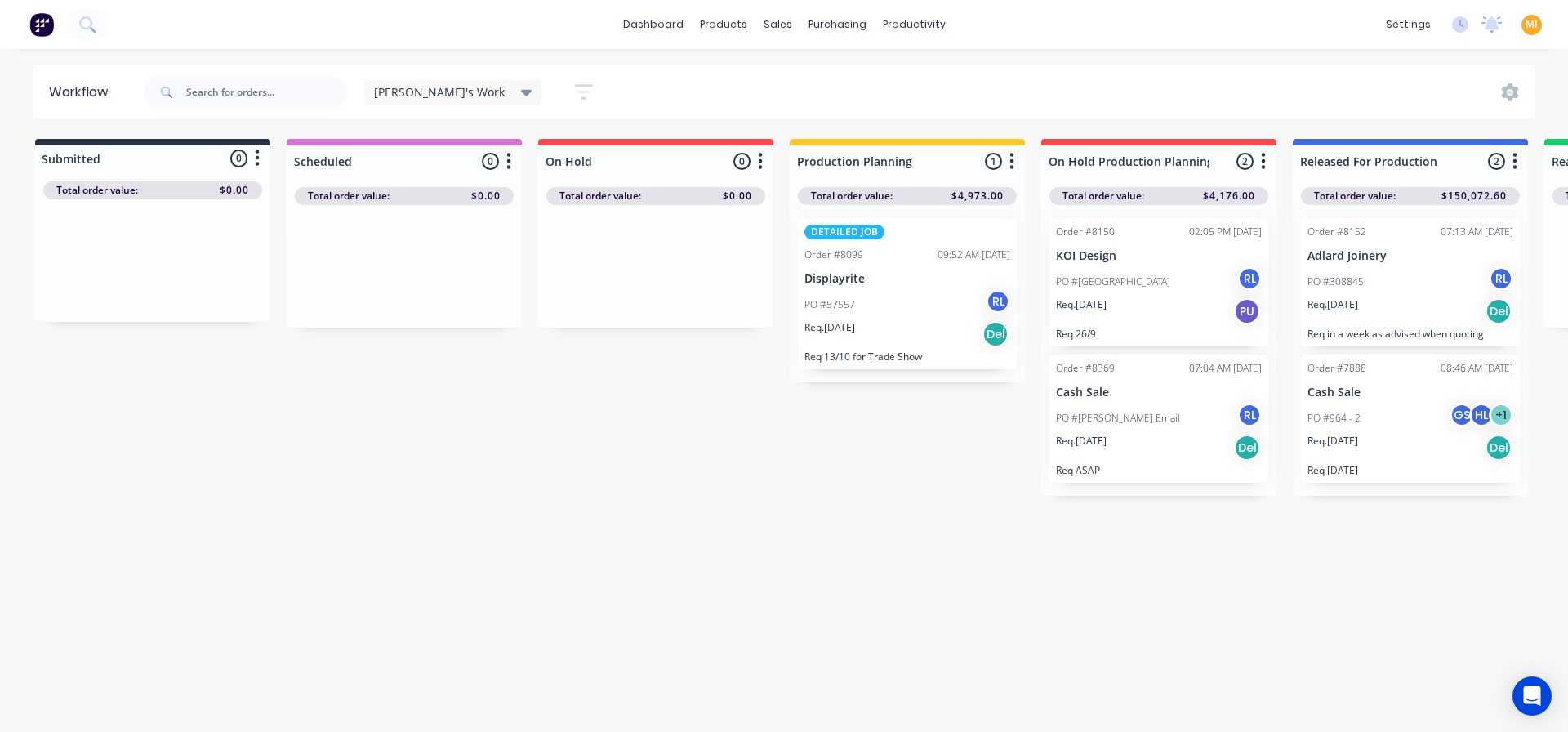
click at [439, 92] on div "Ray's Work" at bounding box center [452, 92] width 158 height 15
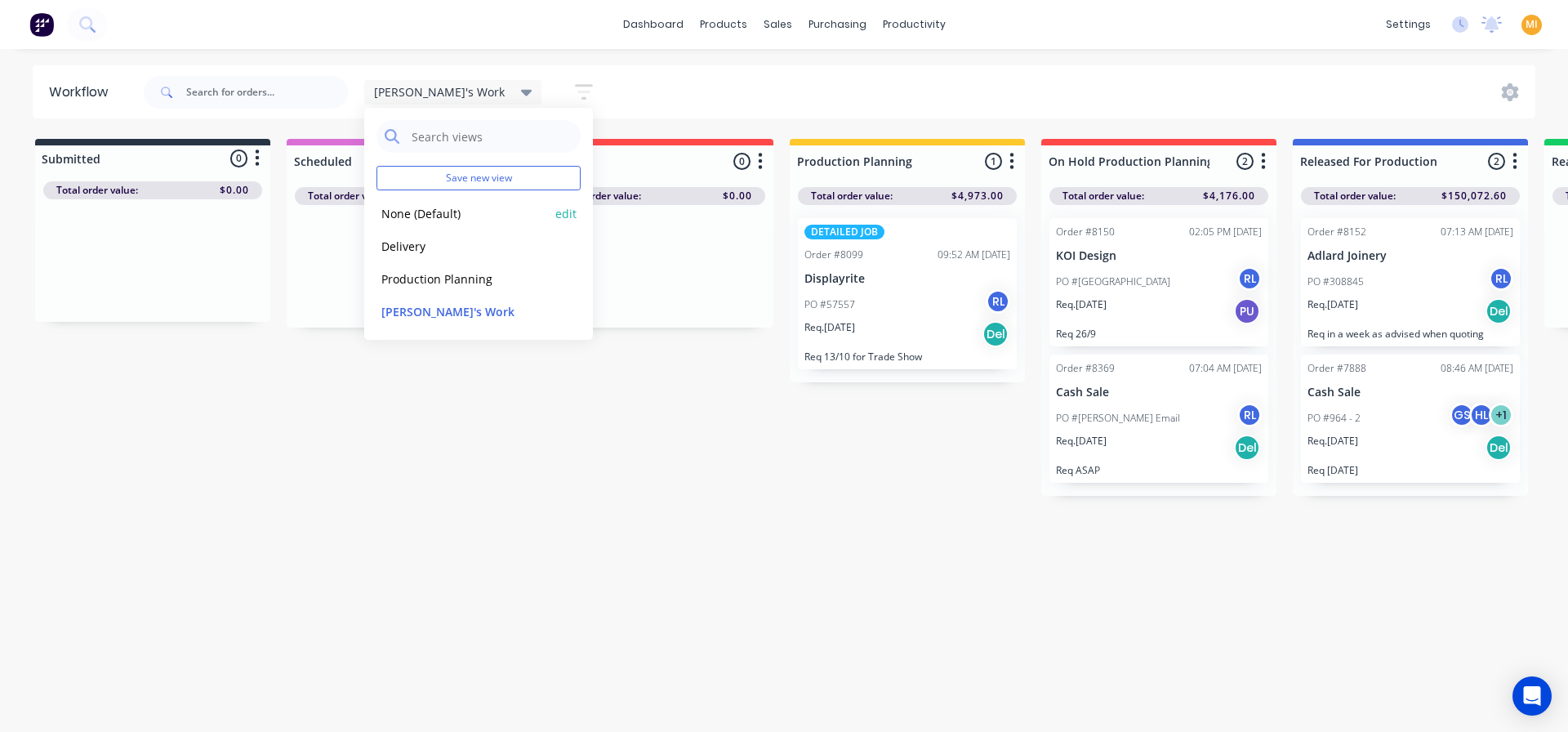
click at [424, 217] on button "None (Default)" at bounding box center [463, 213] width 174 height 19
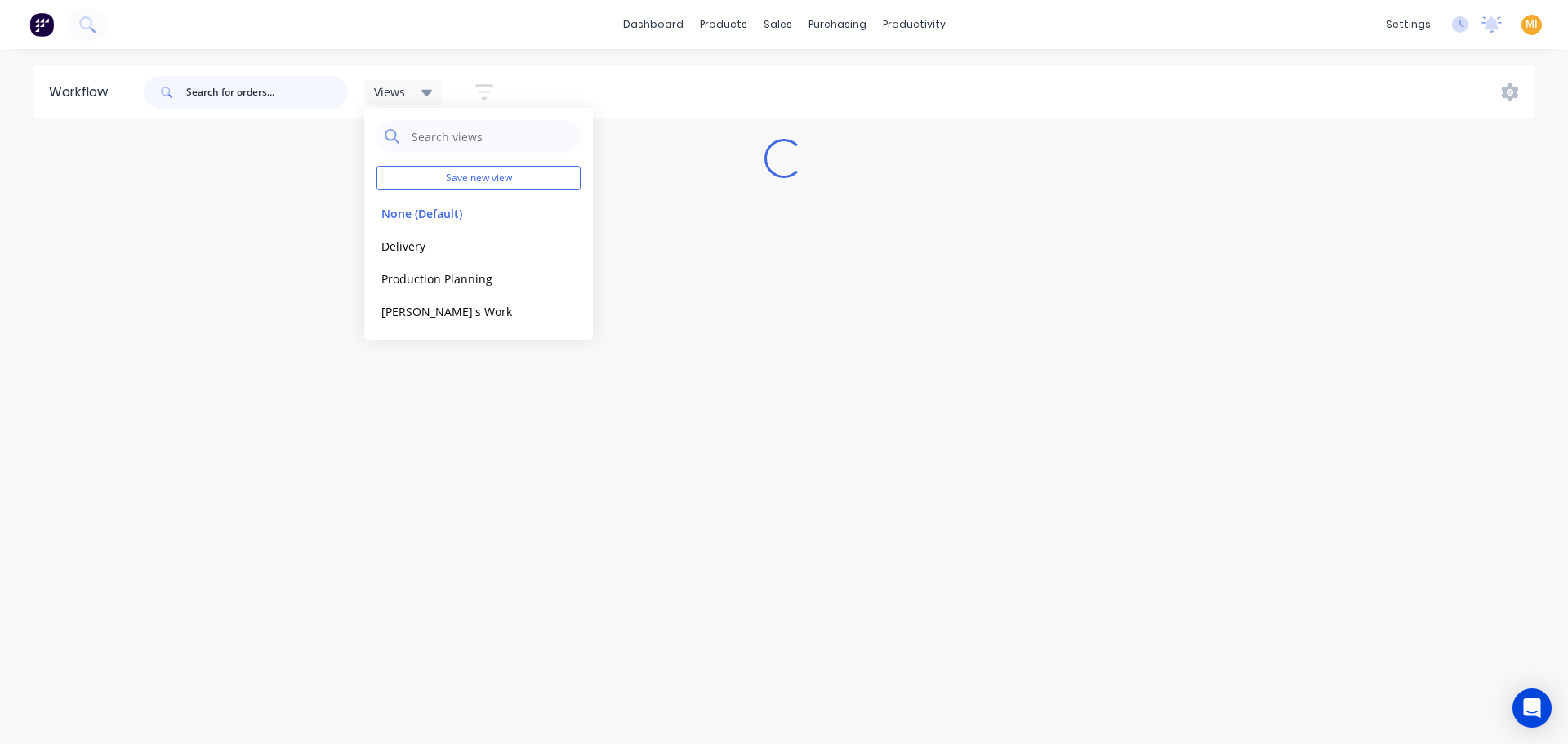
click at [237, 89] on input "text" at bounding box center [267, 91] width 162 height 32
paste input "team+maricardemo@tsametal.com.au"
type input "team+maricardemo@tsametal.com.au"
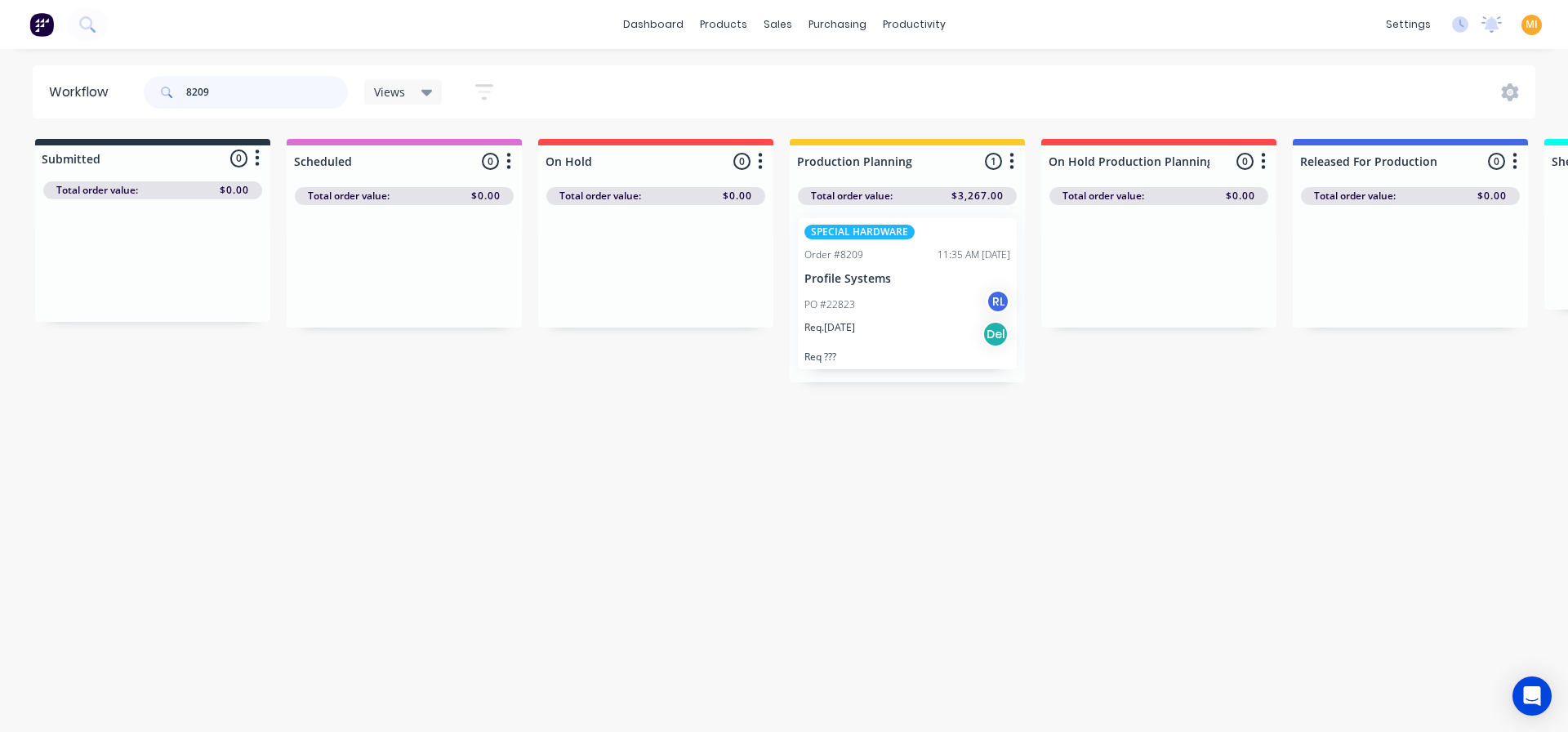
type input "8209"
click at [909, 336] on div "Req. 16/10/25 Del" at bounding box center [908, 334] width 206 height 27
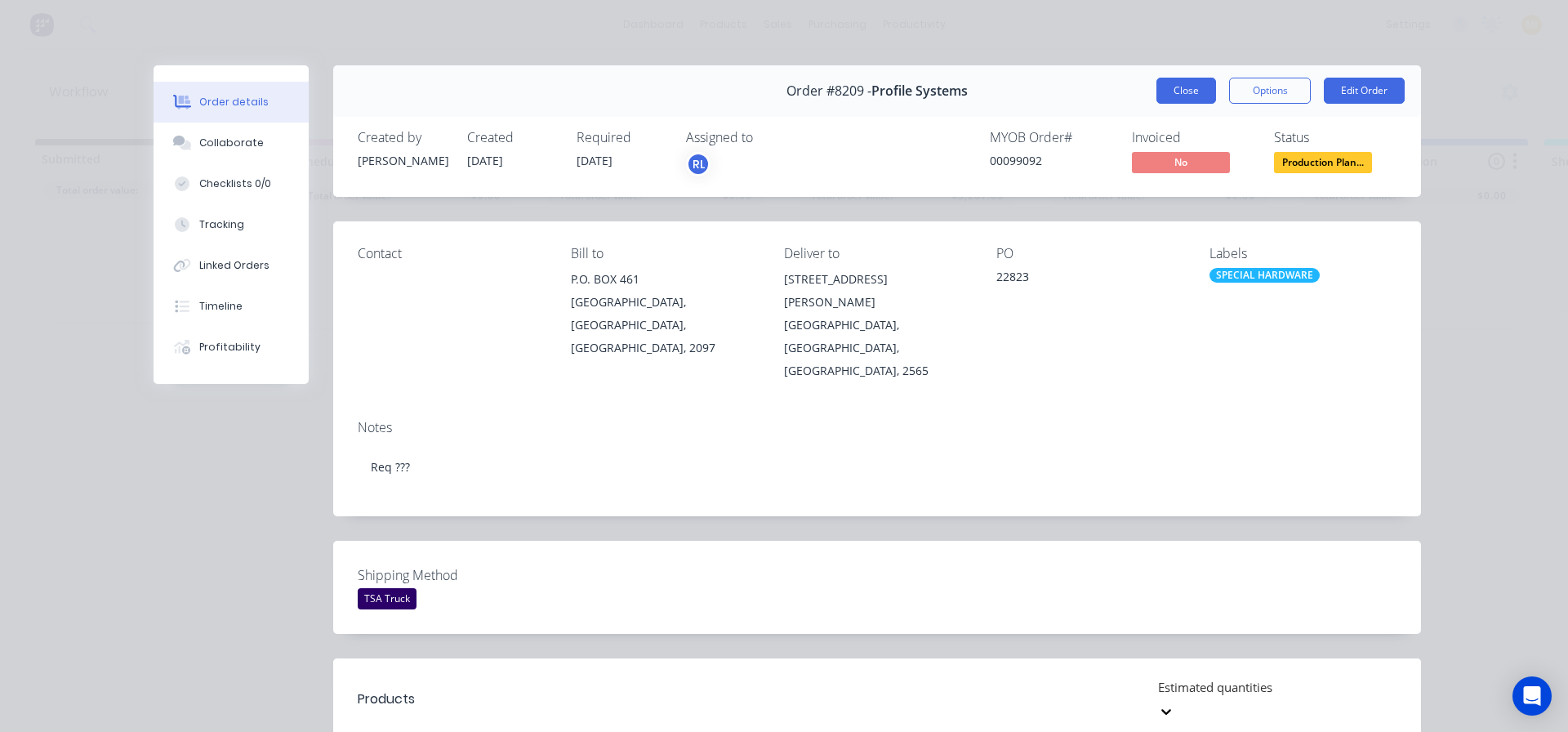
click at [1171, 92] on button "Close" at bounding box center [1186, 90] width 60 height 26
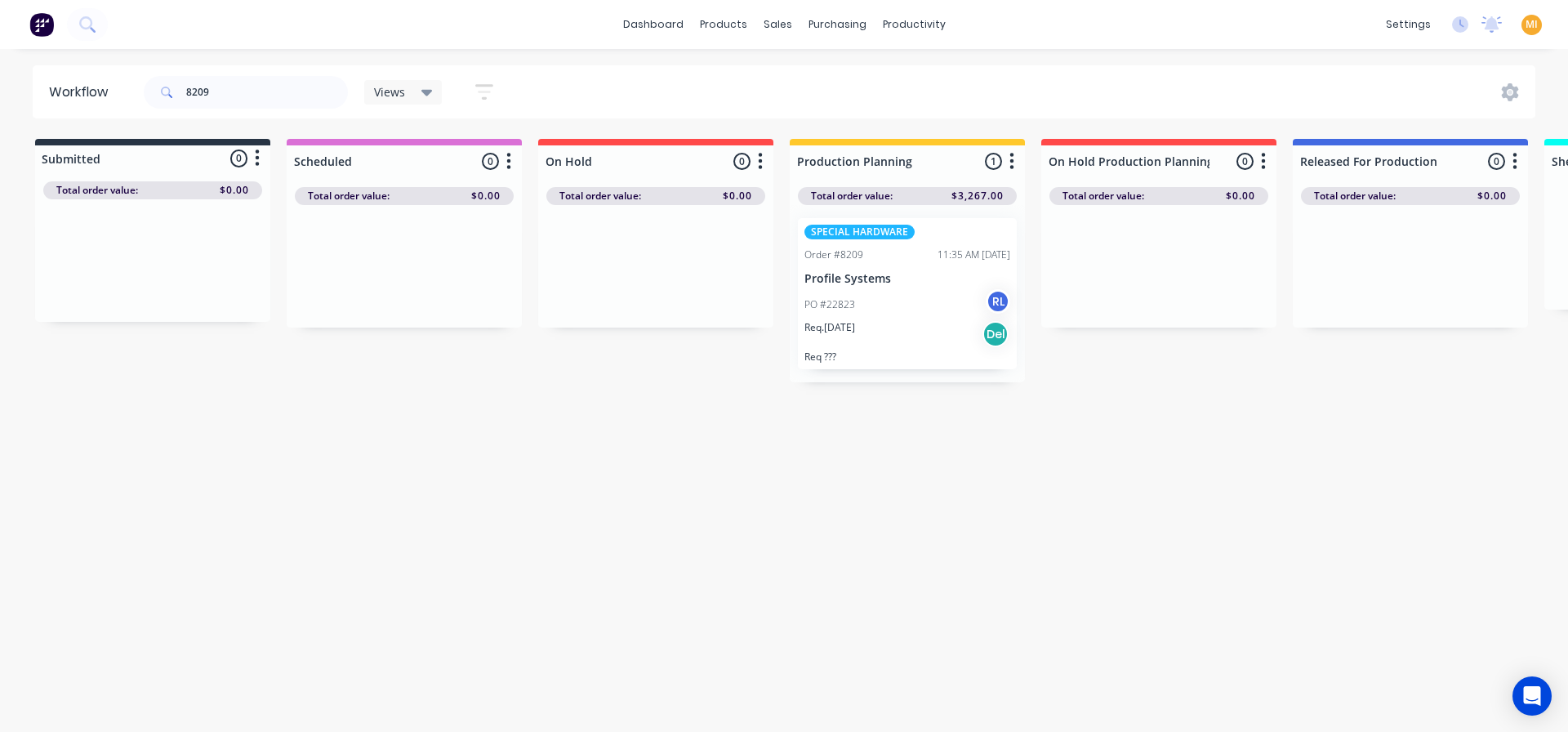
click at [918, 330] on div "Req. 16/10/25 Del" at bounding box center [908, 334] width 206 height 27
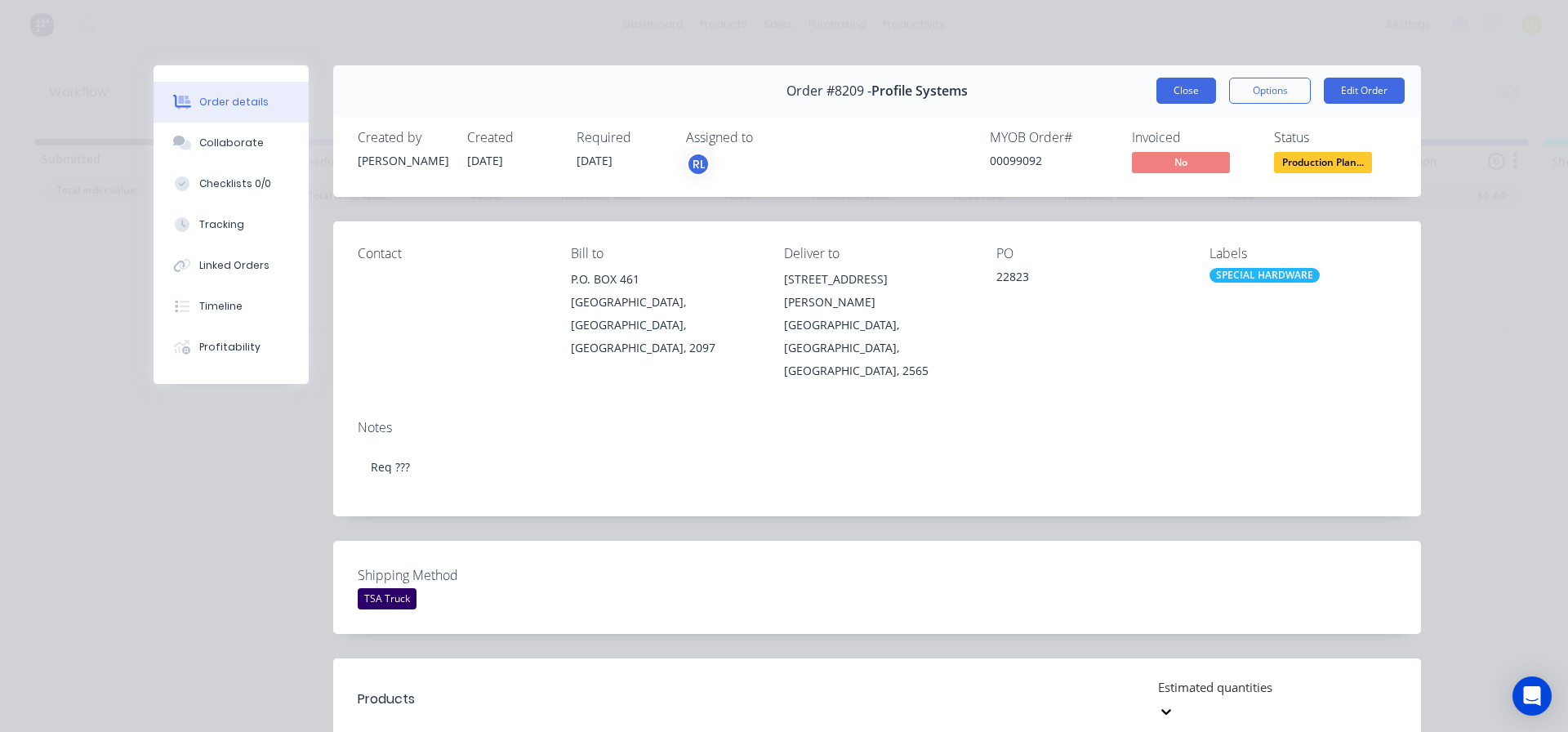
click at [1182, 90] on button "Close" at bounding box center [1186, 90] width 60 height 26
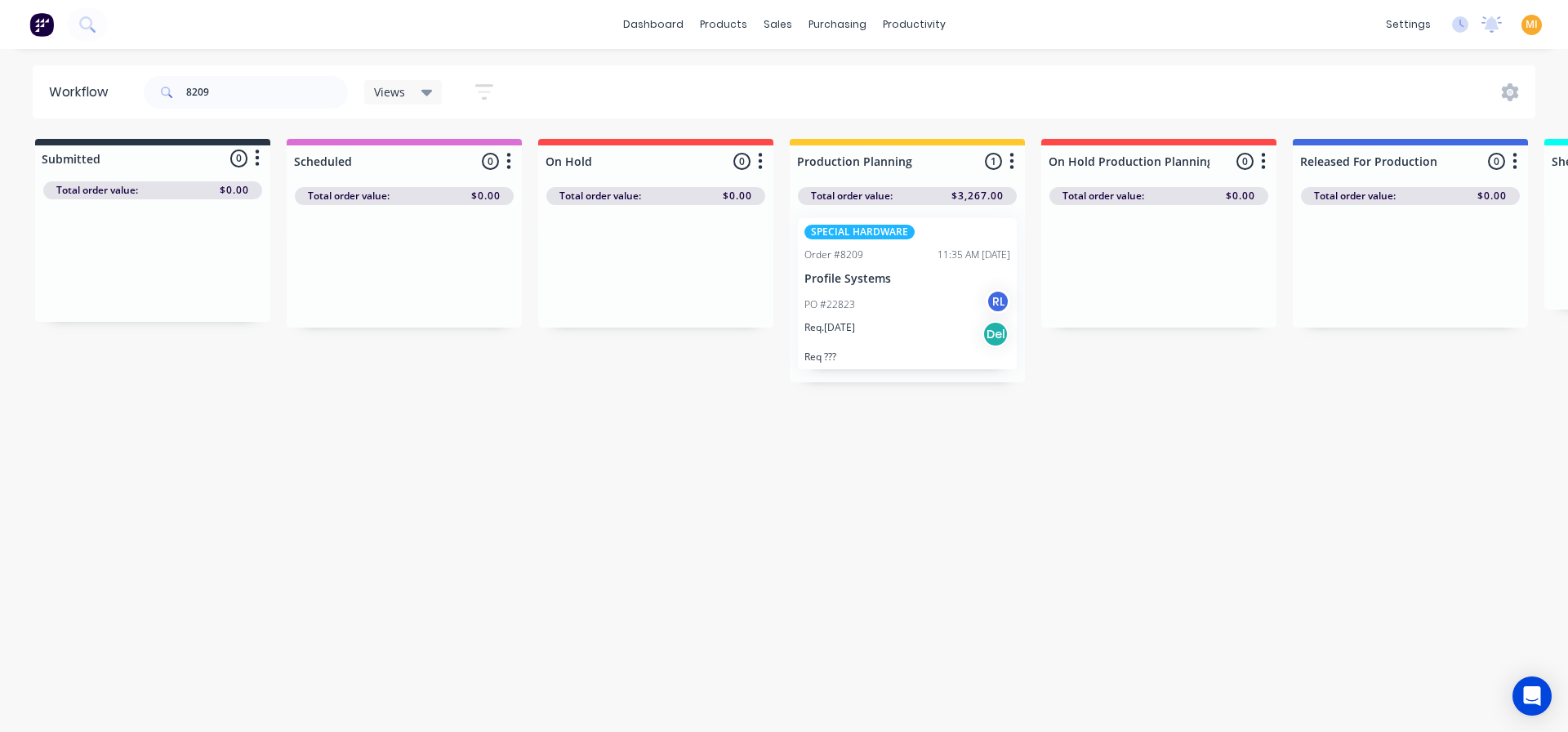
click at [395, 105] on div "Views Save new view None (Default) edit Delivery edit Production Planning edit …" at bounding box center [438, 91] width 147 height 31
click at [401, 98] on span "Views" at bounding box center [390, 91] width 31 height 17
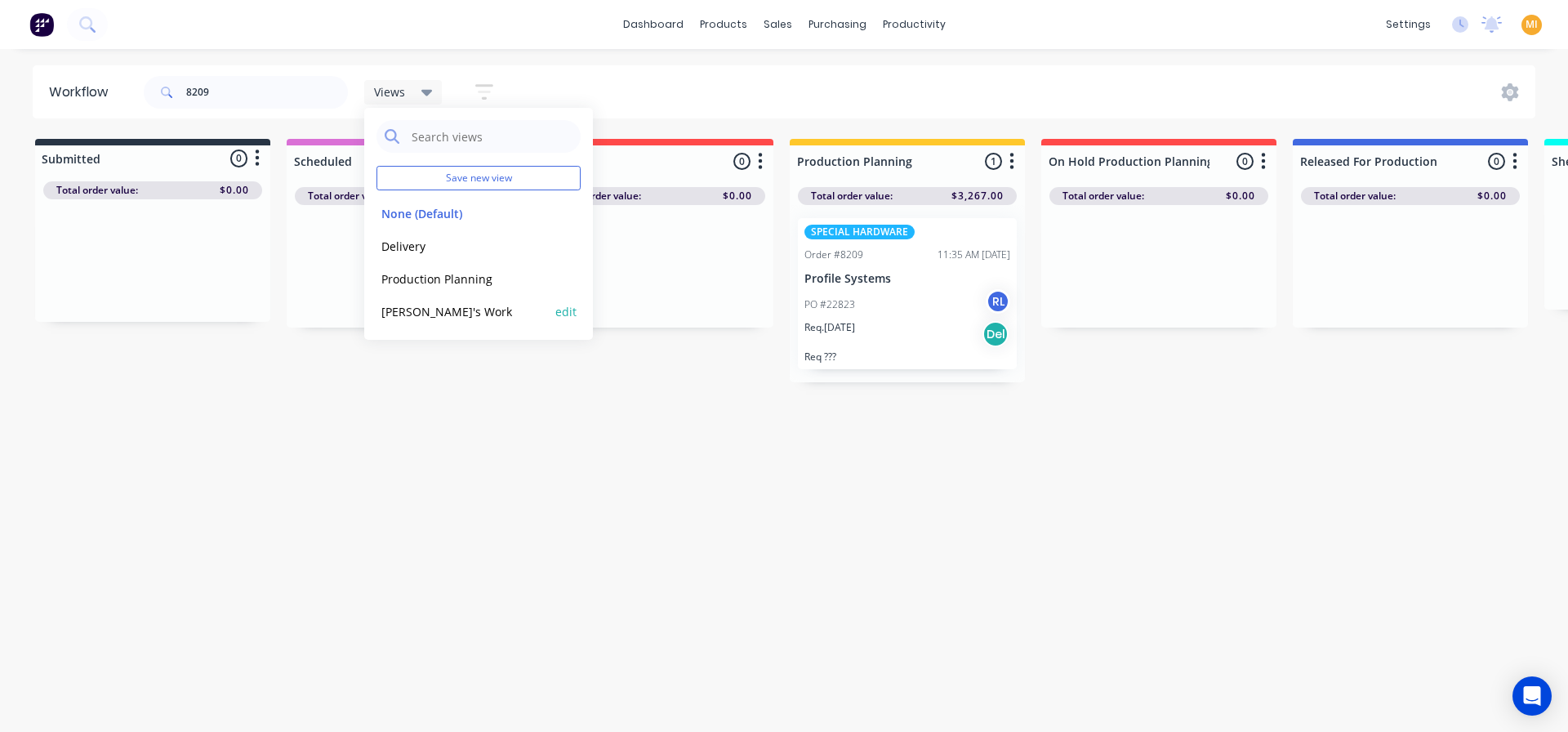
click at [431, 320] on button "Ray's Work" at bounding box center [463, 311] width 174 height 19
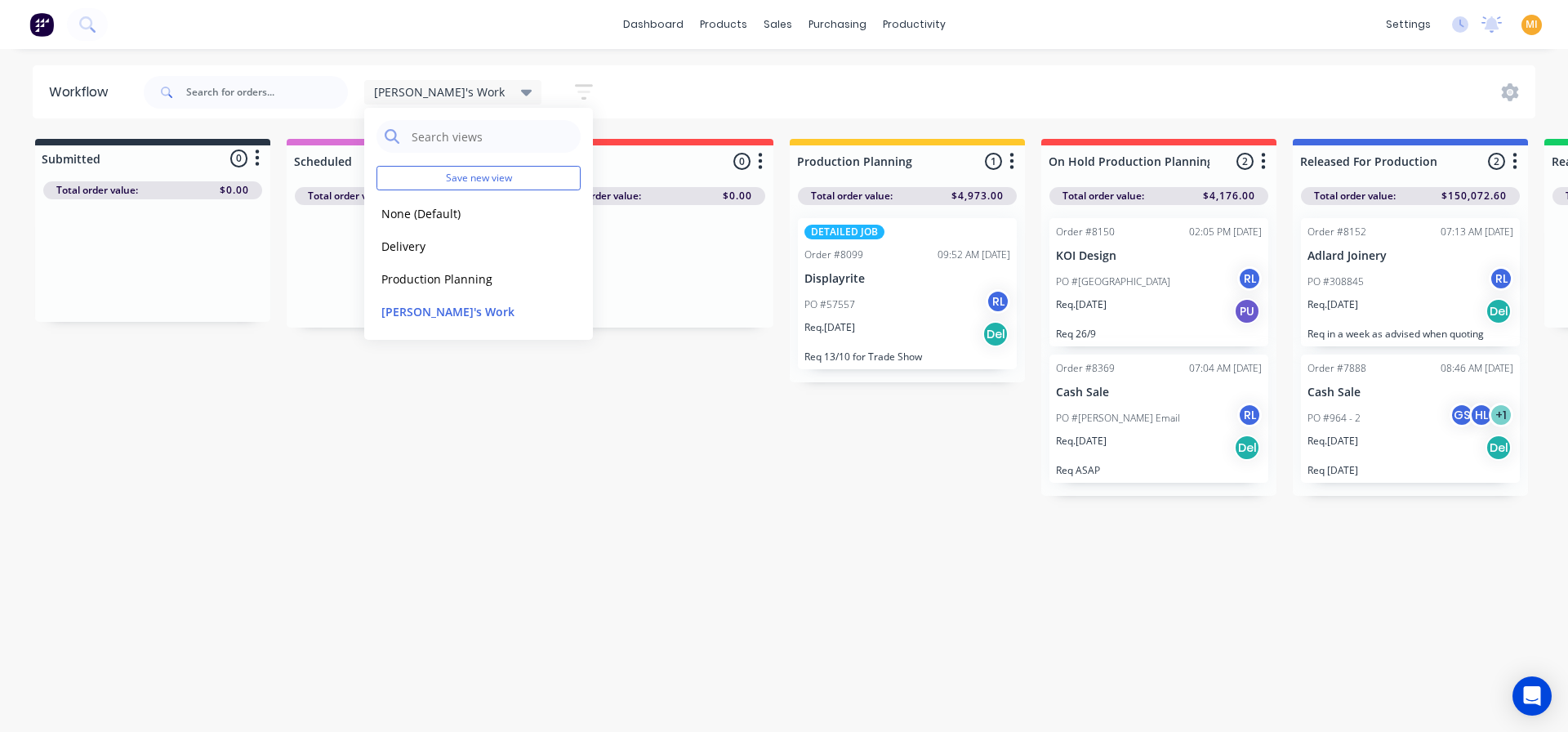
click at [575, 86] on icon "button" at bounding box center [584, 92] width 18 height 16
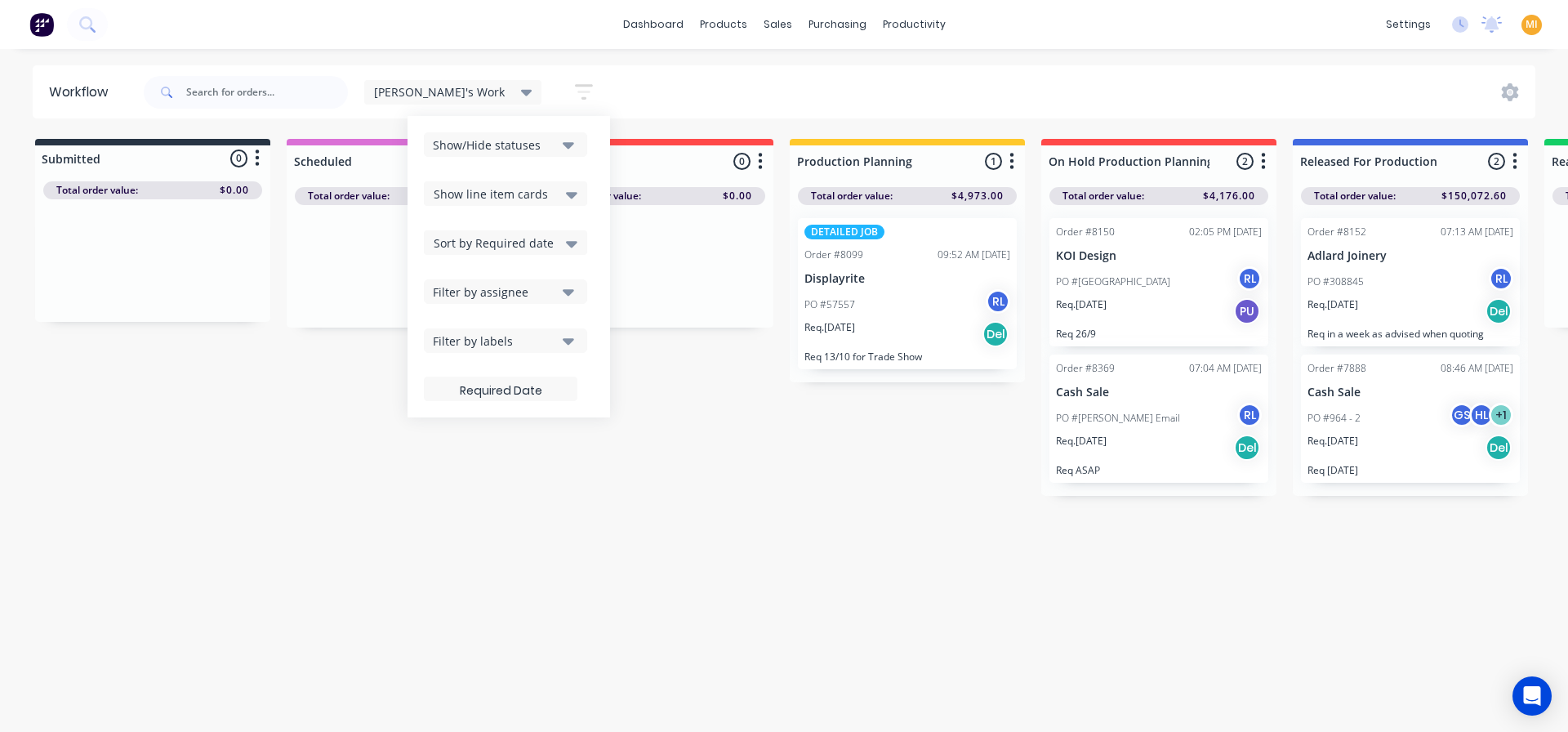
click at [433, 334] on div "Filter by labels" at bounding box center [495, 340] width 124 height 17
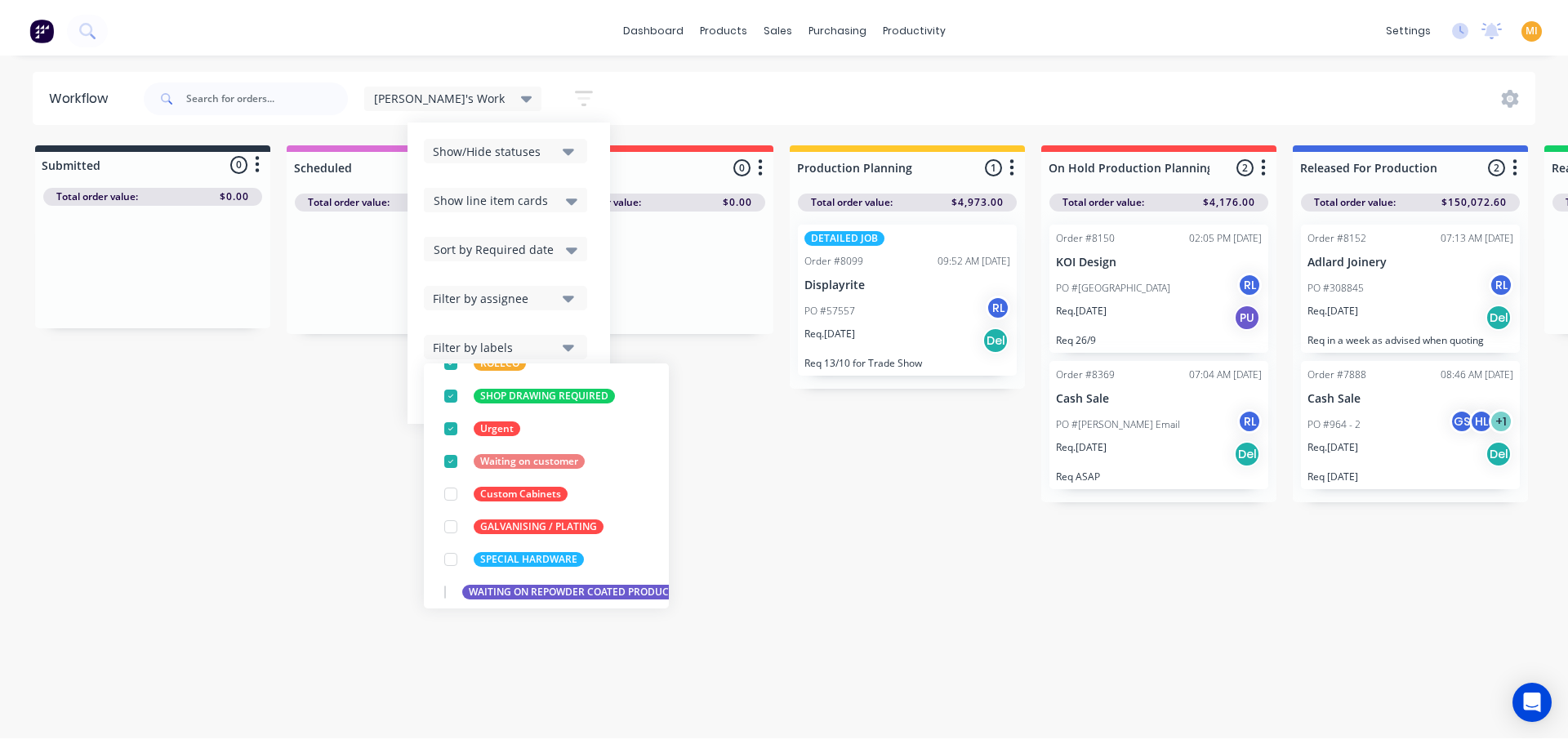
scroll to position [245, 0]
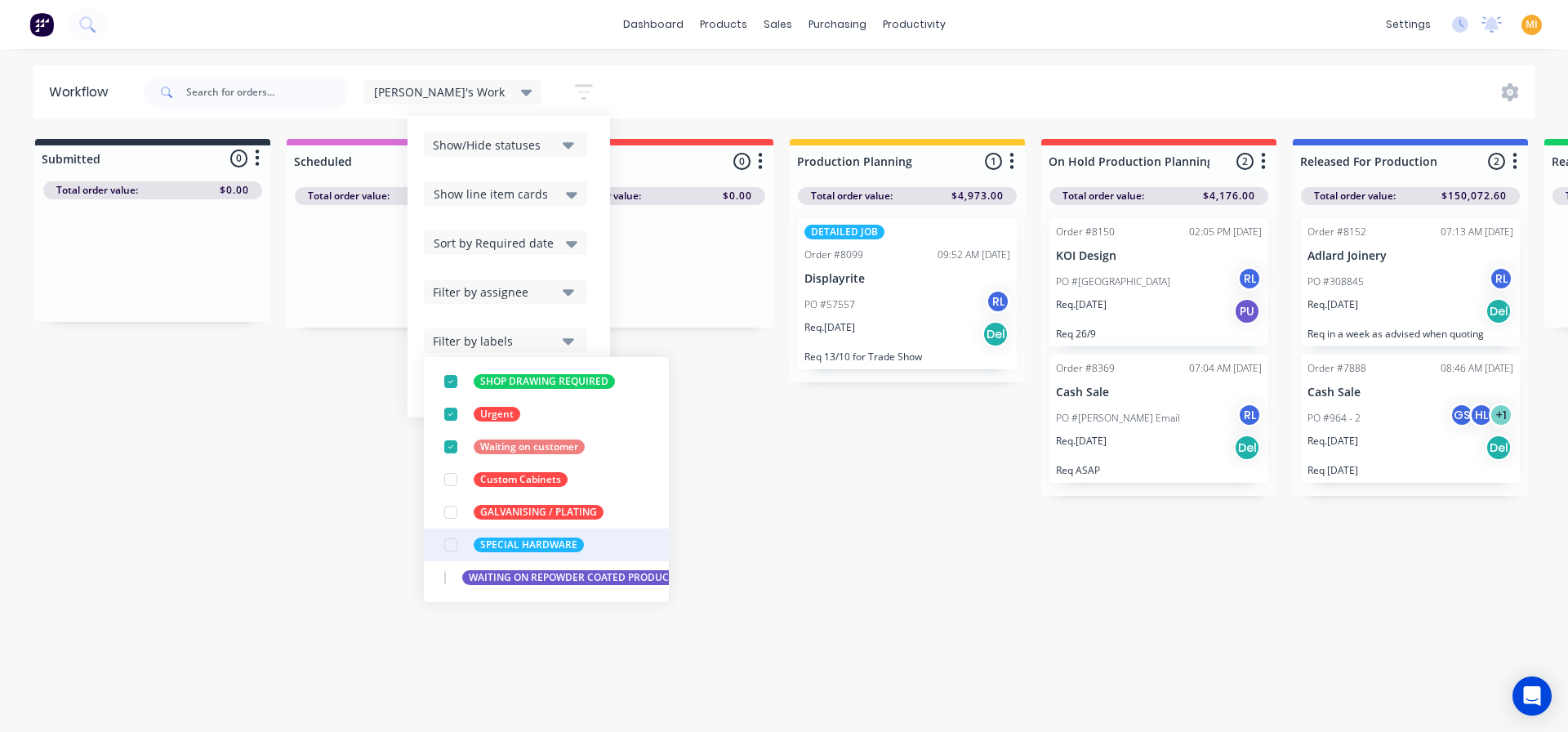
click at [435, 544] on div "button" at bounding box center [450, 545] width 32 height 32
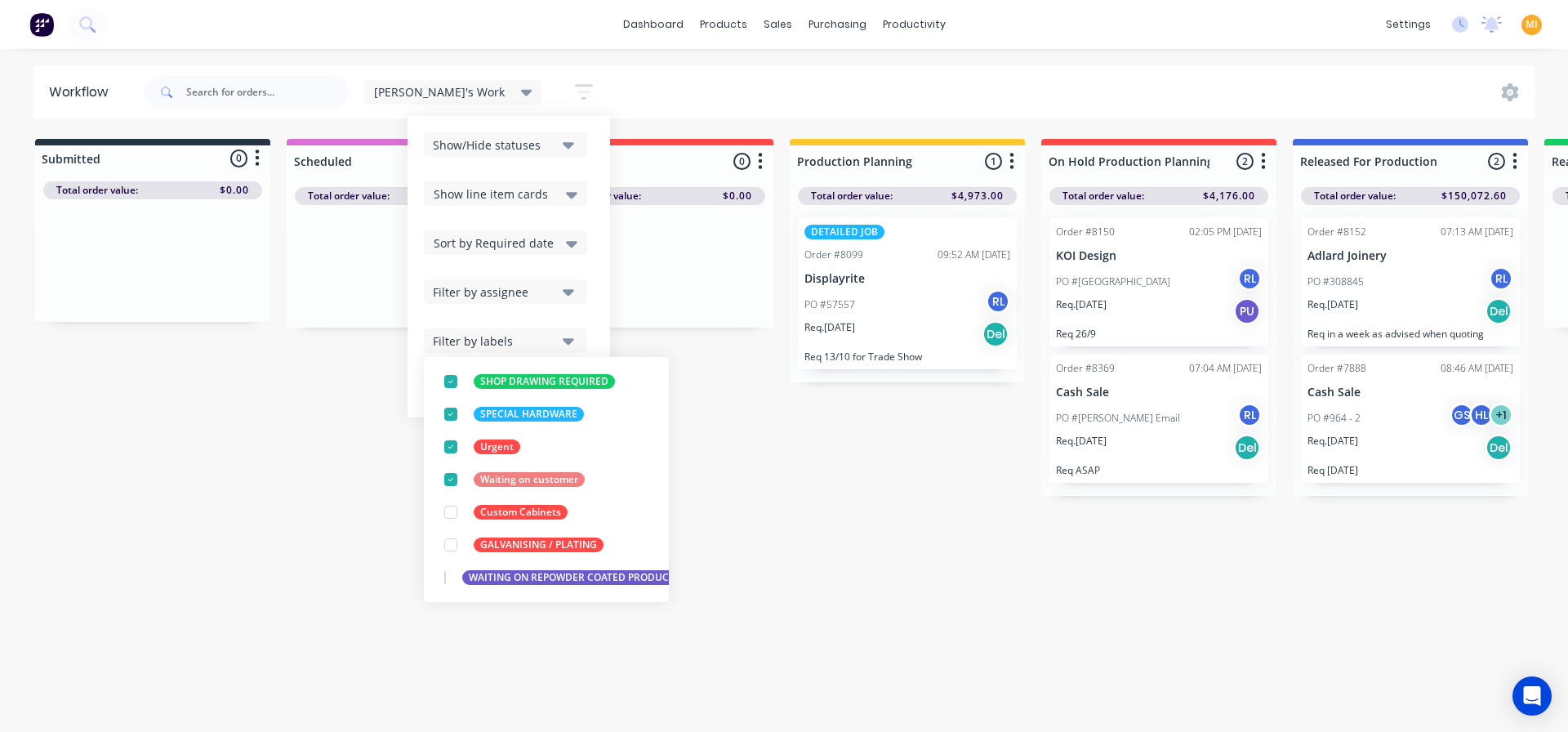
click at [666, 329] on div "Submitted 0 Status colour #273444 hex #273444 Save Cancel Summaries Total order…" at bounding box center [1587, 318] width 3198 height 357
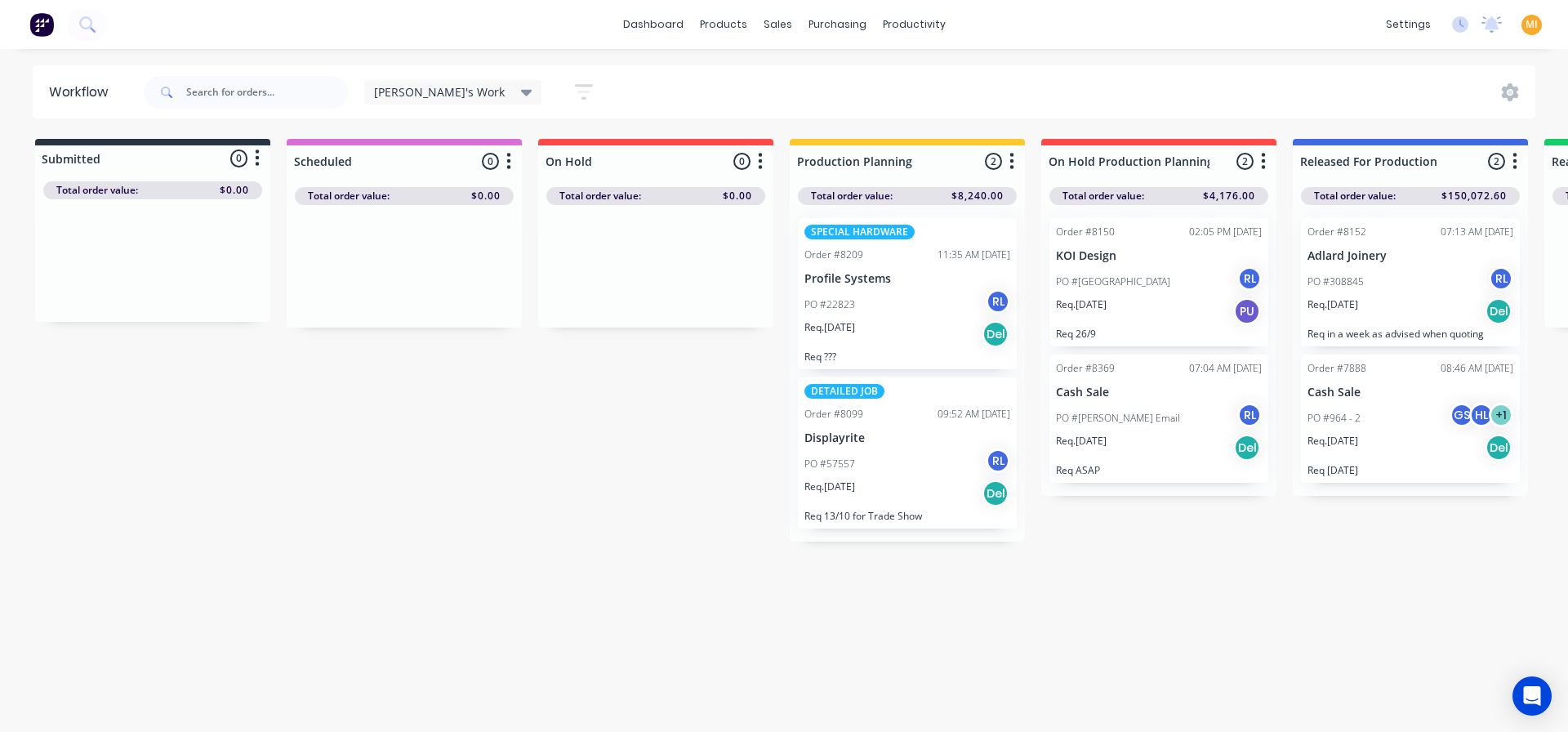
click at [425, 95] on span "Ray's Work" at bounding box center [439, 91] width 131 height 17
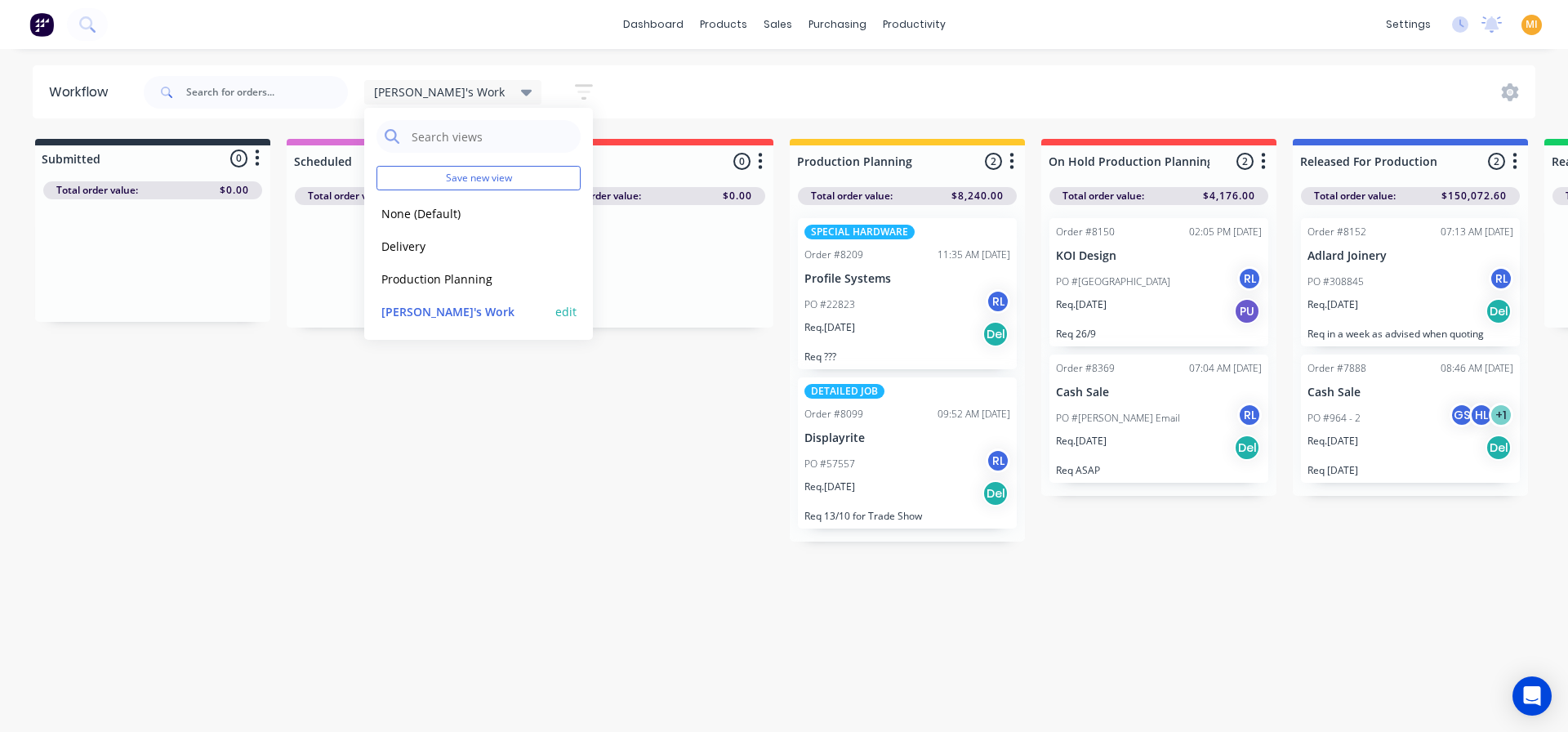
click at [557, 309] on button "edit" at bounding box center [566, 311] width 22 height 17
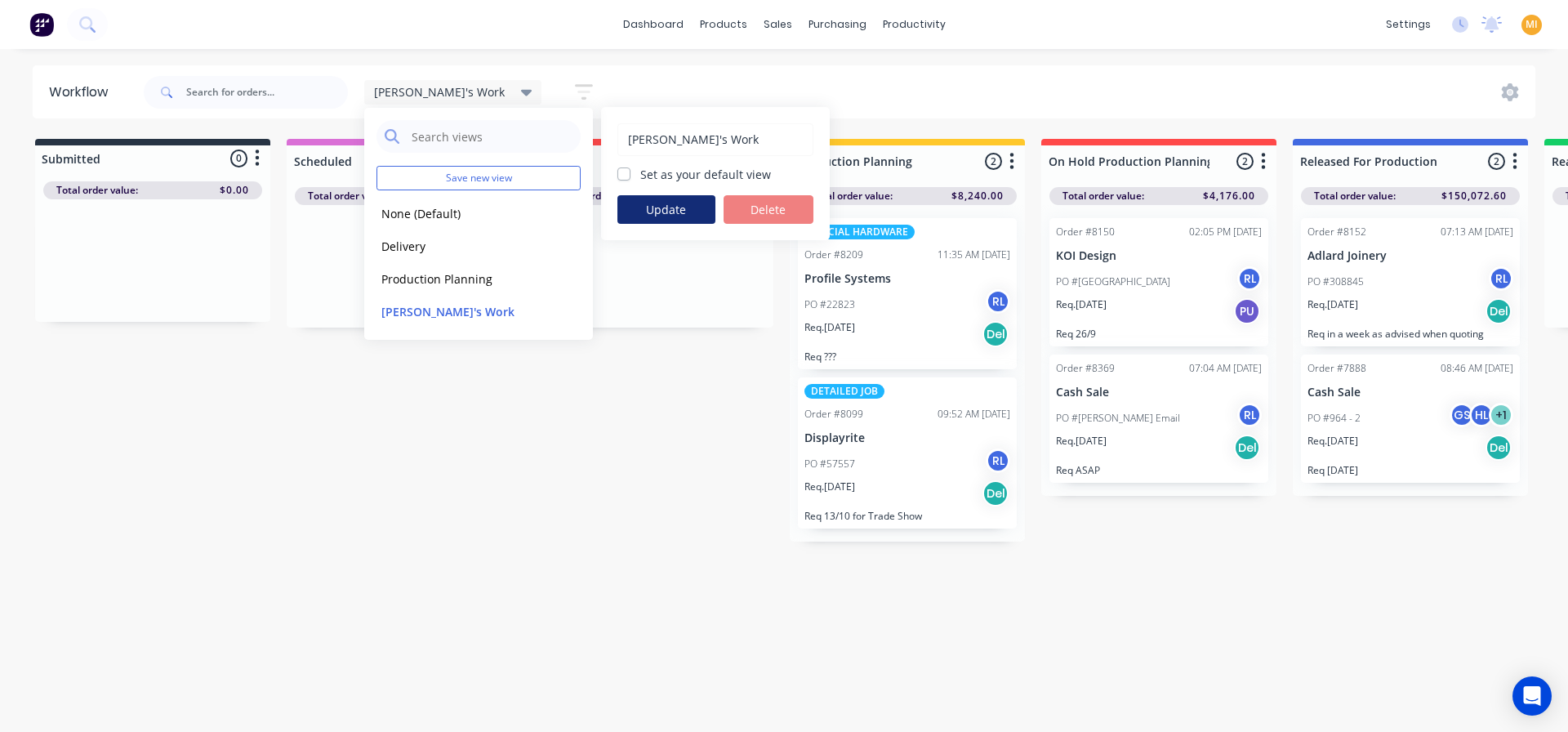
click at [647, 211] on button "Update" at bounding box center [666, 209] width 98 height 28
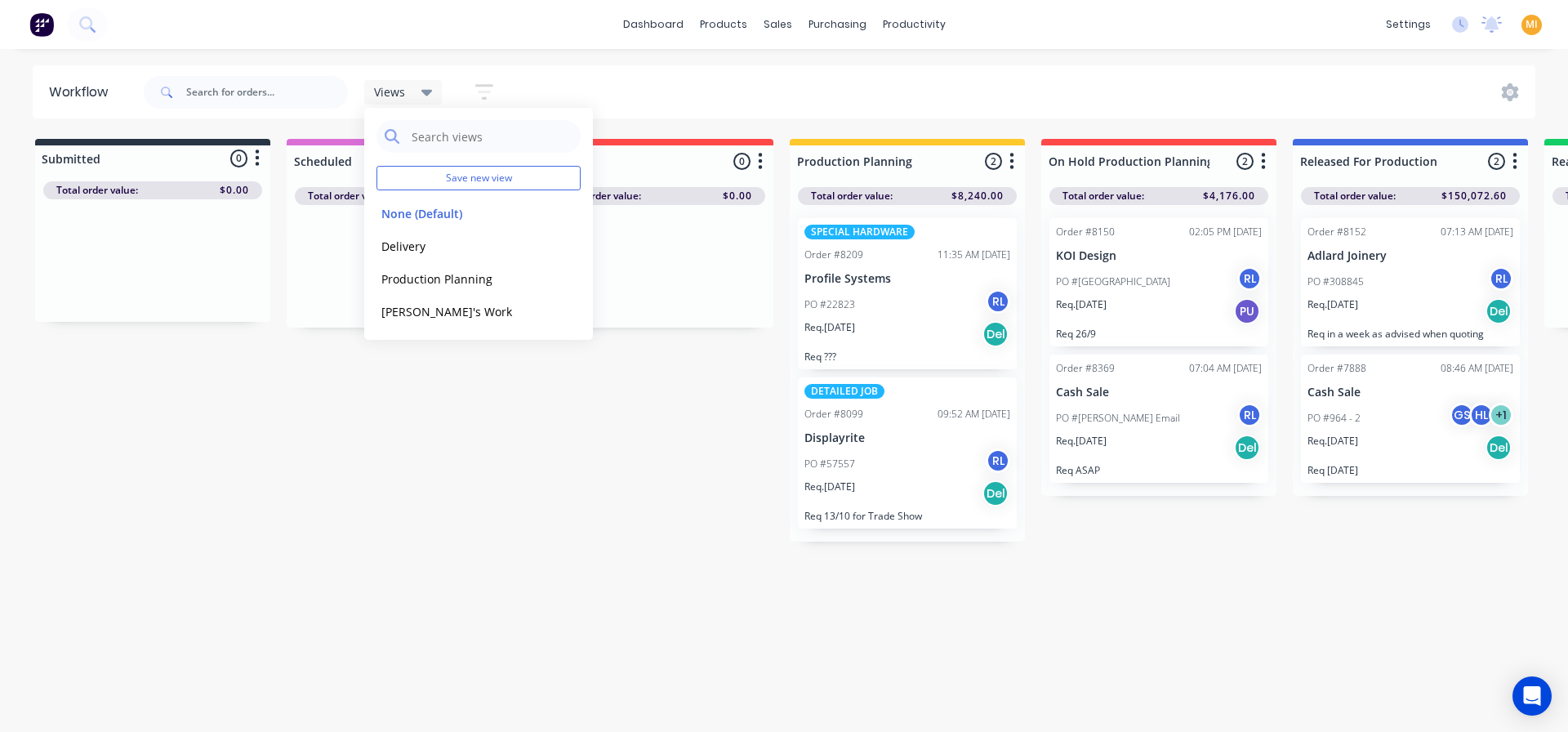
click at [656, 408] on div "Submitted 0 Status colour #273444 hex #273444 Save Cancel Summaries Total order…" at bounding box center [1587, 340] width 3198 height 402
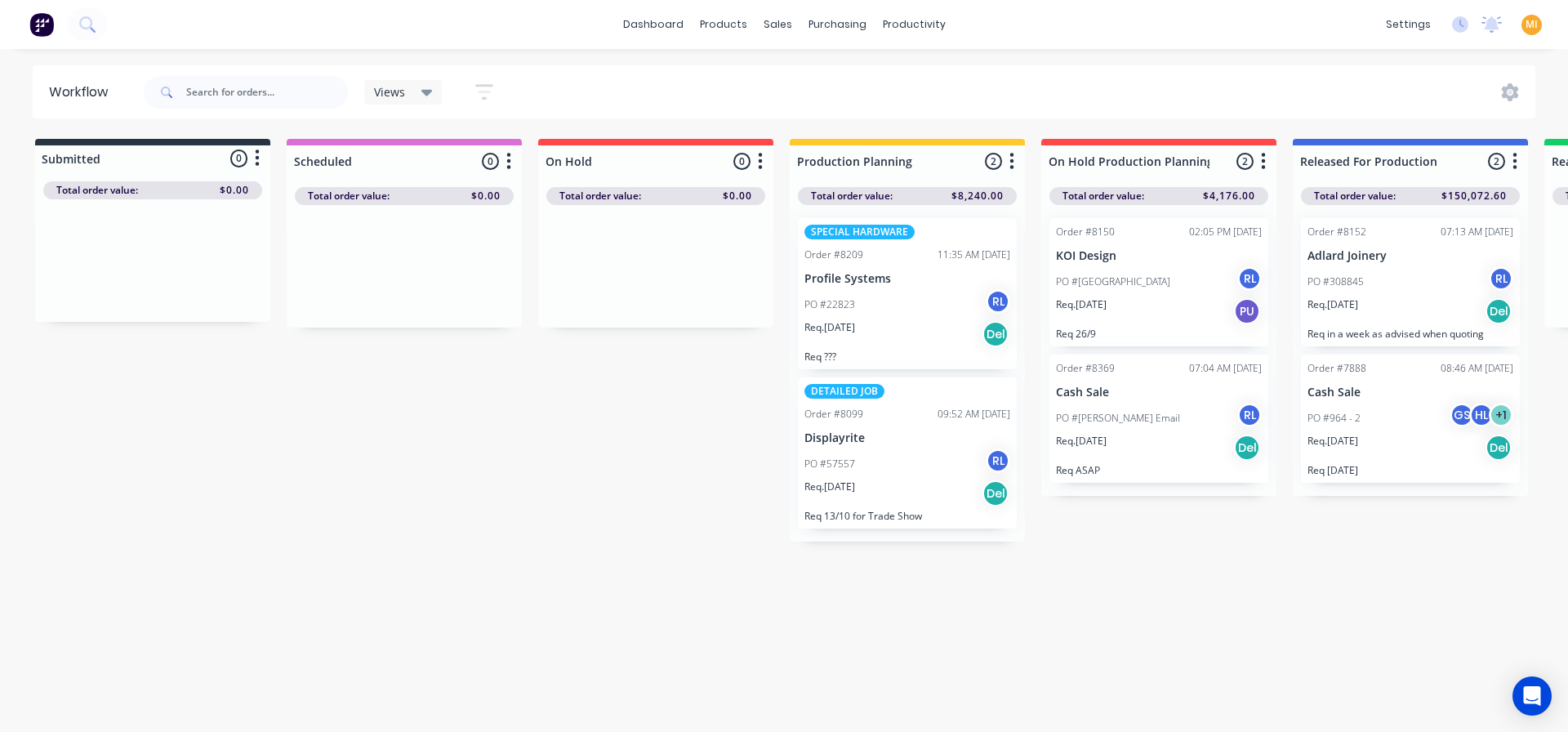
click at [48, 26] on img at bounding box center [41, 24] width 25 height 25
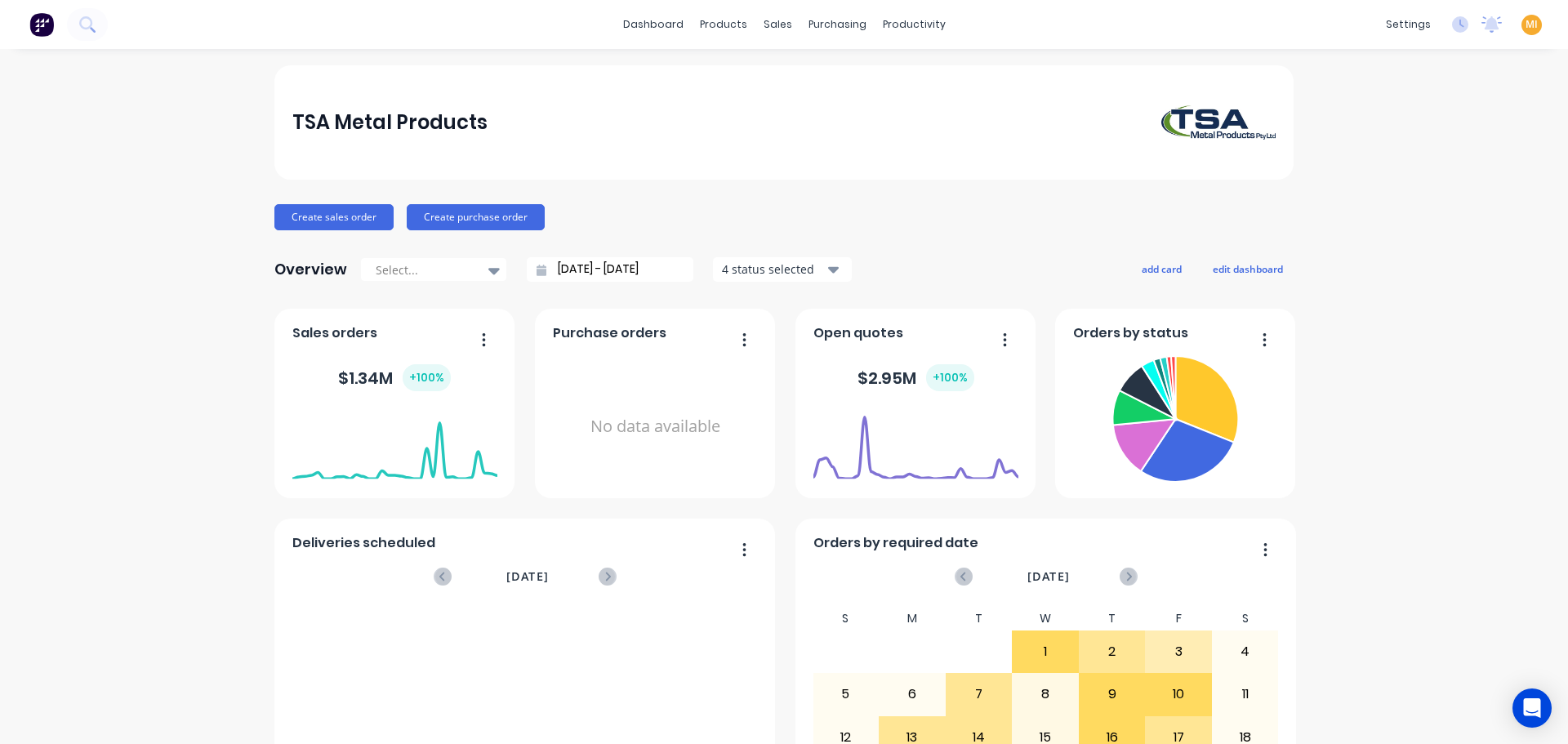
click at [1526, 27] on span "MI" at bounding box center [1532, 24] width 12 height 15
click at [1386, 211] on div "Sign out" at bounding box center [1392, 204] width 44 height 15
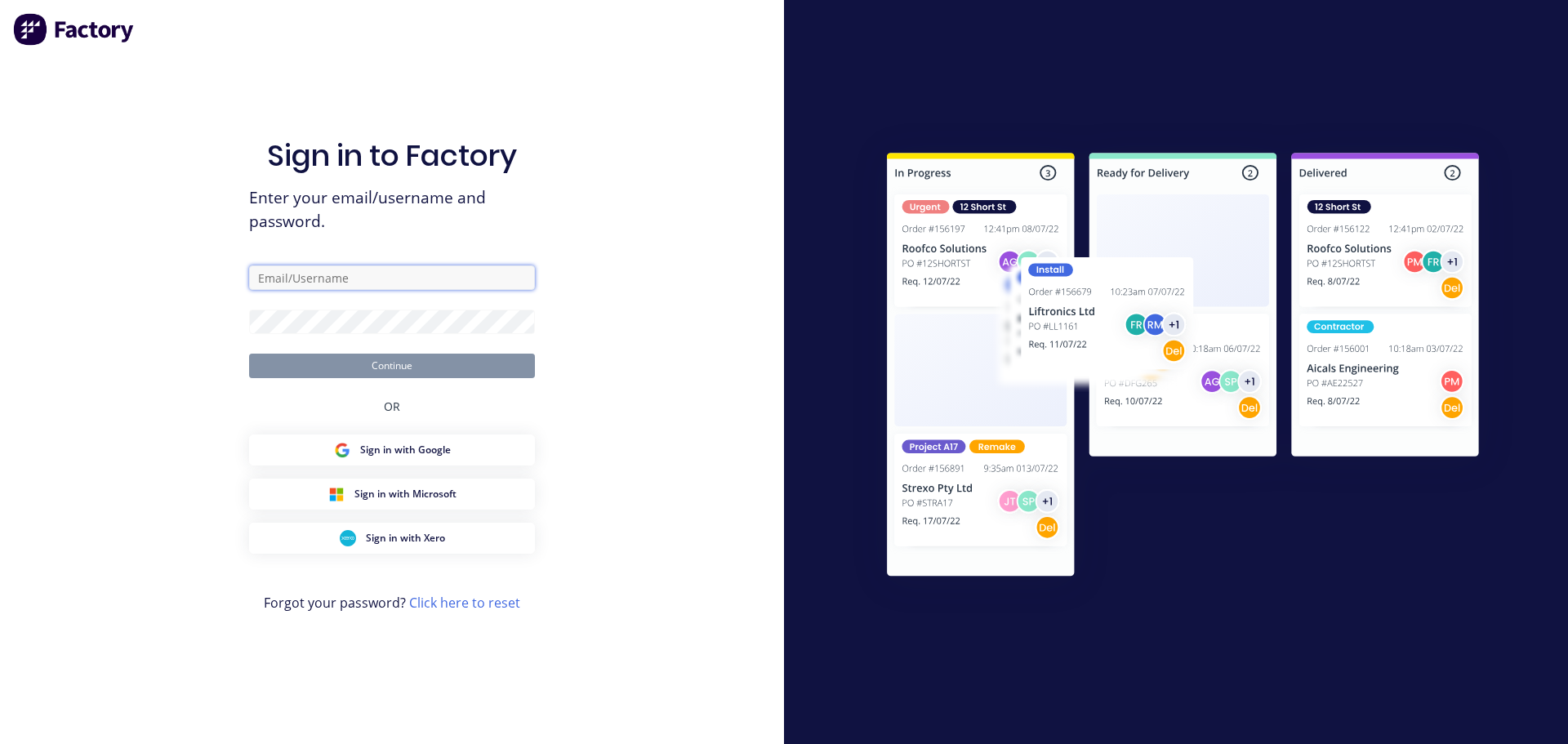
click at [376, 277] on input "text" at bounding box center [392, 278] width 286 height 25
type input "[EMAIL_ADDRESS][DOMAIN_NAME]"
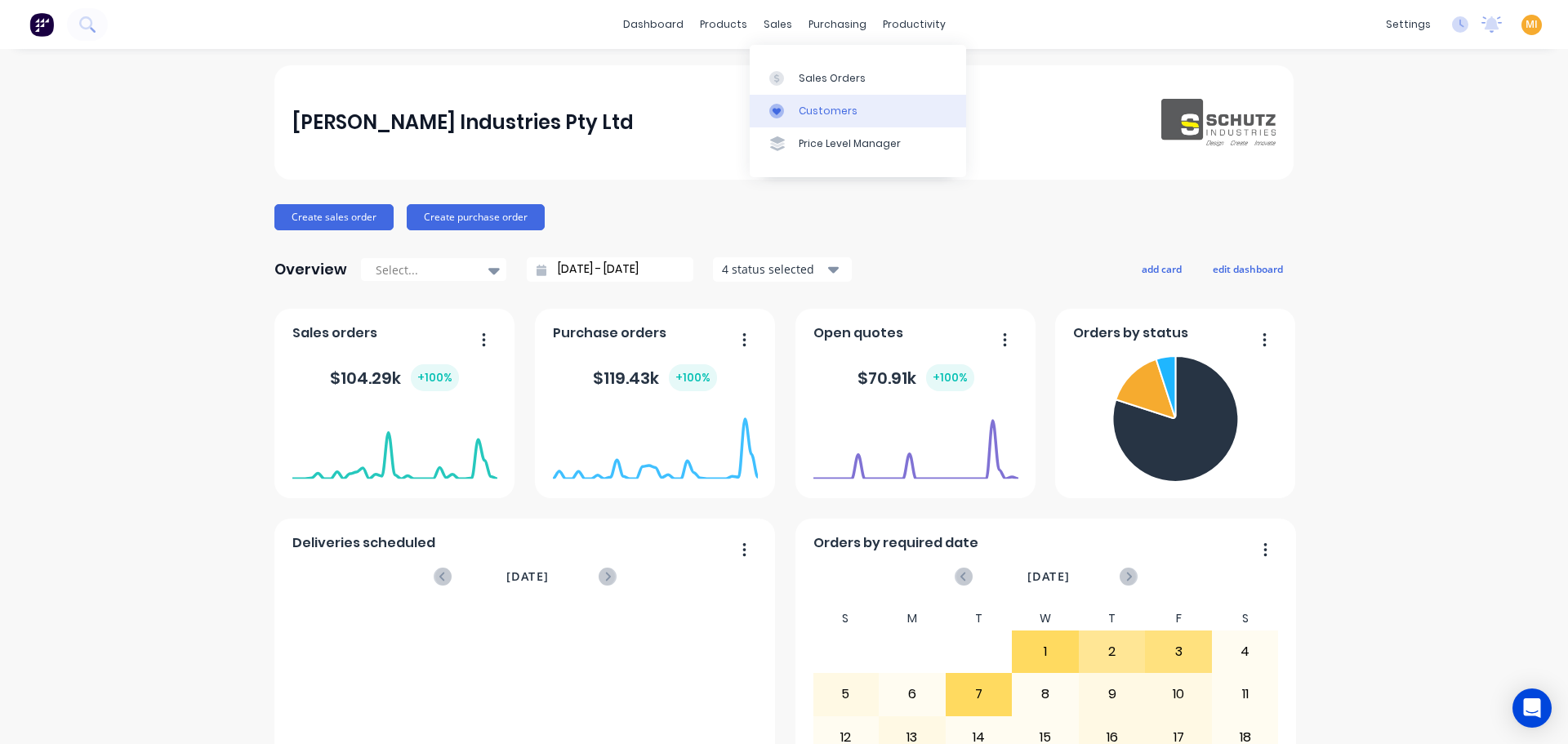
click at [816, 96] on link "Customers" at bounding box center [858, 111] width 217 height 32
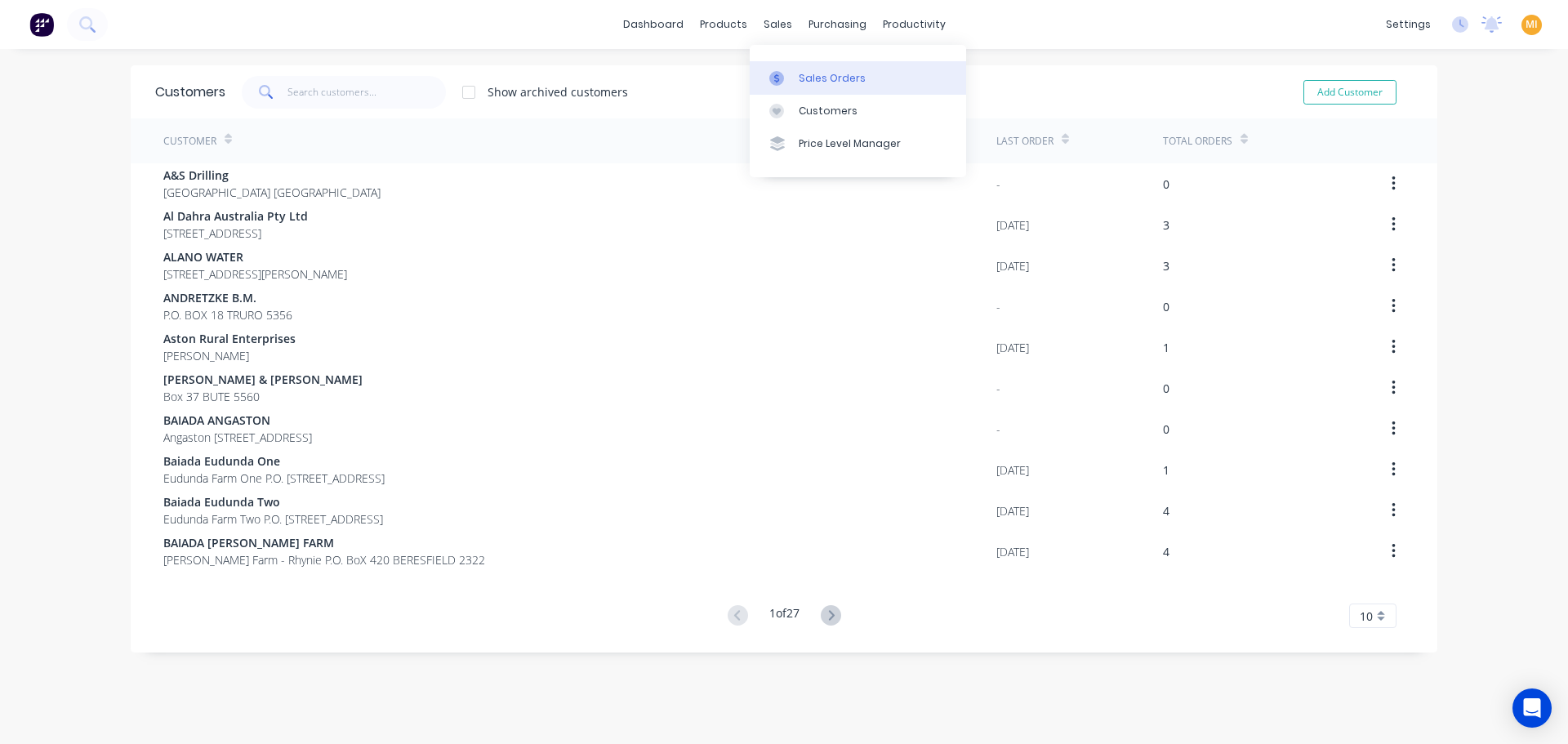
click at [811, 76] on div "Sales Orders" at bounding box center [832, 78] width 67 height 15
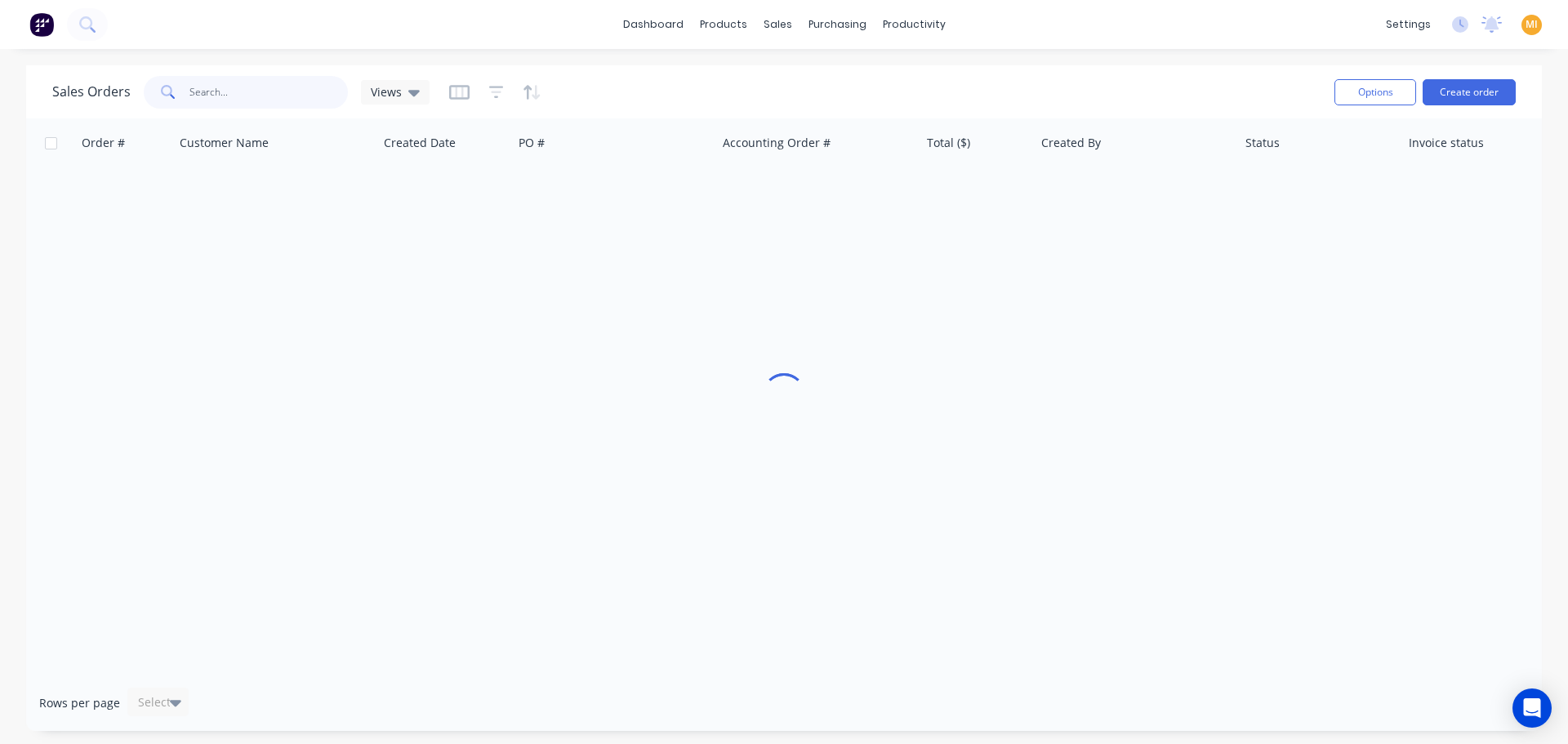
click at [245, 92] on input "text" at bounding box center [269, 91] width 159 height 32
paste input "2746"
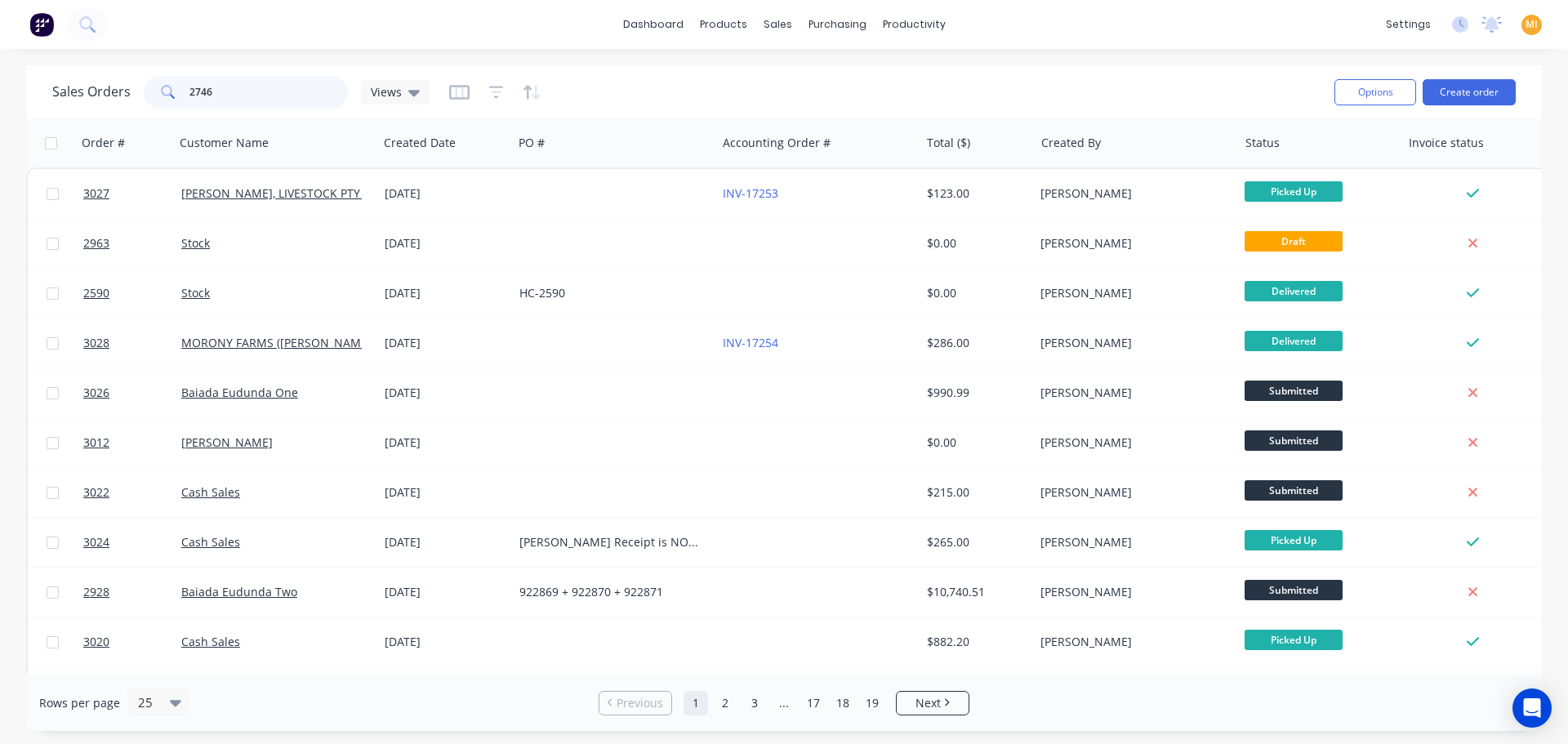
type input "2746"
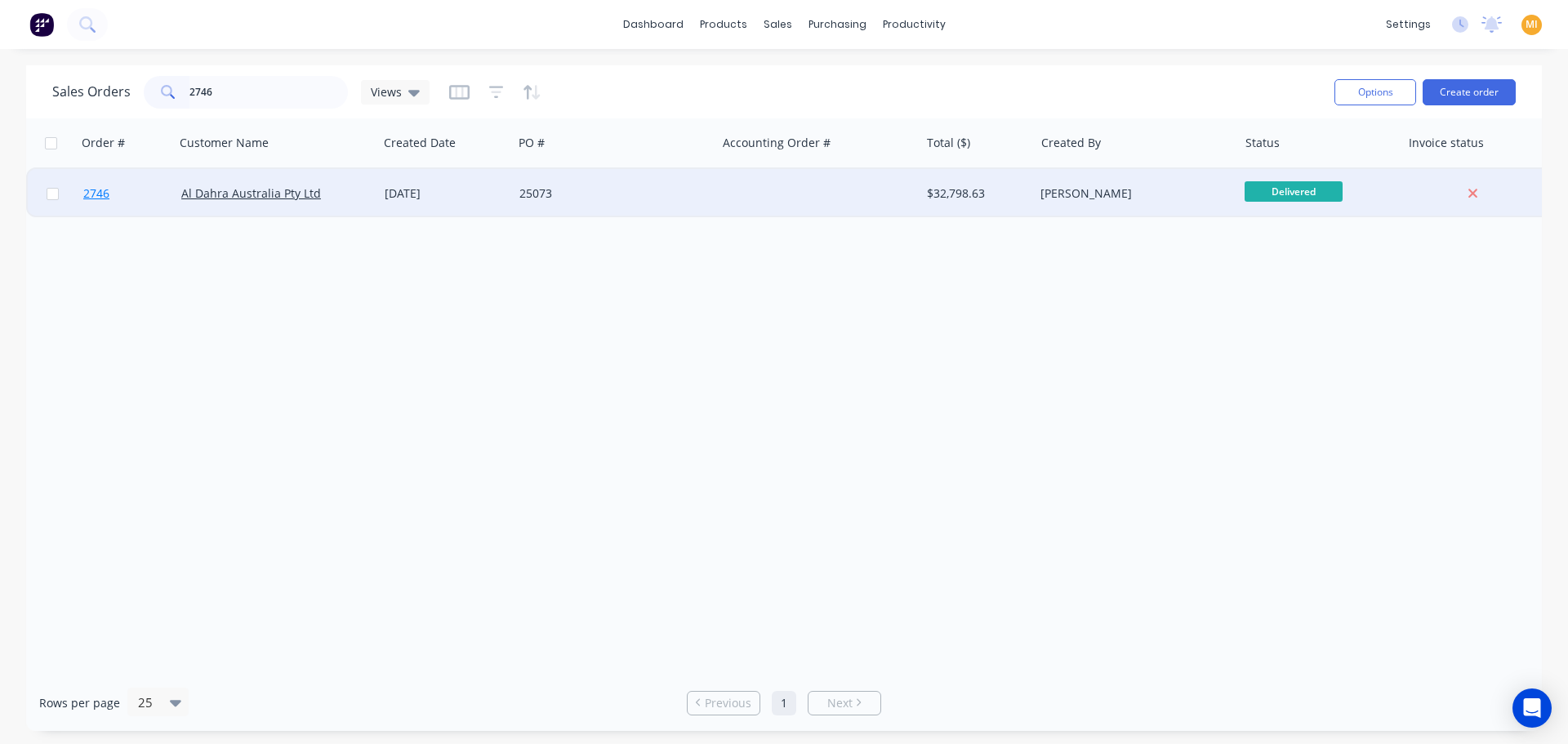
click at [143, 201] on link "2746" at bounding box center [132, 193] width 98 height 49
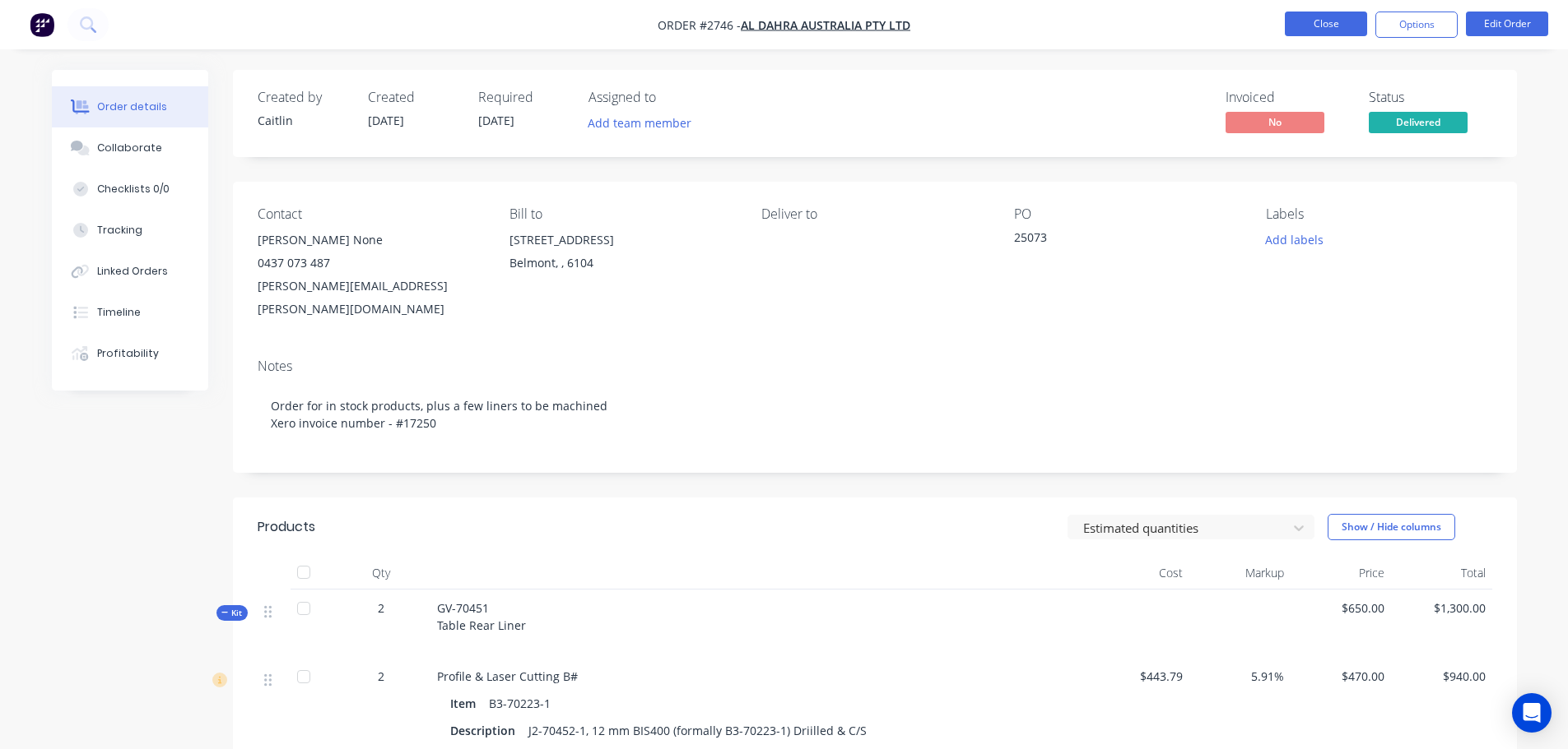
click at [1327, 27] on button "Close" at bounding box center [1325, 24] width 82 height 25
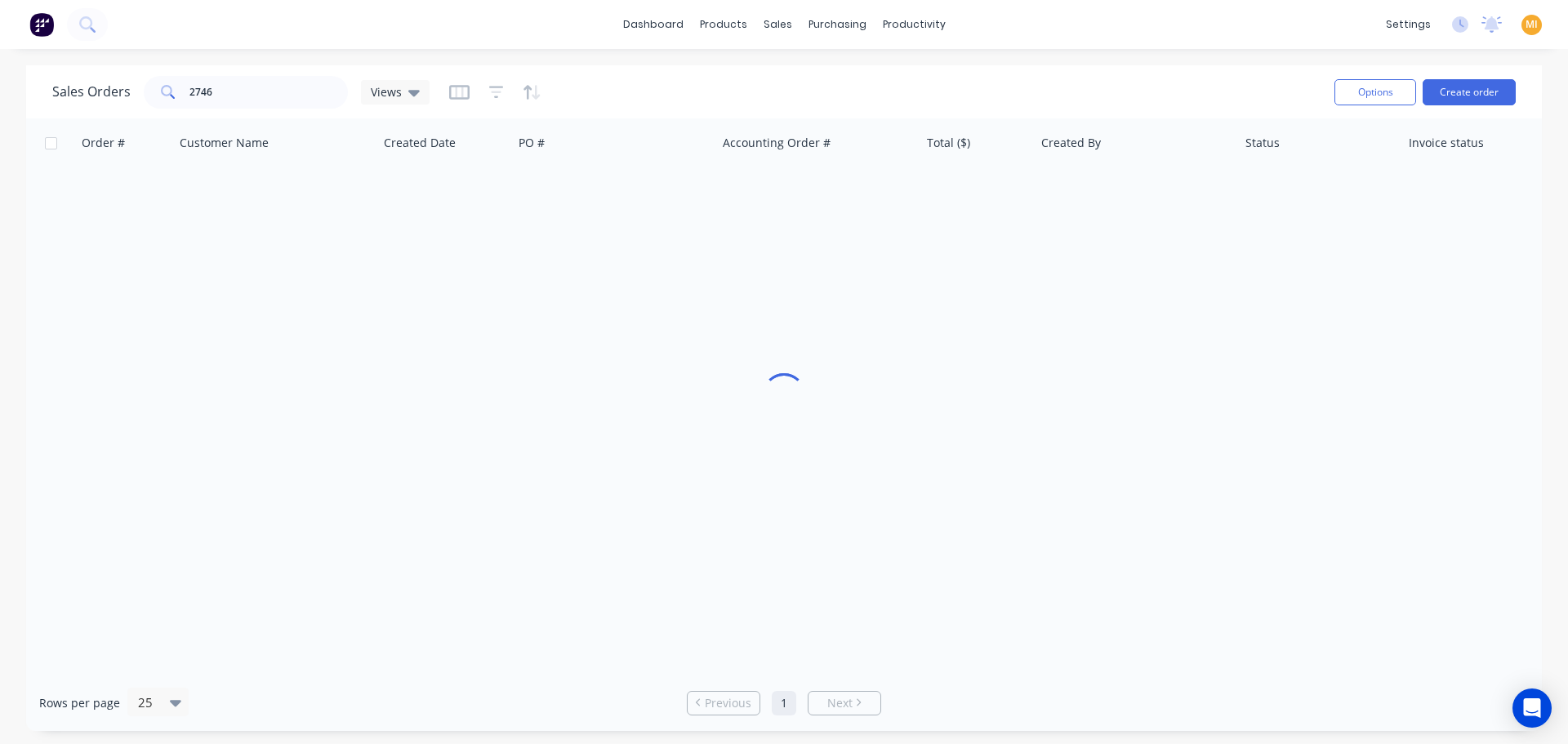
click at [1536, 20] on span "MI" at bounding box center [1532, 24] width 12 height 15
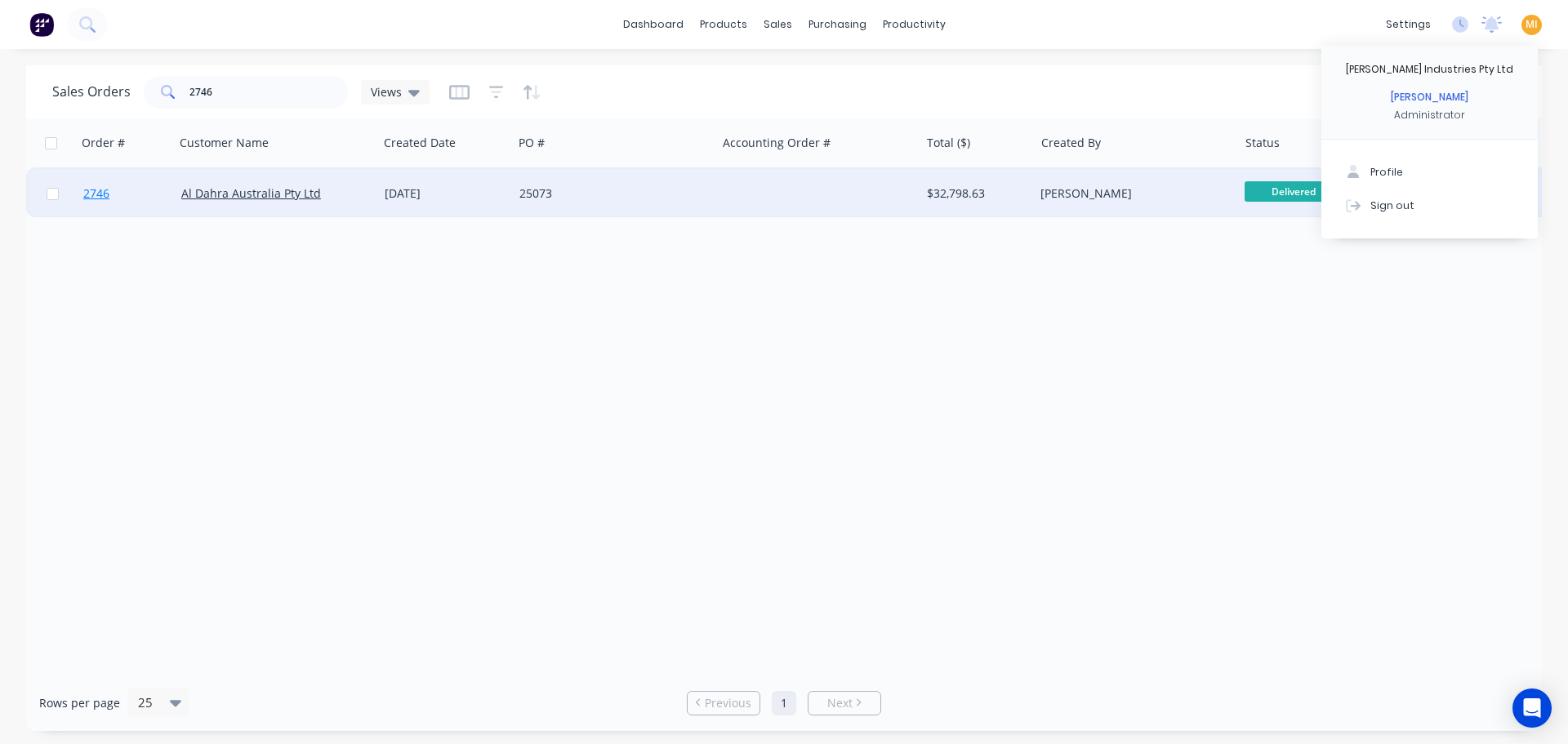
click at [125, 192] on link "2746" at bounding box center [132, 193] width 98 height 49
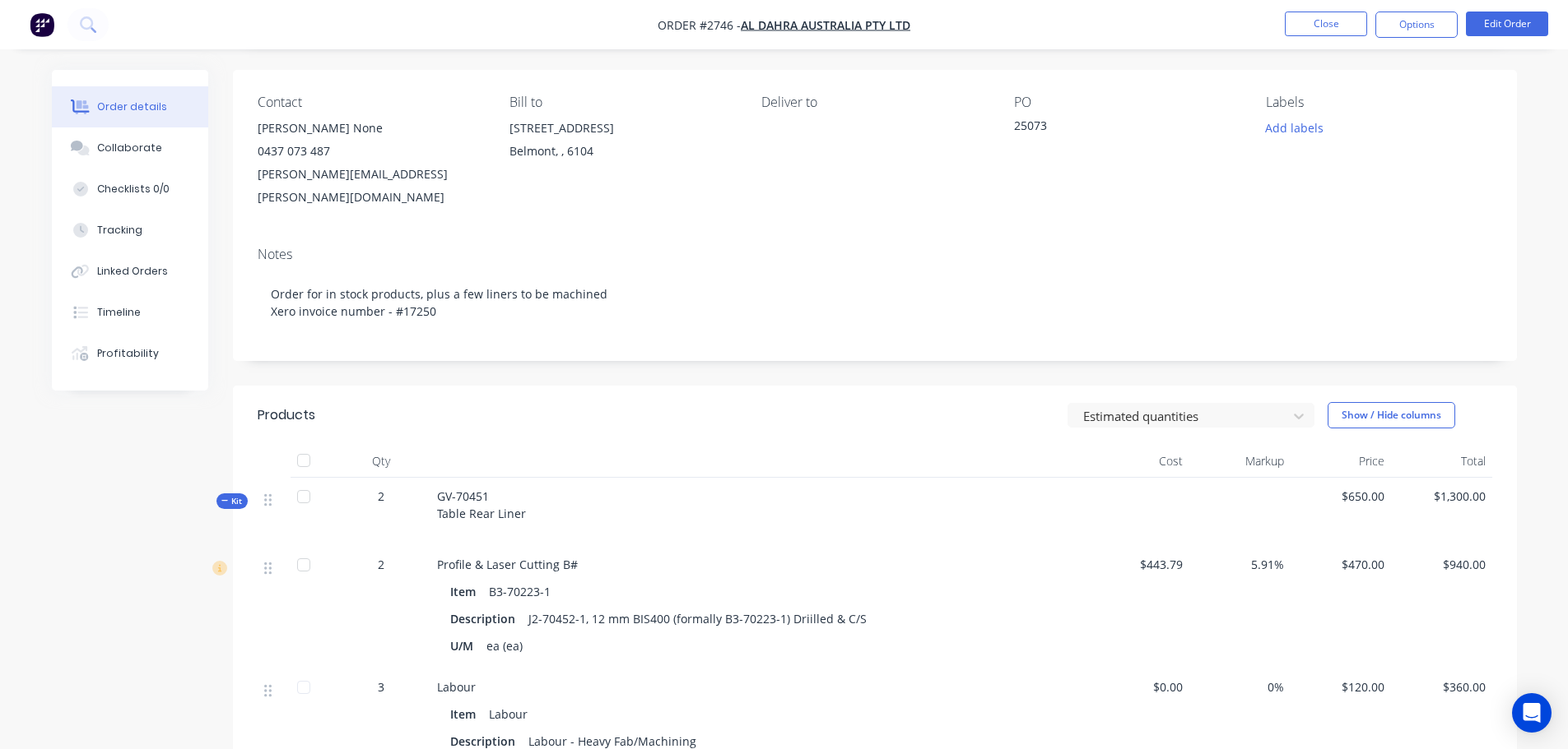
scroll to position [329, 0]
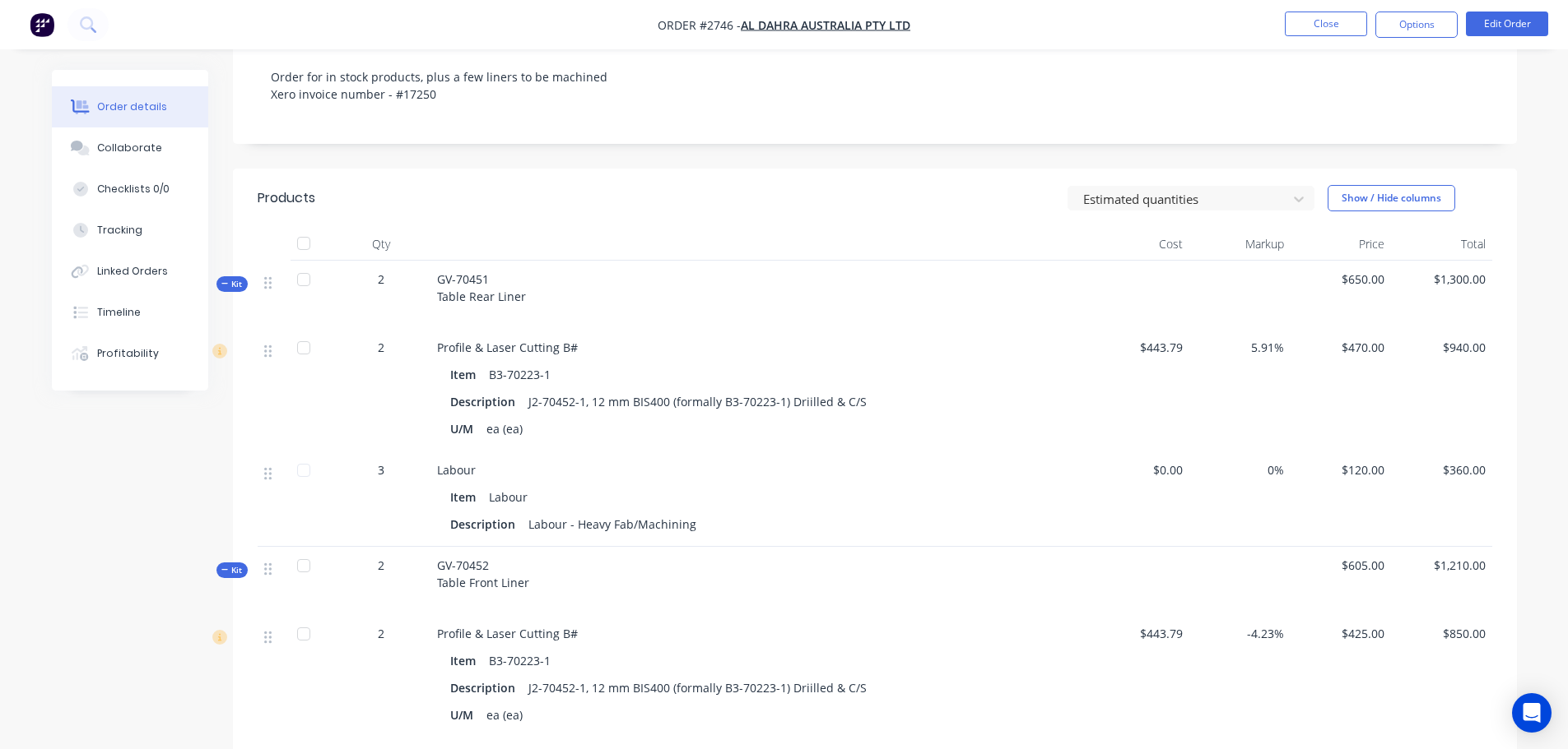
click at [233, 278] on span "Kit" at bounding box center [232, 284] width 22 height 12
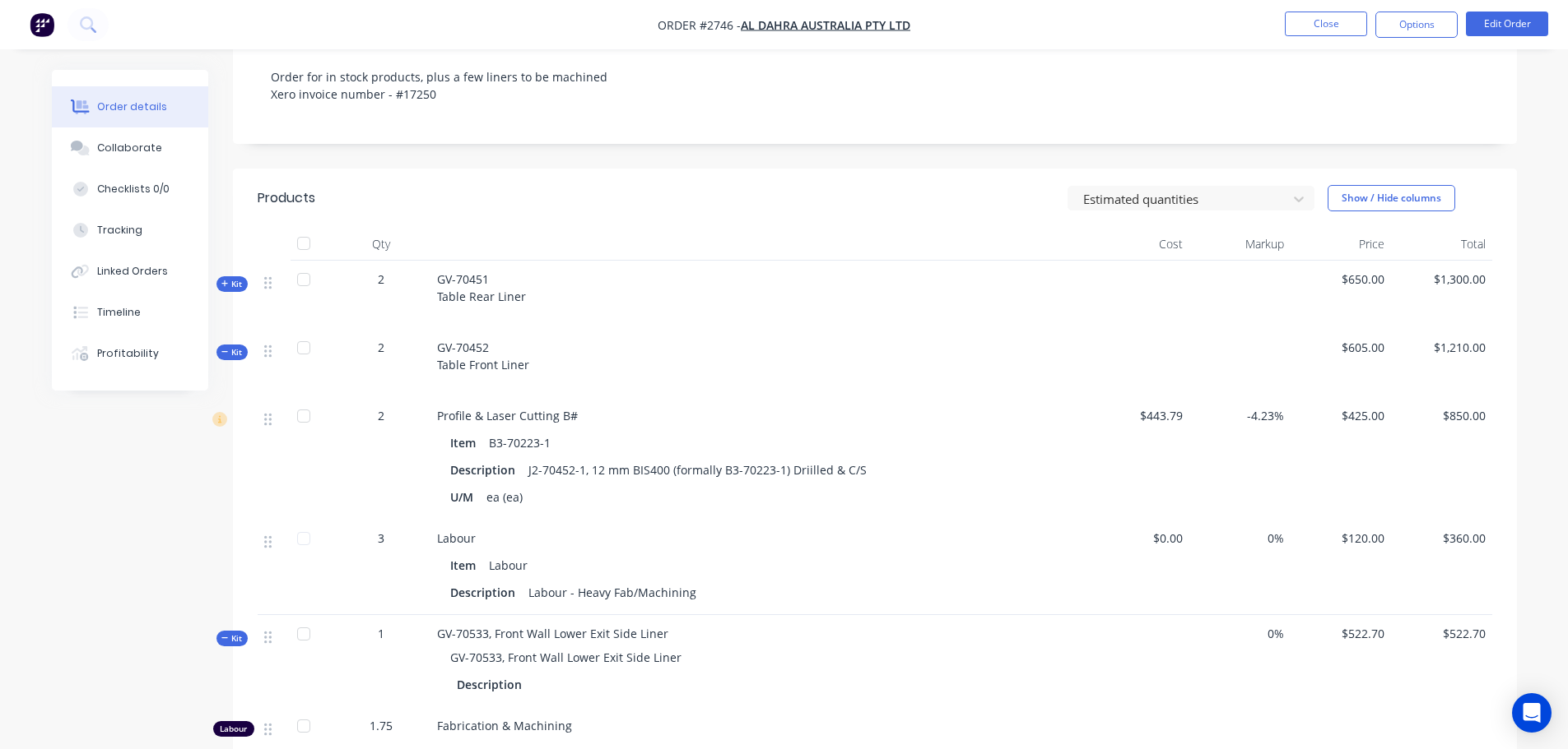
click at [238, 346] on span "Kit" at bounding box center [232, 352] width 22 height 12
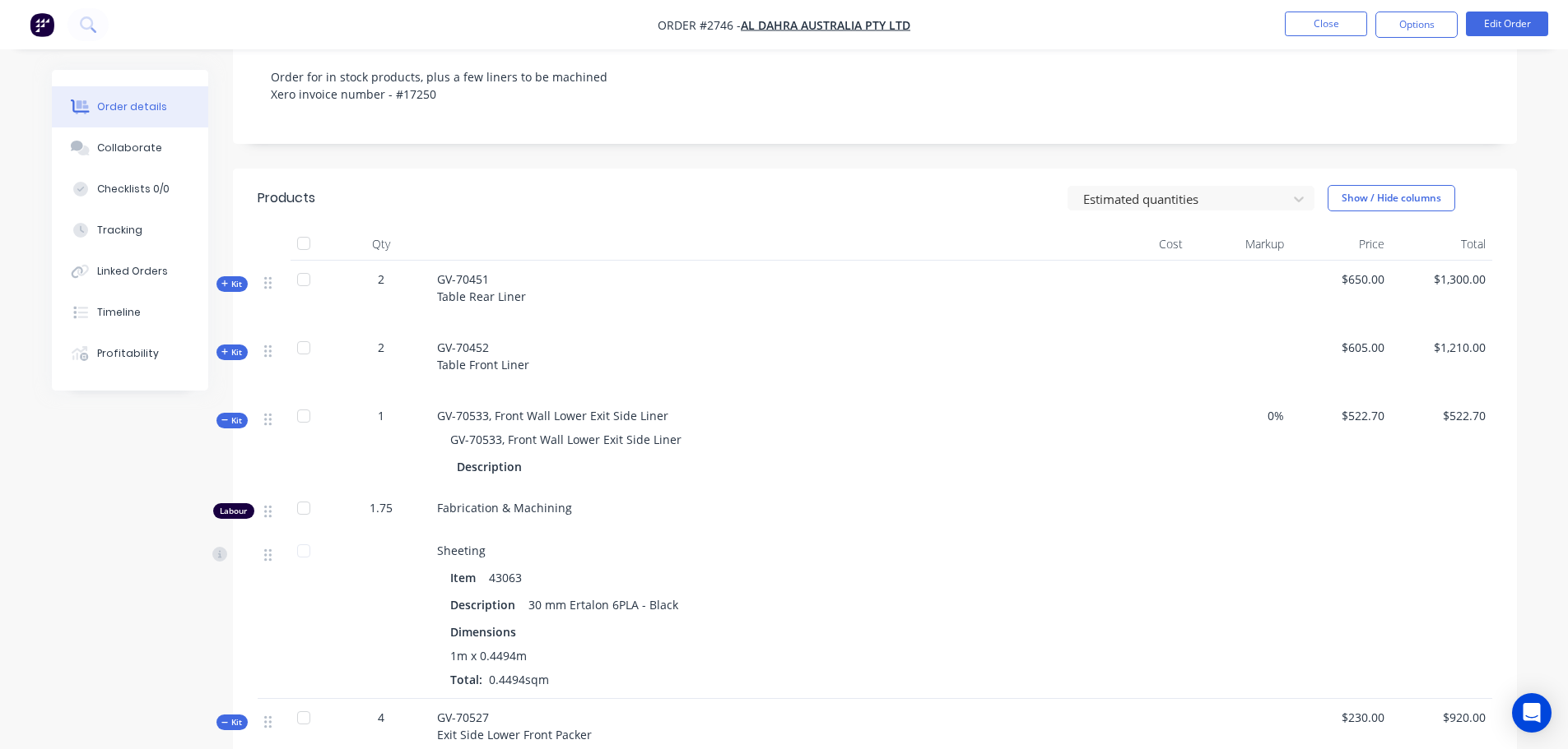
click at [223, 415] on span "Kit" at bounding box center [232, 421] width 22 height 12
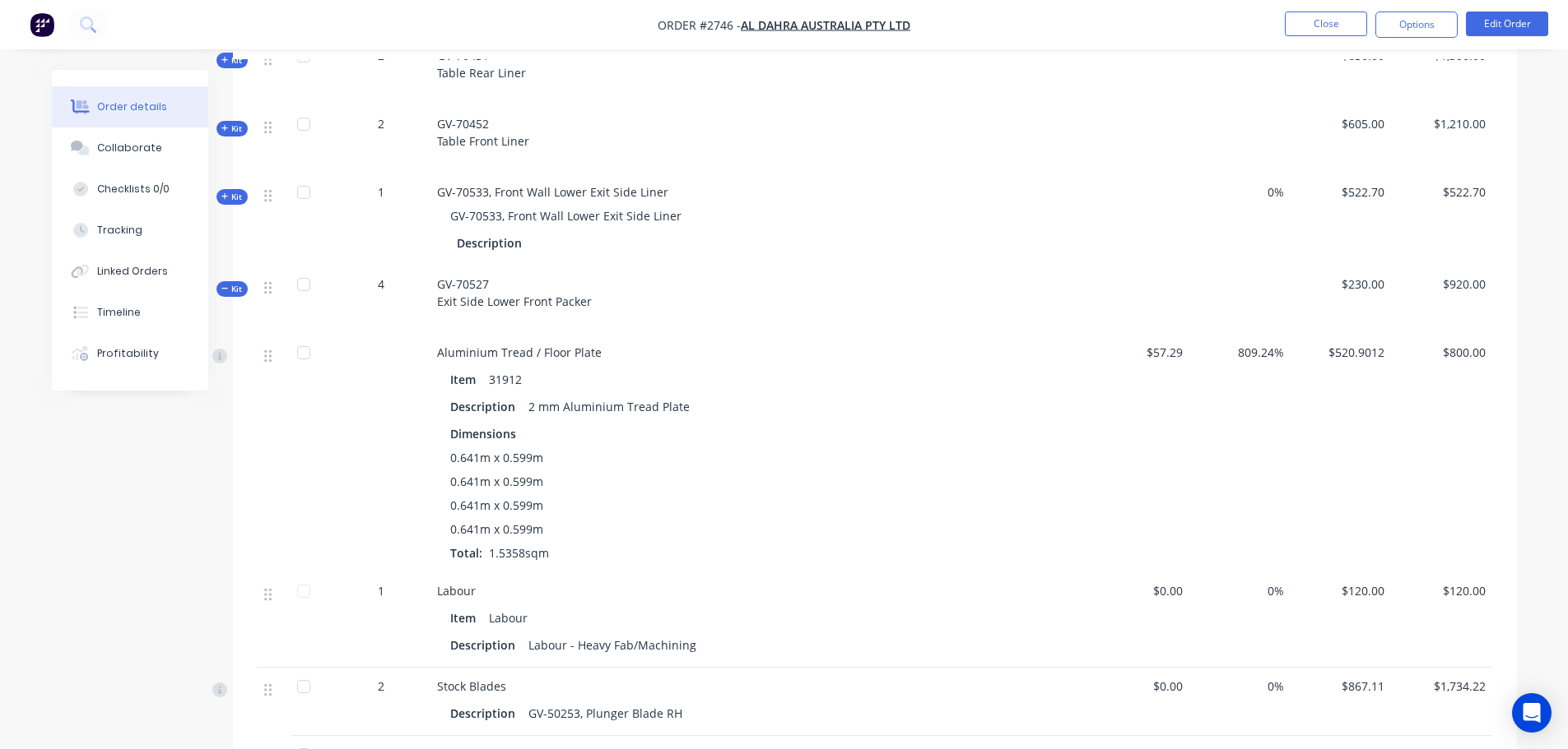
scroll to position [576, 0]
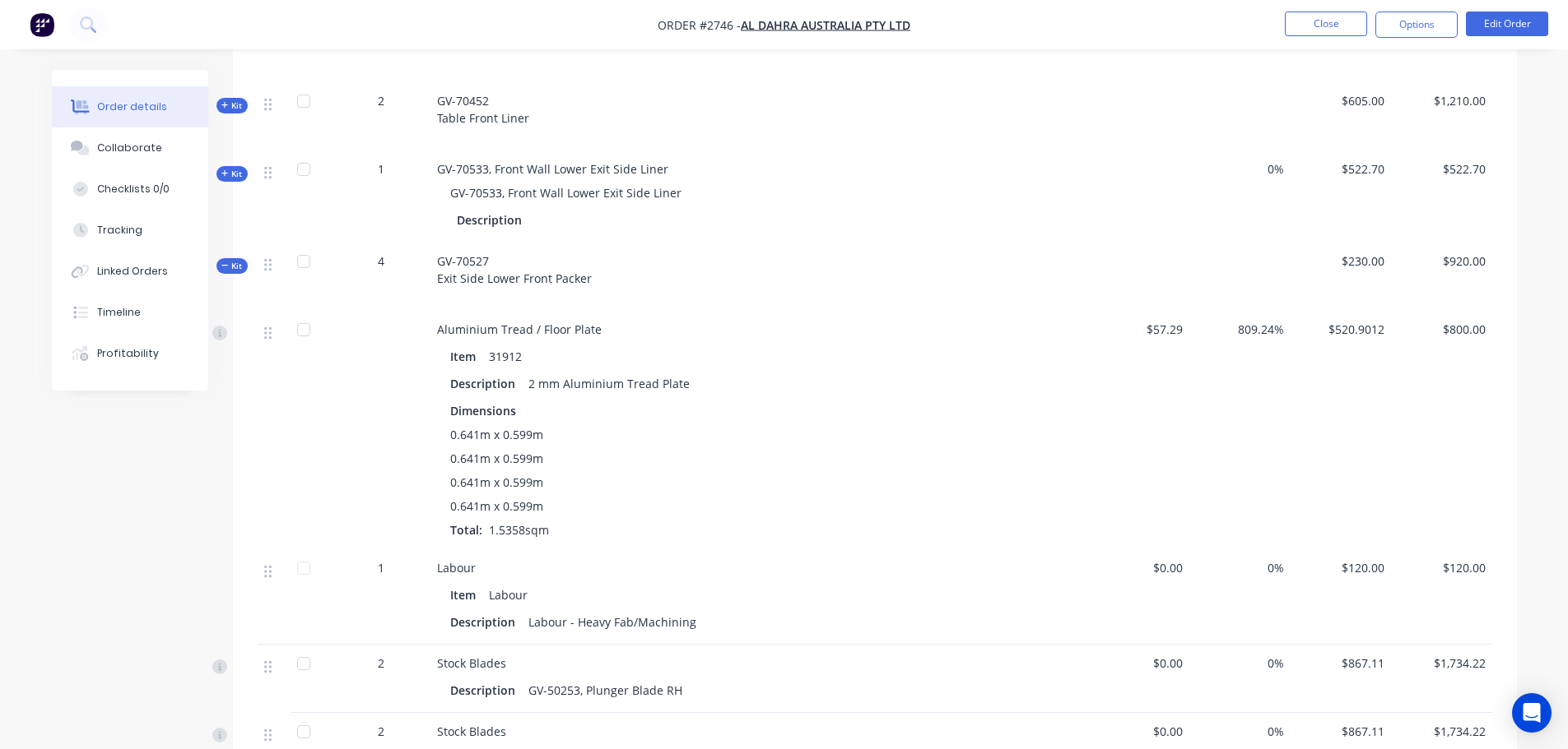
click at [229, 258] on button "Kit" at bounding box center [232, 266] width 32 height 16
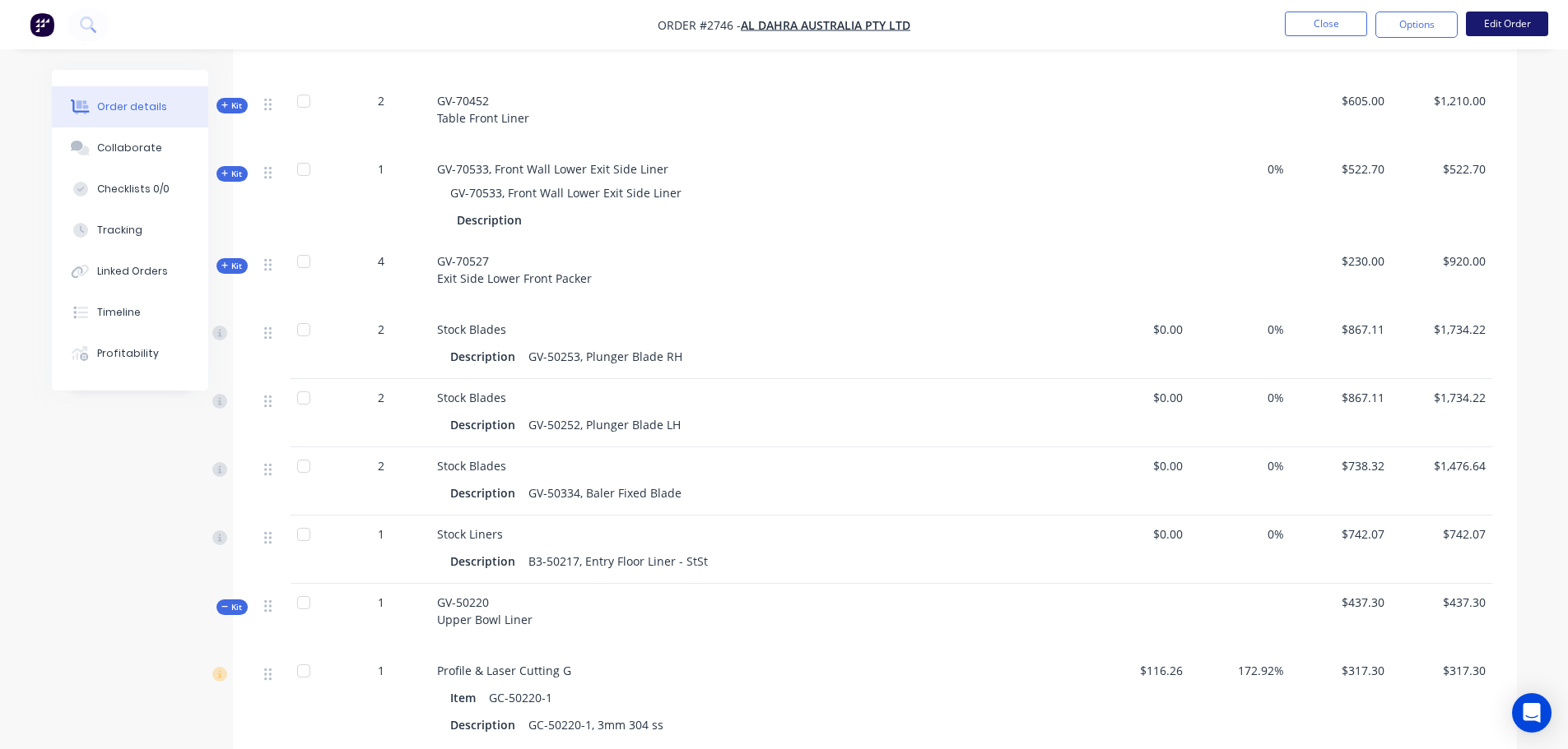
click at [1506, 21] on button "Edit Order" at bounding box center [1506, 24] width 82 height 25
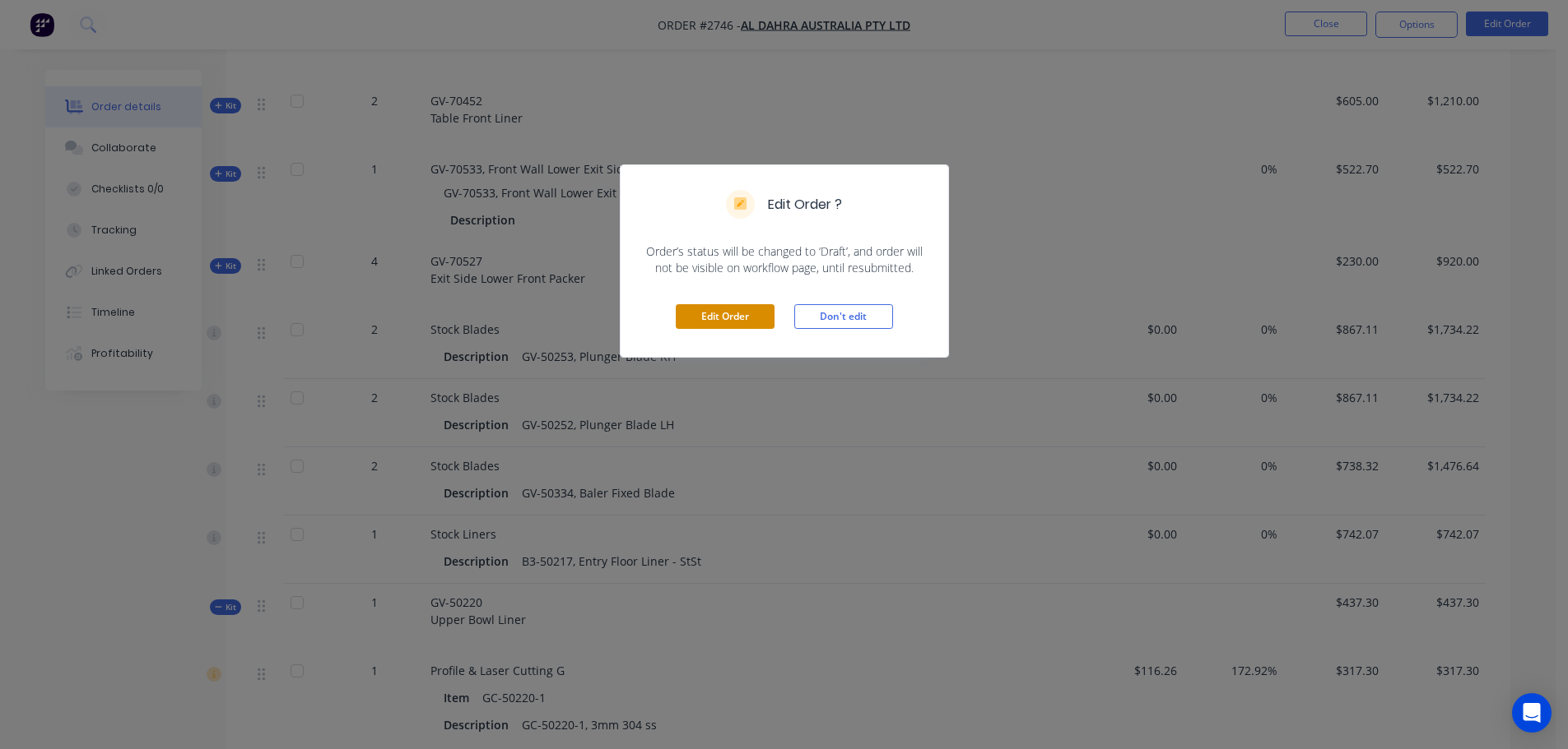
click at [708, 322] on button "Edit Order" at bounding box center [725, 316] width 99 height 25
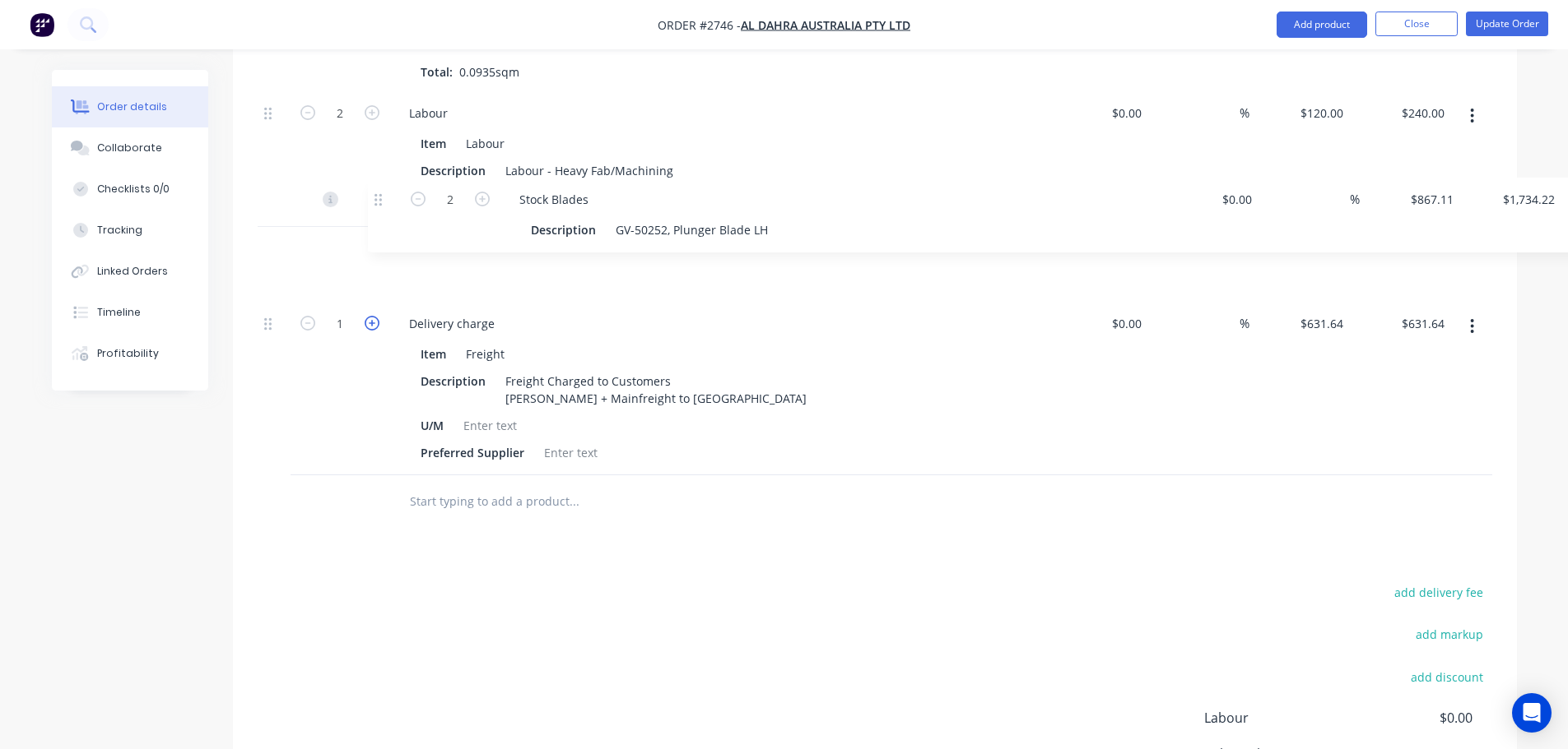
scroll to position [7277, 0]
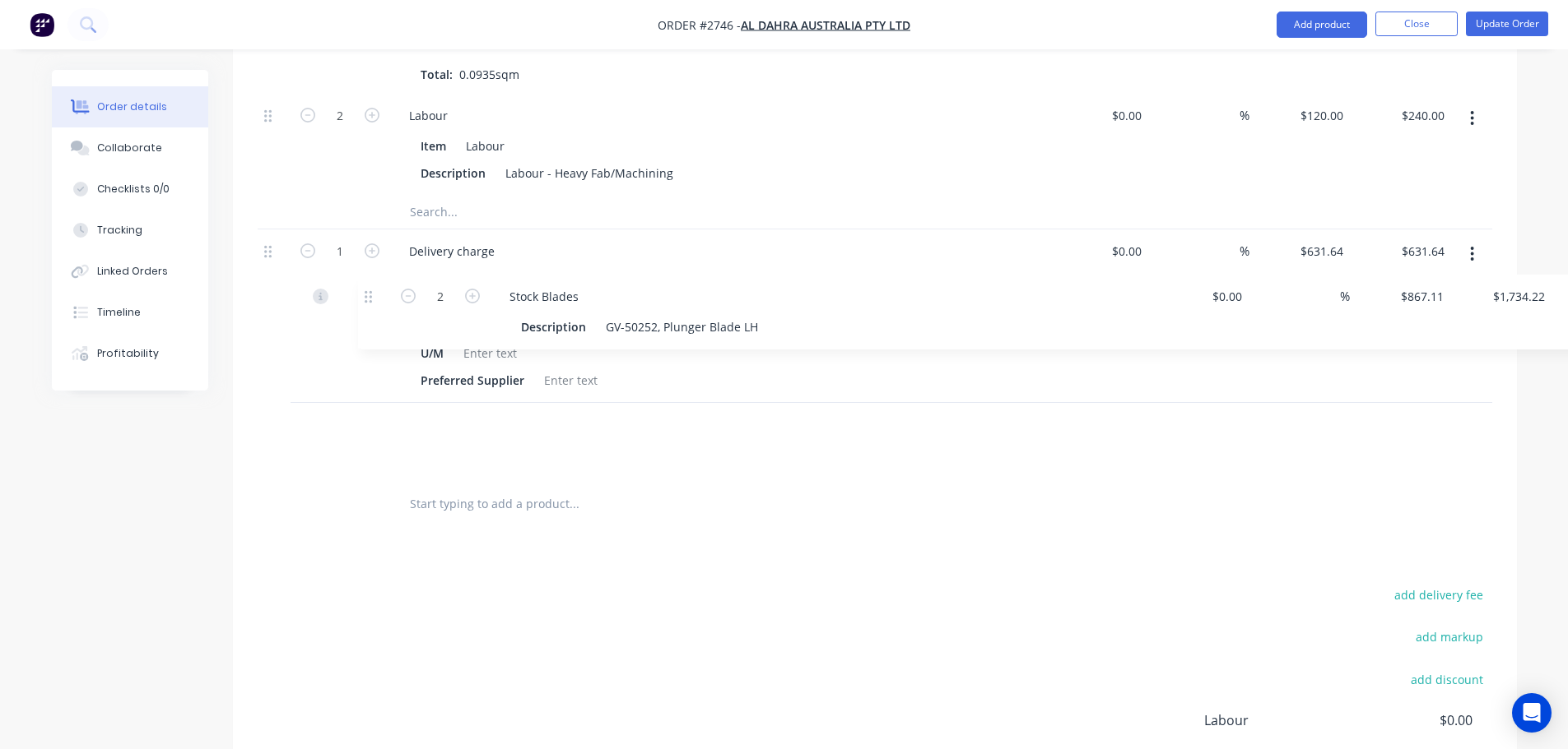
drag, startPoint x: 270, startPoint y: 356, endPoint x: 370, endPoint y: 302, distance: 113.6
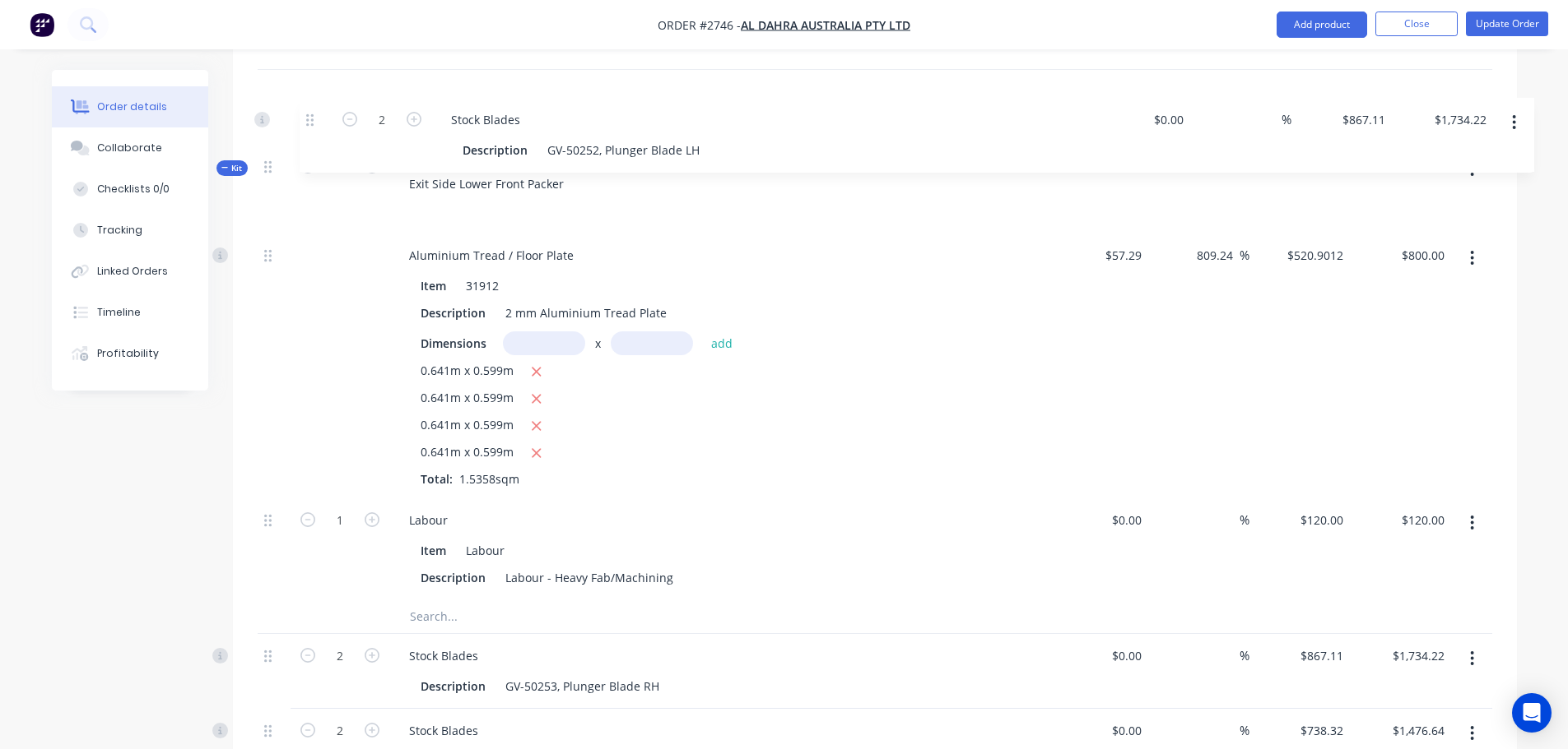
scroll to position [1593, 0]
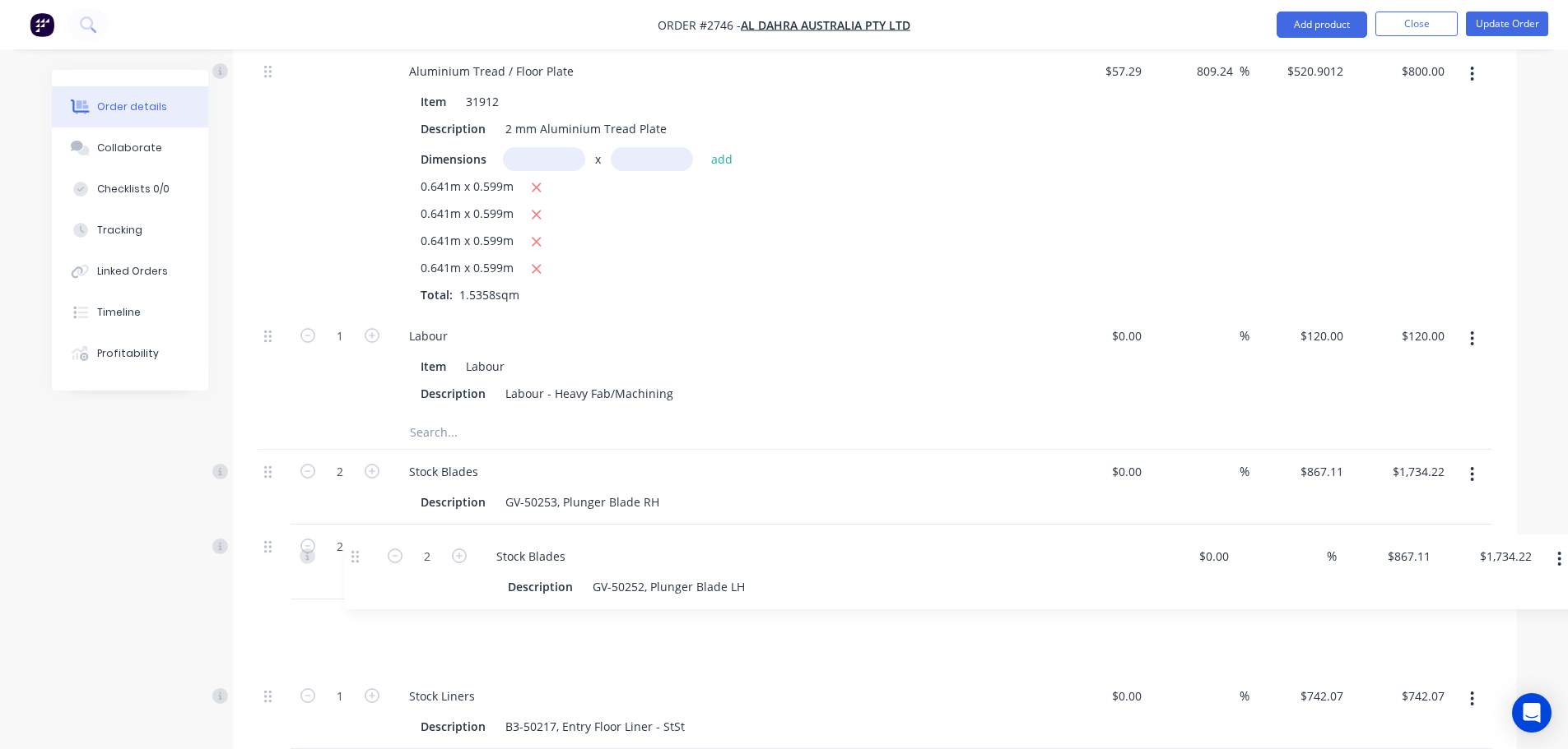
drag, startPoint x: 269, startPoint y: 464, endPoint x: 358, endPoint y: 537, distance: 115.1
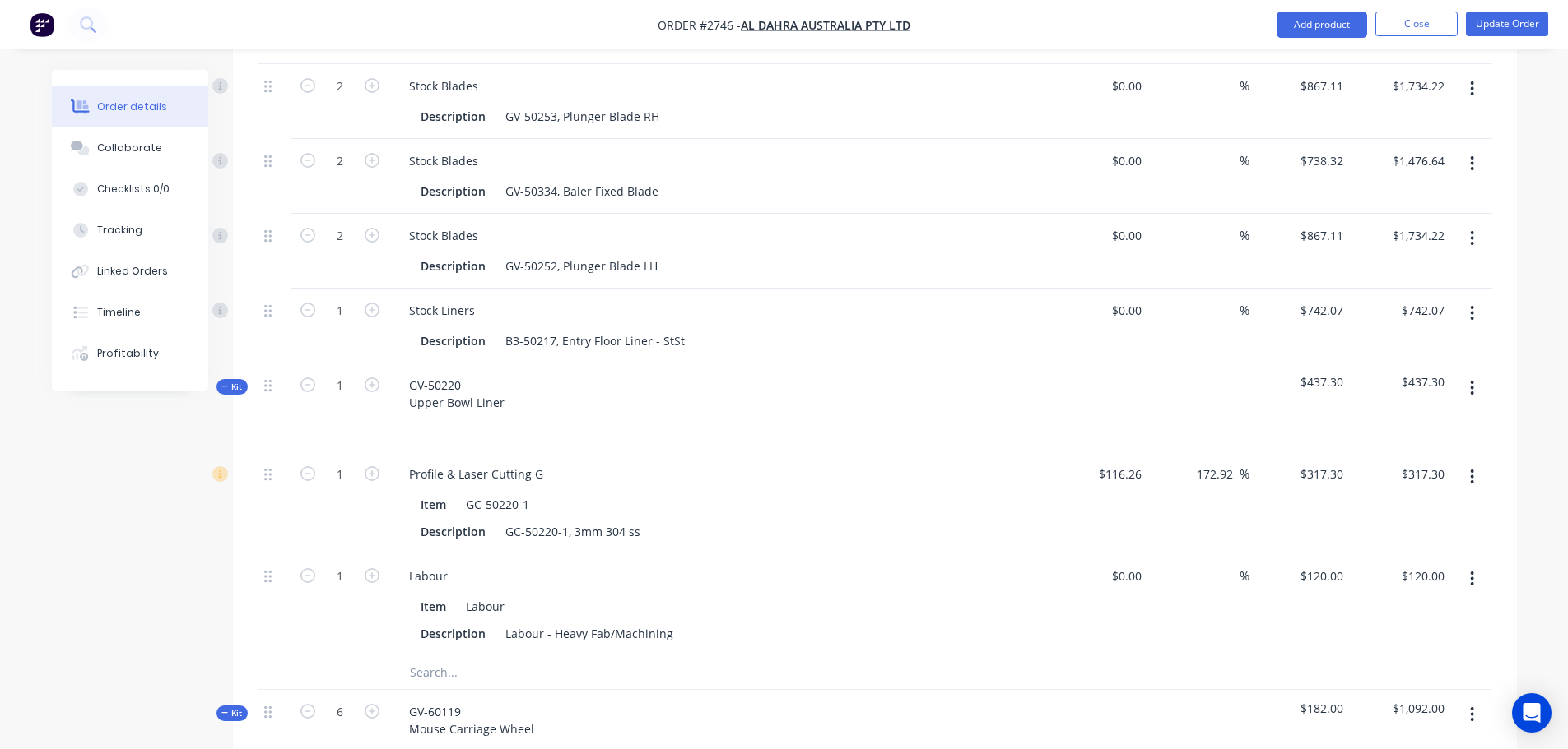
scroll to position [2185, 0]
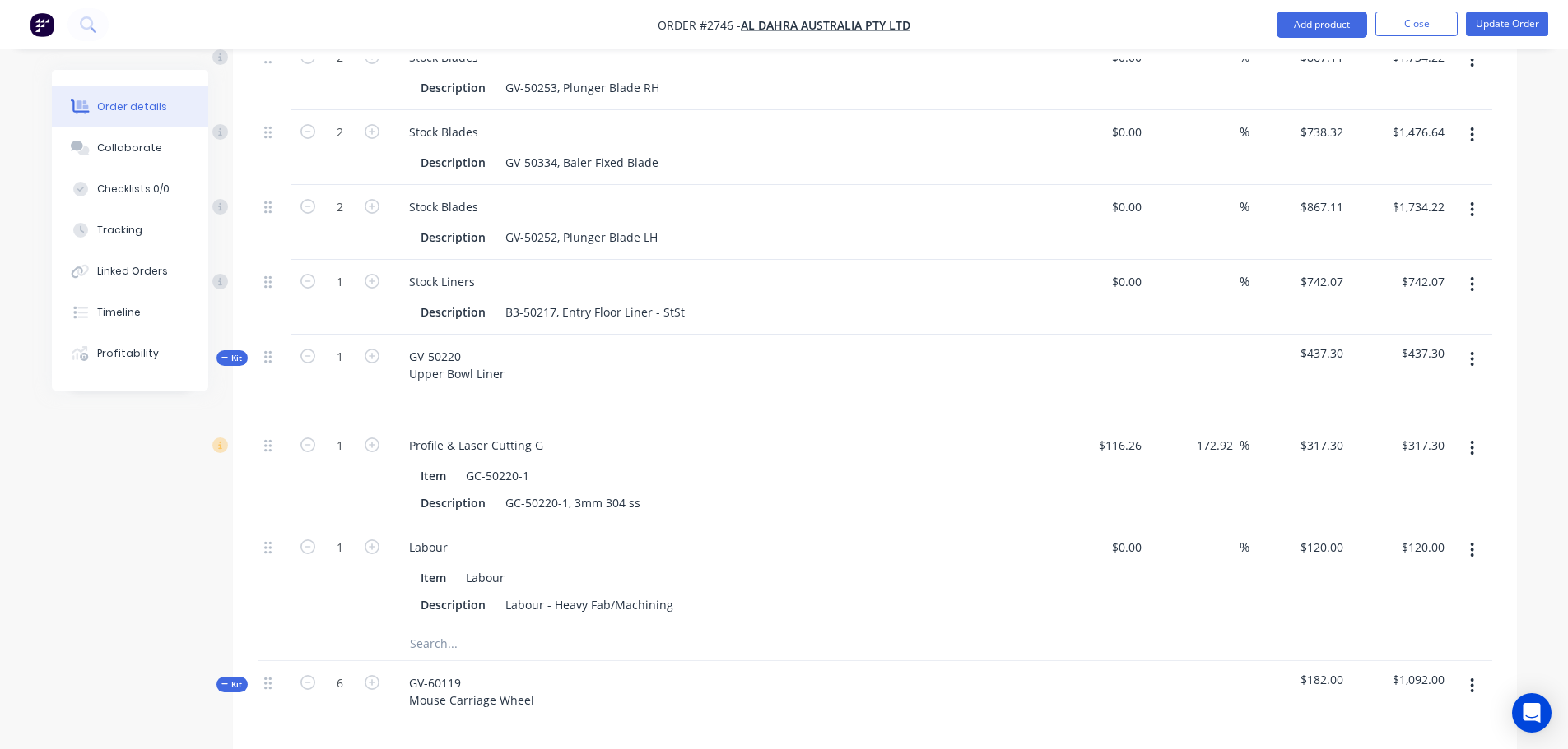
click at [231, 352] on span "Kit" at bounding box center [232, 358] width 22 height 12
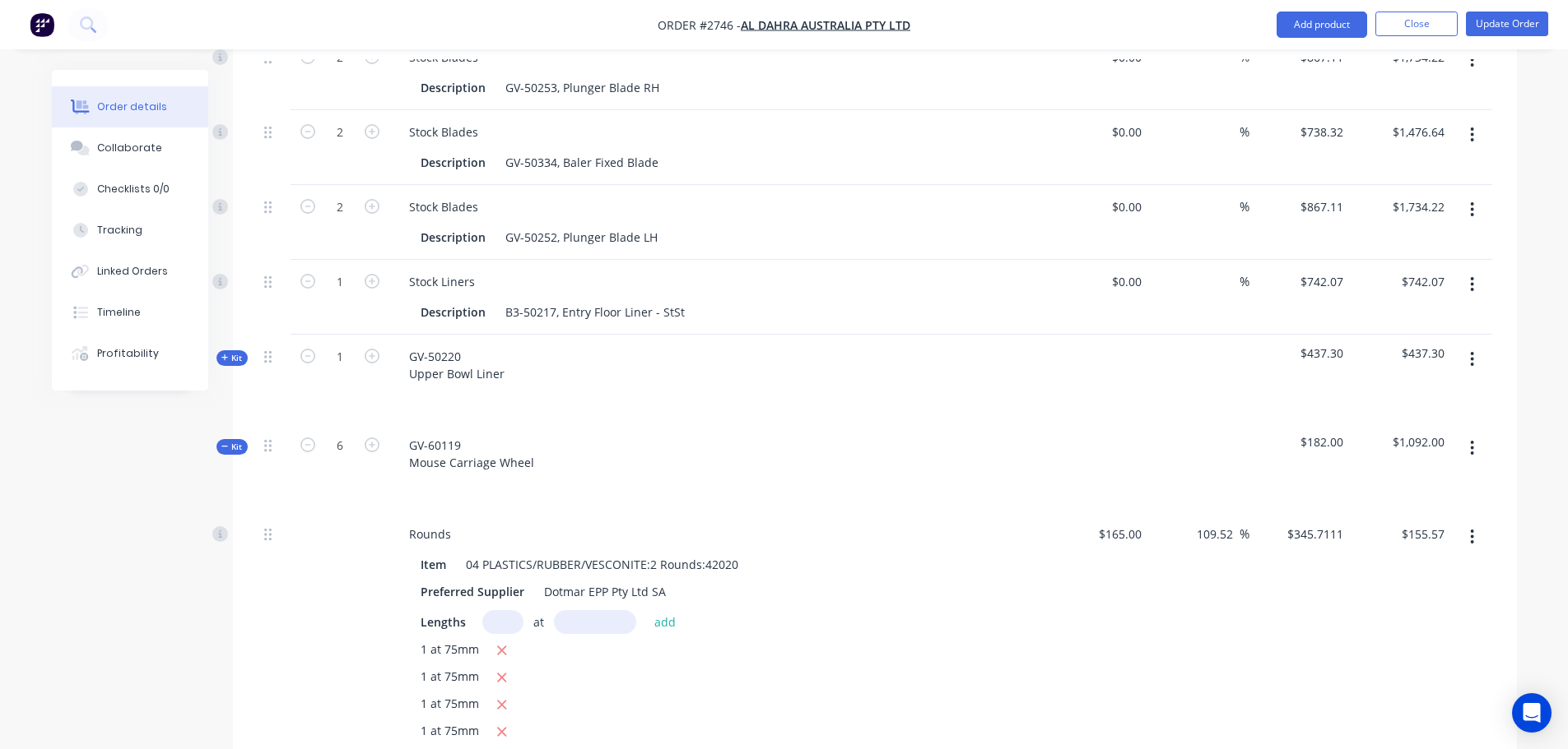
click at [233, 441] on span "Kit" at bounding box center [232, 447] width 22 height 12
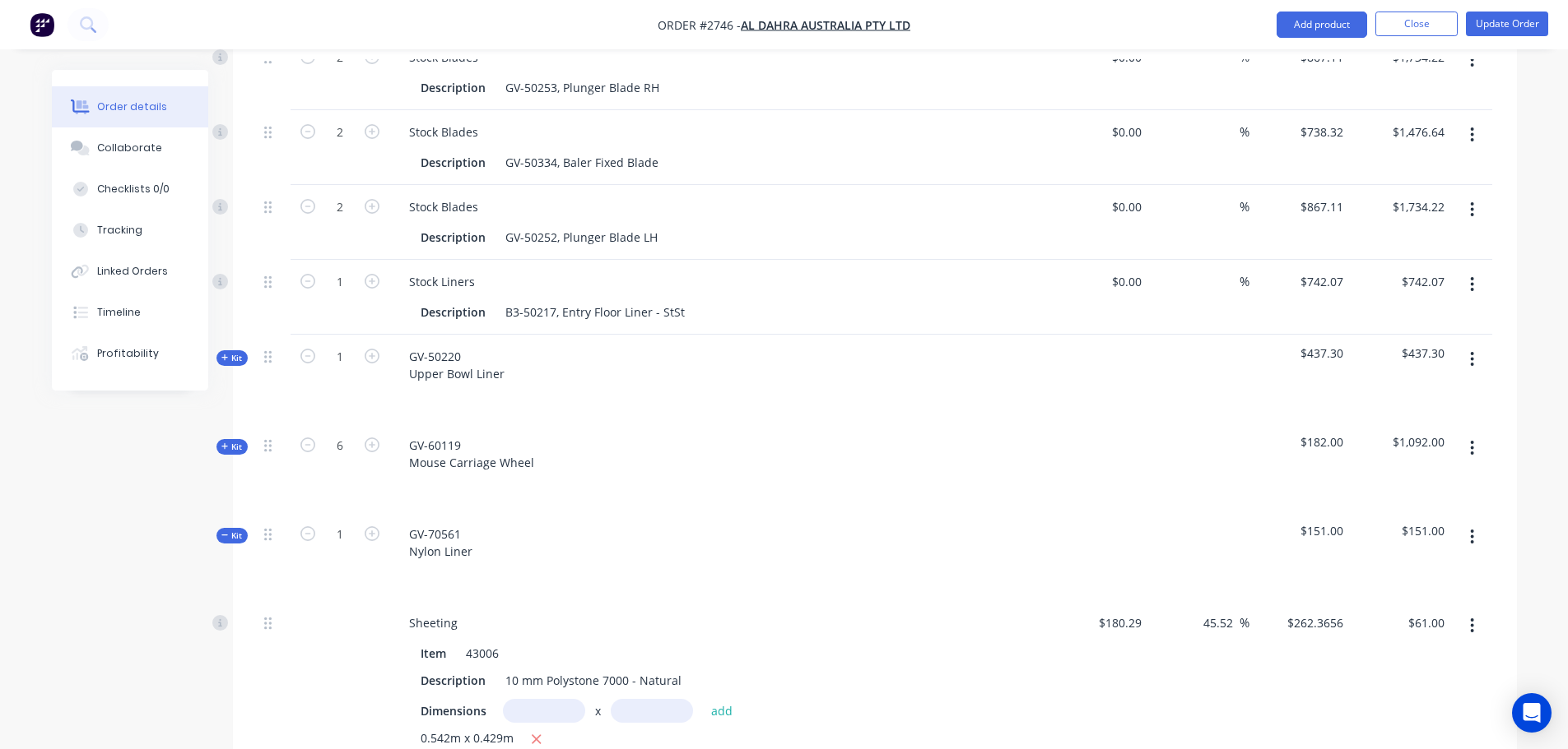
click at [230, 530] on span "Kit" at bounding box center [232, 536] width 22 height 12
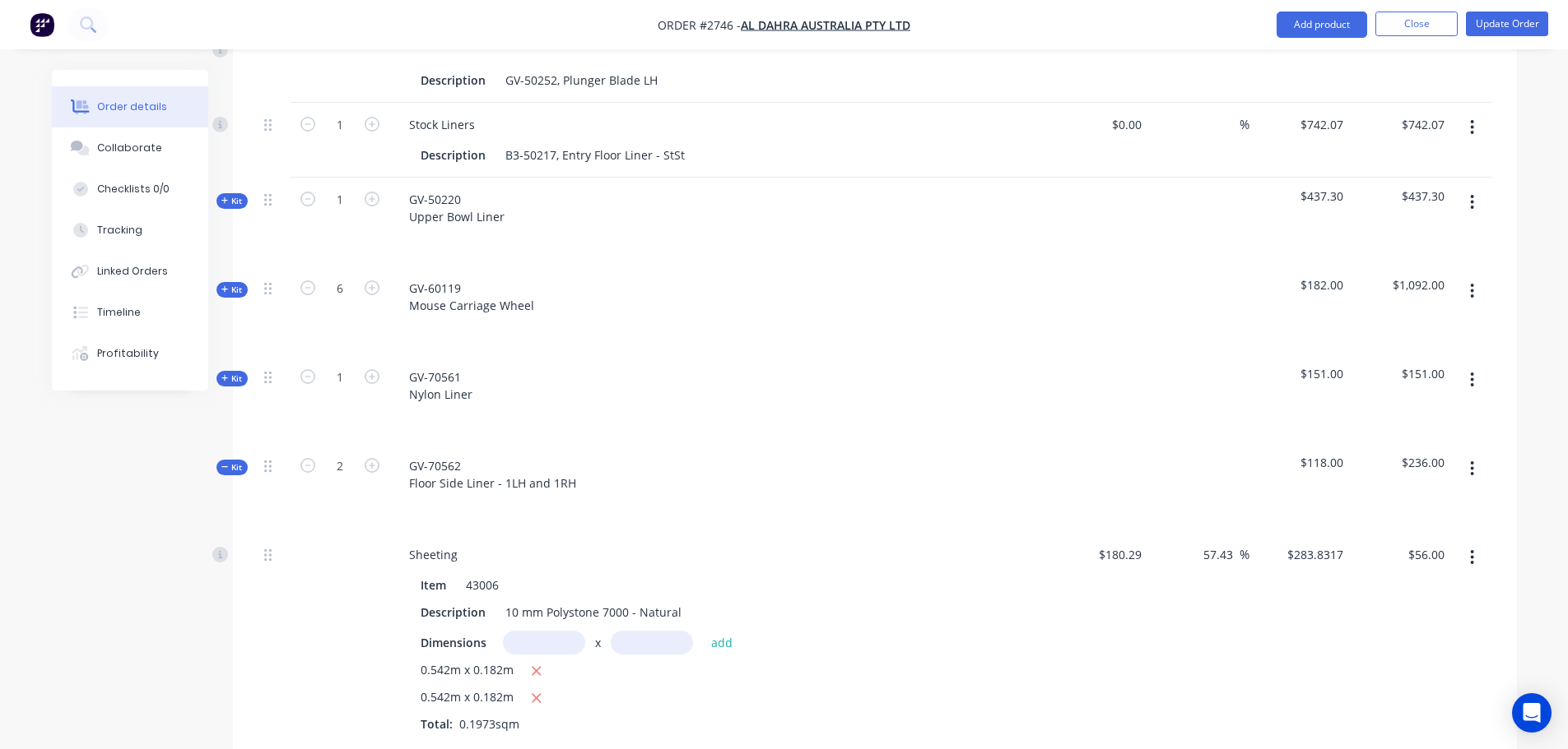
scroll to position [2349, 0]
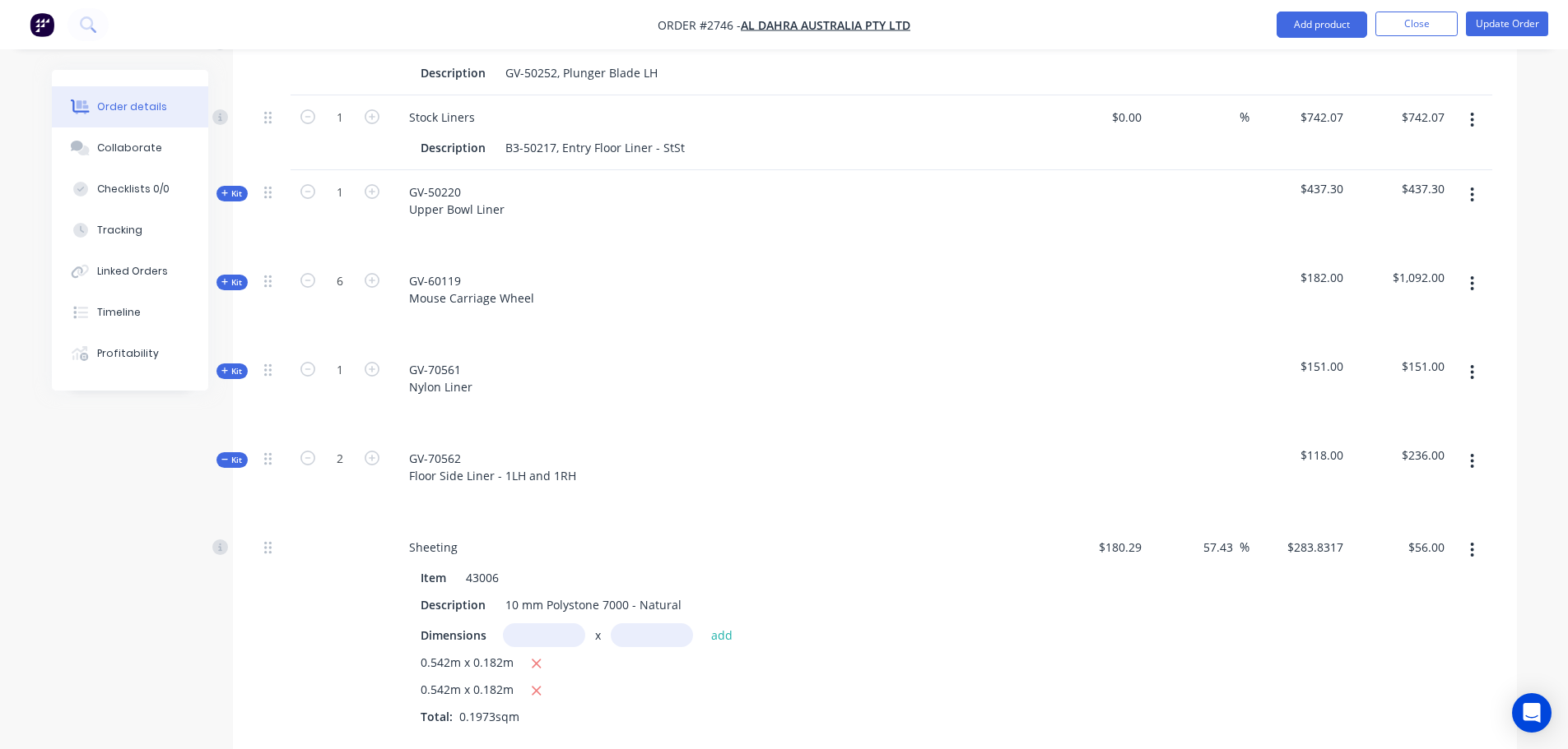
click at [238, 454] on span "Kit" at bounding box center [232, 459] width 22 height 12
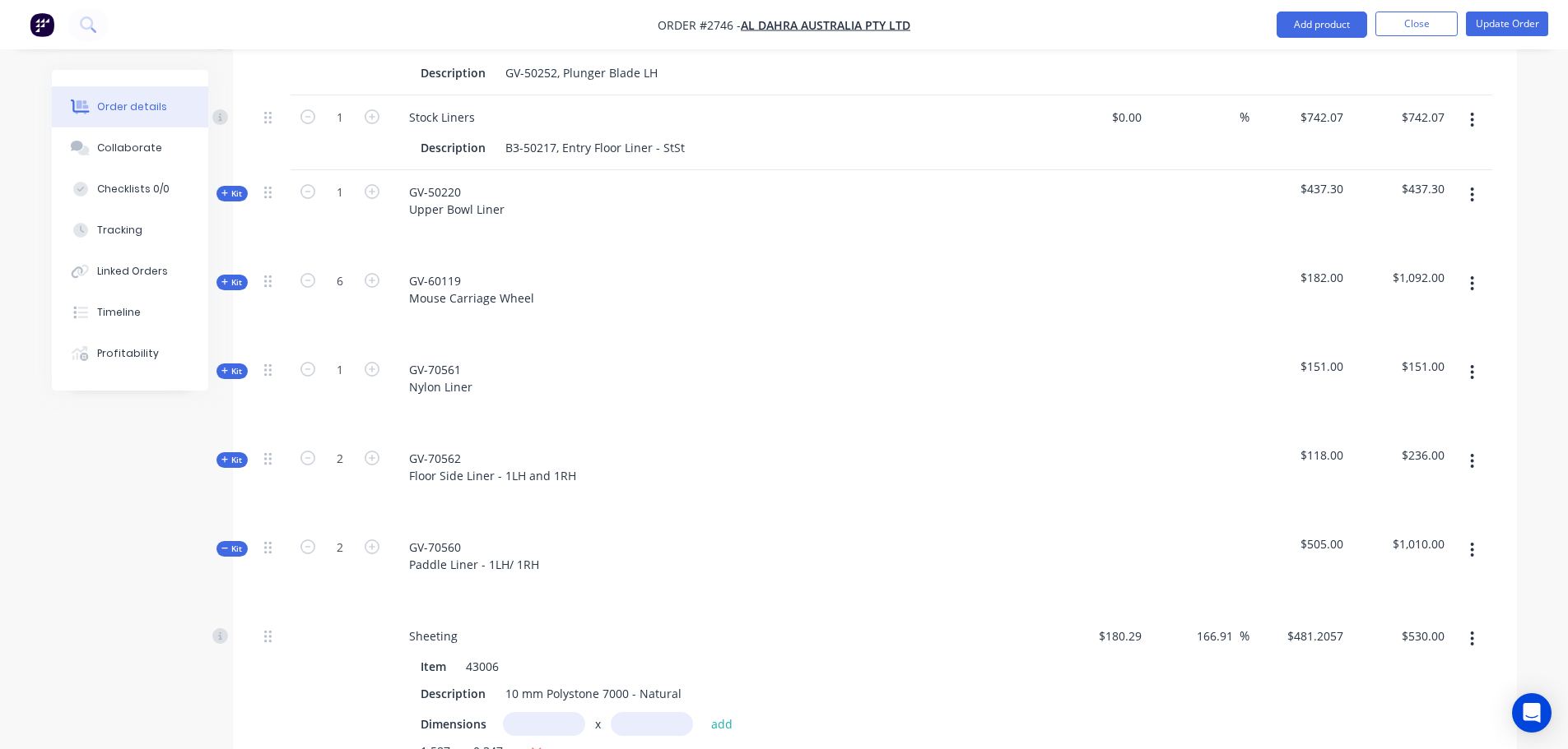
click at [231, 542] on span "Kit" at bounding box center [232, 548] width 22 height 12
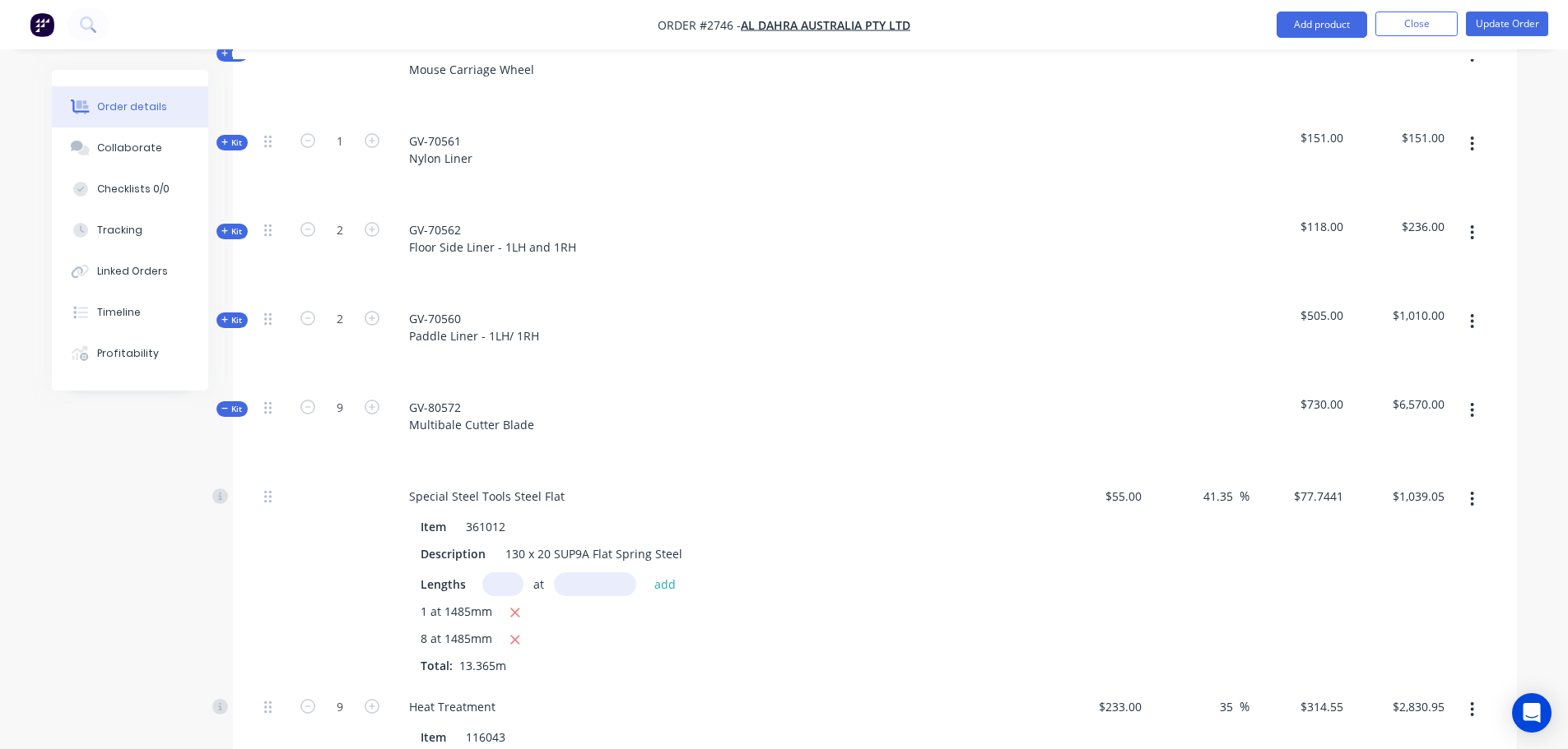
scroll to position [2596, 0]
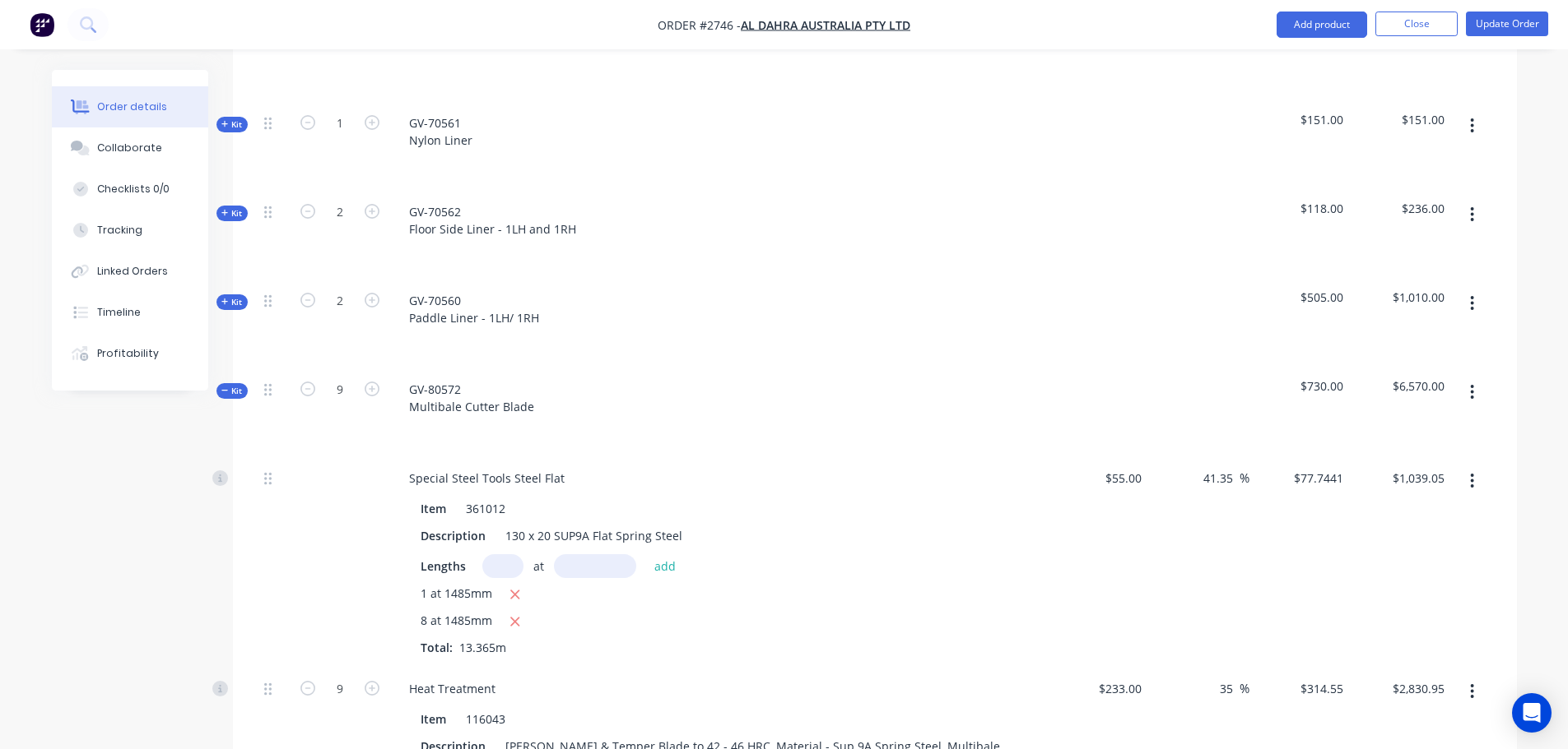
click at [237, 385] on span "Kit" at bounding box center [232, 391] width 22 height 12
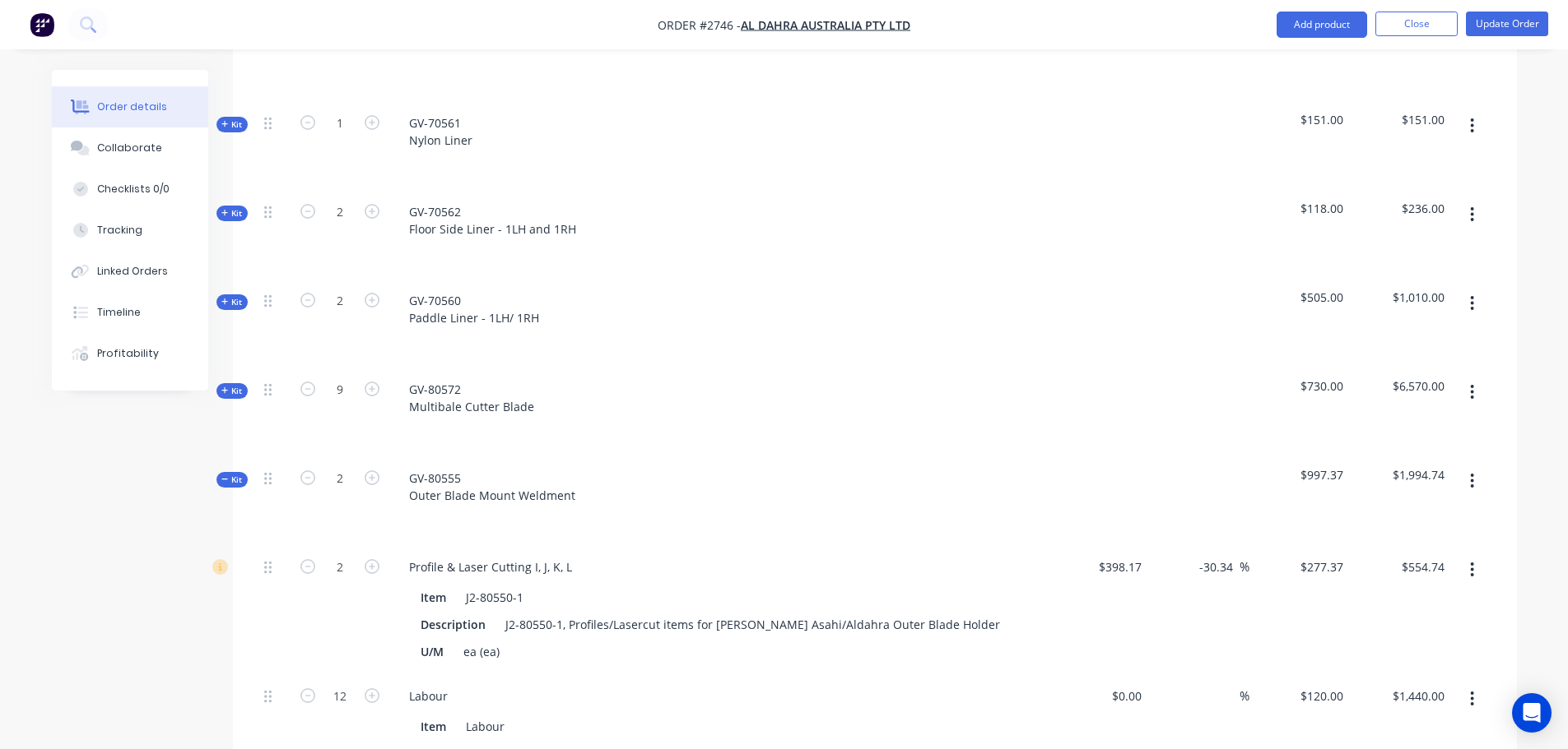
click at [221, 475] on icon "button" at bounding box center [224, 479] width 7 height 8
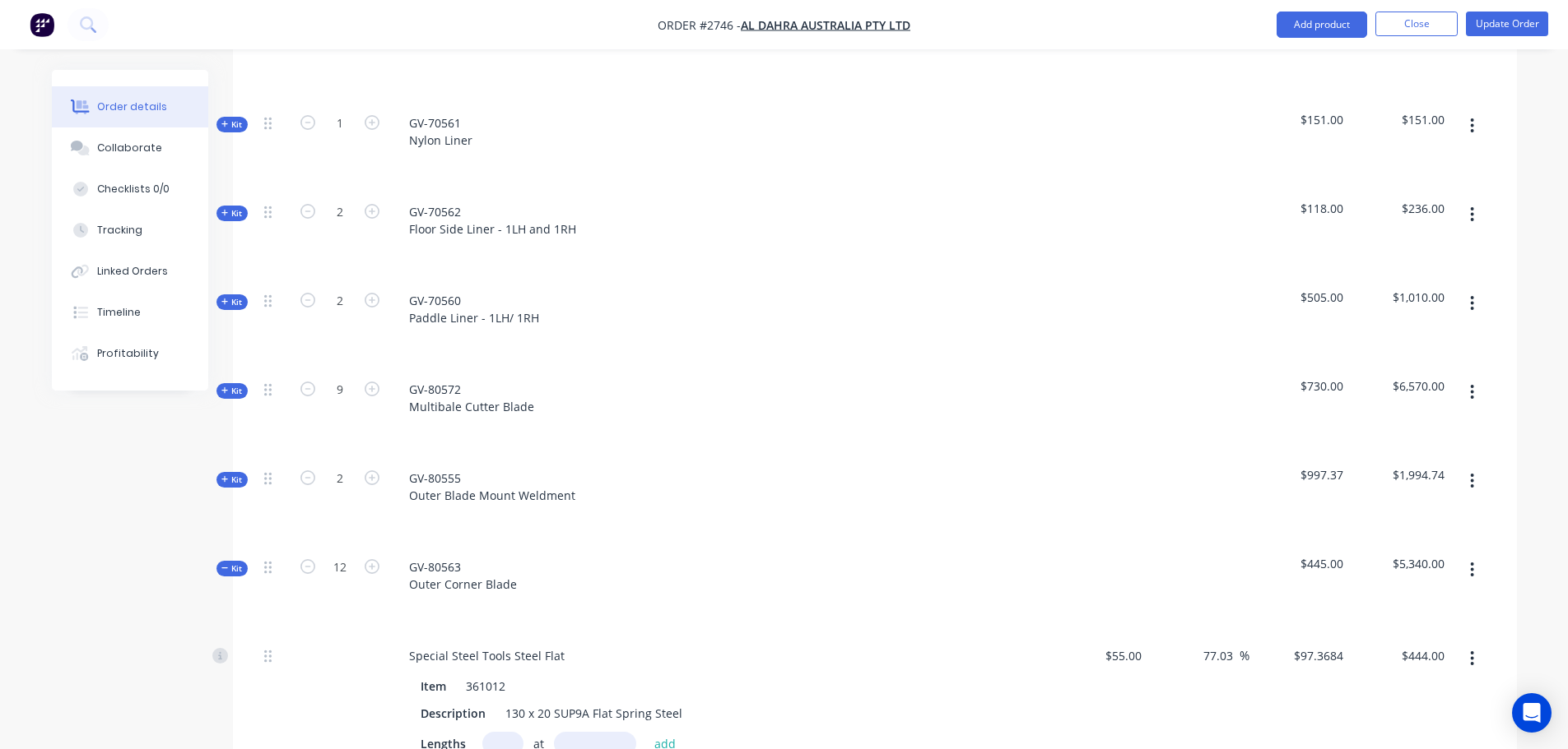
click at [232, 561] on button "Kit" at bounding box center [232, 569] width 32 height 16
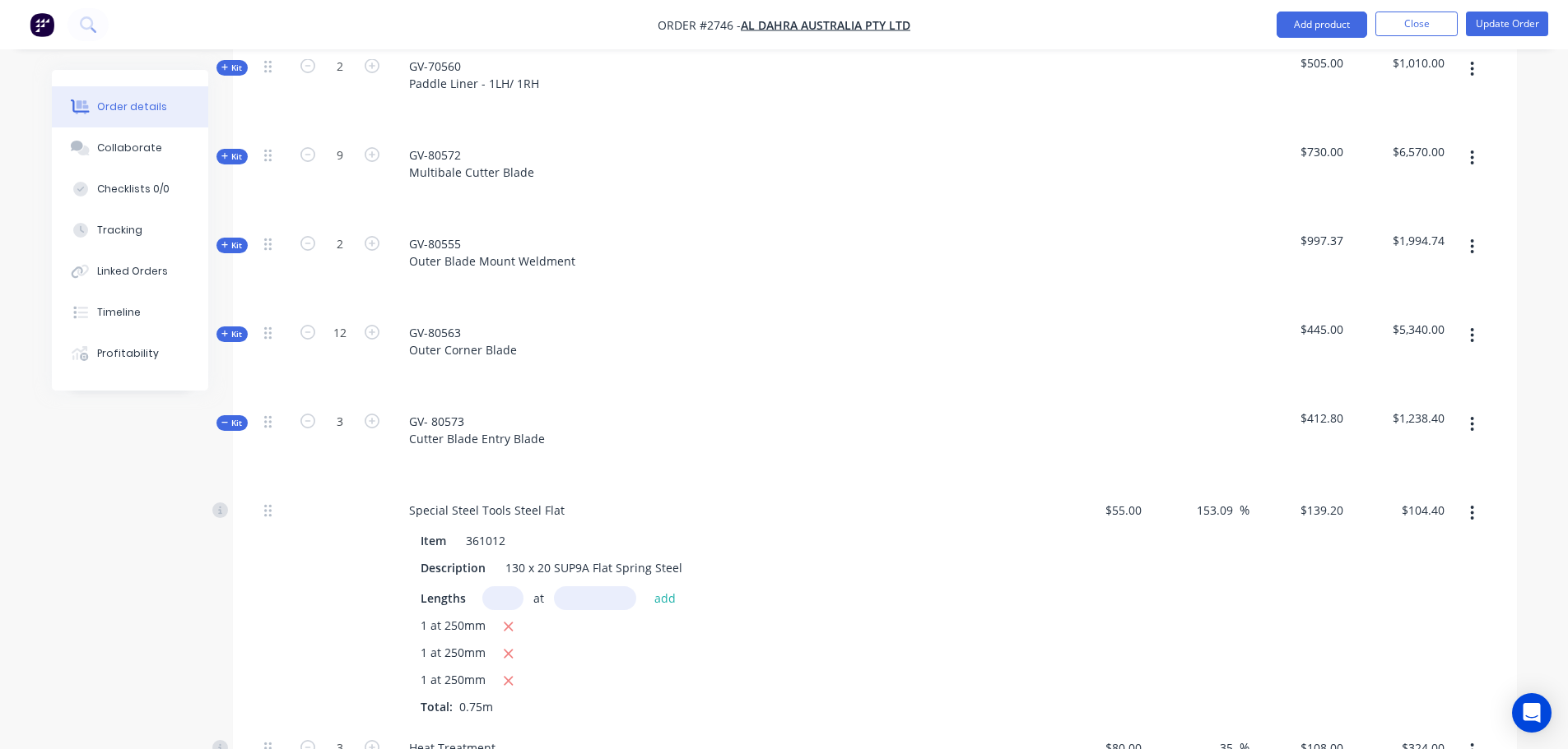
scroll to position [2925, 0]
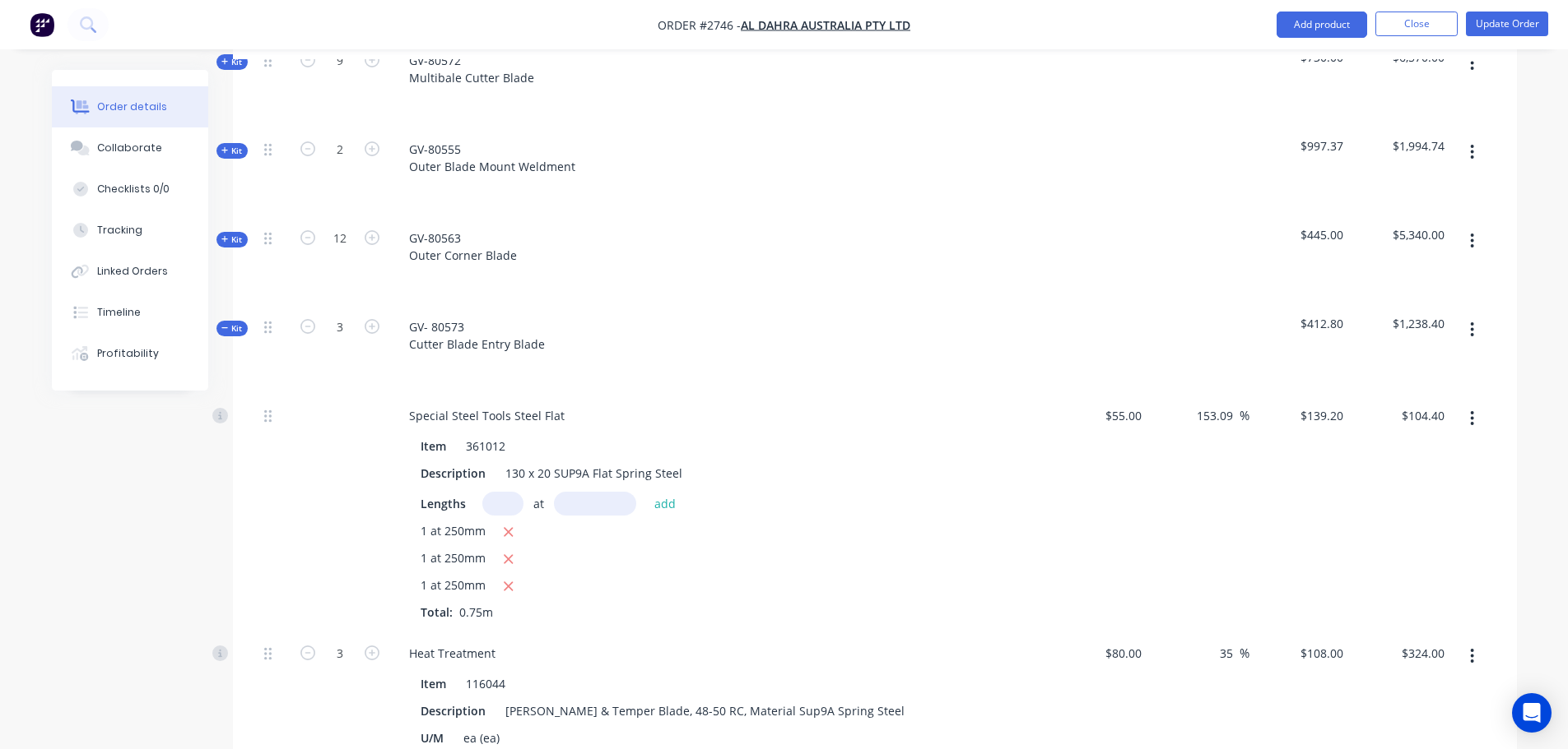
click at [238, 322] on span "Kit" at bounding box center [232, 328] width 22 height 12
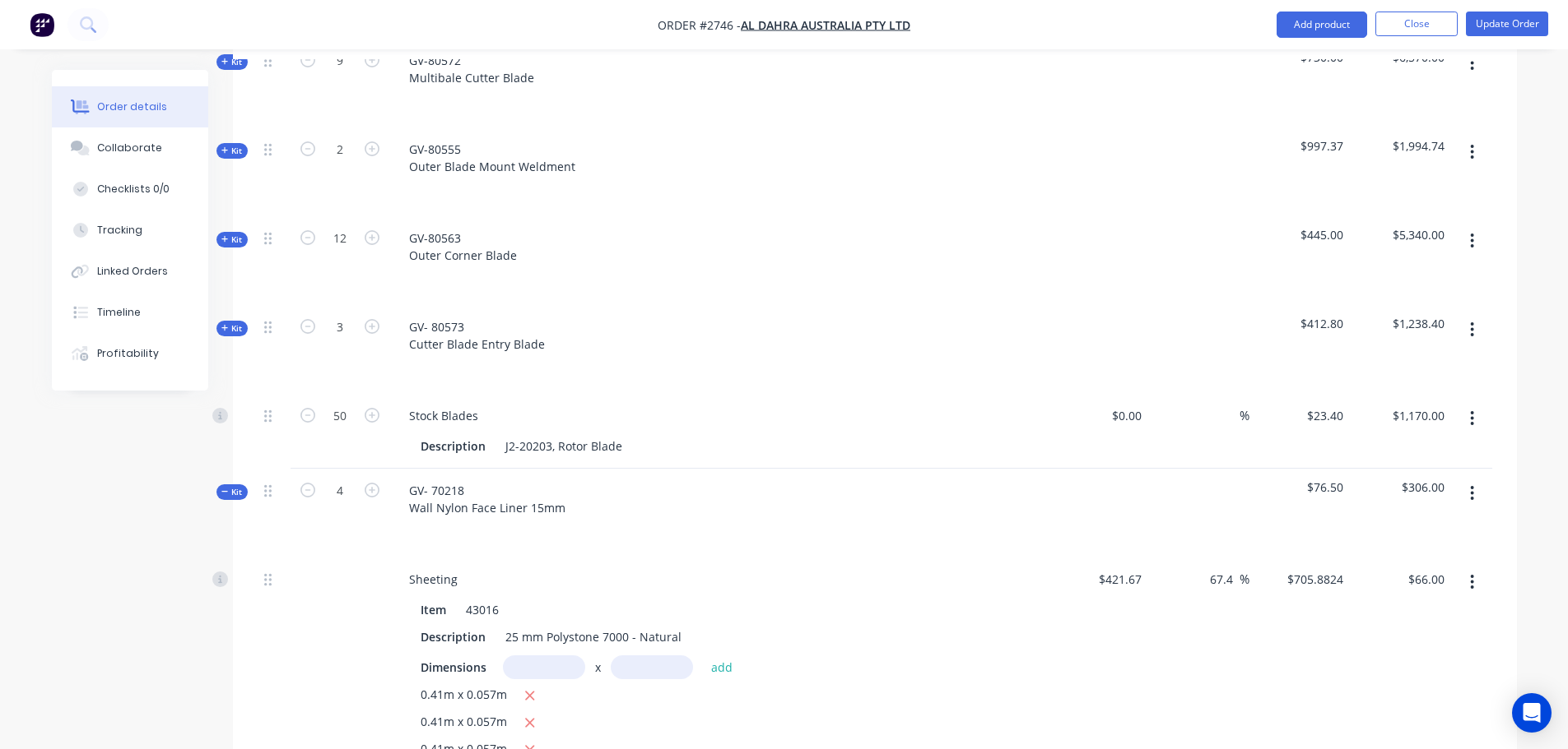
click at [238, 486] on span "Kit" at bounding box center [232, 492] width 22 height 12
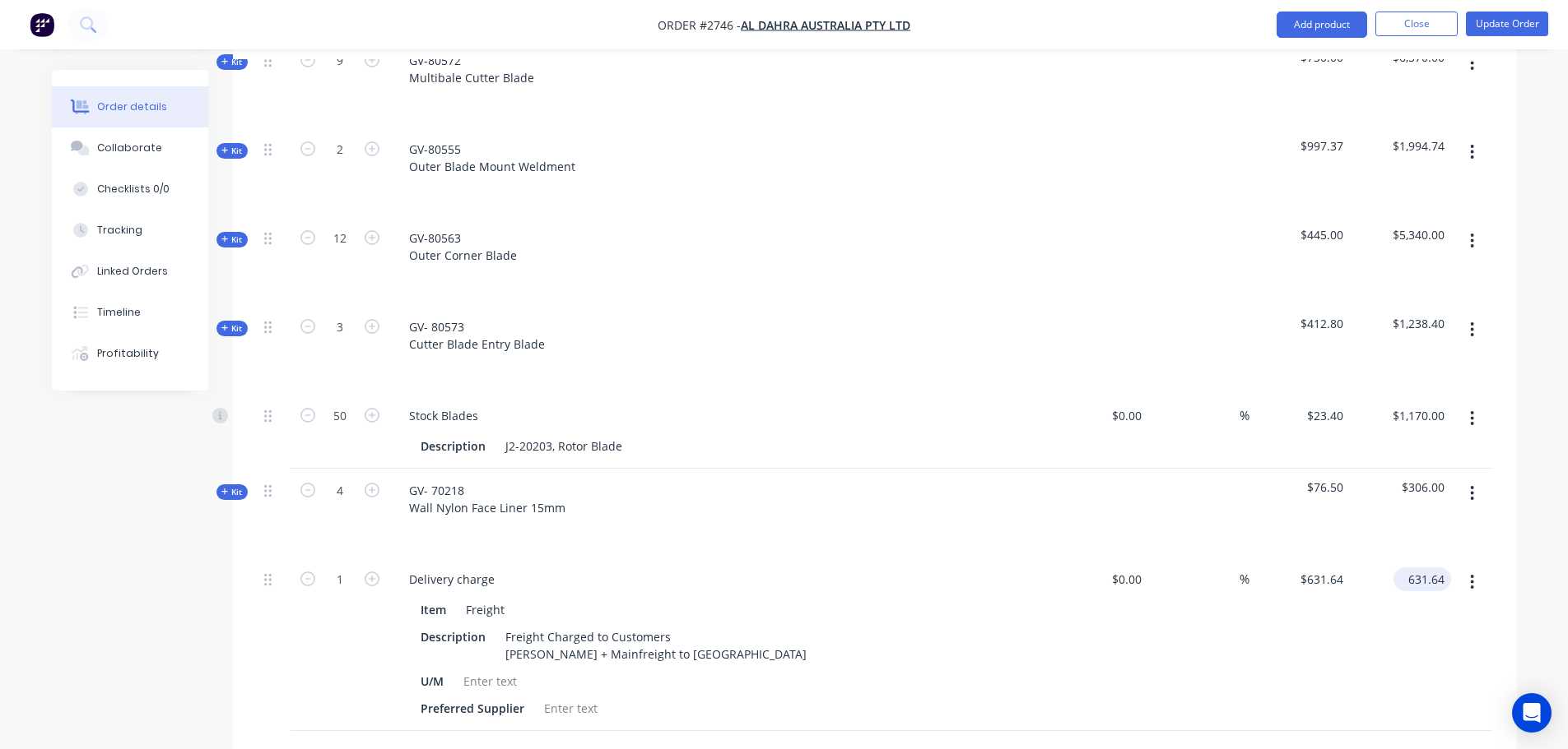
click at [1442, 567] on input "631.64" at bounding box center [1426, 579] width 51 height 24
type input "631.80"
type input "$631.80"
click at [911, 625] on div "Description Freight Charged to Customers Edlan Freight + Mainfreight to [GEOGRA…" at bounding box center [715, 646] width 602 height 42
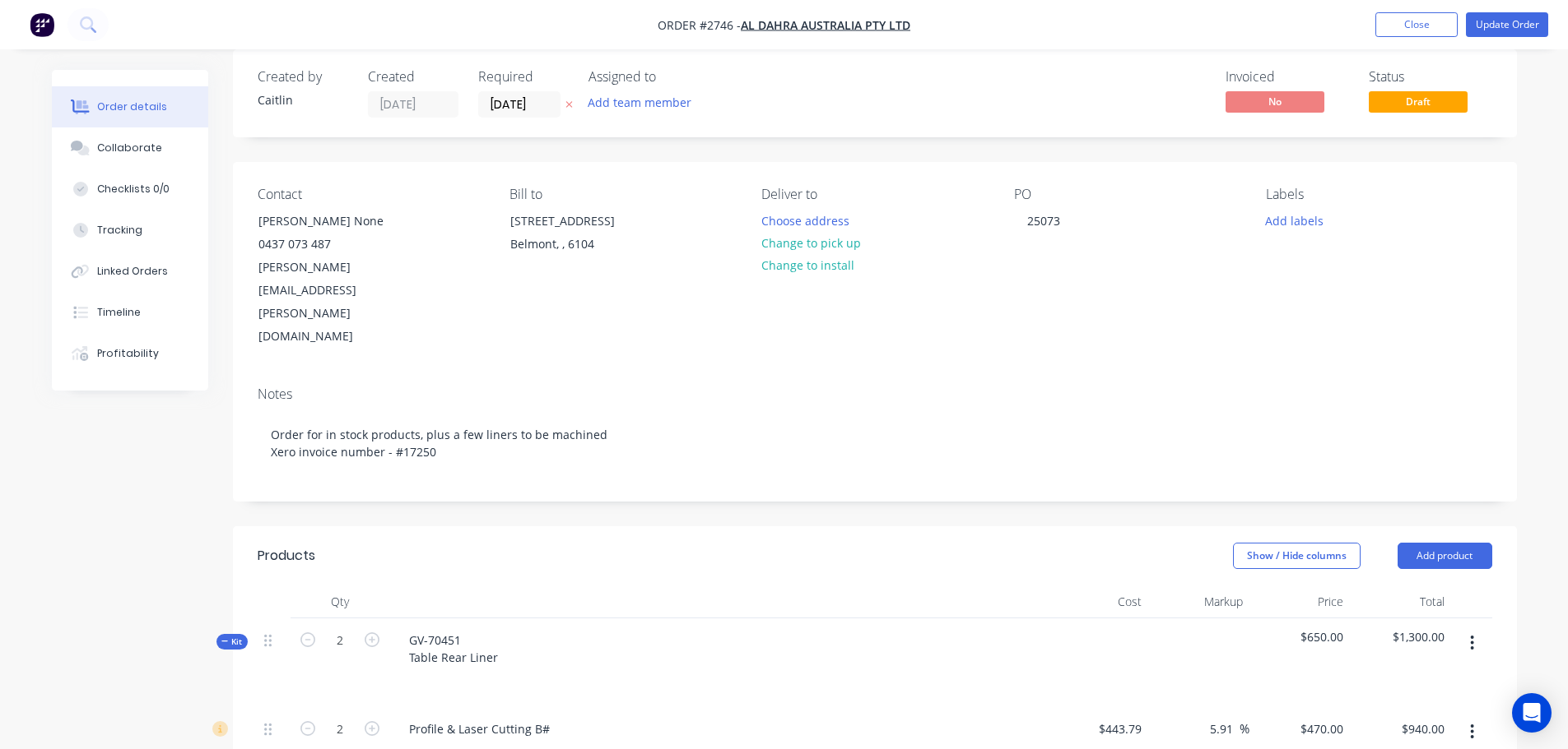
scroll to position [350, 0]
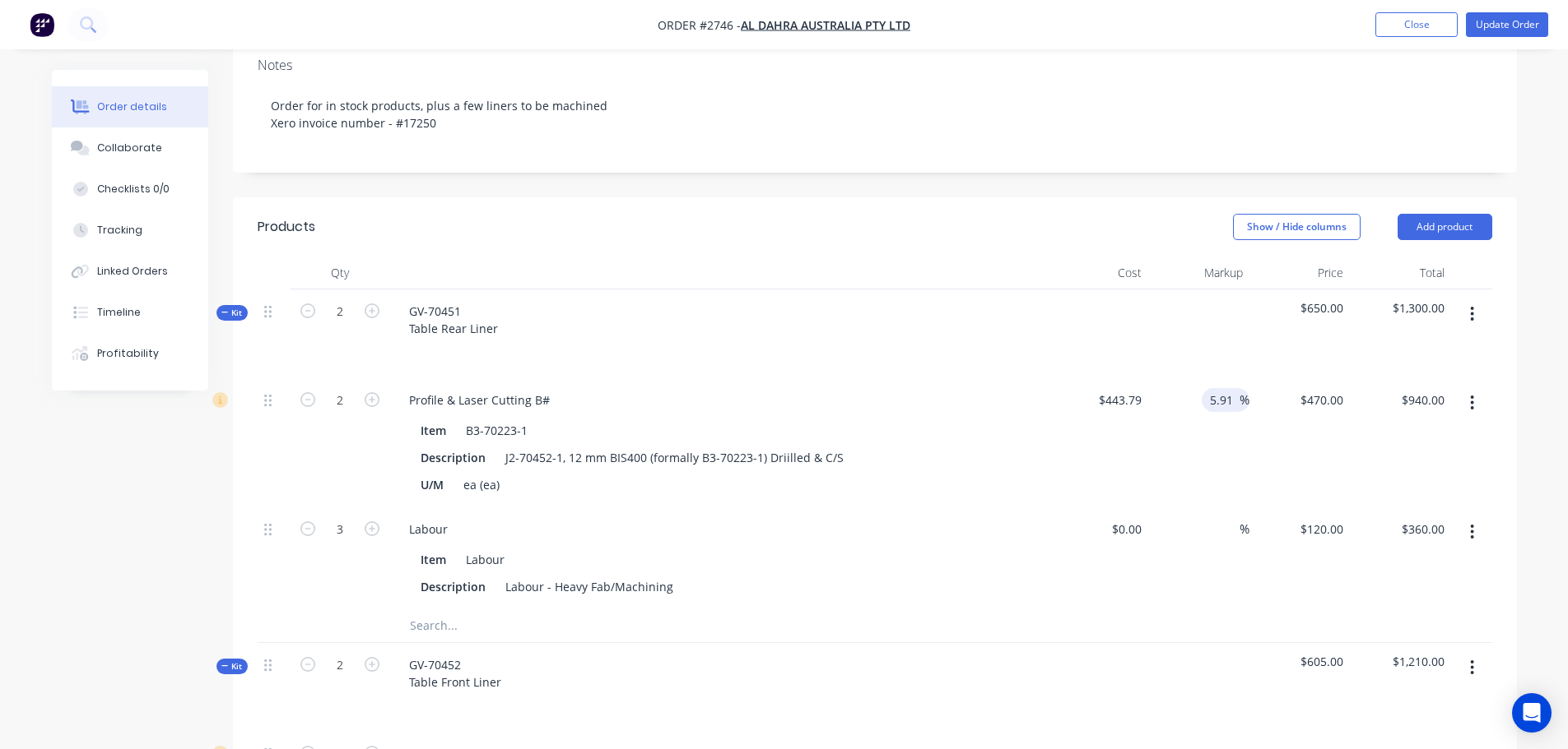
click at [1213, 388] on input "5.91" at bounding box center [1224, 400] width 32 height 24
type input "$470.018"
click at [1141, 295] on div at bounding box center [1098, 334] width 101 height 89
click at [1440, 299] on span "$1,300.04" at bounding box center [1400, 307] width 88 height 17
click at [1441, 388] on input "940.04" at bounding box center [1428, 400] width 44 height 24
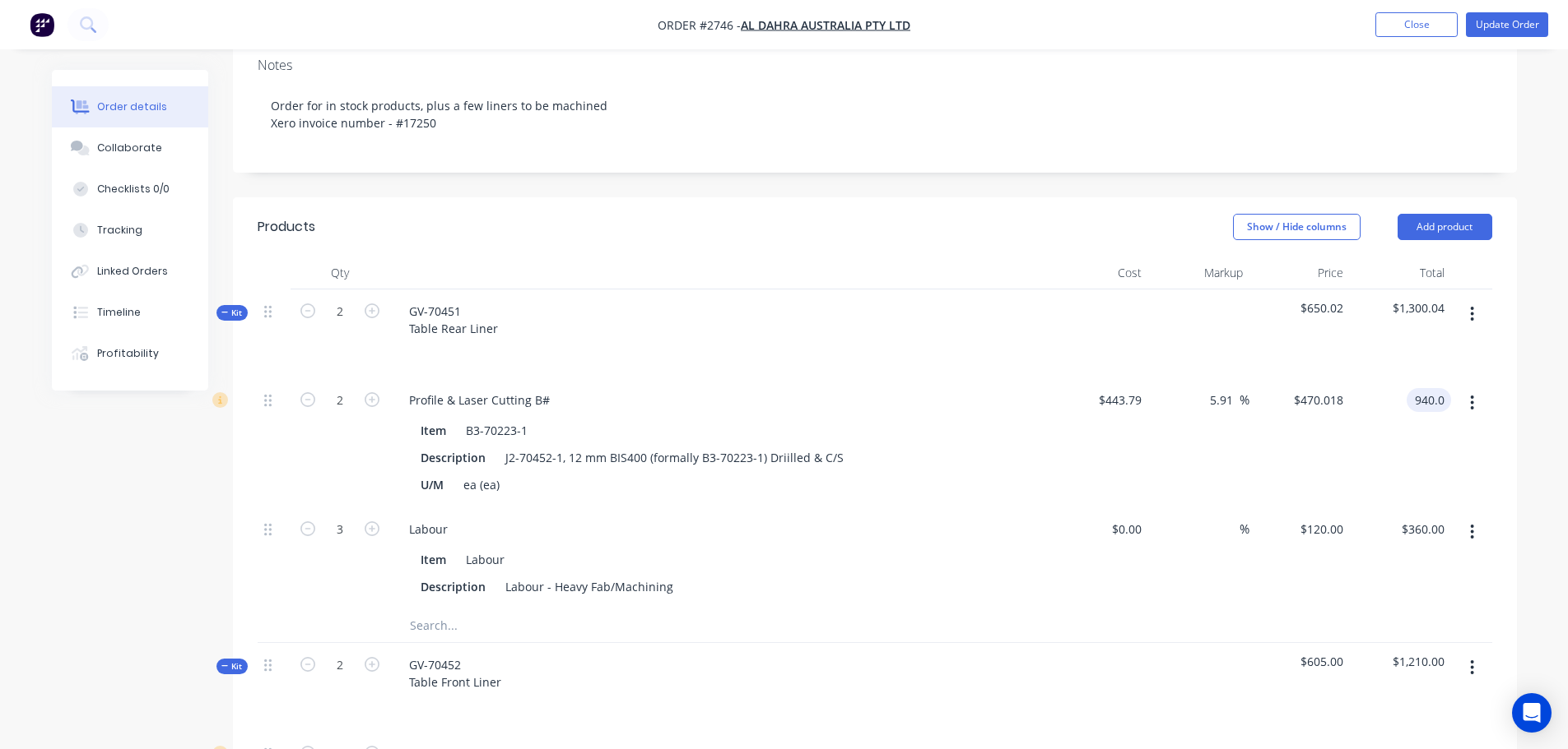
type input "940.0"
type input "$470.00"
type input "$940.00"
click at [1418, 378] on div "$940.00 940.0" at bounding box center [1400, 443] width 101 height 129
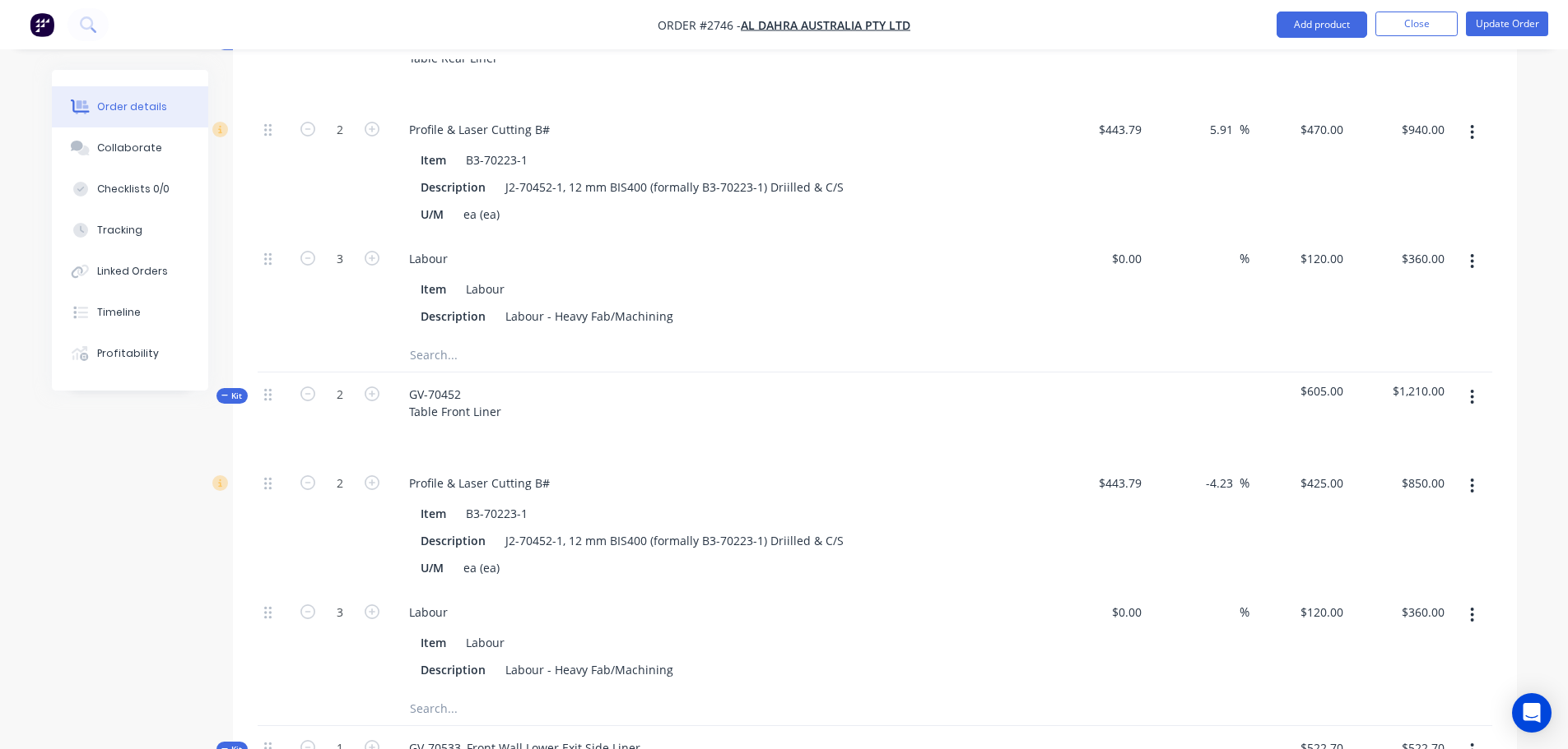
scroll to position [679, 0]
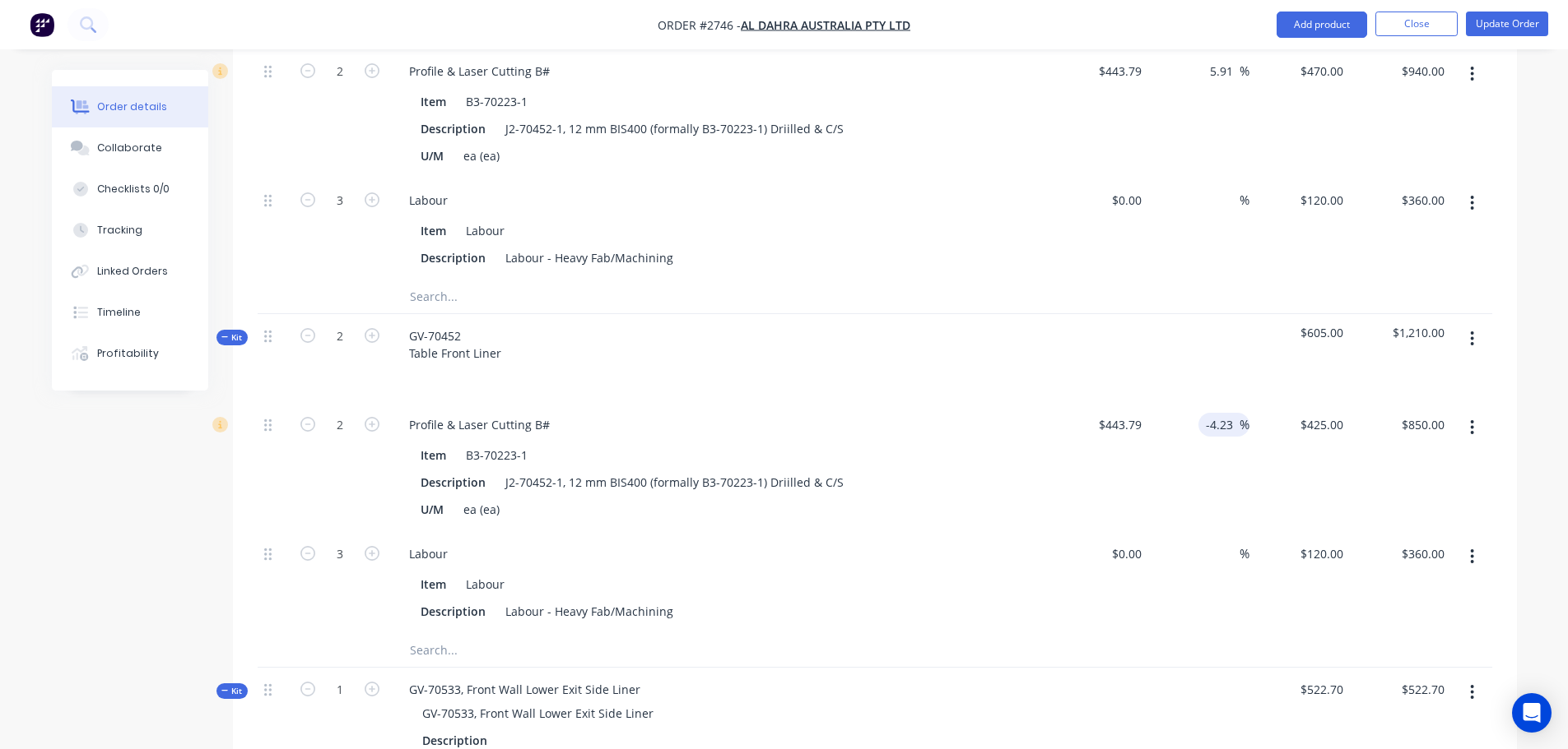
click at [1226, 413] on input "-4.23" at bounding box center [1222, 425] width 35 height 24
type input "$425.0177"
click at [1210, 403] on div "-4.23 -4.23 %" at bounding box center [1198, 467] width 101 height 129
click at [1444, 413] on input "850.04" at bounding box center [1428, 425] width 44 height 24
type input "850.0"
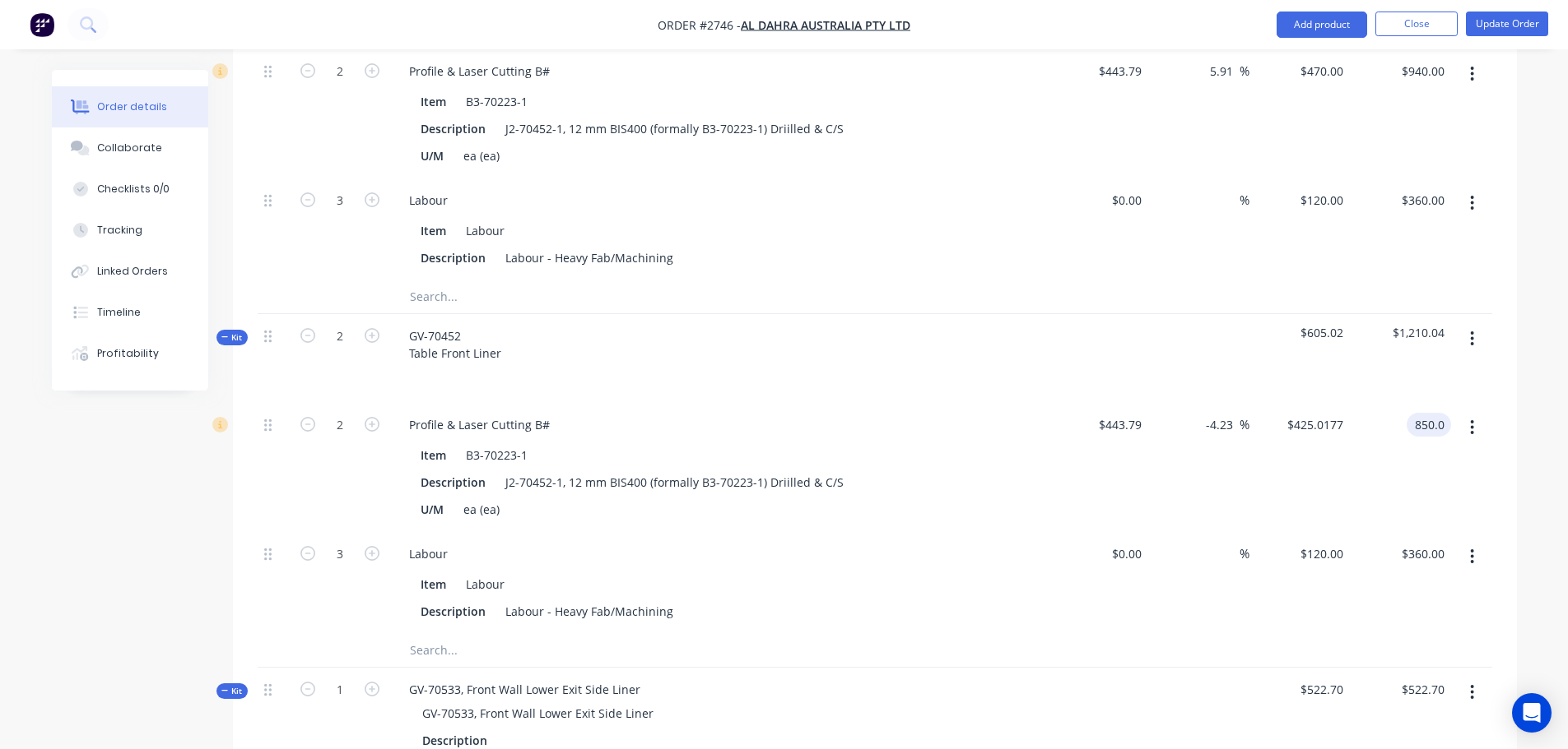
type input "$425.00"
type input "$850.00"
click at [1398, 408] on div "$850.00 850.0" at bounding box center [1400, 467] width 101 height 129
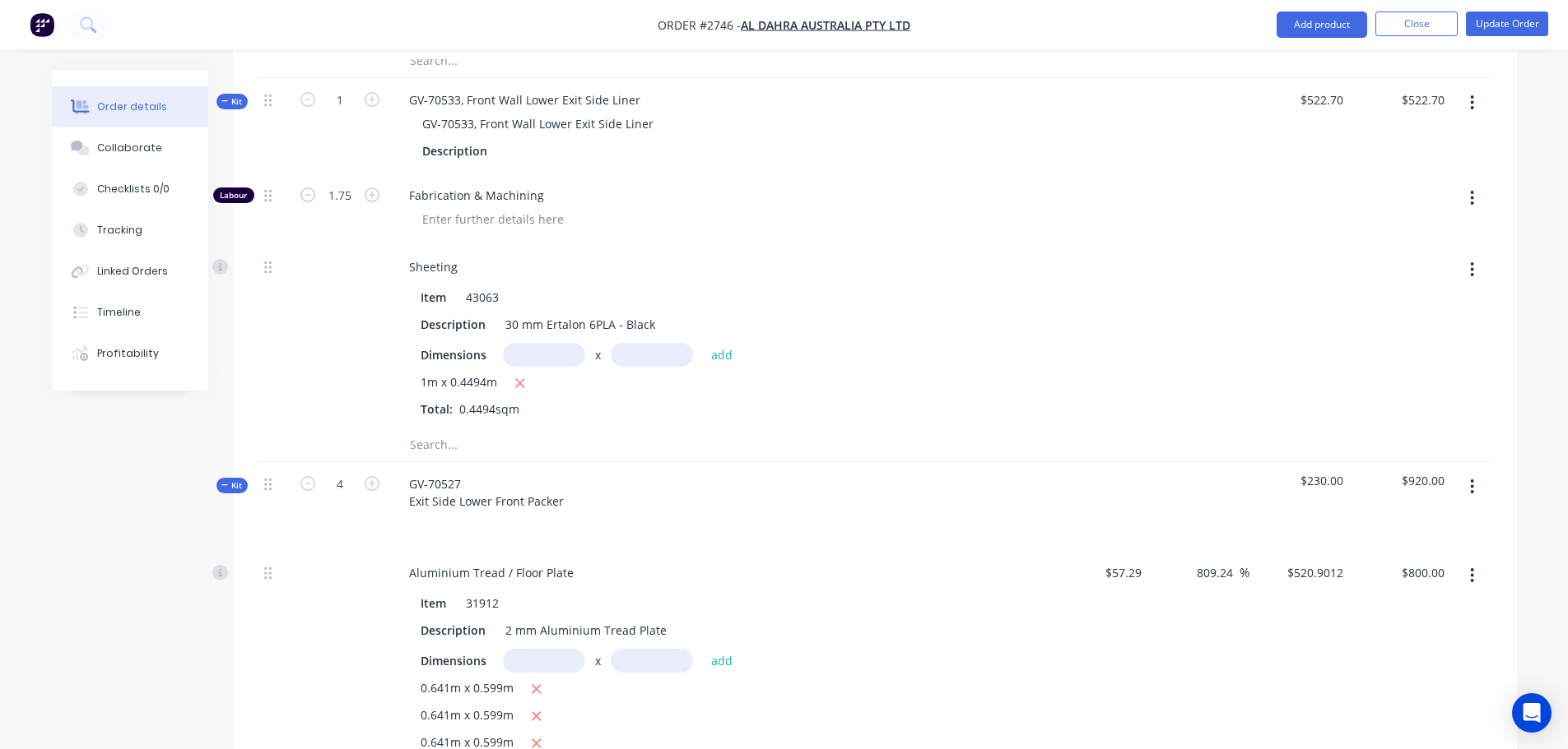
scroll to position [1419, 0]
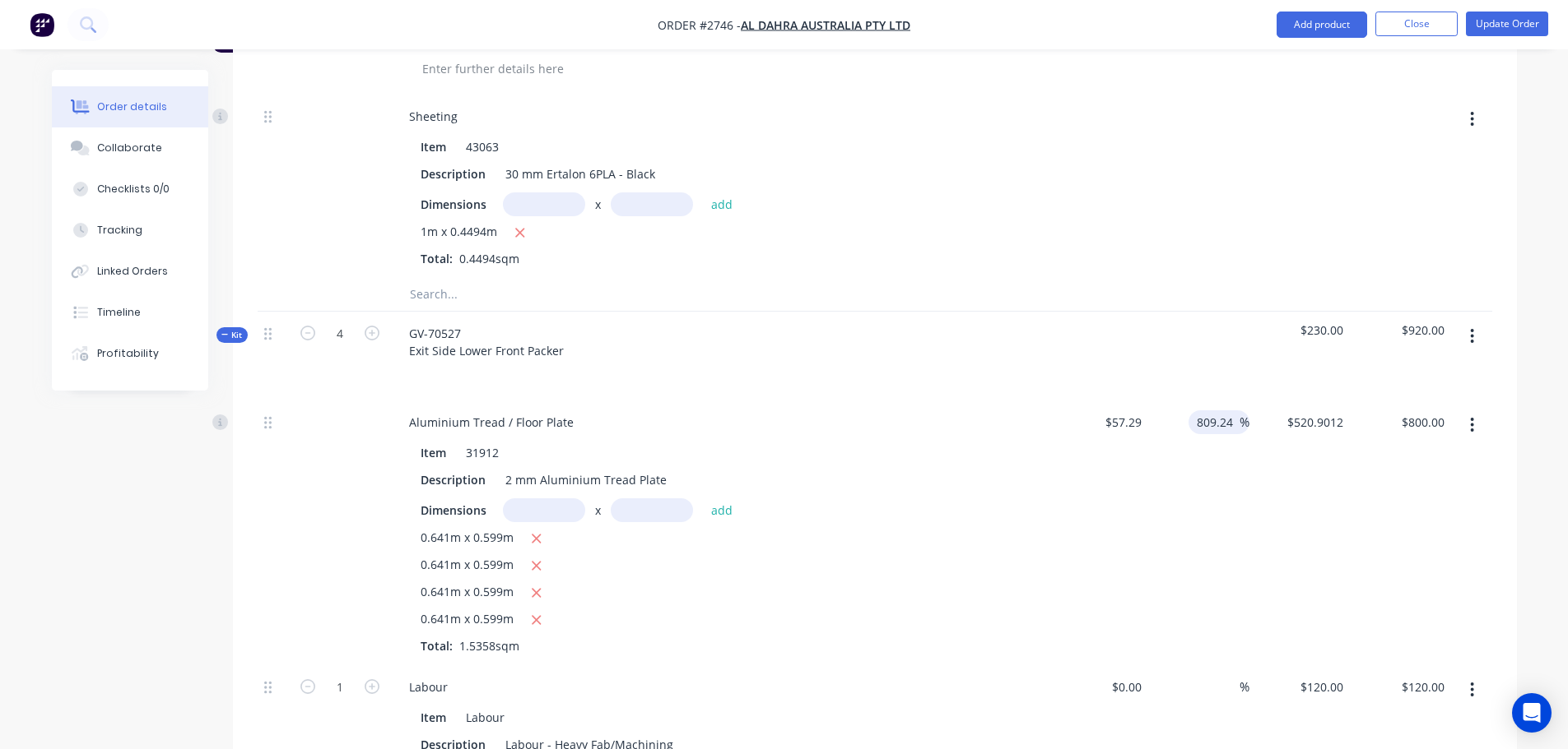
click at [1226, 410] on input "809.24" at bounding box center [1217, 422] width 44 height 24
click at [1225, 444] on div "809.24 809.24 %" at bounding box center [1198, 533] width 101 height 265
type input "$520.9036"
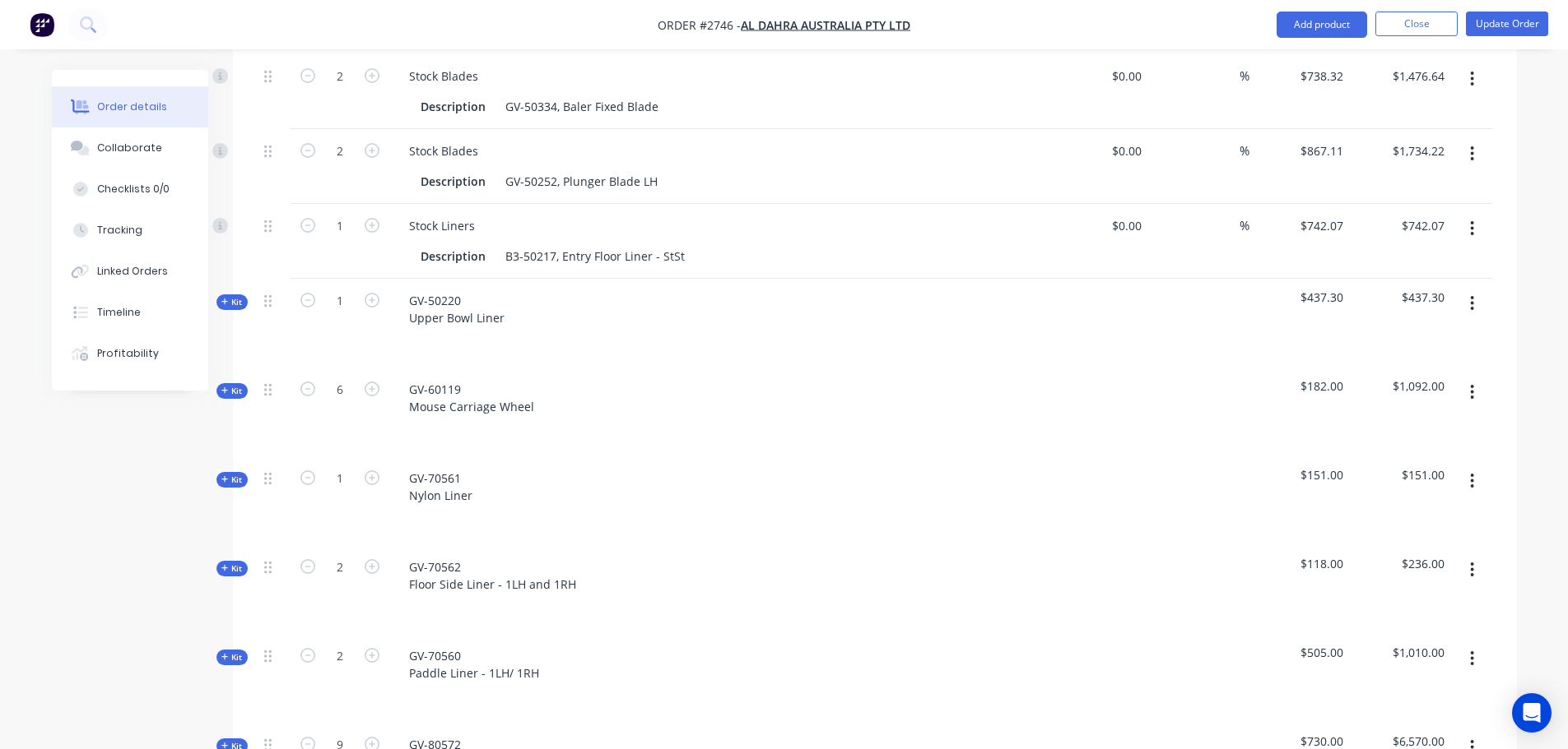
scroll to position [2241, 0]
click at [232, 295] on span "Kit" at bounding box center [232, 301] width 22 height 12
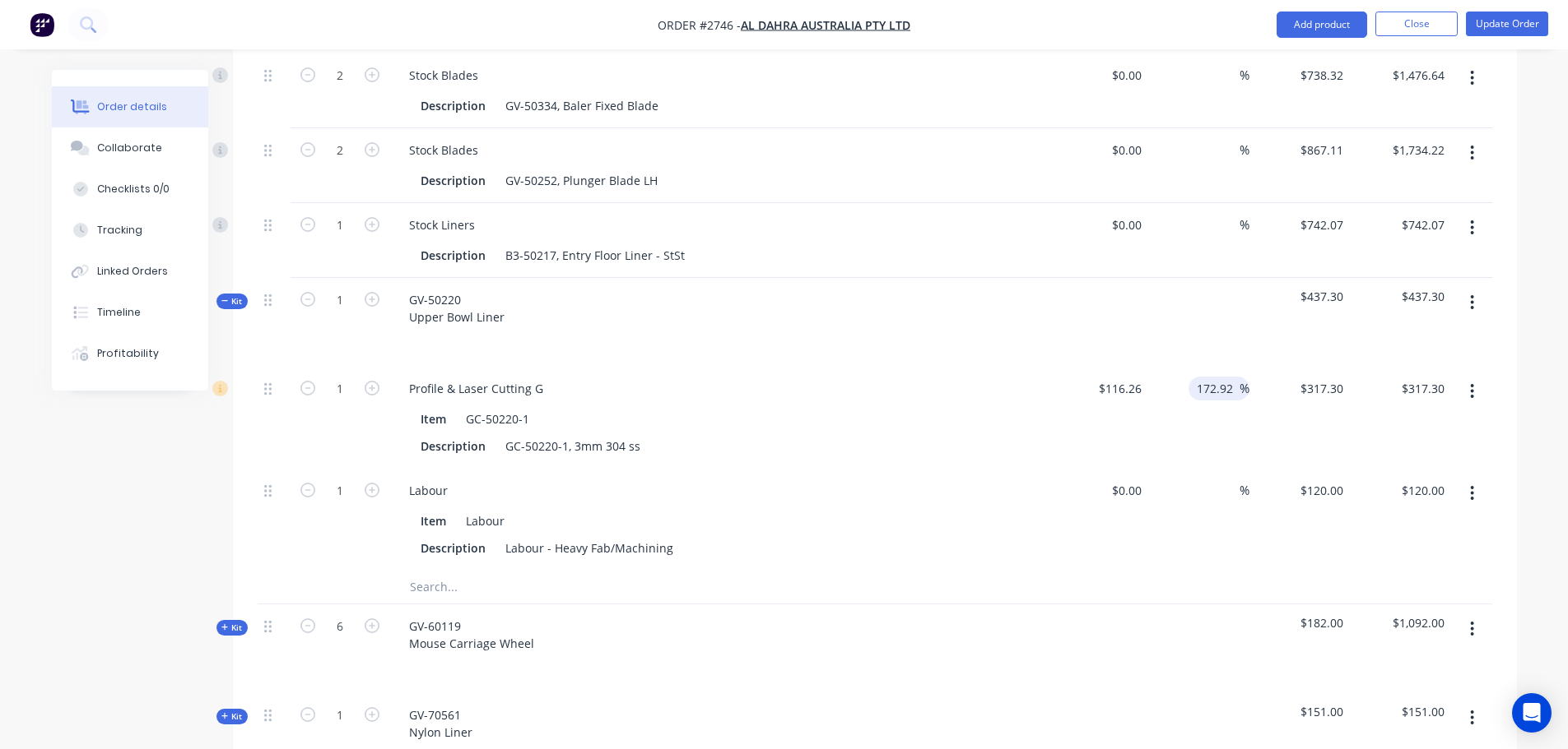
click at [1223, 376] on input "172.92" at bounding box center [1217, 388] width 44 height 24
type input "$317.2968"
click at [1222, 367] on div "172.92 172.92 %" at bounding box center [1198, 417] width 101 height 102
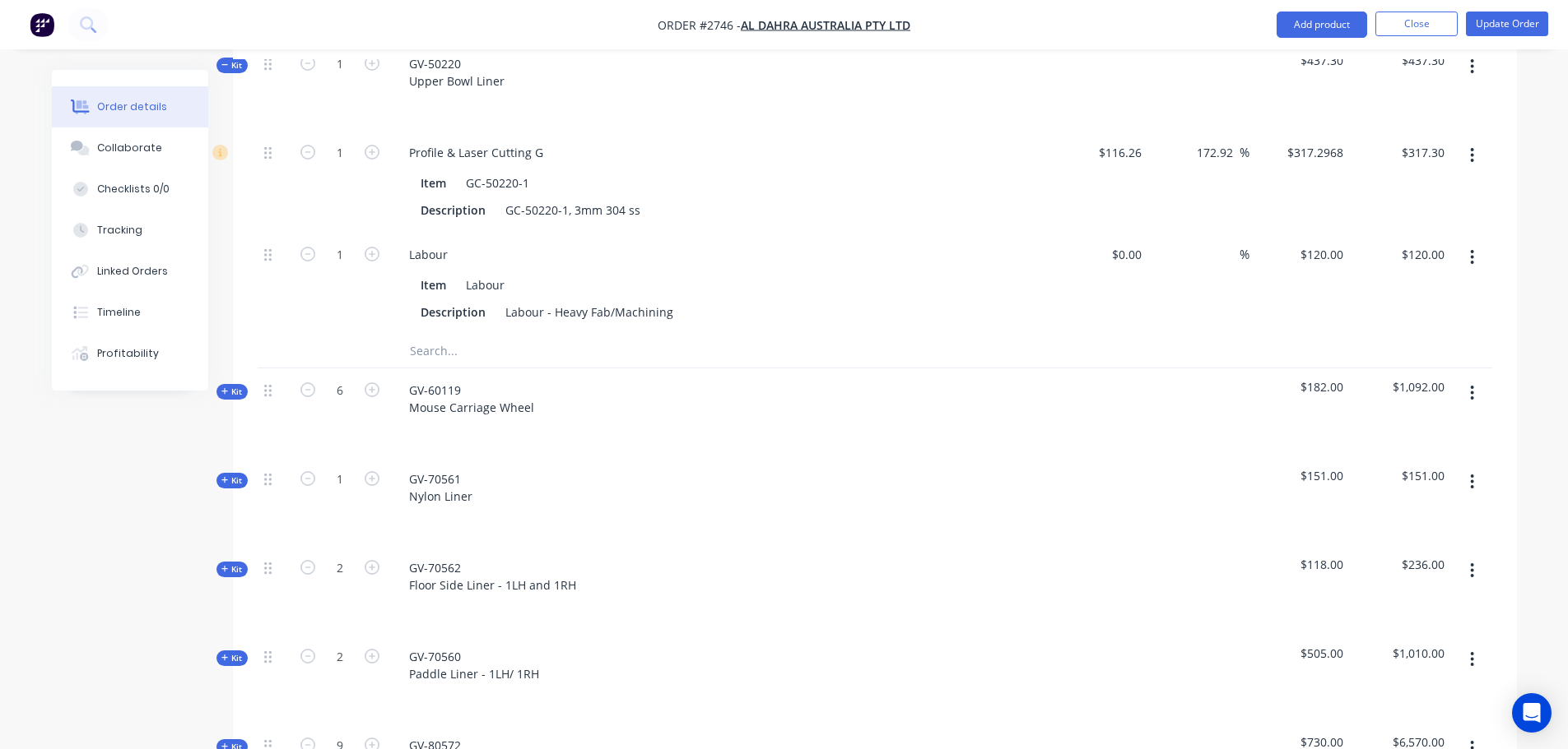
scroll to position [2488, 0]
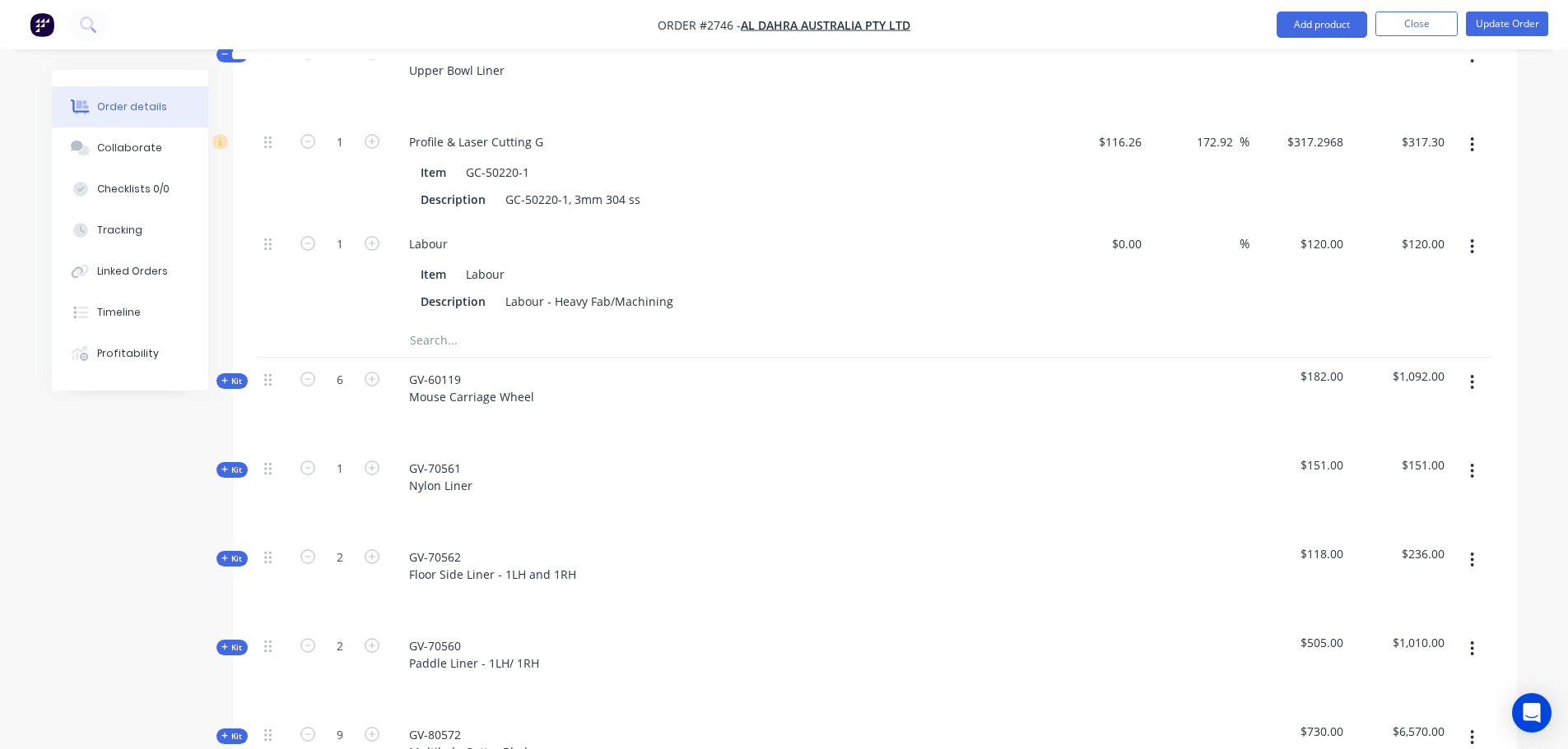
click at [236, 375] on span "Kit" at bounding box center [232, 381] width 22 height 12
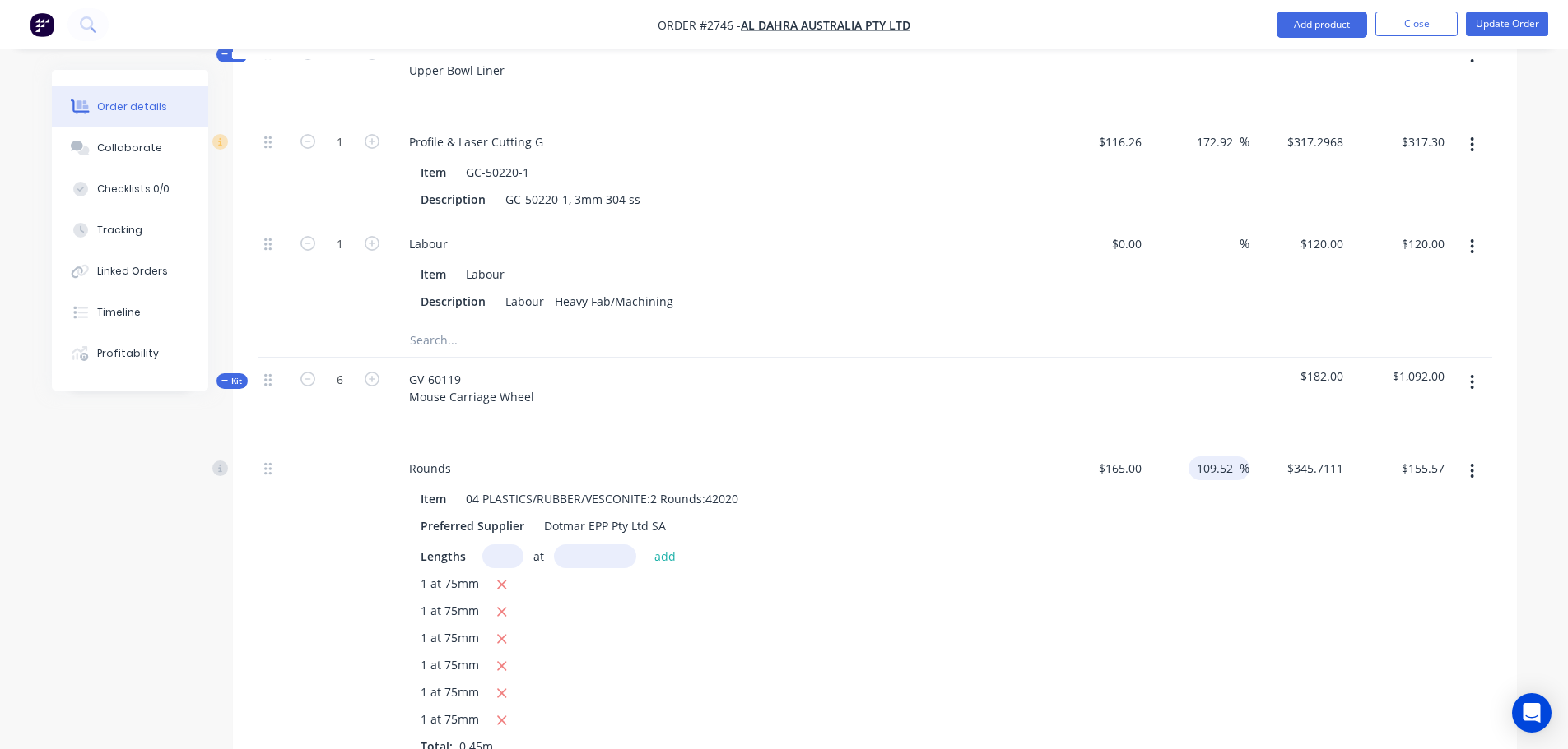
click at [1204, 457] on input "109.52" at bounding box center [1217, 468] width 44 height 24
type input "$345.708"
click at [1263, 449] on div "$345.708 $345.7111" at bounding box center [1300, 606] width 101 height 319
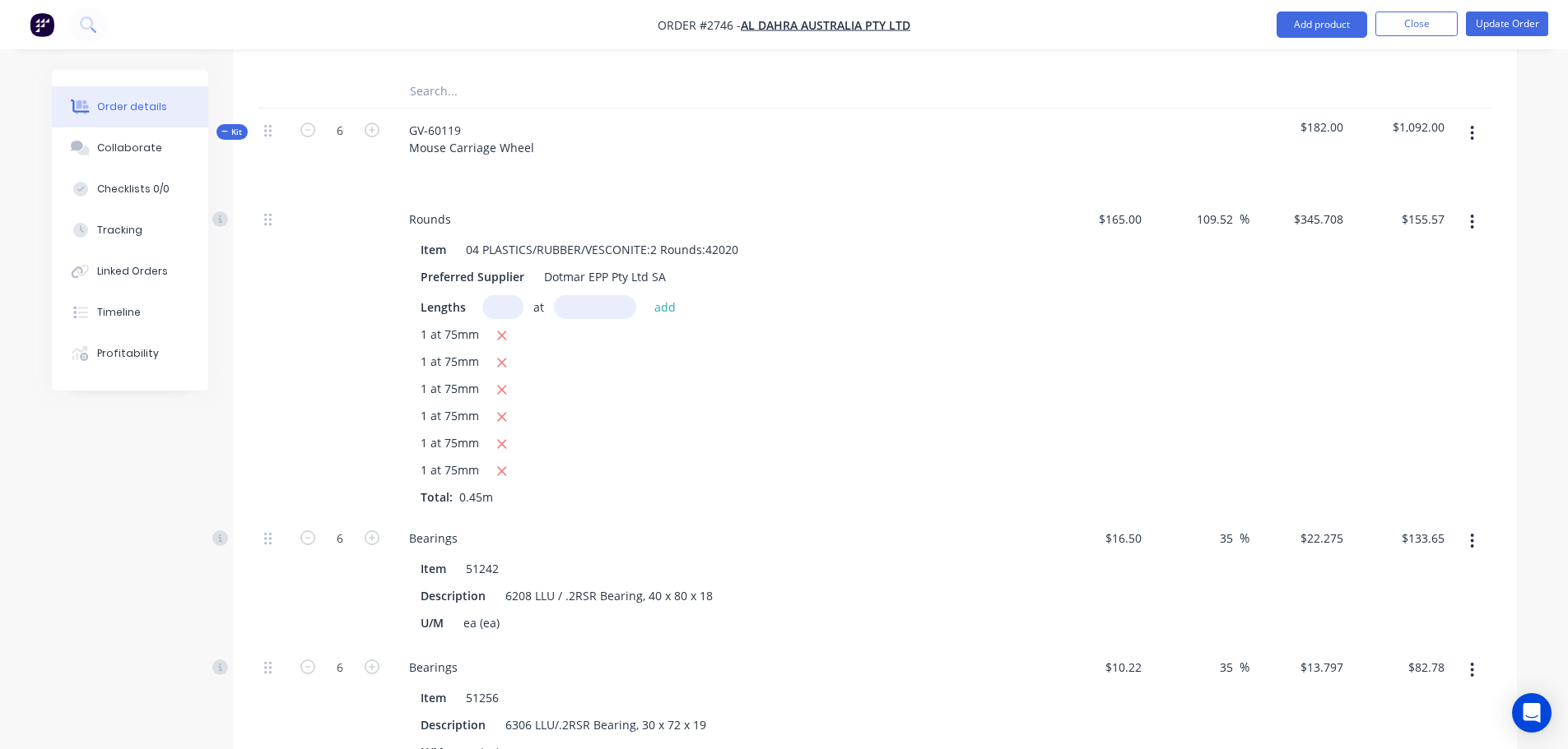
scroll to position [2735, 0]
click at [1230, 529] on input "35" at bounding box center [1229, 541] width 22 height 24
click at [1244, 530] on div "35 35 %" at bounding box center [1198, 583] width 101 height 129
click at [1226, 658] on input "35" at bounding box center [1229, 670] width 22 height 24
click at [1268, 543] on div "$22.275 $22.275" at bounding box center [1300, 583] width 101 height 129
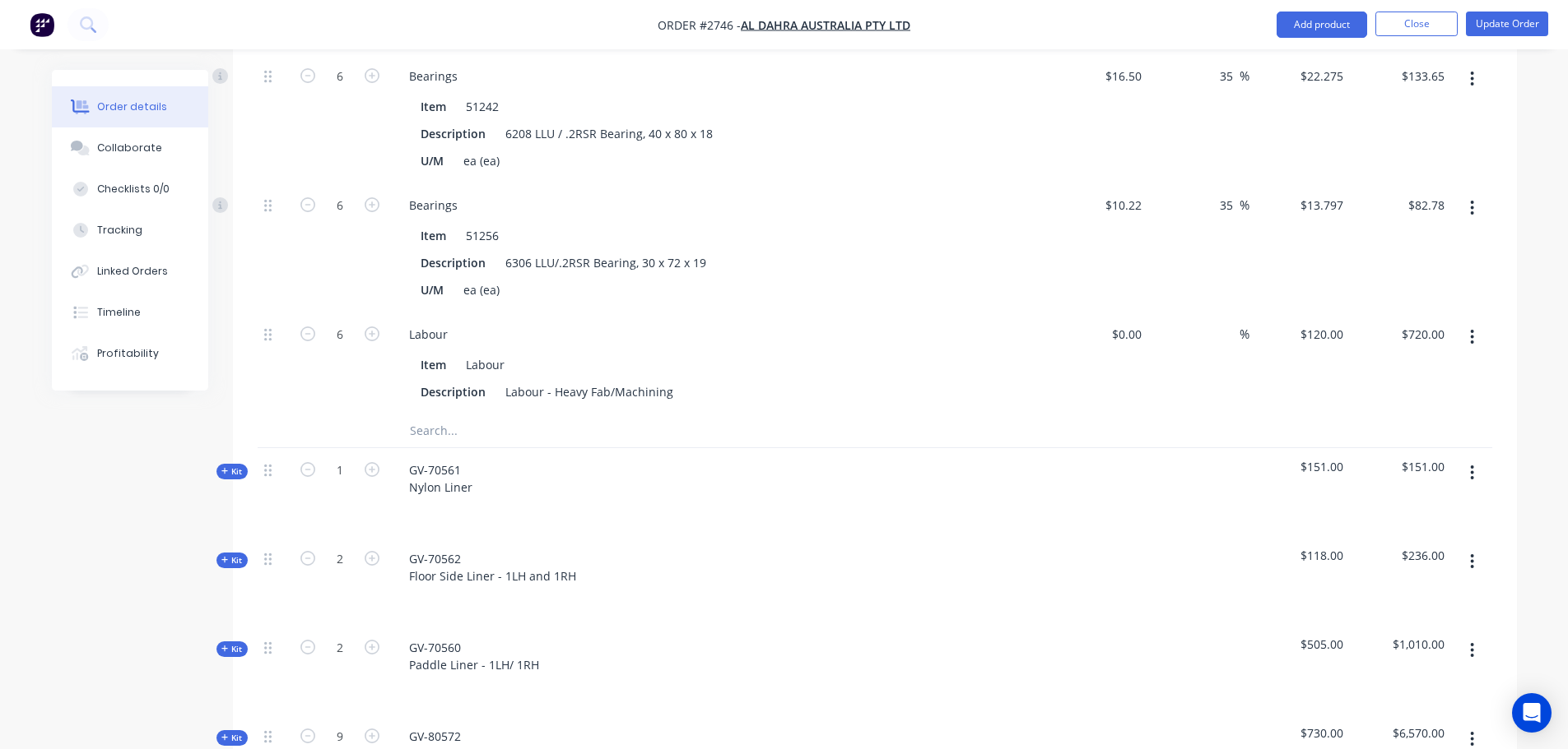
scroll to position [3228, 0]
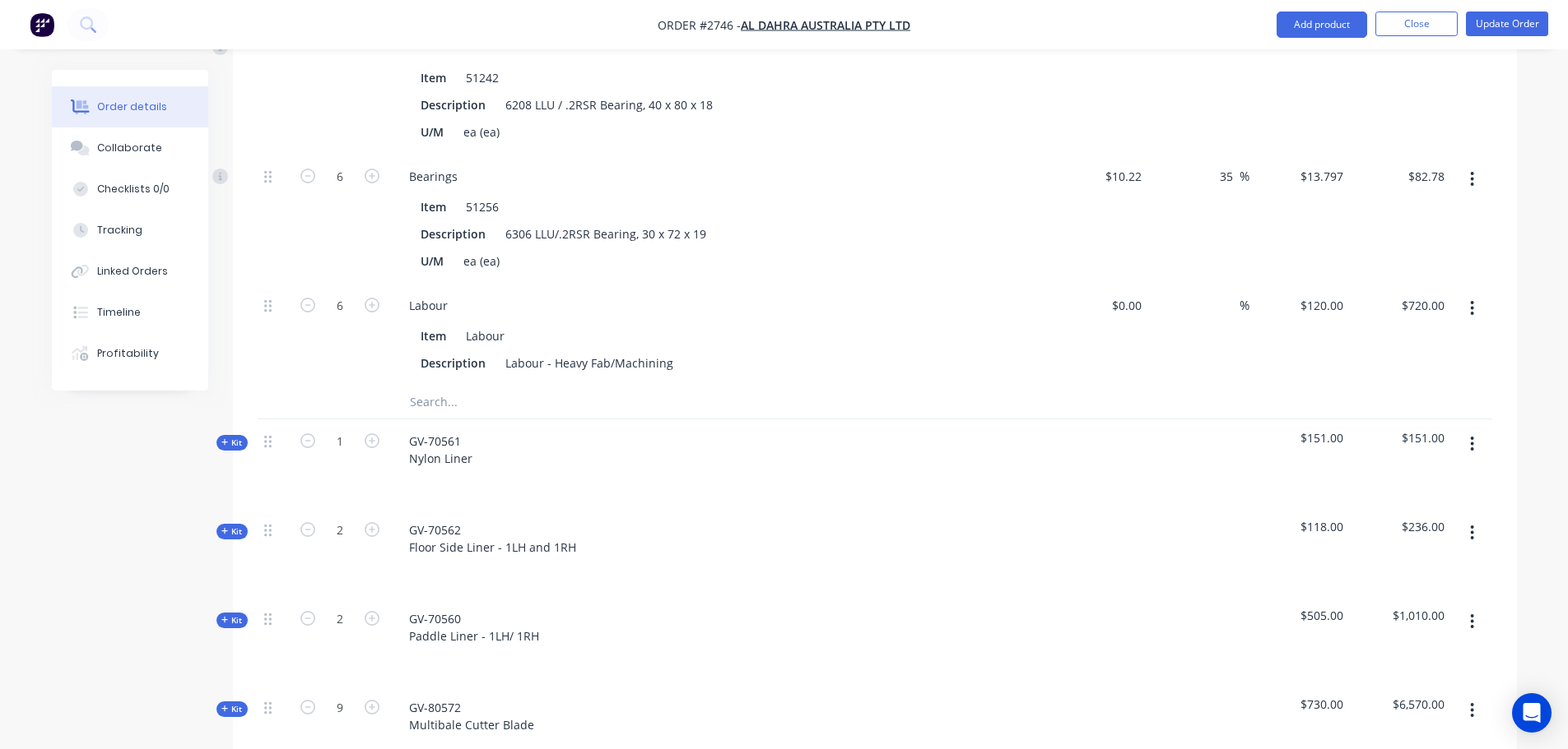
click at [242, 437] on span "Kit" at bounding box center [232, 443] width 22 height 12
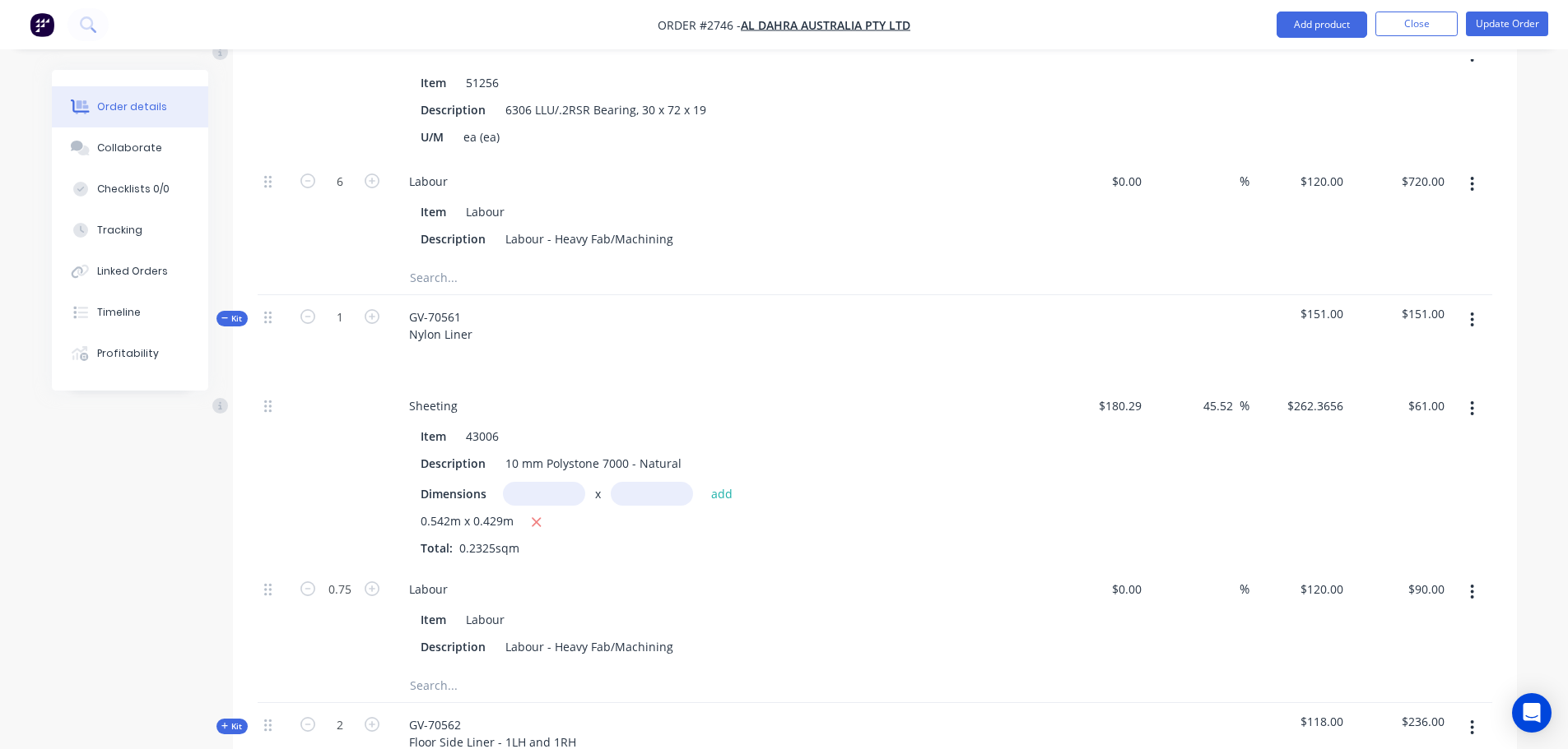
scroll to position [3392, 0]
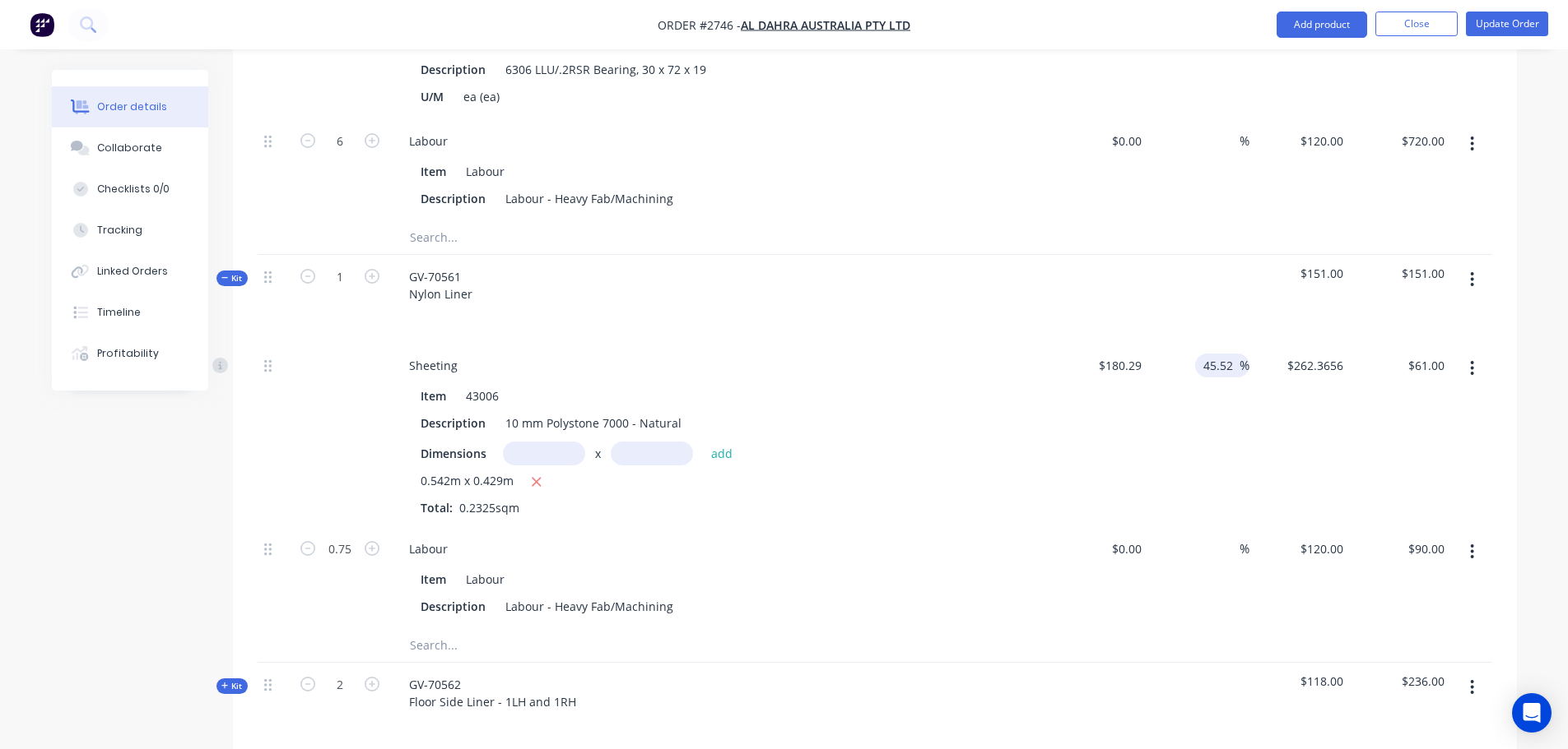
click at [1205, 354] on input "45.52" at bounding box center [1220, 366] width 38 height 24
type input "$262.358"
click at [1244, 375] on div "45.52 45.52 %" at bounding box center [1198, 436] width 101 height 184
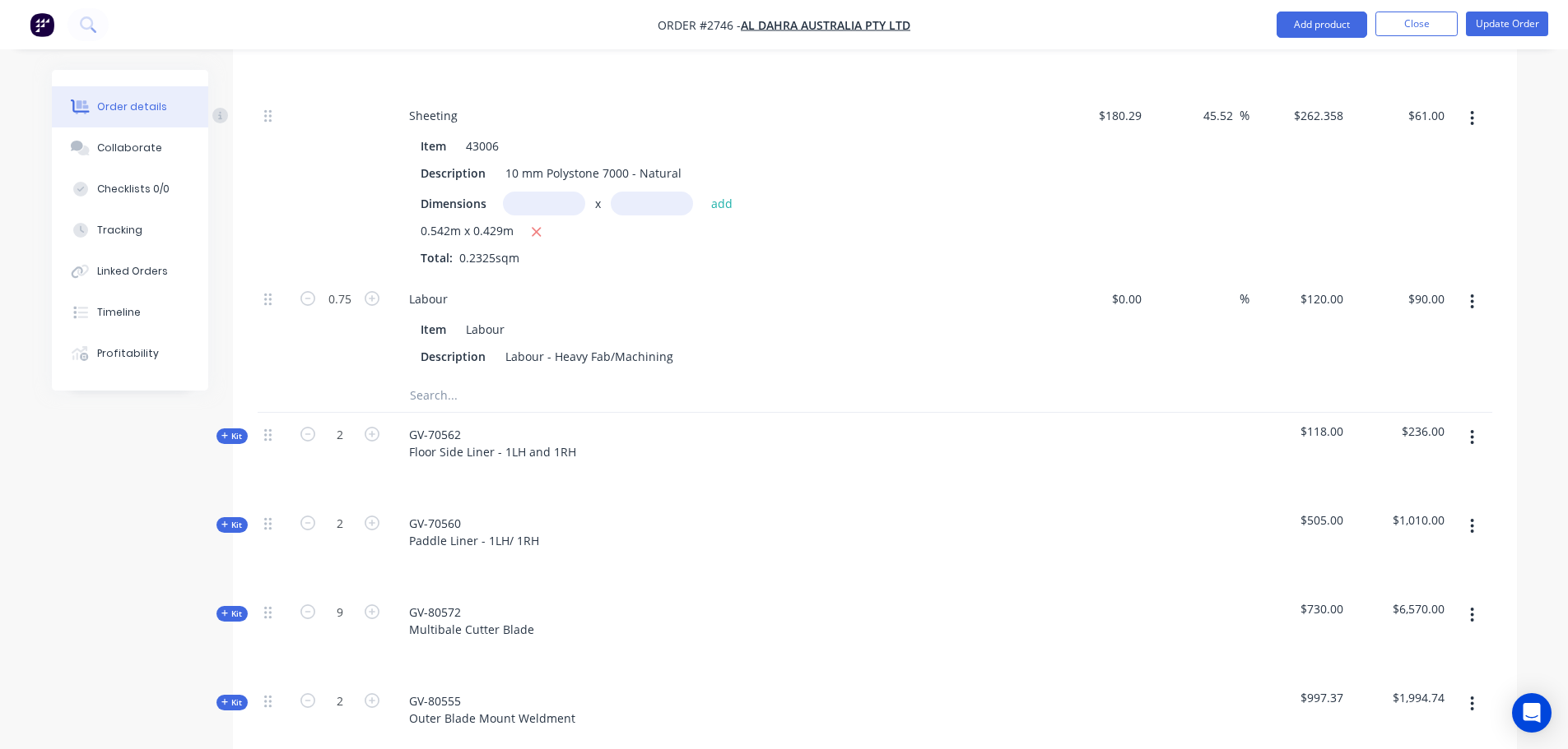
scroll to position [3721, 0]
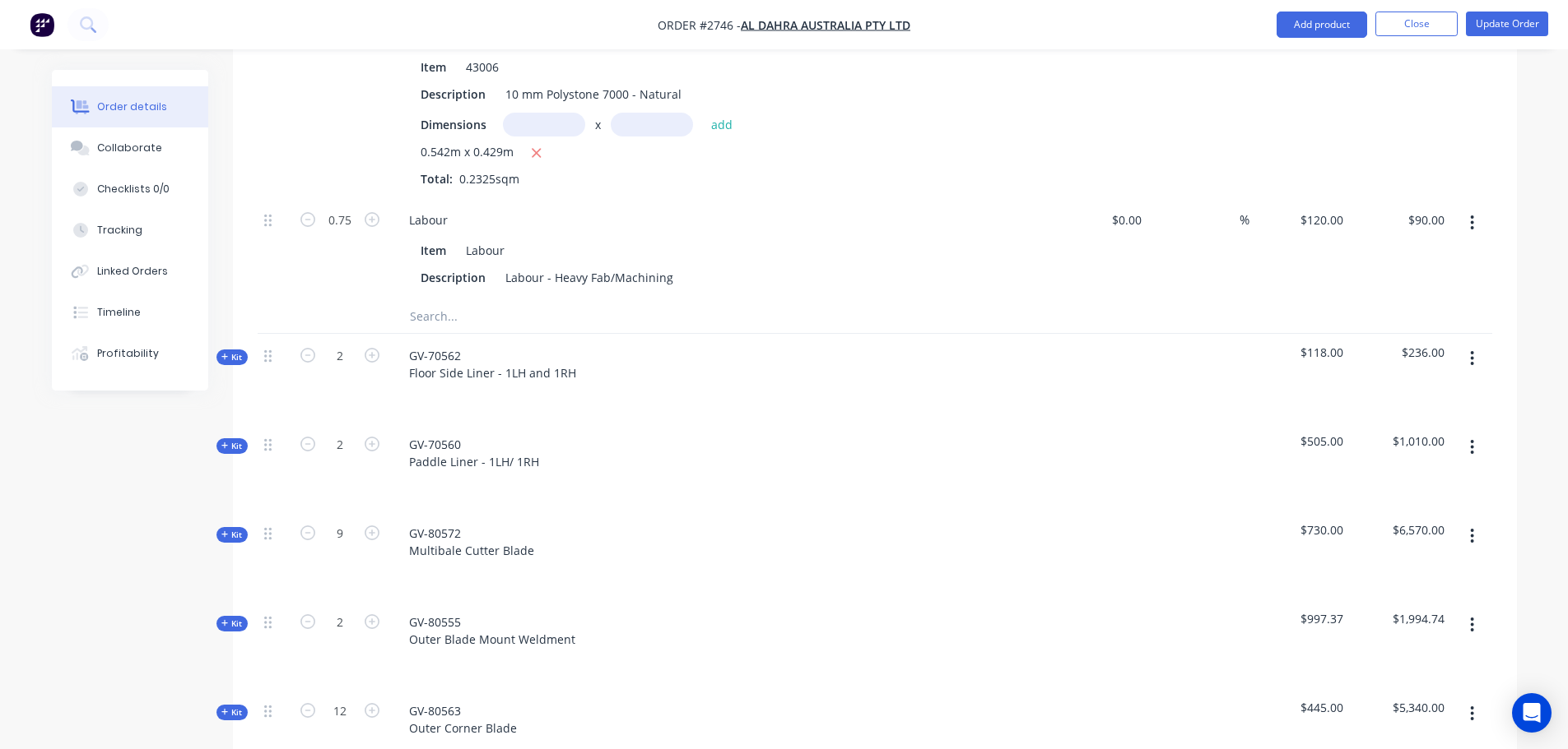
click at [243, 350] on button "Kit" at bounding box center [232, 358] width 32 height 16
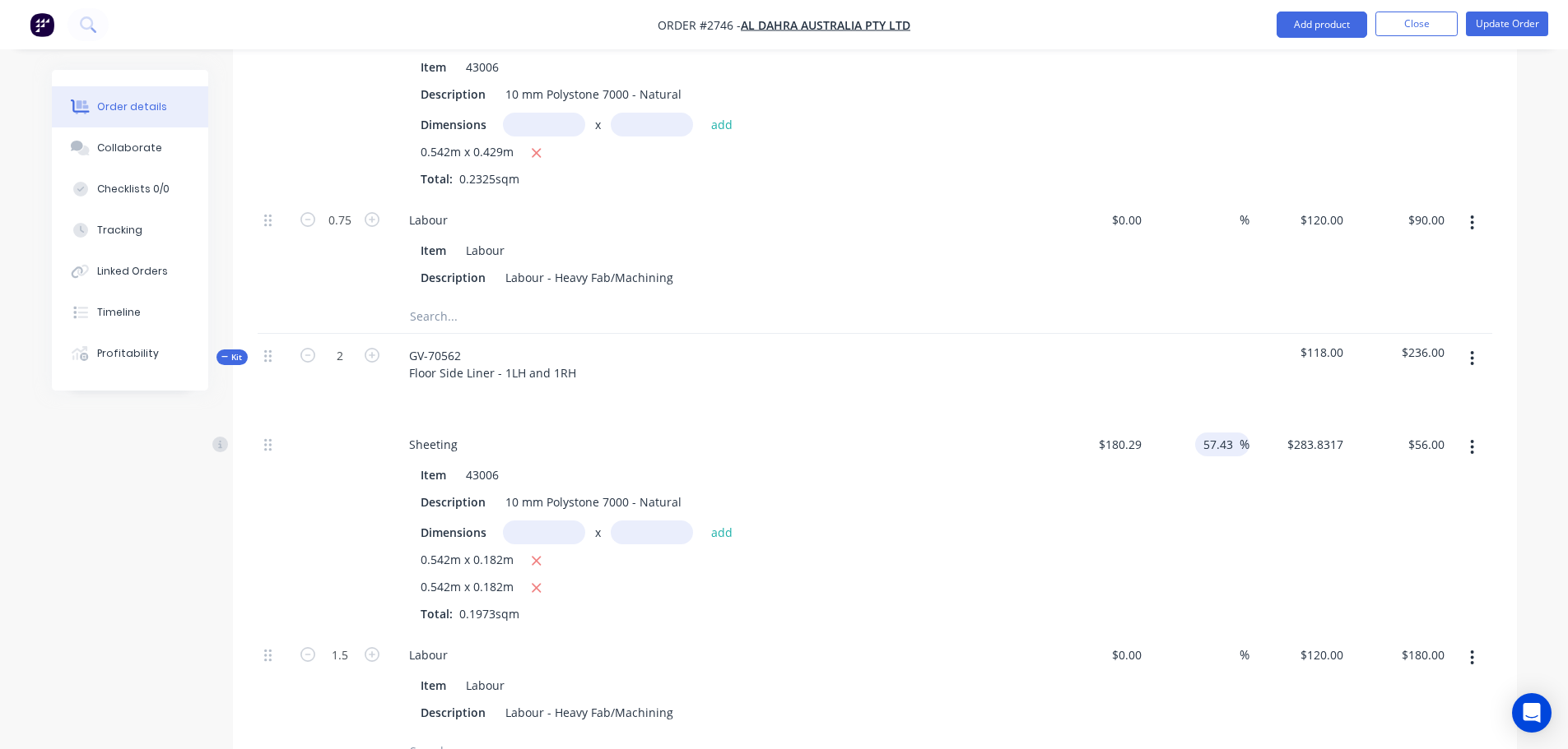
click at [1205, 433] on input "57.43" at bounding box center [1220, 445] width 38 height 24
type input "$283.8305"
click at [1233, 450] on div "57.43 57.43 %" at bounding box center [1198, 528] width 101 height 210
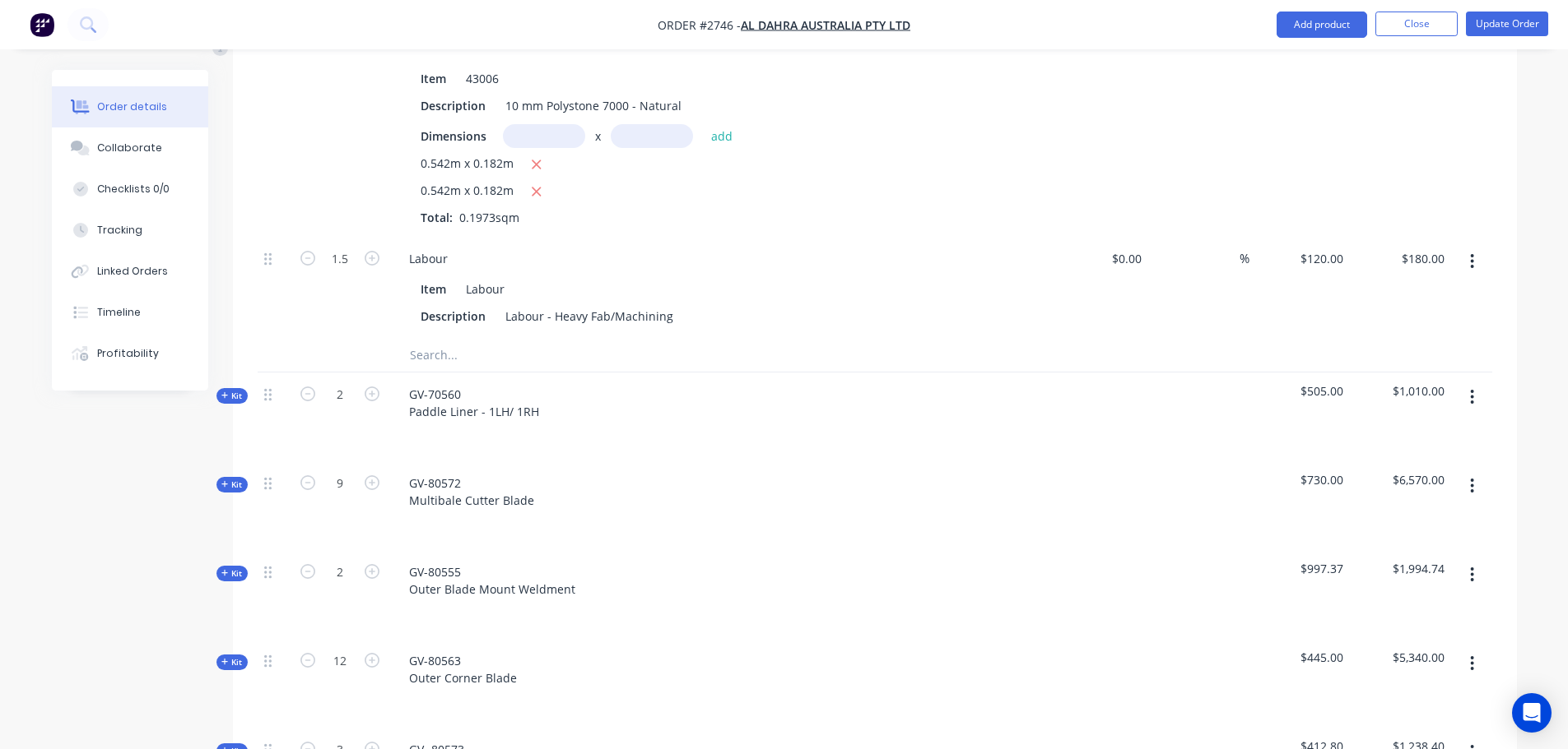
scroll to position [4133, 0]
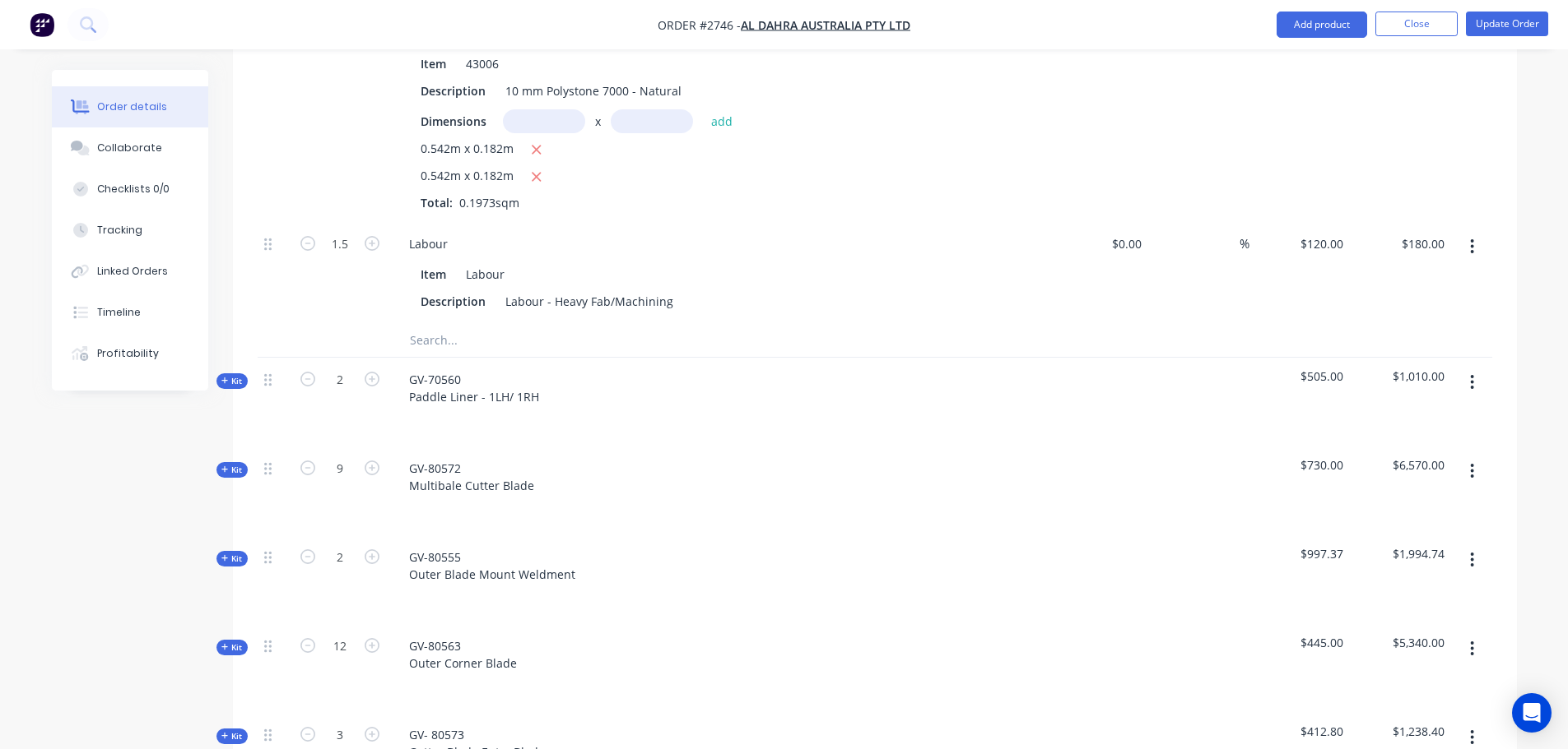
click at [233, 375] on span "Kit" at bounding box center [232, 381] width 22 height 12
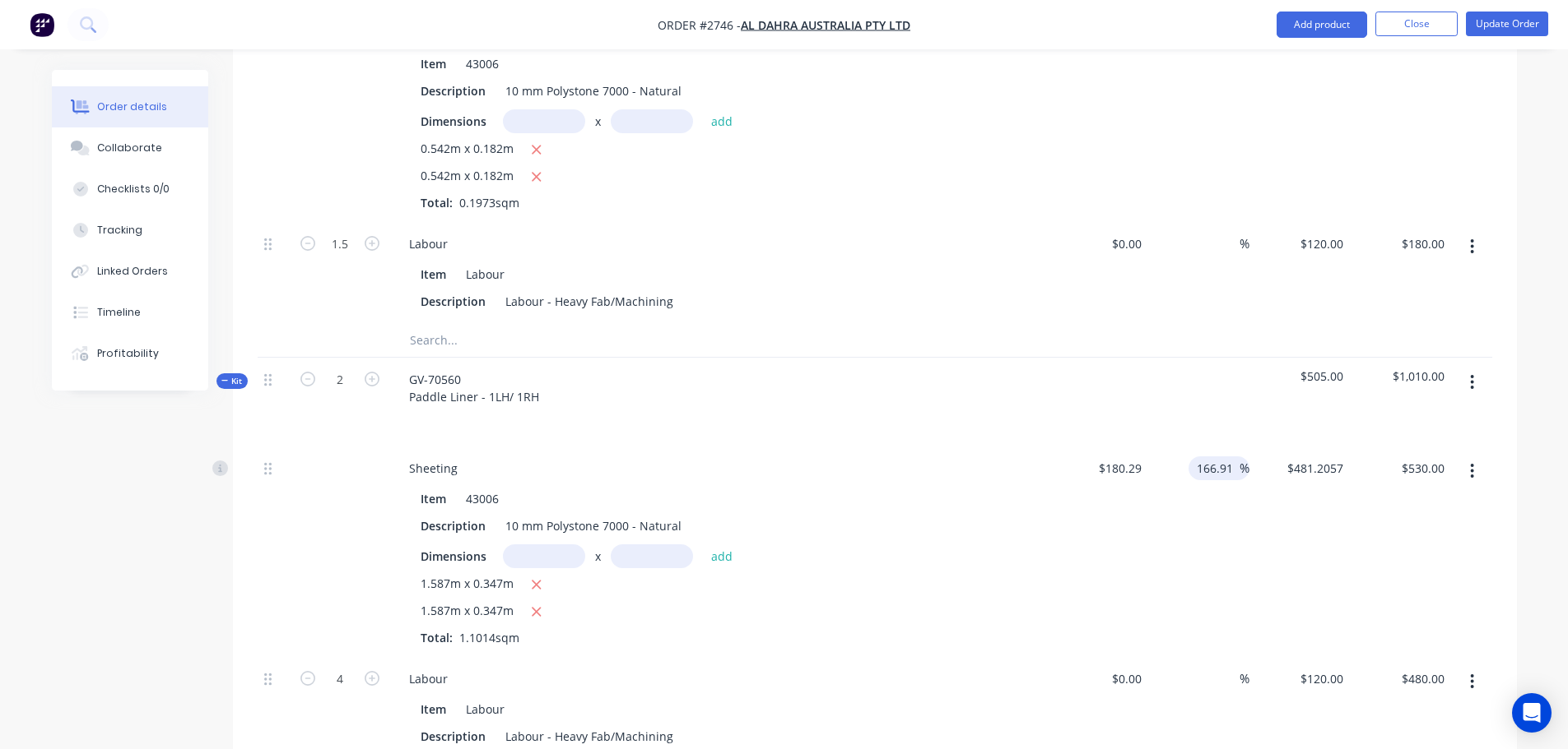
click at [1225, 457] on input "166.91" at bounding box center [1217, 468] width 44 height 24
type input "$481.212"
click at [1184, 483] on div "166.91 166.91 %" at bounding box center [1198, 551] width 101 height 210
click at [1443, 457] on input "530.01" at bounding box center [1426, 468] width 51 height 24
type input "530.0"
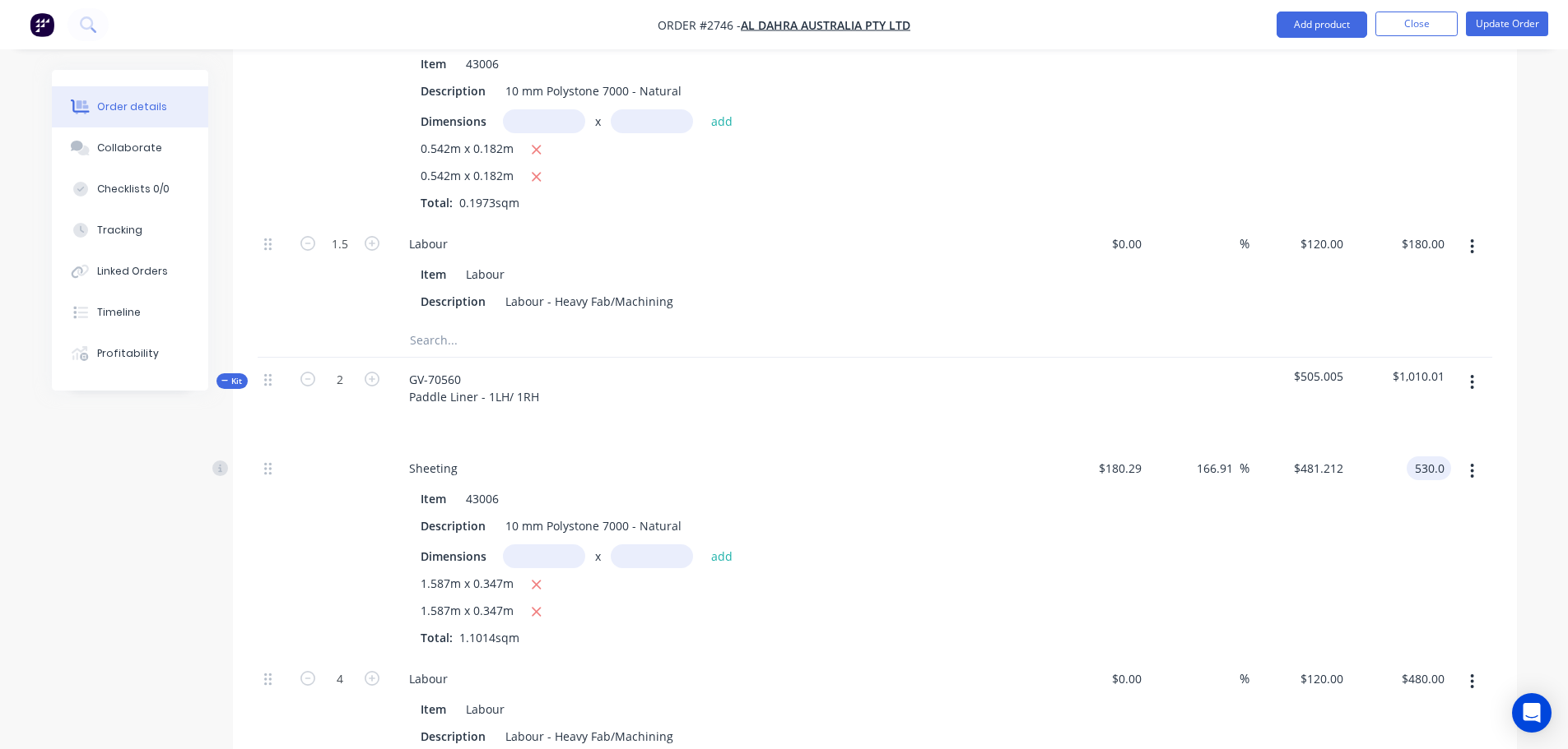
type input "$481.2057"
type input "$530.00"
click at [1418, 449] on div "$530.00 $530.00" at bounding box center [1400, 551] width 101 height 210
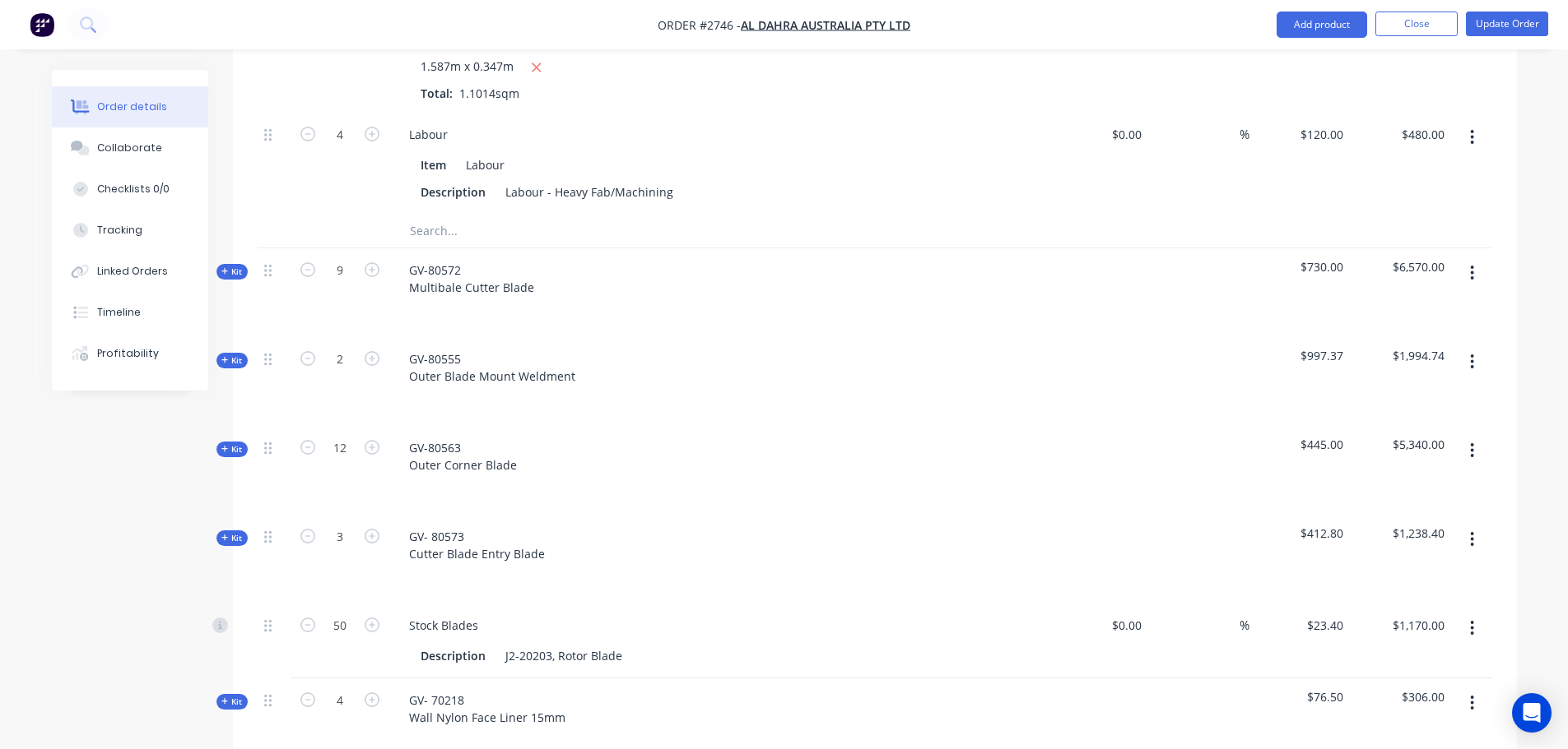
scroll to position [4708, 0]
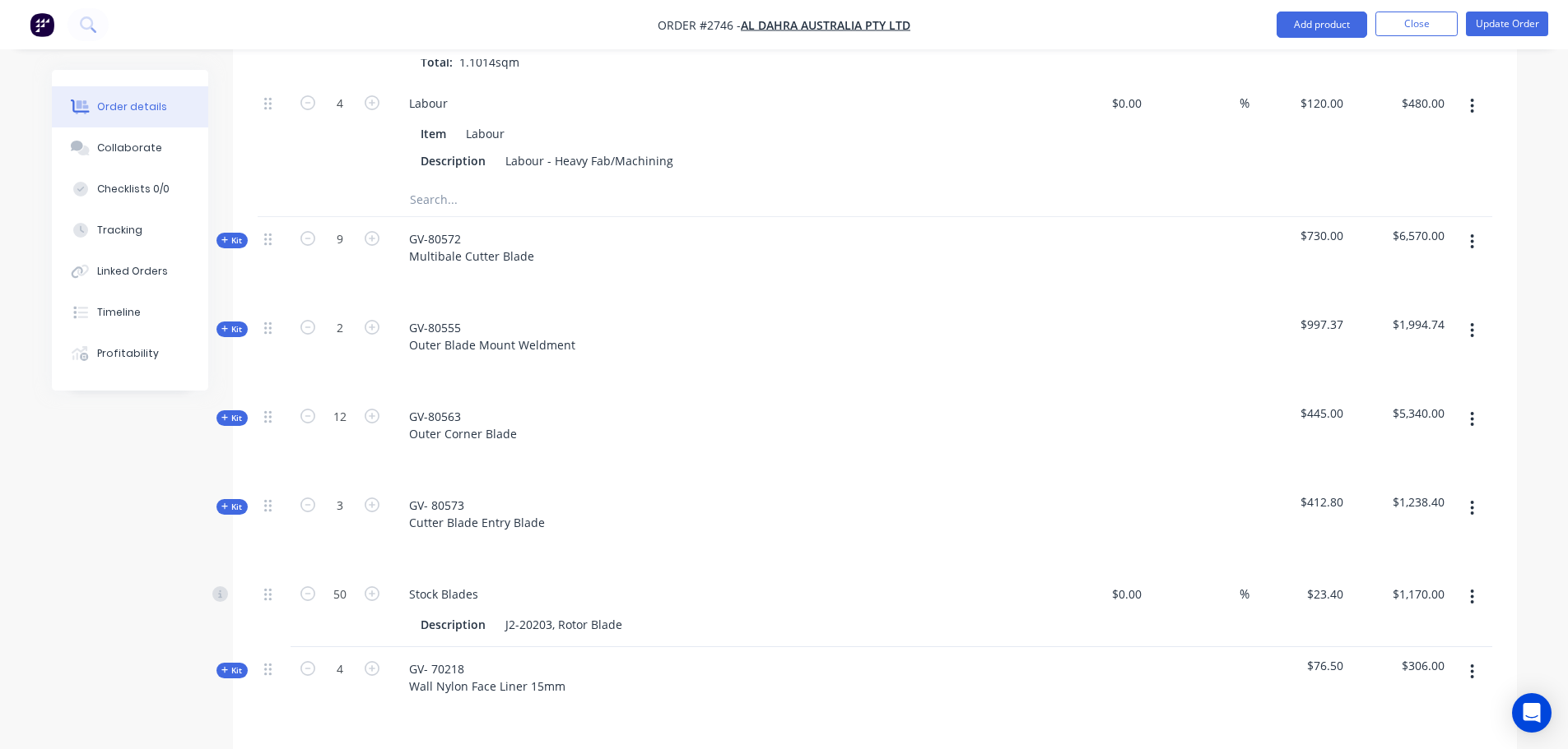
click at [229, 234] on span "Kit" at bounding box center [232, 240] width 22 height 12
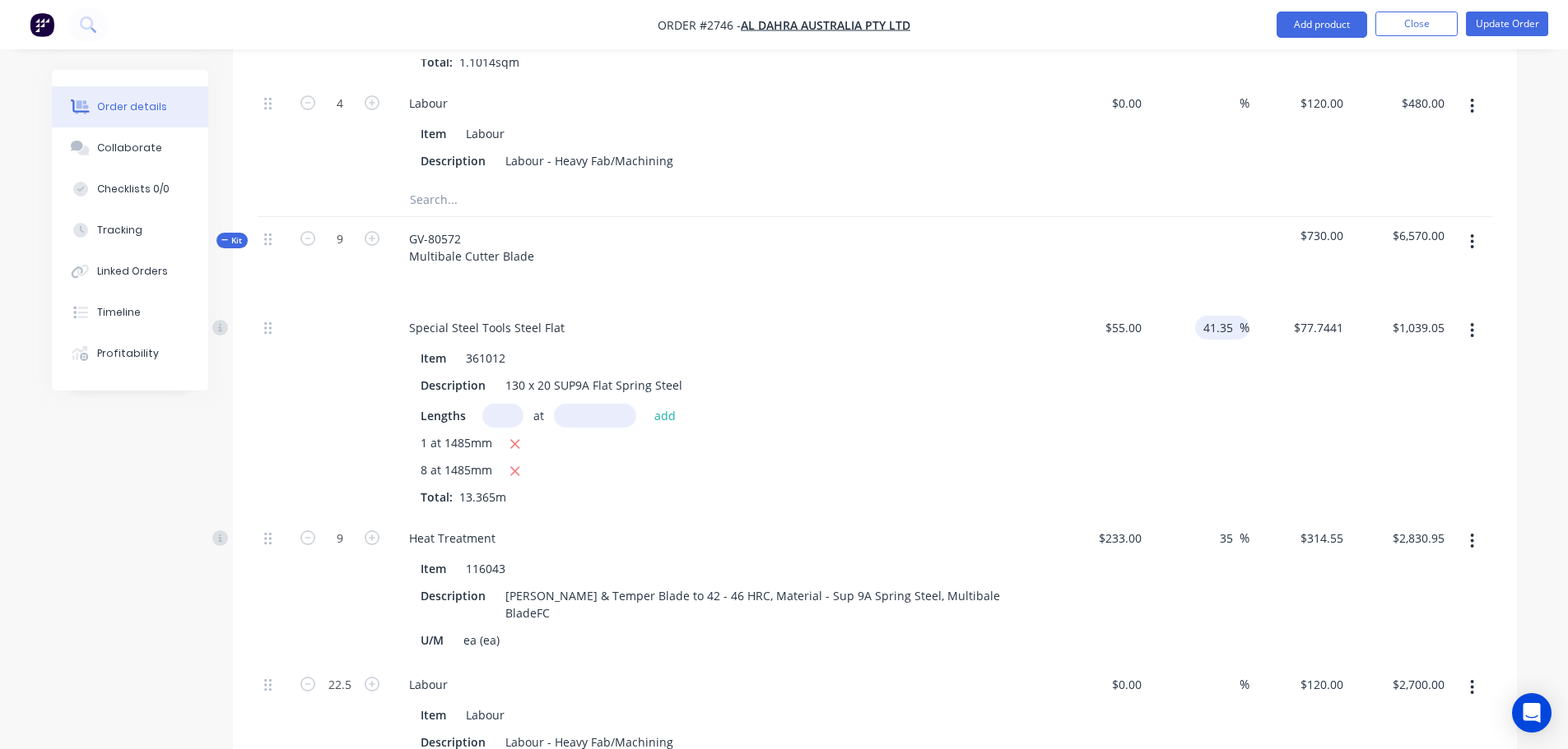
click at [1205, 316] on input "41.35" at bounding box center [1220, 328] width 38 height 24
type input "$77.7425"
click at [1213, 356] on div "41.35 41.35 %" at bounding box center [1198, 411] width 101 height 210
type input "1039.03"
click at [1446, 316] on input "1039.03" at bounding box center [1421, 328] width 60 height 24
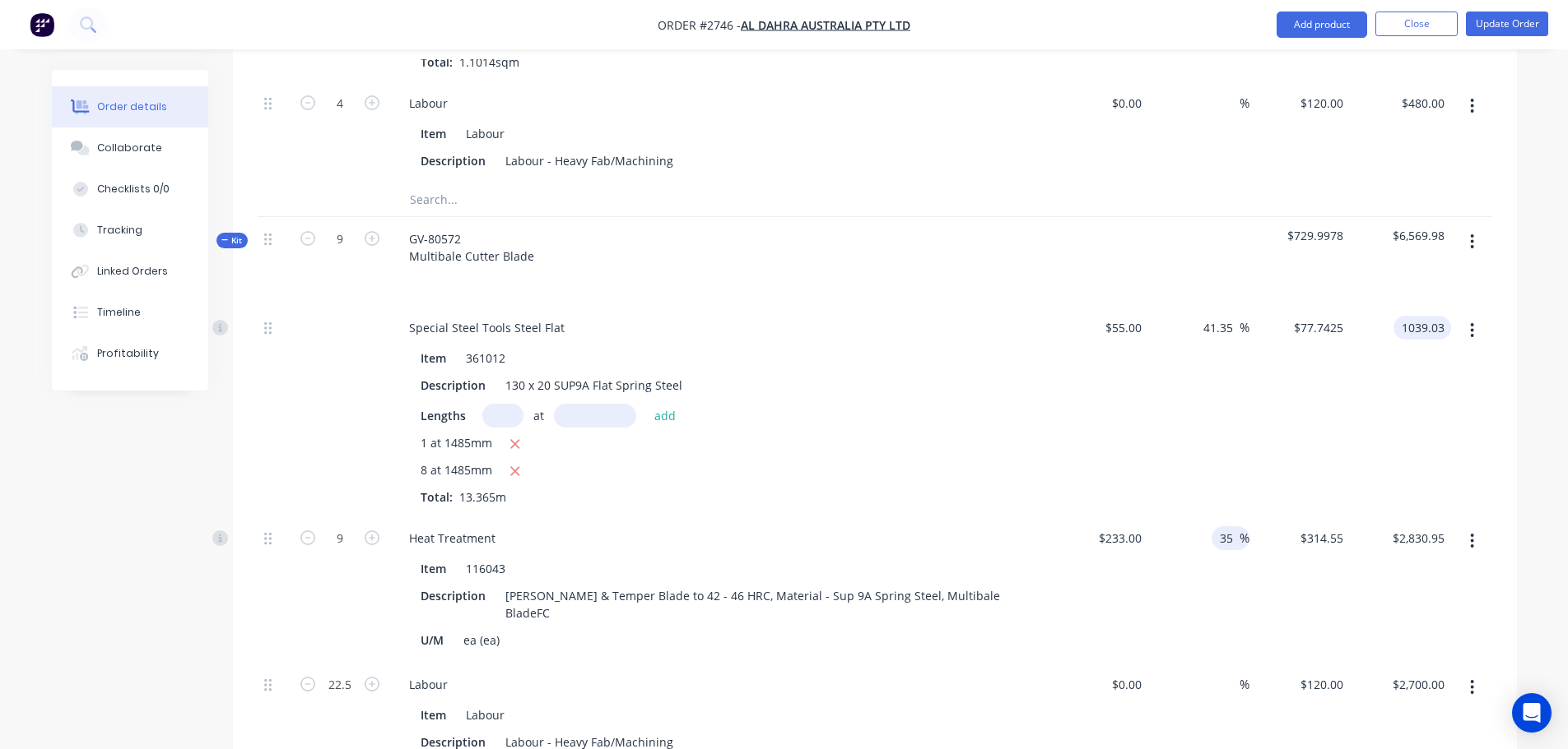
click at [1220, 527] on input "35" at bounding box center [1229, 539] width 22 height 24
type input "$77.7426"
click at [1306, 517] on div "$314.55 $314.55" at bounding box center [1300, 590] width 101 height 146
click at [1443, 316] on input "1039.03" at bounding box center [1421, 328] width 60 height 24
type input "1040.2"
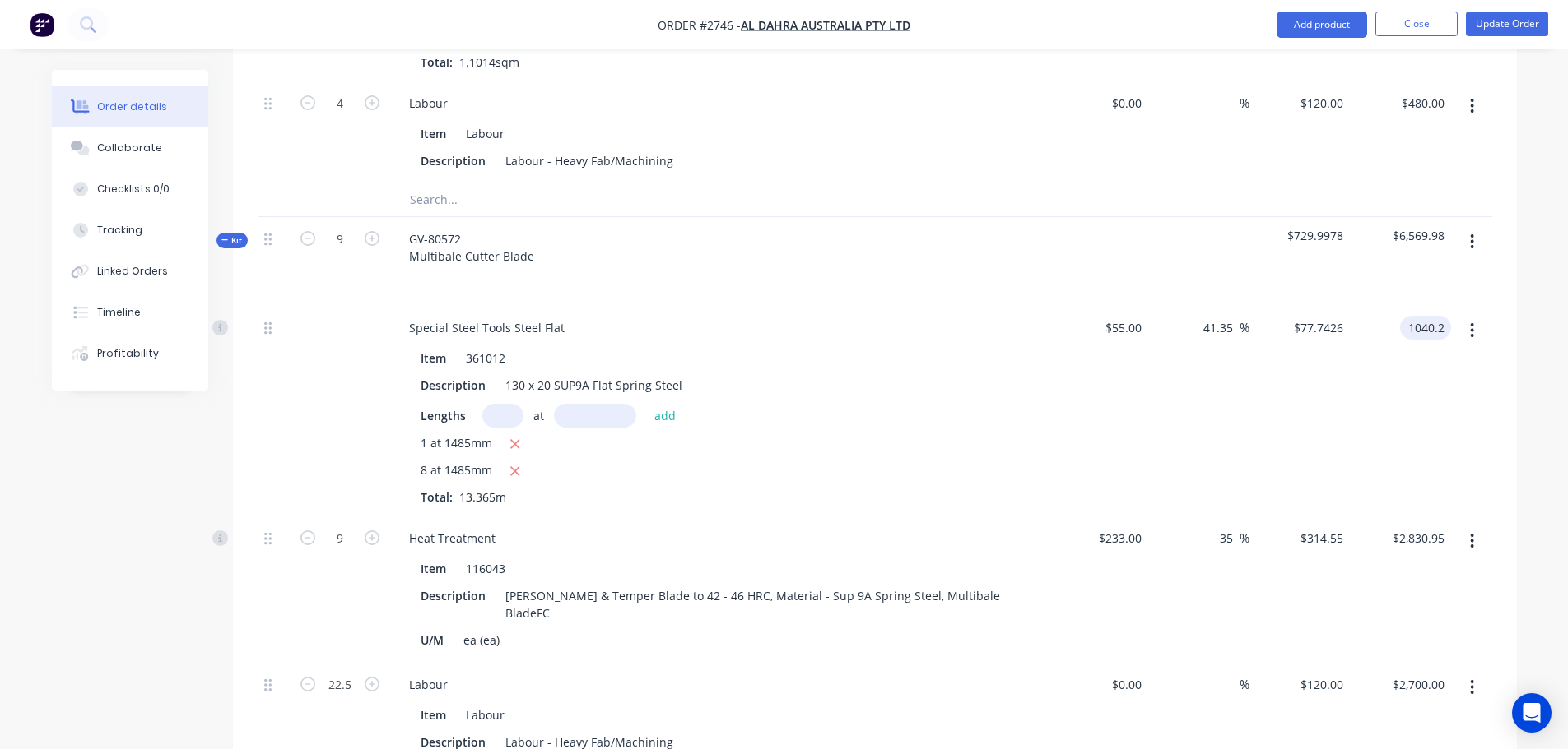
type input "41.51"
type input "$77.8302"
click at [1419, 330] on div "$1,040.20 1040.2" at bounding box center [1400, 411] width 101 height 210
click at [1441, 316] on input "1040.20" at bounding box center [1426, 328] width 51 height 24
type input "1040"
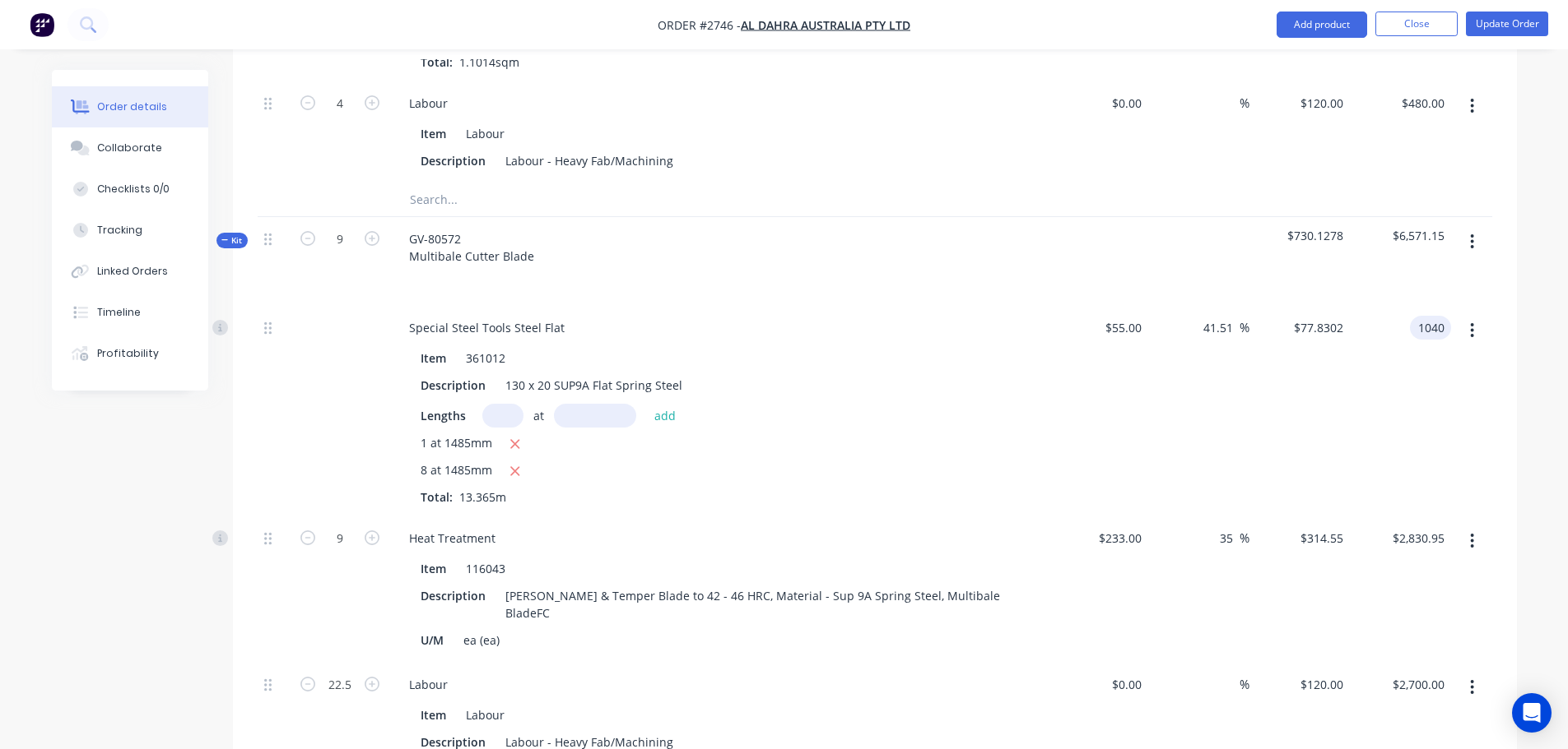
type input "41.48"
type input "$77.8152"
click at [1387, 325] on div "$1,040.00 1040" at bounding box center [1400, 411] width 101 height 210
click at [1425, 316] on input "1040.00" at bounding box center [1421, 328] width 60 height 24
click at [1431, 316] on input "1040.00" at bounding box center [1426, 328] width 51 height 24
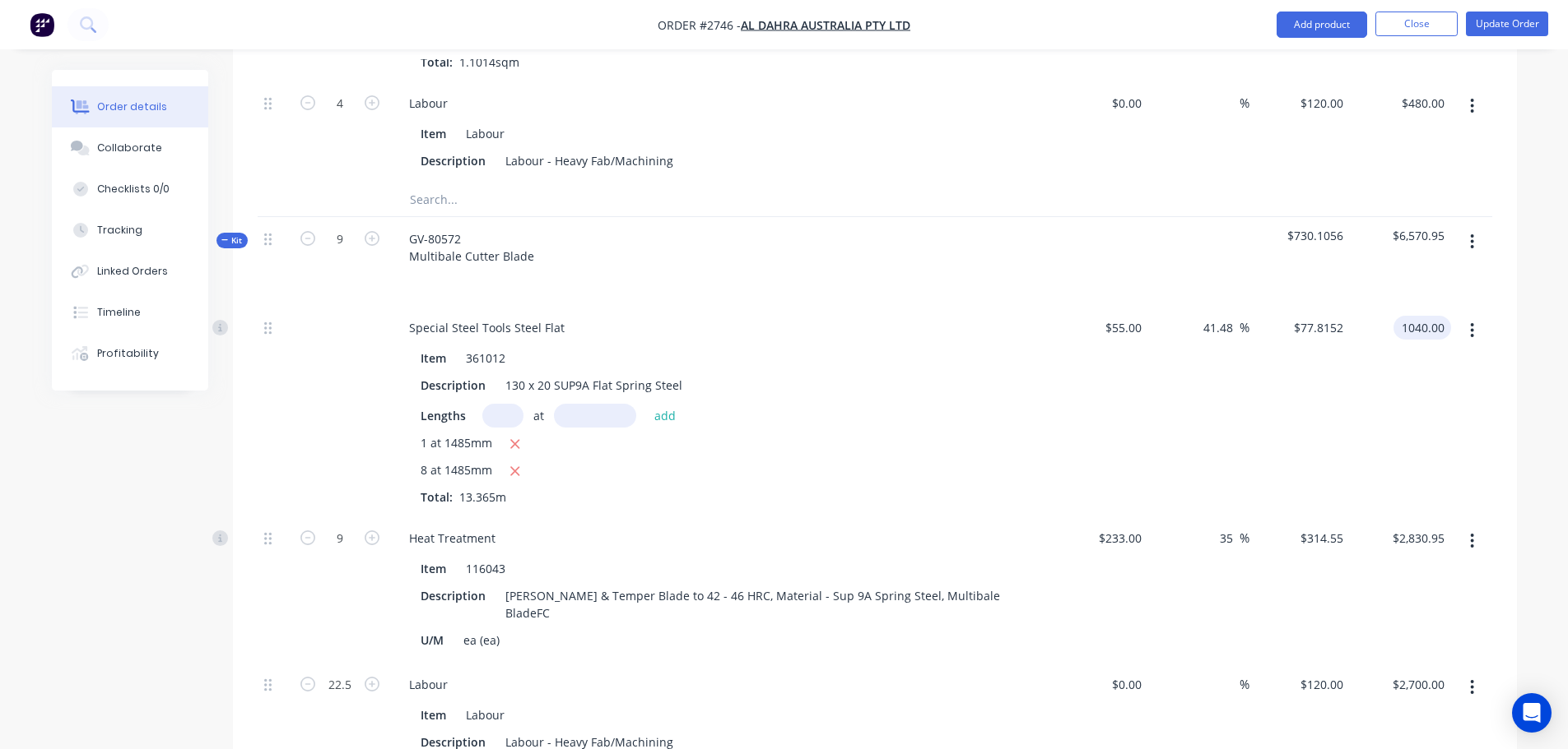
click at [1432, 316] on input "1040.00" at bounding box center [1426, 328] width 51 height 24
click at [1426, 316] on input "1040.00" at bounding box center [1426, 328] width 51 height 24
click at [1426, 306] on div "1040.00 1040.00" at bounding box center [1400, 411] width 101 height 210
type input "1040.00"
click at [1441, 316] on input "1040.00" at bounding box center [1421, 328] width 60 height 24
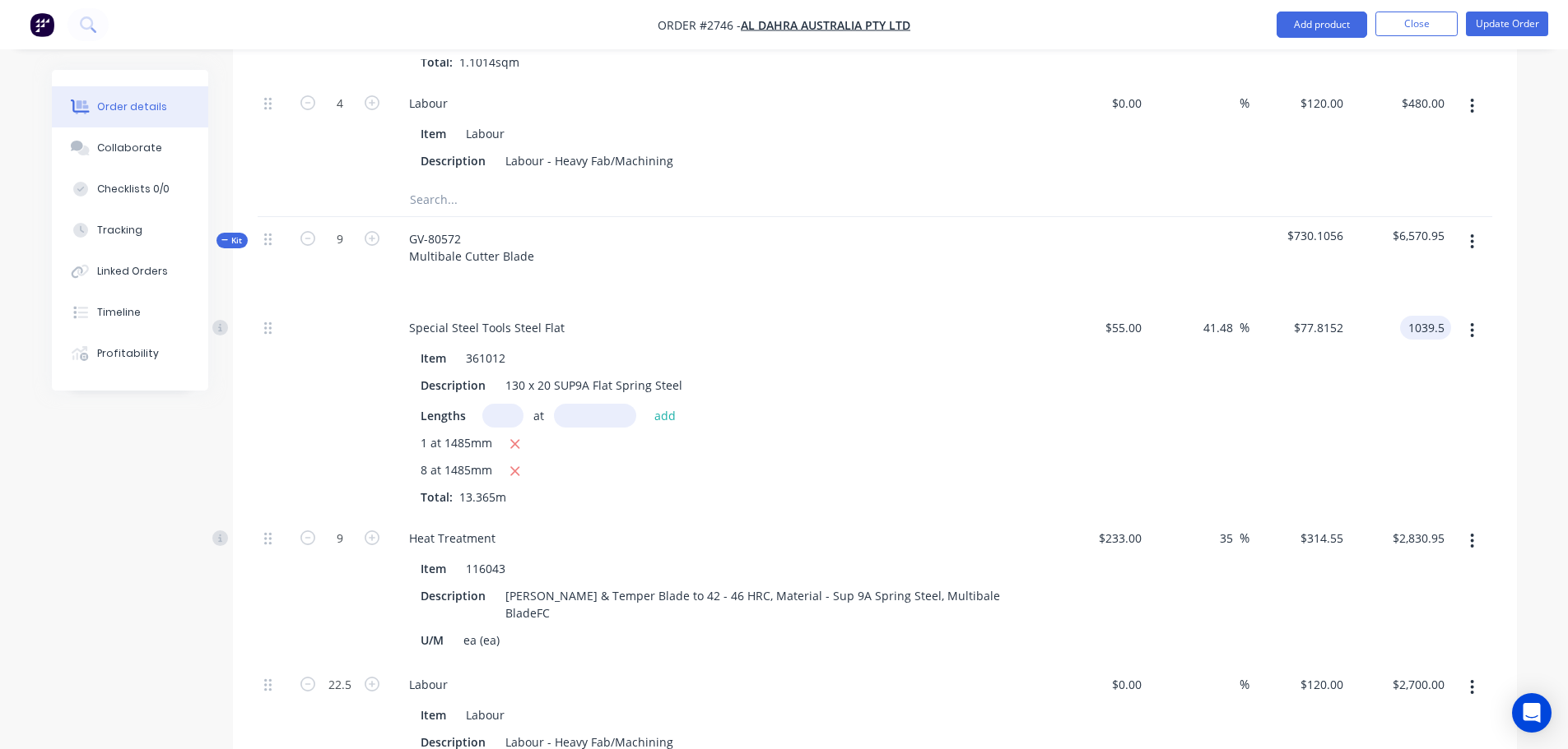
type input "1039.5"
type input "41.41"
type input "$77.7778"
click at [1388, 332] on div "$1,039.50 $1,039.50" at bounding box center [1400, 411] width 101 height 210
click at [1437, 316] on input "1039.50" at bounding box center [1426, 328] width 51 height 24
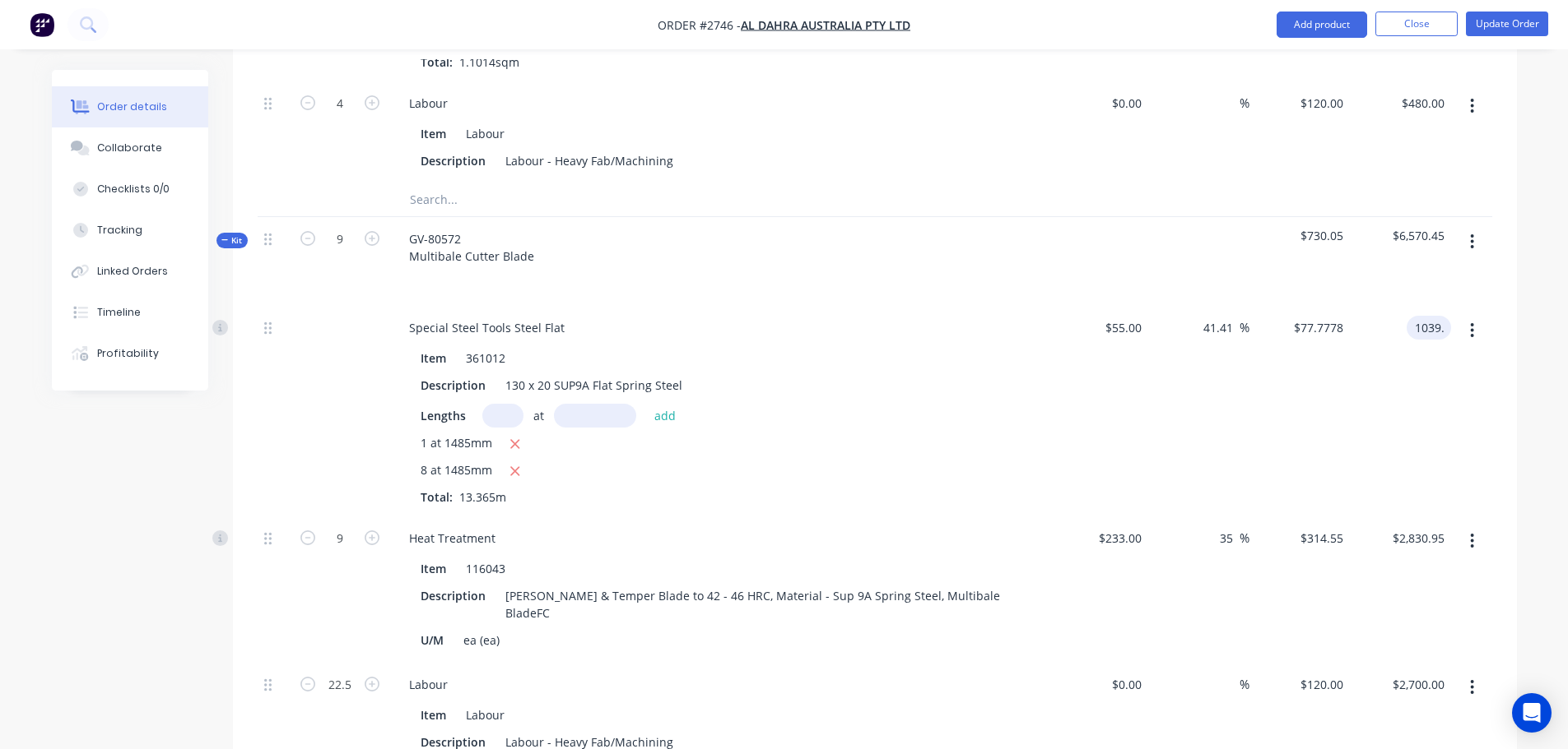
type input "1039."
type input "41.35"
type input "$77.7404"
click at [1436, 311] on div "$1,039.00 $1,039.00" at bounding box center [1400, 411] width 101 height 210
click at [1444, 316] on input "1039.00" at bounding box center [1421, 328] width 60 height 24
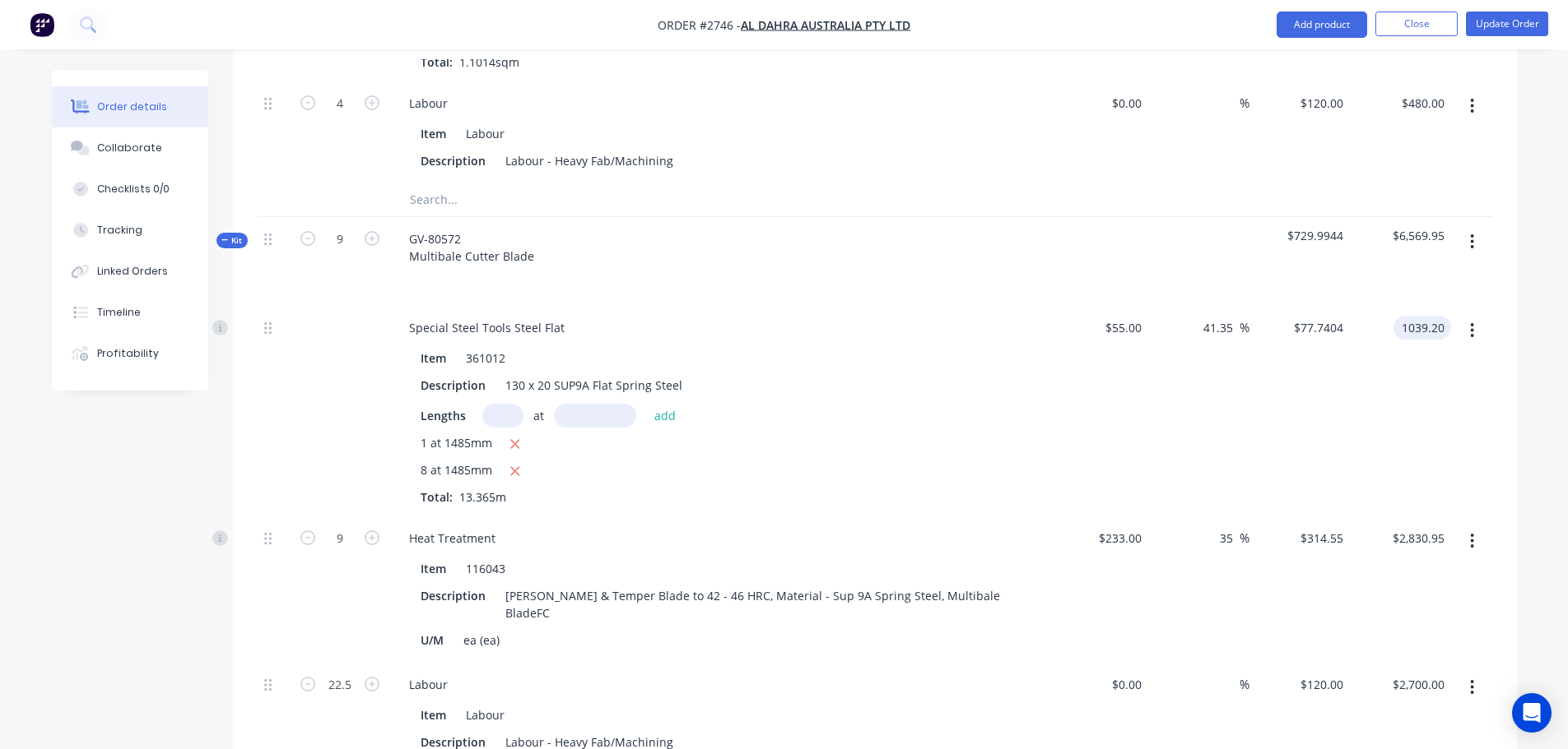
type input "1039.20"
type input "41.37"
type input "$77.7553"
click at [1433, 306] on div "$1,039.20 1039.20" at bounding box center [1400, 411] width 101 height 210
click at [1446, 316] on input "1039.20" at bounding box center [1421, 328] width 60 height 24
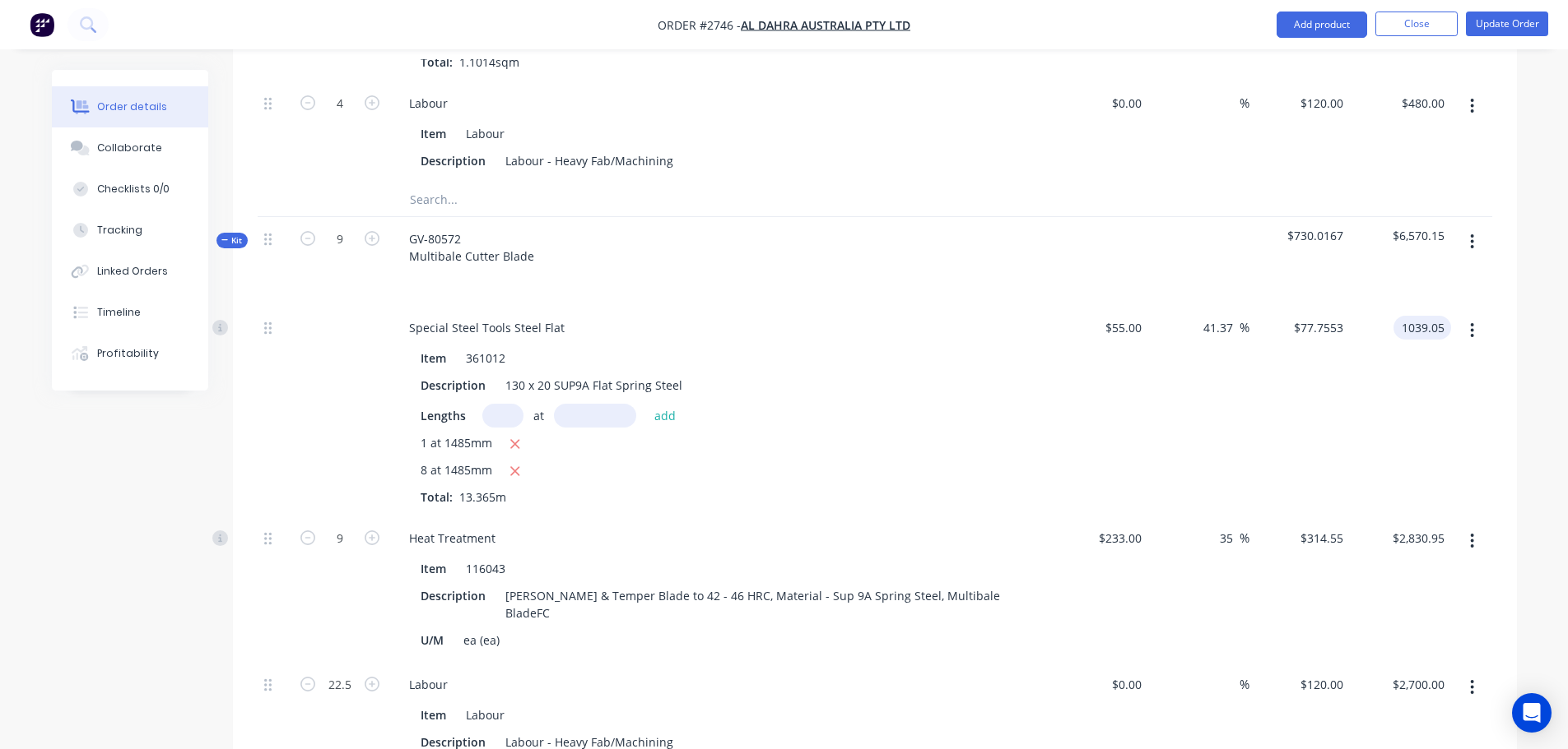
type input "1039.05"
type input "41.35"
type input "$77.7441"
type input "$1,039.05"
click at [1407, 339] on div "$1,039.05 $1,039.05" at bounding box center [1400, 411] width 101 height 210
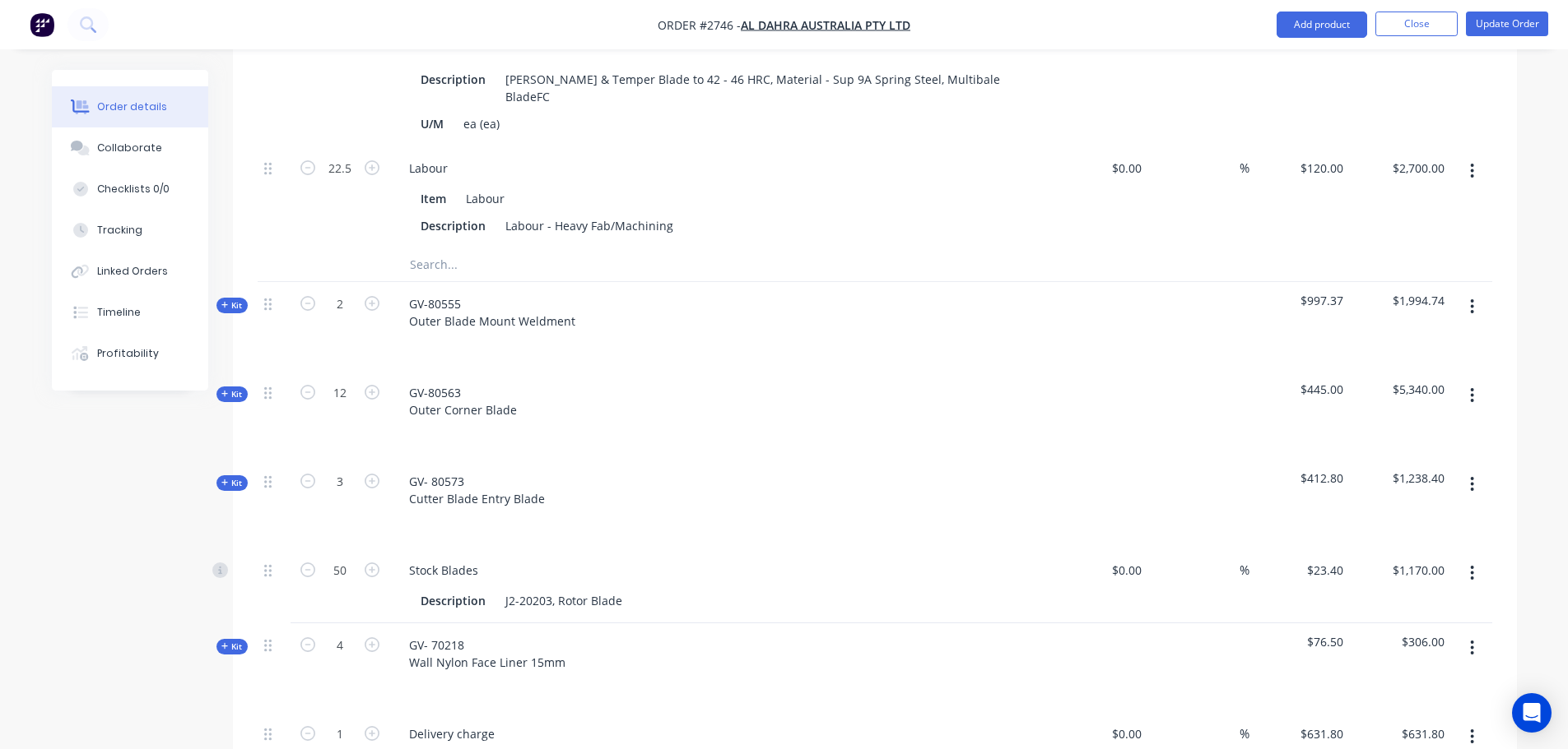
scroll to position [5202, 0]
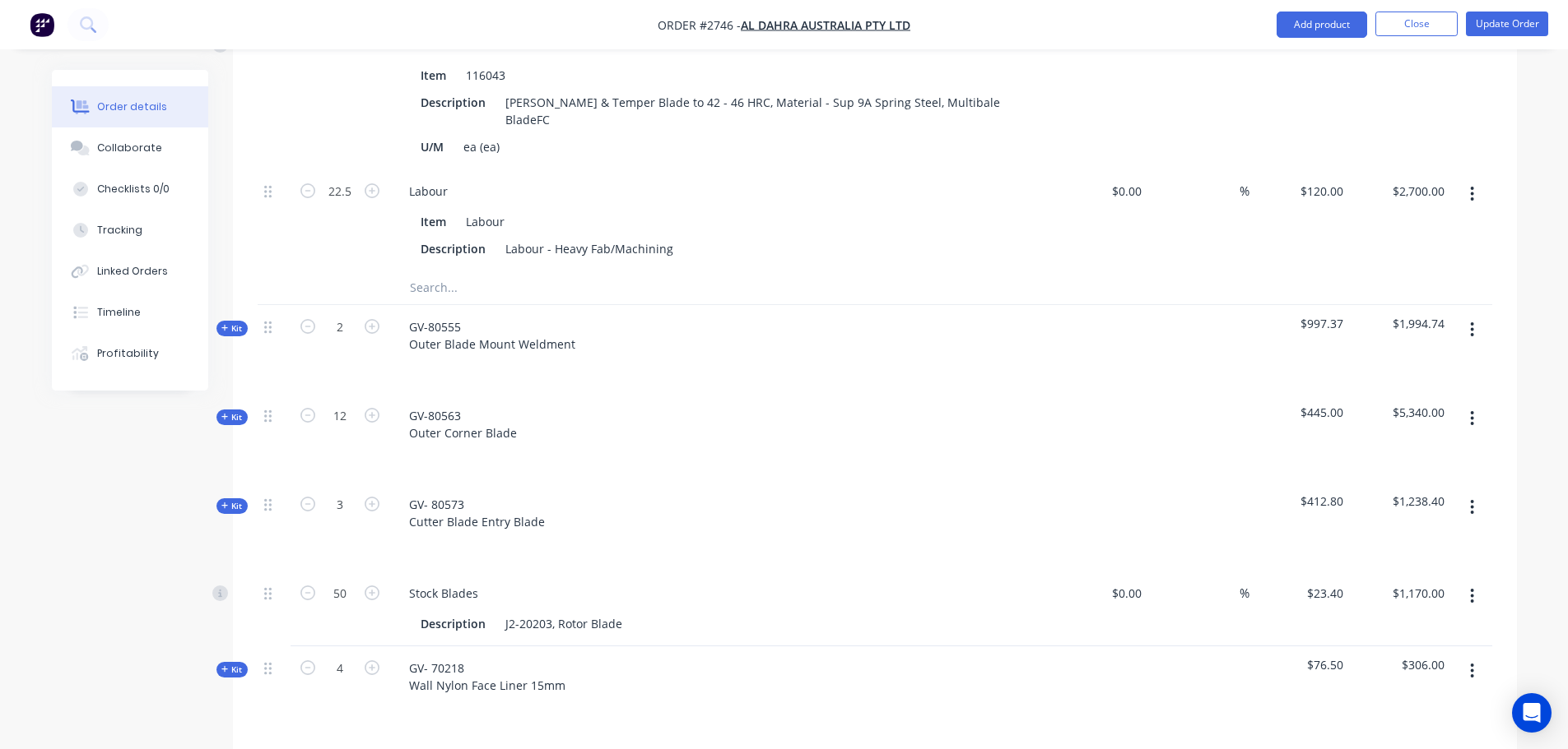
click at [219, 321] on button "Kit" at bounding box center [232, 329] width 32 height 16
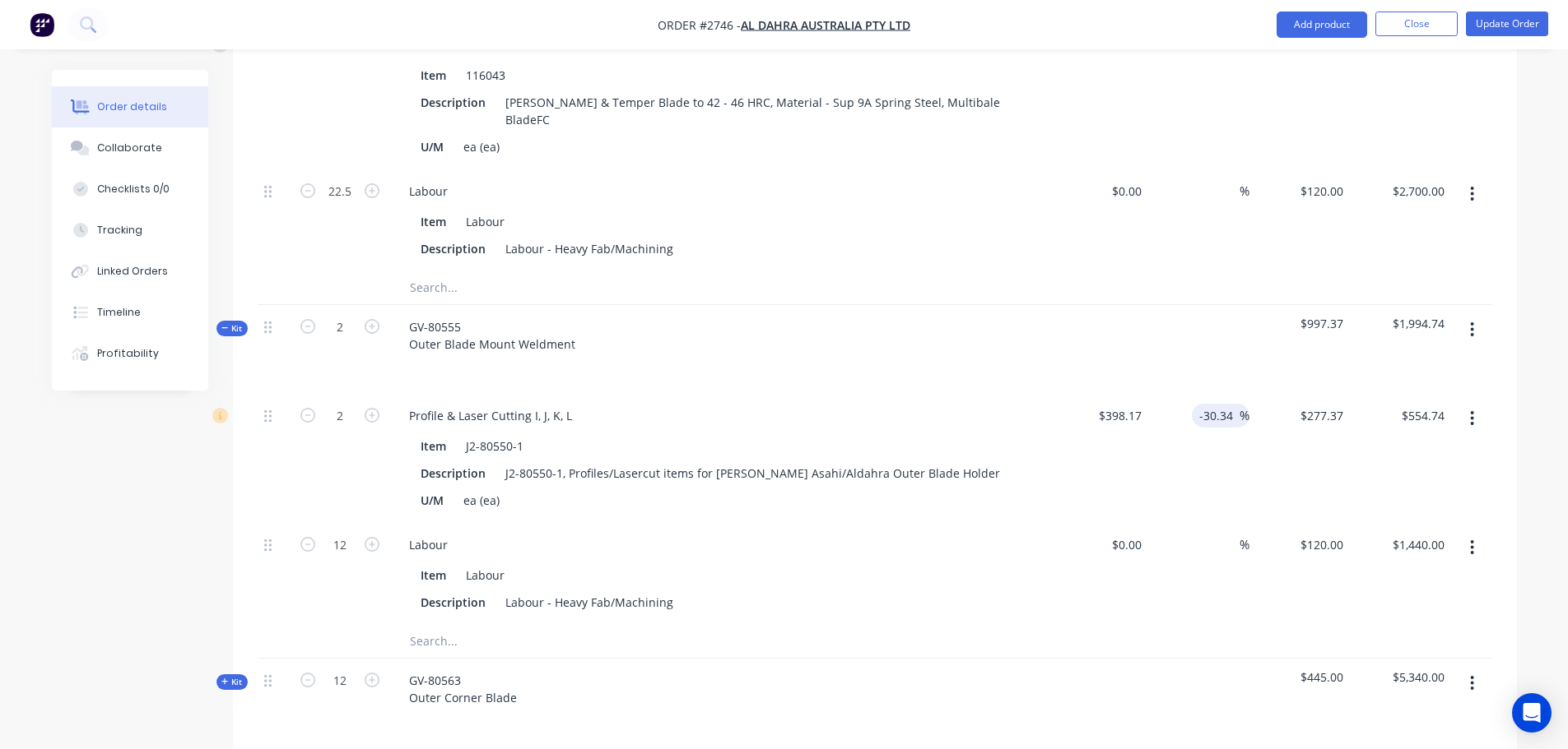
click at [1210, 404] on input "-30.34" at bounding box center [1219, 416] width 42 height 24
type input "$277.3652"
click at [1362, 394] on div "$554.73 $554.74" at bounding box center [1400, 458] width 101 height 129
click at [1446, 404] on input "$554.73" at bounding box center [1426, 416] width 51 height 24
type input "554.74"
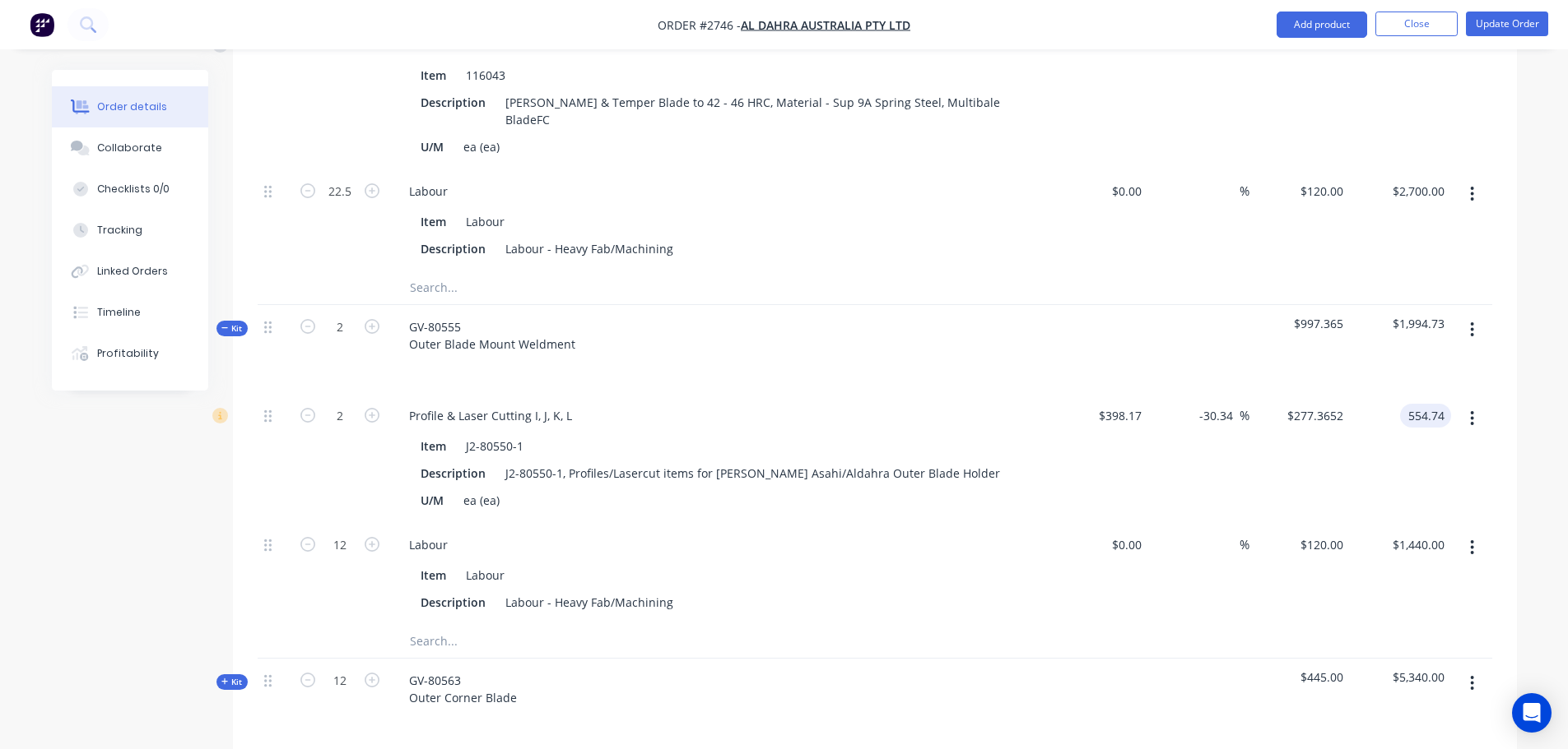
type input "$277.37"
type input "$554.74"
click at [1394, 414] on div "$554.74 $554.74" at bounding box center [1400, 458] width 101 height 129
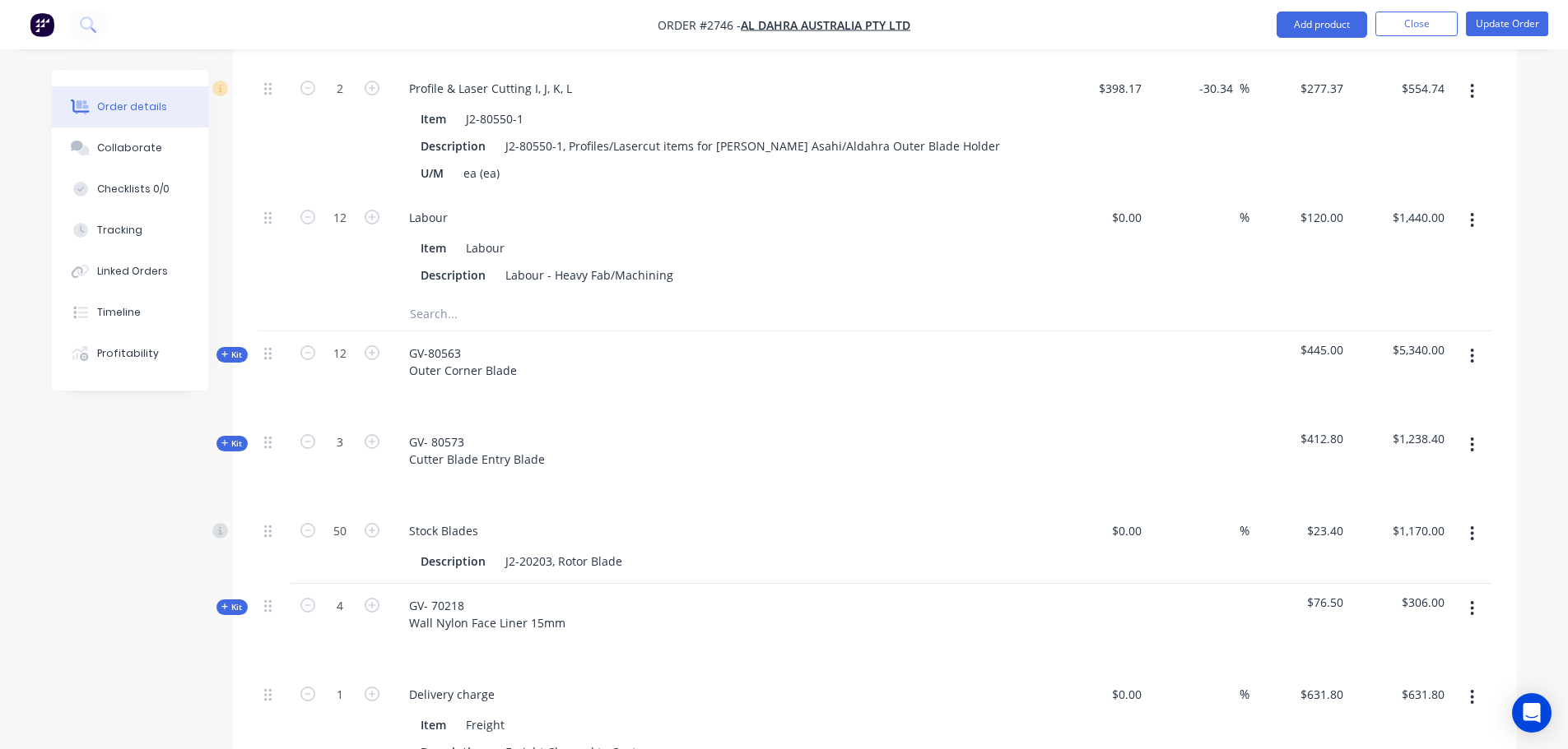
scroll to position [5532, 0]
click at [236, 347] on span "Kit" at bounding box center [232, 353] width 22 height 12
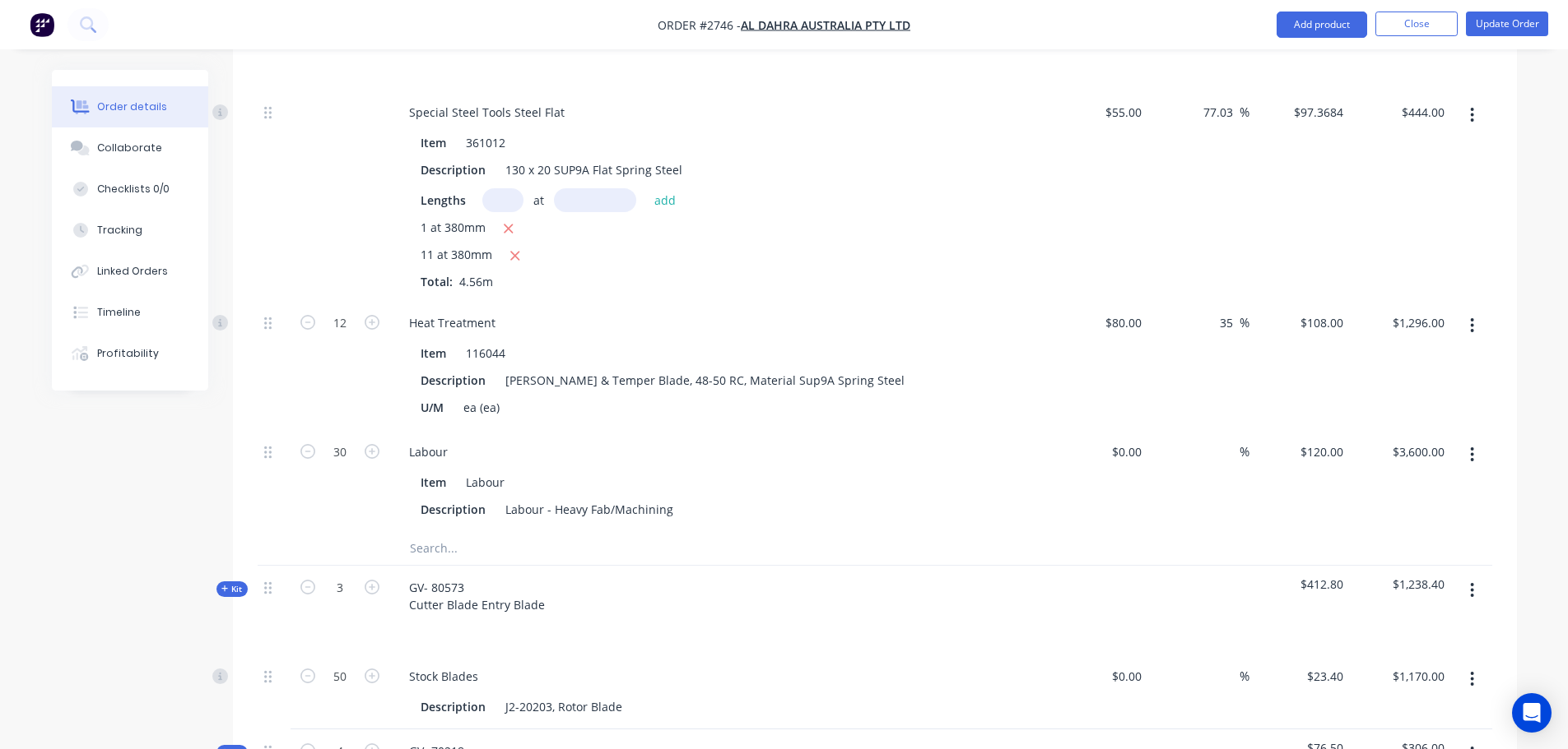
scroll to position [5861, 0]
click at [1224, 310] on input "35" at bounding box center [1229, 322] width 22 height 24
click at [1342, 301] on div "$108.00 $108.00" at bounding box center [1300, 365] width 101 height 129
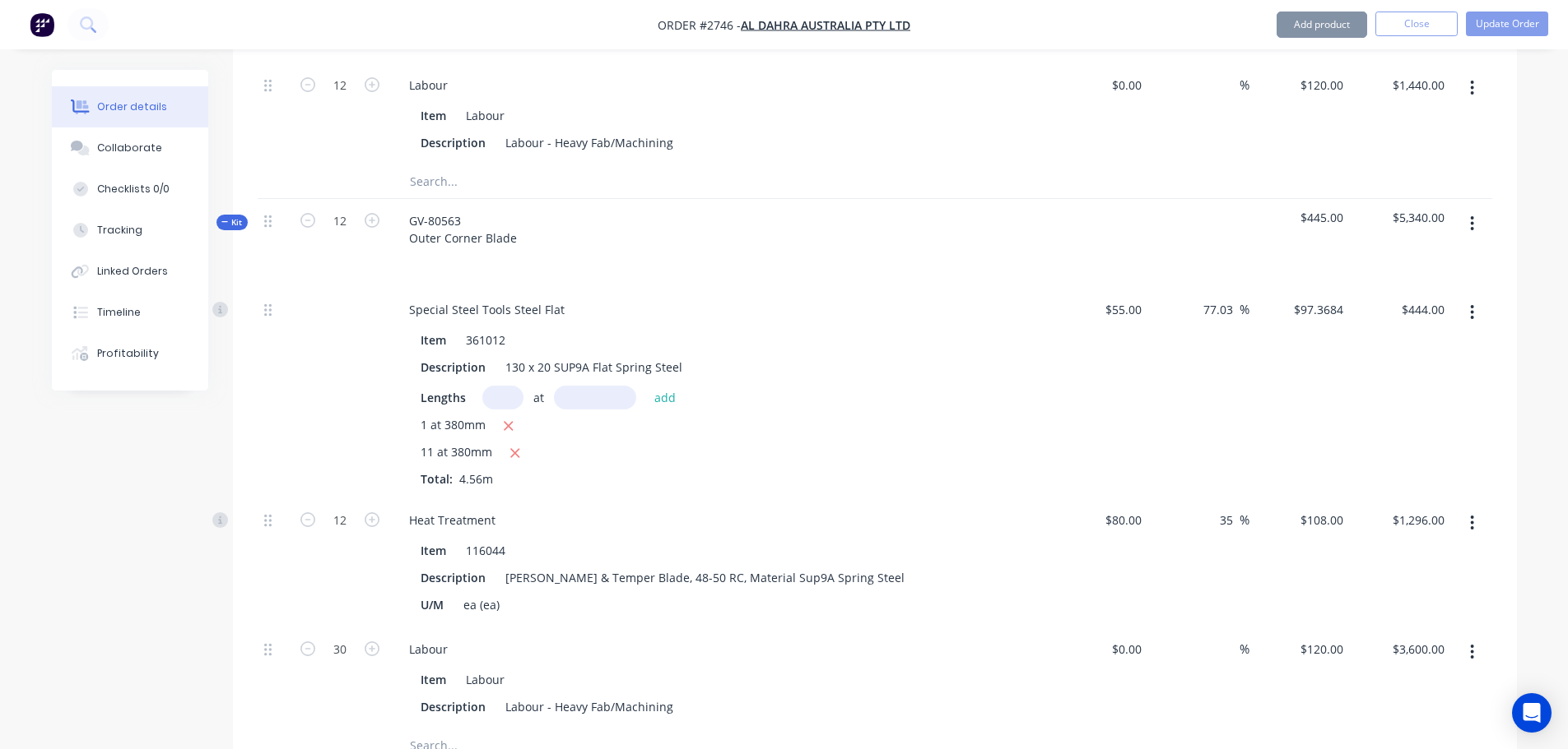
scroll to position [5614, 0]
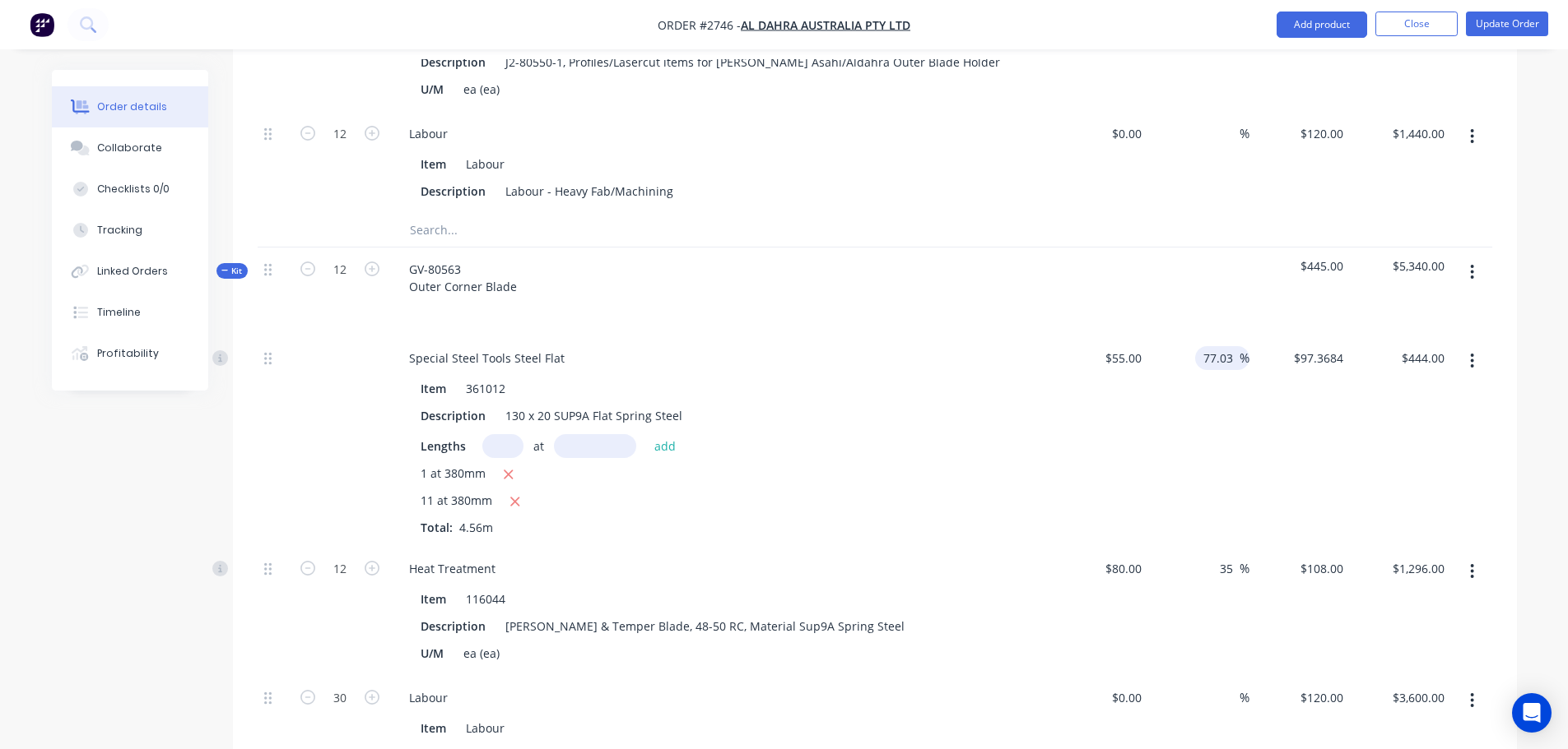
click at [1215, 346] on input "77.03" at bounding box center [1220, 358] width 38 height 24
type input "$97.3665"
click at [1387, 336] on div "$443.99 $443.99" at bounding box center [1400, 441] width 101 height 210
click at [1441, 346] on input "$443.99" at bounding box center [1426, 358] width 51 height 24
type input "443.99"
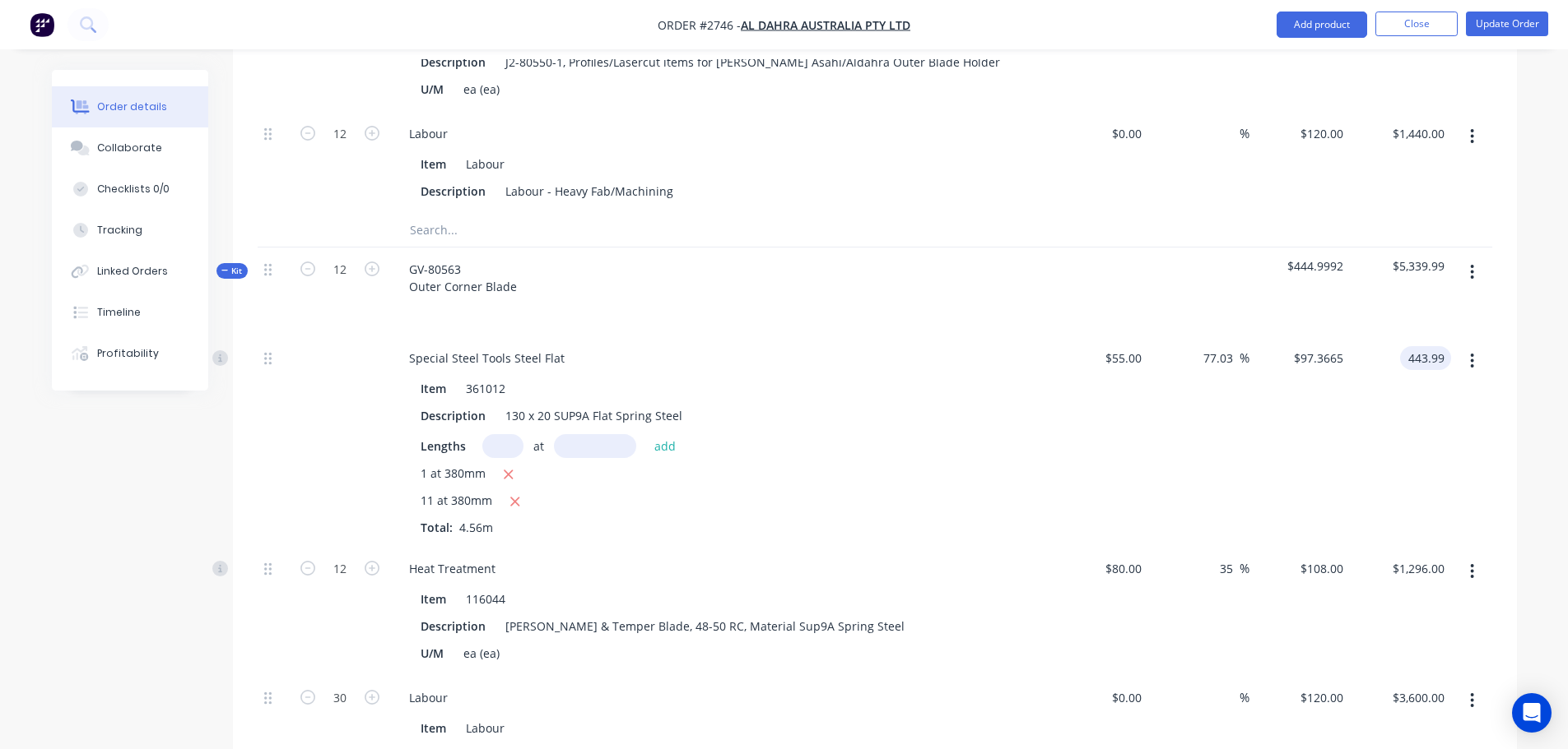
click at [1426, 346] on input "443.99" at bounding box center [1428, 358] width 44 height 24
click at [1428, 346] on input "443.99" at bounding box center [1428, 358] width 44 height 24
type input "$97.3662"
click at [1450, 336] on div at bounding box center [1471, 441] width 42 height 210
click at [1440, 346] on input "443.99" at bounding box center [1426, 358] width 51 height 24
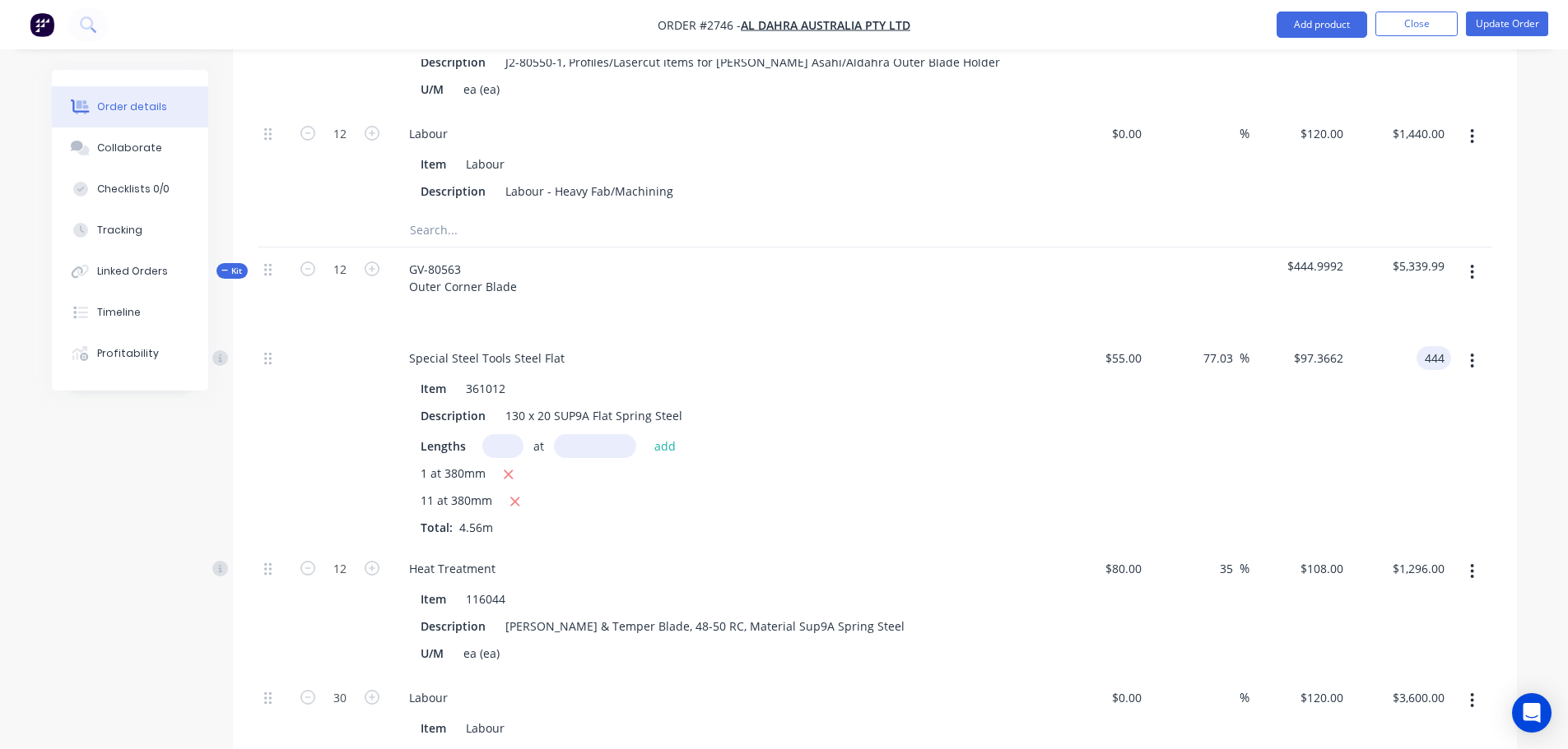
type input "444"
type input "$97.3684"
type input "$444.00"
click at [1431, 338] on div "$444.00 $444.00" at bounding box center [1400, 441] width 101 height 210
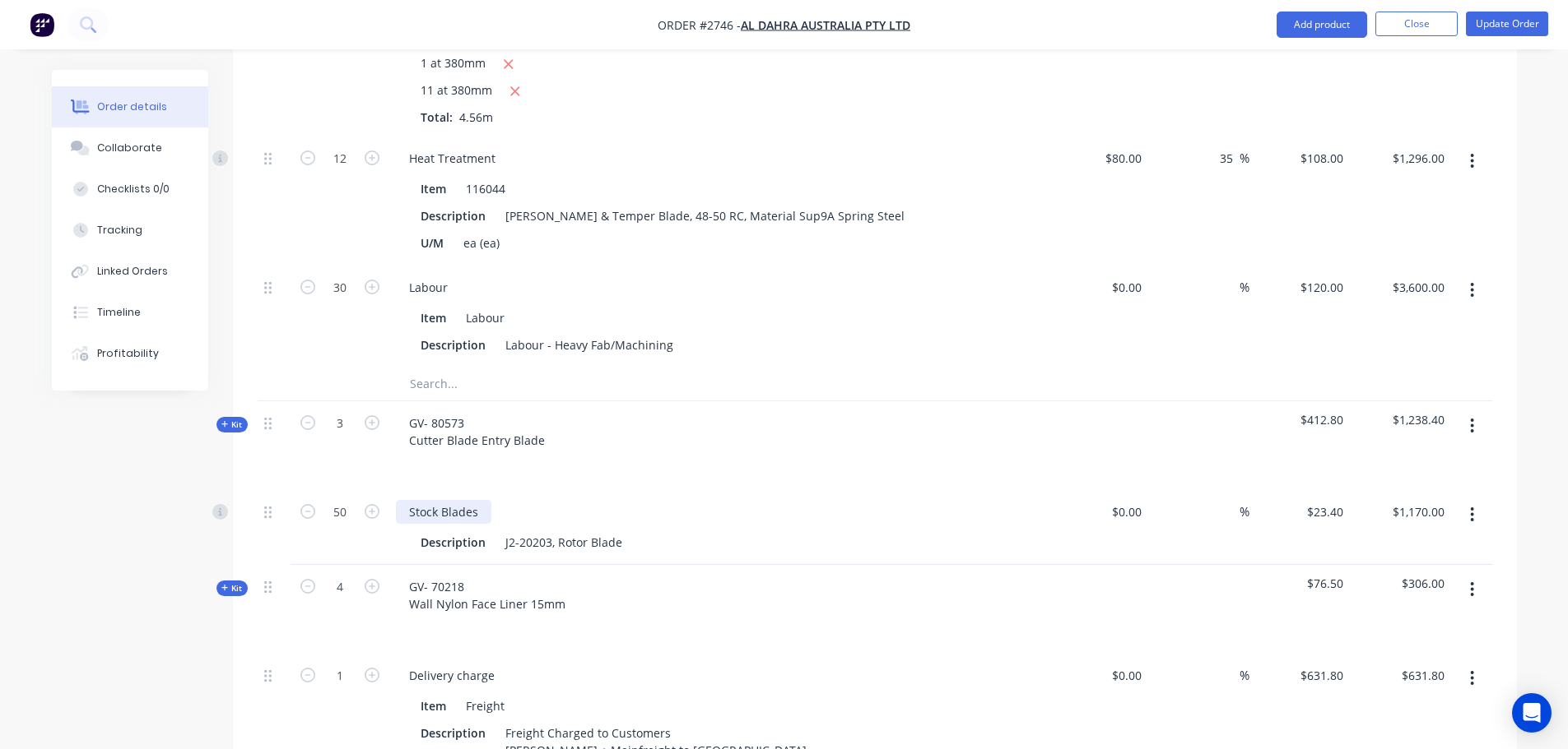
scroll to position [6025, 0]
click at [221, 420] on icon "button" at bounding box center [224, 424] width 7 height 8
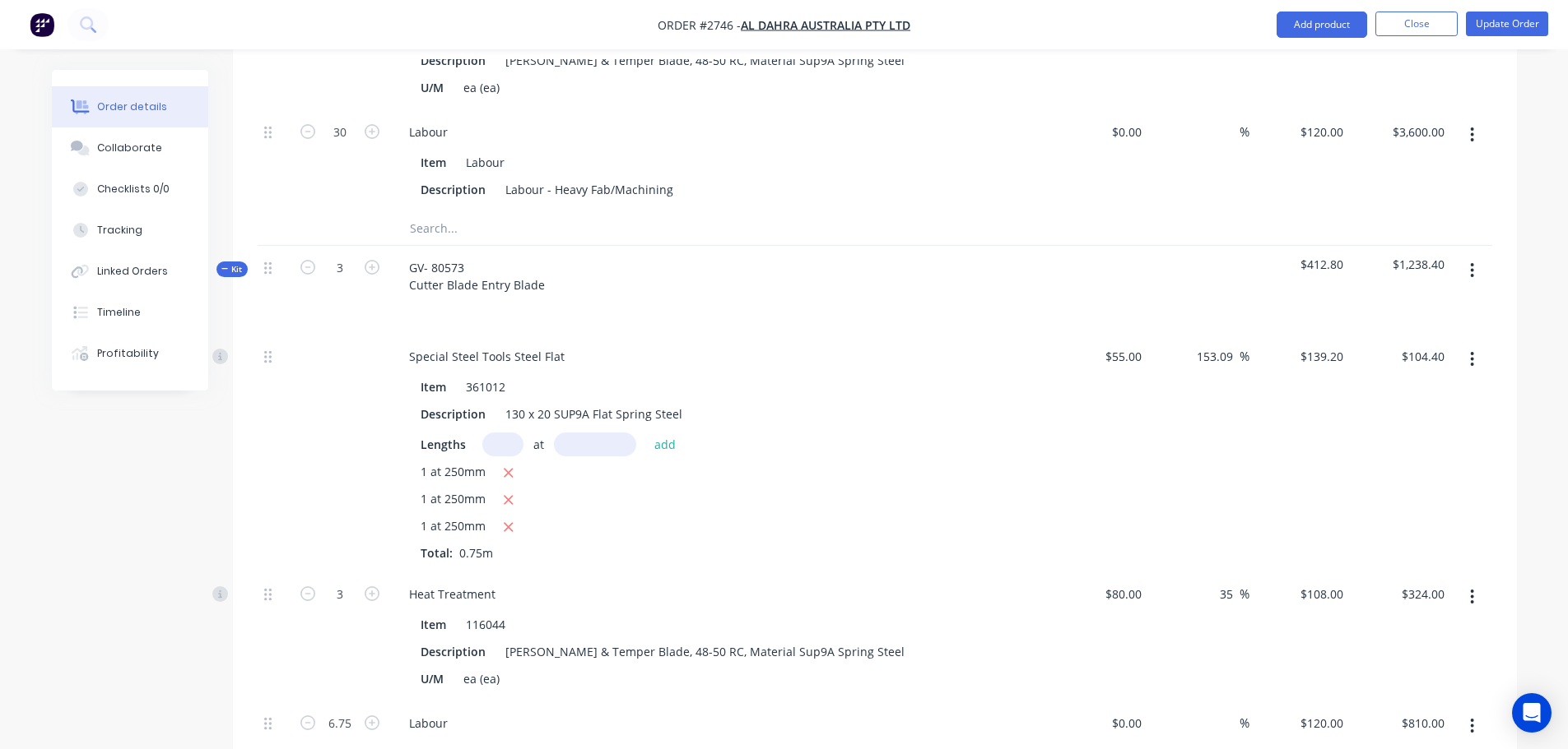
scroll to position [6189, 0]
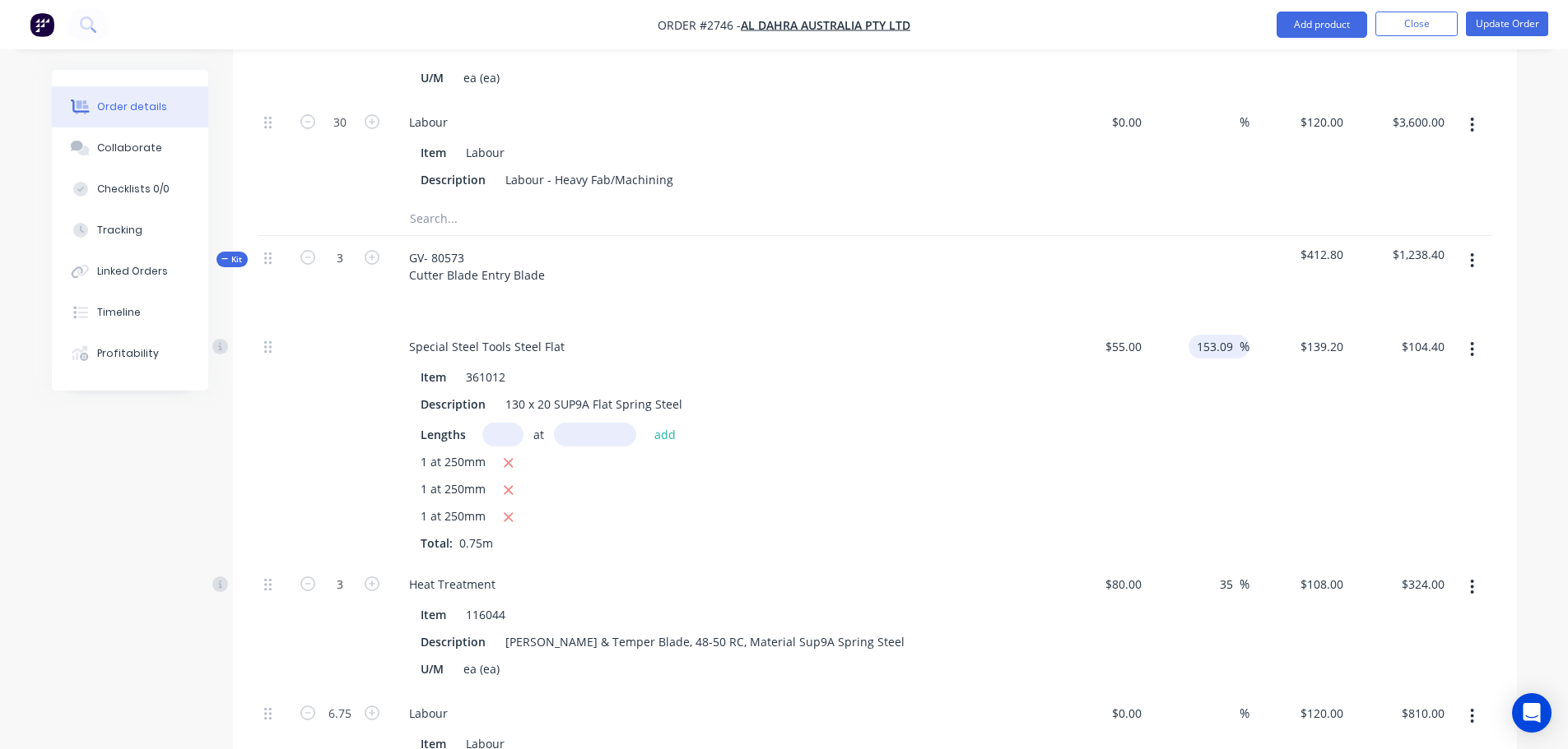
click at [1218, 335] on input "153.09" at bounding box center [1217, 347] width 44 height 24
type input "$139.1995"
click at [1338, 334] on div "$139.1995 $139.1995" at bounding box center [1300, 444] width 101 height 238
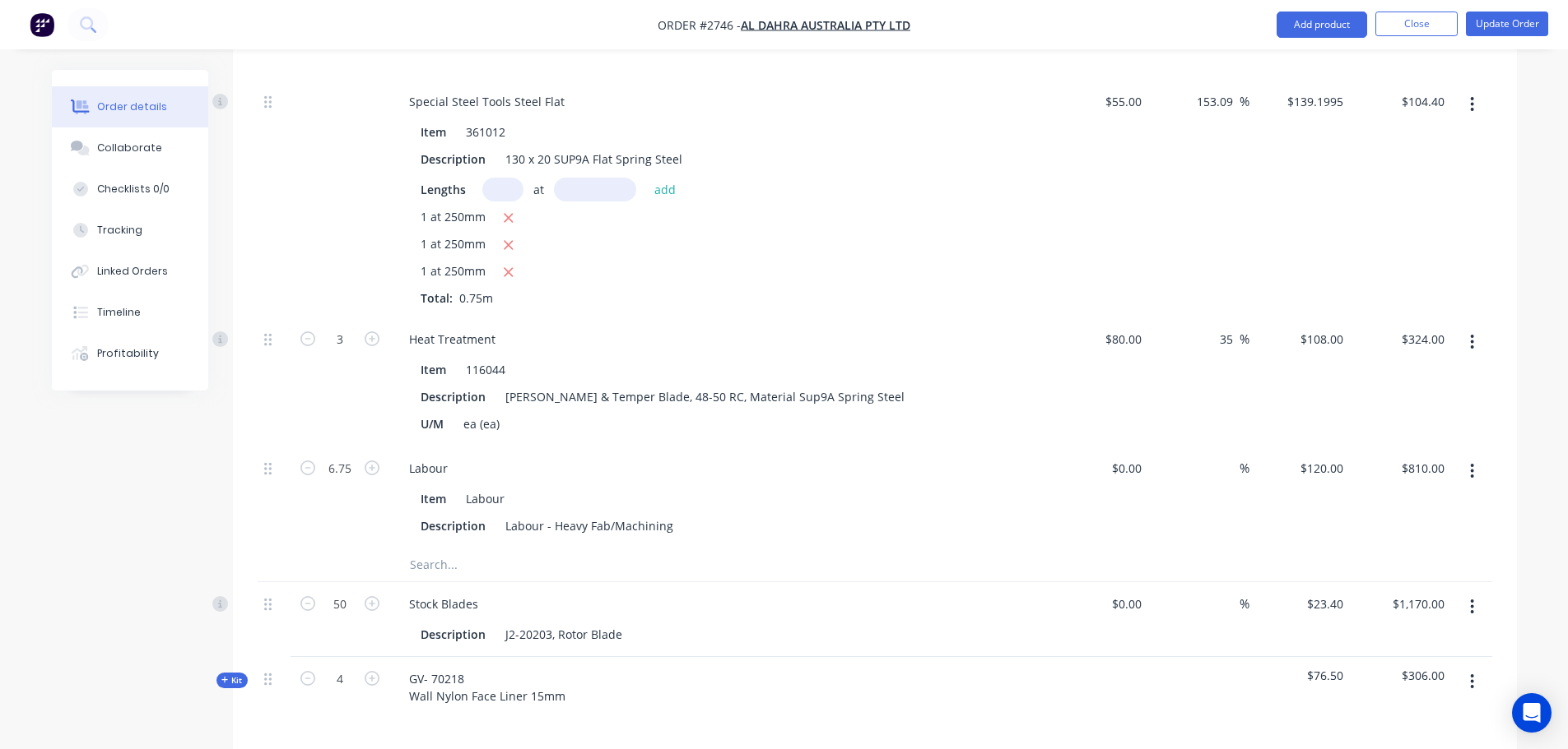
scroll to position [6436, 0]
click at [1226, 326] on input "35" at bounding box center [1229, 338] width 22 height 24
click at [1362, 316] on div "$324.00 $324.00" at bounding box center [1400, 380] width 101 height 129
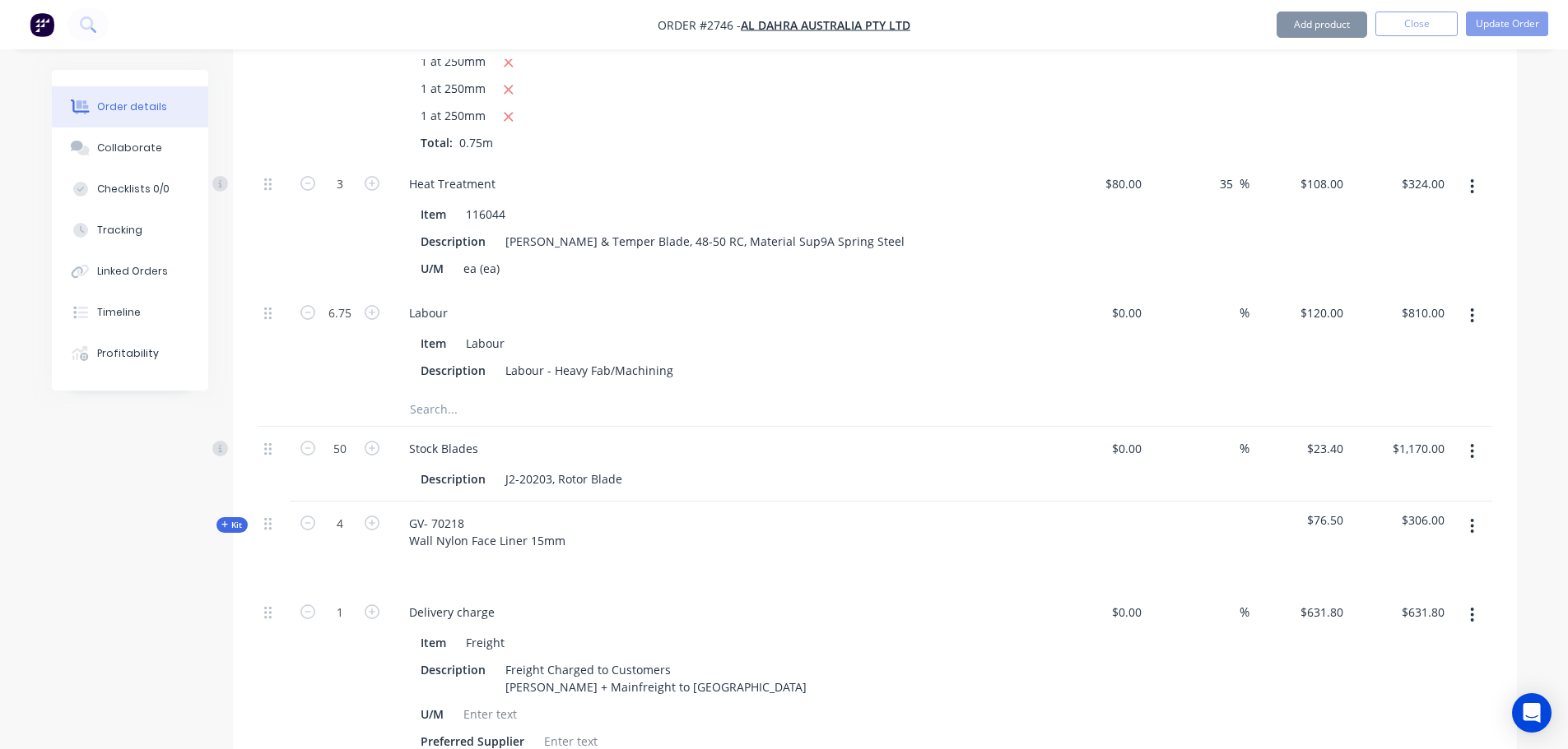
scroll to position [6601, 0]
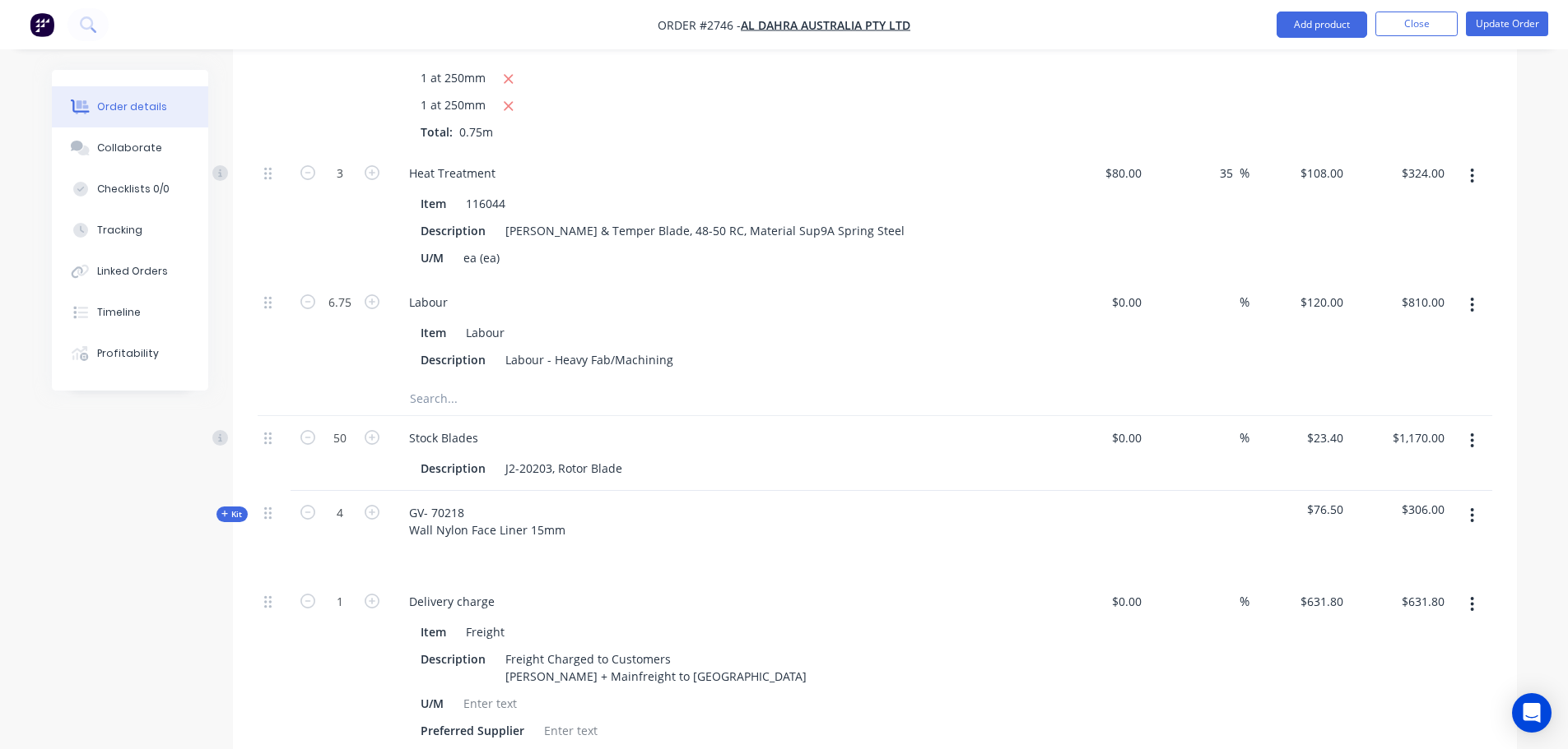
click at [238, 508] on span "Kit" at bounding box center [232, 514] width 22 height 12
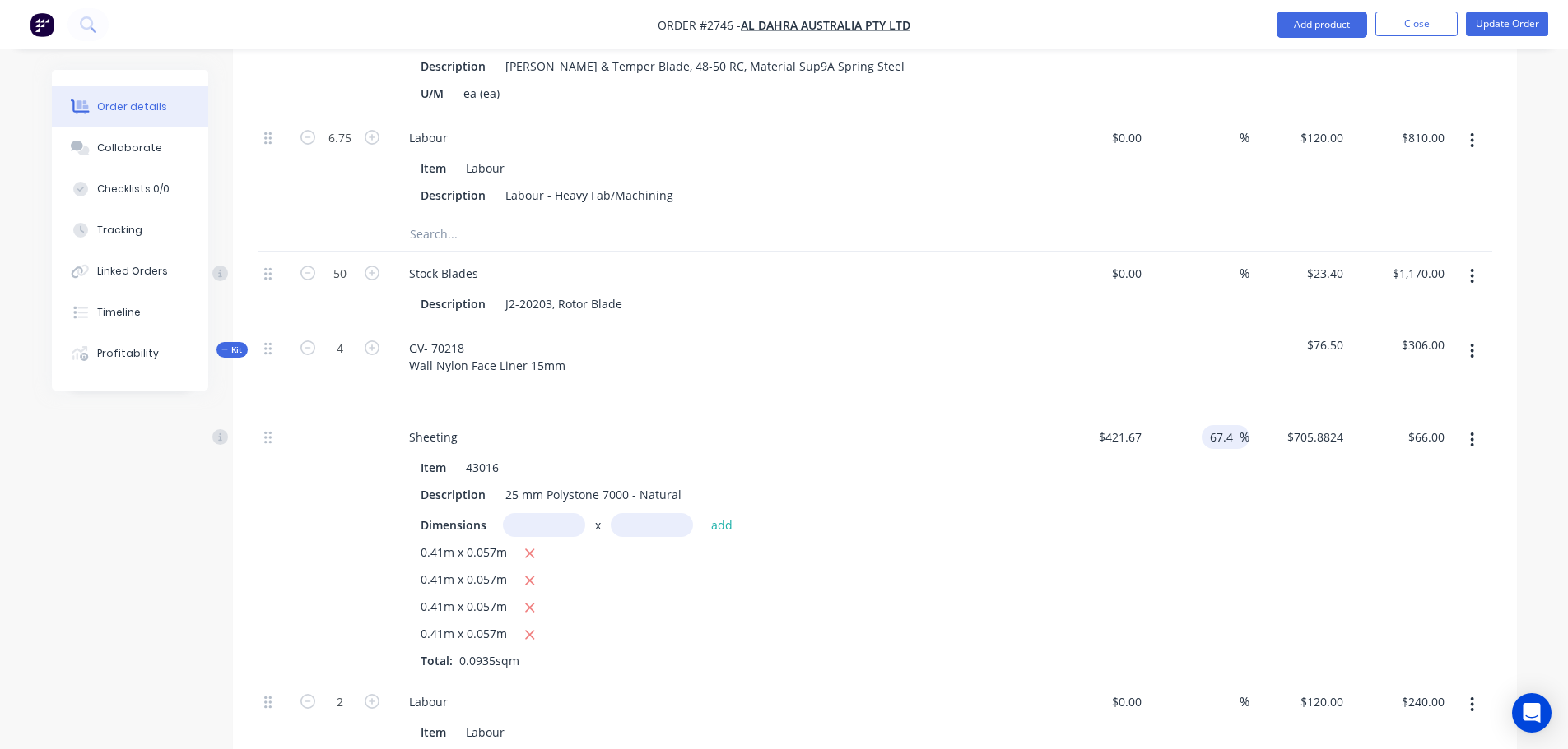
click at [1220, 425] on input "67.4" at bounding box center [1224, 437] width 32 height 24
type input "$705.8756"
click at [1296, 422] on div "$705.8756 $705.8756" at bounding box center [1300, 547] width 101 height 265
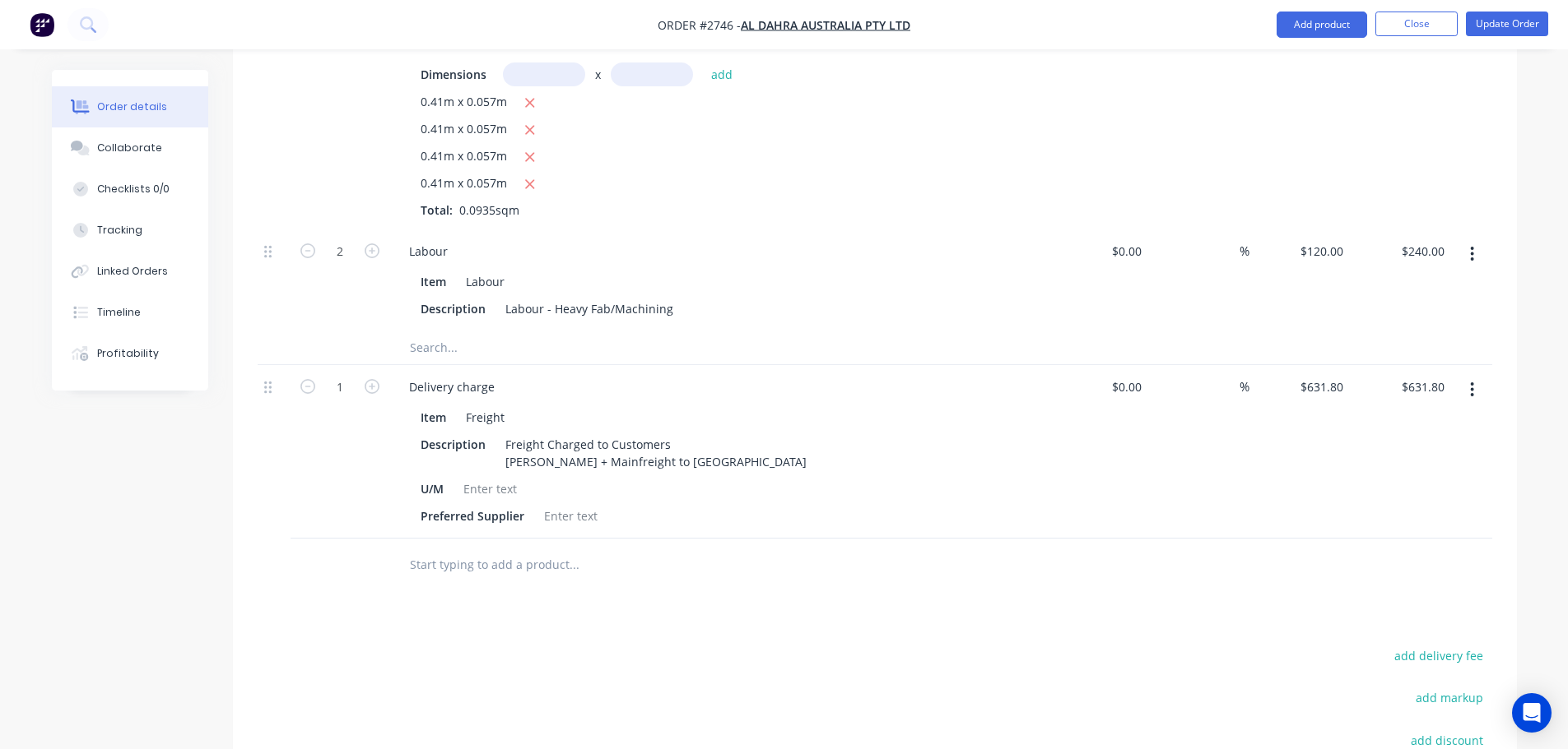
scroll to position [7391, 0]
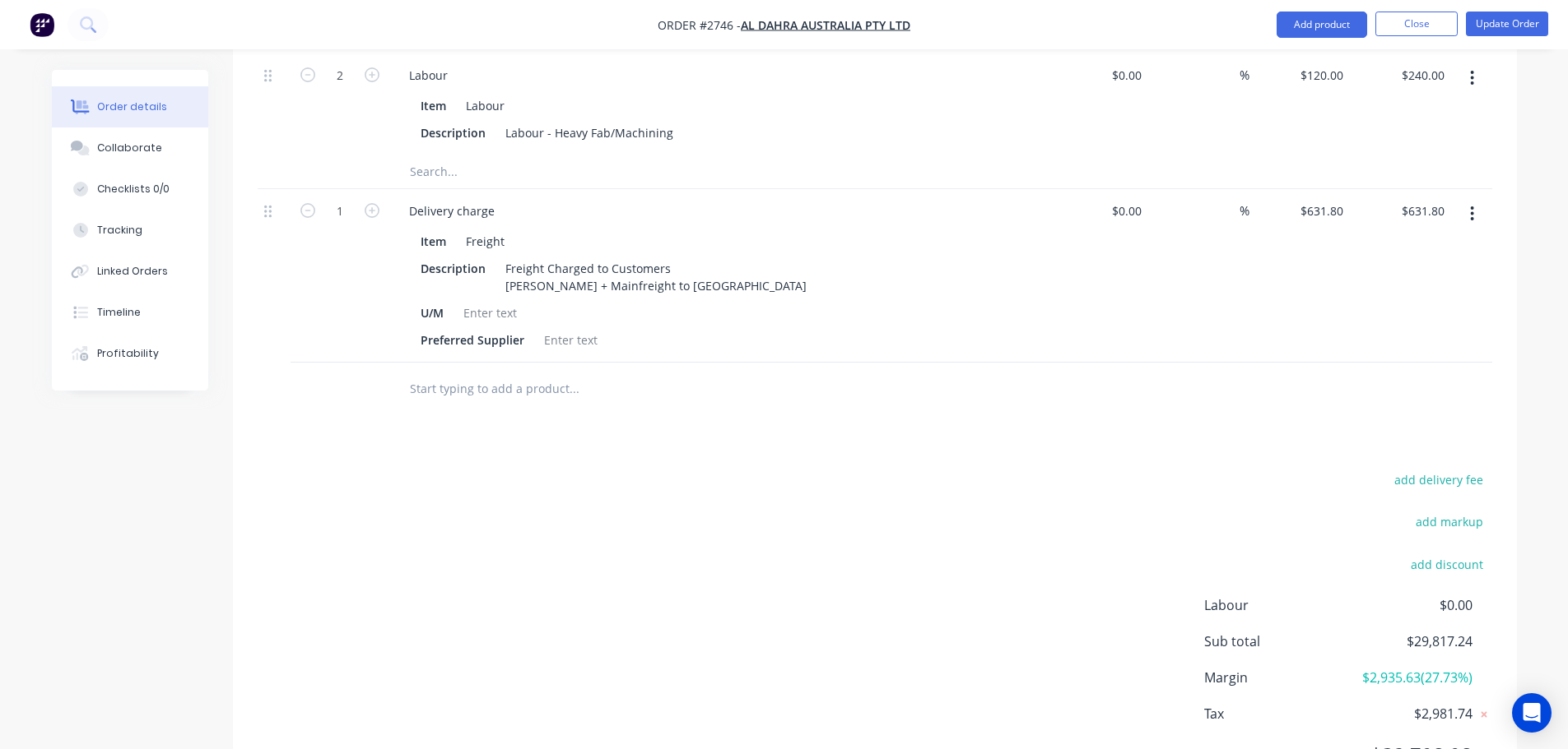
click at [538, 373] on input "text" at bounding box center [573, 388] width 329 height 33
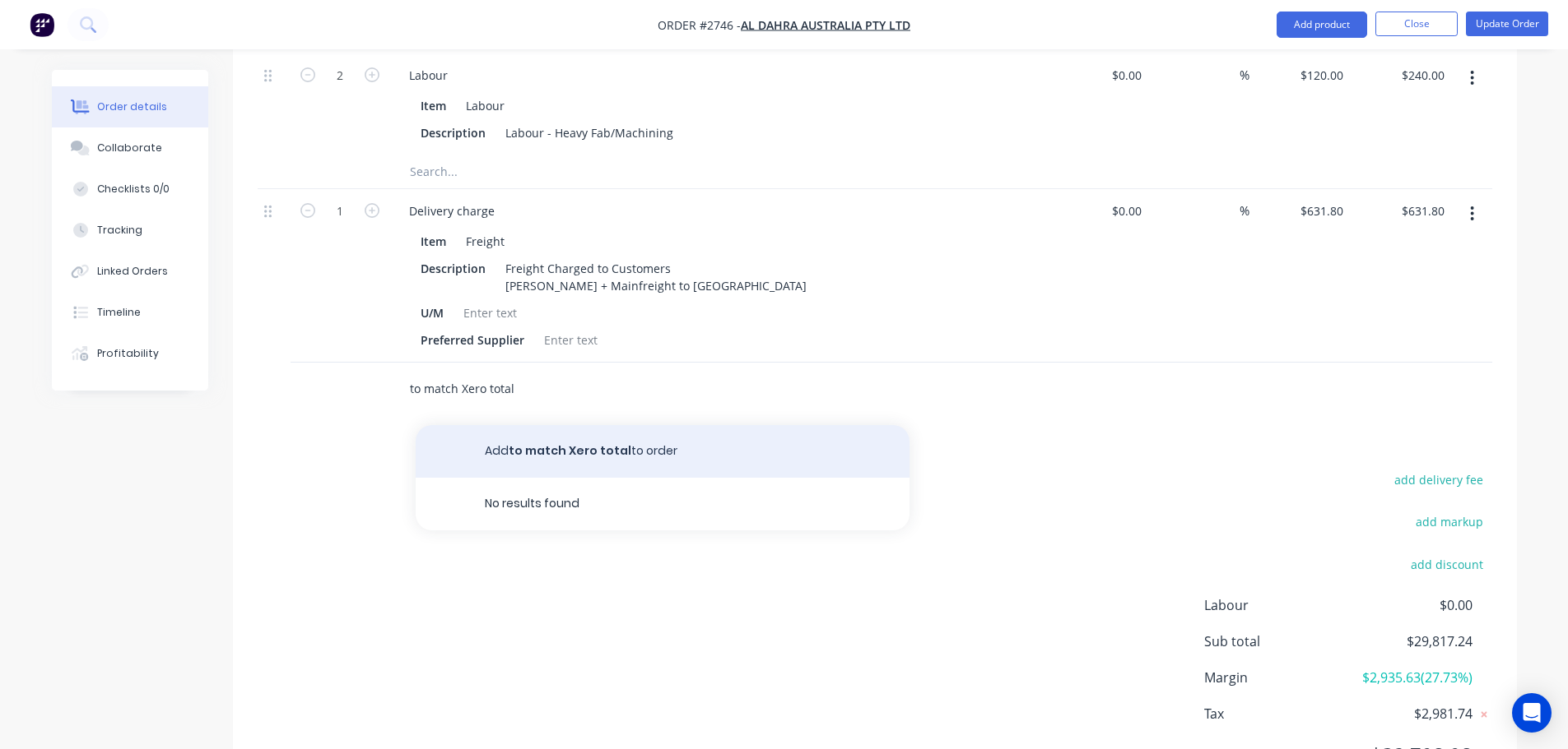
type input "to match Xero total"
click at [590, 425] on button "Add to match Xero total to order" at bounding box center [661, 451] width 493 height 52
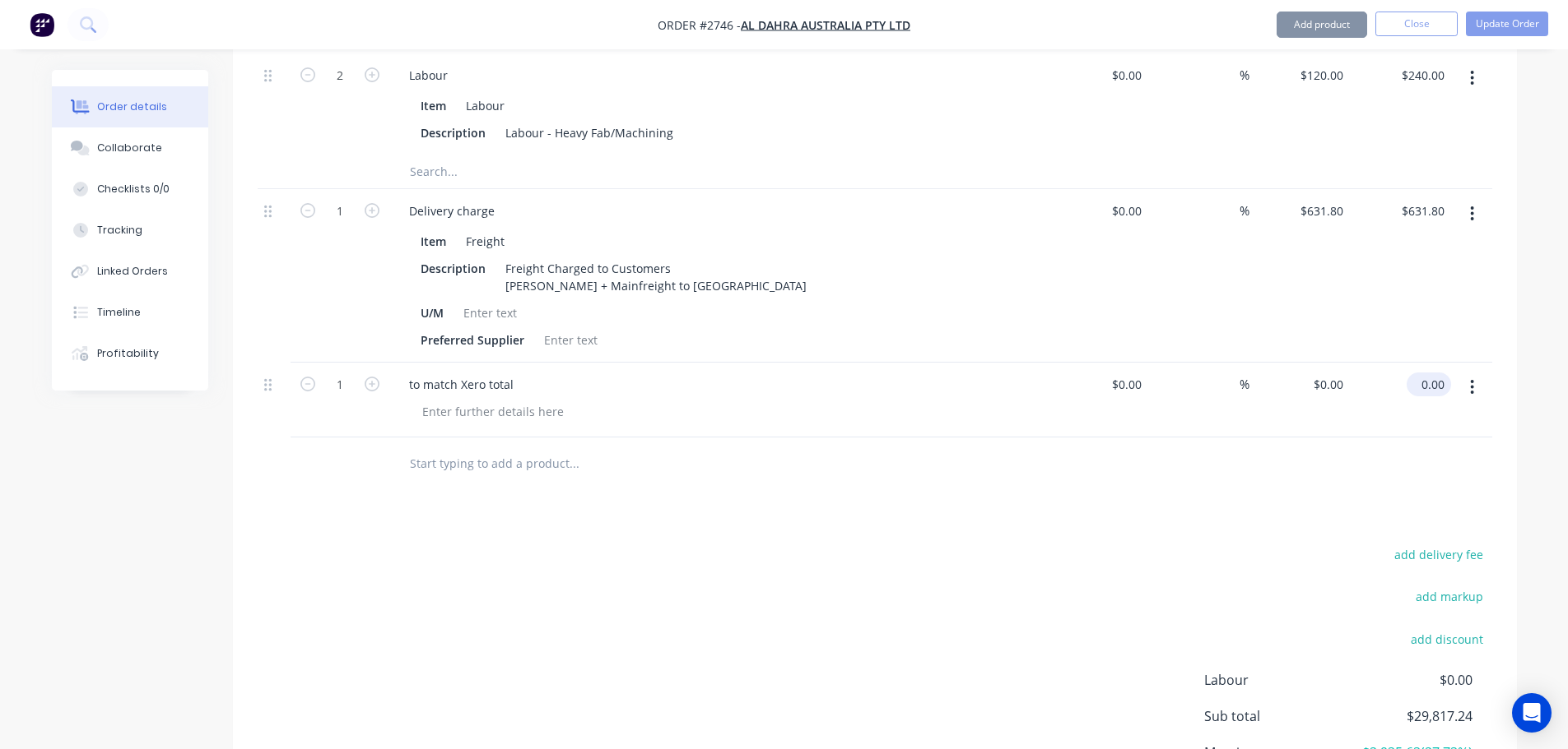
click at [1440, 373] on input "0.00" at bounding box center [1432, 384] width 38 height 24
type input "-15"
type input "$-15.00"
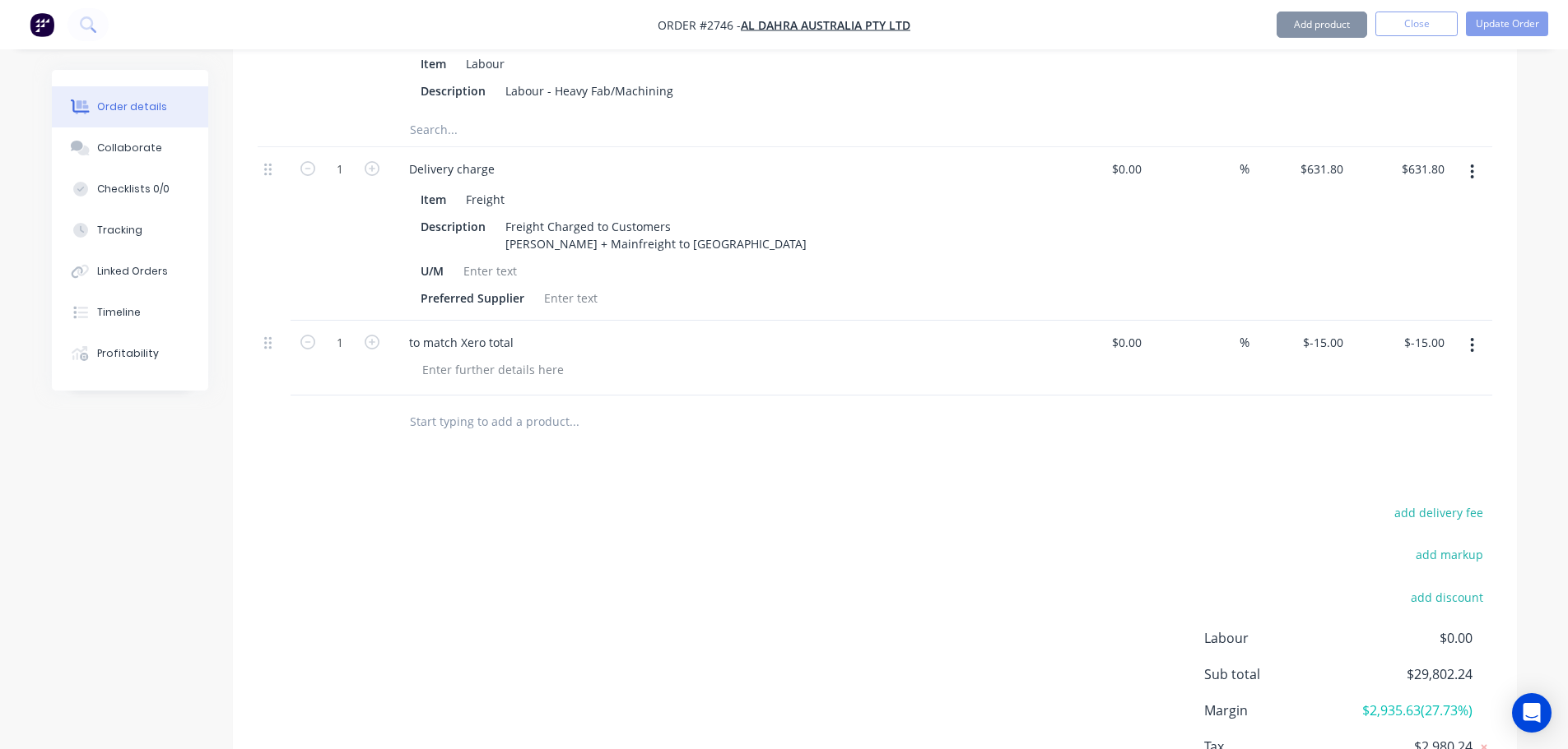
scroll to position [7466, 0]
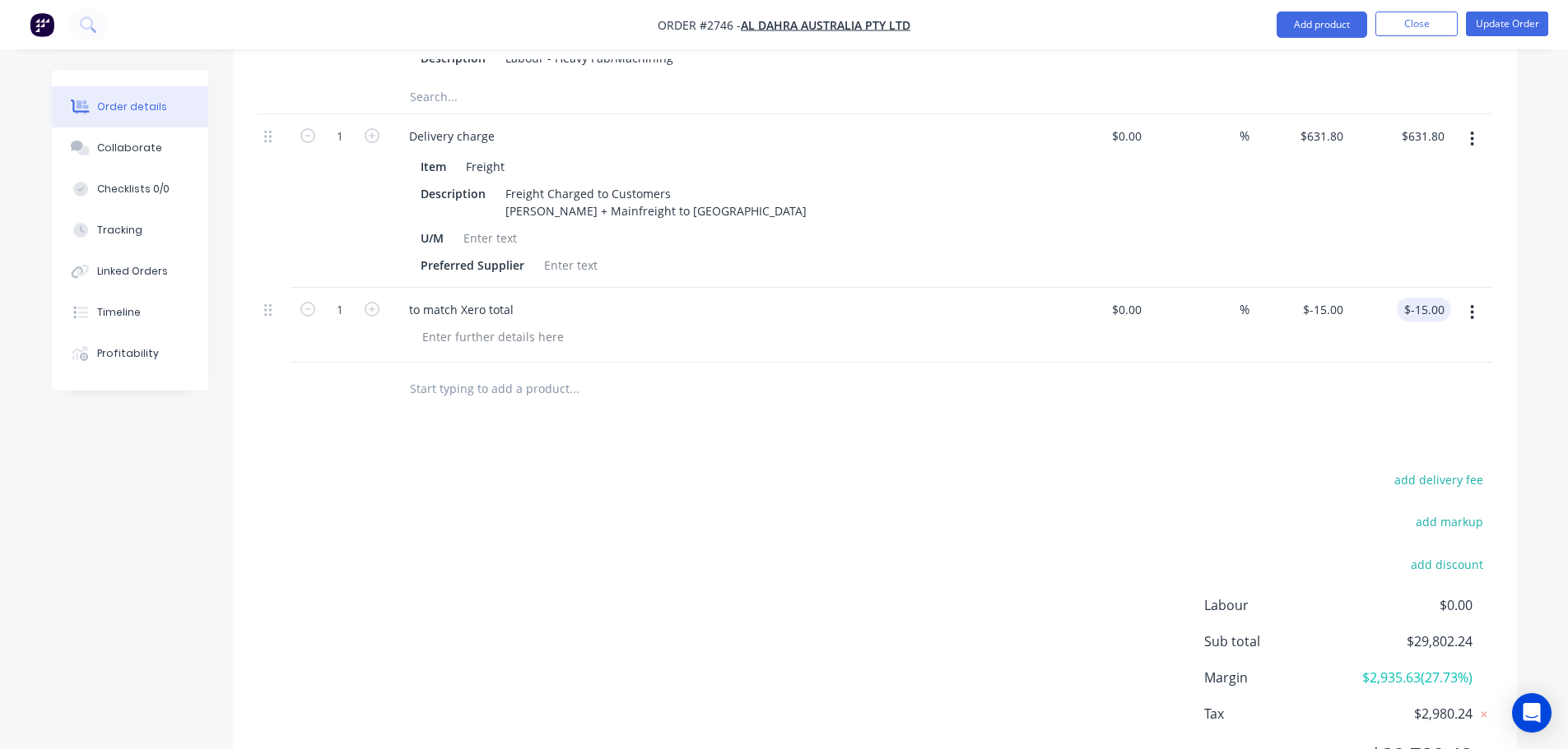
type input "-15.00"
click at [1435, 297] on input "-15.00" at bounding box center [1427, 309] width 47 height 24
type input "-.15"
type input "$-0.15"
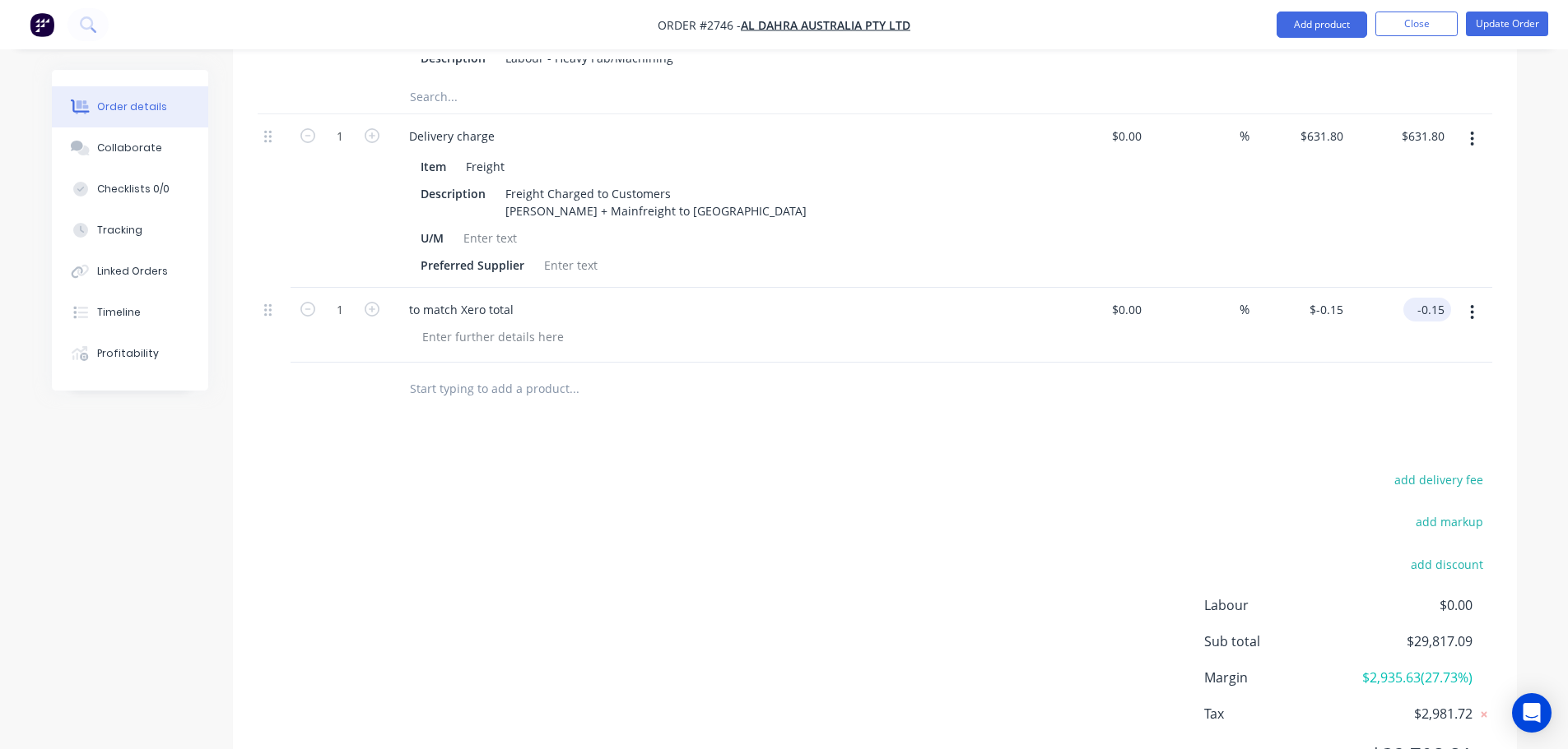
click at [1444, 297] on input "-0.15" at bounding box center [1431, 309] width 42 height 24
type input "-0.20"
type input "$-0.20"
click at [1260, 363] on div at bounding box center [875, 389] width 1235 height 53
click at [1442, 297] on input "-0.20" at bounding box center [1433, 309] width 35 height 24
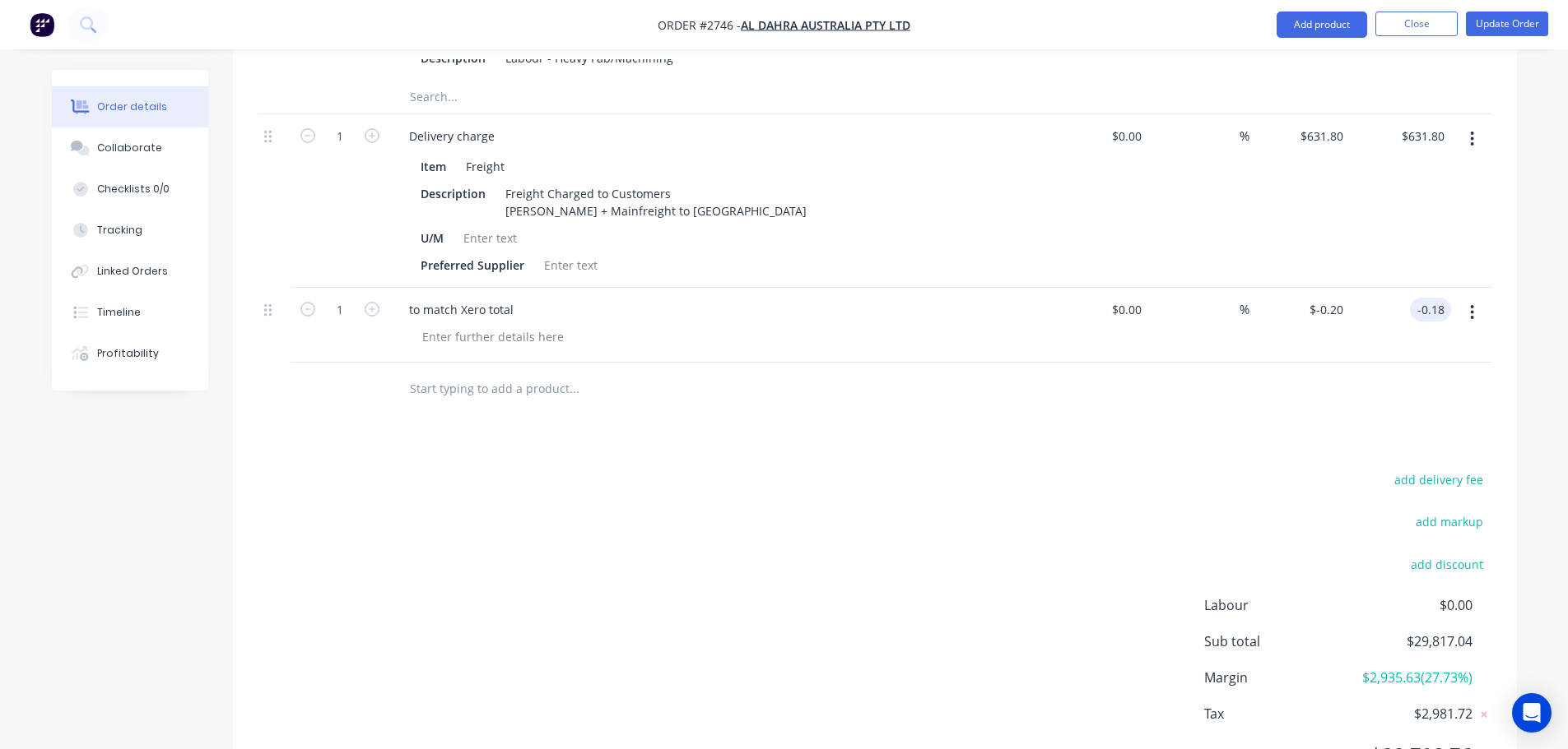
type input "-0.18"
type input "$-0.18"
click at [1279, 288] on div "$-0.18 $-0.20" at bounding box center [1300, 325] width 101 height 75
click at [1445, 297] on input "-0.18" at bounding box center [1433, 309] width 35 height 24
type input "-0.19"
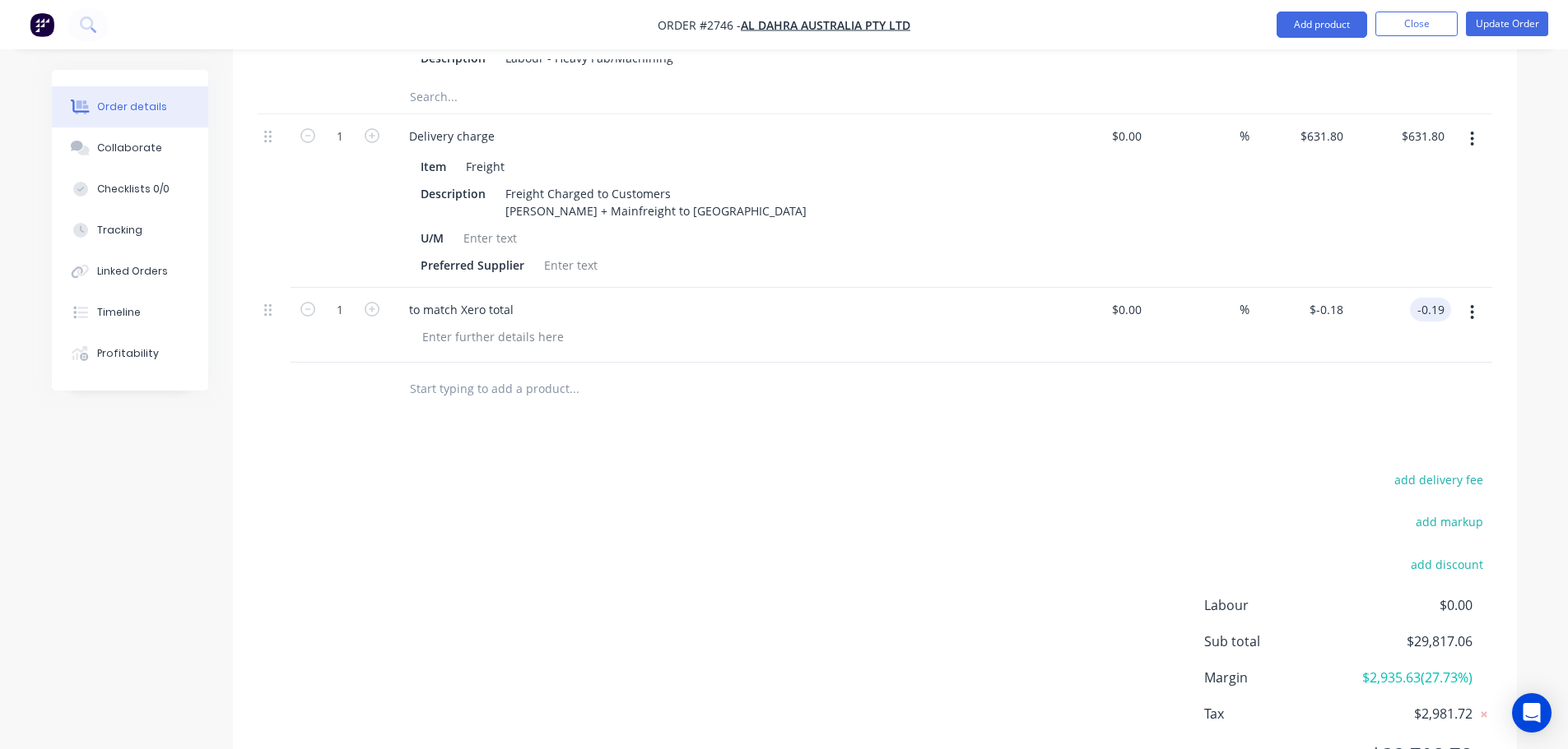
click at [1230, 468] on div "add delivery fee add markup add discount Labour $0.00 Sub total $29,817.06 Marg…" at bounding box center [875, 626] width 1235 height 317
type input "$-0.19"
click at [1441, 297] on input "-0.19" at bounding box center [1431, 309] width 42 height 24
type input "-0.17"
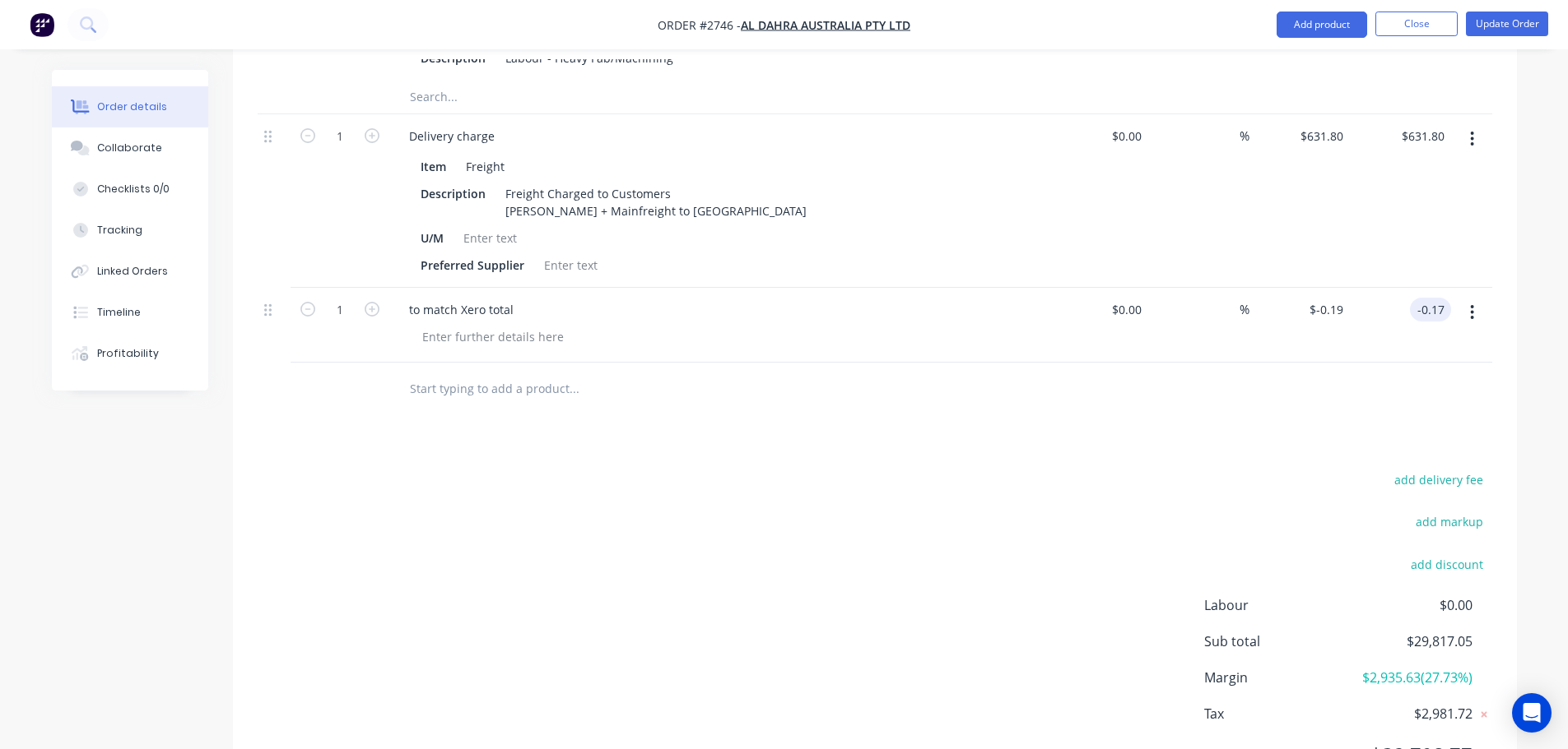
type input "$-0.17"
click at [1496, 29] on button "Update Order" at bounding box center [1506, 24] width 82 height 25
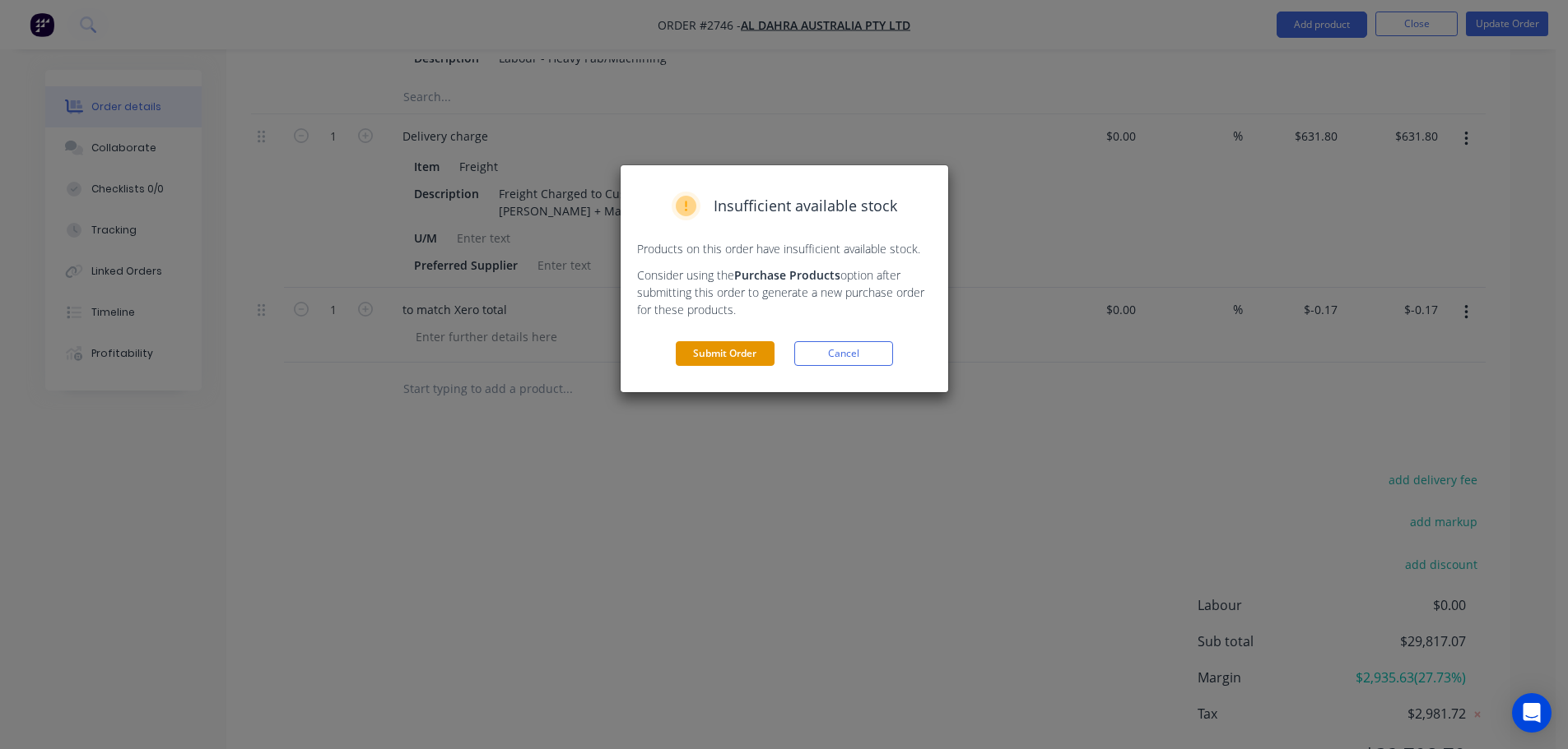
click at [729, 351] on button "Submit Order" at bounding box center [725, 353] width 99 height 25
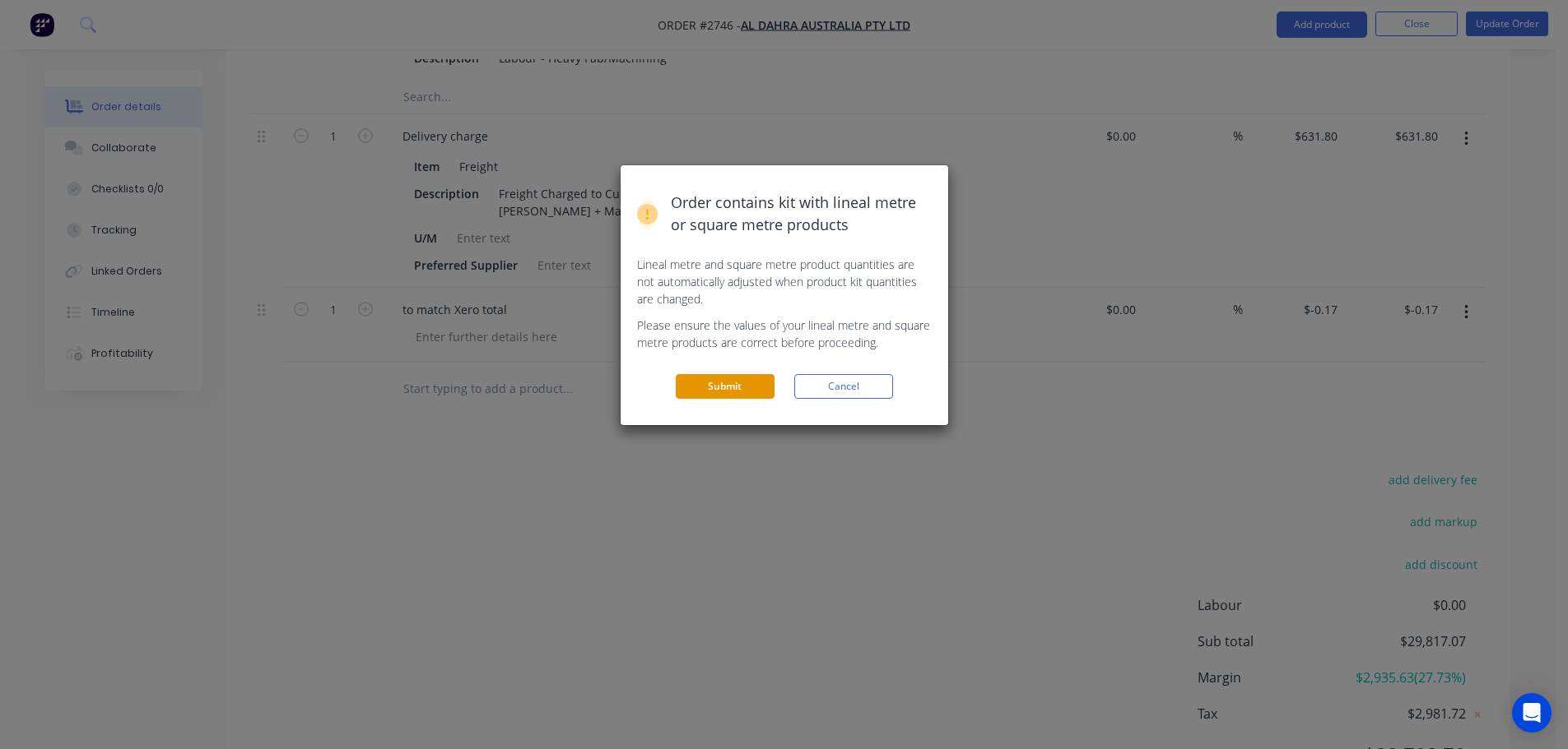
click at [739, 395] on button "Submit" at bounding box center [725, 386] width 99 height 25
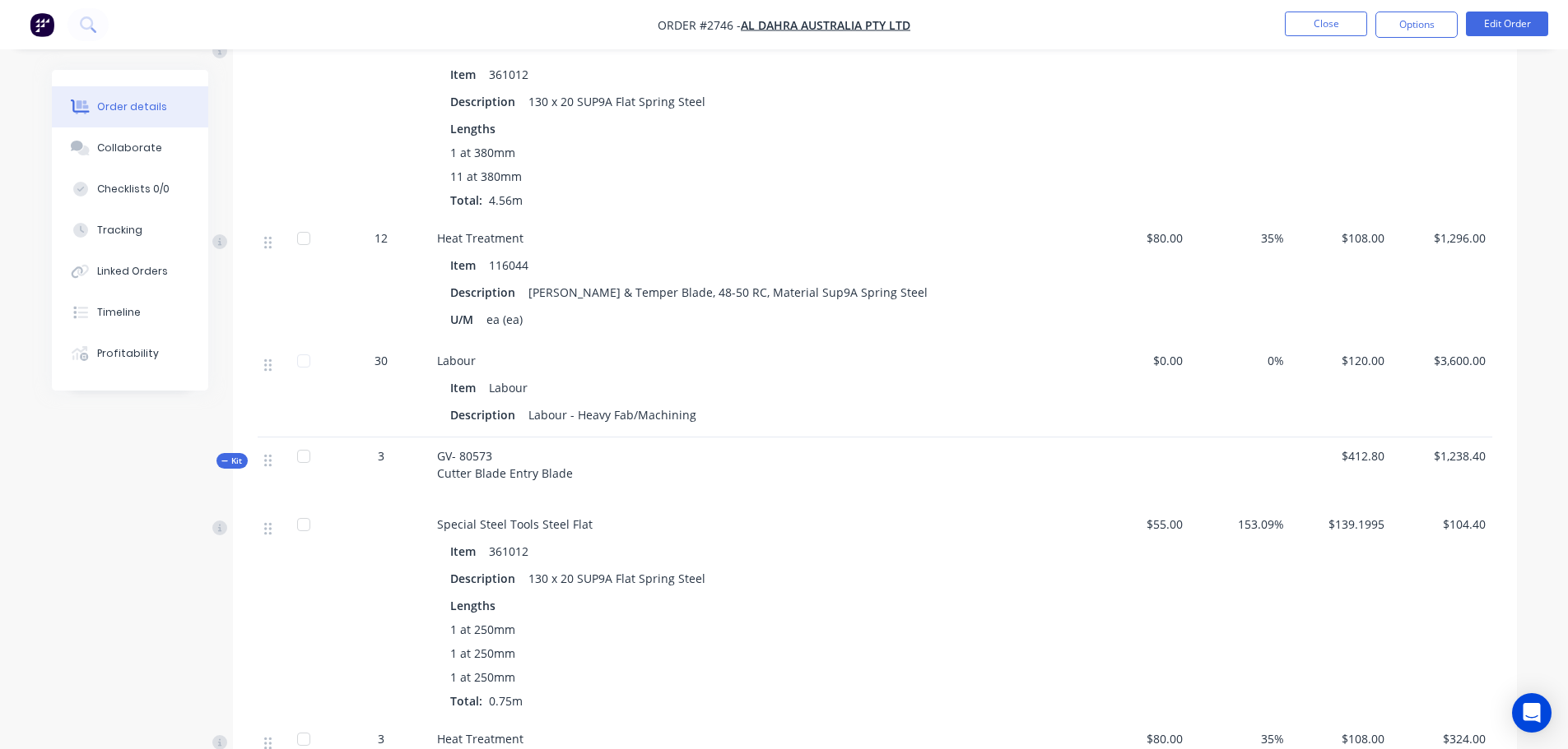
scroll to position [6075, 0]
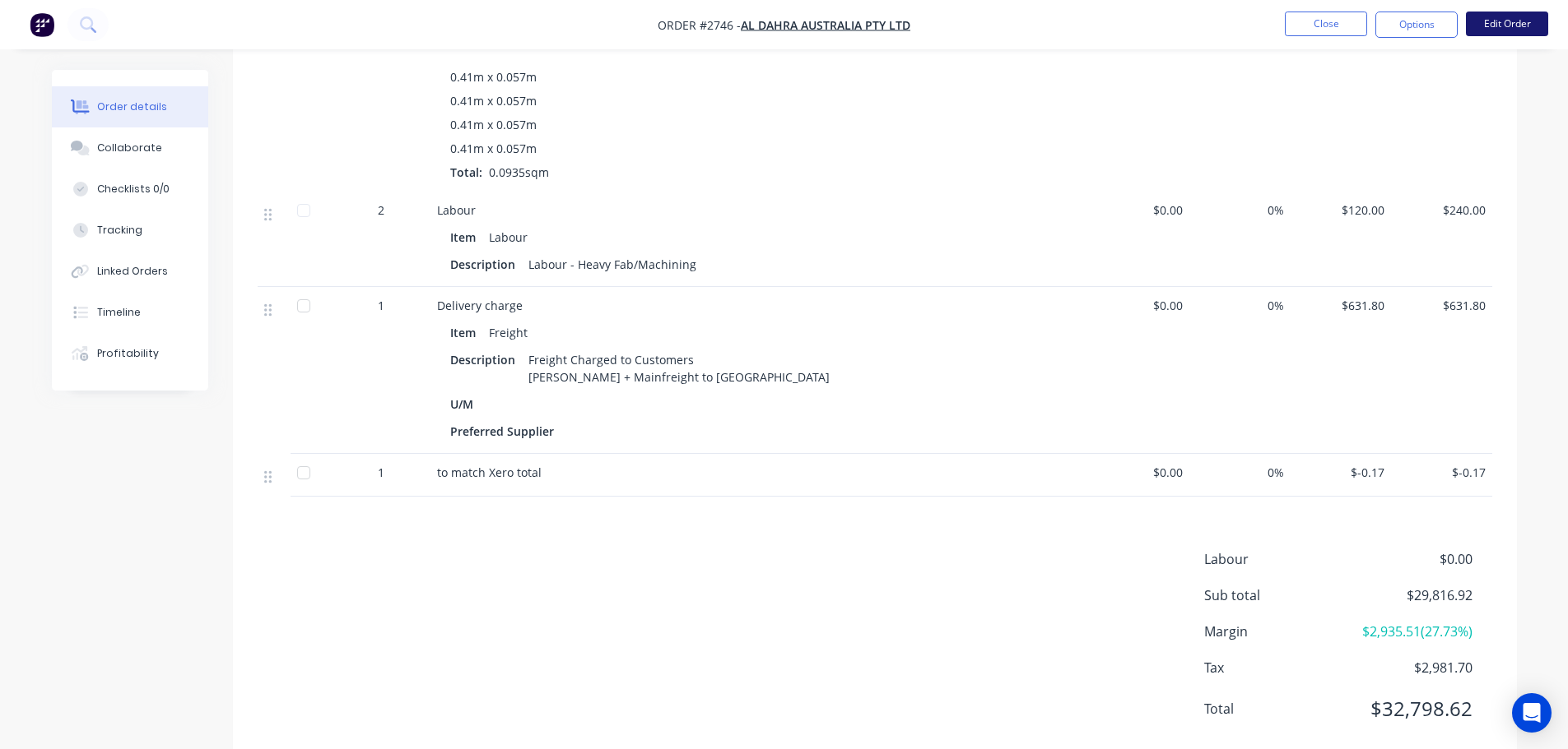
click at [1508, 27] on button "Edit Order" at bounding box center [1506, 24] width 82 height 25
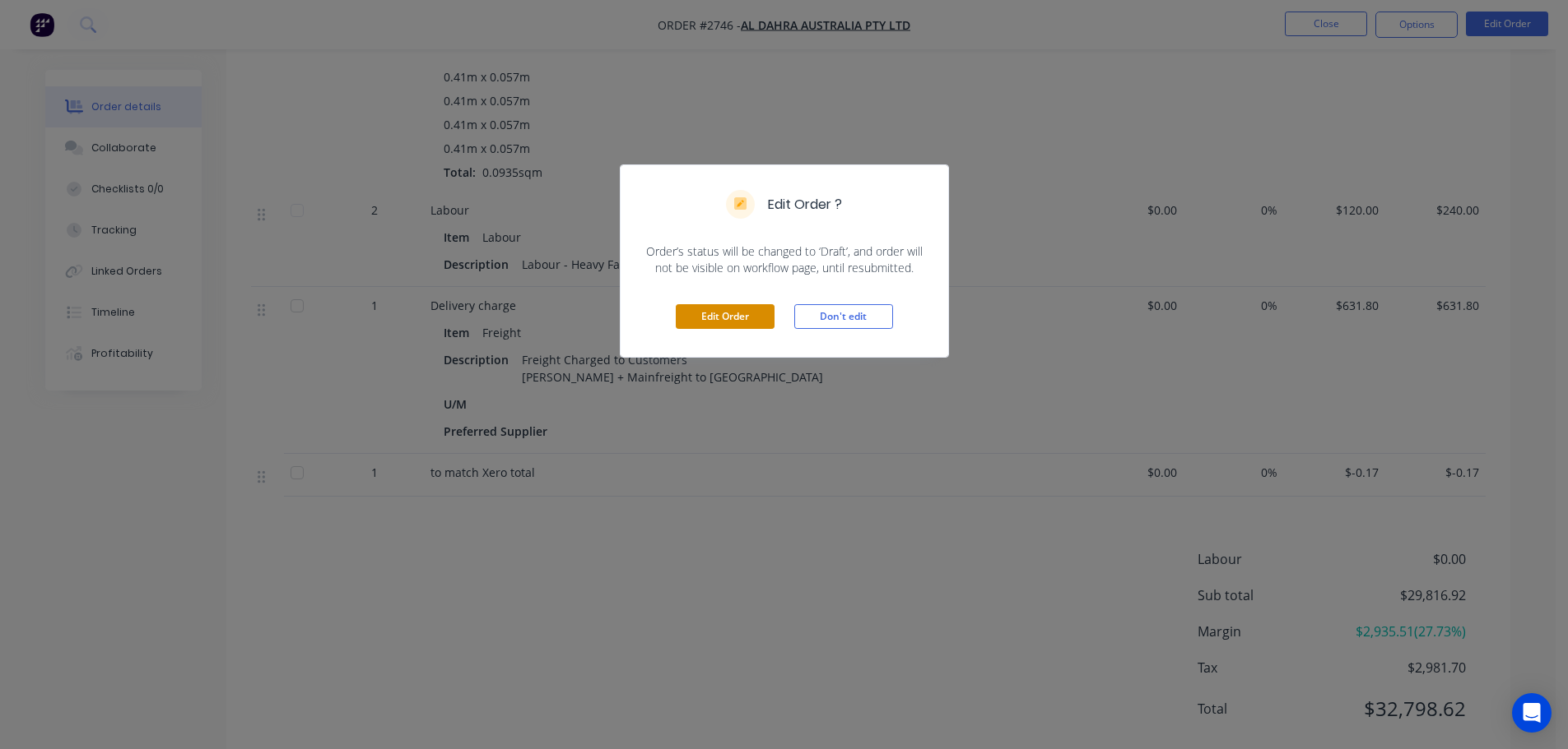
click at [702, 315] on button "Edit Order" at bounding box center [725, 316] width 99 height 25
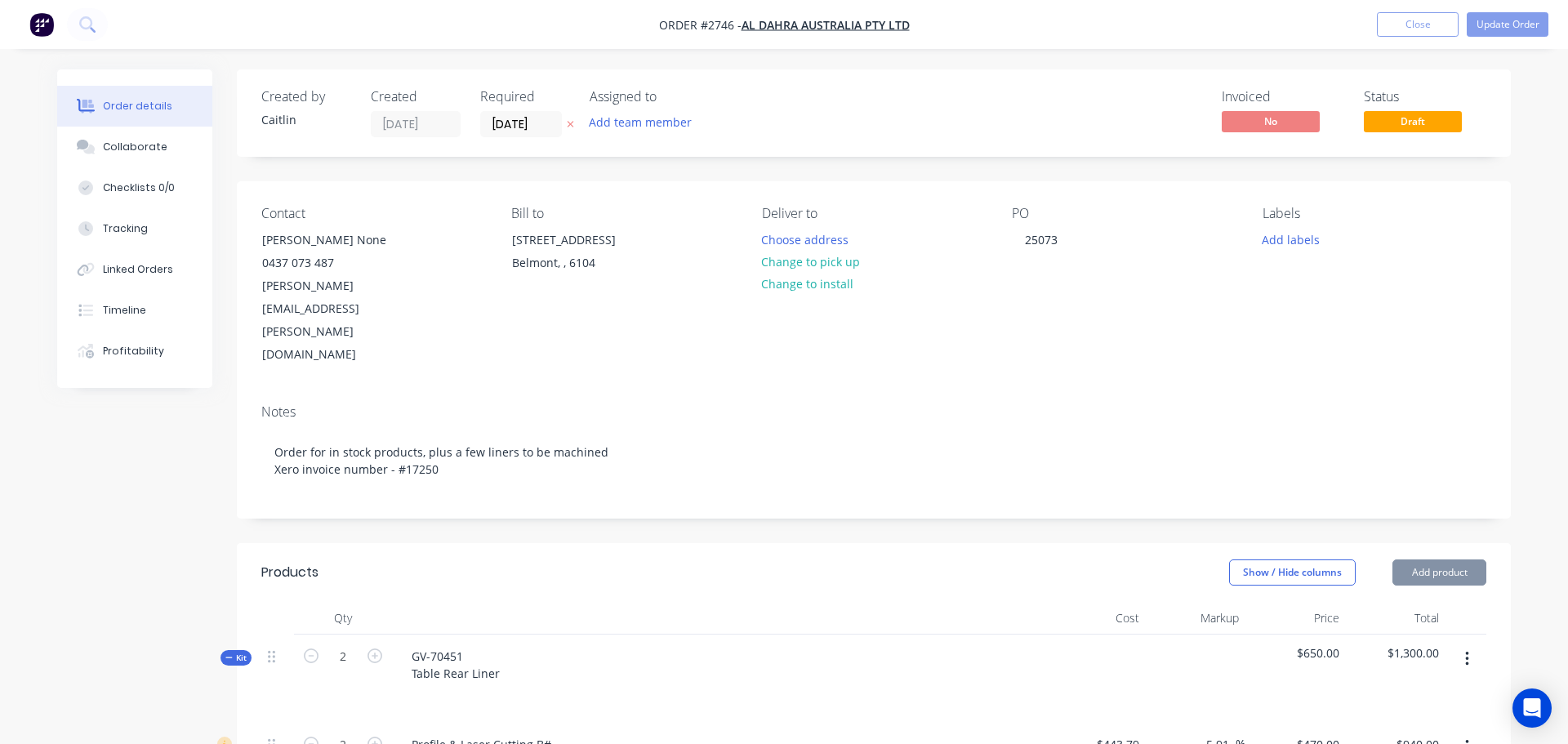
type input "$443.79"
type input "5.91"
type input "$470.00"
type input "$940.00"
type input "$120.00"
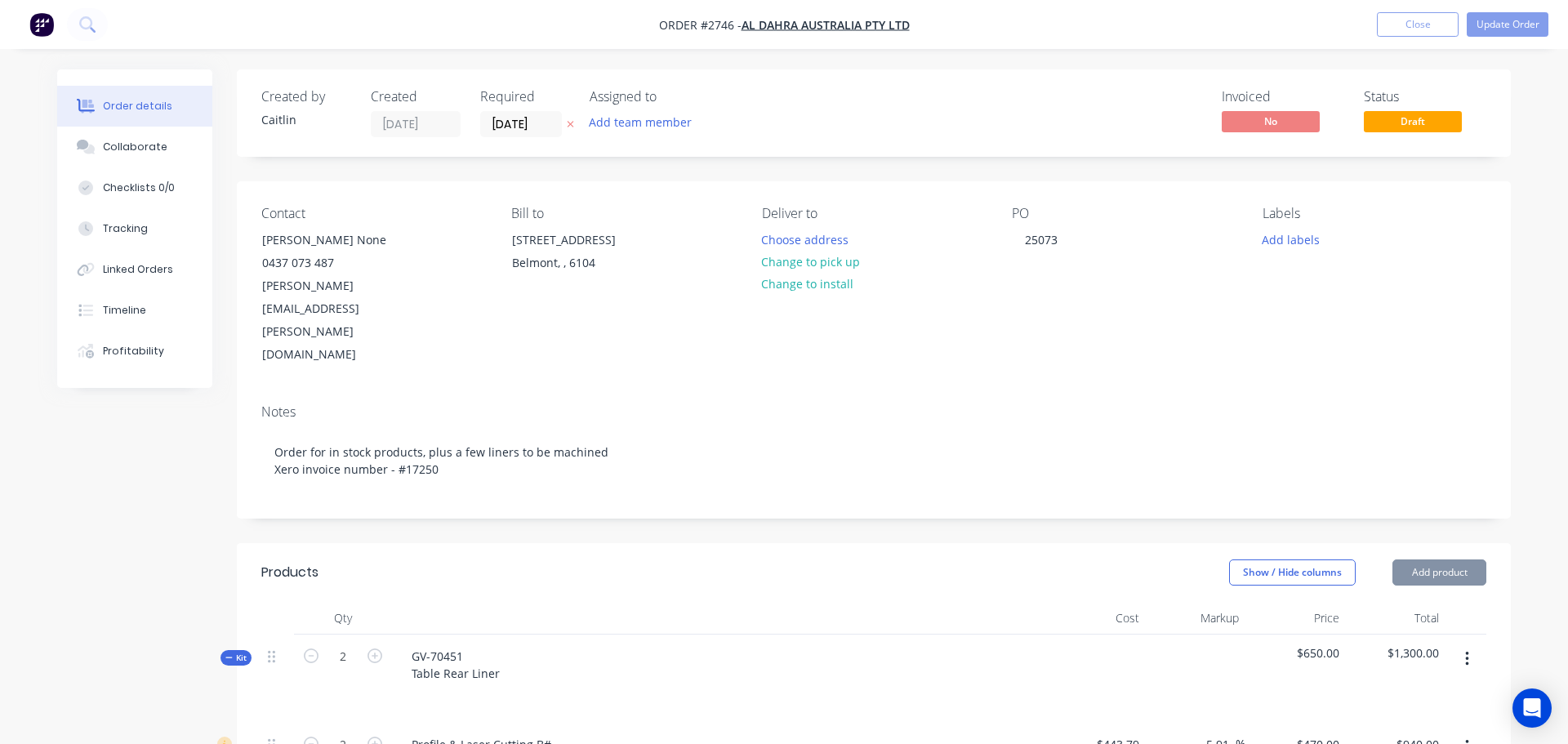
type input "$360.00"
type input "$443.79"
type input "-4.23"
type input "$425.00"
type input "$850.00"
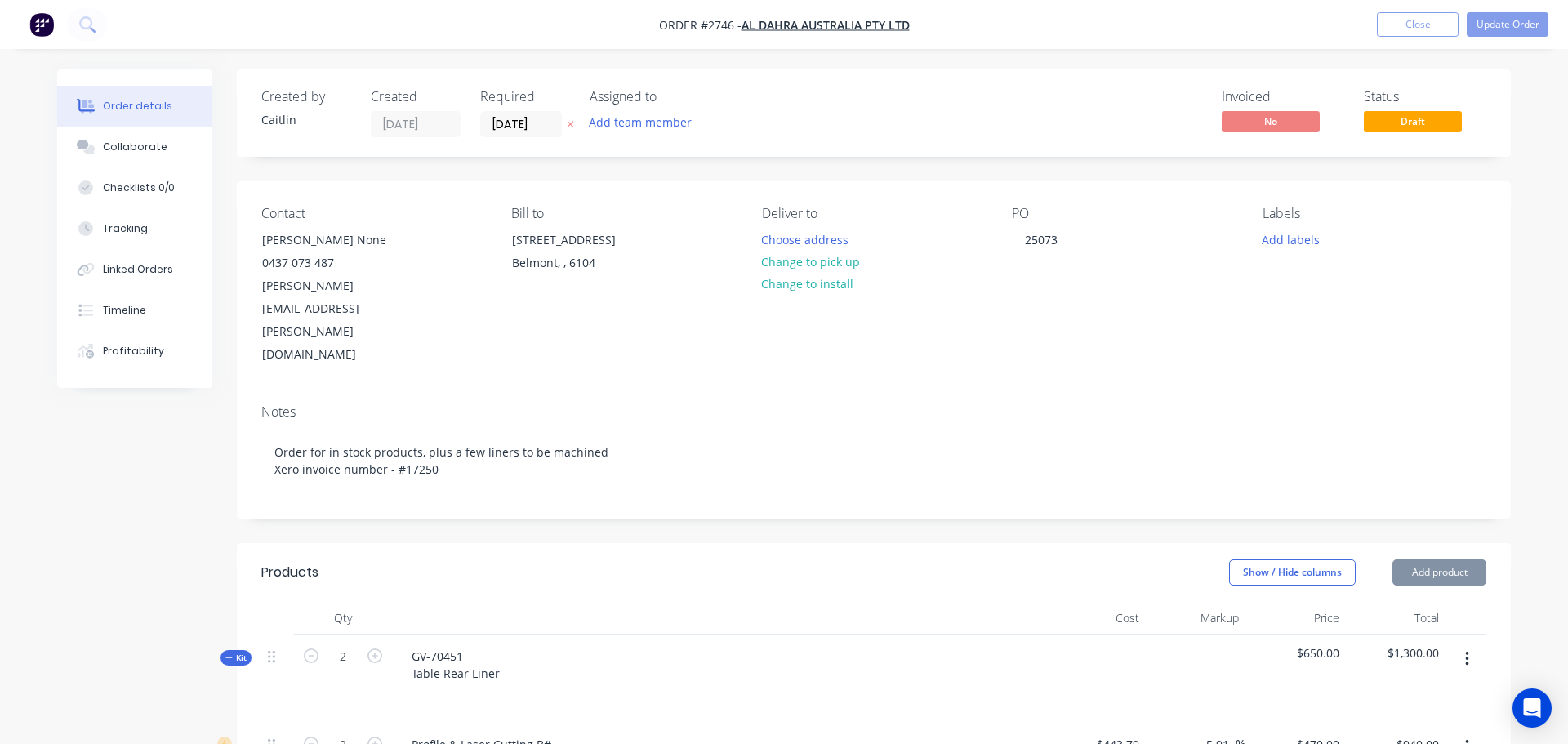
type input "$120.00"
type input "$360.00"
type input "$522.70"
type input "$57.29"
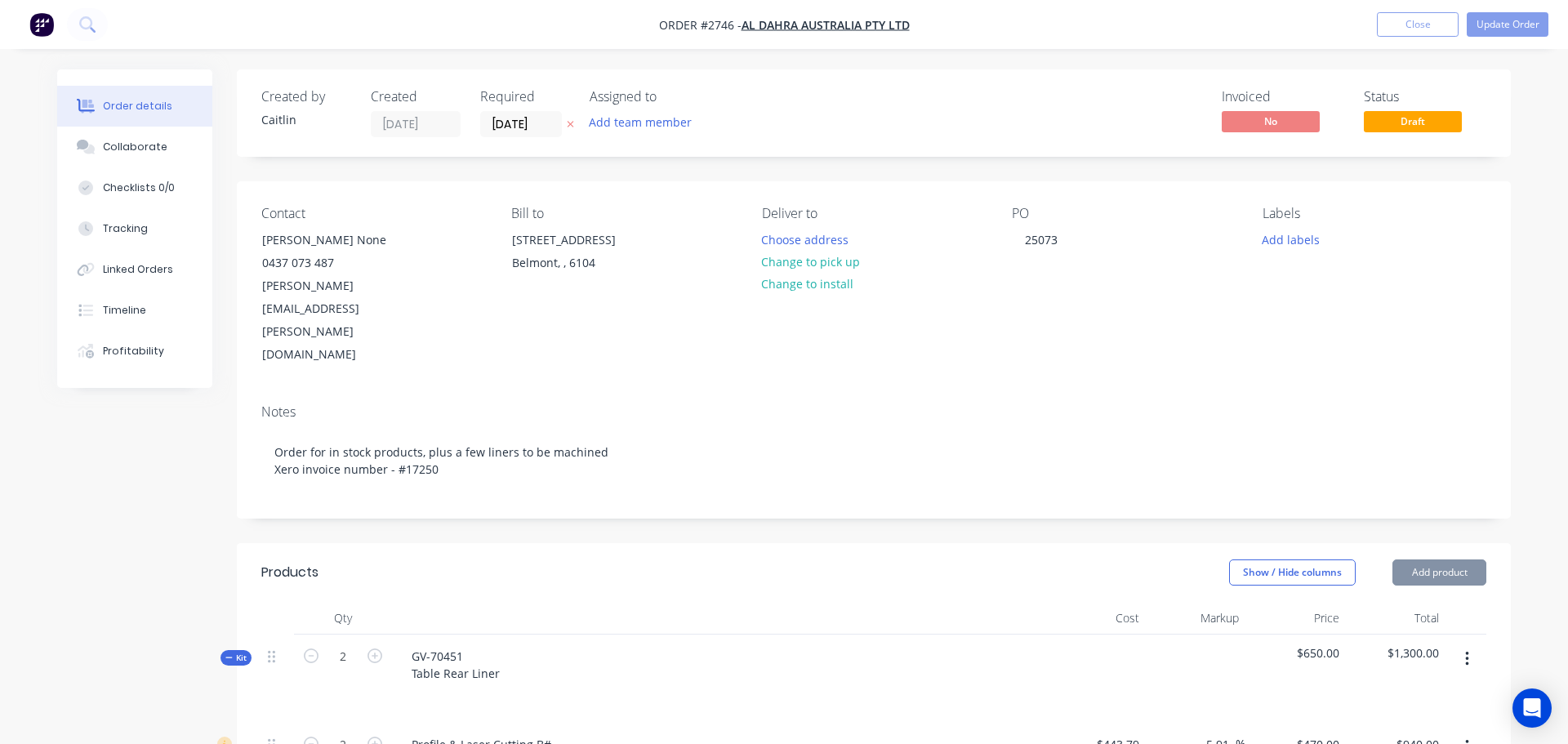
type input "809.24"
type input "$520.9036"
type input "$800.00"
type input "$120.00"
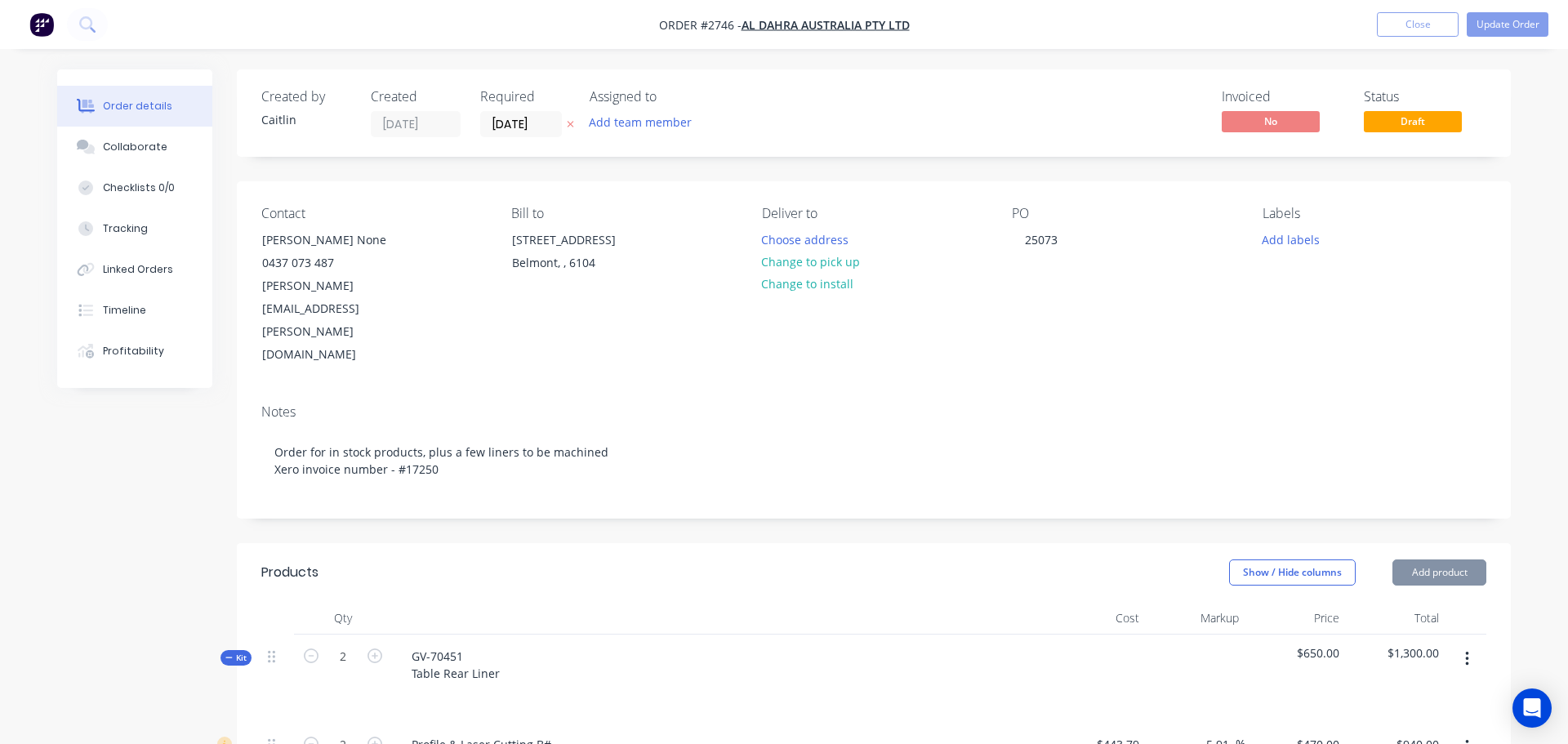
type input "$867.11"
type input "$1,734.22"
type input "$738.32"
type input "$1,476.64"
type input "$867.11"
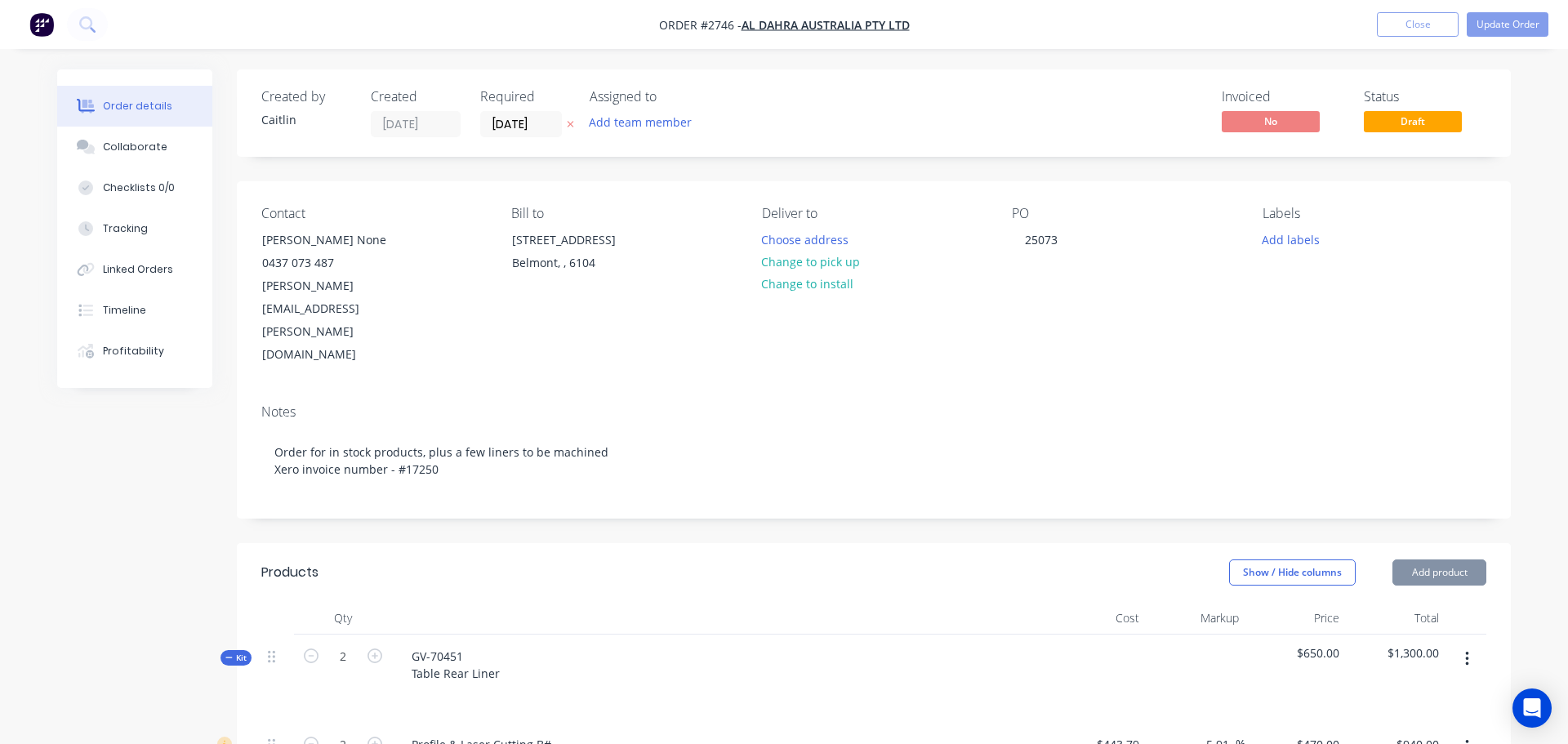
type input "$1,734.22"
type input "$742.07"
type input "$116.26"
type input "172.92"
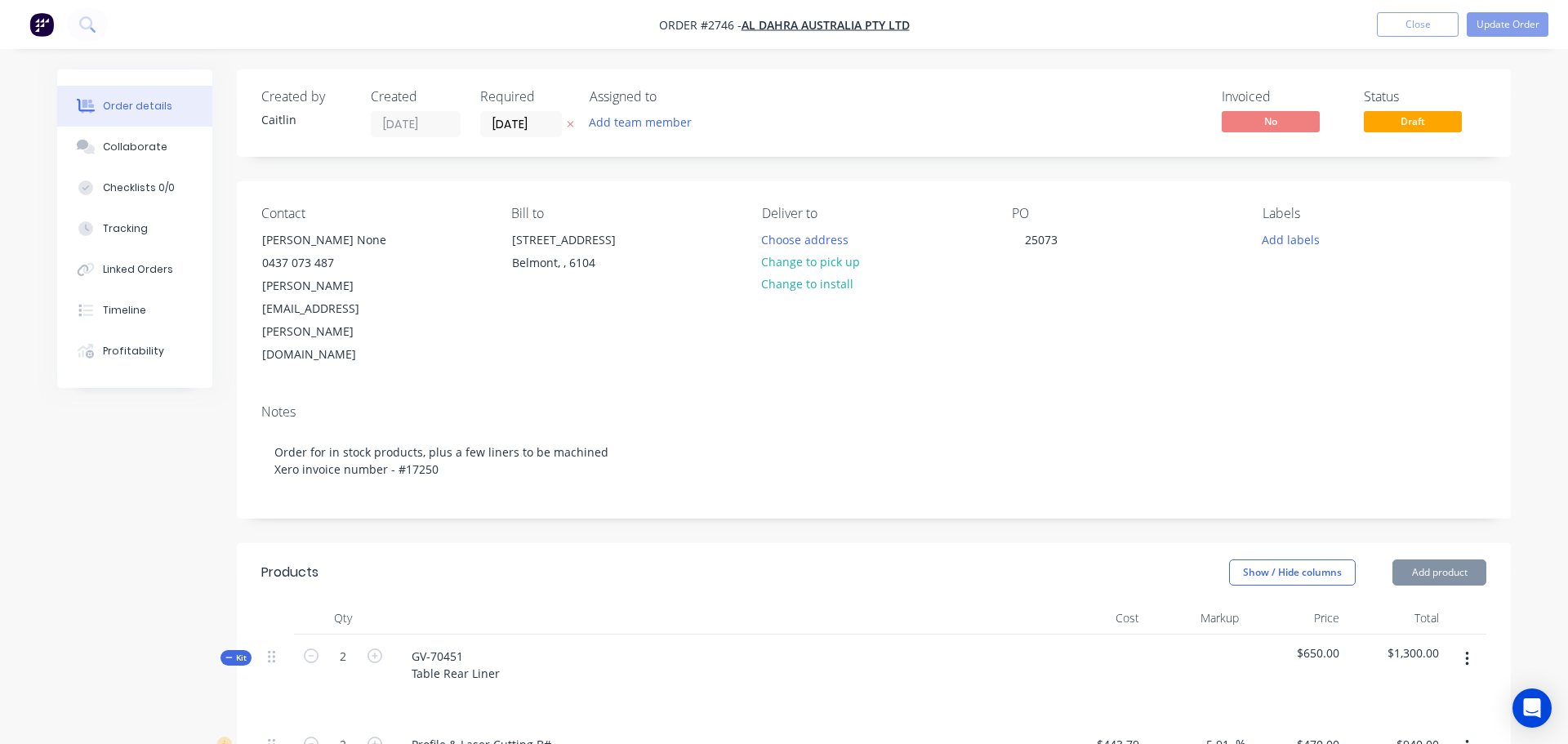
type input "$317.2968"
type input "$317.30"
type input "$120.00"
type input "$165.00"
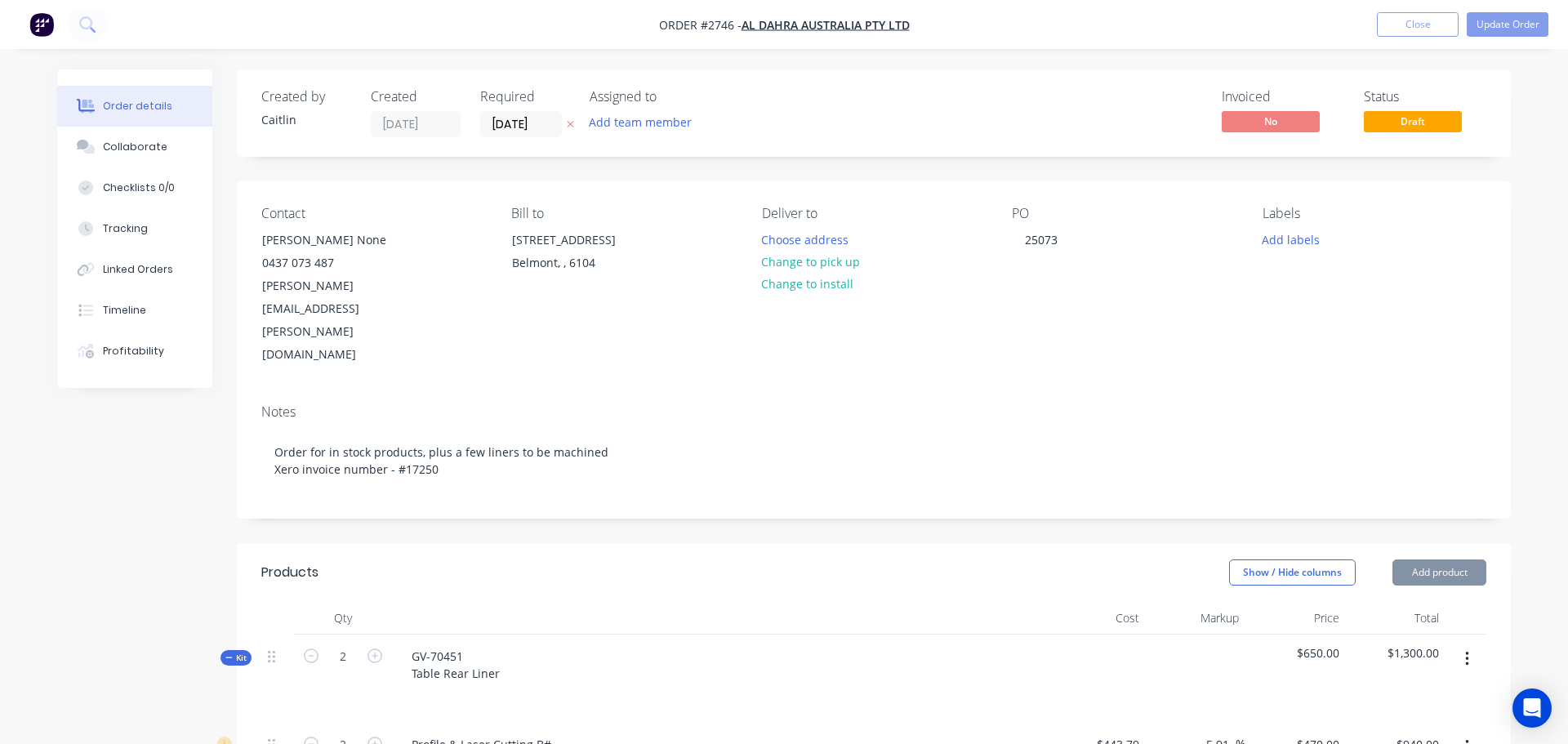
type input "109.52"
type input "$345.708"
type input "$155.57"
type input "$16.50"
type input "35"
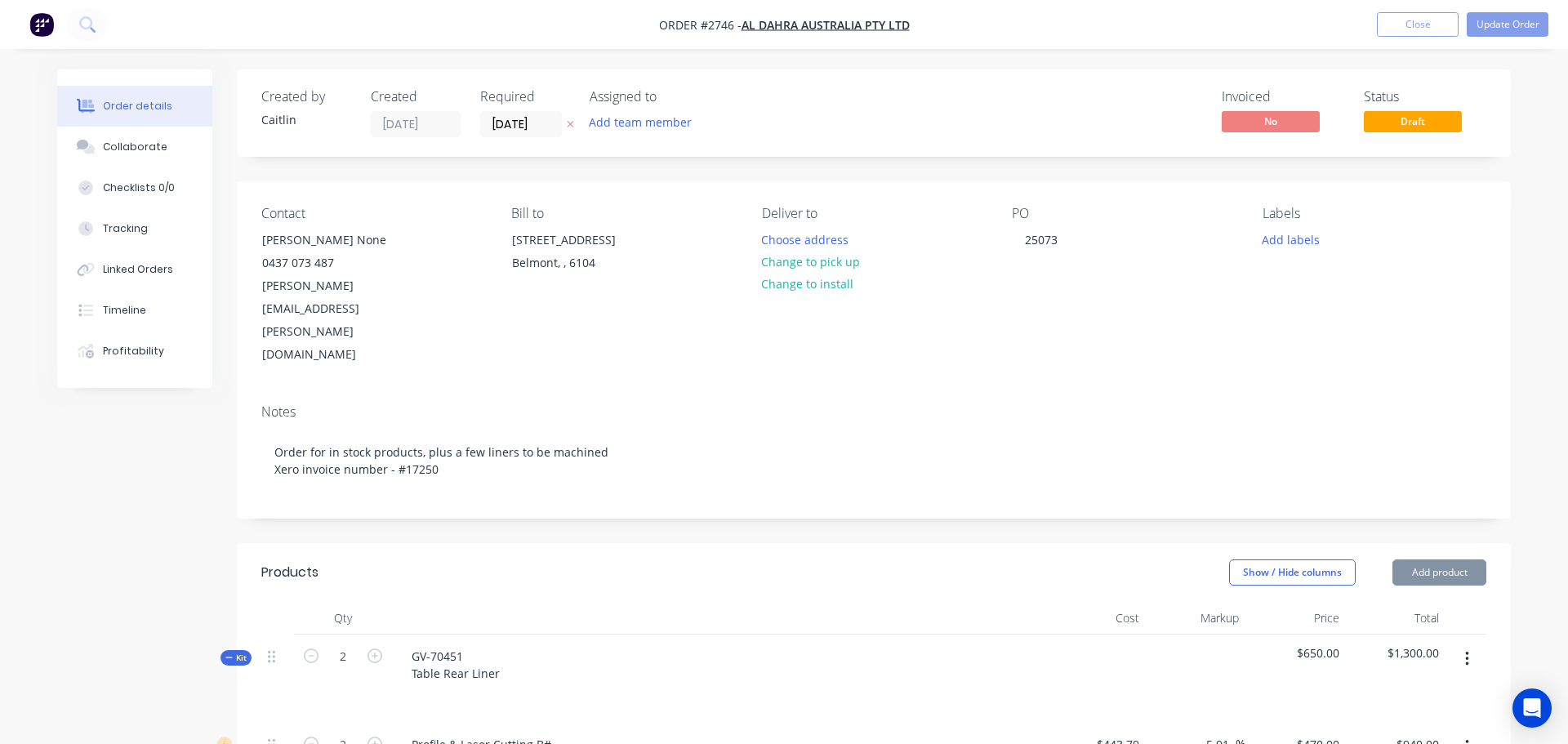
type input "$22.275"
type input "$133.65"
type input "$10.22"
type input "35"
type input "$13.797"
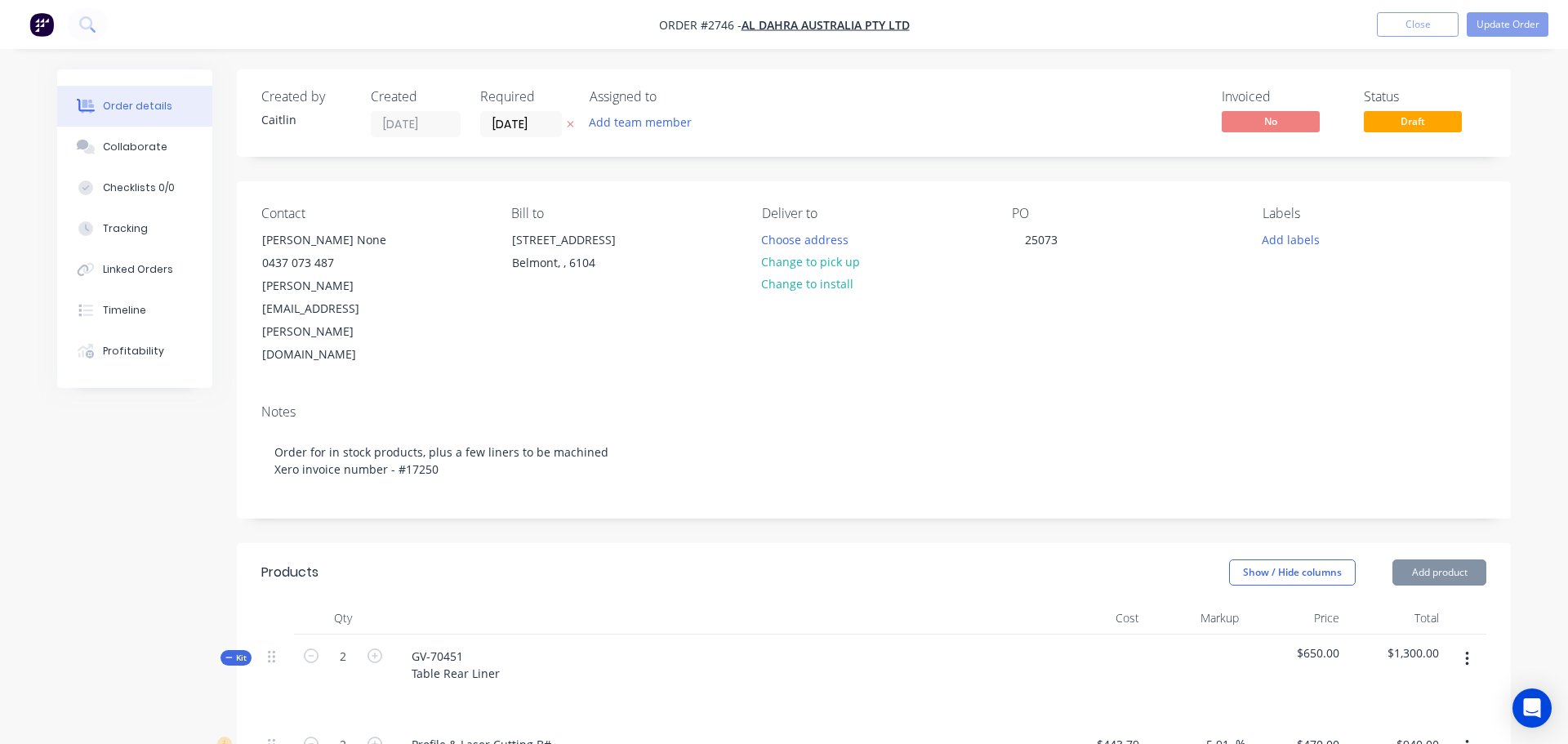
type input "$82.78"
type input "$120.00"
type input "$720.00"
type input "$180.29"
type input "45.52"
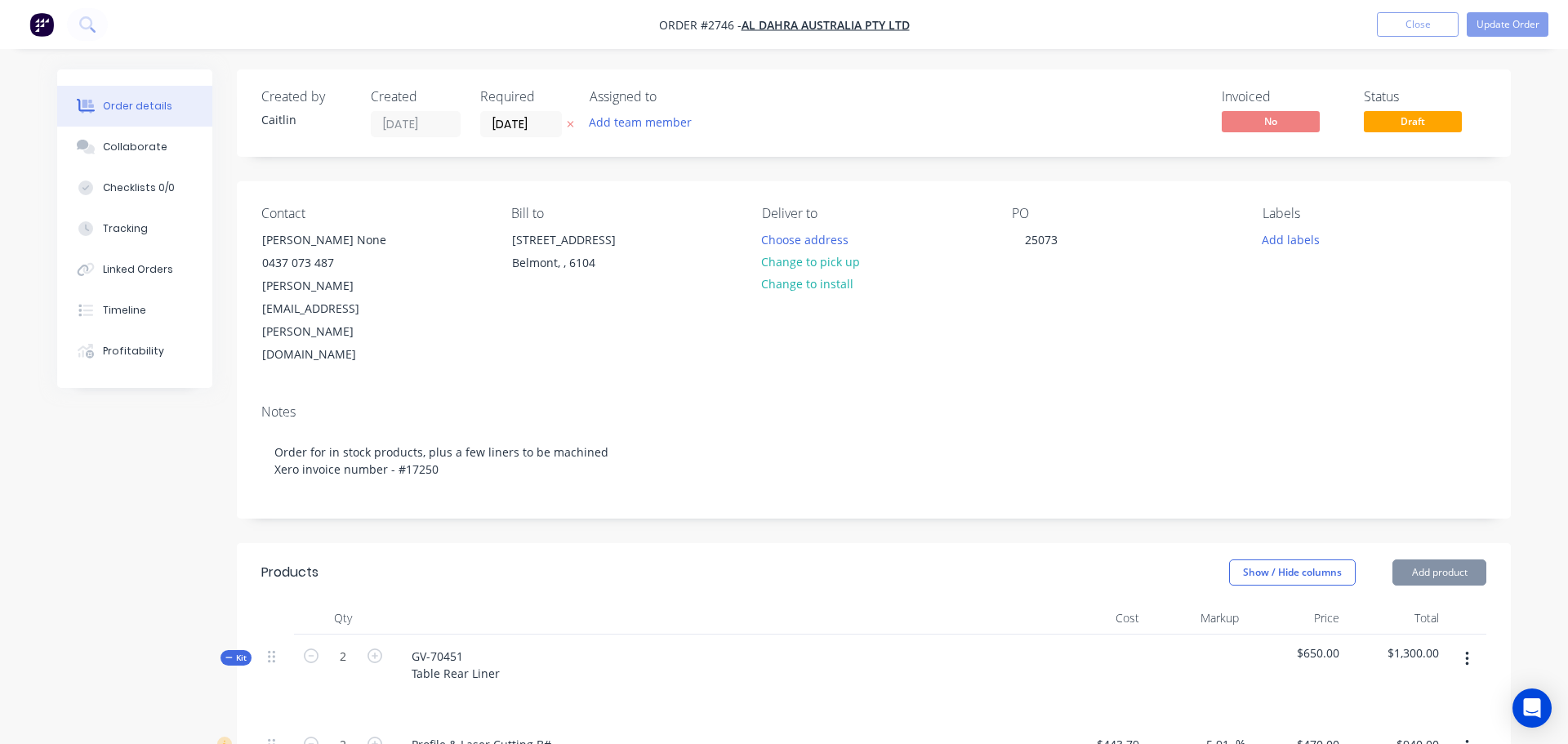
type input "$262.358"
type input "$61.00"
type input "$120.00"
type input "$90.00"
type input "$180.29"
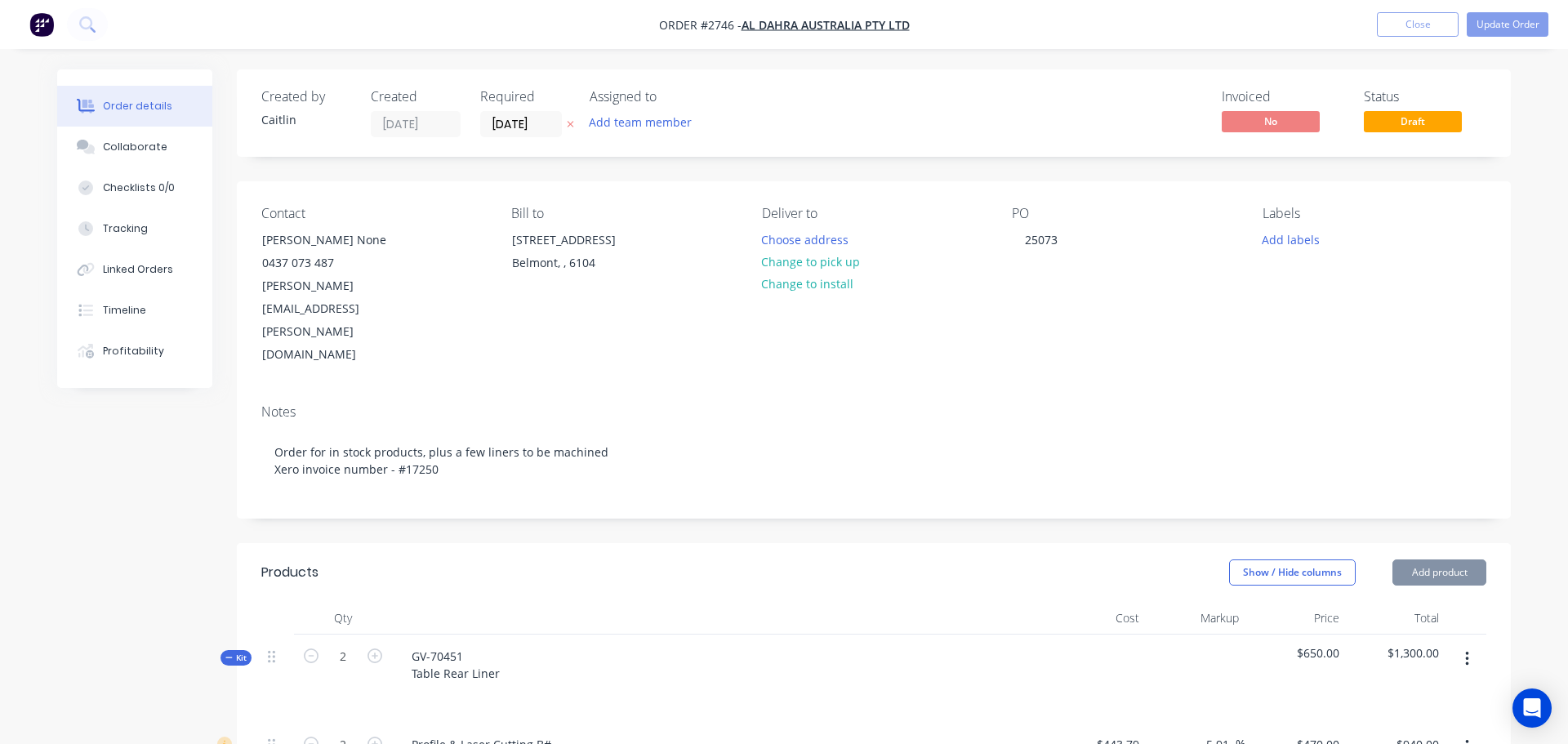
type input "57.43"
type input "$283.8305"
type input "$56.00"
type input "$120.00"
type input "$180.00"
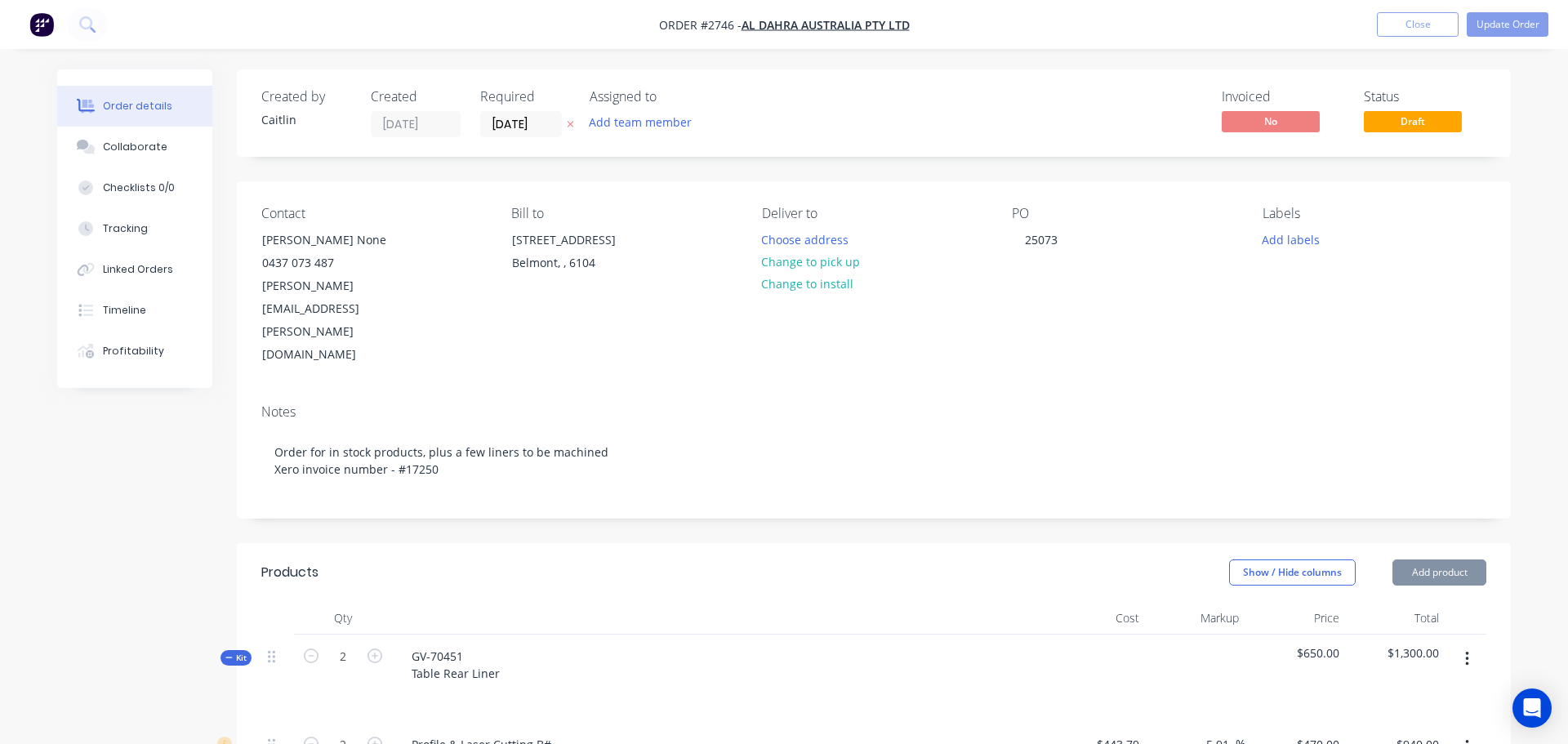
type input "$180.29"
type input "166.91"
type input "$481.2057"
type input "$530.00"
type input "$120.00"
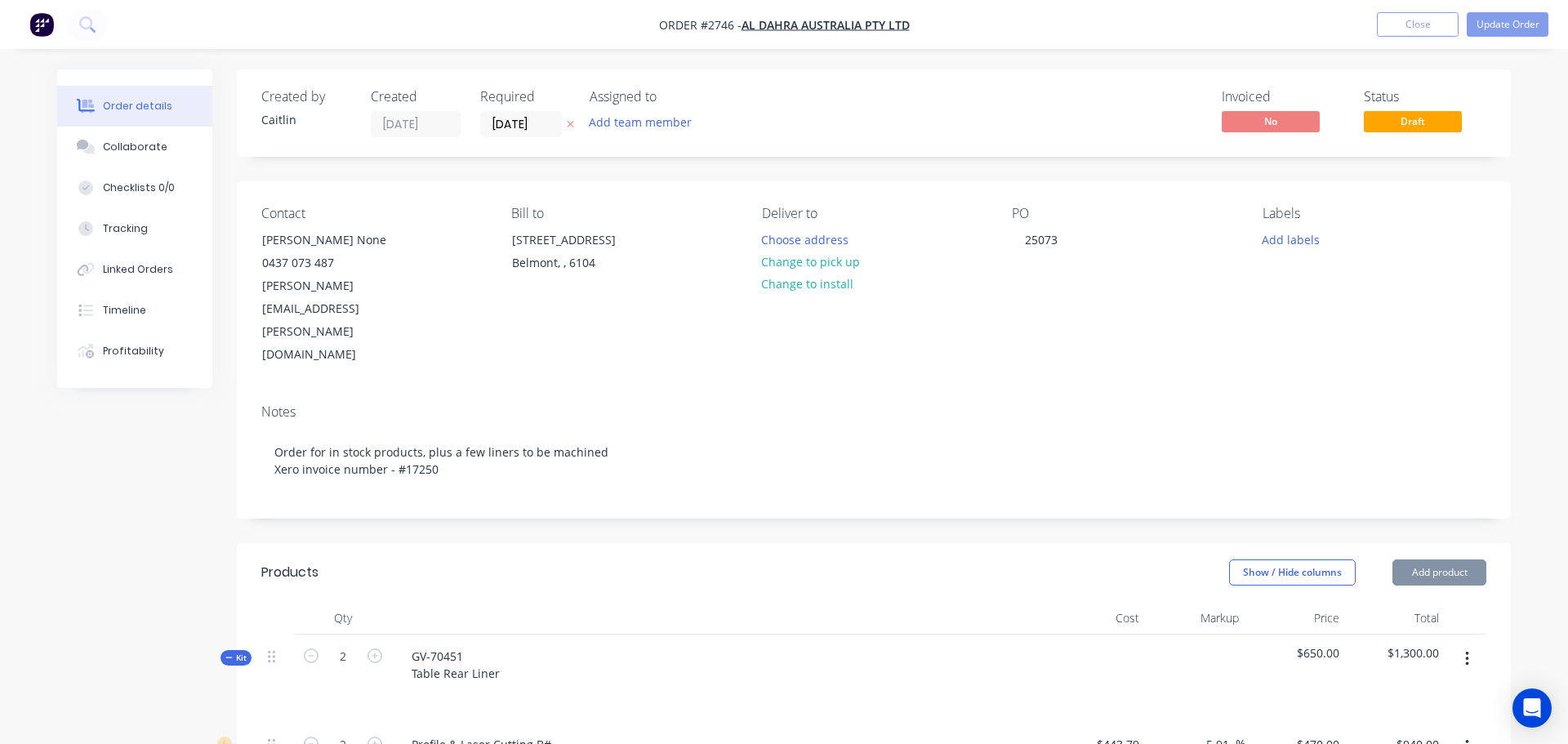
type input "$480.00"
type input "$55.00"
type input "41.35"
type input "$77.7441"
type input "$1,039.05"
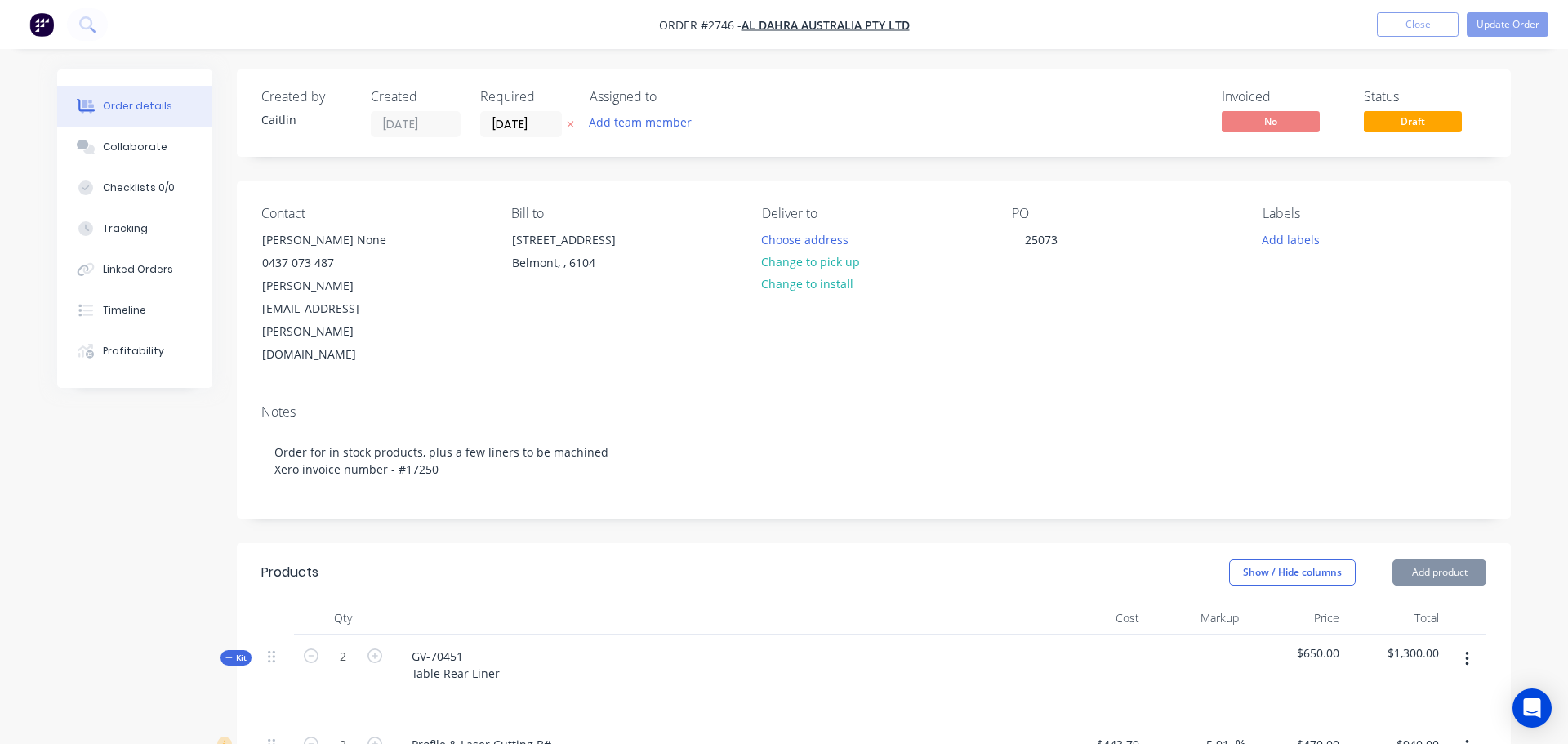
type input "$233.00"
type input "35"
type input "$314.55"
type input "$2,830.95"
type input "$120.00"
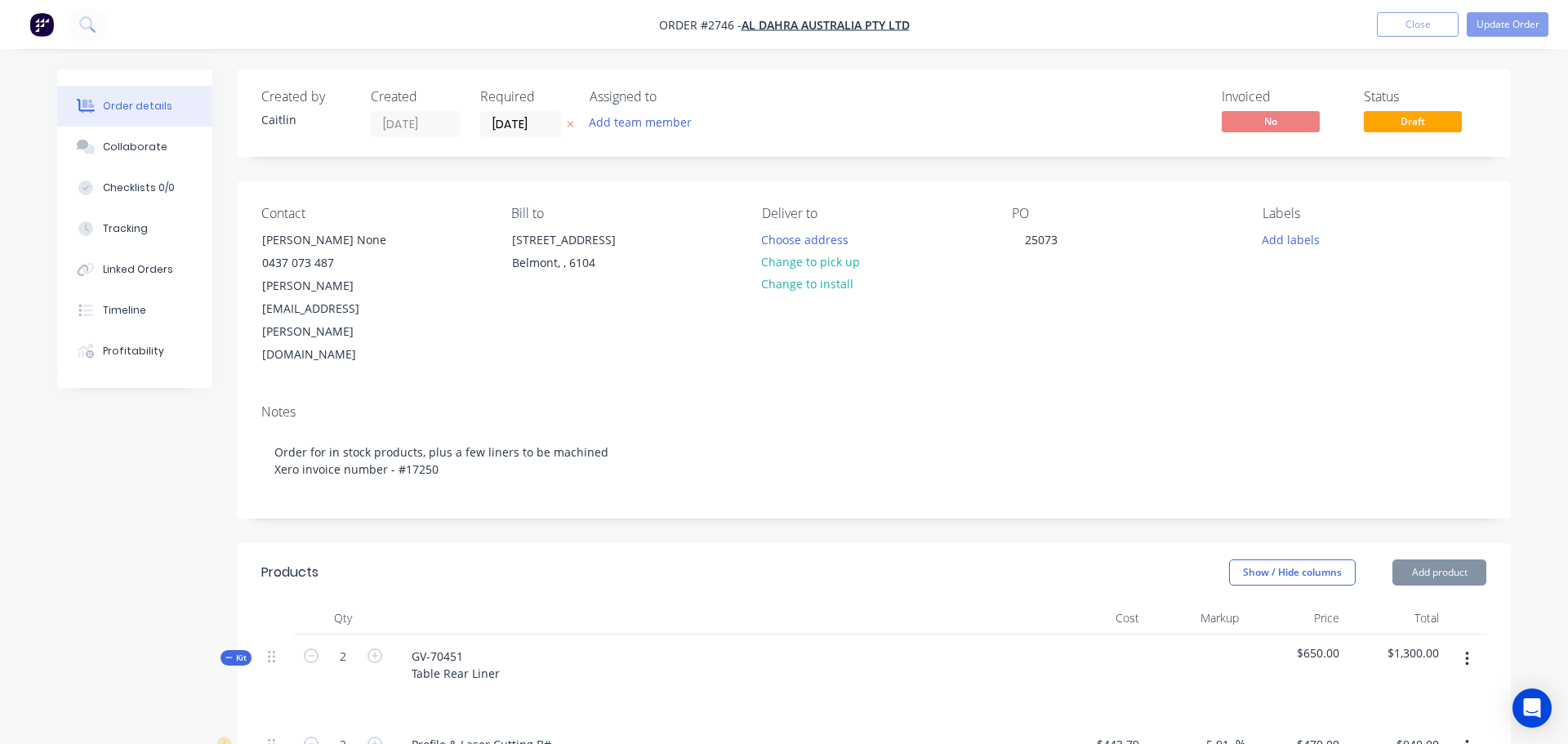
type input "$2,700.00"
type input "$398.17"
type input "-30.34"
type input "$277.37"
type input "$554.74"
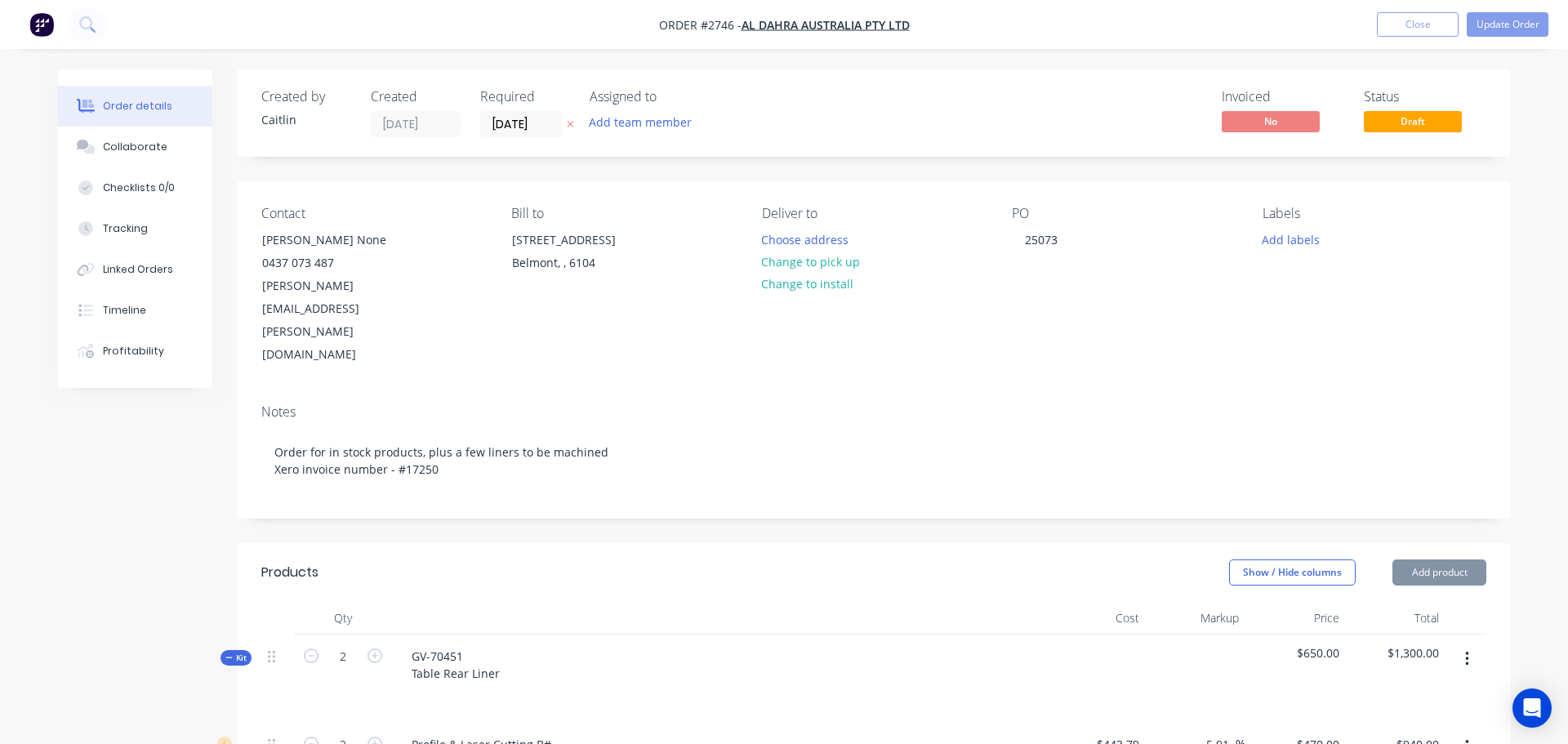
type input "$120.00"
type input "$1,440.00"
type input "$55.00"
type input "77.03"
type input "$97.3684"
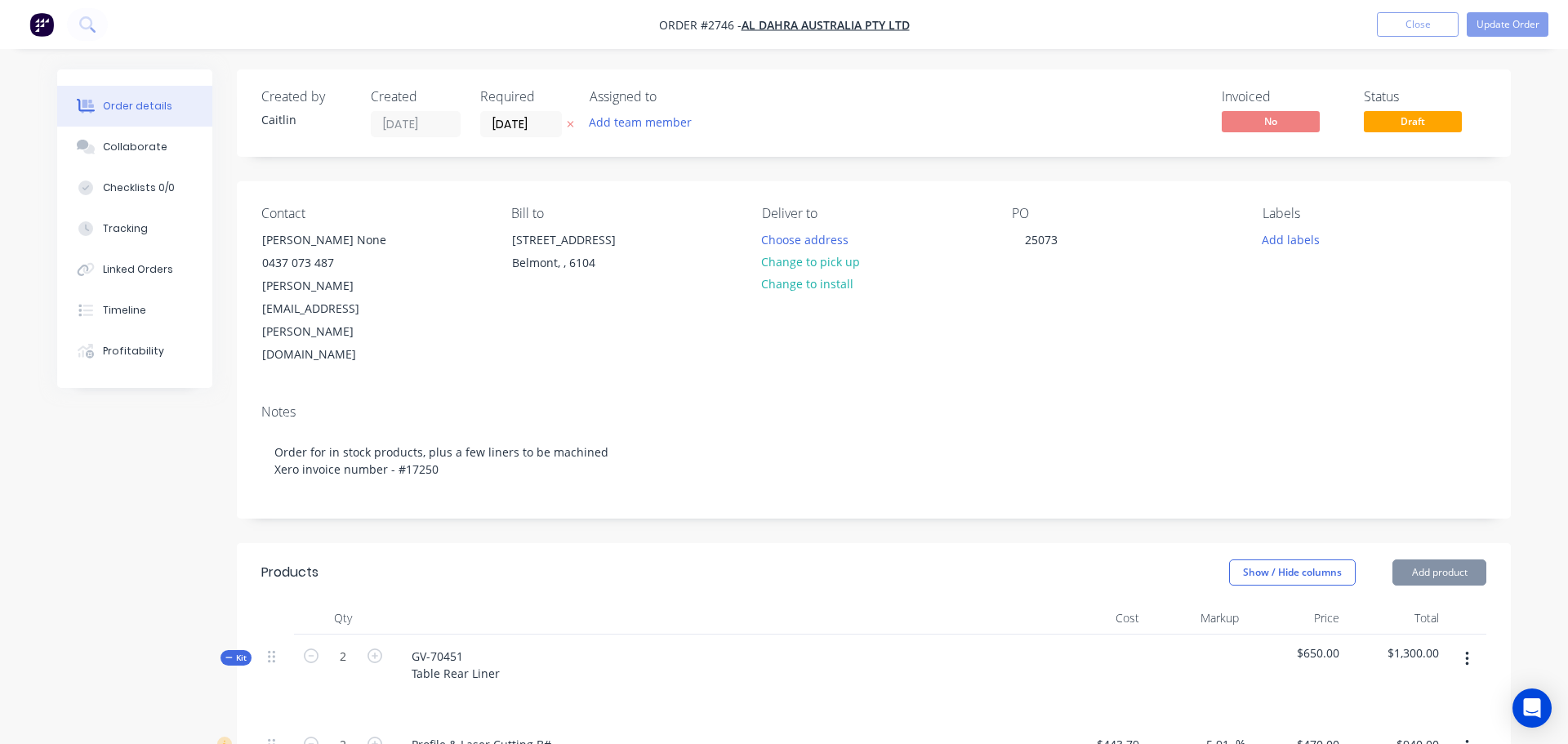
type input "$444.00"
type input "$80.00"
type input "35"
type input "$108.00"
type input "$1,296.00"
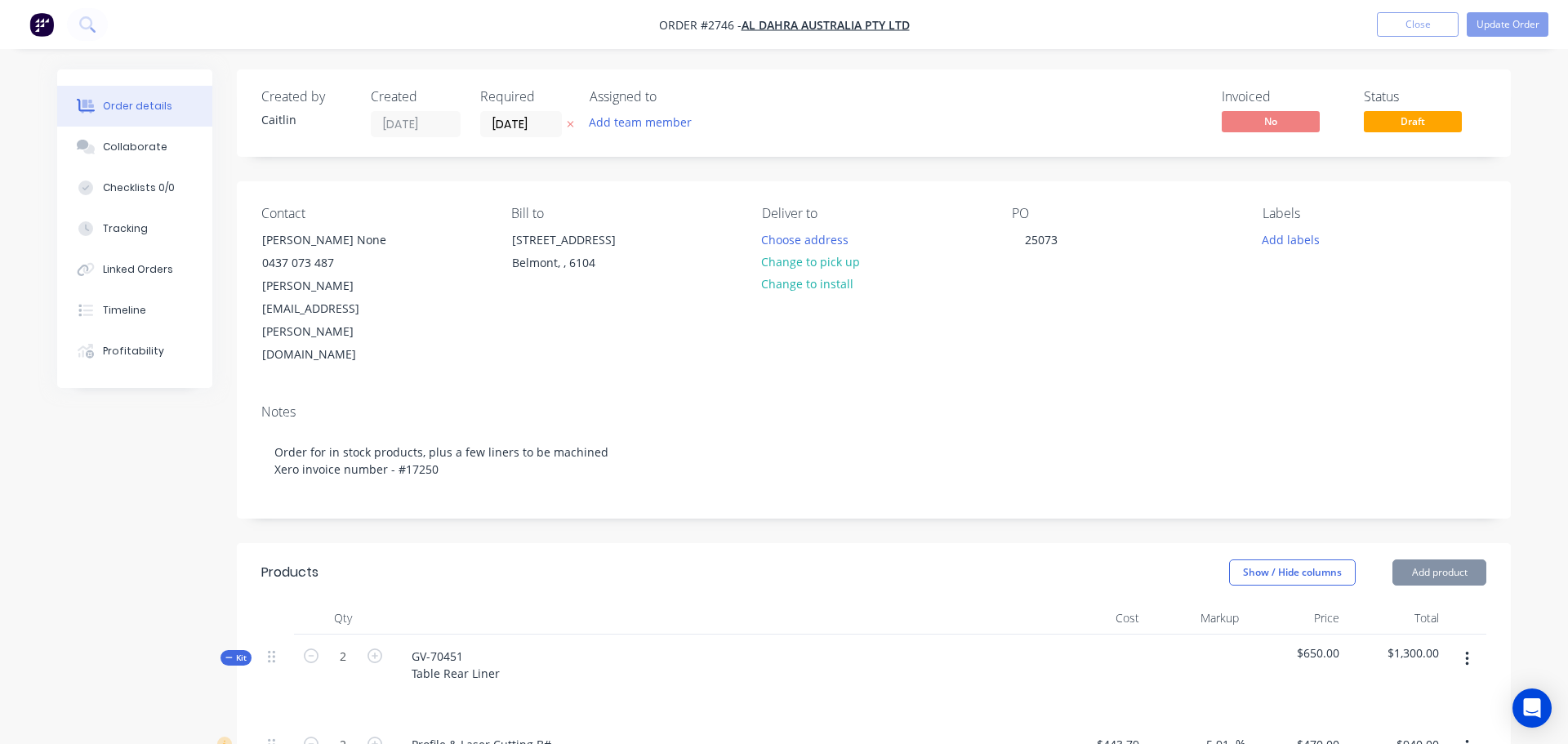
type input "$120.00"
type input "$3,600.00"
type input "$55.00"
type input "153.09"
type input "$139.1995"
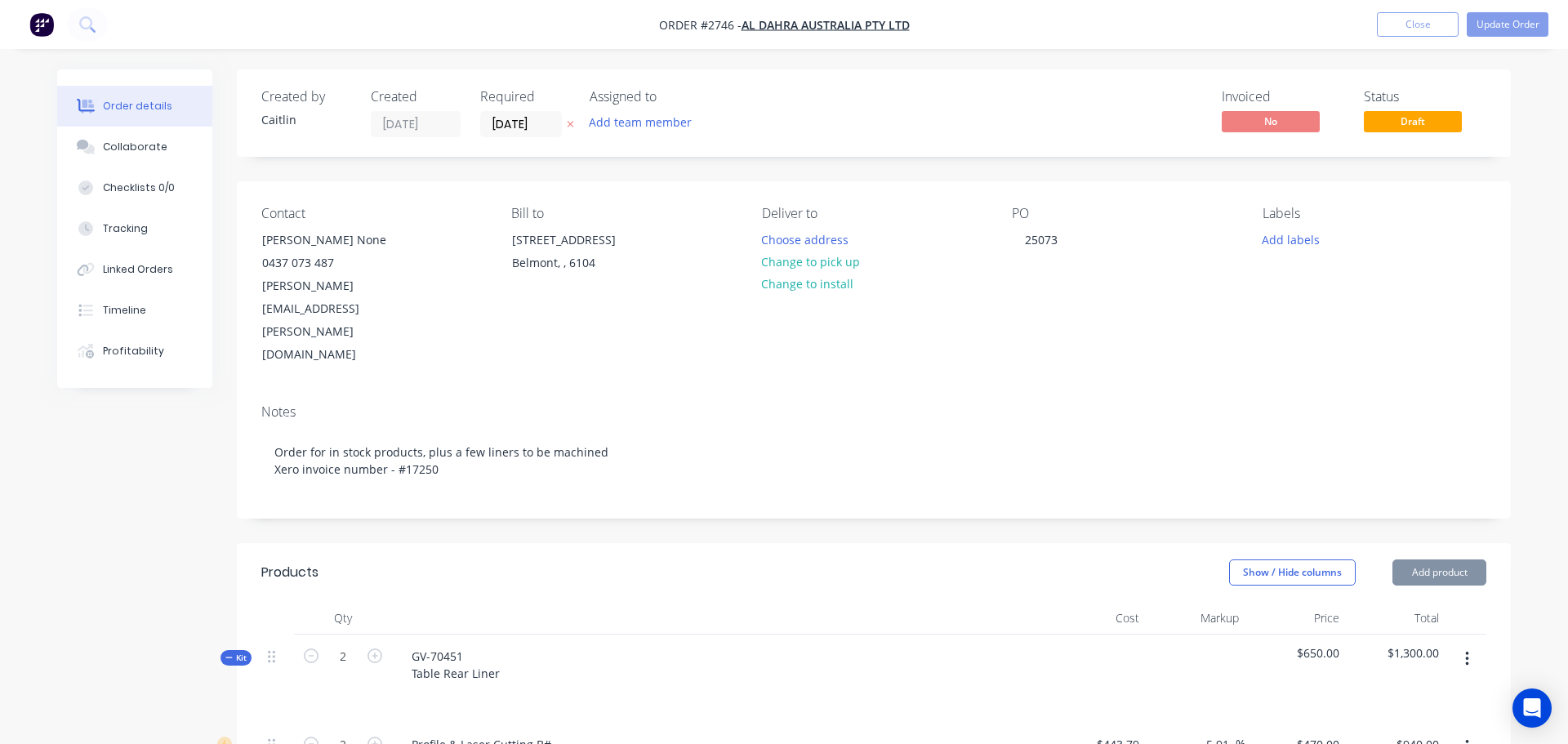
type input "$104.40"
type input "$80.00"
type input "35"
type input "$108.00"
type input "$324.00"
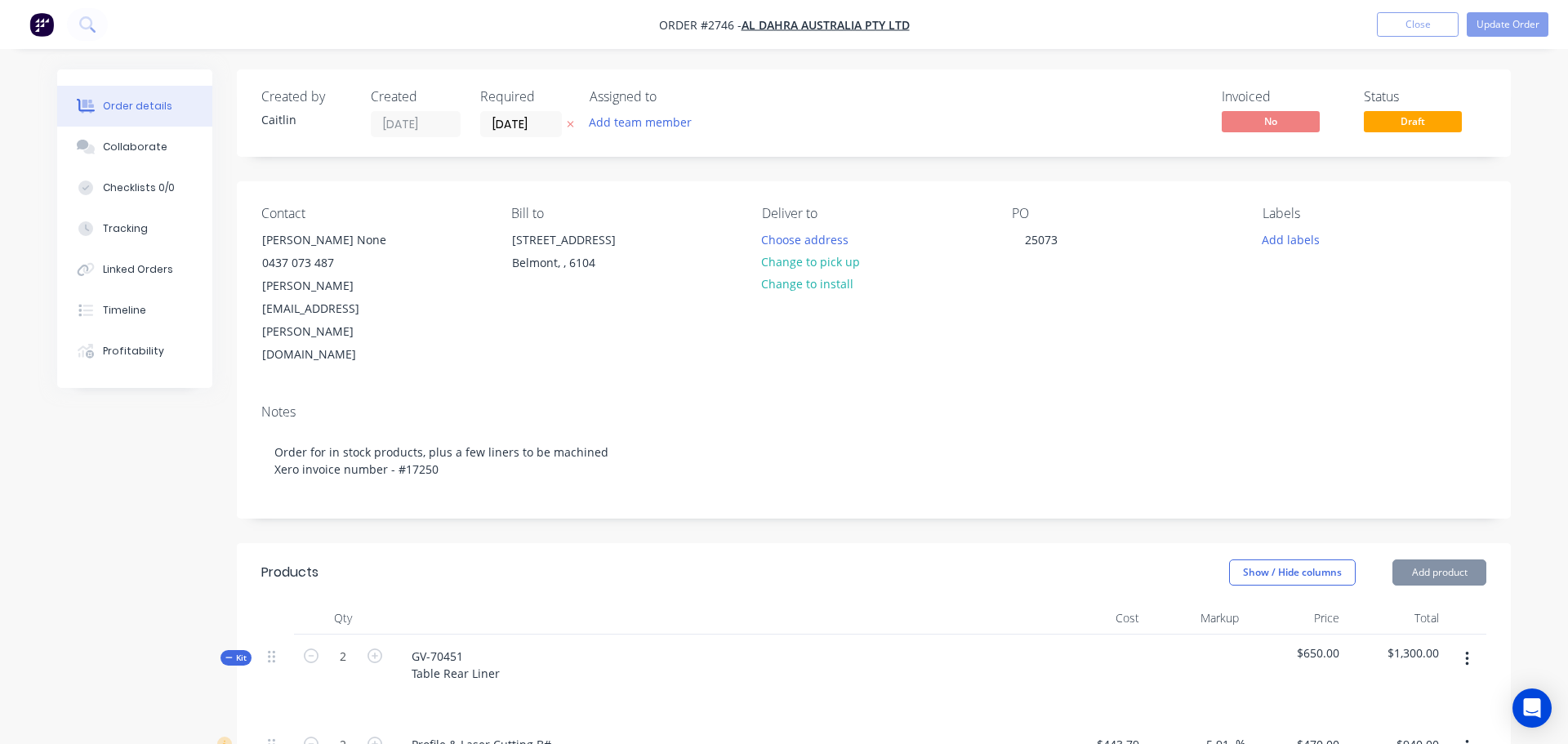
type input "$120.00"
type input "$810.00"
type input "$23.40"
type input "$1,170.00"
type input "$421.67"
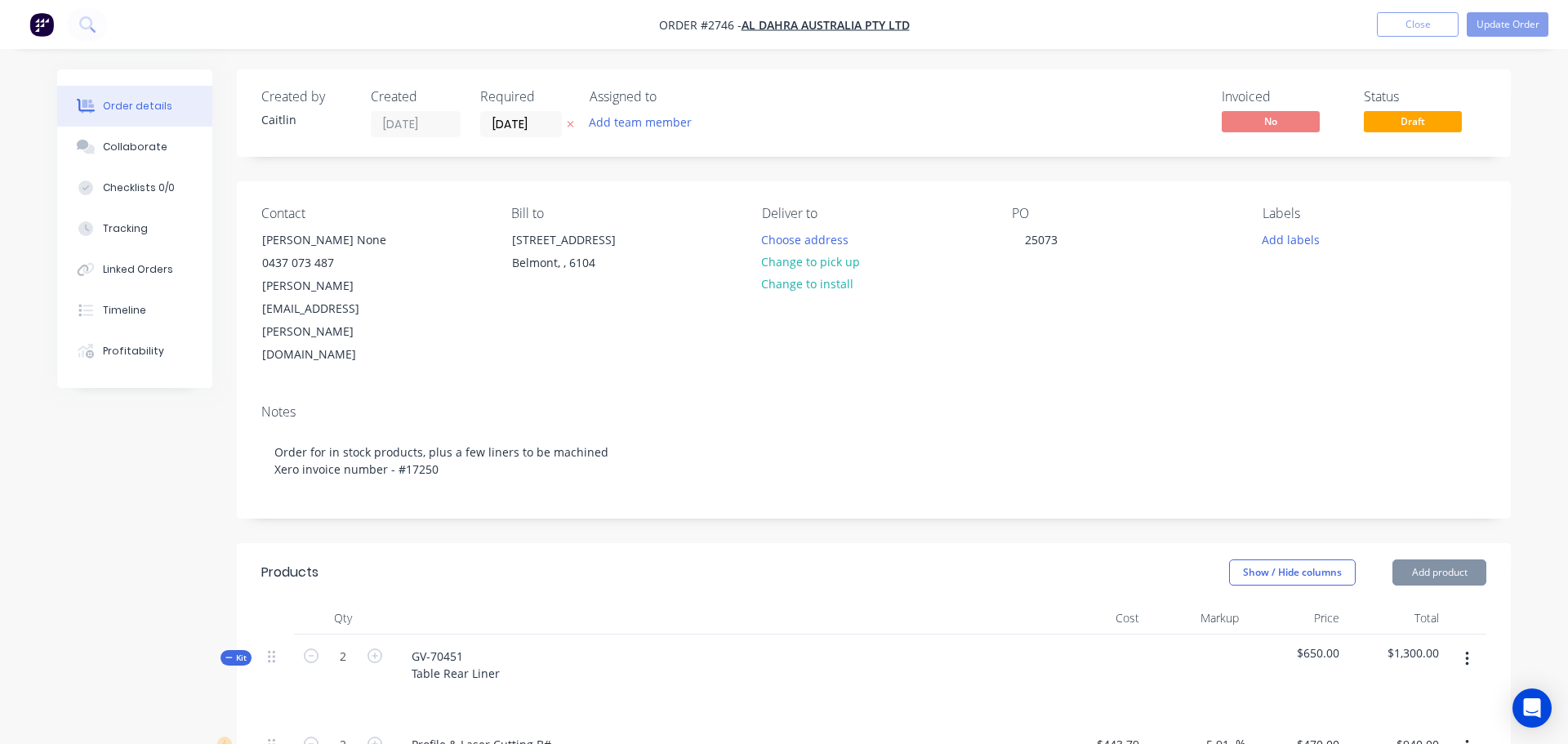
type input "67.4"
type input "$705.8756"
type input "$66.00"
type input "$120.00"
type input "$240.00"
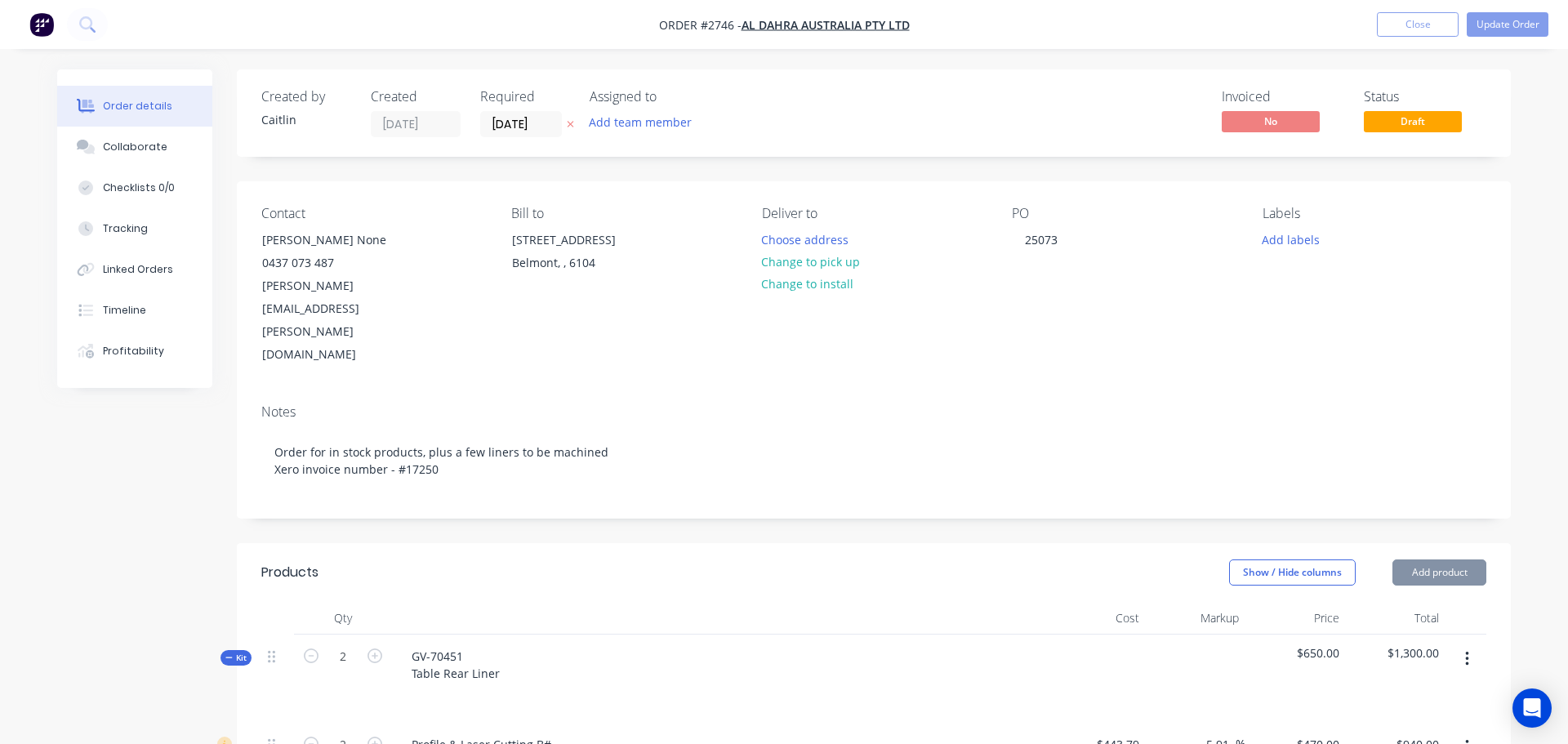
type input "$631.80"
type input "$-0.17"
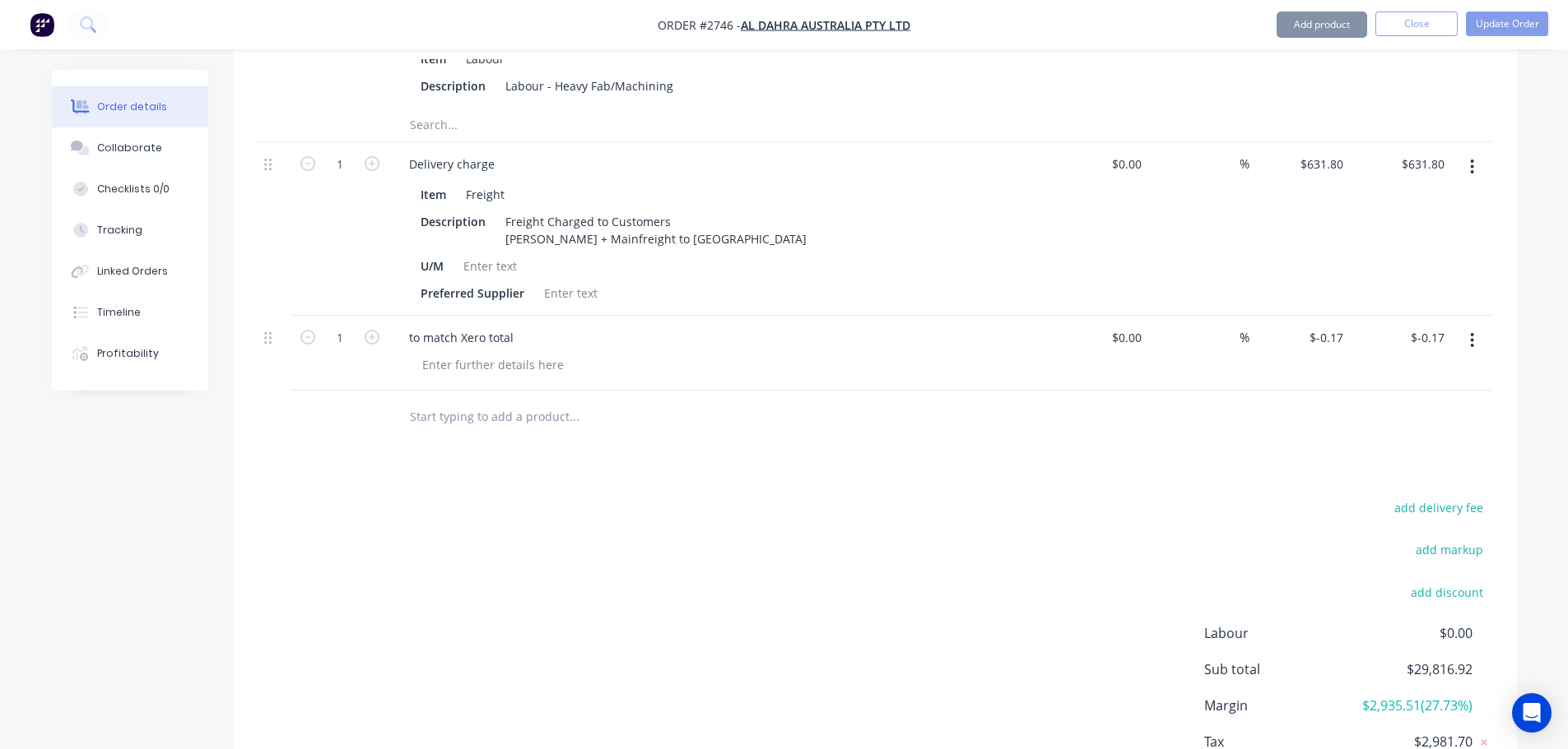
scroll to position [7429, 0]
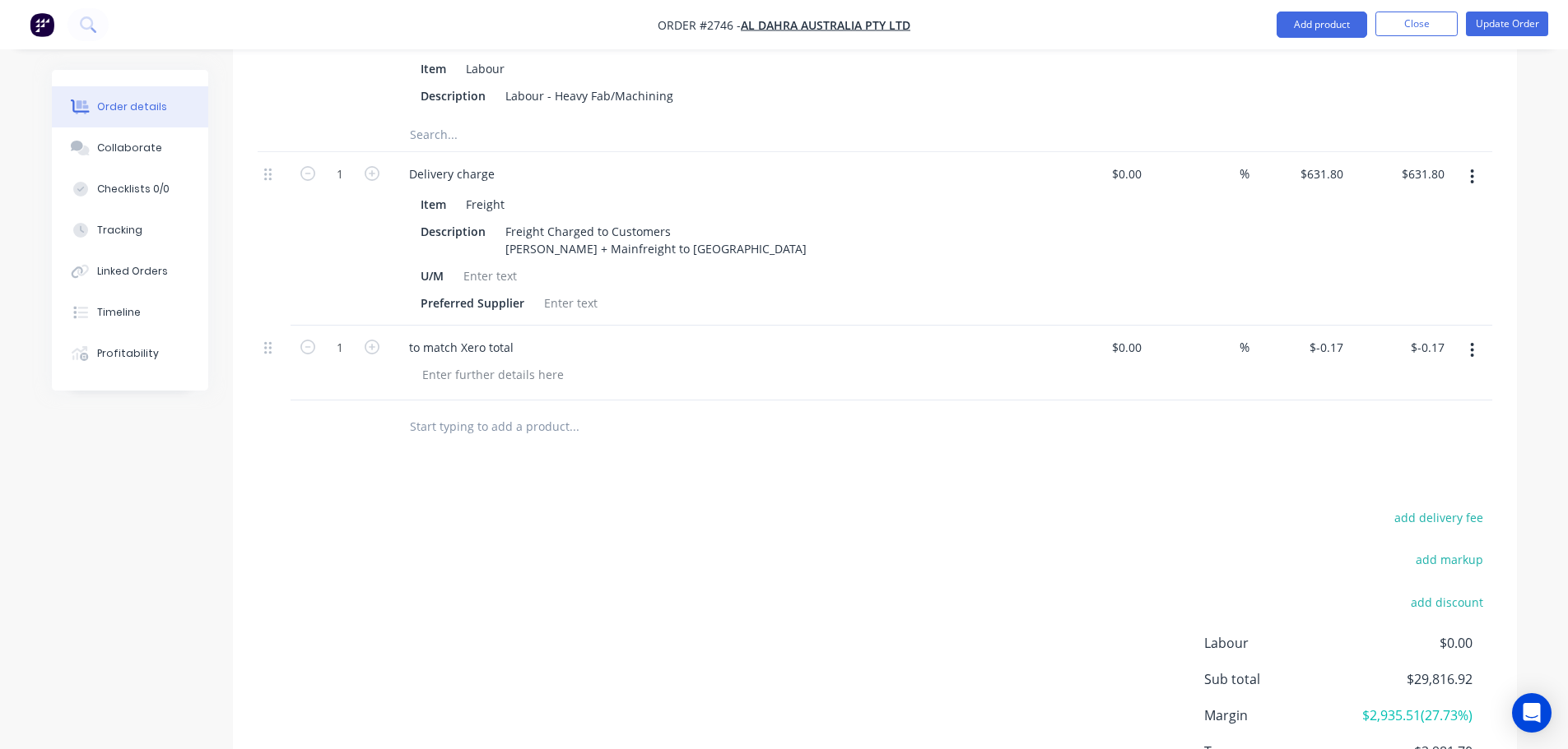
click at [1472, 341] on icon "button" at bounding box center [1472, 350] width 4 height 18
drag, startPoint x: 1387, startPoint y: 416, endPoint x: 1401, endPoint y: 402, distance: 19.8
click at [1387, 480] on div "Delete" at bounding box center [1414, 492] width 127 height 24
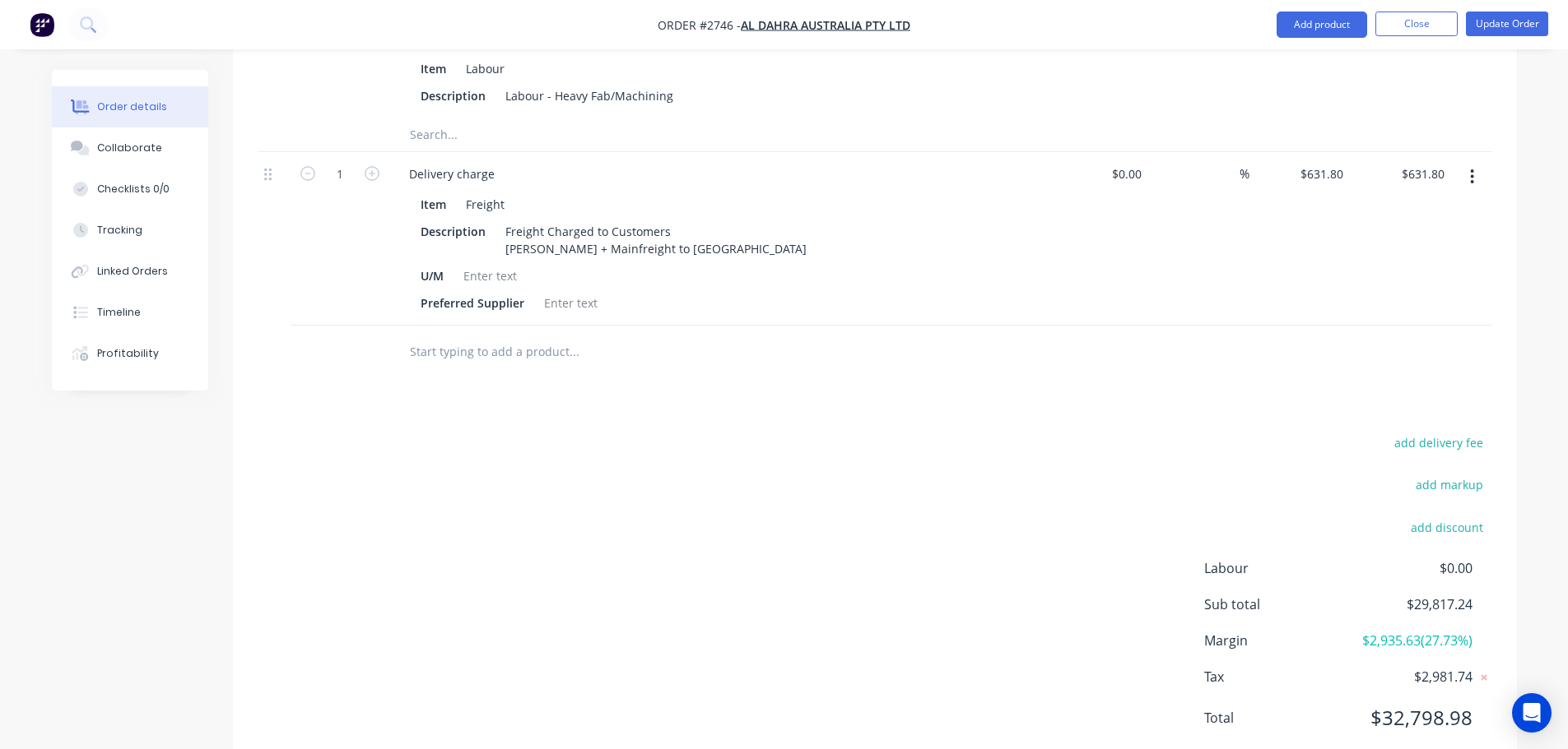
scroll to position [7391, 0]
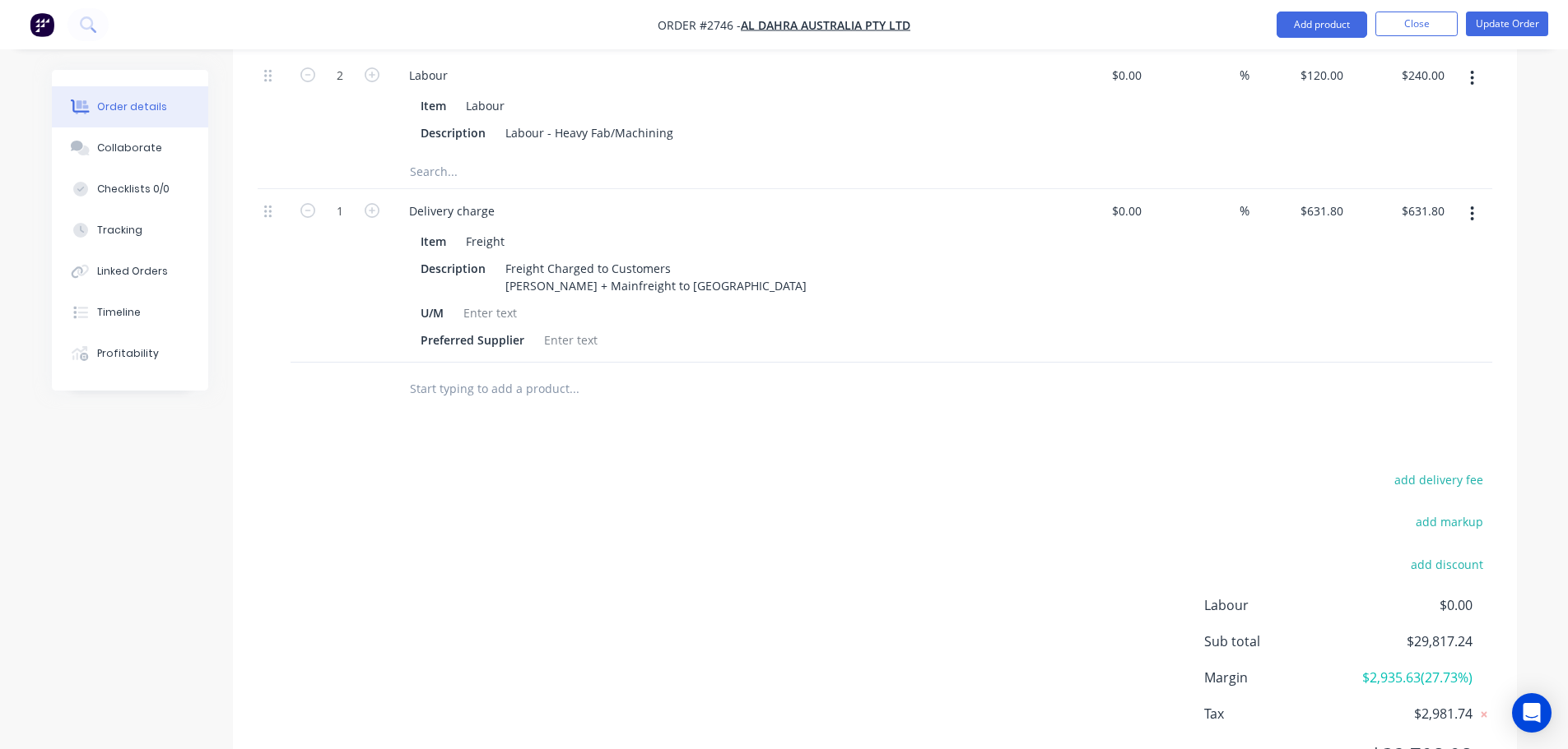
click at [1338, 468] on div "add delivery fee" at bounding box center [1389, 489] width 206 height 42
click at [1439, 199] on input "$631.80" at bounding box center [1426, 210] width 51 height 24
type input "631.60"
type input "$631.60"
click at [1344, 210] on div "$631.60 $631.80" at bounding box center [1300, 276] width 101 height 174
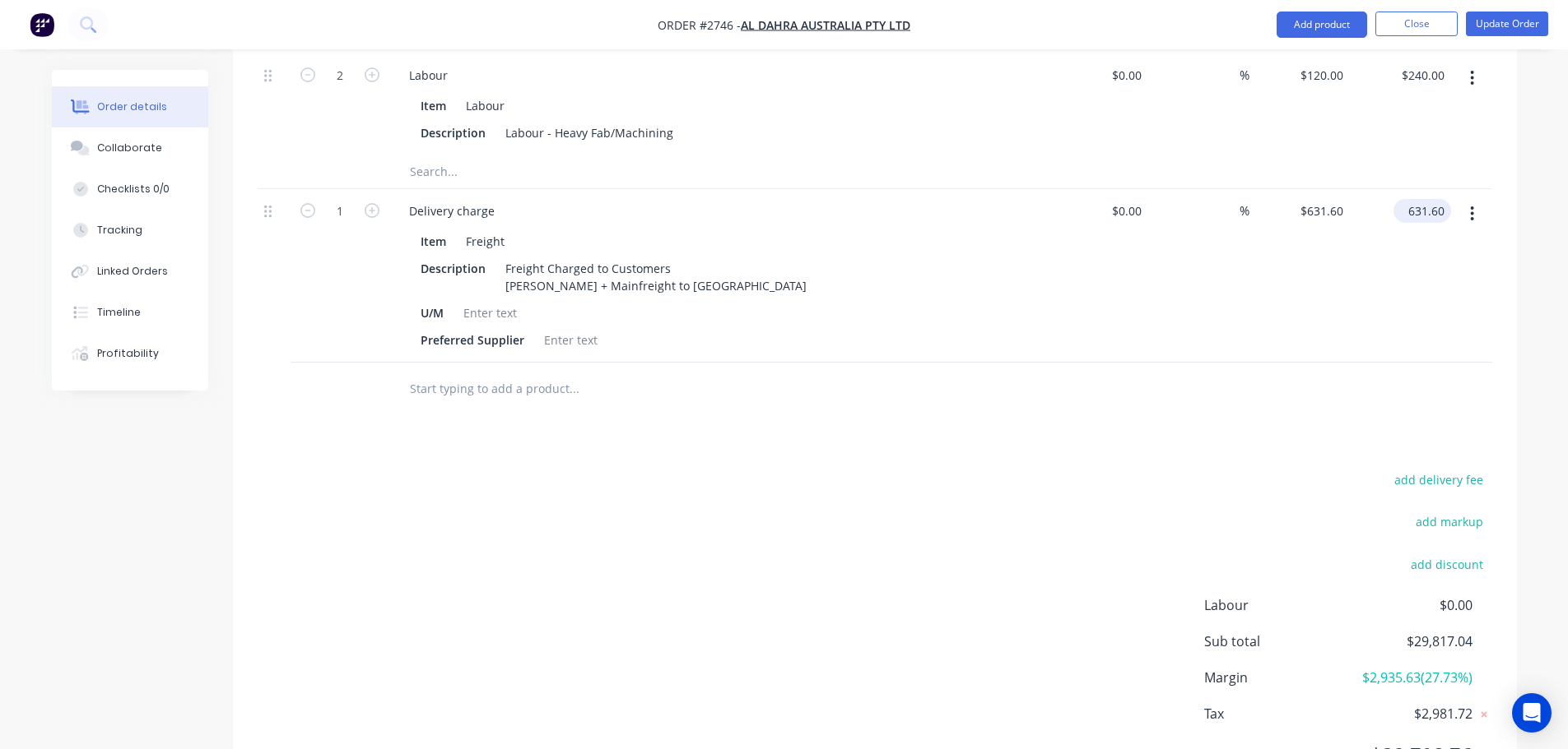
click at [1443, 199] on input "631.60" at bounding box center [1426, 210] width 51 height 24
type input "631.70"
click at [1193, 488] on div "add delivery fee add markup add discount Labour $0.00 Sub total $29,817.04 Marg…" at bounding box center [875, 626] width 1235 height 317
type input "$631.70"
click at [1442, 199] on input "631.70" at bounding box center [1428, 210] width 44 height 24
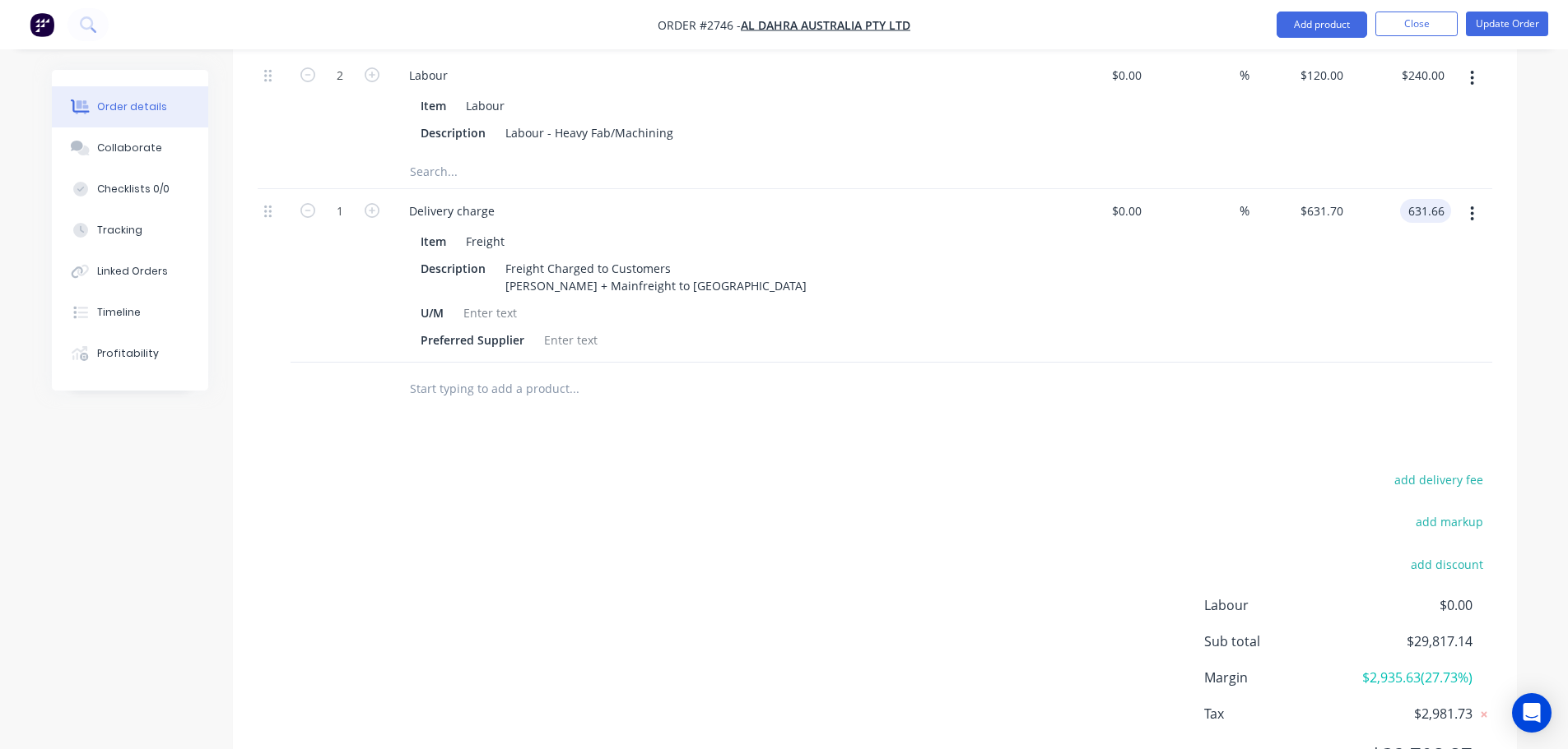
type input "631.66"
type input "$631.66"
click at [1440, 199] on input "631.66" at bounding box center [1428, 210] width 44 height 24
type input "631.61"
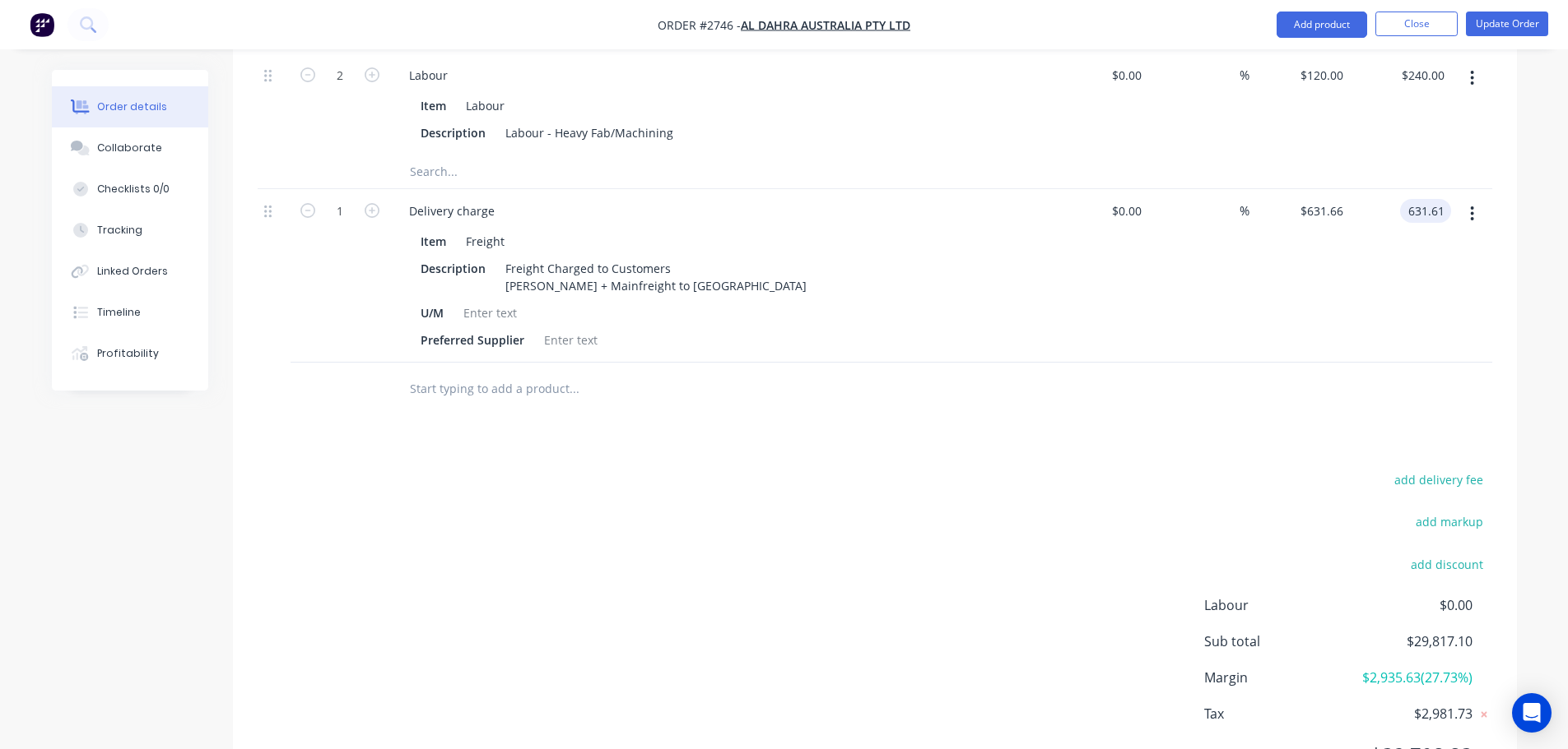
type input "$631.61"
click at [1260, 273] on div "$631.61 $631.66" at bounding box center [1300, 276] width 101 height 174
click at [1446, 199] on input "631.61" at bounding box center [1426, 210] width 51 height 24
type input "631.63"
type input "$631.63"
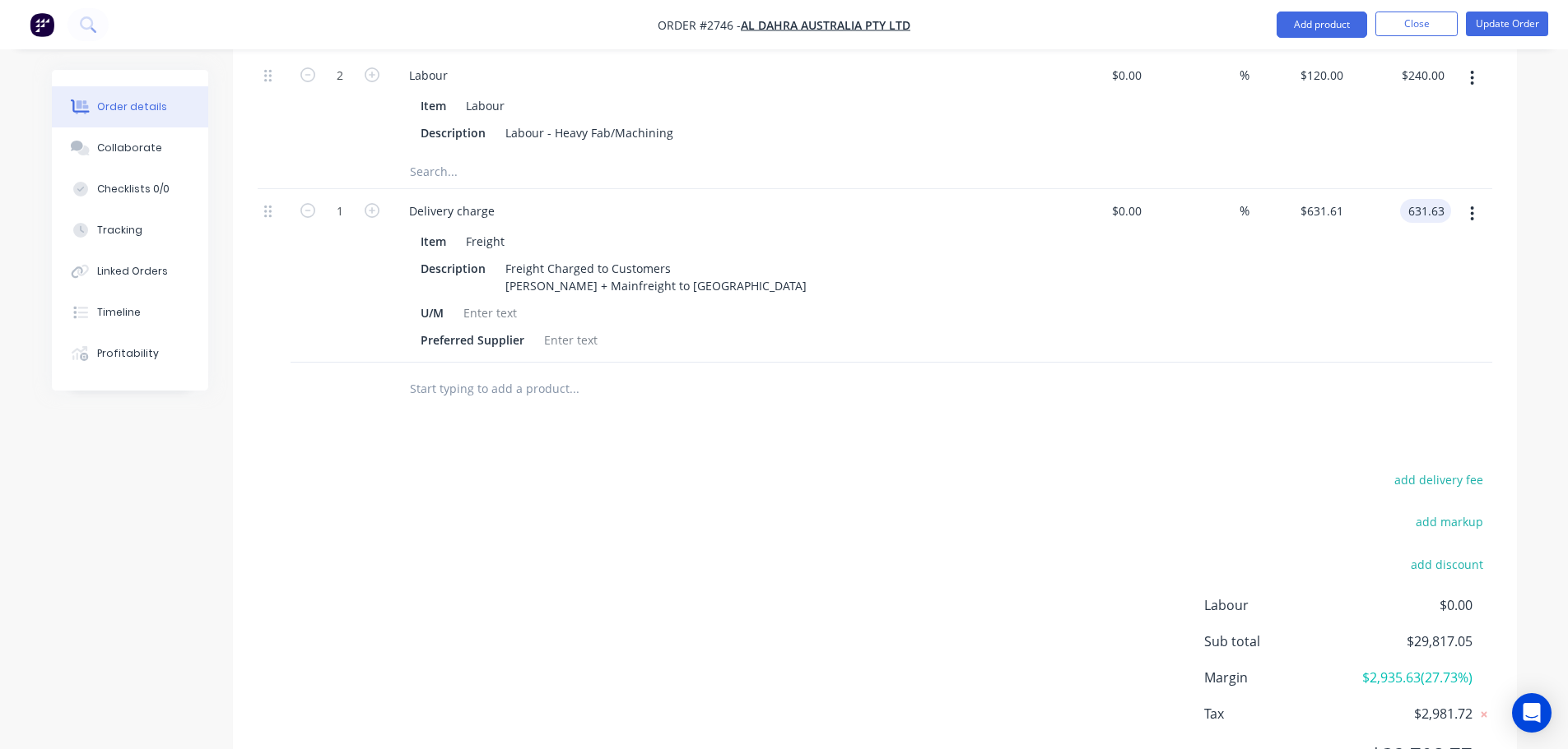
type input "$631.63"
click at [1267, 268] on div "$631.63 $631.61" at bounding box center [1300, 276] width 101 height 174
click at [1505, 27] on button "Update Order" at bounding box center [1506, 24] width 82 height 25
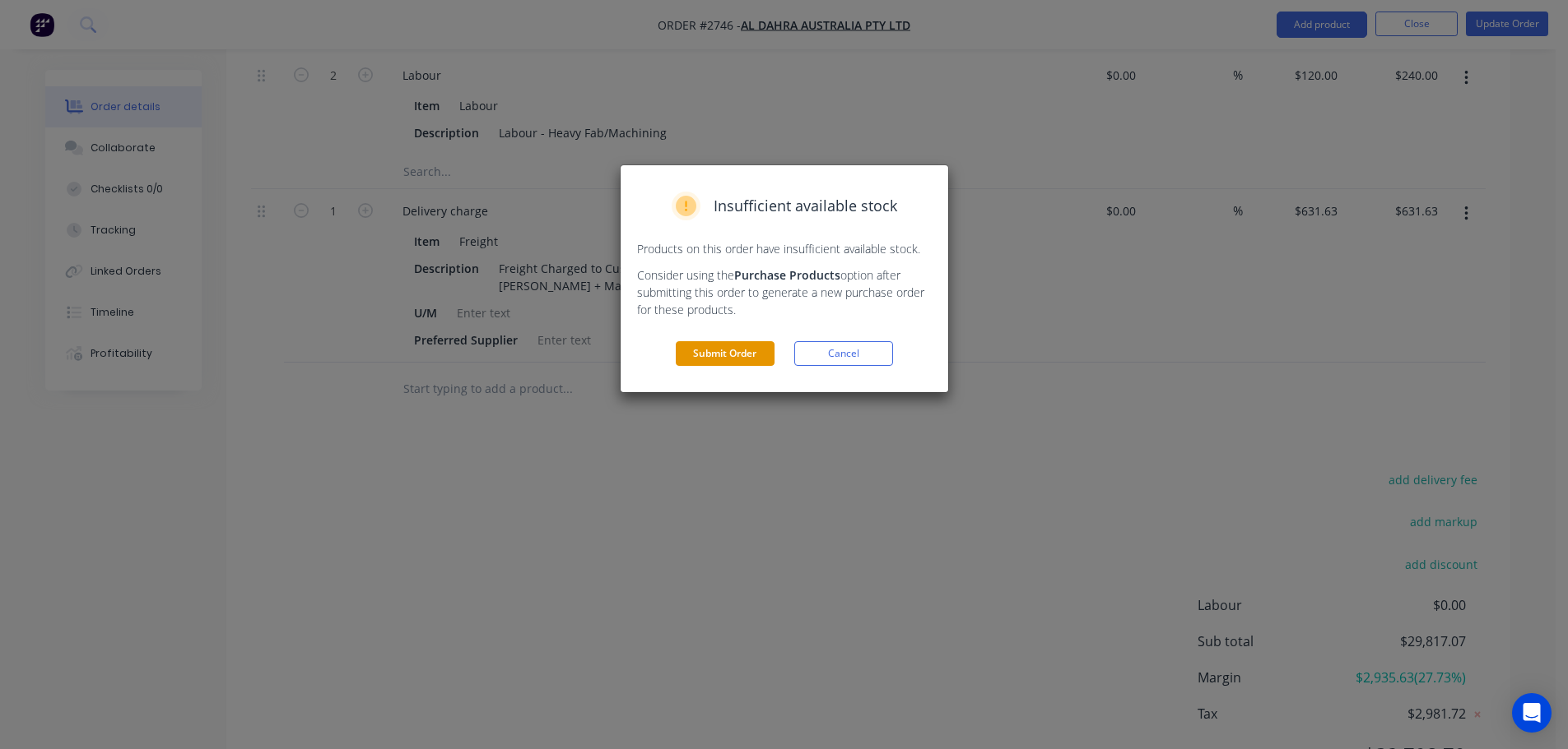
click at [731, 351] on button "Submit Order" at bounding box center [725, 353] width 99 height 25
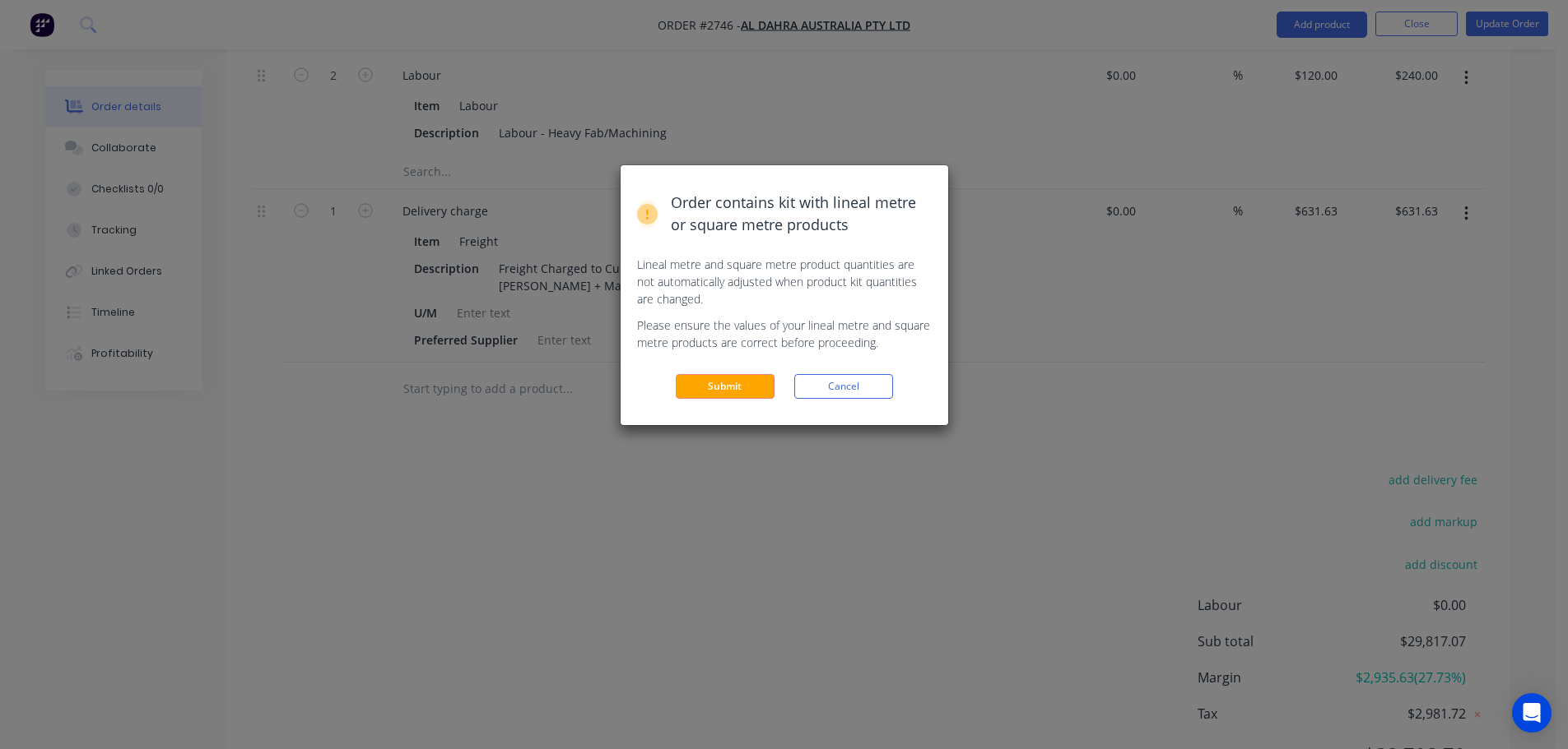
click at [744, 373] on div "Order contains kit with lineal metre or square metre products Lineal metre and …" at bounding box center [784, 294] width 327 height 260
click at [734, 388] on button "Submit" at bounding box center [725, 386] width 99 height 25
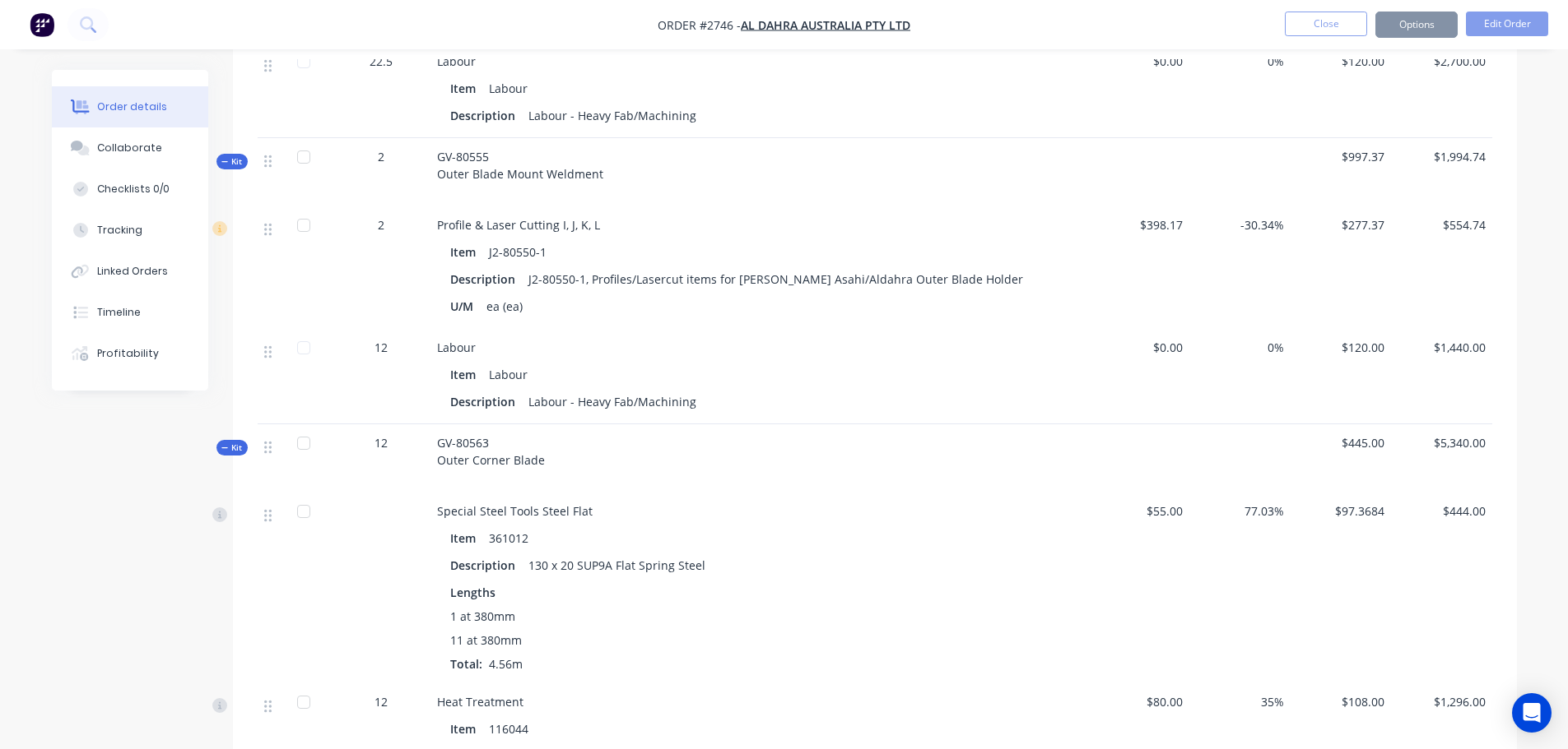
scroll to position [6032, 0]
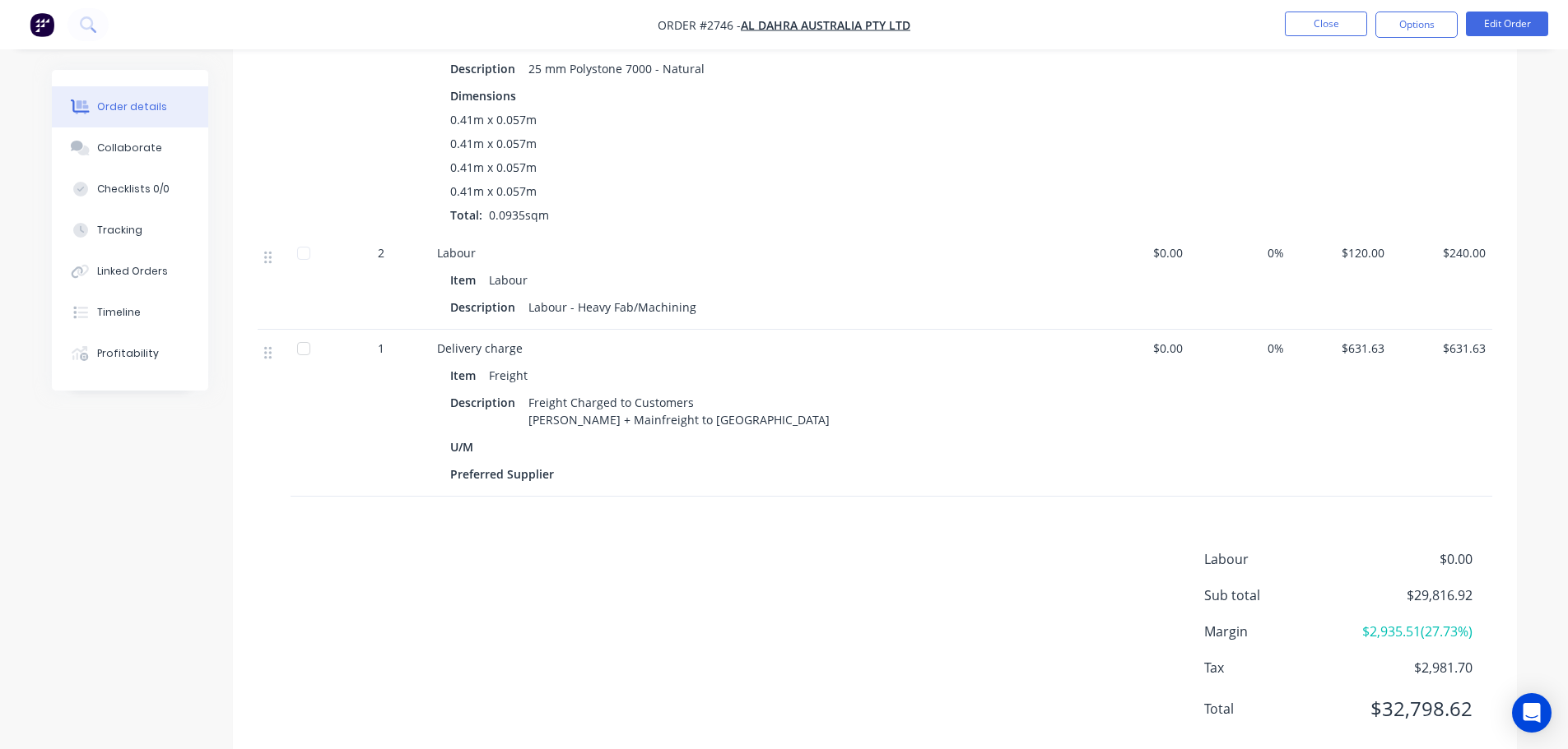
click at [752, 591] on div "Labour $0.00 Sub total $29,816.92 Margin $2,935.51 ( 27.73 %) Tax $2,981.70 Tot…" at bounding box center [875, 644] width 1235 height 191
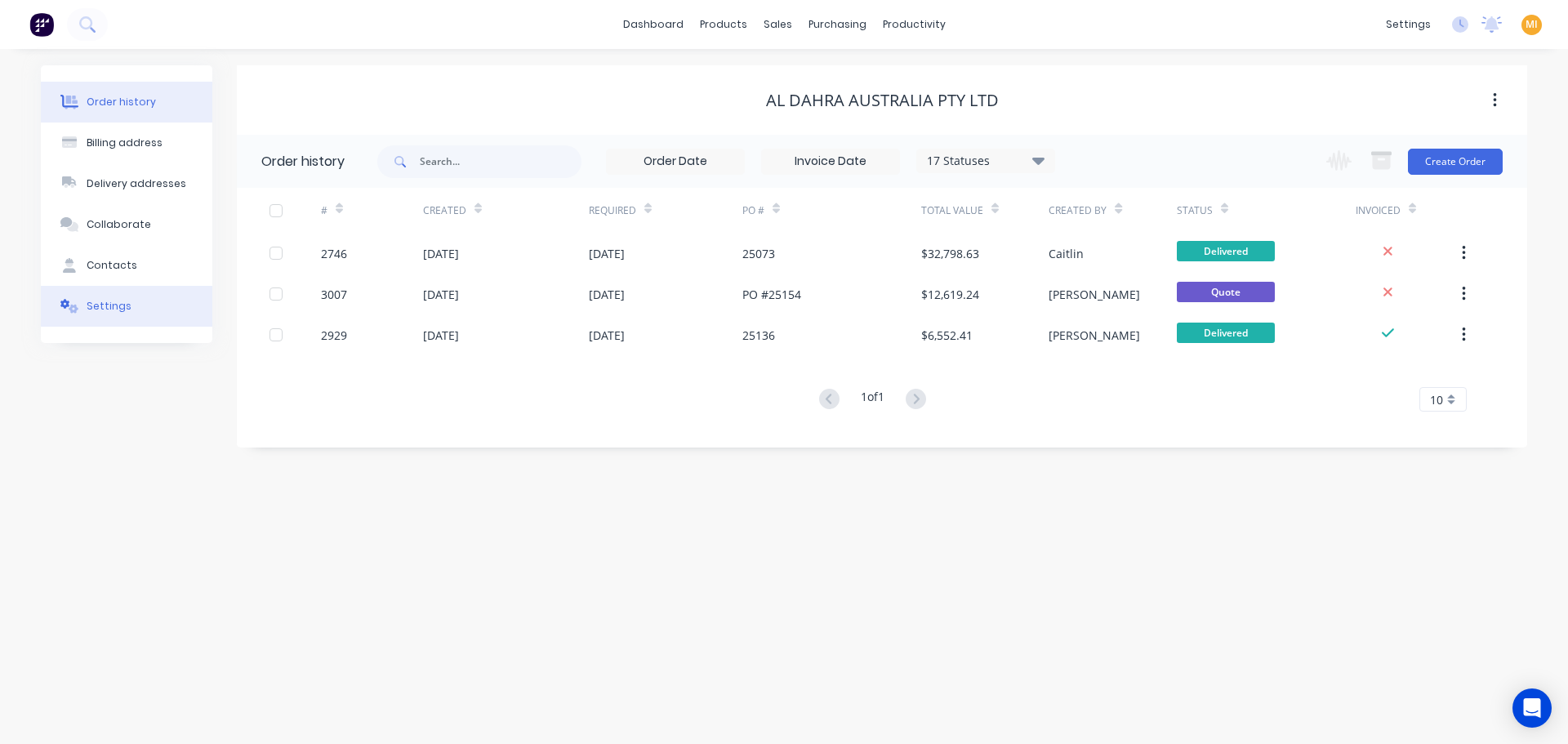
drag, startPoint x: 103, startPoint y: 301, endPoint x: 126, endPoint y: 300, distance: 23.0
click at [102, 302] on div "Settings" at bounding box center [109, 306] width 45 height 15
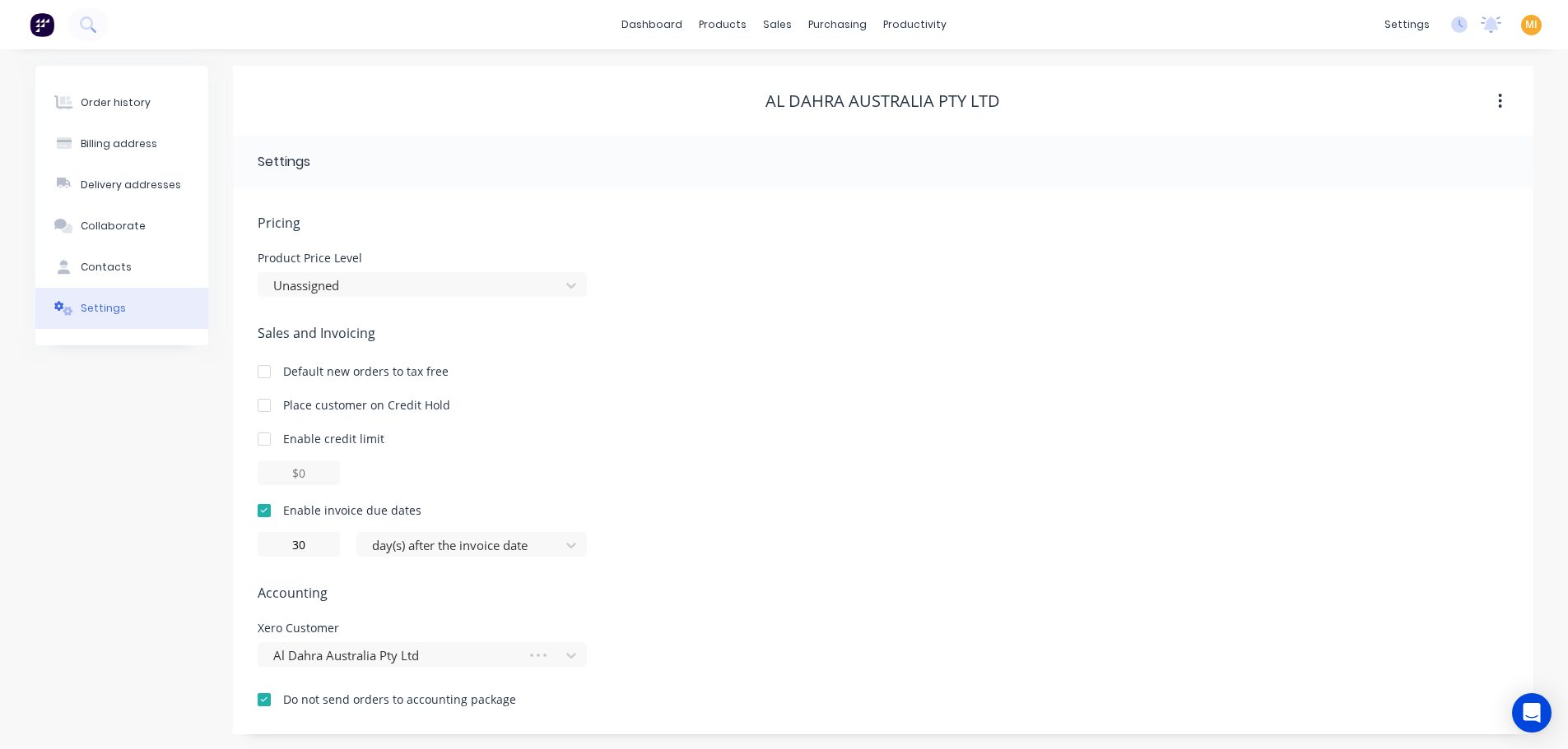
scroll to position [2, 0]
